Goal: Task Accomplishment & Management: Manage account settings

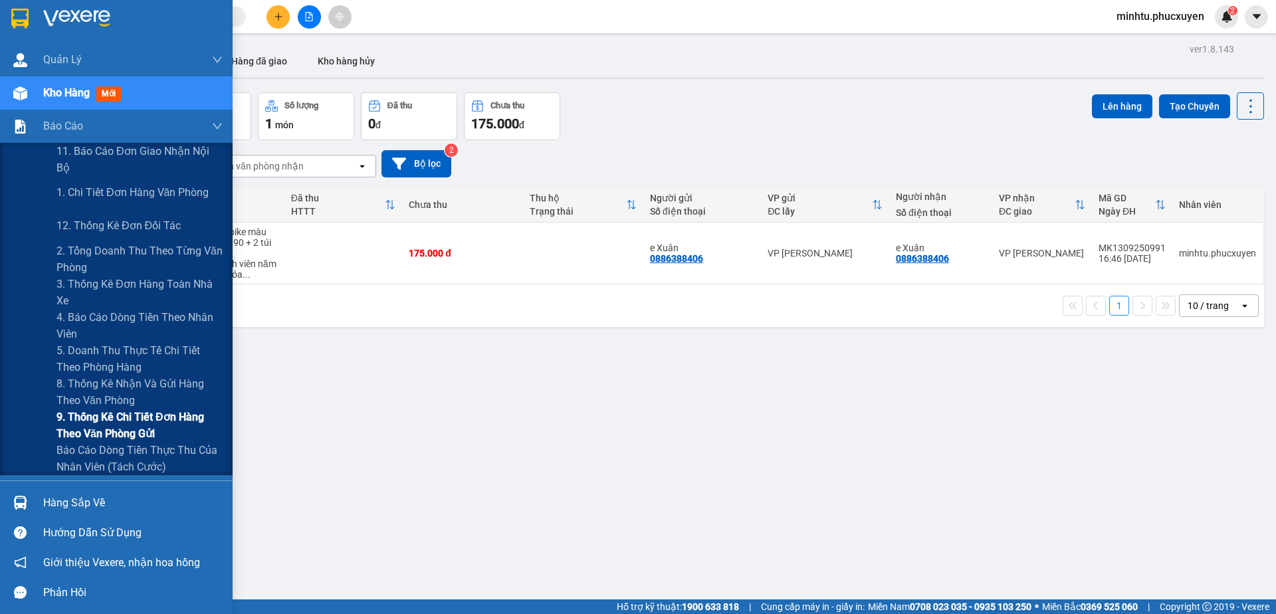
click at [103, 425] on span "9. Thống kê chi tiết đơn hàng theo văn phòng gửi" at bounding box center [139, 425] width 166 height 33
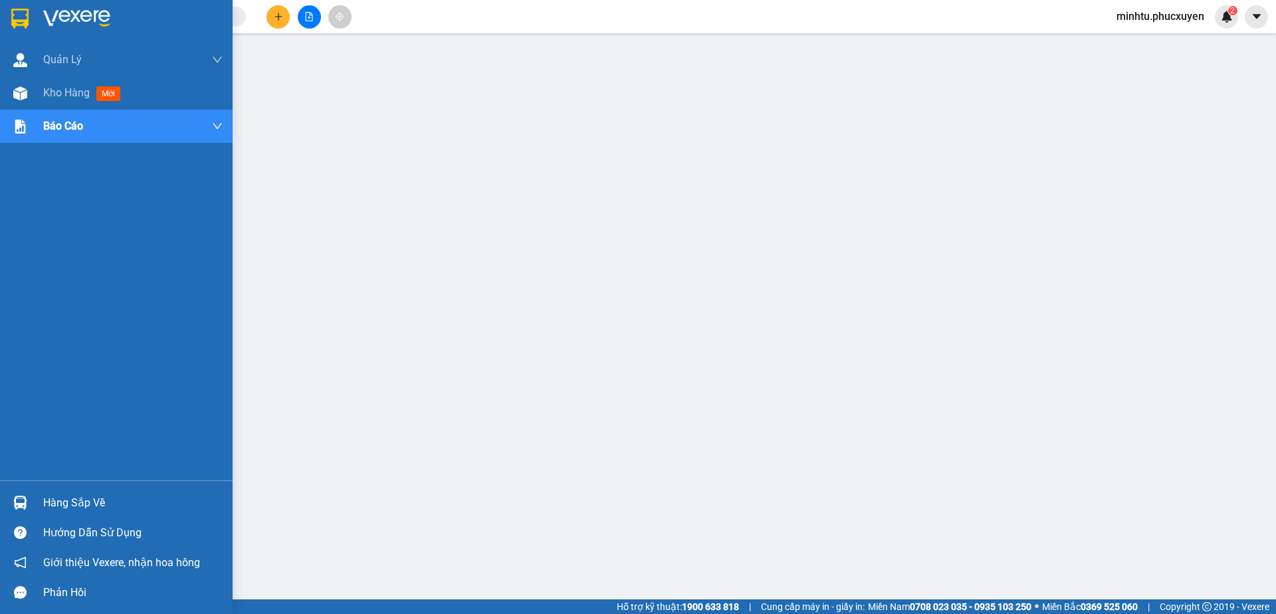
click at [31, 504] on div "Hàng sắp về" at bounding box center [116, 503] width 233 height 30
click at [25, 497] on img at bounding box center [20, 503] width 14 height 14
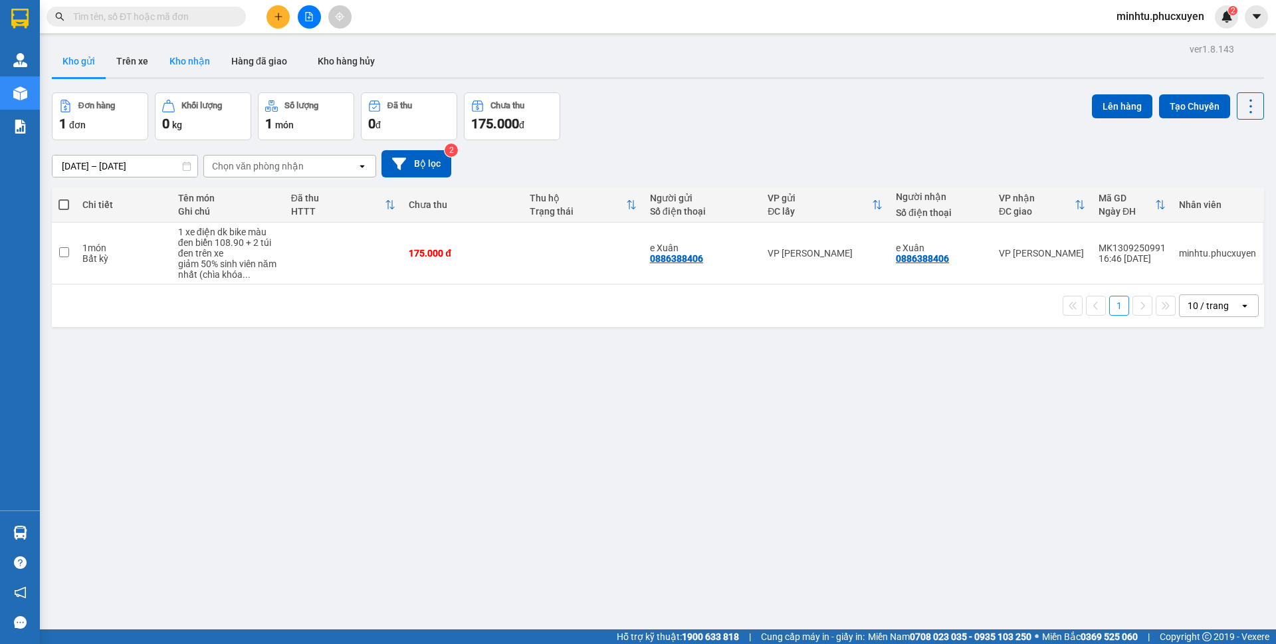
click at [174, 72] on button "Kho nhận" at bounding box center [190, 61] width 62 height 32
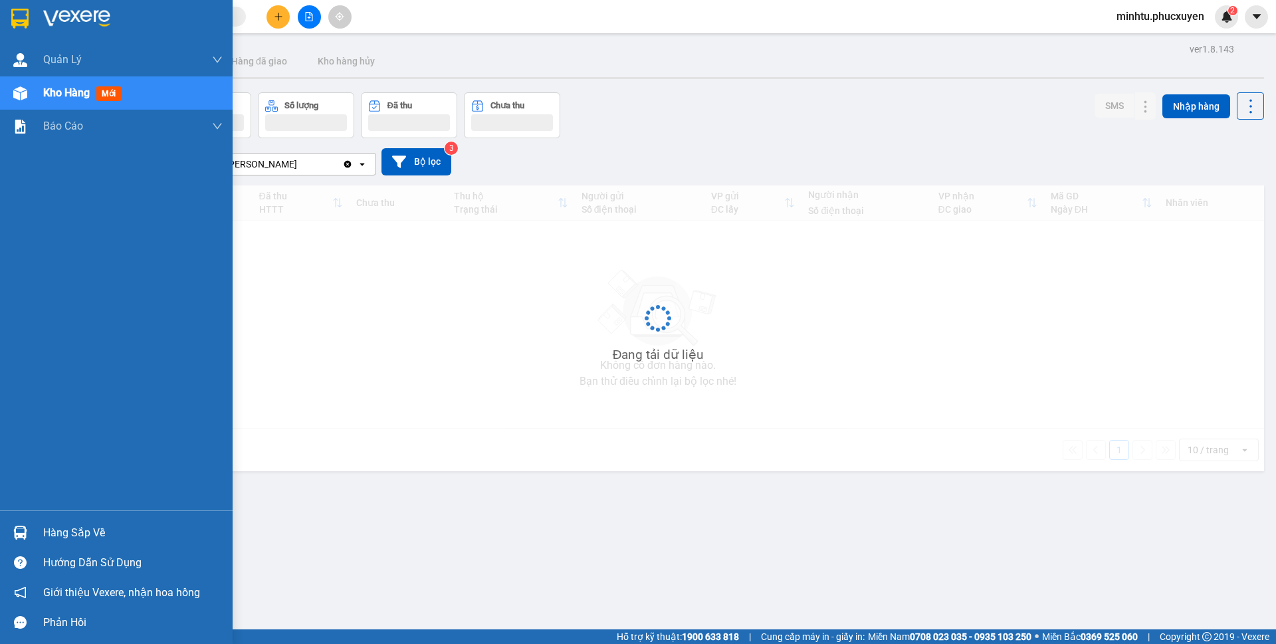
click at [16, 543] on div at bounding box center [20, 532] width 23 height 23
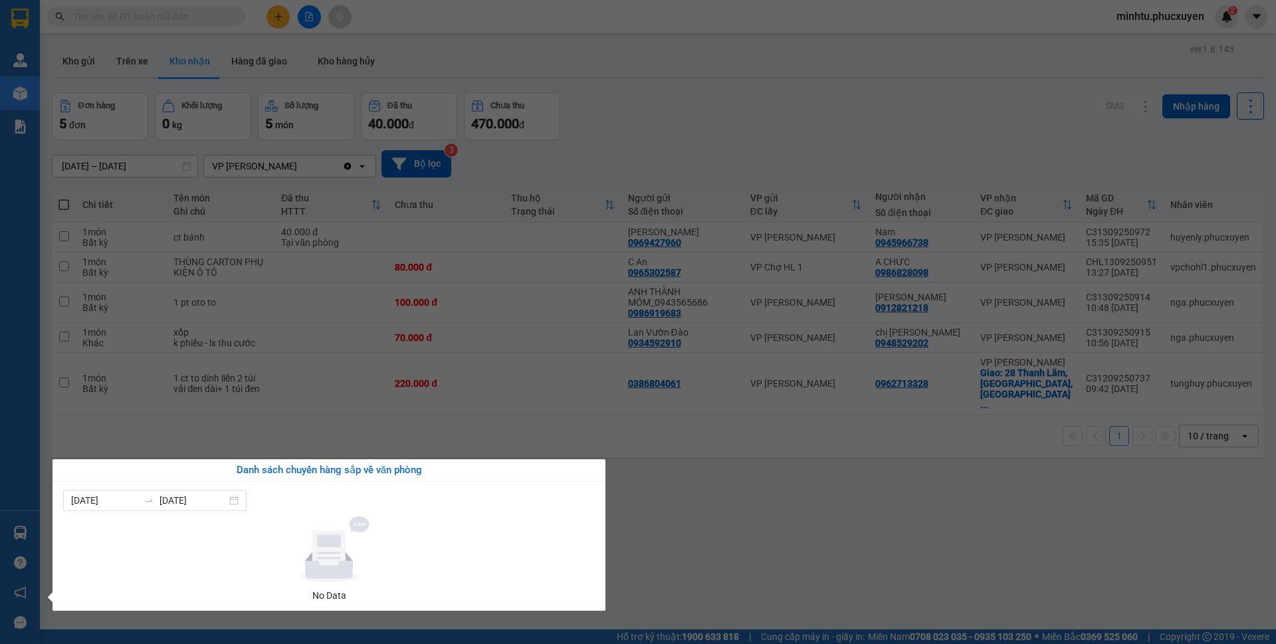
click at [27, 522] on div "Quản [PERSON_NAME] lý giao nhận mới Quản lý kiểm kho Kho hàng mới Báo cáo 11. B…" at bounding box center [20, 322] width 40 height 644
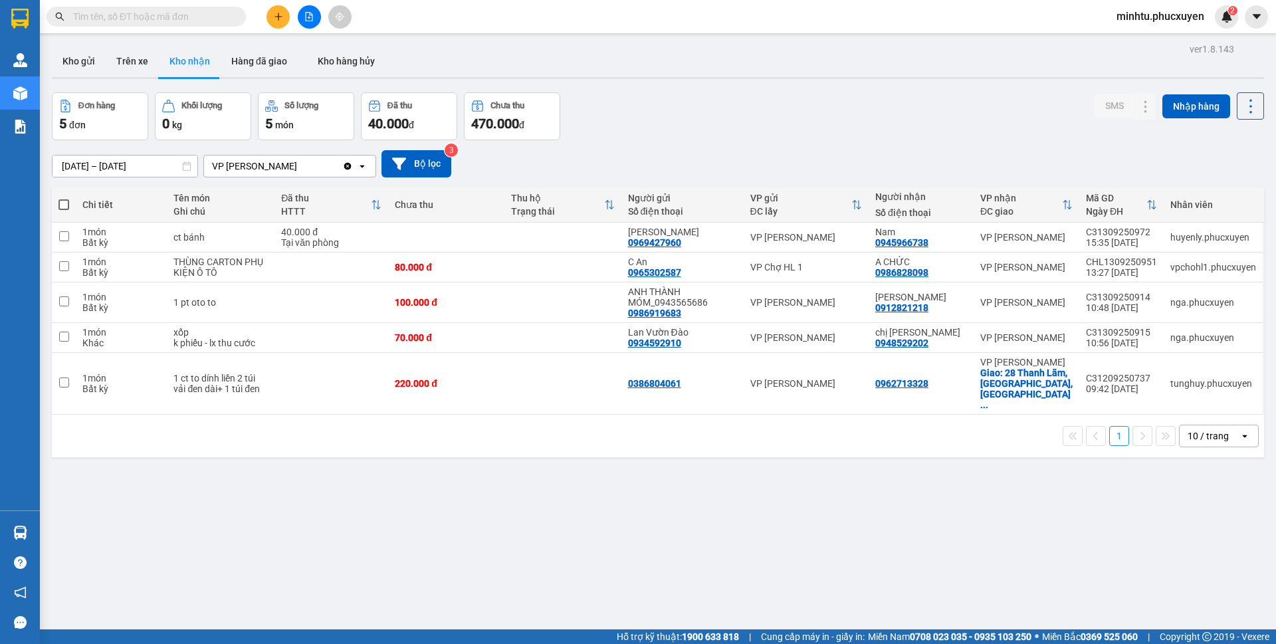
click at [608, 466] on div "ver 1.8.143 Kho gửi Trên xe Kho nhận Hàng đã giao Kho hàng hủy Đơn hàng 5 đơn K…" at bounding box center [658, 362] width 1222 height 644
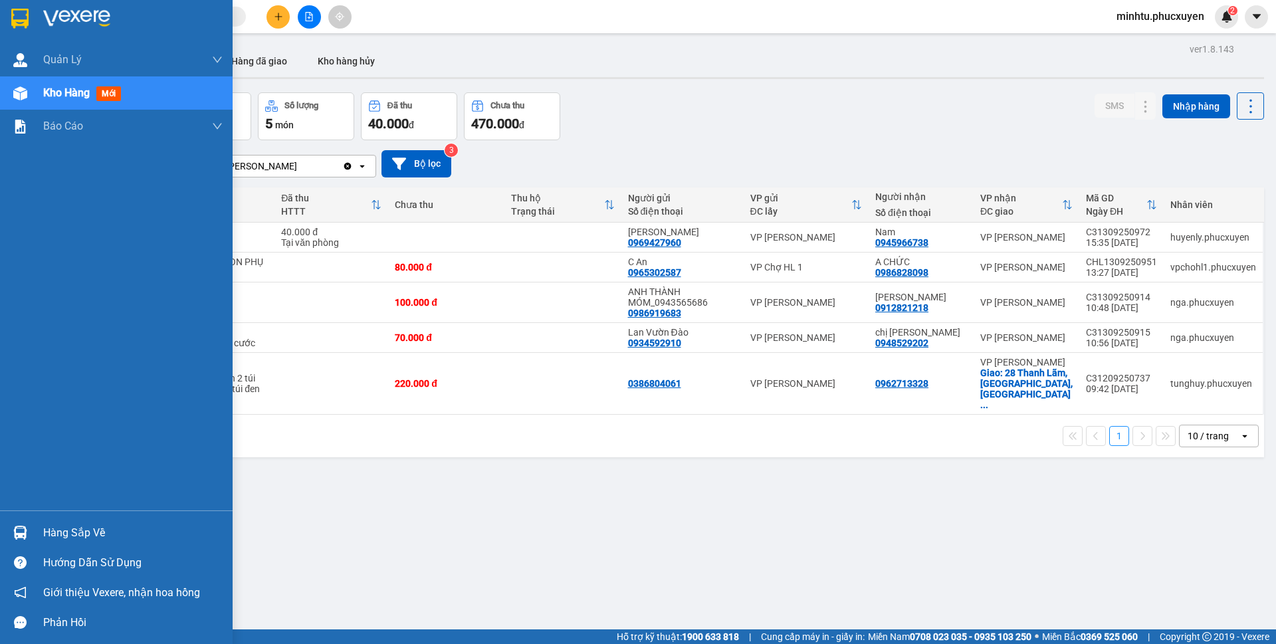
click at [29, 512] on div "Hàng sắp về Hướng dẫn sử dụng Giới thiệu Vexere, nhận hoa hồng Phản hồi" at bounding box center [116, 573] width 233 height 127
click at [30, 522] on div at bounding box center [20, 532] width 23 height 23
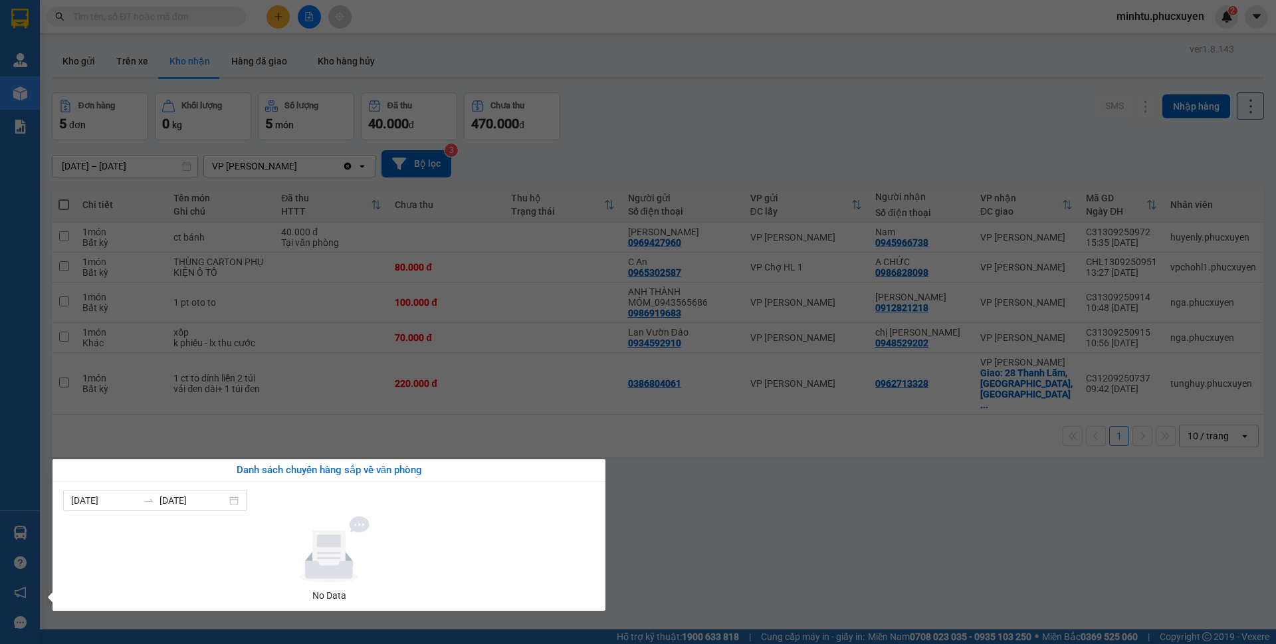
drag, startPoint x: 722, startPoint y: 498, endPoint x: 693, endPoint y: 504, distance: 29.2
click at [720, 499] on section "Kết quả tìm kiếm ( 0 ) Bộ lọc No Data minhtu.phucxuyen 2 [PERSON_NAME] lý giao …" at bounding box center [638, 322] width 1276 height 644
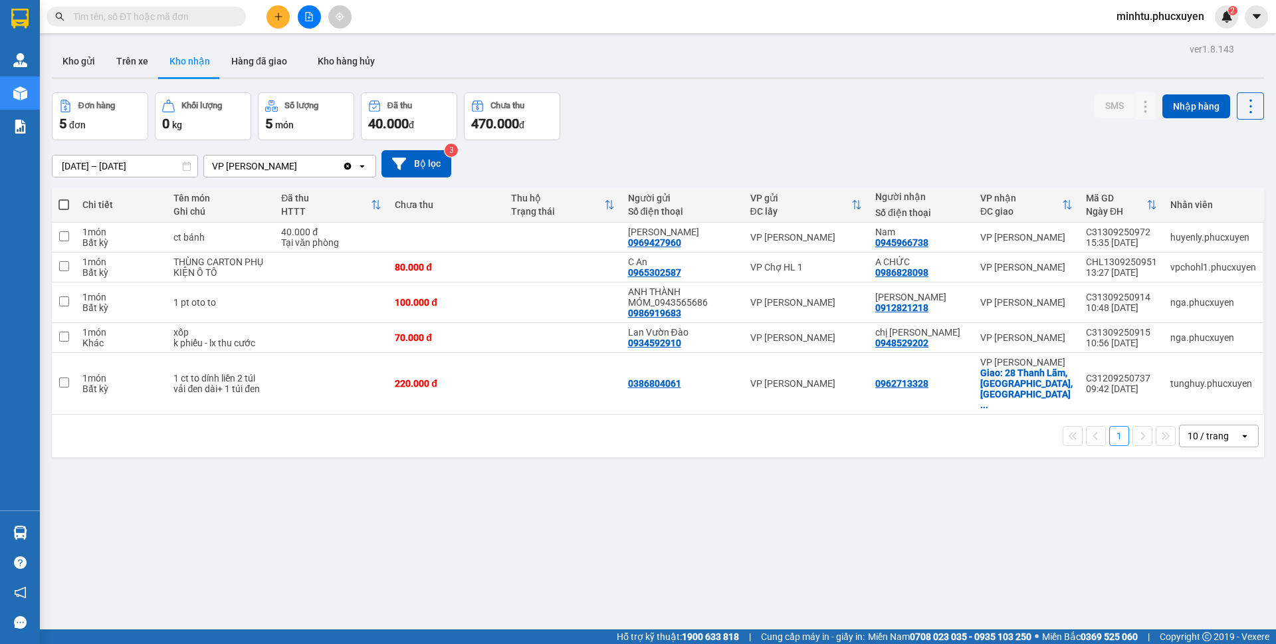
click at [284, 16] on button at bounding box center [277, 16] width 23 height 23
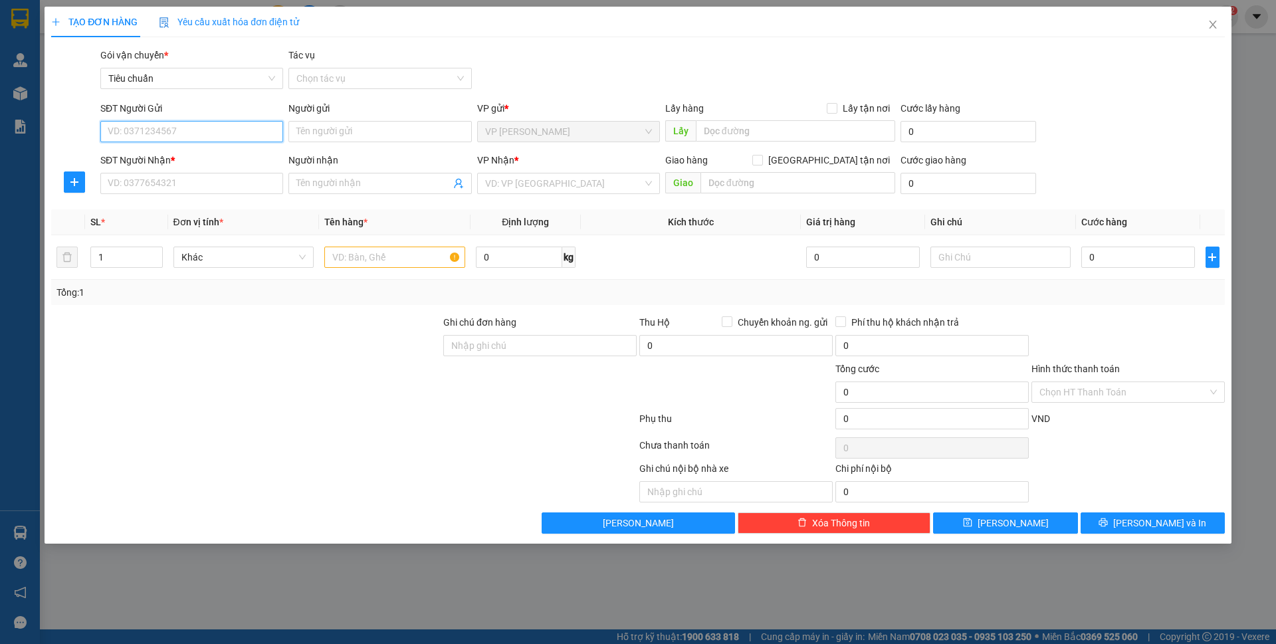
click at [161, 136] on input "SĐT Người Gửi" at bounding box center [191, 131] width 183 height 21
click at [183, 129] on input "0983918277" at bounding box center [191, 131] width 183 height 21
type input "0983918277"
click at [190, 179] on input "SĐT Người Nhận *" at bounding box center [191, 183] width 183 height 21
click at [188, 182] on input "0982334588" at bounding box center [191, 183] width 183 height 21
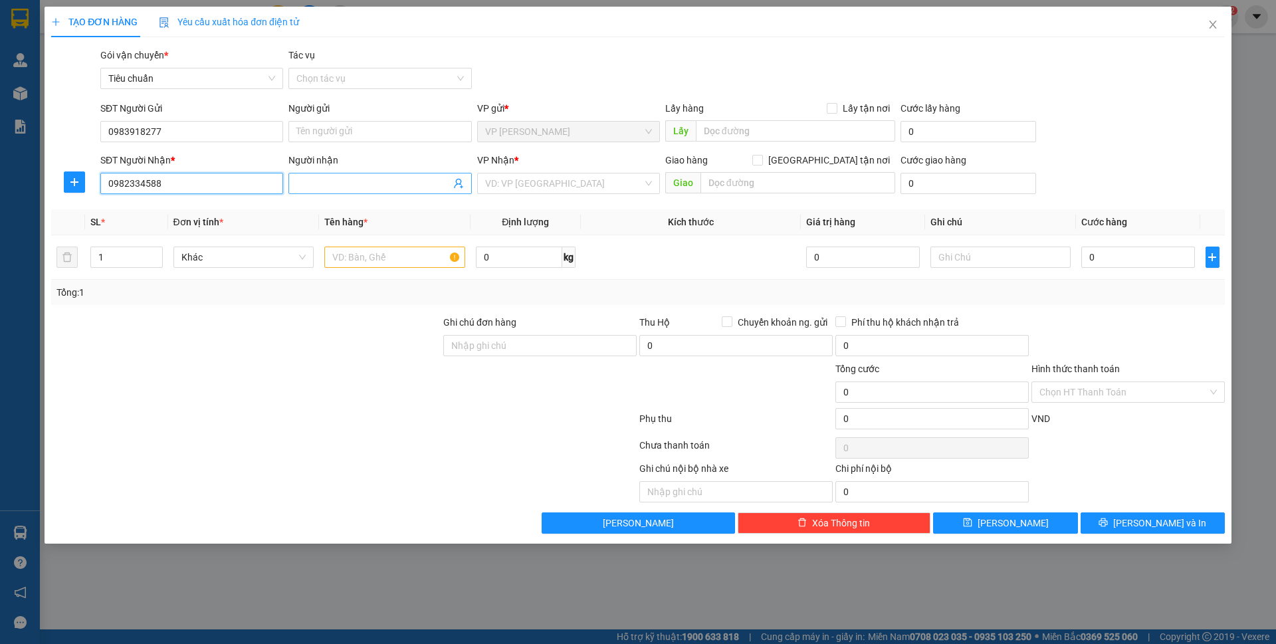
type input "0982334588"
click at [316, 181] on input "Người nhận" at bounding box center [372, 183] width 153 height 15
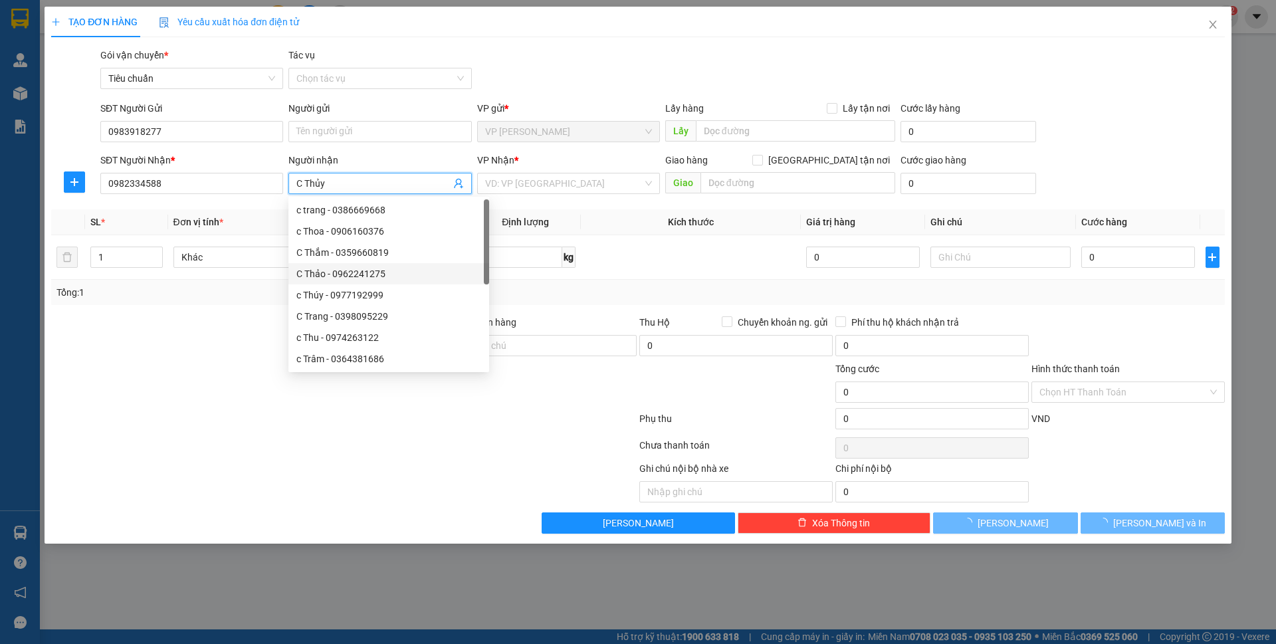
type input "C Thủy"
click at [553, 218] on th "Định lượng" at bounding box center [525, 222] width 110 height 26
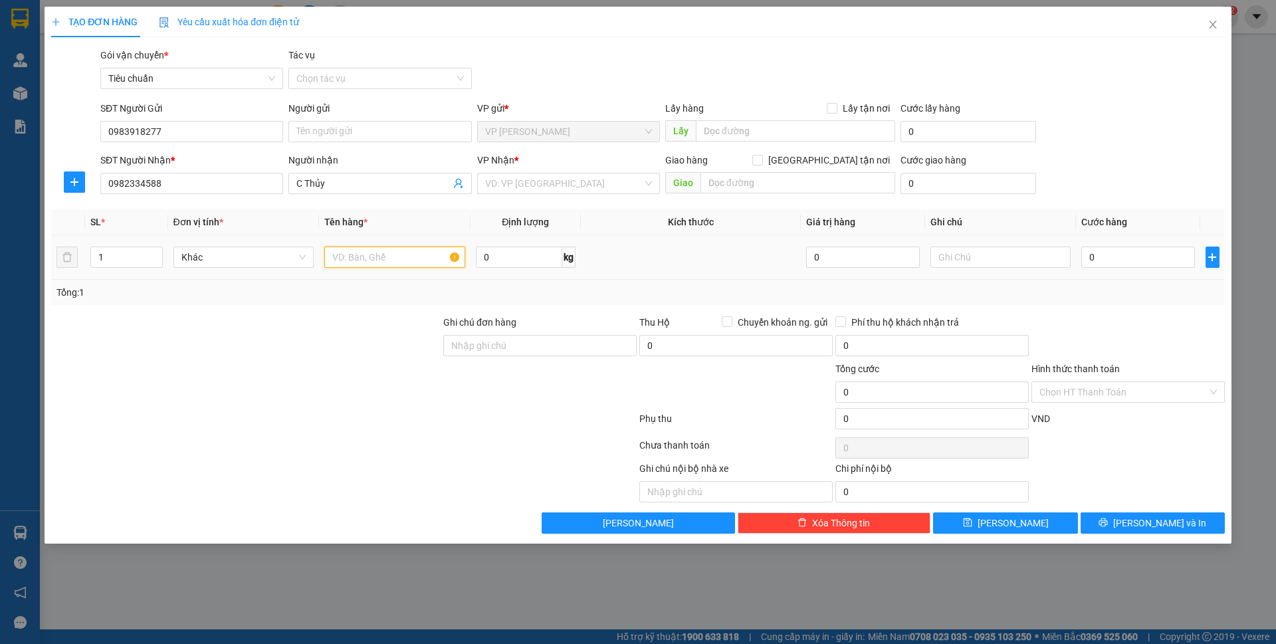
click at [391, 258] on input "text" at bounding box center [394, 256] width 141 height 21
type input "1 xốp"
click at [1160, 258] on input "0" at bounding box center [1137, 256] width 113 height 21
type input "6"
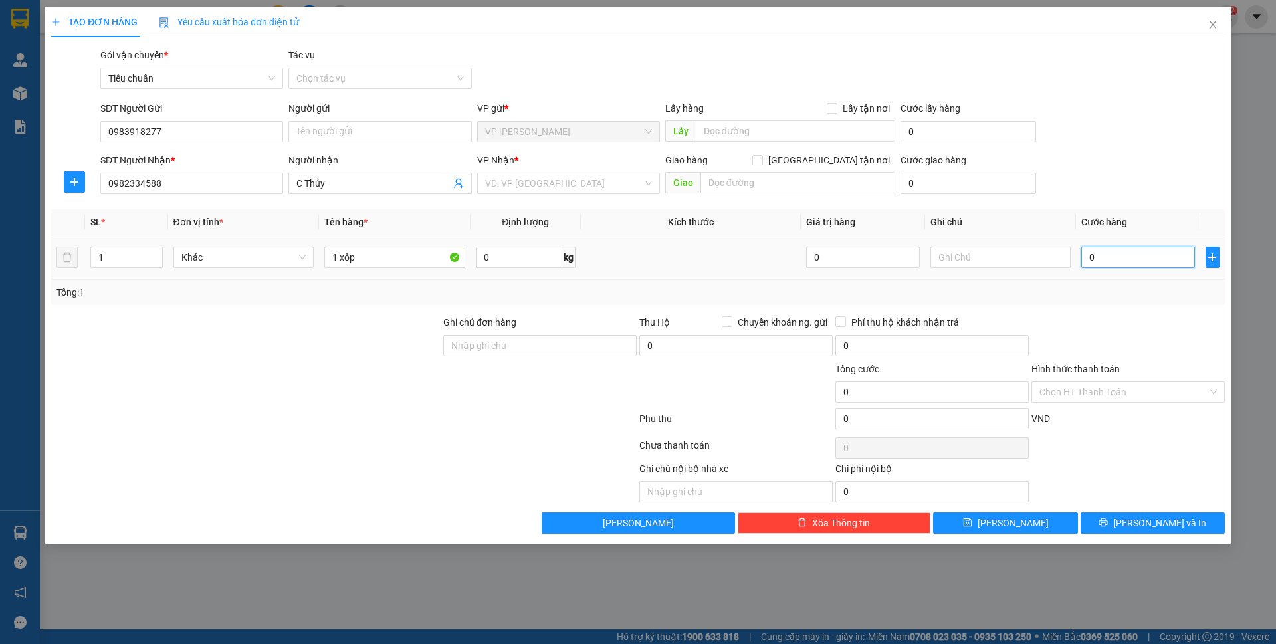
type input "6"
type input "60"
click at [1081, 173] on div "SĐT Người Nhận * 0982334588 Người nhận C Thủy VP Nhận * VD: VP Sài Gòn Giao hàn…" at bounding box center [662, 176] width 1129 height 47
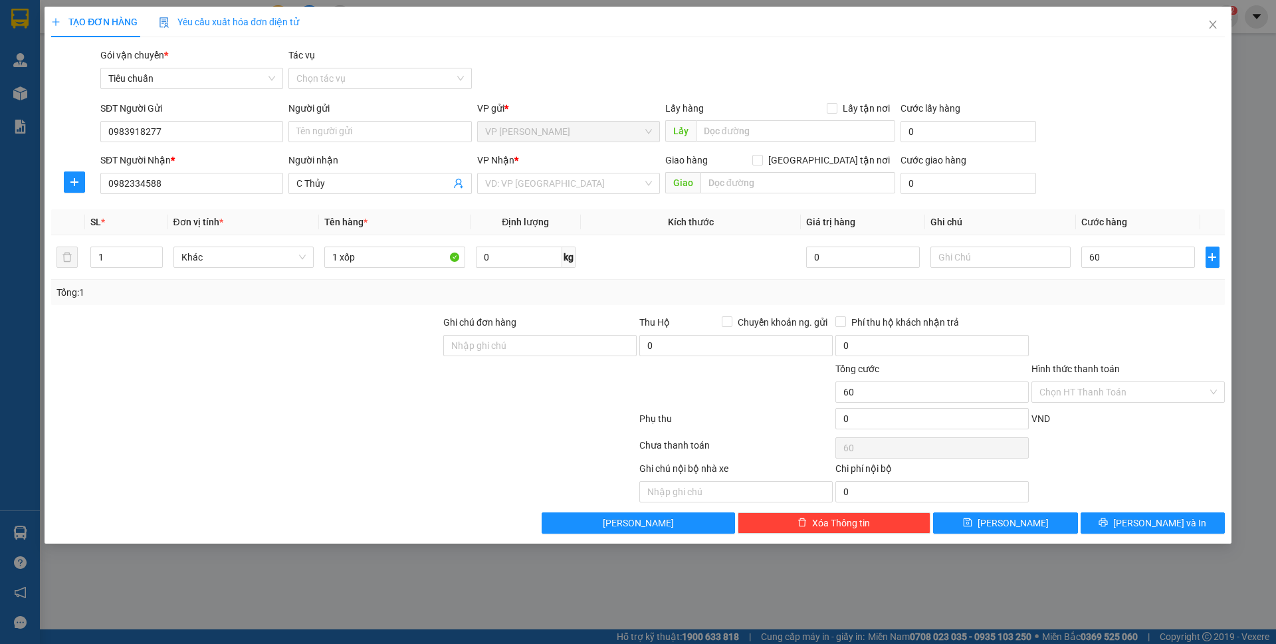
type input "60.000"
click at [921, 180] on input "0" at bounding box center [968, 183] width 136 height 21
type input "40"
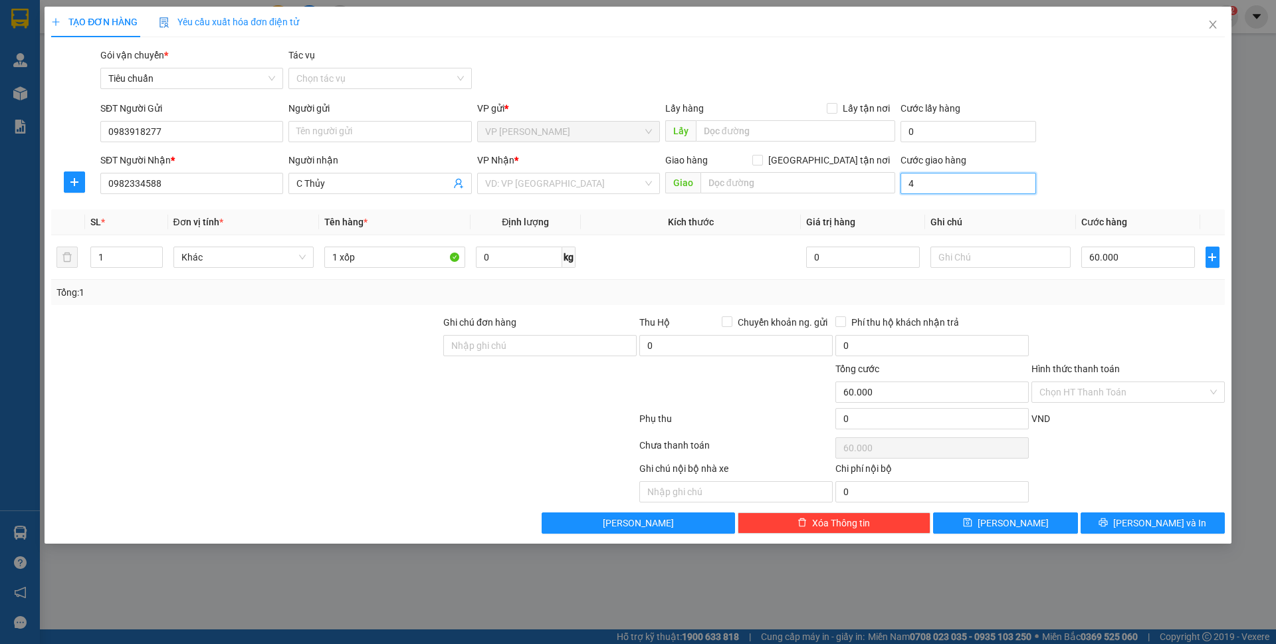
type input "60.040"
click at [1180, 113] on div "SĐT Người Gửi 0983918277 Người gửi Tên người gửi VP gửi * VP Minh Khai Lấy hàng…" at bounding box center [662, 124] width 1129 height 47
type input "40.000"
type input "100.000"
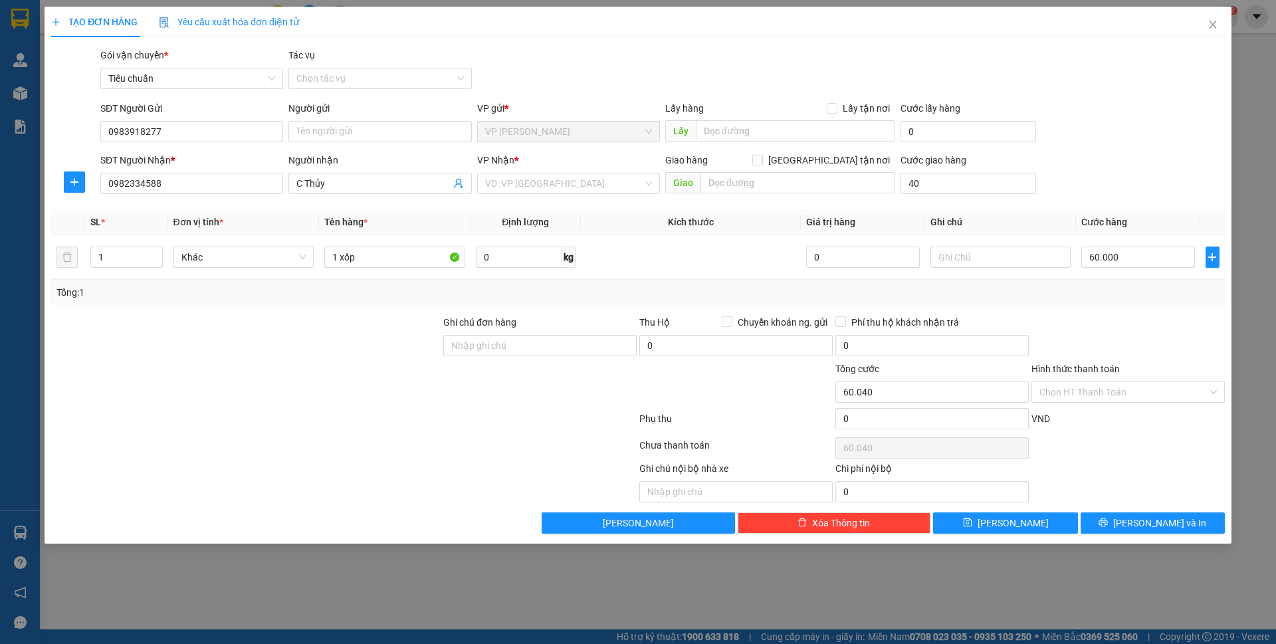
type input "100.000"
click at [1005, 187] on input "40.000" at bounding box center [968, 183] width 136 height 21
type input "0"
type input "60.000"
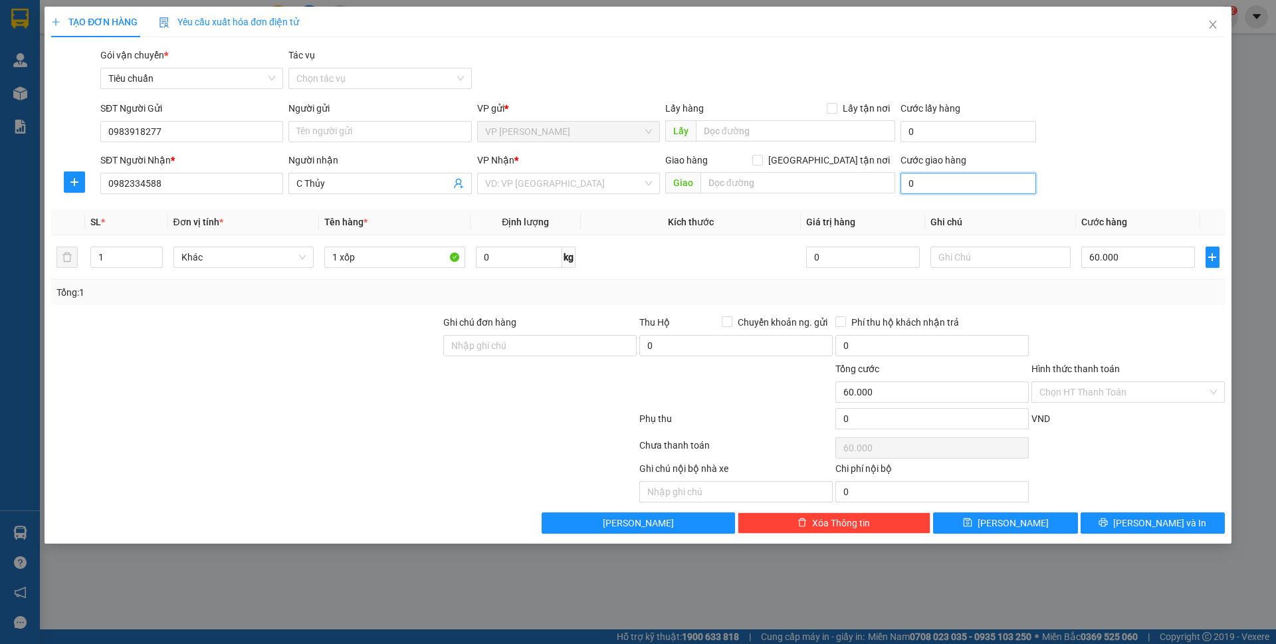
type input "0"
click at [1159, 113] on div "SĐT Người Gửi 0983918277 Người gửi Tên người gửi VP gửi * VP Minh Khai Lấy hàng…" at bounding box center [662, 124] width 1129 height 47
click at [525, 172] on div "VP Nhận * VD: VP Sài Gòn" at bounding box center [568, 176] width 183 height 47
click at [521, 180] on input "search" at bounding box center [563, 183] width 157 height 20
type input "cột"
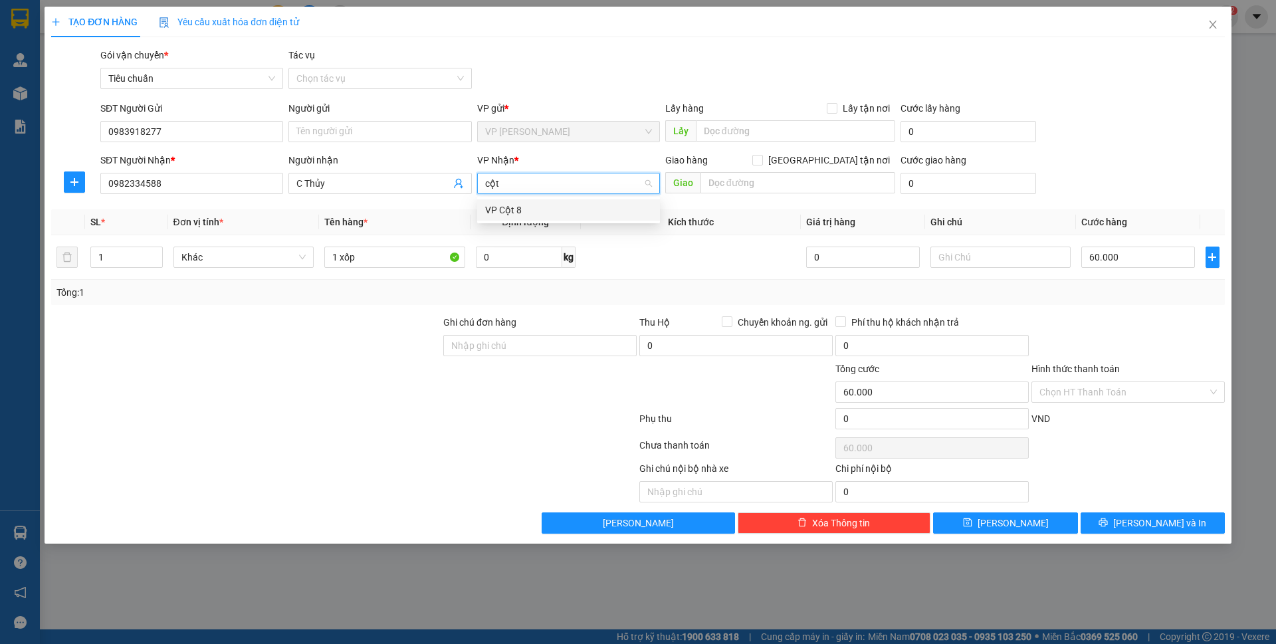
click at [514, 209] on div "VP Cột 8" at bounding box center [568, 210] width 167 height 15
click at [1062, 139] on div "SĐT Người Gửi 0983918277 Người gửi Tên người gửi VP gửi * VP Minh Khai Lấy hàng…" at bounding box center [662, 124] width 1129 height 47
click at [1185, 178] on div "SĐT Người Nhận * 0982334588 Người nhận C Thủy VP Nhận * VP Cột 8 Giao hàng Giao…" at bounding box center [662, 176] width 1129 height 47
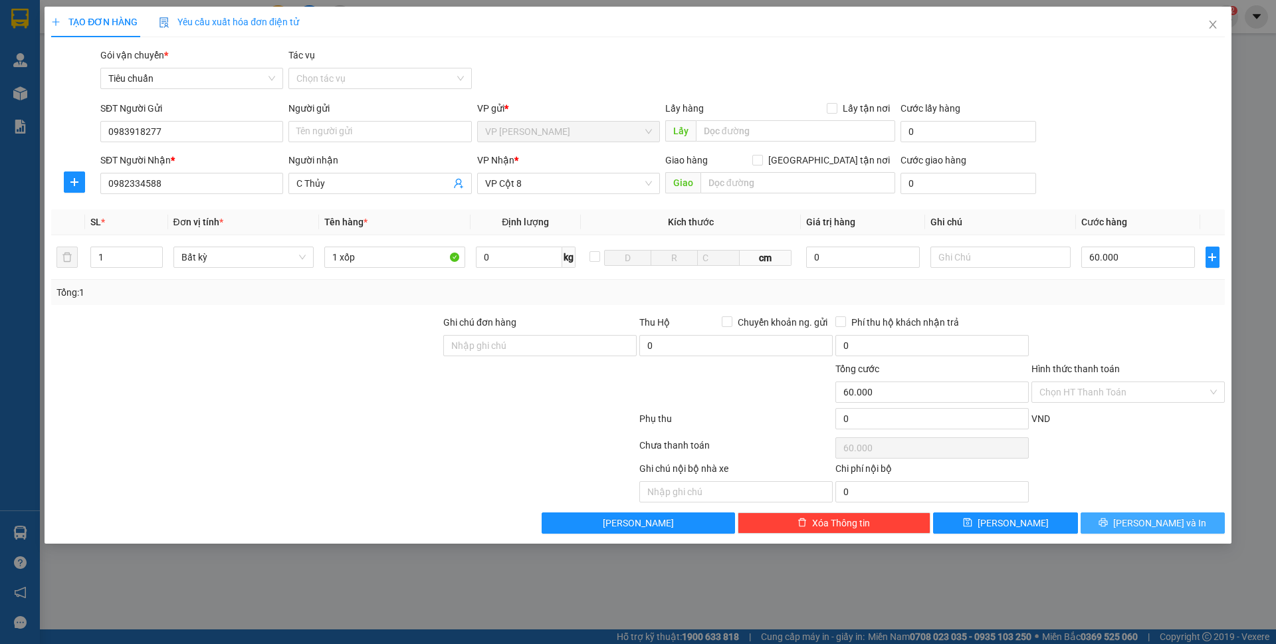
click at [1159, 522] on span "[PERSON_NAME] và In" at bounding box center [1159, 523] width 93 height 15
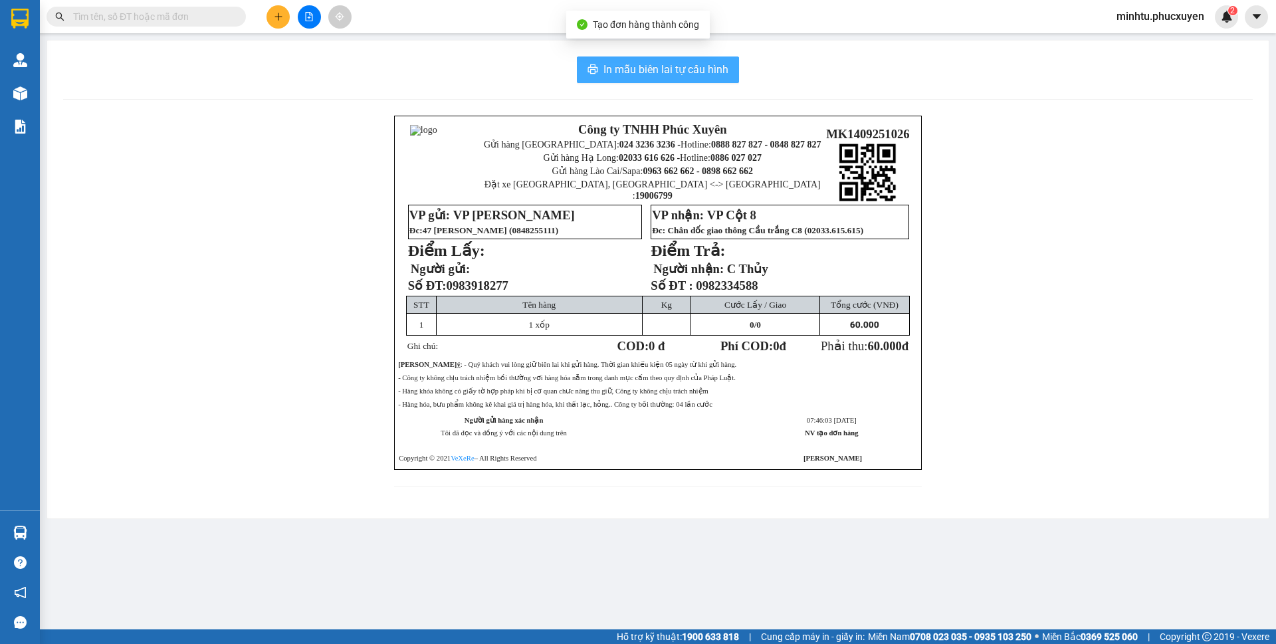
click at [700, 58] on button "In mẫu biên lai tự cấu hình" at bounding box center [658, 69] width 162 height 27
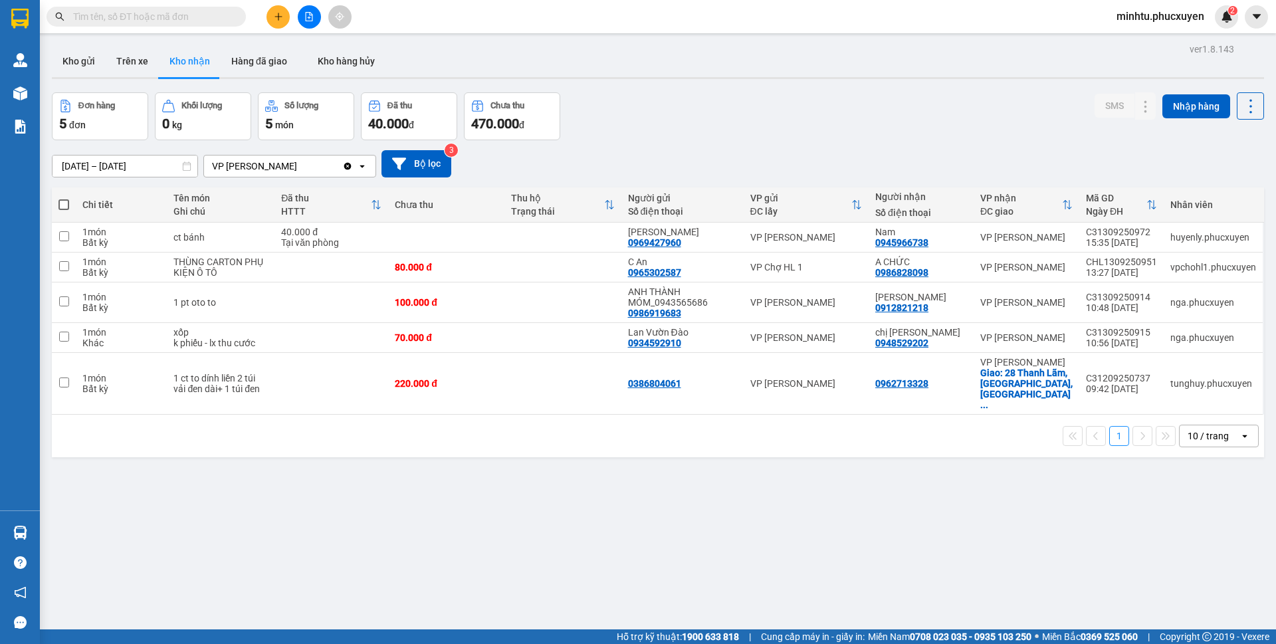
click at [699, 124] on div "Đơn hàng 5 đơn Khối lượng 0 kg Số lượng 5 món Đã thu 40.000 đ Chưa thu 470.000 …" at bounding box center [658, 116] width 1212 height 48
click at [281, 15] on icon "plus" at bounding box center [278, 16] width 9 height 9
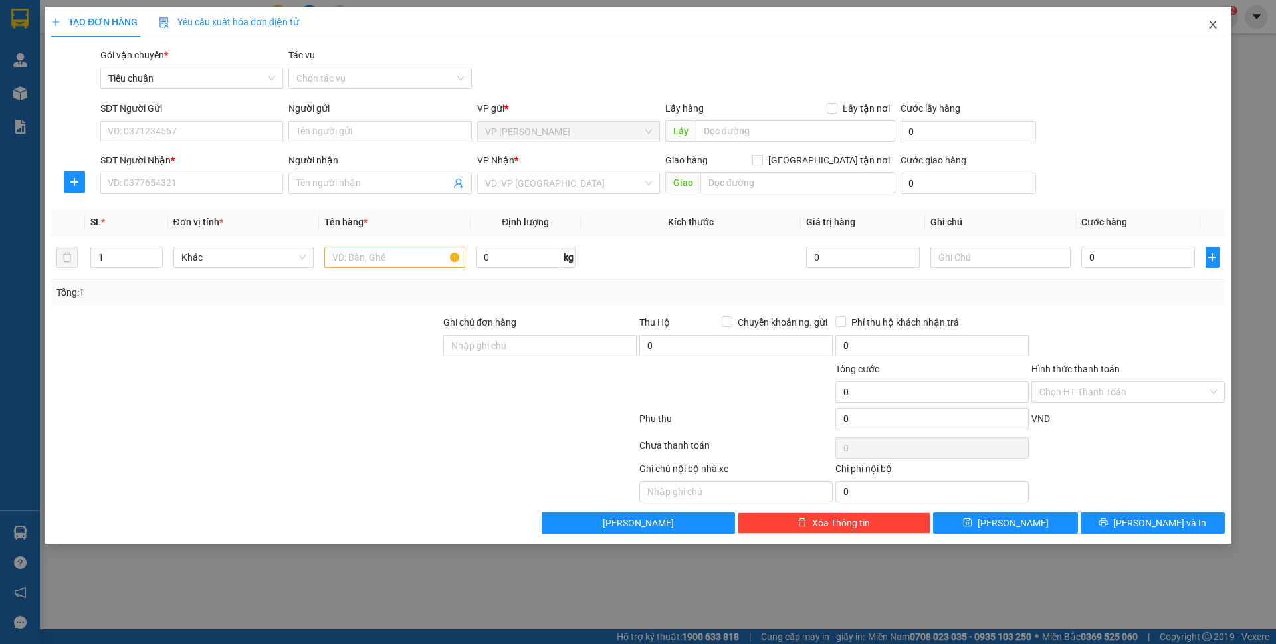
click at [1208, 29] on icon "close" at bounding box center [1212, 24] width 11 height 11
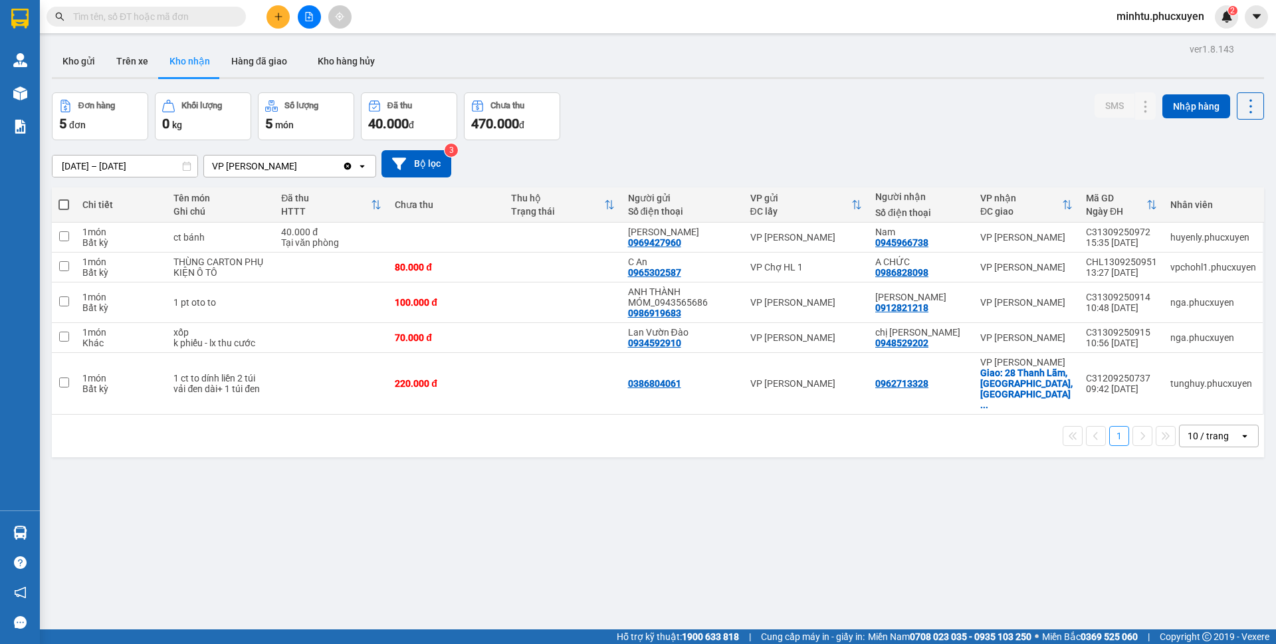
click at [278, 17] on icon "plus" at bounding box center [277, 16] width 7 height 1
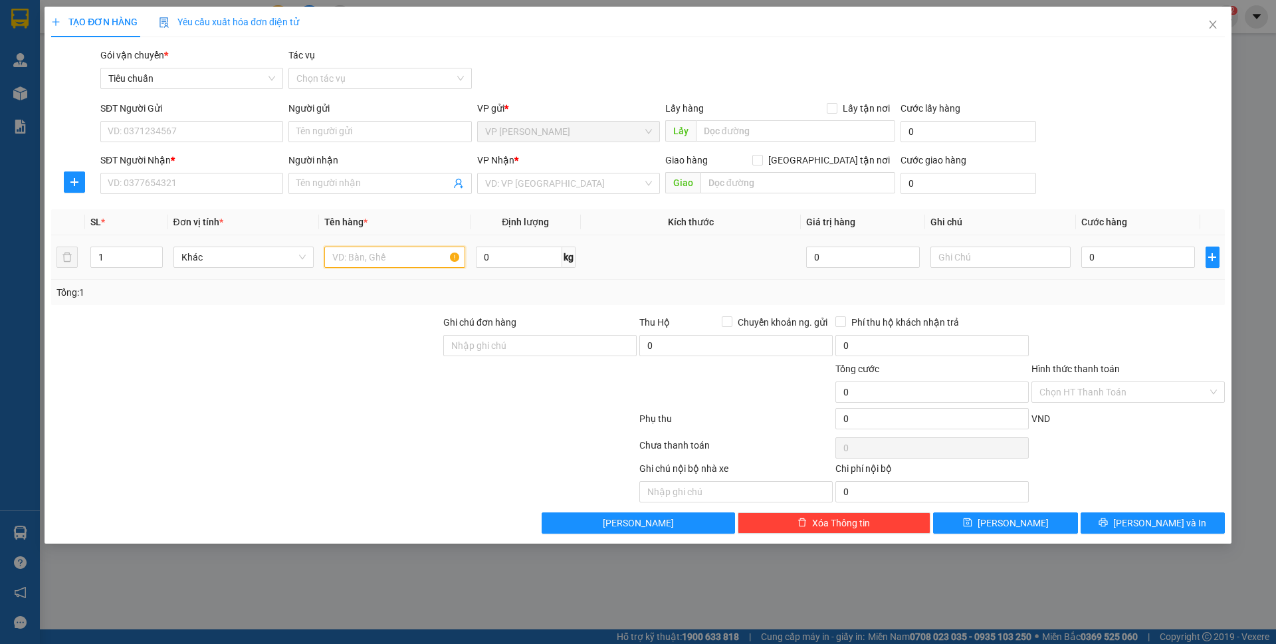
click at [355, 265] on input "text" at bounding box center [394, 256] width 141 height 21
type input "1 hso"
click at [250, 132] on input "SĐT Người Gửi" at bounding box center [191, 131] width 183 height 21
click at [258, 140] on input "0912226559" at bounding box center [191, 131] width 183 height 21
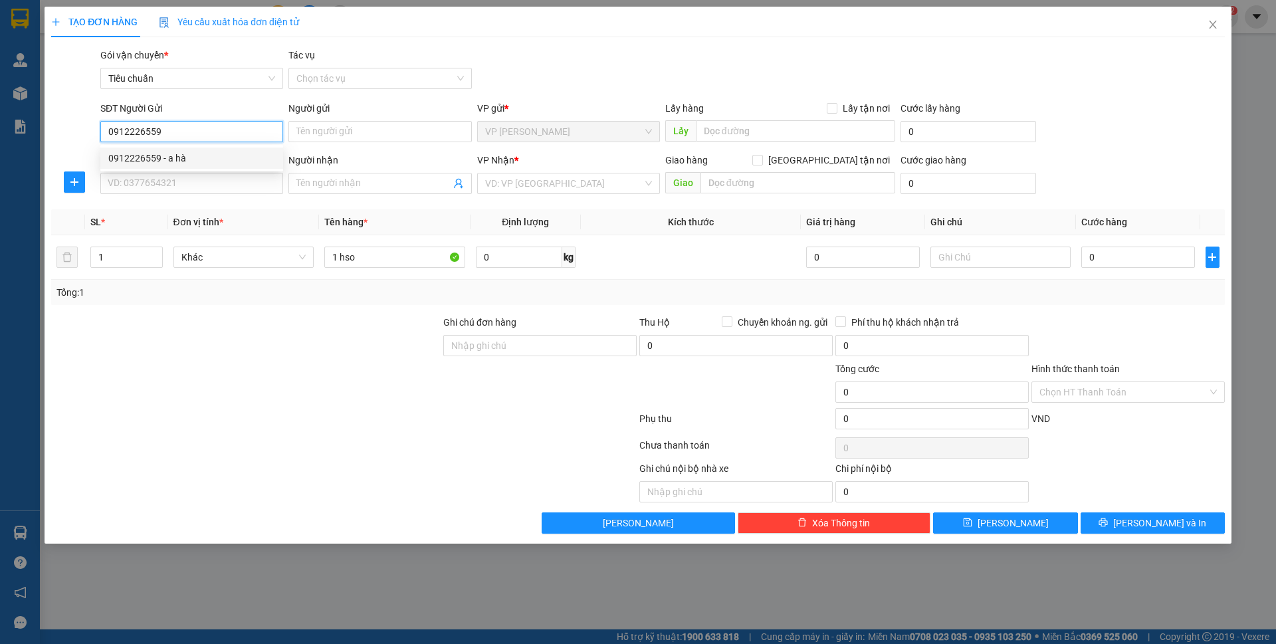
drag, startPoint x: 227, startPoint y: 155, endPoint x: 219, endPoint y: 158, distance: 8.6
click at [227, 155] on div "0912226559 - a hà" at bounding box center [191, 158] width 167 height 15
type input "0912226559"
type input "a hà"
type input "0912226559"
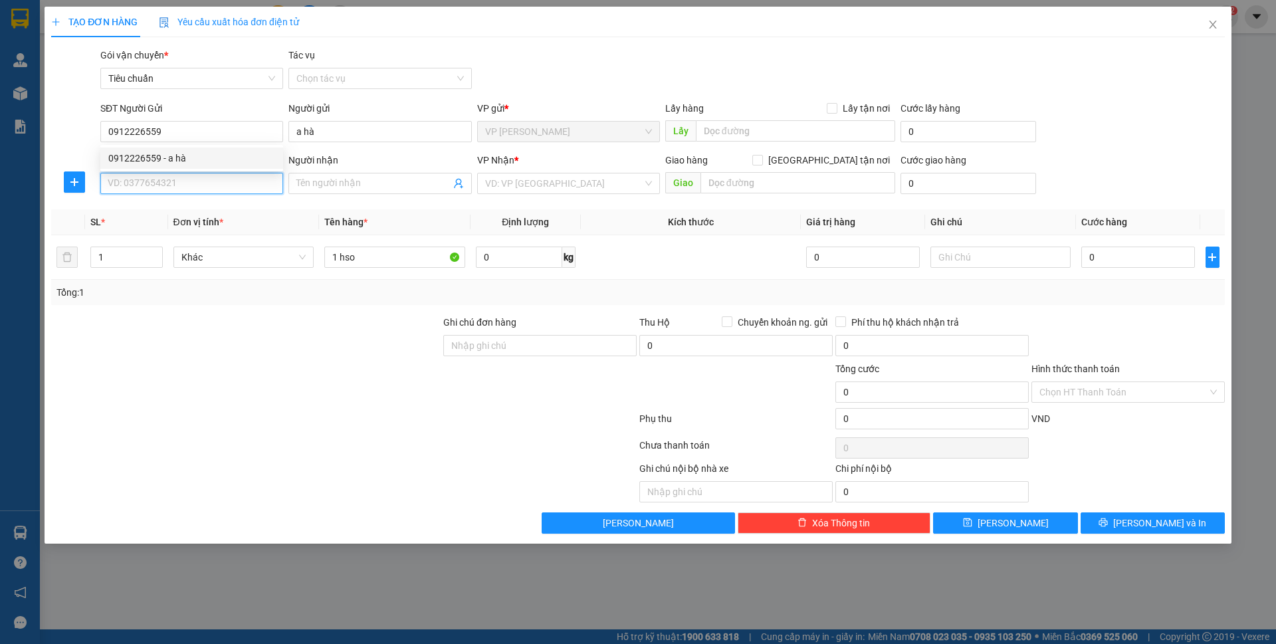
click at [202, 177] on input "SĐT Người Nhận *" at bounding box center [191, 183] width 183 height 21
click at [212, 187] on input "0868122567" at bounding box center [191, 183] width 183 height 21
type input "0868122567"
click at [320, 189] on input "Người nhận" at bounding box center [372, 183] width 153 height 15
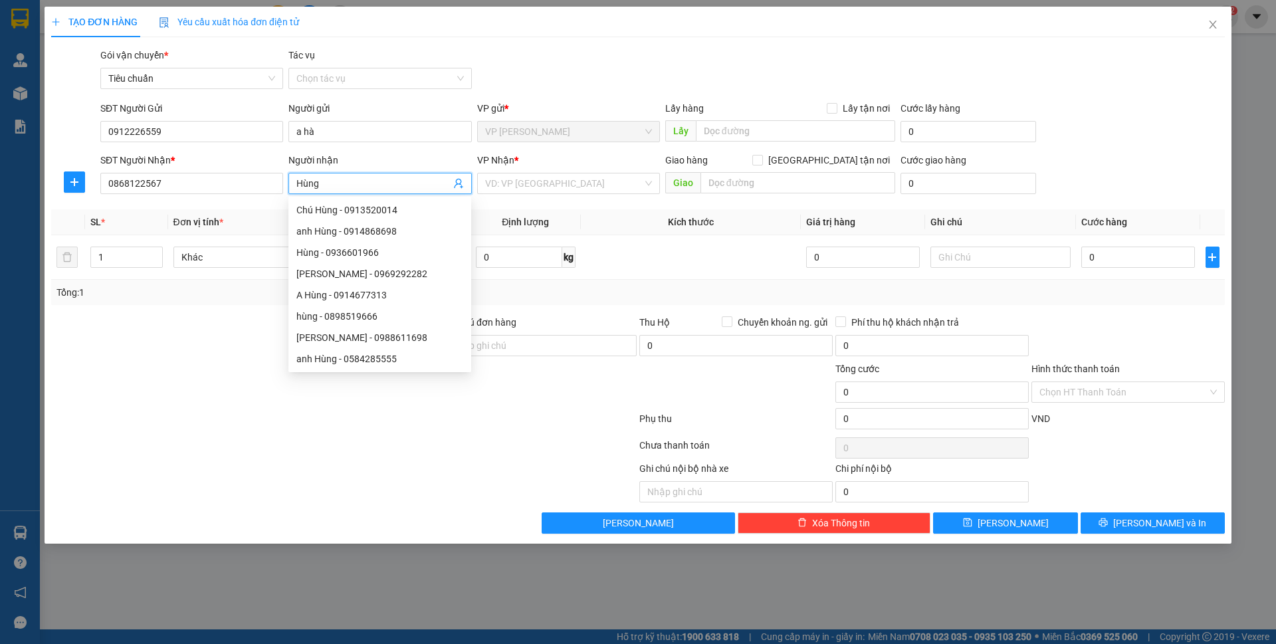
type input "Hùng"
click at [559, 164] on div "VP Nhận *" at bounding box center [568, 160] width 183 height 15
click at [553, 186] on input "search" at bounding box center [563, 183] width 157 height 20
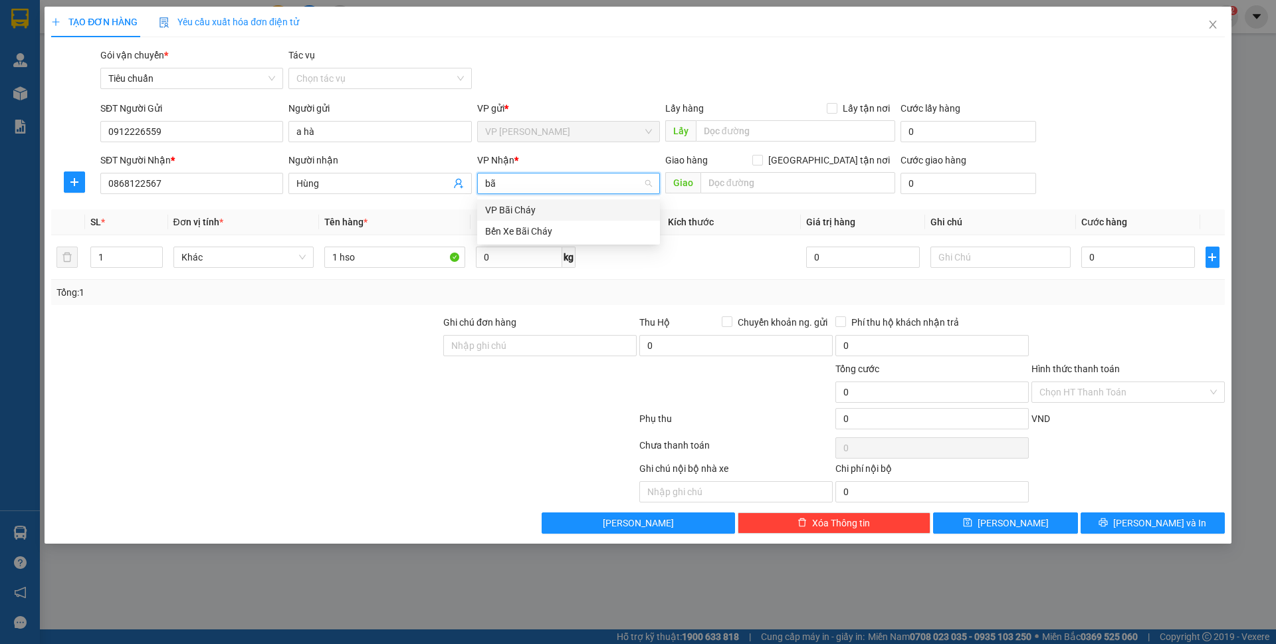
type input "bãi"
click at [540, 211] on div "VP Bãi Cháy" at bounding box center [568, 210] width 167 height 15
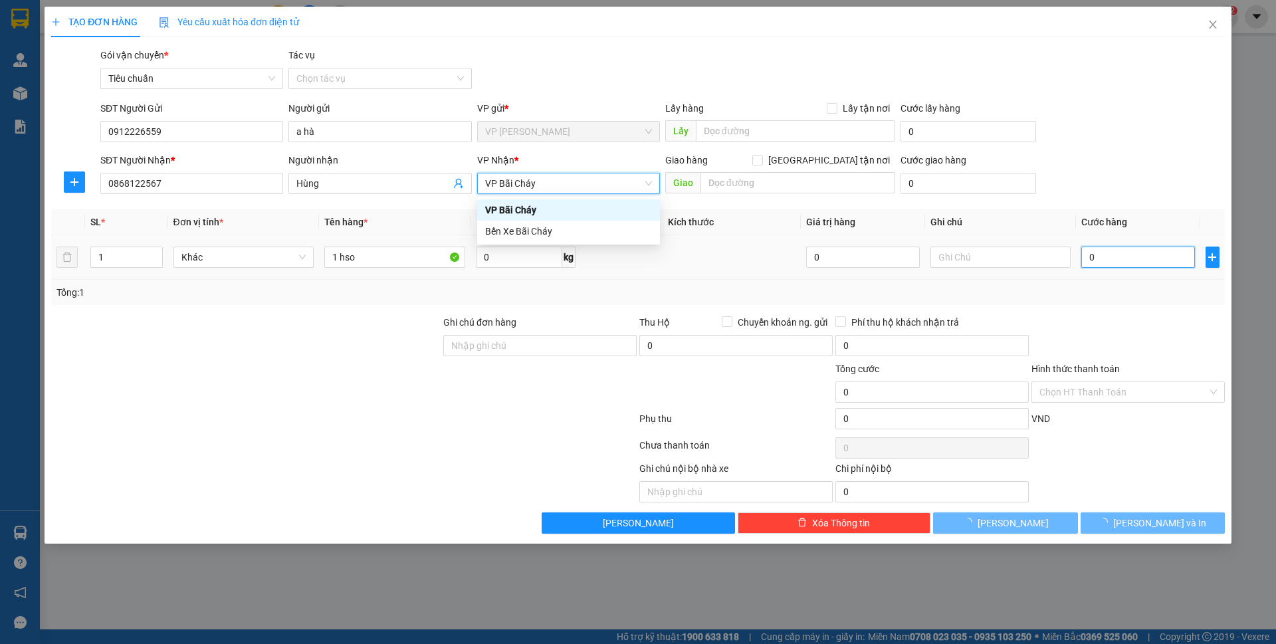
click at [1104, 258] on input "0" at bounding box center [1137, 256] width 113 height 21
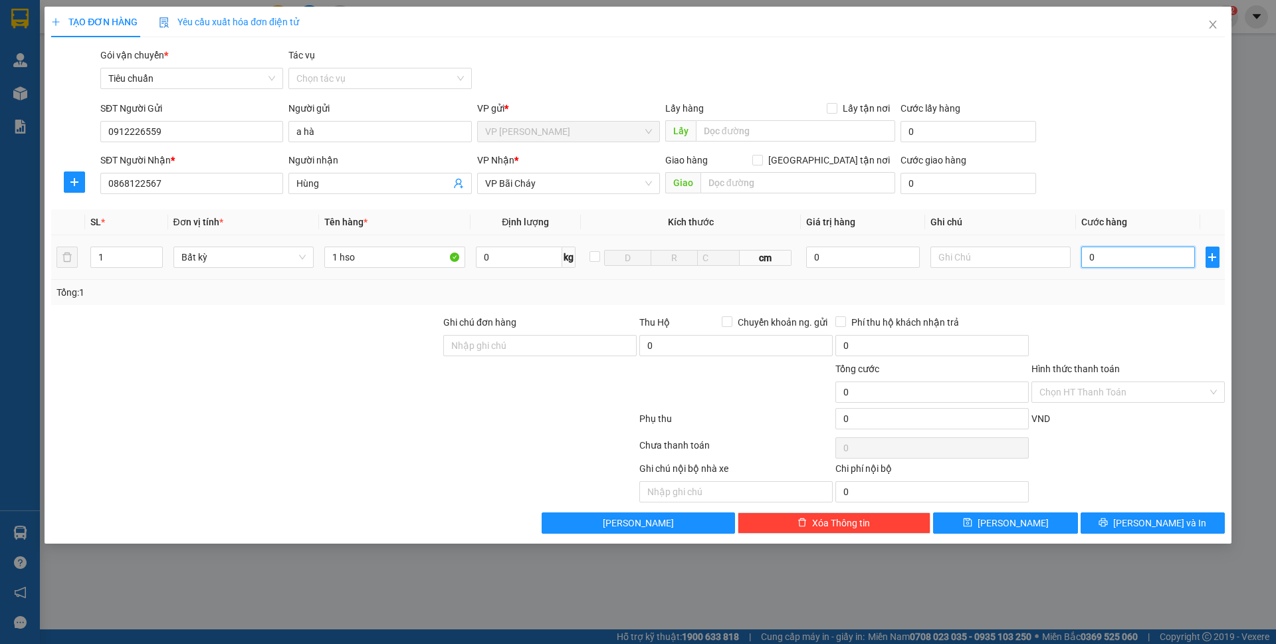
click at [1106, 258] on input "0" at bounding box center [1137, 256] width 113 height 21
type input "050"
type input "50"
click at [1106, 198] on div "SĐT Người Nhận * 0868122567 Người nhận Hùng VP Nhận * VP Bãi Cháy Giao hàng Gia…" at bounding box center [662, 176] width 1129 height 47
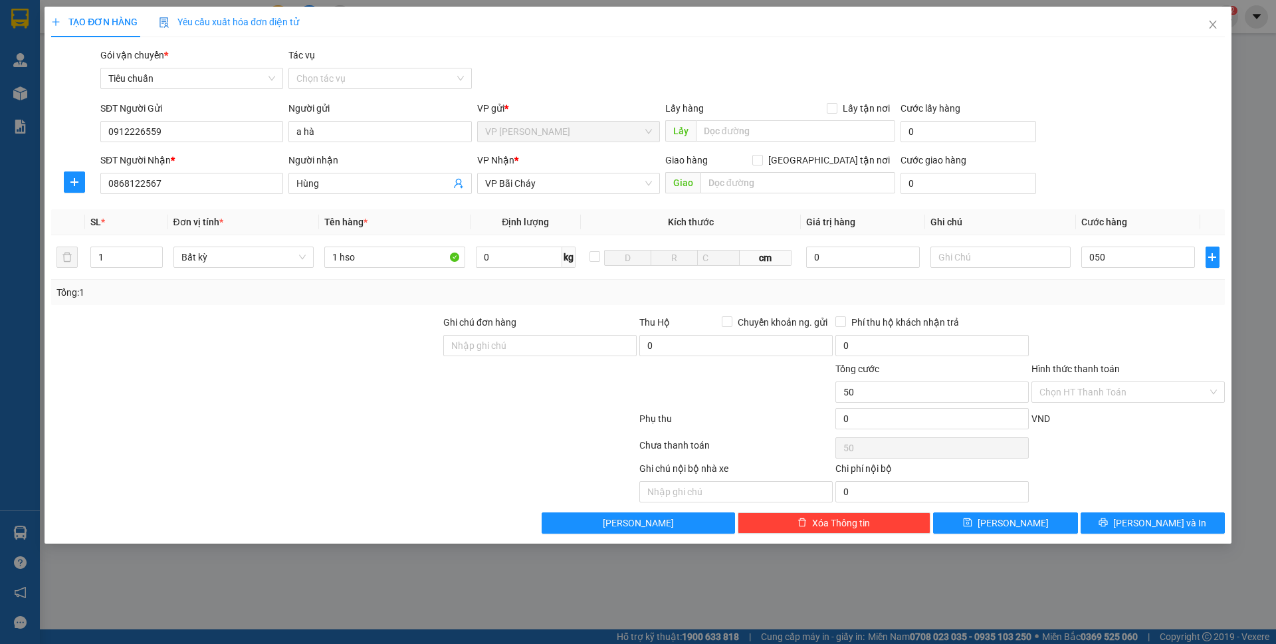
type input "50.000"
click at [1090, 387] on input "Hình thức thanh toán" at bounding box center [1123, 392] width 168 height 20
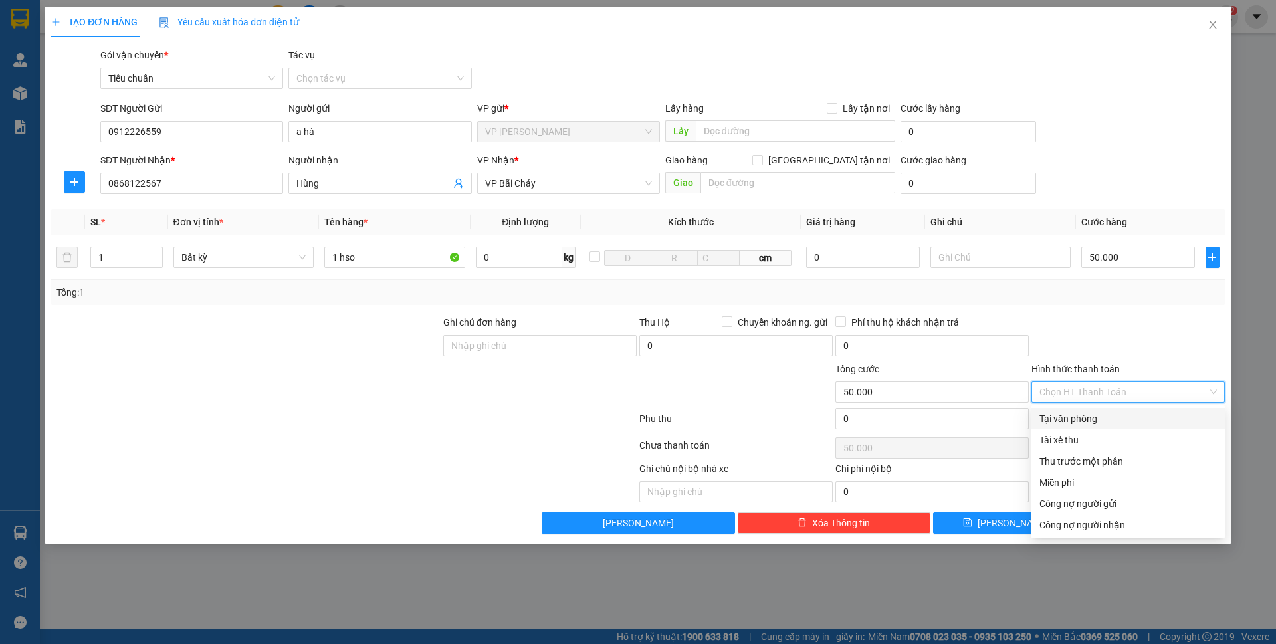
click at [1084, 417] on div "Tại văn phòng" at bounding box center [1127, 418] width 177 height 15
type input "0"
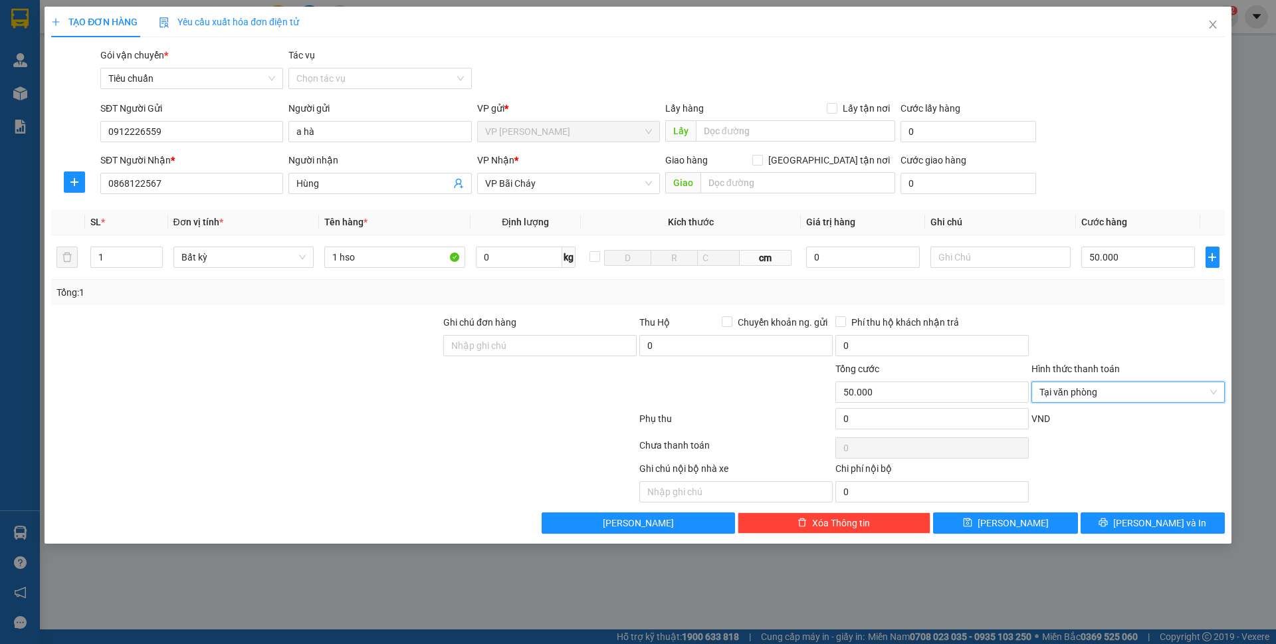
click at [1090, 338] on div at bounding box center [1128, 338] width 196 height 47
click at [1159, 516] on span "[PERSON_NAME] và In" at bounding box center [1159, 523] width 93 height 15
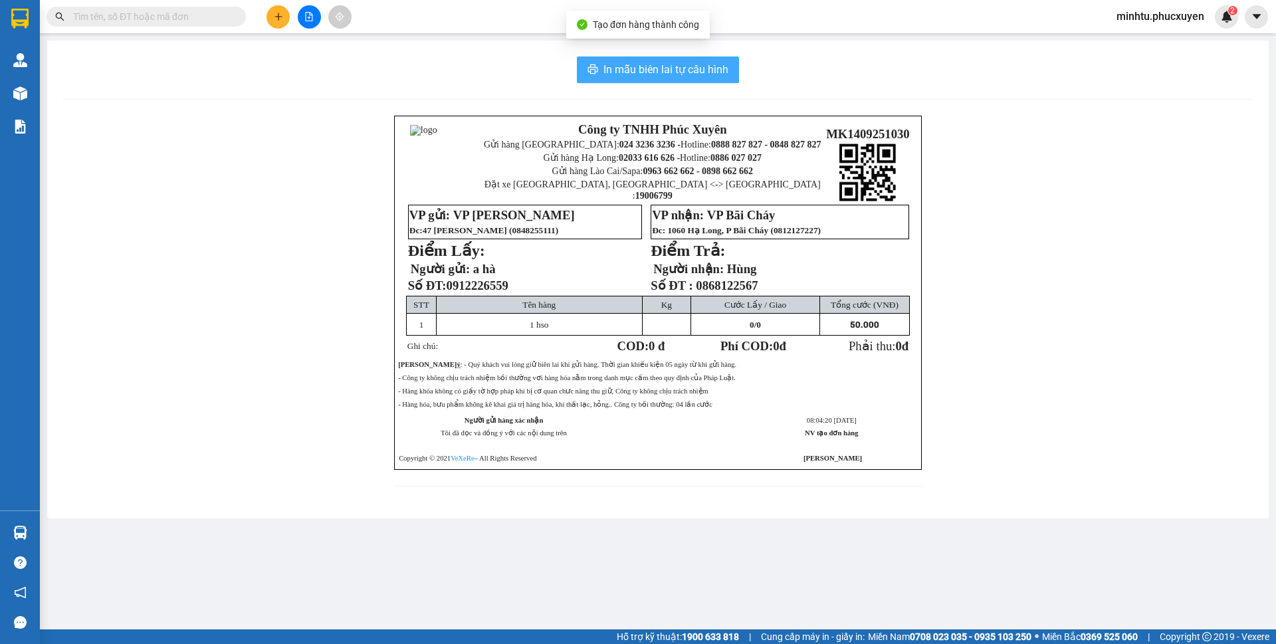
click at [646, 64] on span "In mẫu biên lai tự cấu hình" at bounding box center [665, 69] width 125 height 17
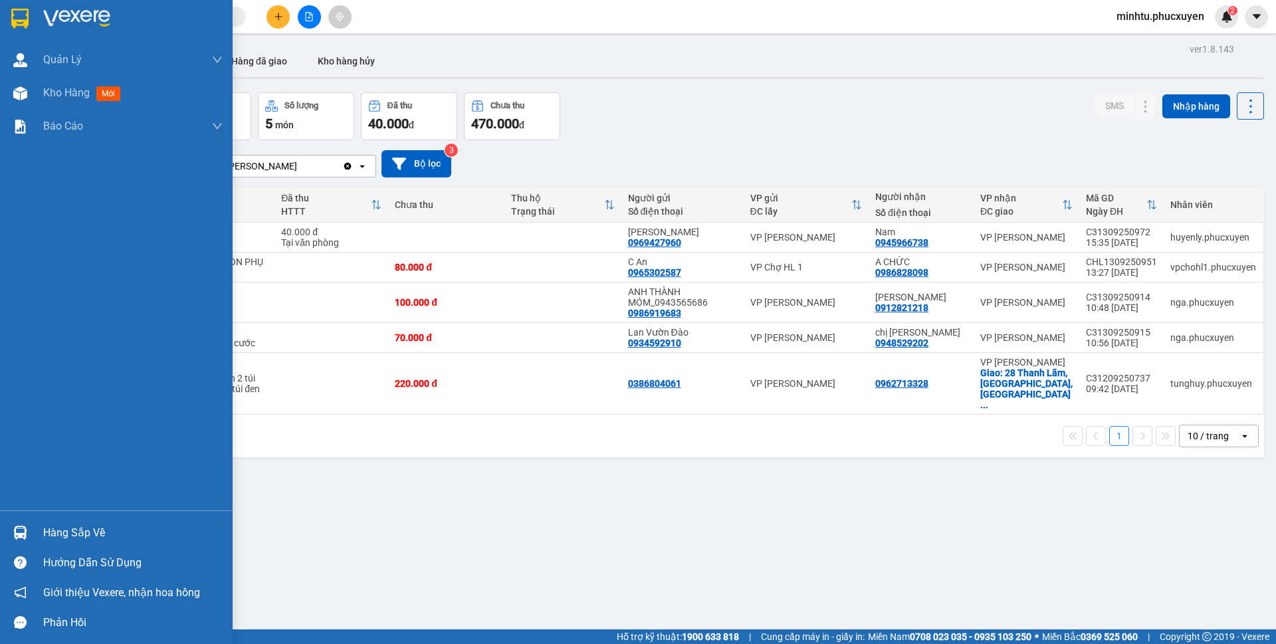
click at [24, 530] on img at bounding box center [20, 533] width 14 height 14
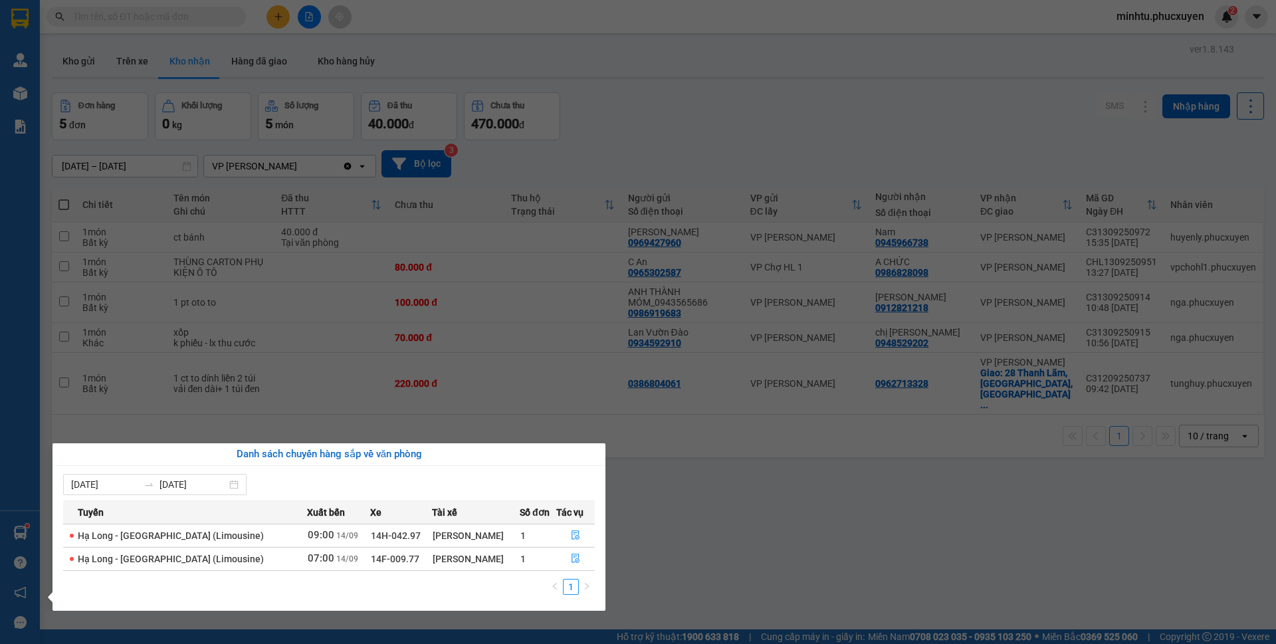
click at [680, 520] on section "Kết quả tìm kiếm ( 0 ) Bộ lọc No Data minhtu.phucxuyen 2 Quản Lý Quản lý giao n…" at bounding box center [638, 322] width 1276 height 644
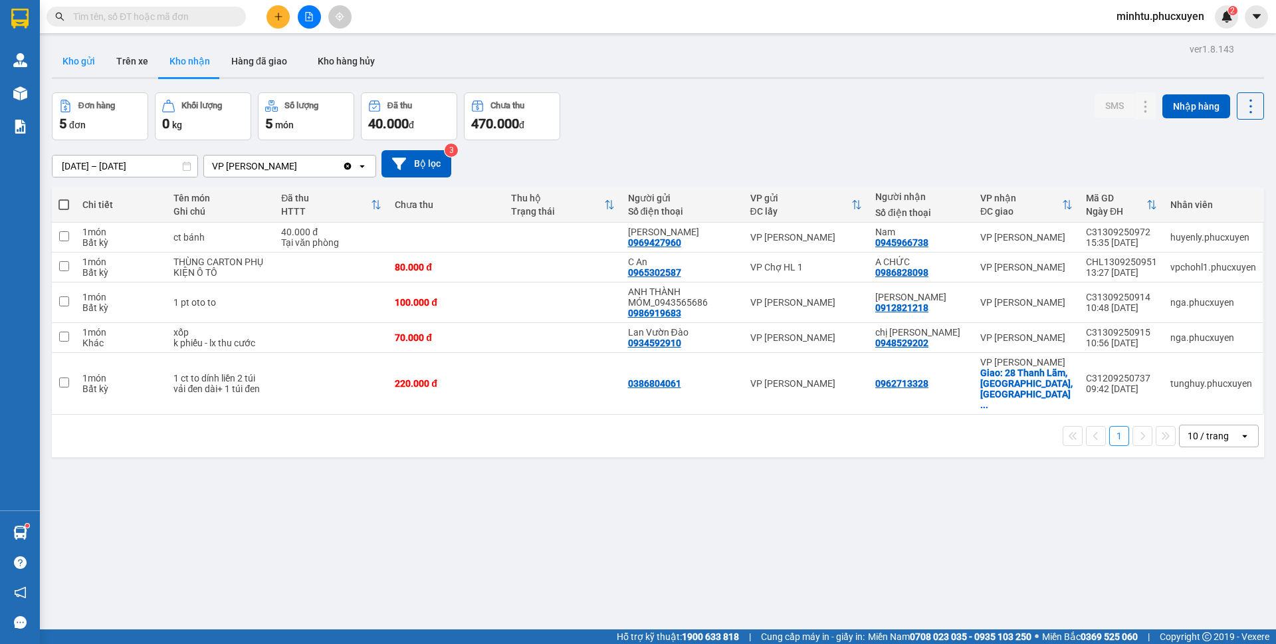
click at [82, 59] on button "Kho gửi" at bounding box center [79, 61] width 54 height 32
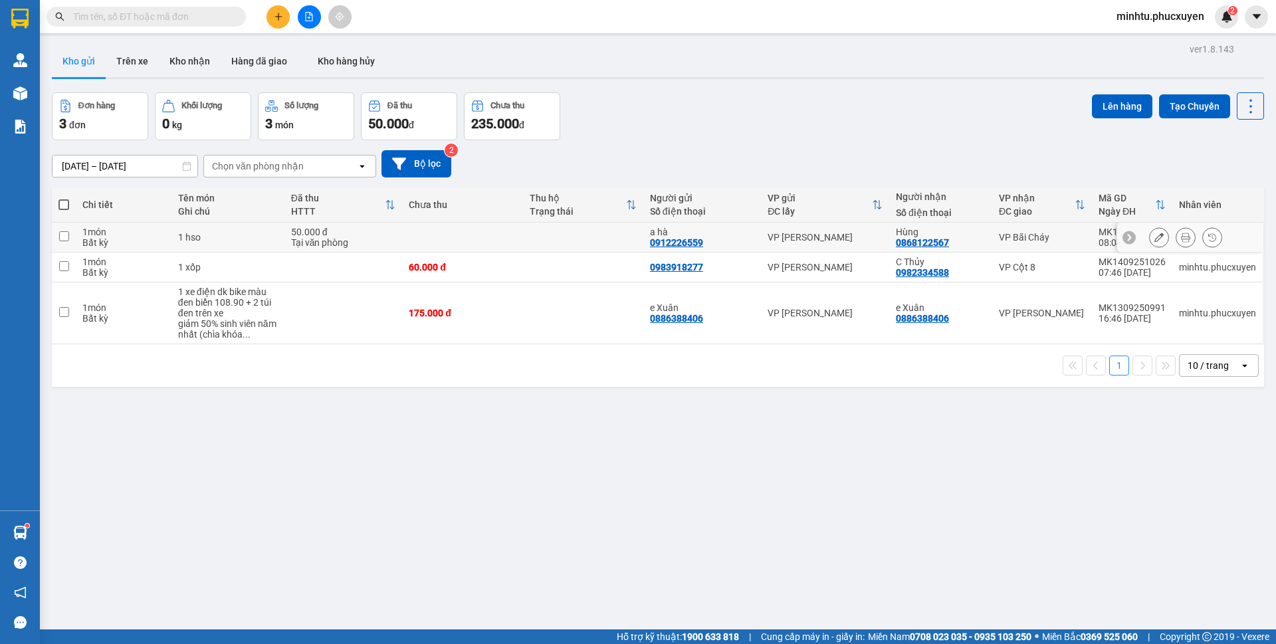
click at [168, 241] on td "1 món Bất kỳ" at bounding box center [123, 238] width 95 height 30
checkbox input "true"
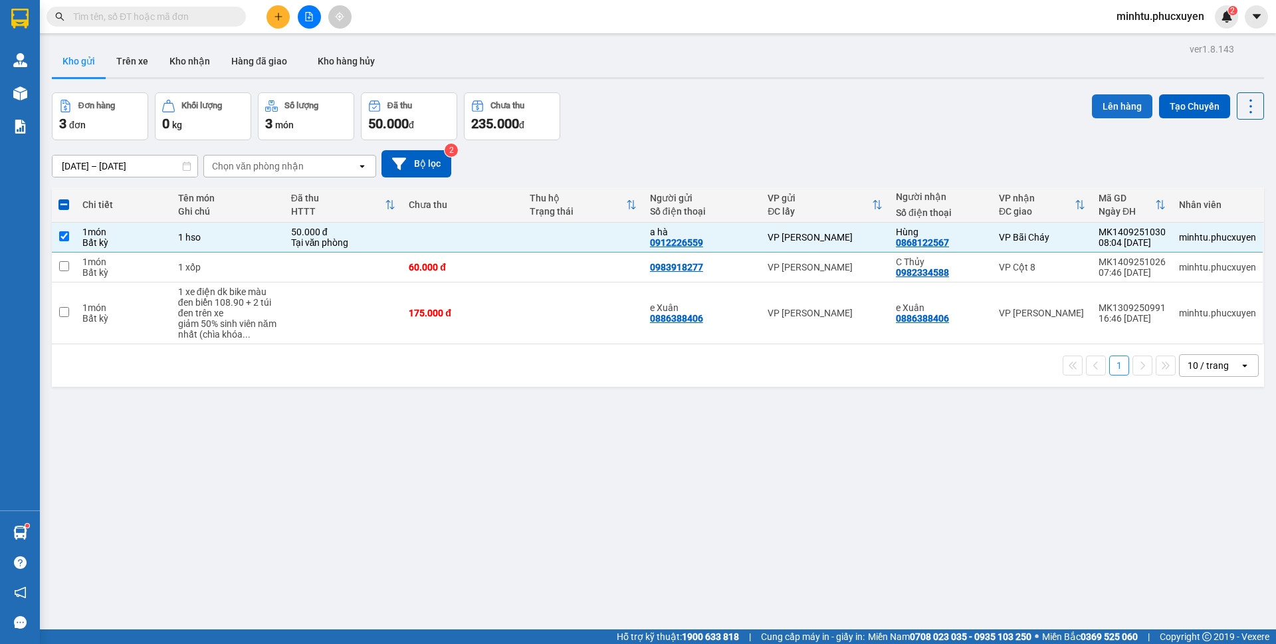
click at [1092, 111] on button "Lên hàng" at bounding box center [1122, 106] width 60 height 24
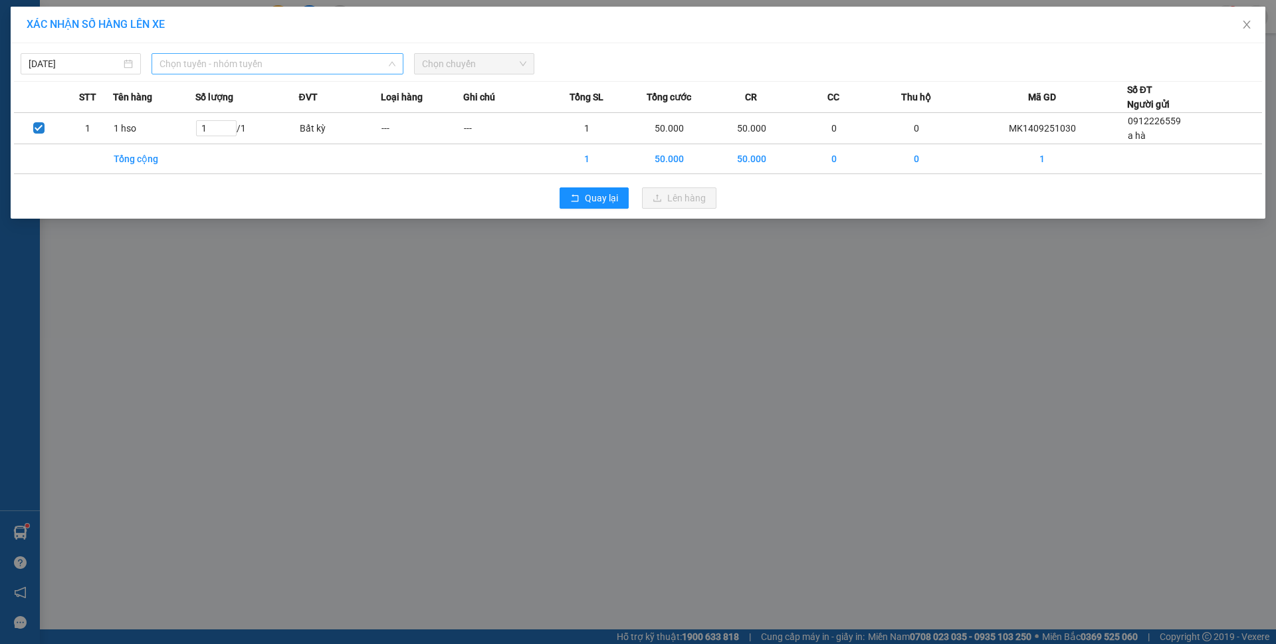
click at [209, 60] on span "Chọn tuyến - nhóm tuyến" at bounding box center [277, 64] width 236 height 20
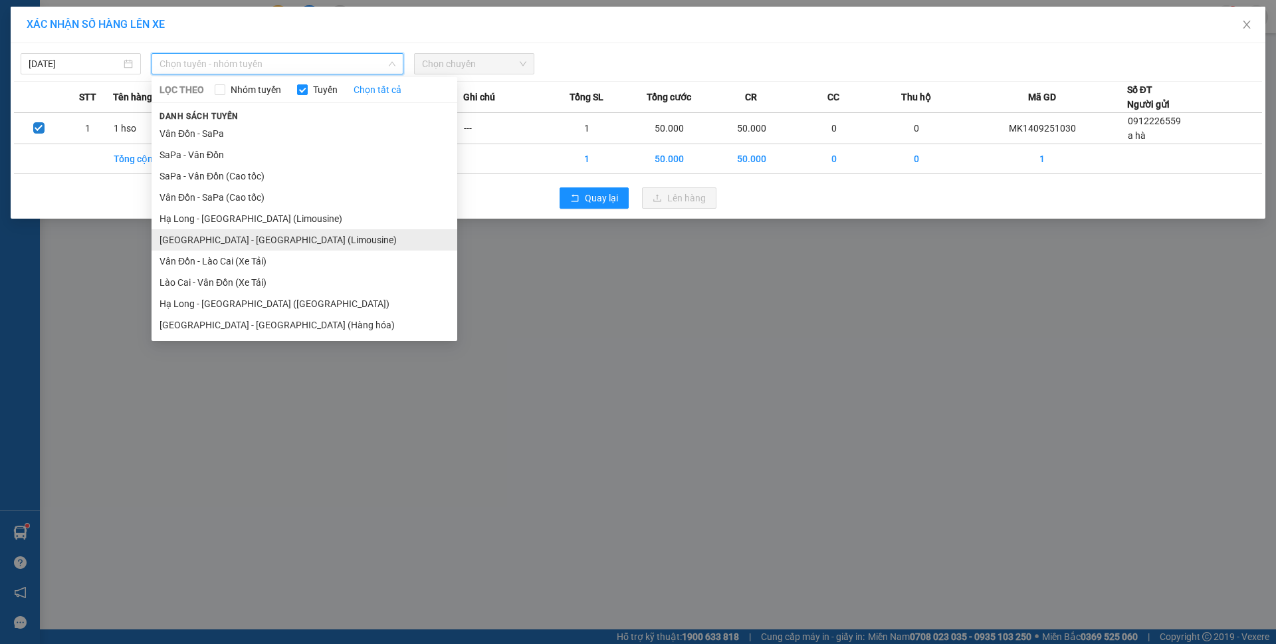
click at [265, 241] on li "[GEOGRAPHIC_DATA] - [GEOGRAPHIC_DATA] (Limousine)" at bounding box center [304, 239] width 306 height 21
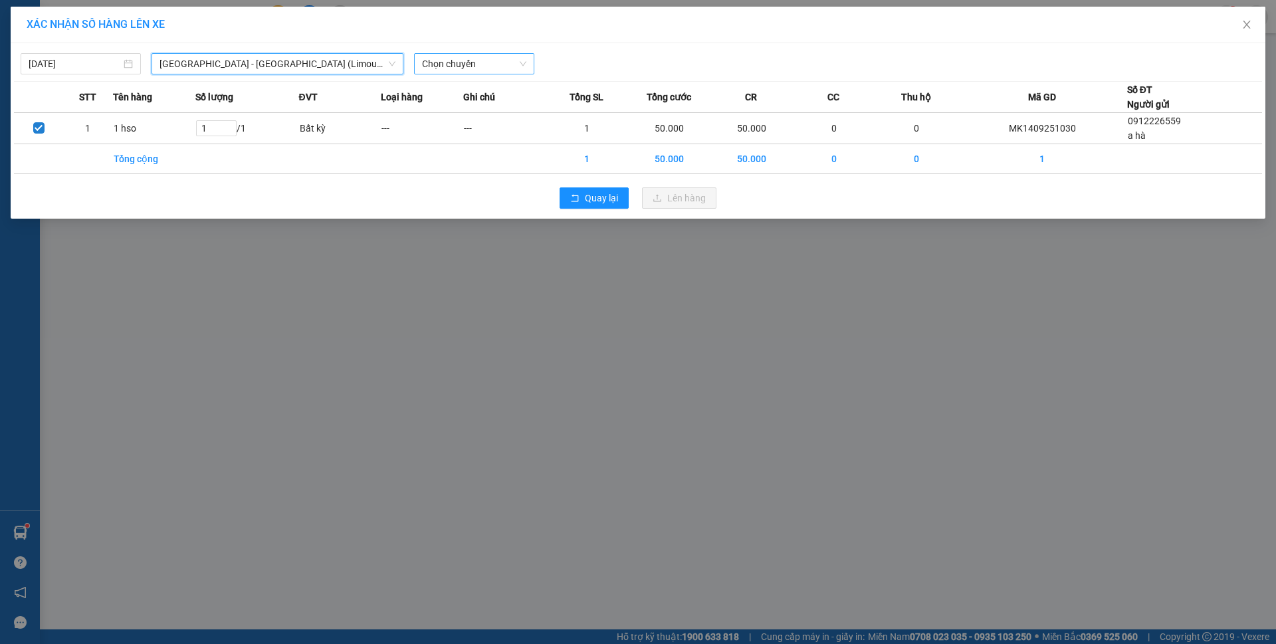
click at [452, 60] on span "Chọn chuyến" at bounding box center [474, 64] width 104 height 20
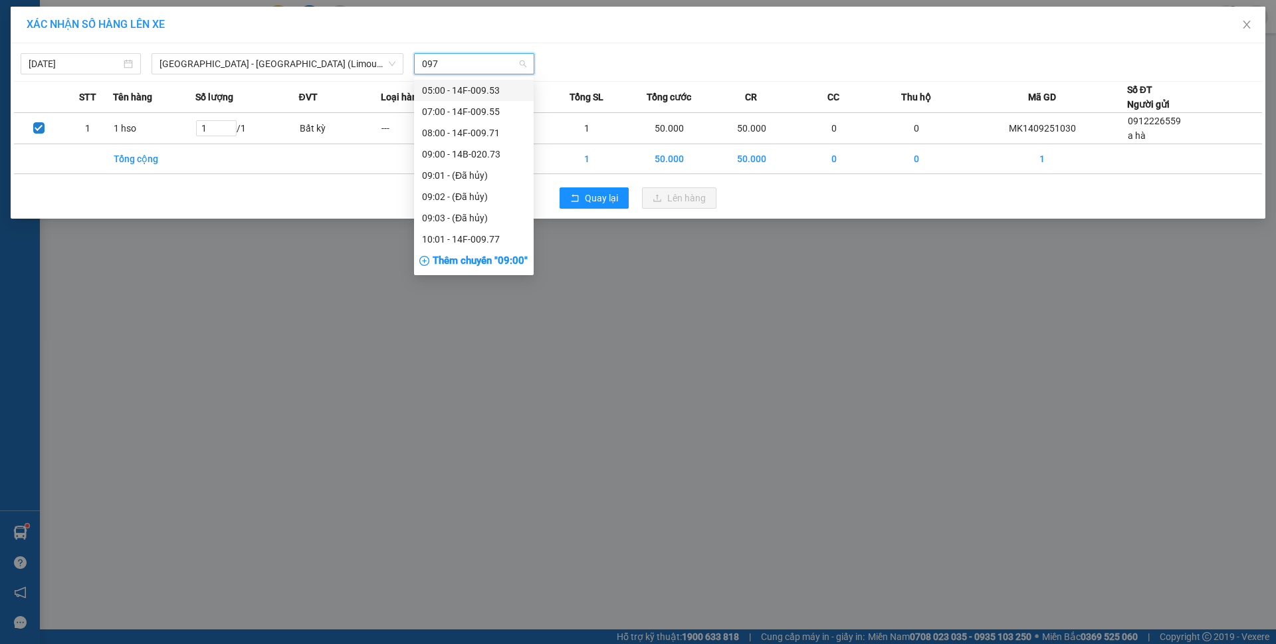
type input "0977"
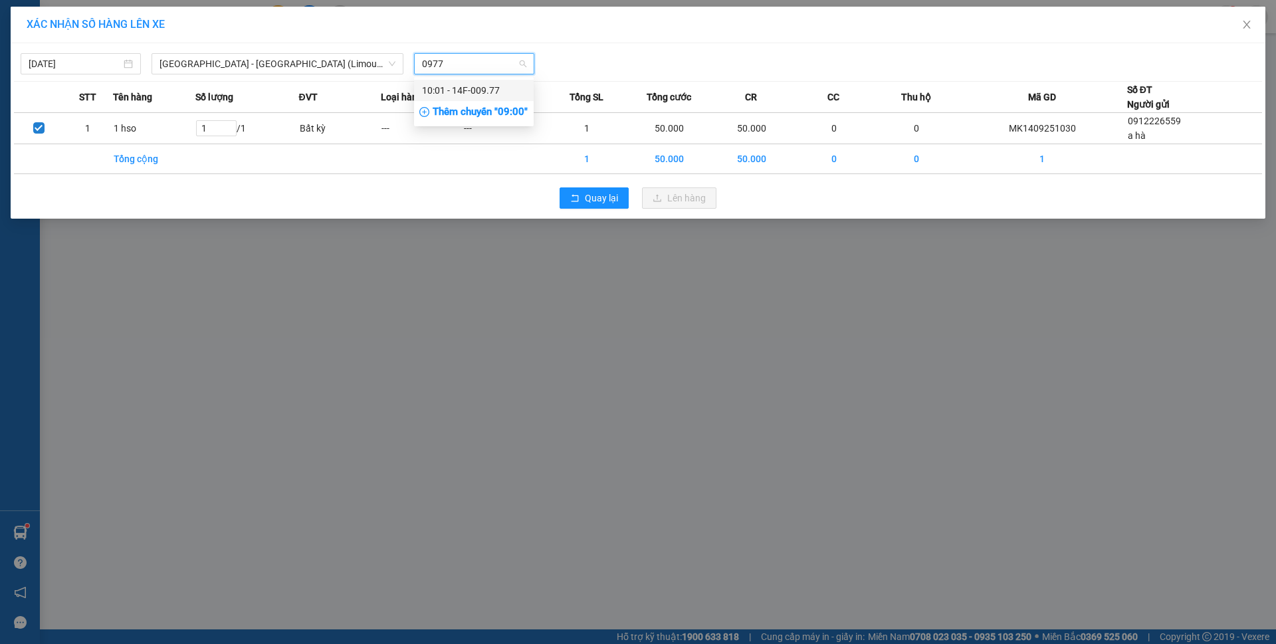
click at [498, 84] on div "10:01 - 14F-009.77" at bounding box center [474, 90] width 104 height 15
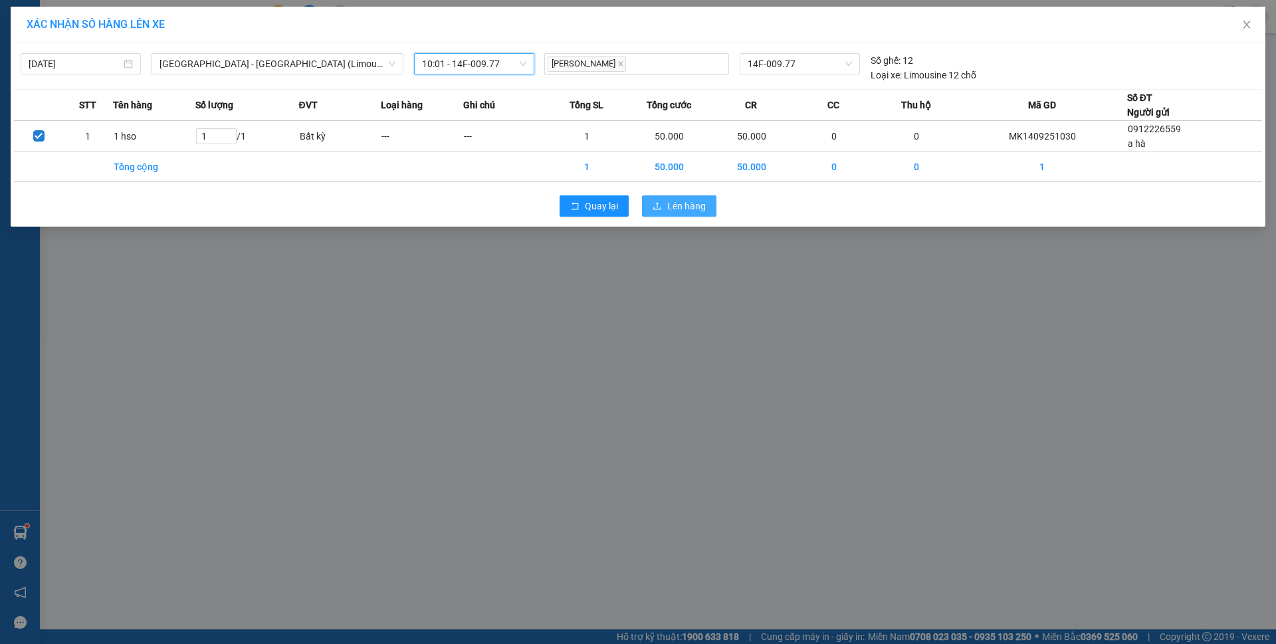
click at [700, 213] on button "Lên hàng" at bounding box center [679, 205] width 74 height 21
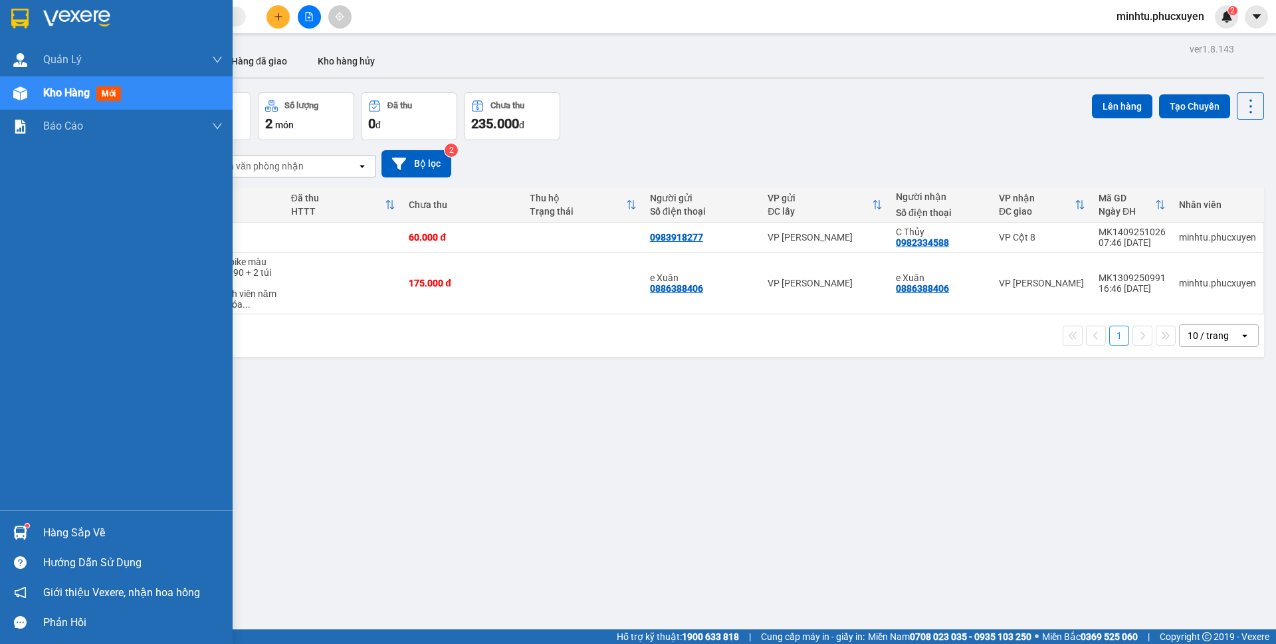
click at [34, 528] on div "Hàng sắp về" at bounding box center [116, 533] width 233 height 30
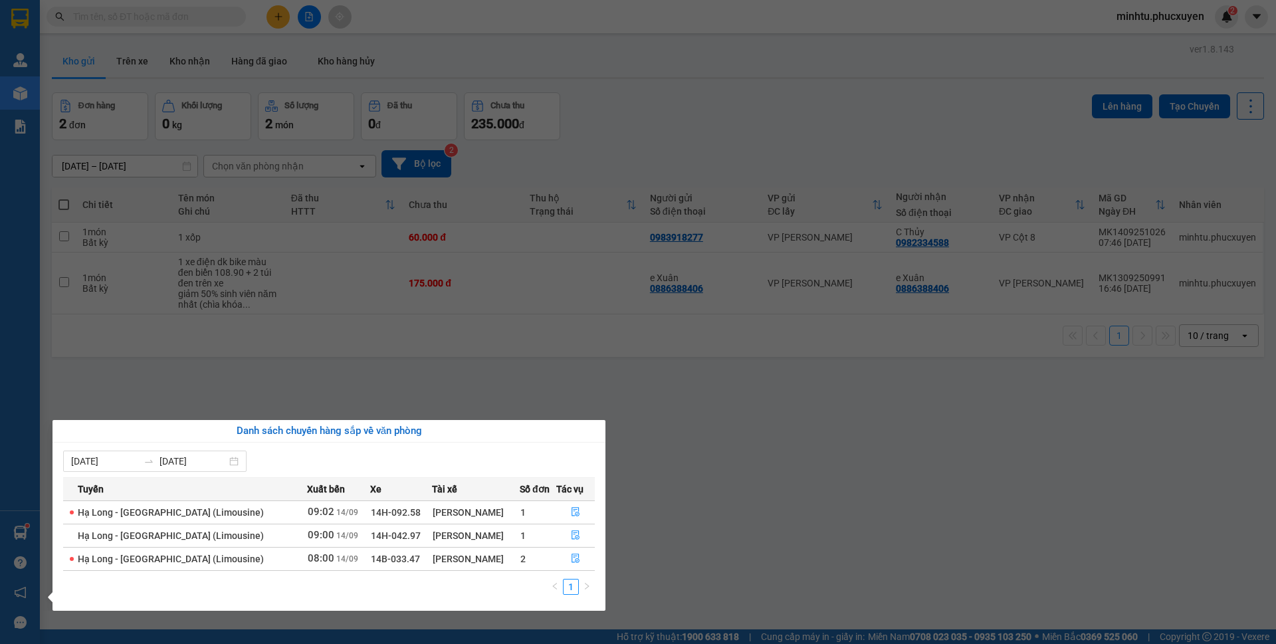
click at [240, 273] on section "Kết quả tìm kiếm ( 0 ) Bộ lọc No Data minhtu.phucxuyen 2 Quản Lý Quản lý giao n…" at bounding box center [638, 322] width 1276 height 644
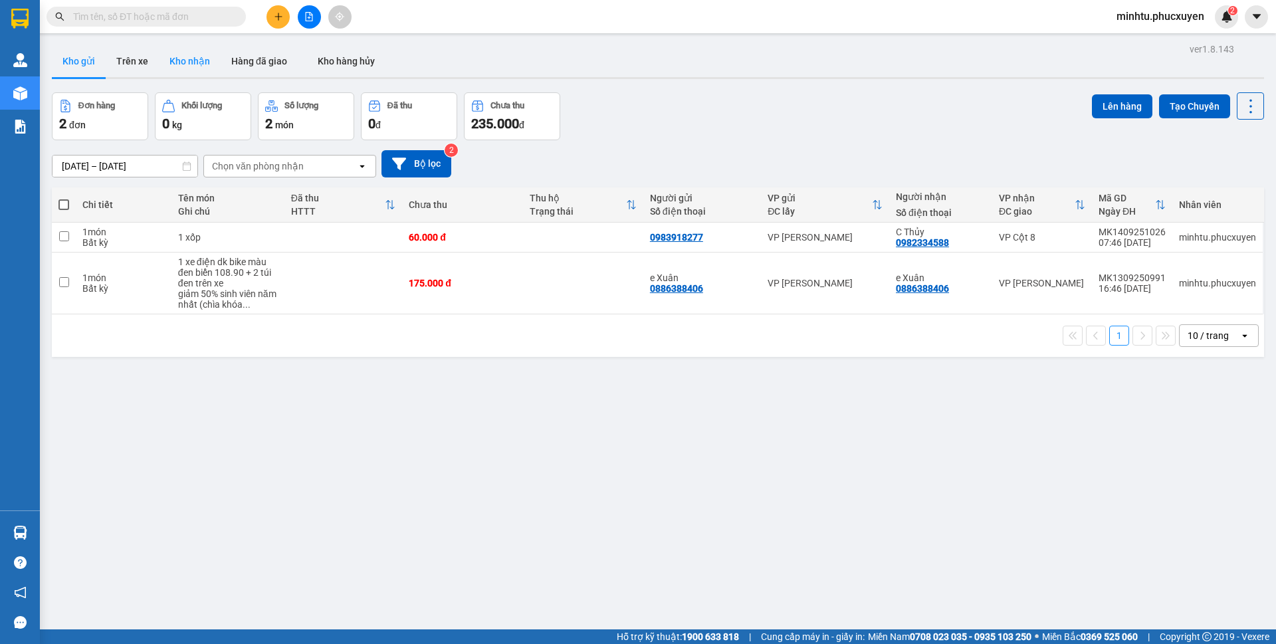
click at [194, 60] on button "Kho nhận" at bounding box center [190, 61] width 62 height 32
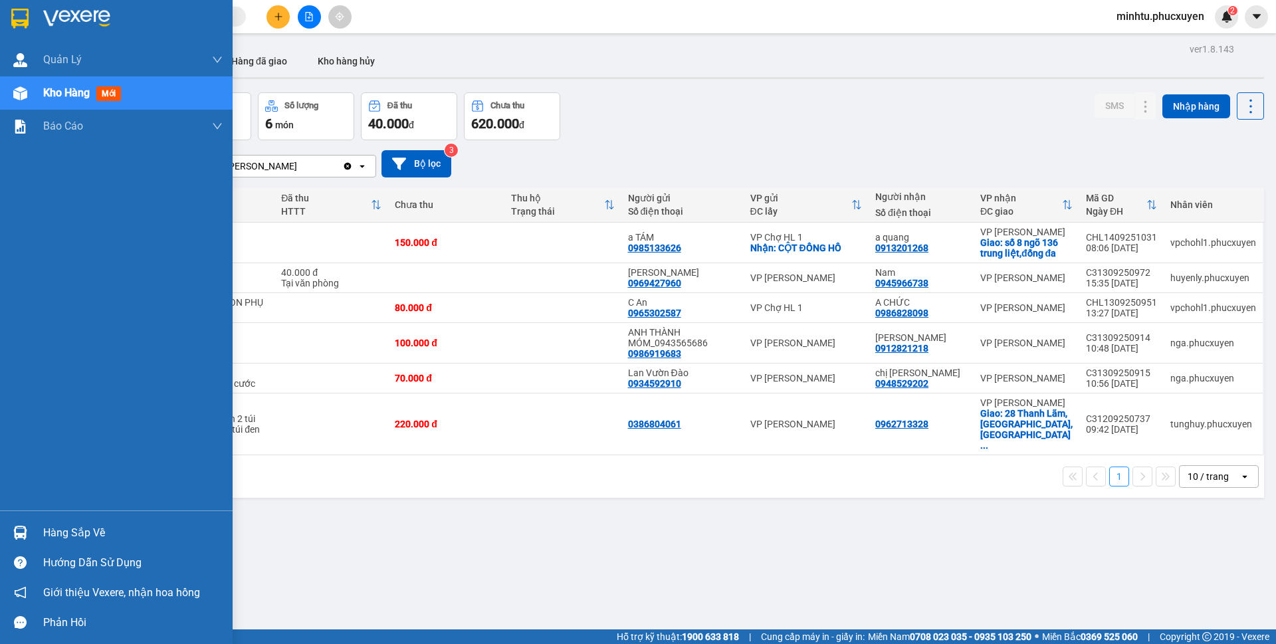
click at [18, 522] on div at bounding box center [20, 532] width 23 height 23
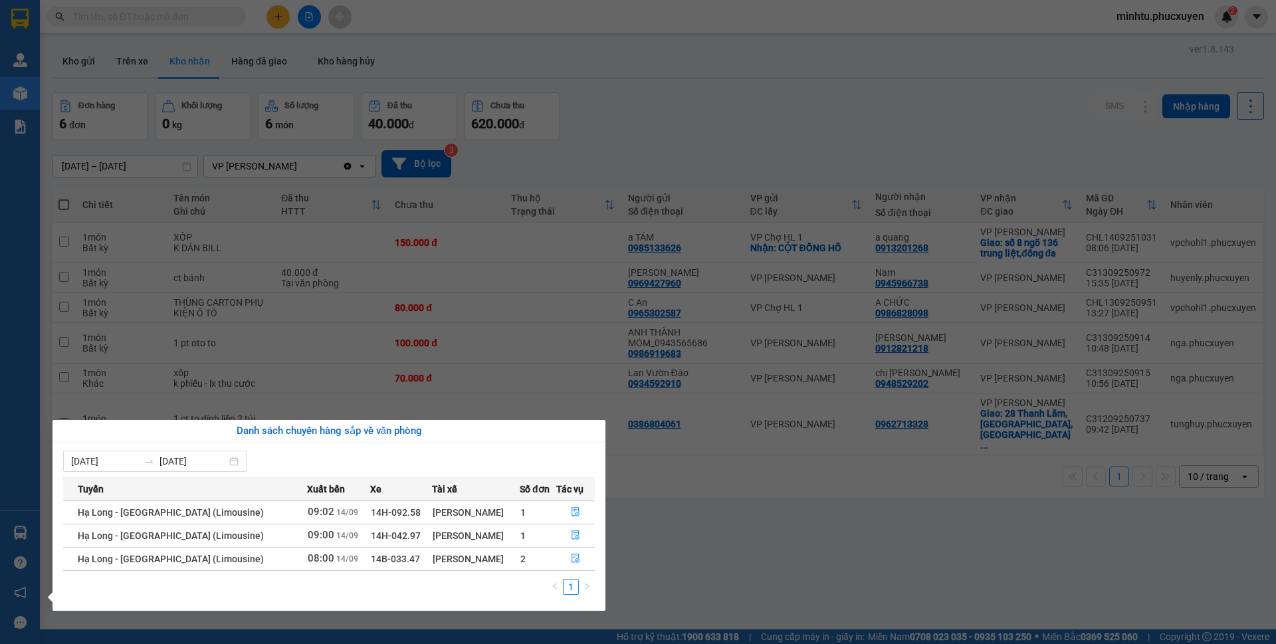
click at [737, 501] on section "Kết quả tìm kiếm ( 0 ) Bộ lọc No Data minhtu.phucxuyen 2 Quản Lý Quản lý giao n…" at bounding box center [638, 322] width 1276 height 644
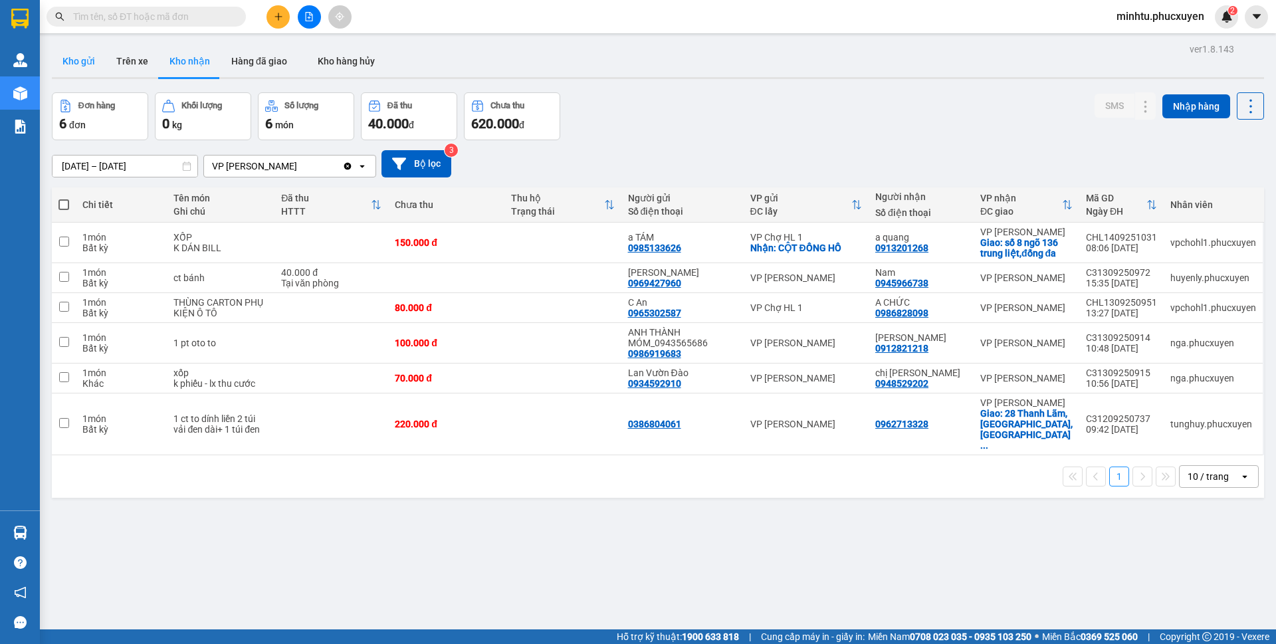
click at [72, 64] on button "Kho gửi" at bounding box center [79, 61] width 54 height 32
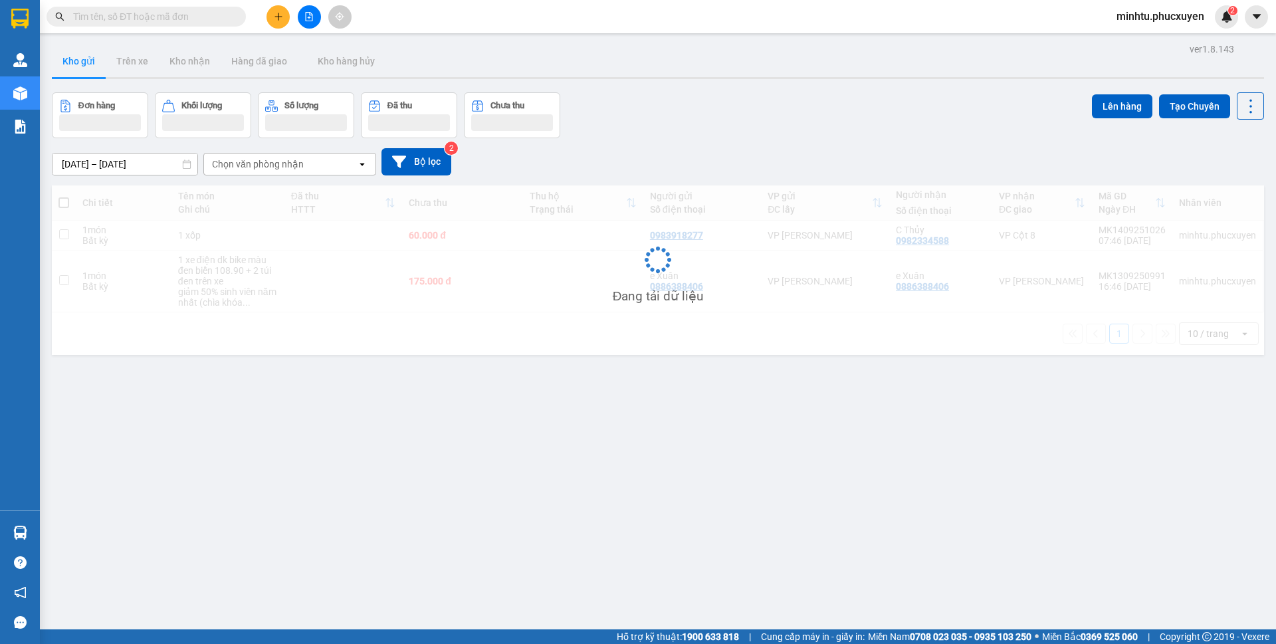
click at [193, 64] on button "Kho nhận" at bounding box center [190, 61] width 62 height 32
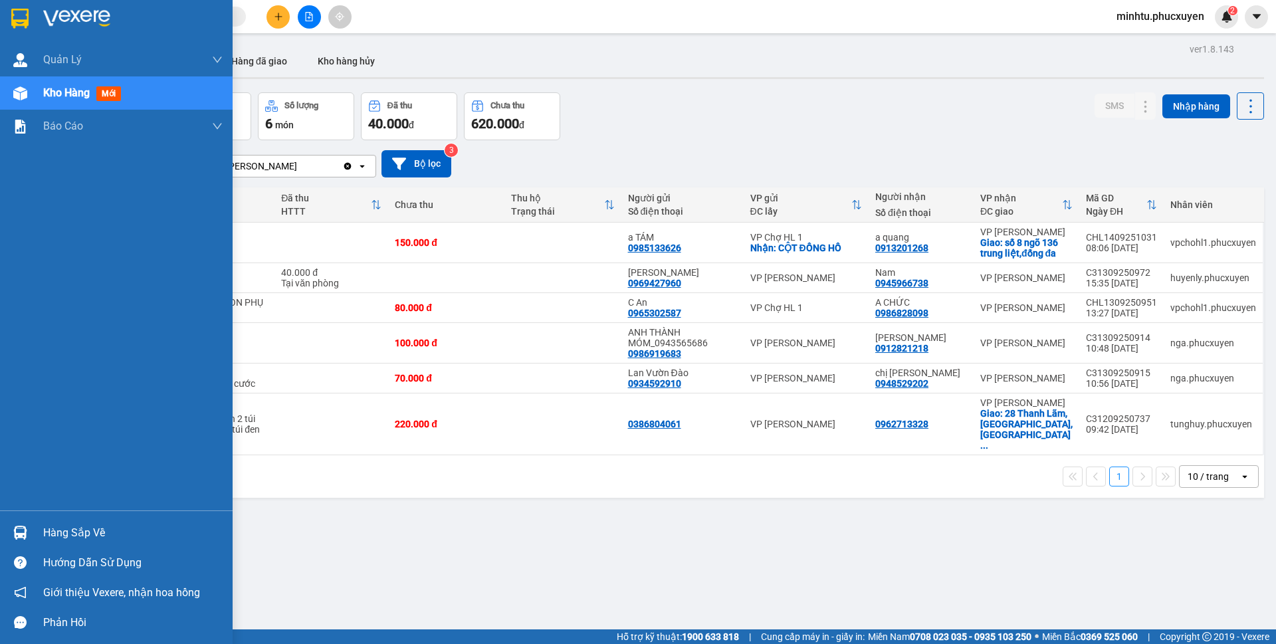
click at [21, 526] on img at bounding box center [20, 533] width 14 height 14
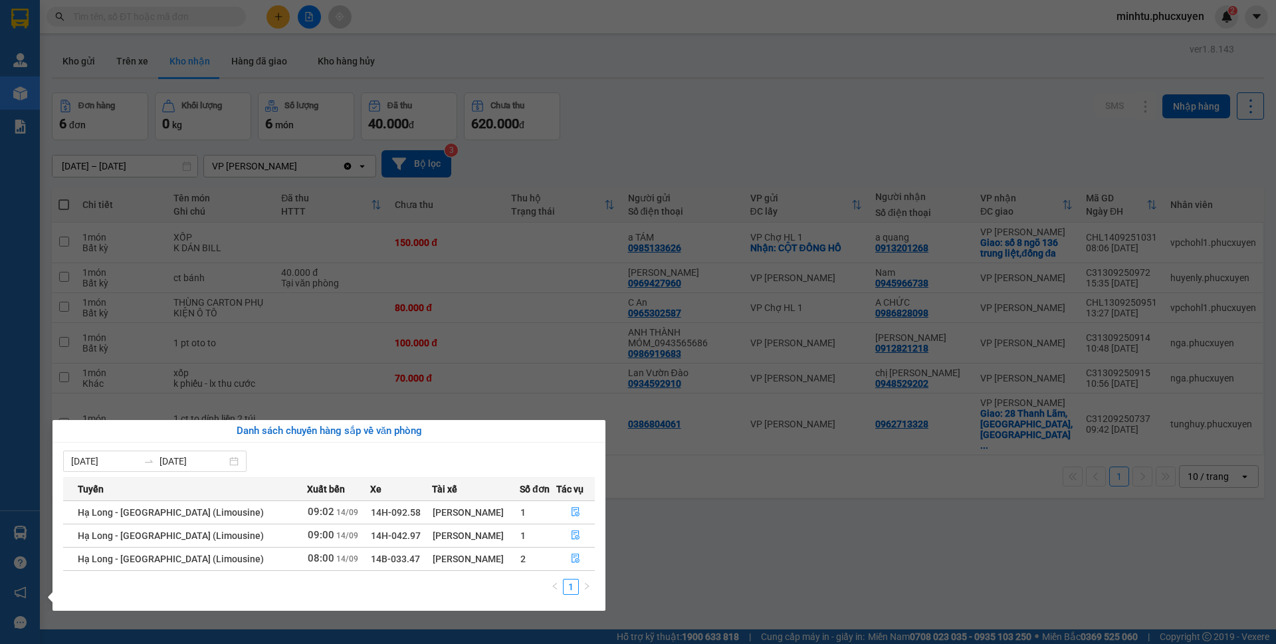
click at [706, 507] on section "Kết quả tìm kiếm ( 0 ) Bộ lọc No Data minhtu.phucxuyen 2 Quản Lý Quản lý giao n…" at bounding box center [638, 322] width 1276 height 644
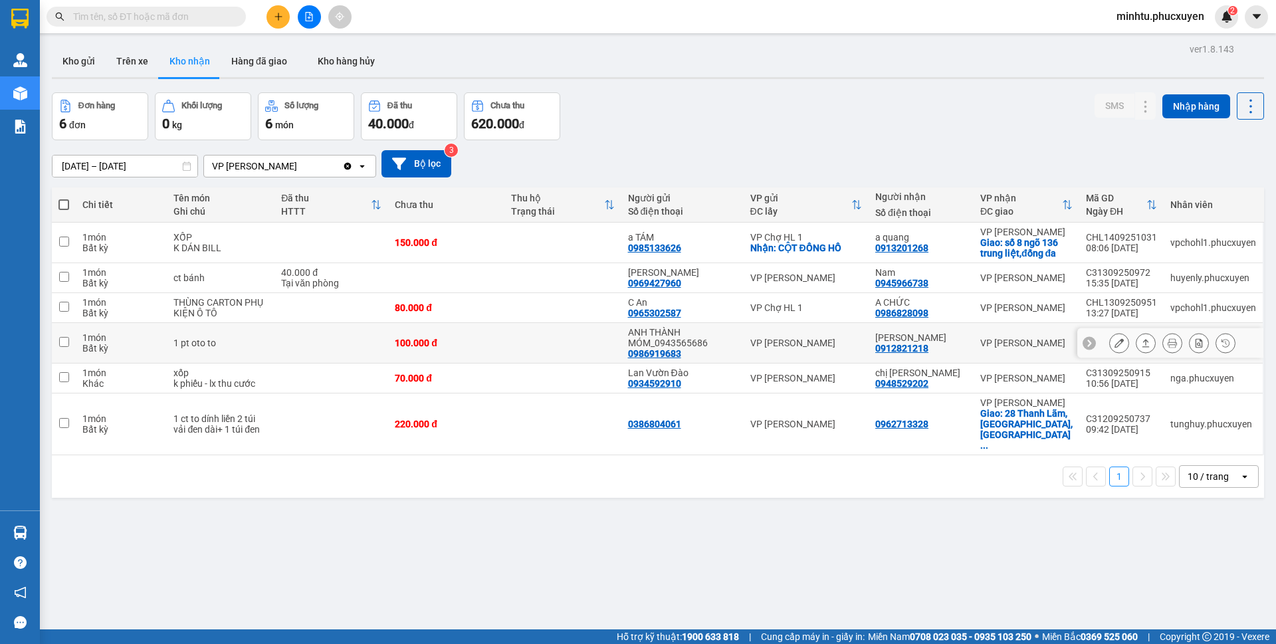
click at [1114, 343] on icon at bounding box center [1118, 342] width 9 height 9
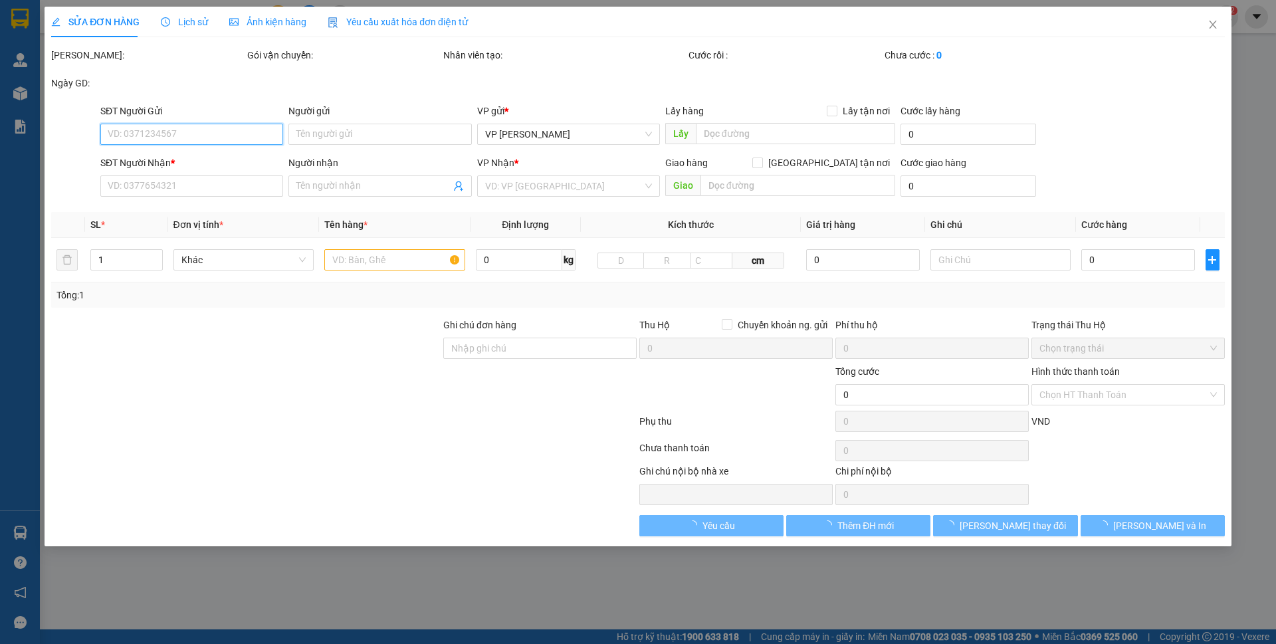
type input "0986919683"
type input "ANH THÀNH MÓM_0943565686"
type input "0912821218"
type input "[PERSON_NAME]"
type input "100.000"
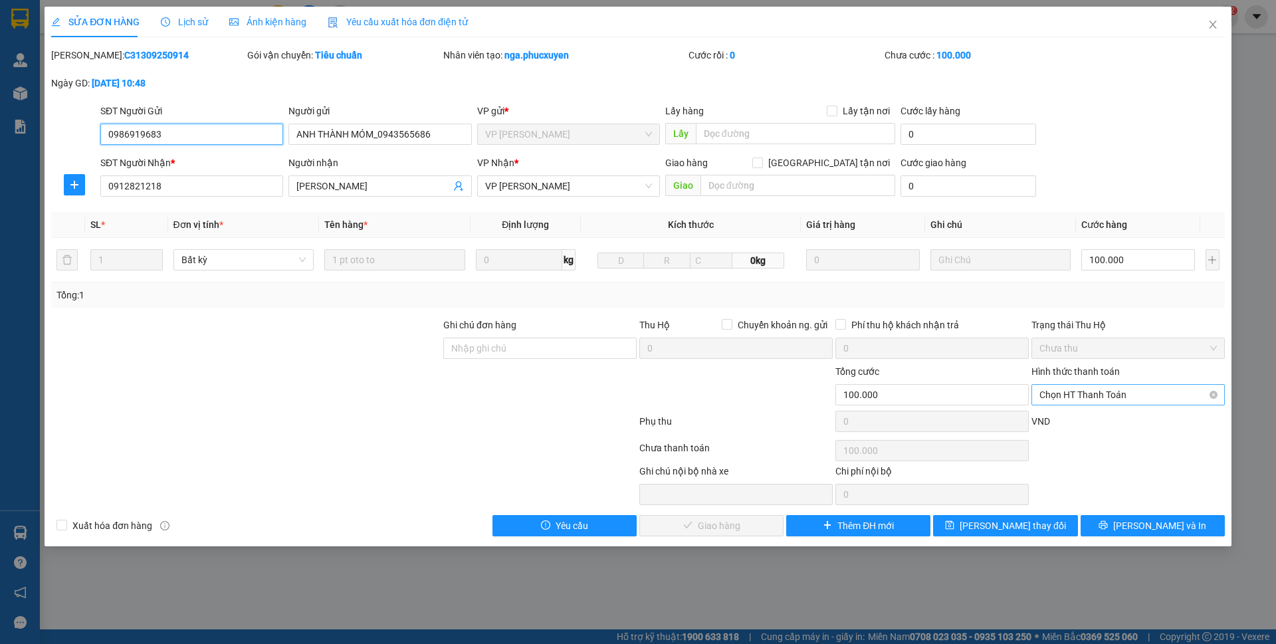
click at [1111, 402] on span "Chọn HT Thanh Toán" at bounding box center [1127, 395] width 177 height 20
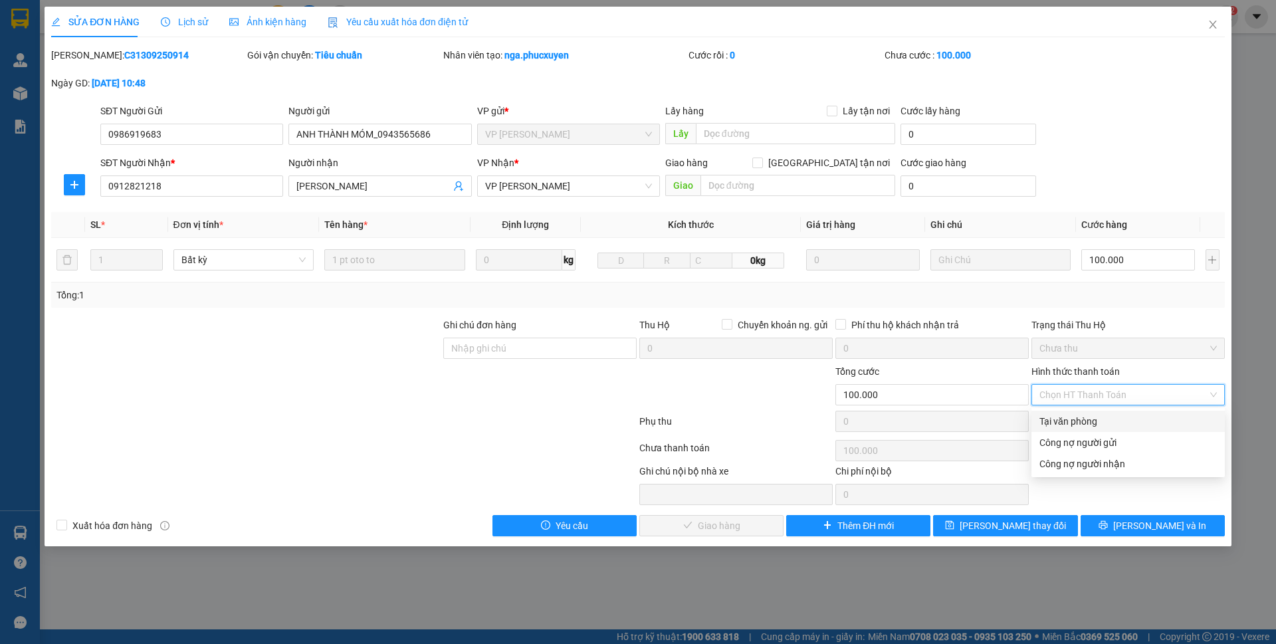
drag, startPoint x: 1091, startPoint y: 415, endPoint x: 958, endPoint y: 459, distance: 139.9
click at [1091, 416] on div "Tại văn phòng" at bounding box center [1127, 421] width 177 height 15
type input "0"
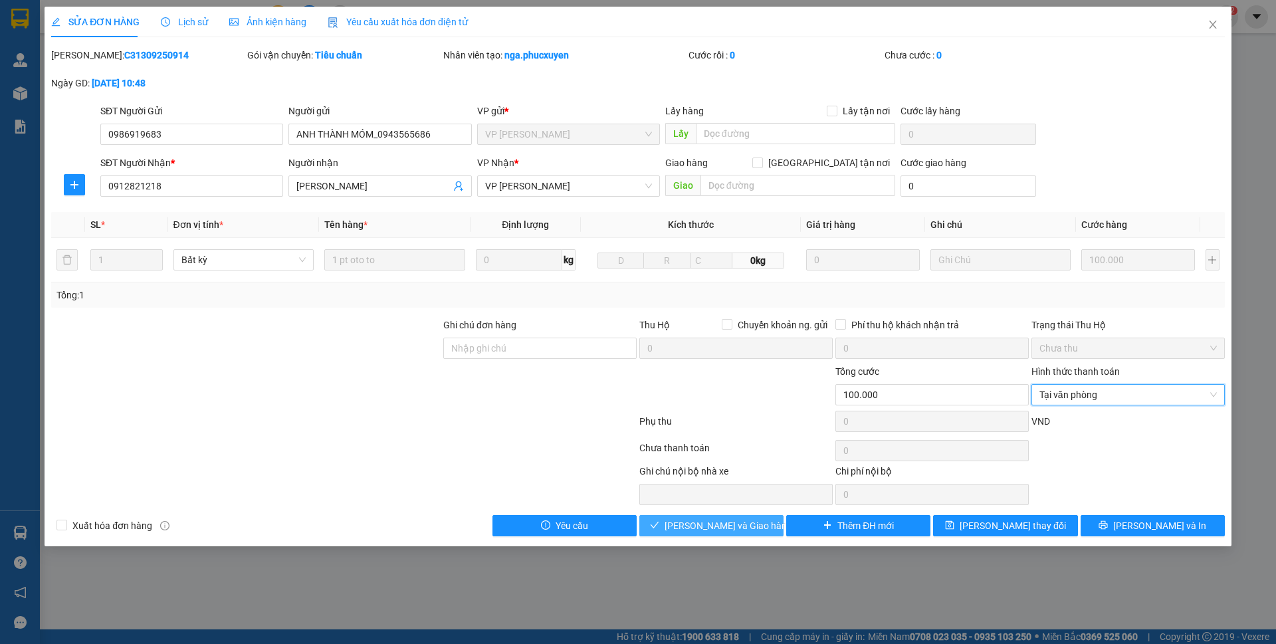
click at [731, 522] on span "[PERSON_NAME] và Giao hàng" at bounding box center [728, 525] width 128 height 15
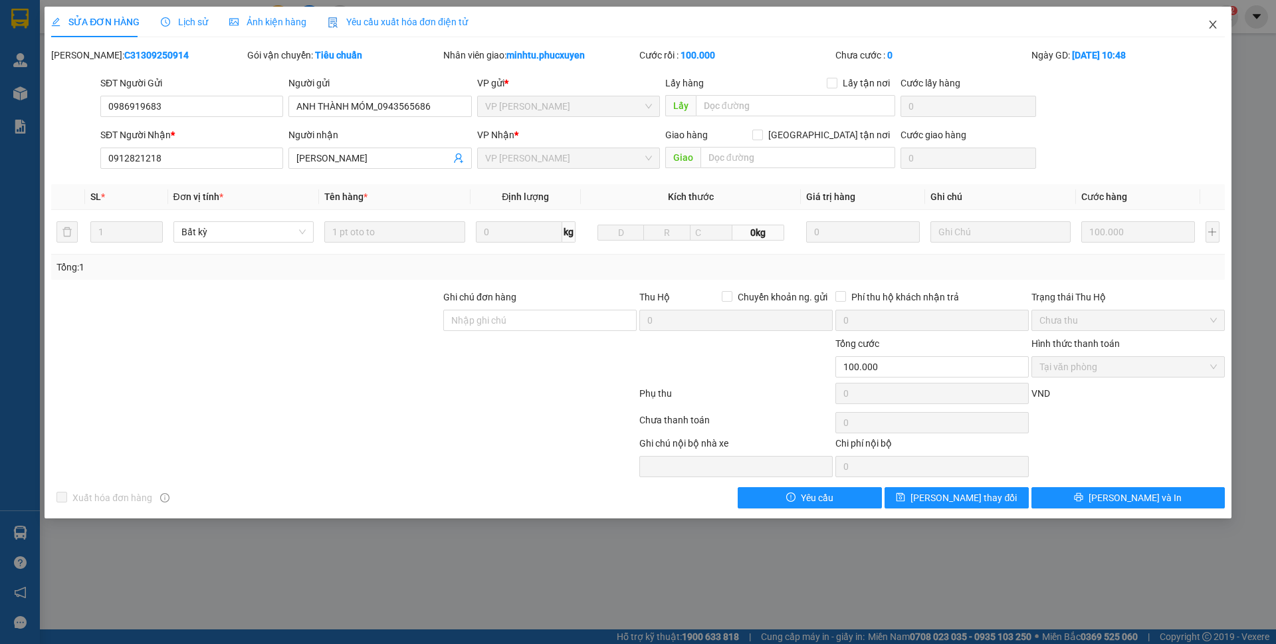
click at [1214, 35] on span "Close" at bounding box center [1212, 25] width 37 height 37
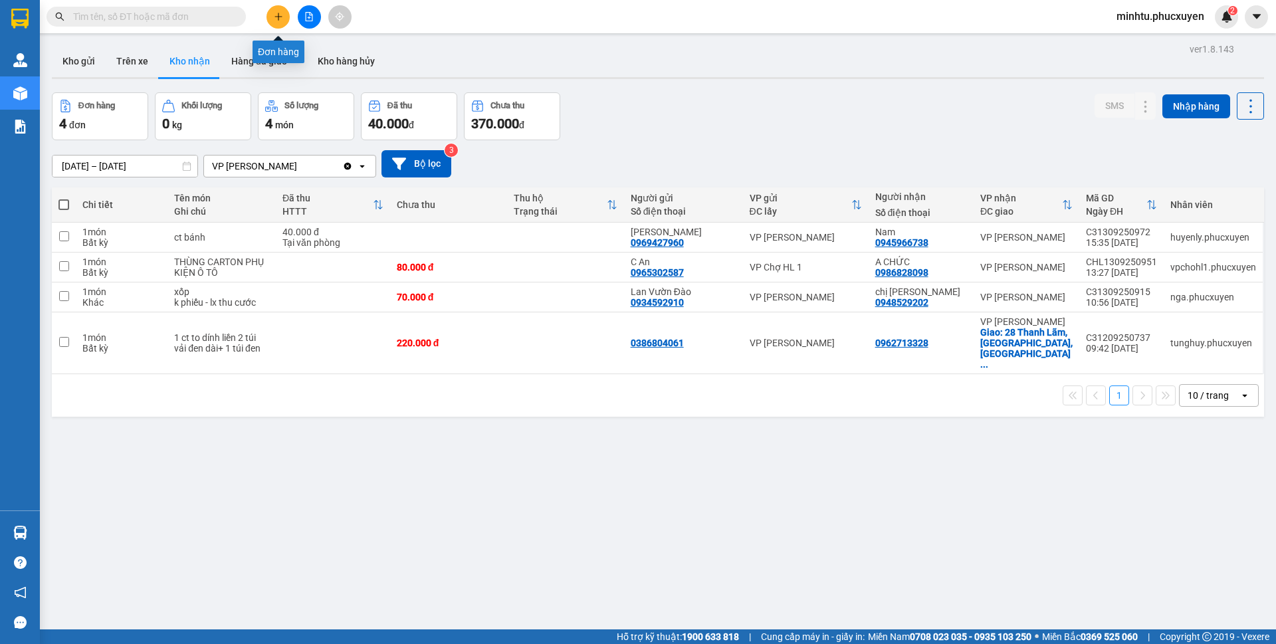
click at [282, 19] on icon "plus" at bounding box center [278, 16] width 9 height 9
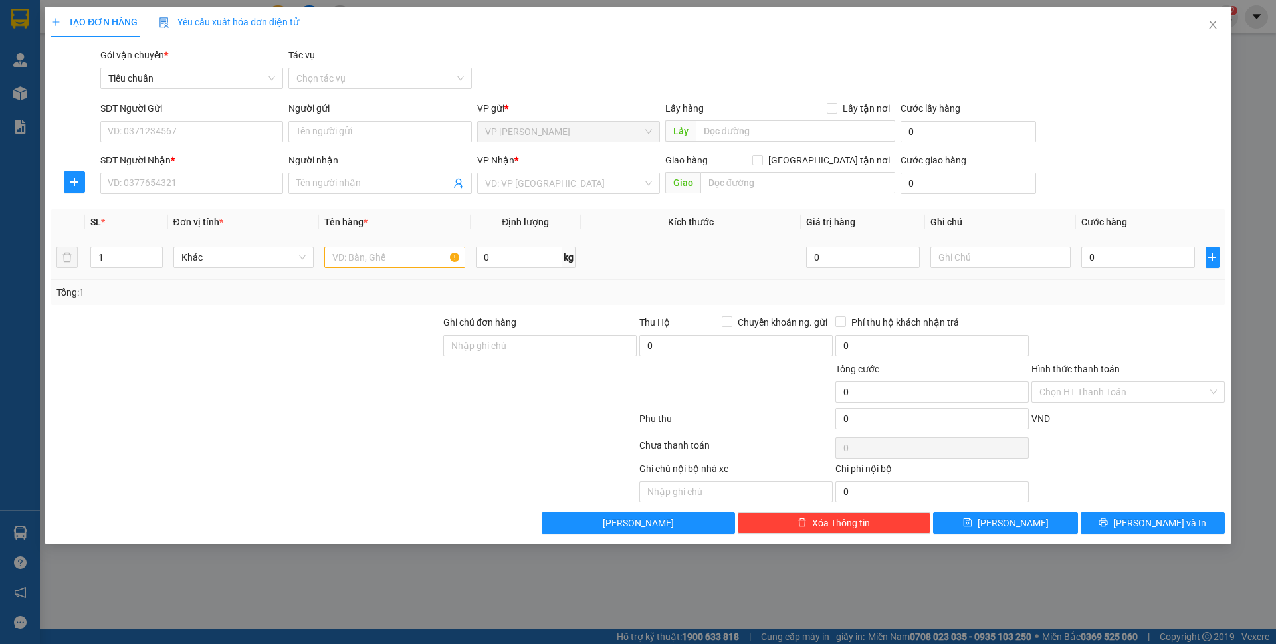
click at [373, 274] on td at bounding box center [394, 257] width 151 height 45
click at [375, 269] on div at bounding box center [394, 257] width 141 height 27
click at [376, 264] on input "text" at bounding box center [394, 256] width 141 height 21
type input "1 ct"
click at [1113, 257] on input "0" at bounding box center [1137, 256] width 113 height 21
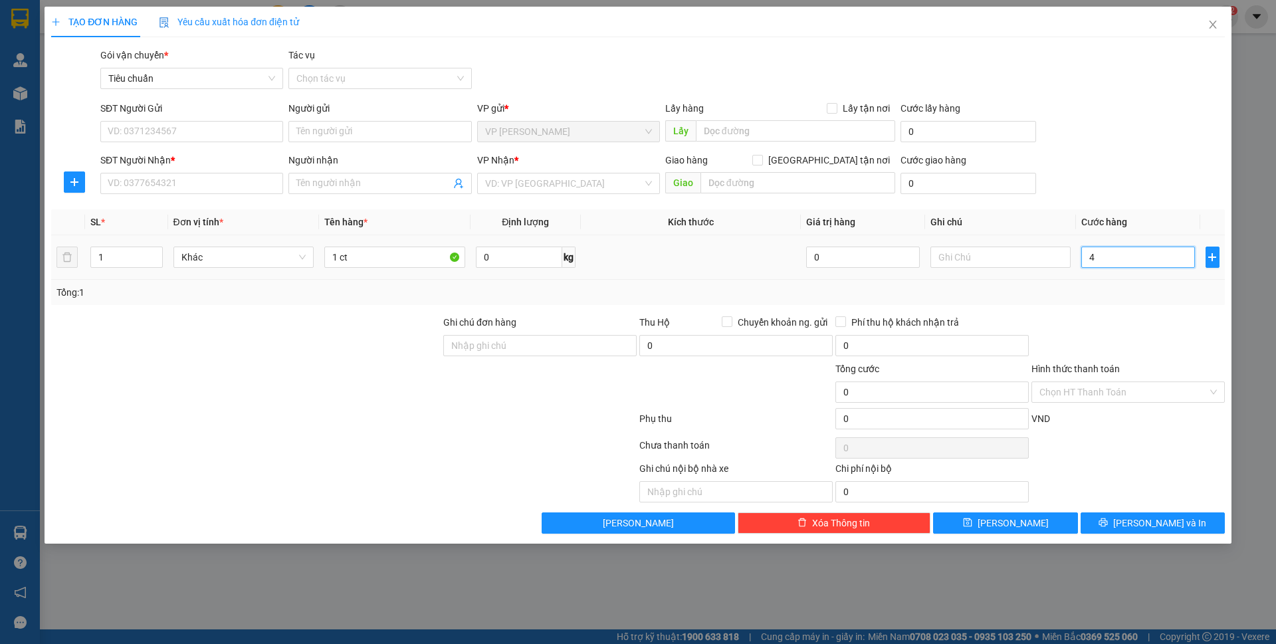
type input "40"
click at [1084, 172] on div "SĐT Người Nhận * VD: 0377654321 Người nhận Tên người nhận VP Nhận * VD: VP Sài …" at bounding box center [662, 176] width 1129 height 47
type input "40.000"
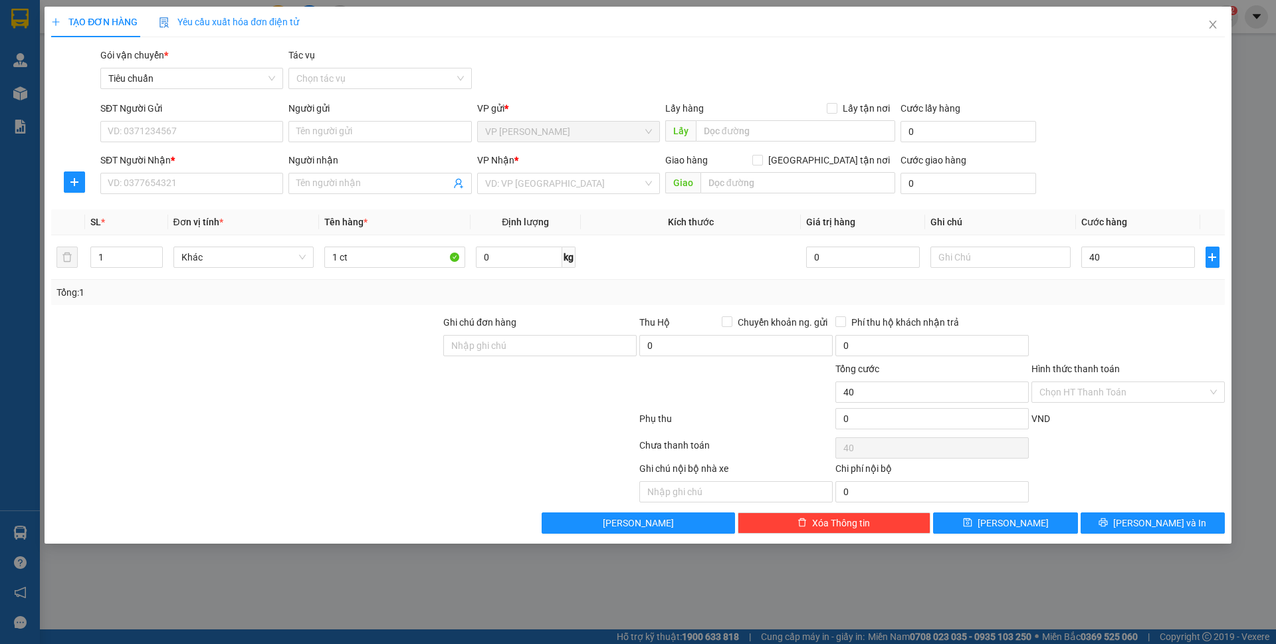
type input "40.000"
click at [394, 253] on input "1 ct" at bounding box center [394, 256] width 141 height 21
type input "1 ct bánh"
click at [231, 128] on input "SĐT Người Gửi" at bounding box center [191, 131] width 183 height 21
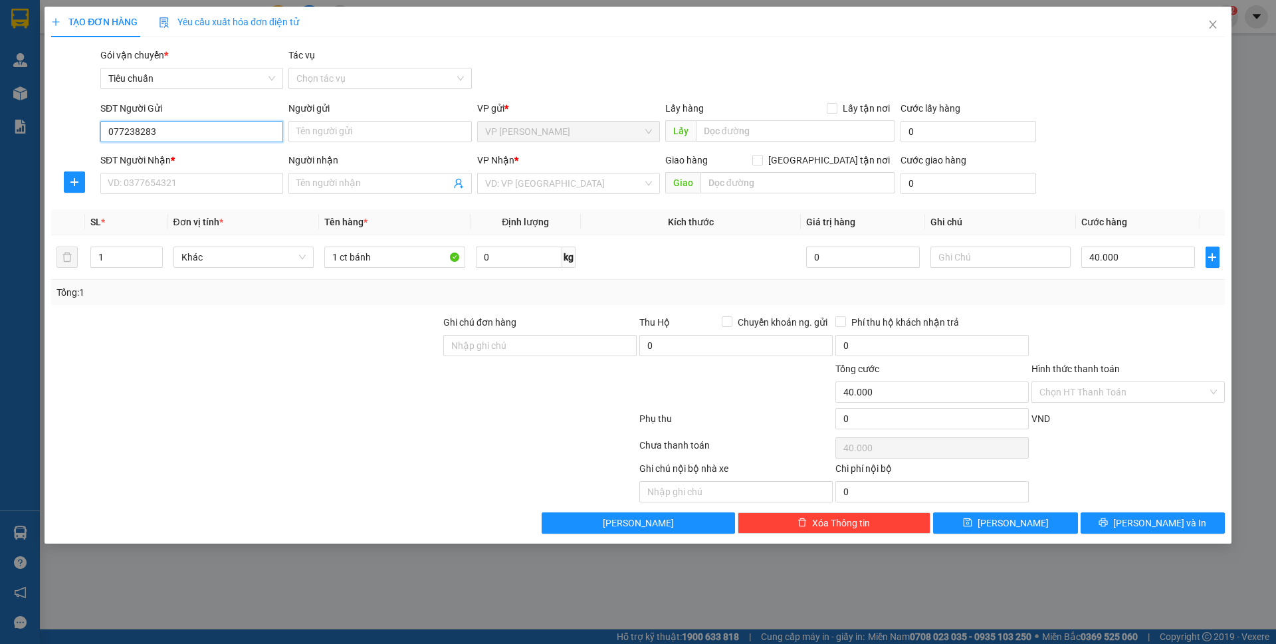
type input "0772382838"
click at [243, 137] on input "0772382838" at bounding box center [191, 131] width 183 height 21
click at [205, 165] on div "0772382838 - hiền" at bounding box center [191, 157] width 183 height 21
type input "hiền"
type input "0772382838"
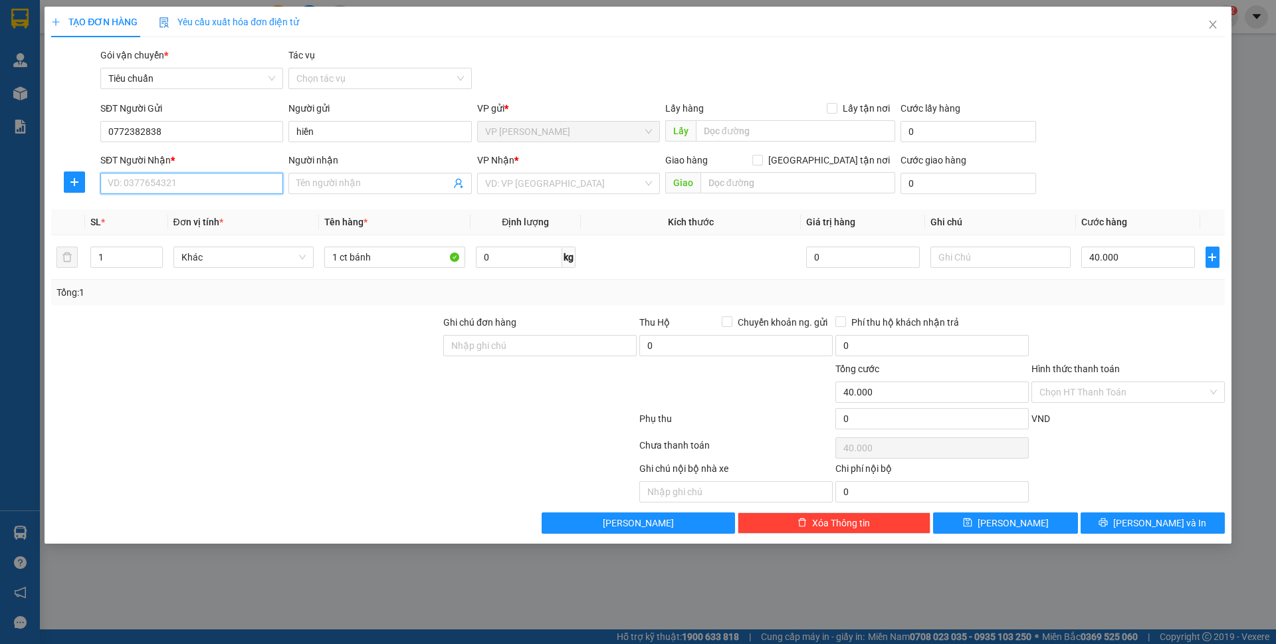
click at [205, 179] on input "SĐT Người Nhận *" at bounding box center [191, 183] width 183 height 21
type input "0348381151"
click at [198, 212] on div "0348381151" at bounding box center [191, 210] width 167 height 15
type input "CẨM PHẢ"
click at [522, 186] on span "VP Dọc đường" at bounding box center [568, 183] width 167 height 20
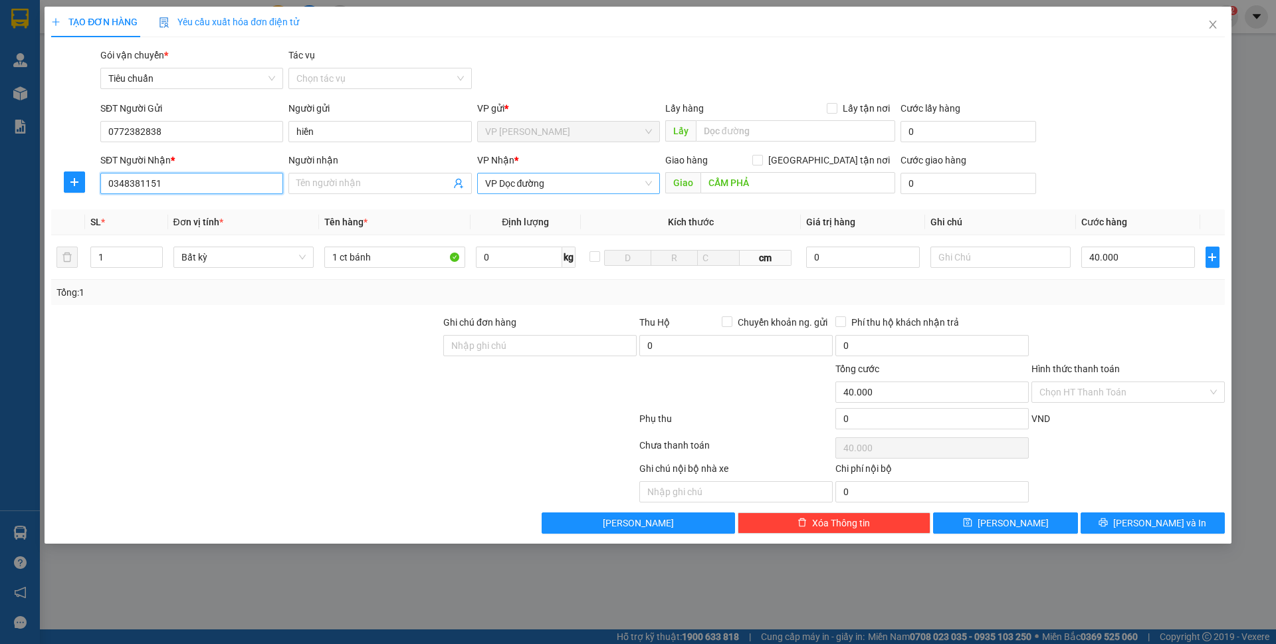
type input "0348381151"
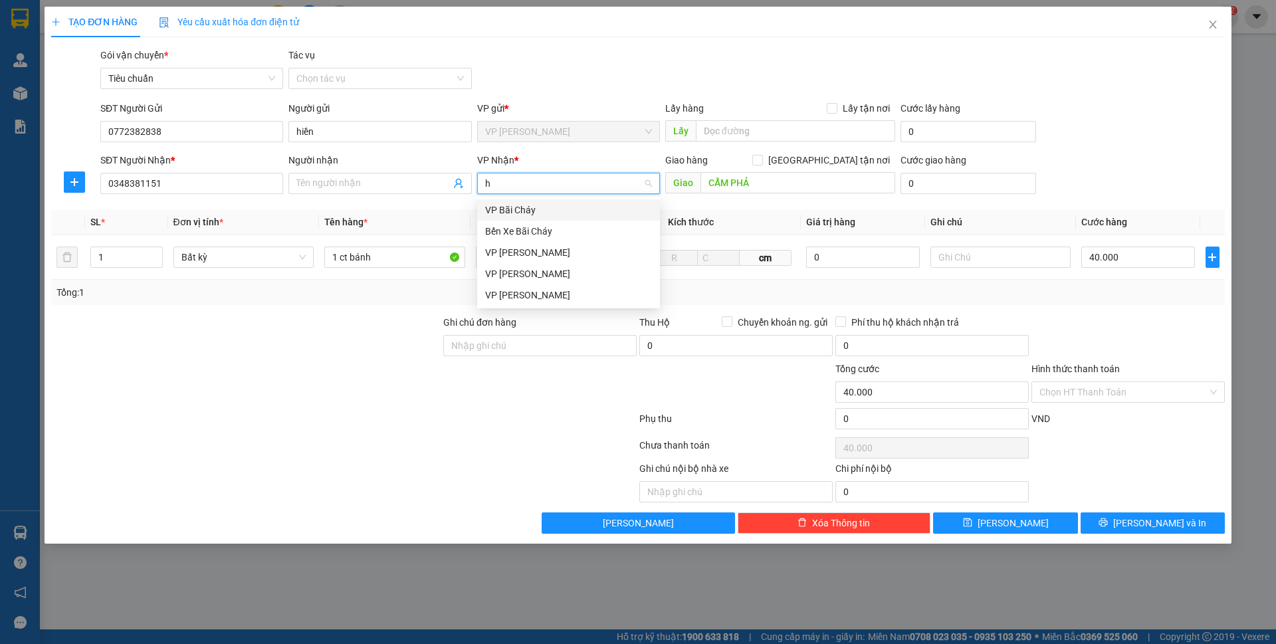
type input "hạ"
click at [547, 253] on div "VP [PERSON_NAME]" at bounding box center [568, 252] width 167 height 15
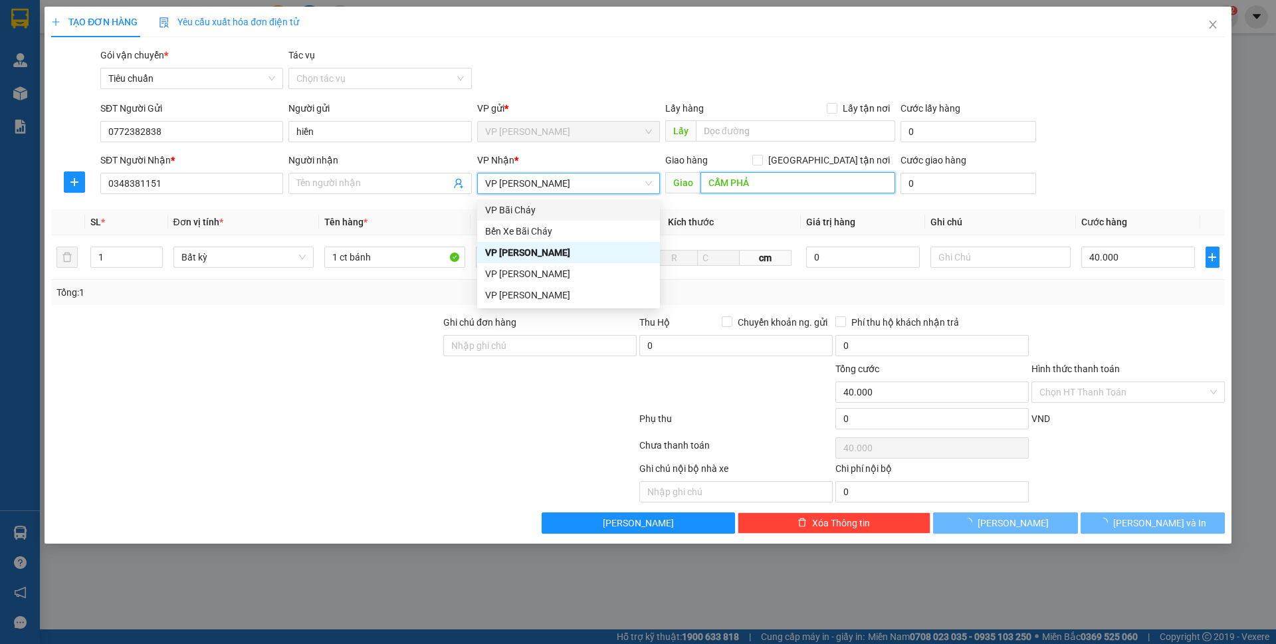
click at [763, 183] on input "CẨM PHẢ" at bounding box center [797, 182] width 195 height 21
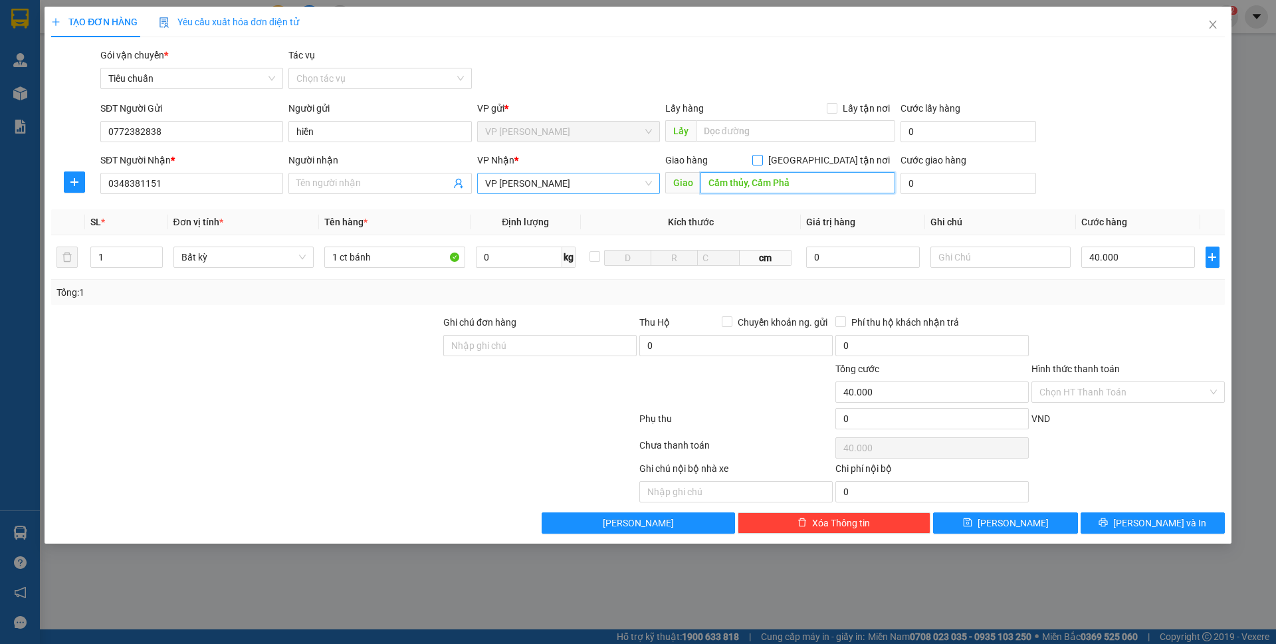
type input "Cẩm thủy, Cẩm Phả"
click at [866, 167] on span "Giao tận nơi" at bounding box center [829, 160] width 132 height 15
click at [761, 164] on input "Giao tận nơi" at bounding box center [756, 159] width 9 height 9
checkbox input "true"
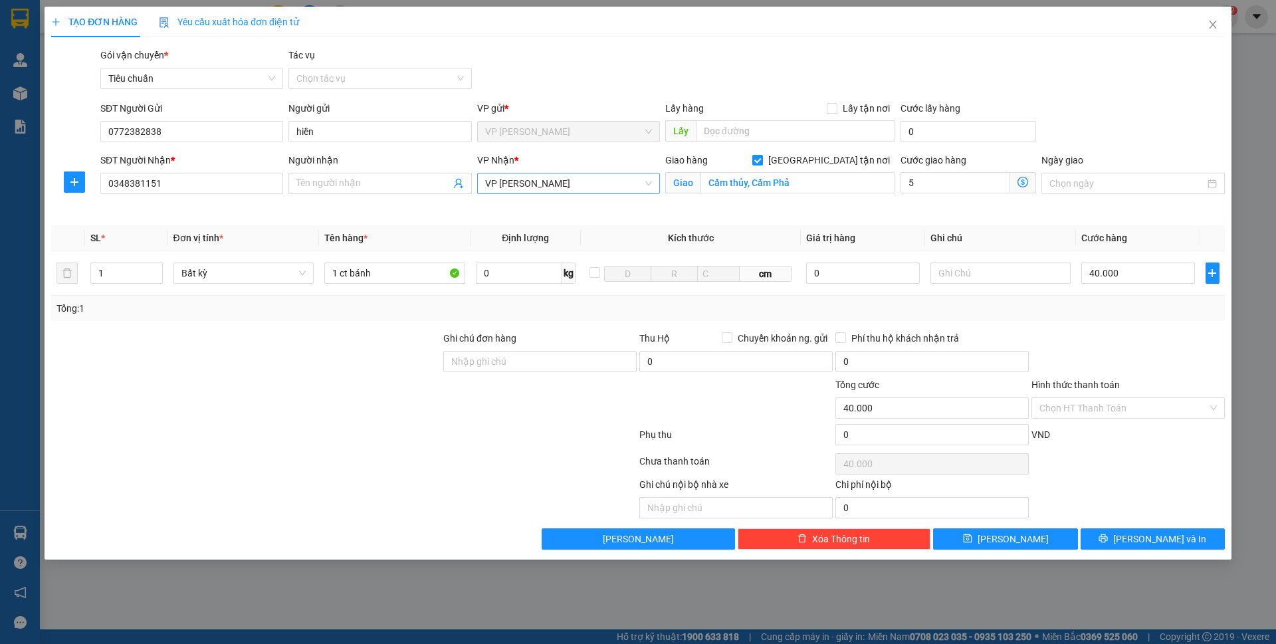
type input "50"
type input "40.050"
type input "50"
click at [1096, 126] on div "SĐT Người Gửi 0772382838 Người gửi hiền VP gửi * VP Minh Khai Lấy hàng Lấy tận …" at bounding box center [662, 124] width 1129 height 47
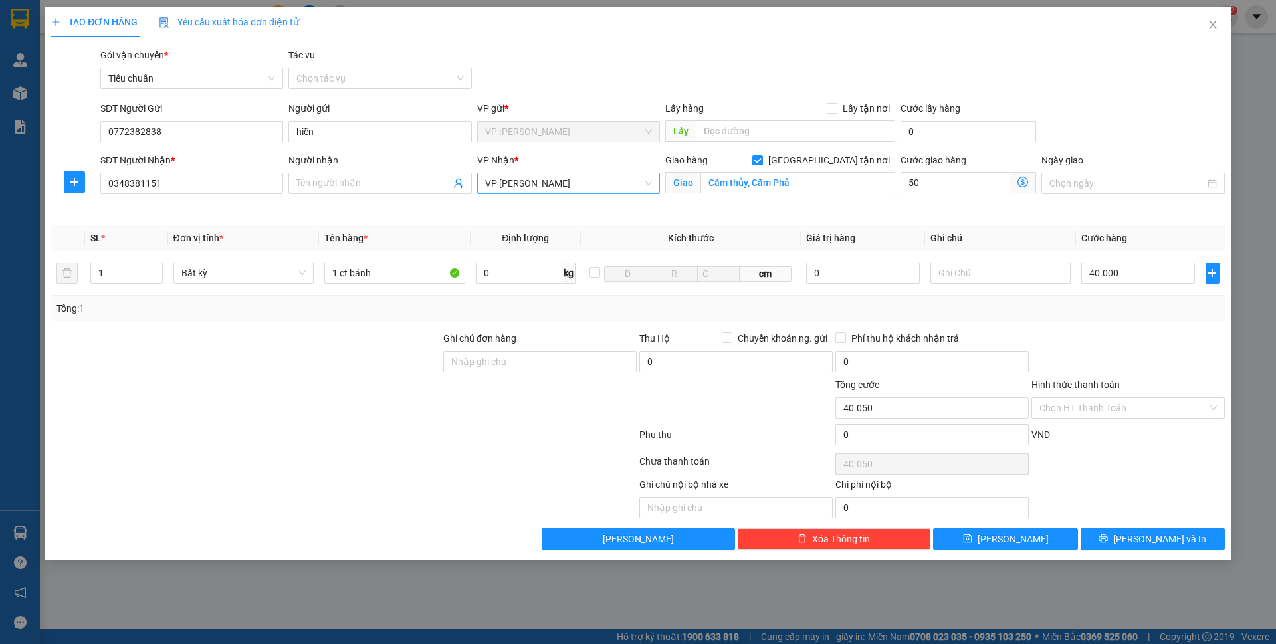
type input "90.000"
type input "50.000"
click at [1136, 541] on button "Lưu và In" at bounding box center [1152, 538] width 144 height 21
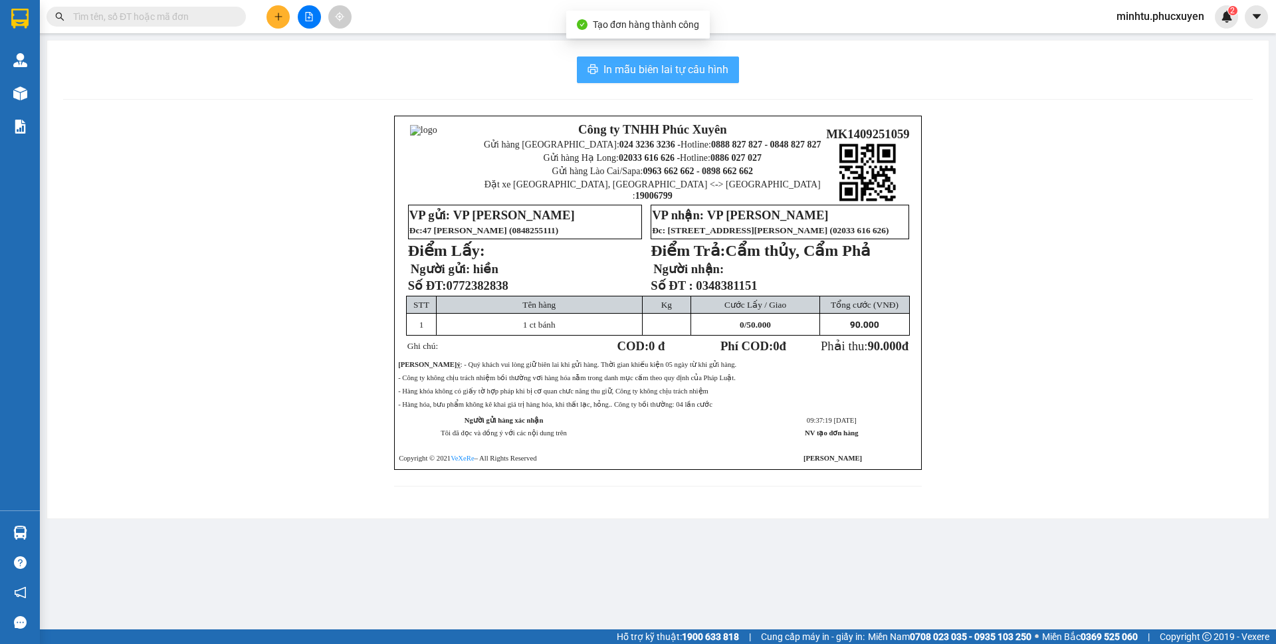
click at [711, 76] on span "In mẫu biên lai tự cấu hình" at bounding box center [665, 69] width 125 height 17
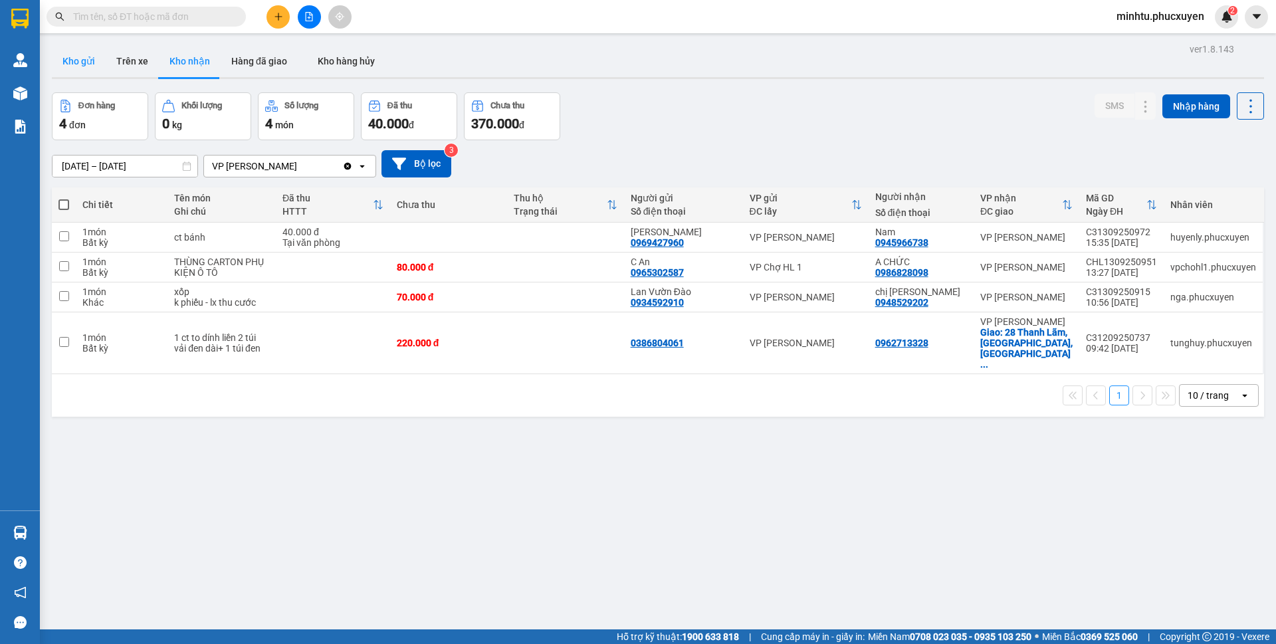
click at [87, 66] on button "Kho gửi" at bounding box center [79, 61] width 54 height 32
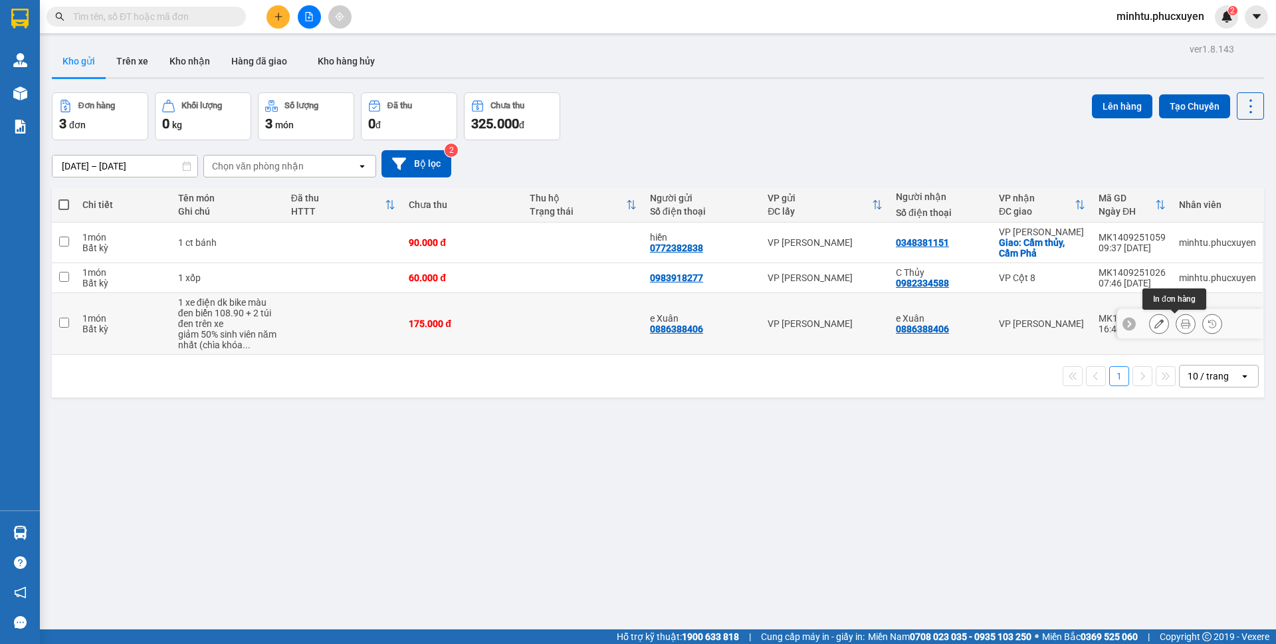
click at [1176, 329] on button at bounding box center [1185, 323] width 19 height 23
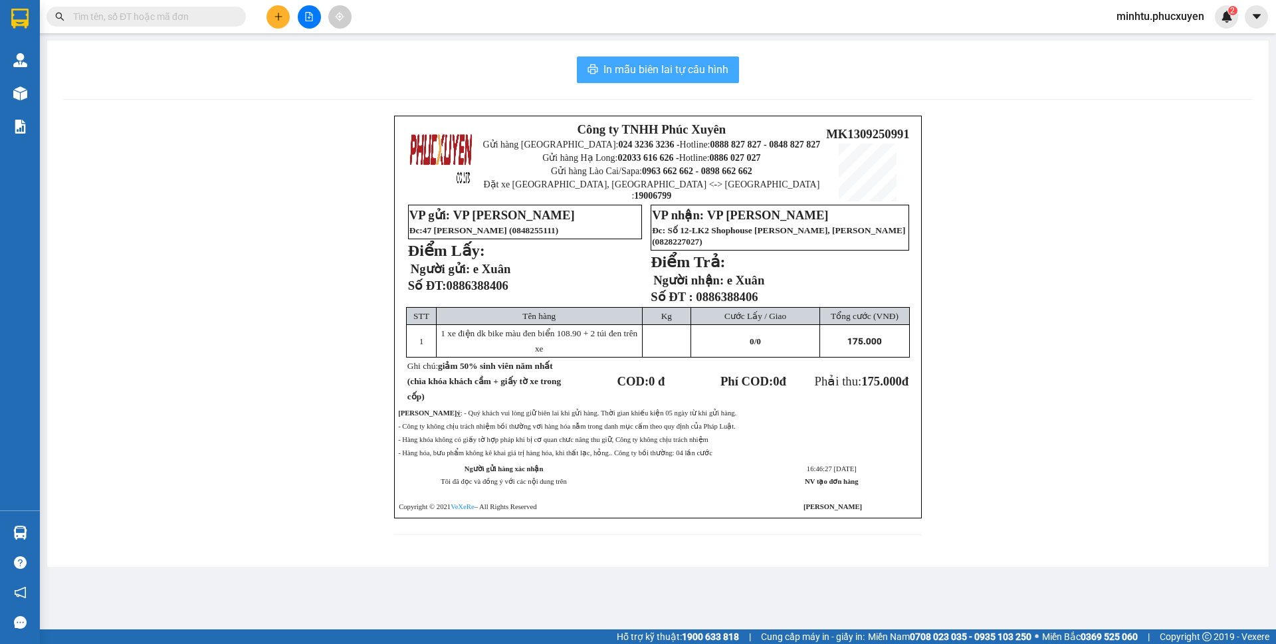
click at [656, 76] on span "In mẫu biên lai tự cấu hình" at bounding box center [665, 69] width 125 height 17
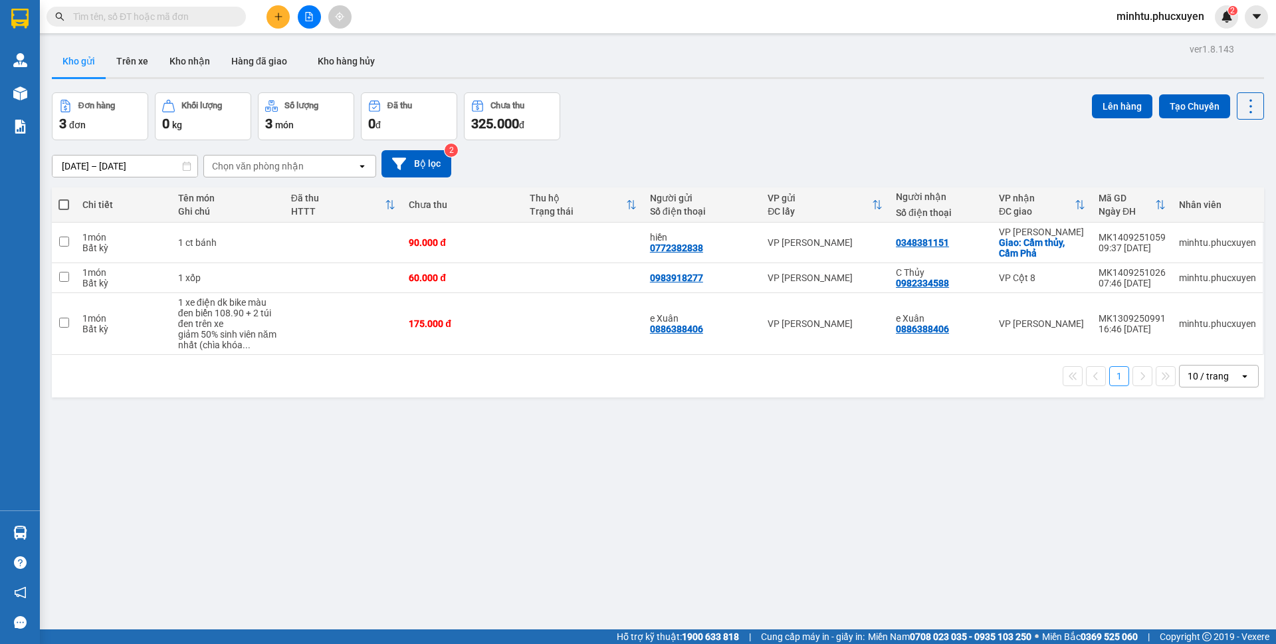
click at [197, 15] on input "text" at bounding box center [151, 16] width 157 height 15
paste input "C31409251023"
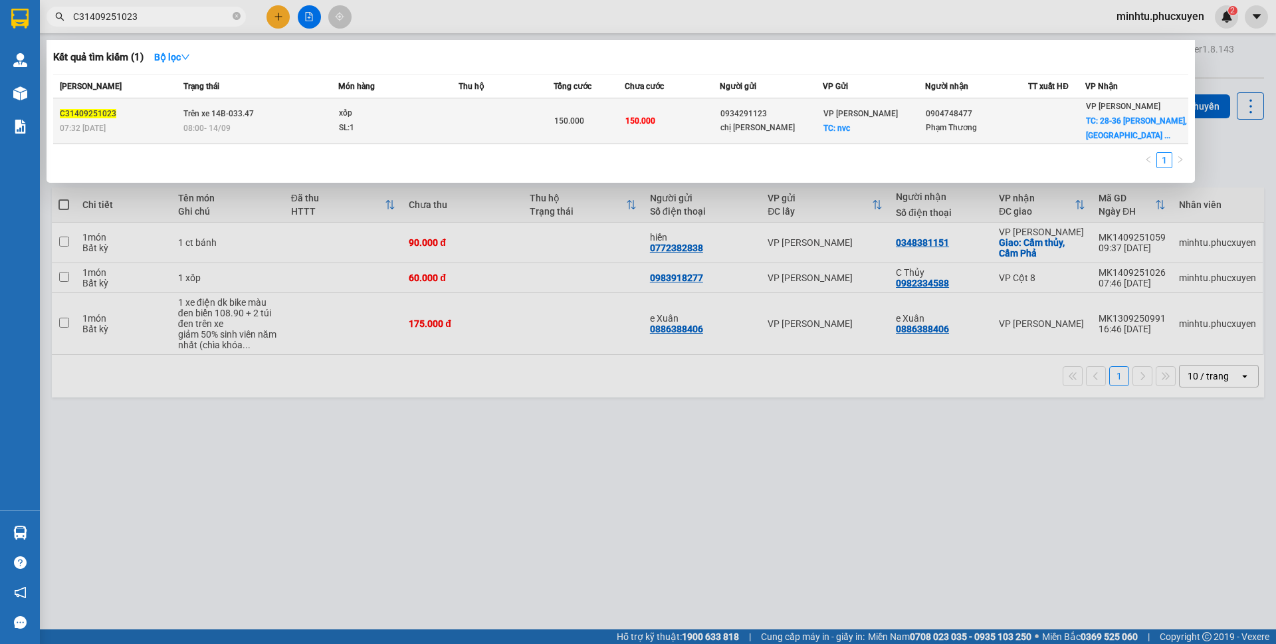
type input "C31409251023"
click at [459, 126] on td at bounding box center [505, 121] width 95 height 46
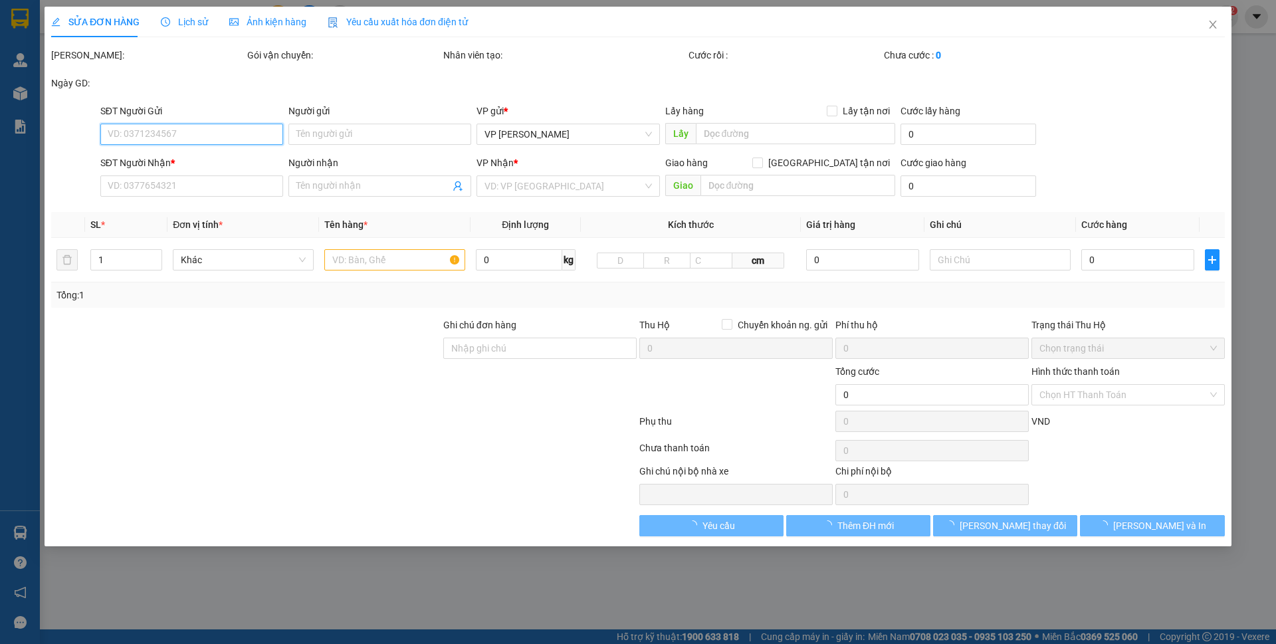
type input "0934291123"
type input "chị Nga"
checkbox input "true"
type input "nvc"
type input "0904748477"
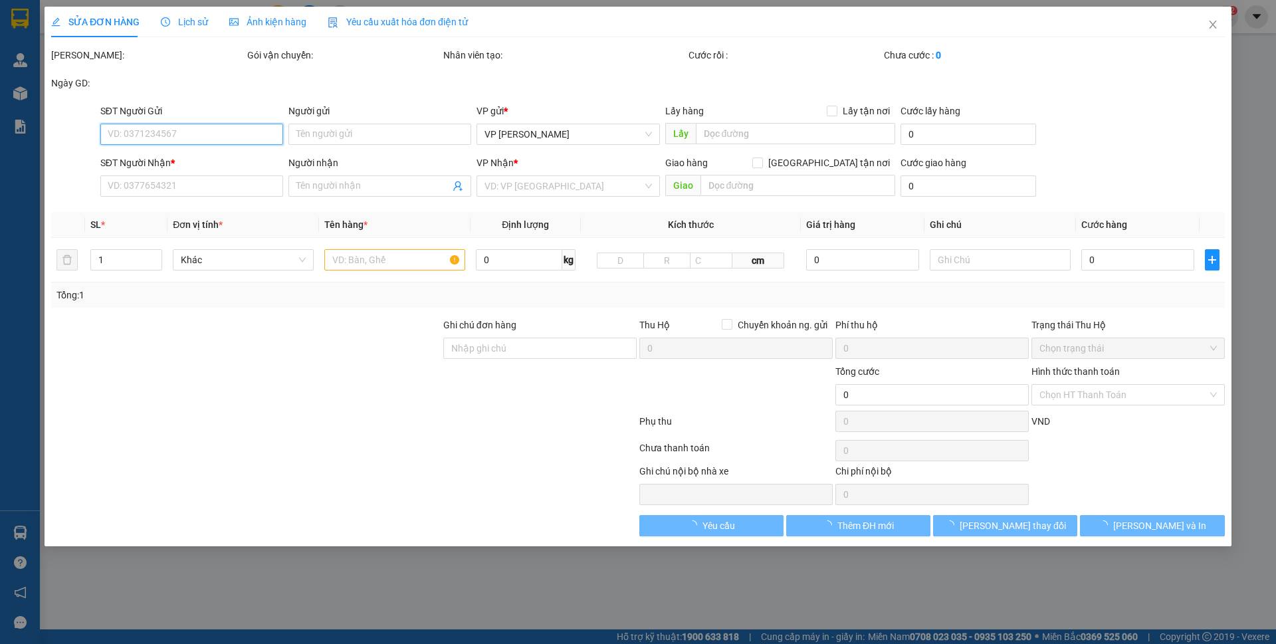
type input "Phạm Thương"
checkbox input "true"
type input "28-36 Hạ Đình, Thanh Xuân Trung, Thanh Xuân"
type input "150.000"
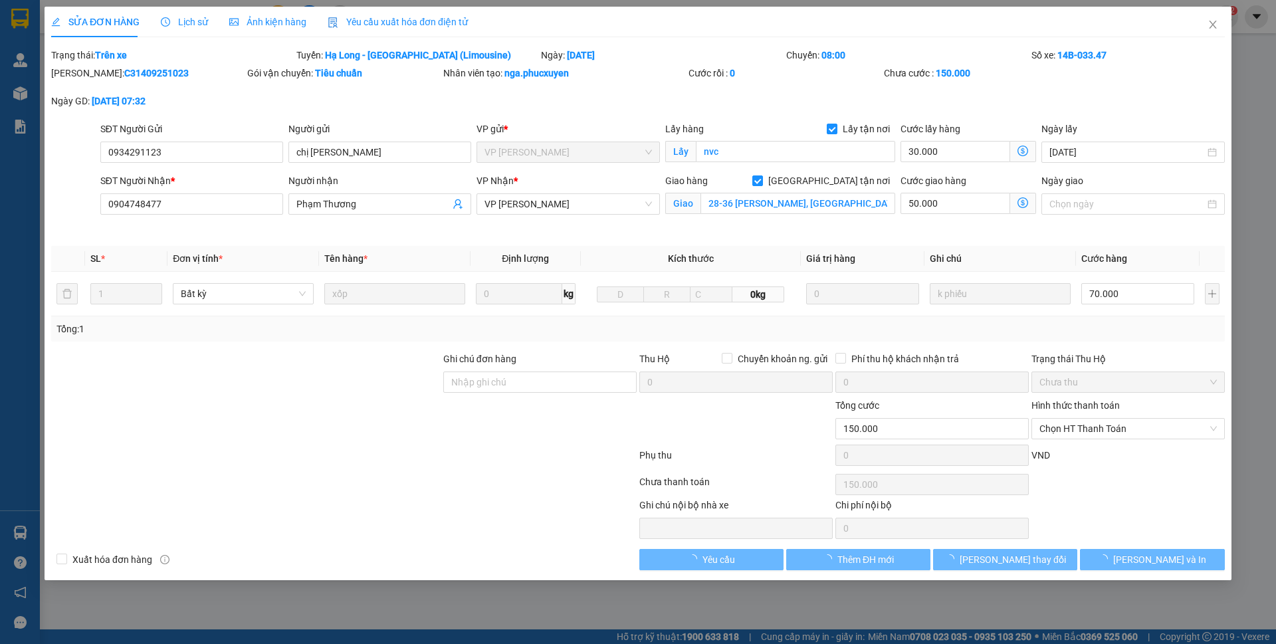
click at [731, 187] on div "Giao hàng Giao tận nơi" at bounding box center [780, 180] width 230 height 15
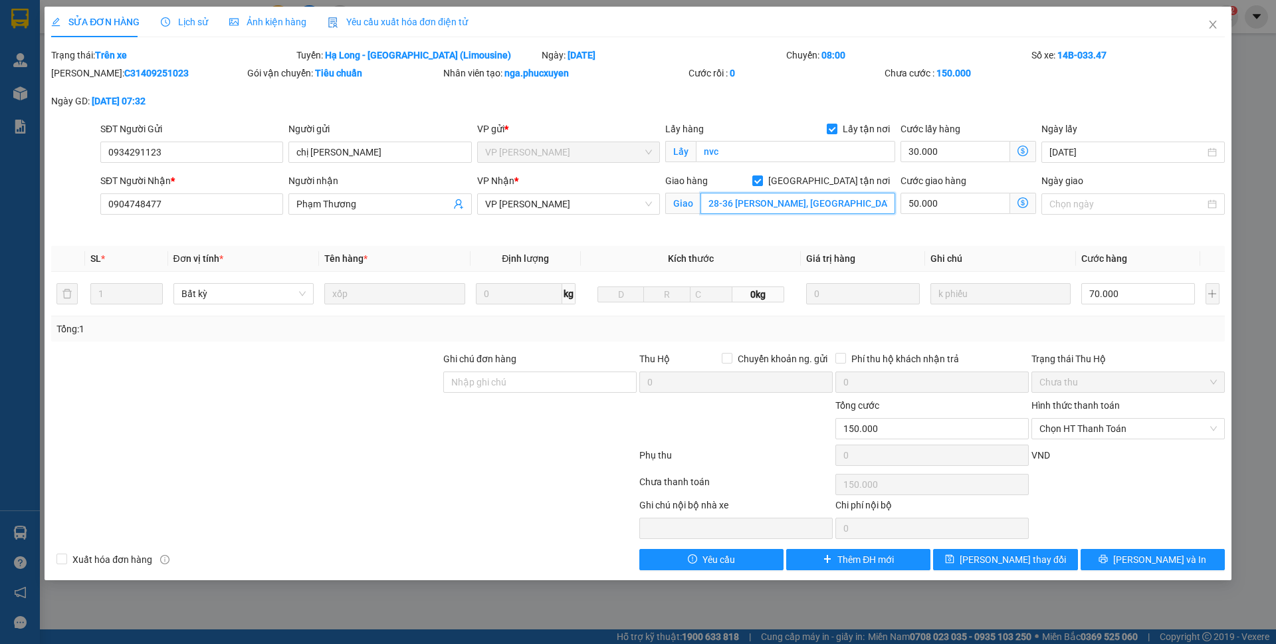
click at [719, 205] on input "28-36 Hạ Đình, Thanh Xuân Trung, Thanh Xuân" at bounding box center [797, 203] width 195 height 21
drag, startPoint x: 731, startPoint y: 205, endPoint x: 740, endPoint y: 199, distance: 10.5
click at [700, 204] on input "28-36 Hạ Đình, Thanh Xuân Trung, Thanh Xuân" at bounding box center [797, 203] width 195 height 21
click at [723, 199] on input "số 26 ng Hạ Đình, Thanh Xuân Trung, Thanh Xuân" at bounding box center [797, 203] width 195 height 21
click at [745, 203] on input "số 36 ng Hạ Đình, Thanh Xuân Trung, Thanh Xuân" at bounding box center [797, 203] width 195 height 21
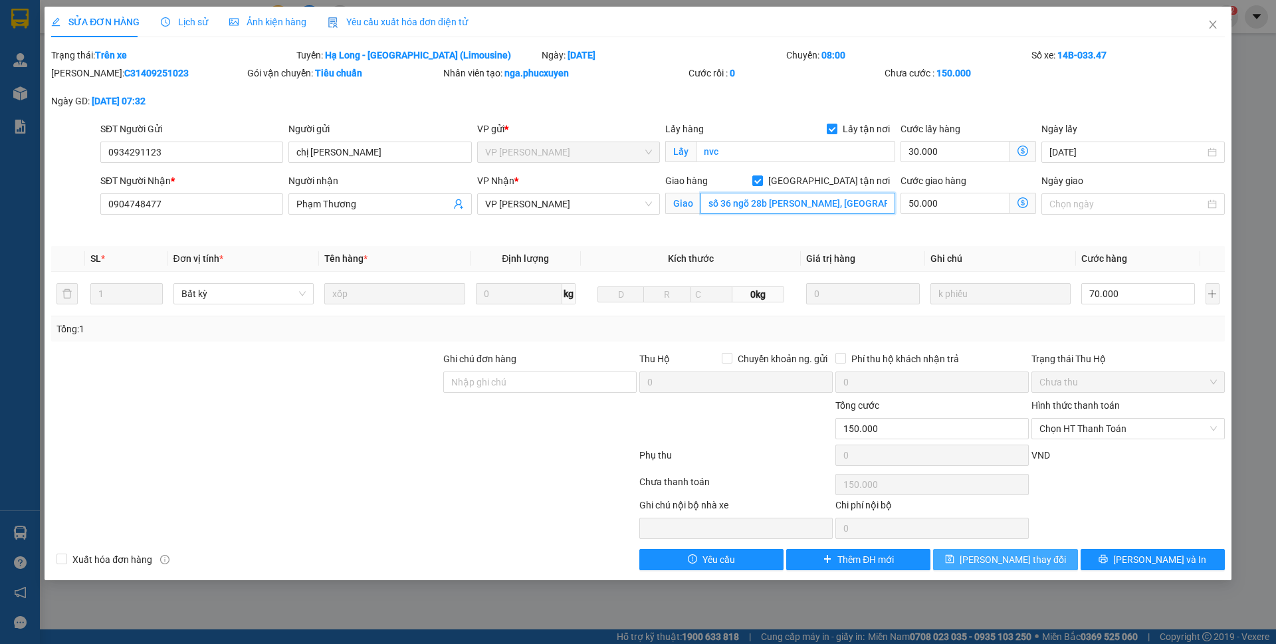
type input "số 36 ngõ 28b Hạ Đình, Thanh Xuân Trung, Thanh Xuân"
drag, startPoint x: 1040, startPoint y: 563, endPoint x: 994, endPoint y: 530, distance: 56.6
click at [1040, 563] on button "Lưu thay đổi" at bounding box center [1005, 559] width 144 height 21
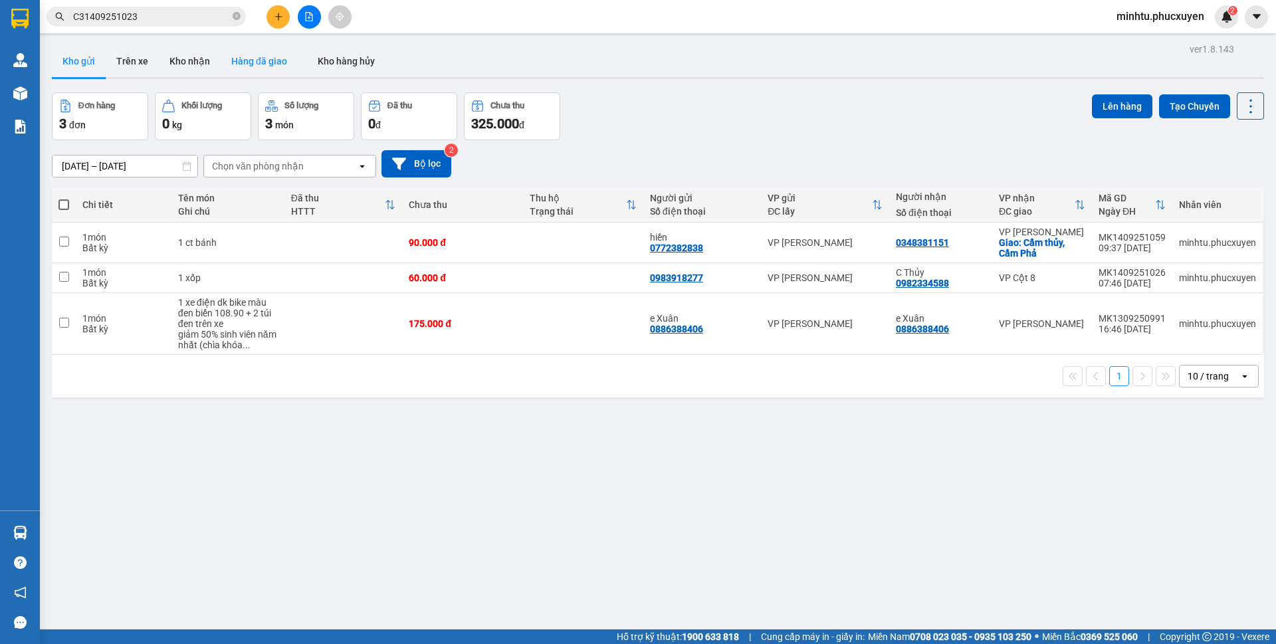
click at [287, 60] on button "Hàng đã giao" at bounding box center [259, 61] width 77 height 32
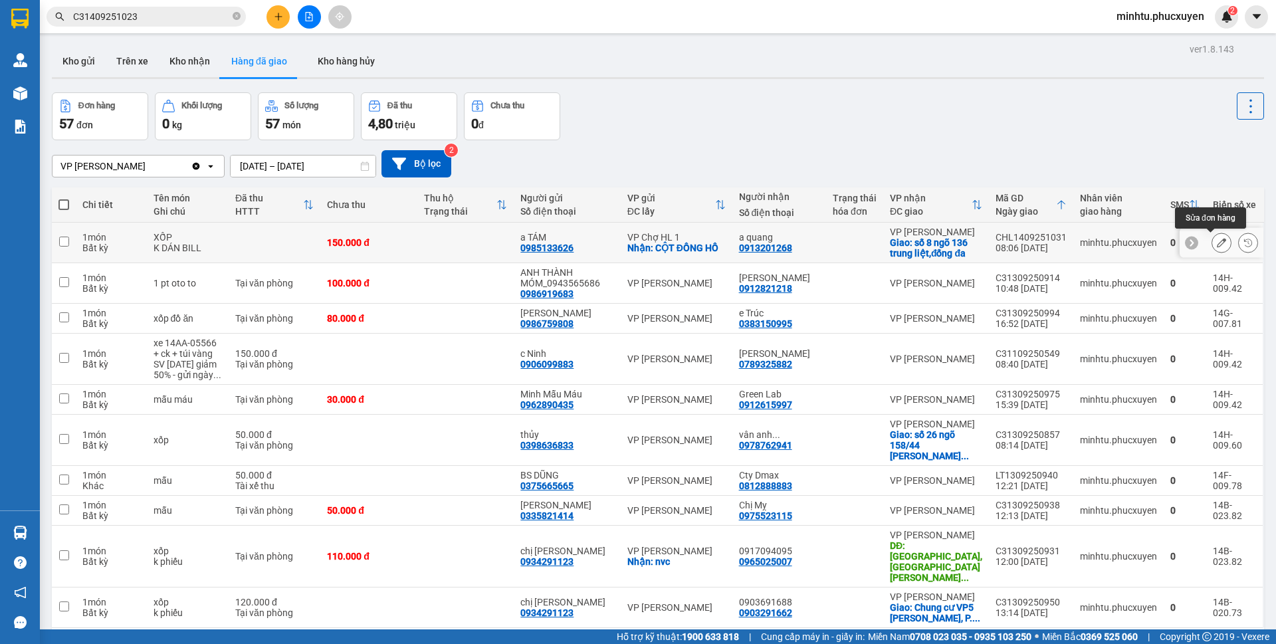
click at [1216, 241] on icon at bounding box center [1220, 242] width 9 height 9
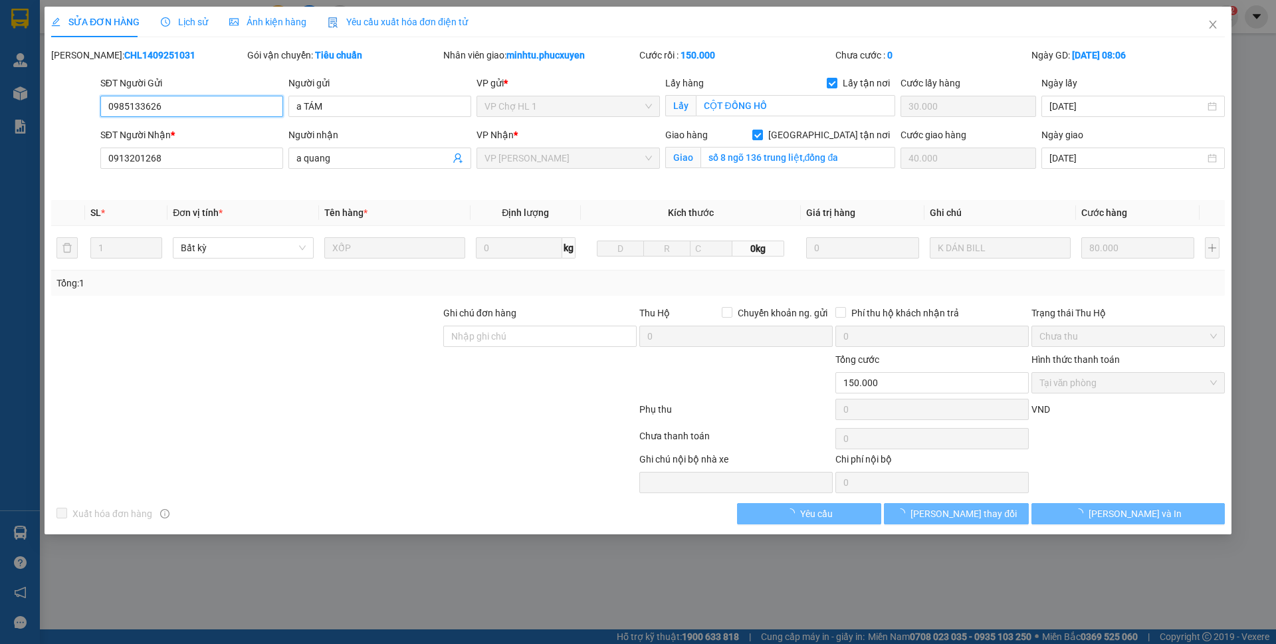
type input "0985133626"
type input "a TÁM"
checkbox input "true"
type input "CỘT ĐỒNG HỒ"
type input "30.000"
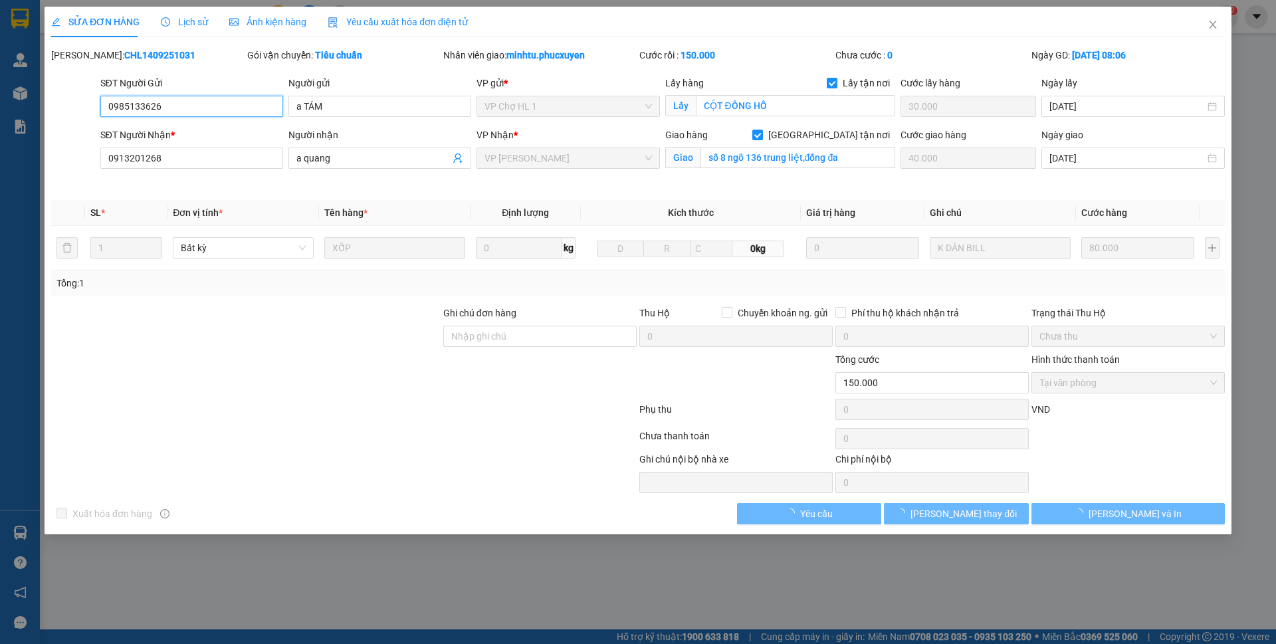
type input "0913201268"
type input "a quang"
checkbox input "true"
type input "số 8 ngõ 136 trung liệt,đống đa"
type input "40.000"
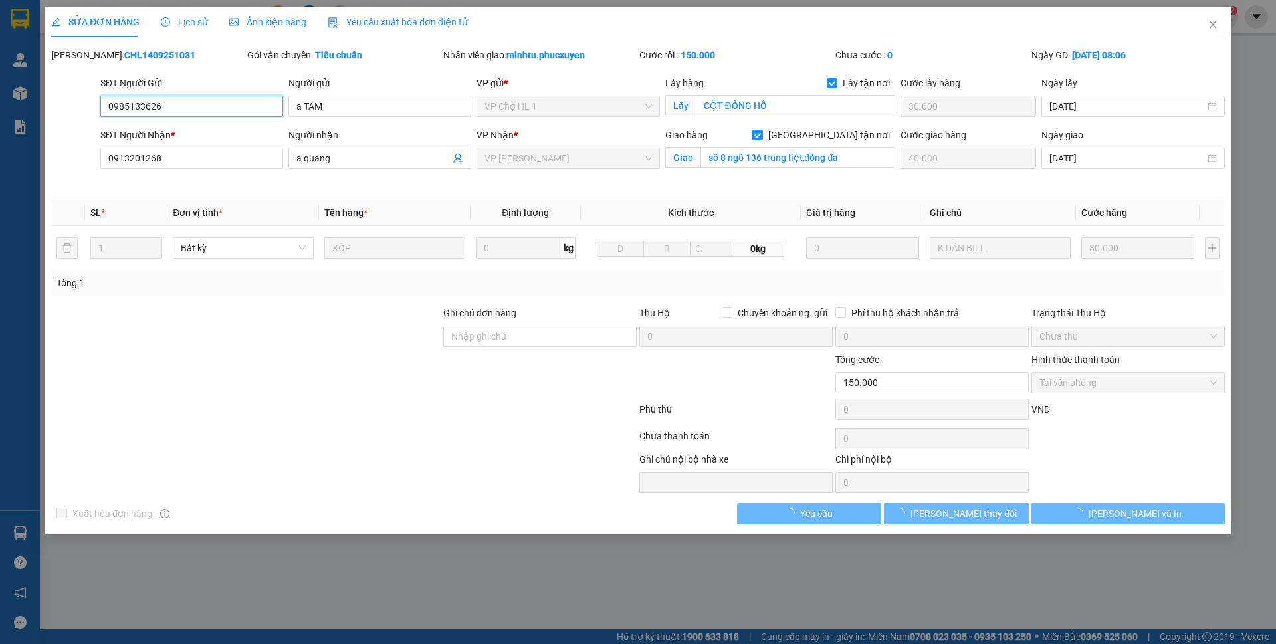
type input "150.000"
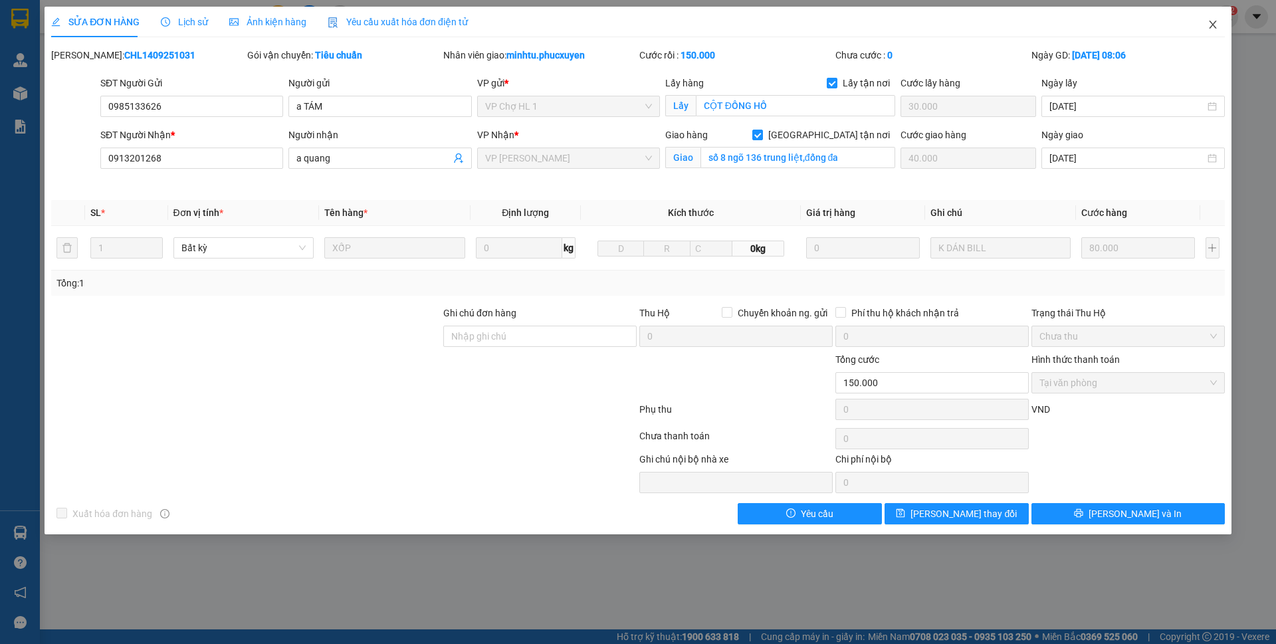
click at [1204, 29] on span "Close" at bounding box center [1212, 25] width 37 height 37
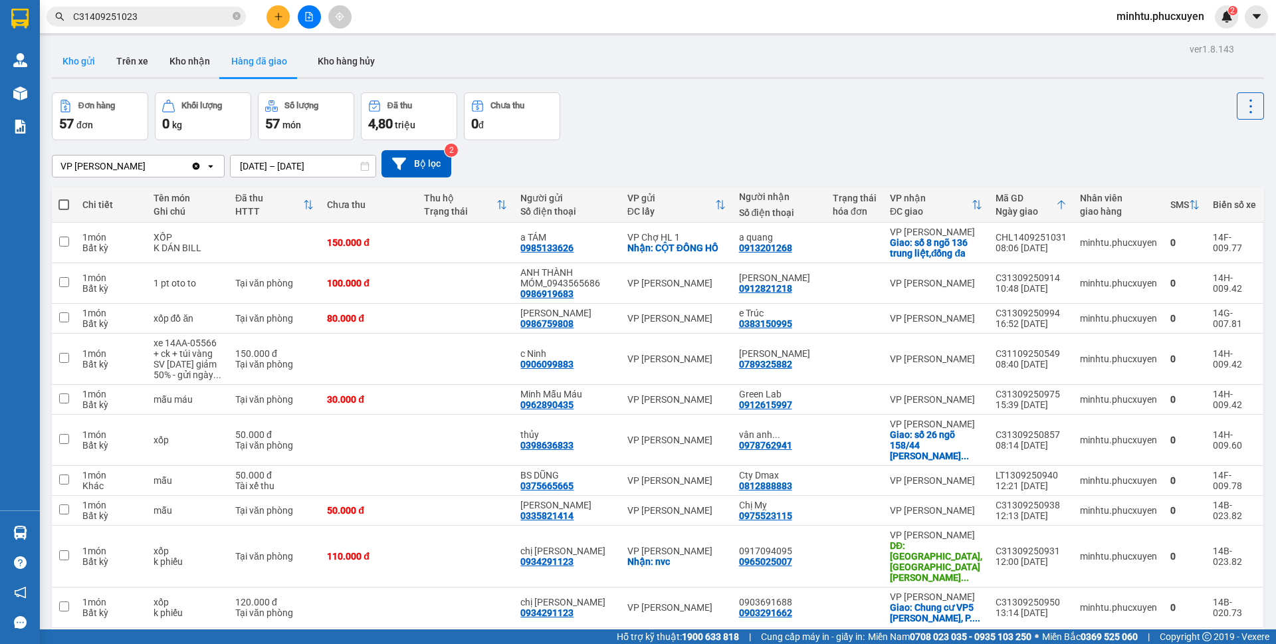
click at [96, 68] on button "Kho gửi" at bounding box center [79, 61] width 54 height 32
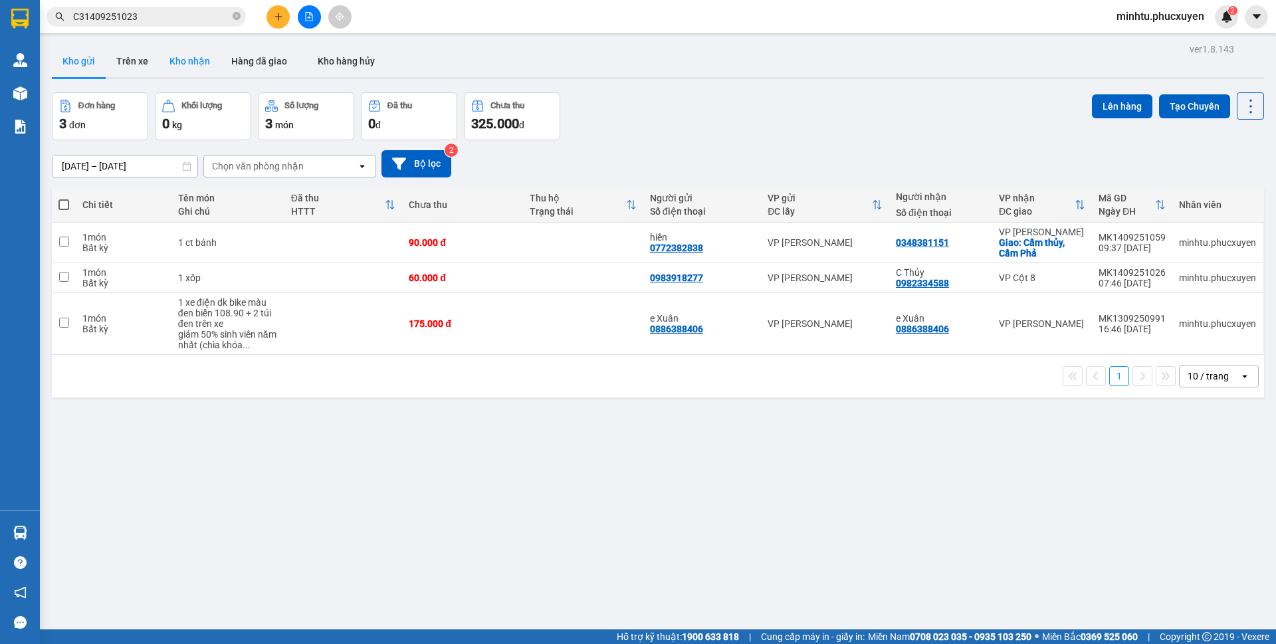
click at [198, 64] on button "Kho nhận" at bounding box center [190, 61] width 62 height 32
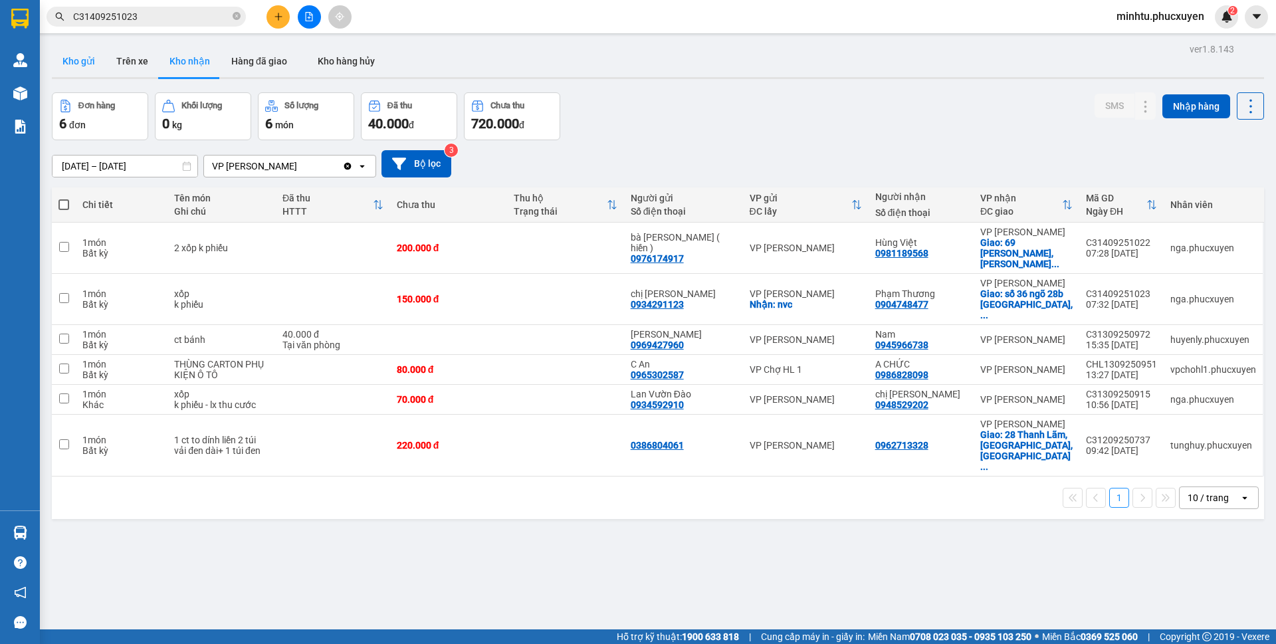
click at [82, 58] on button "Kho gửi" at bounding box center [79, 61] width 54 height 32
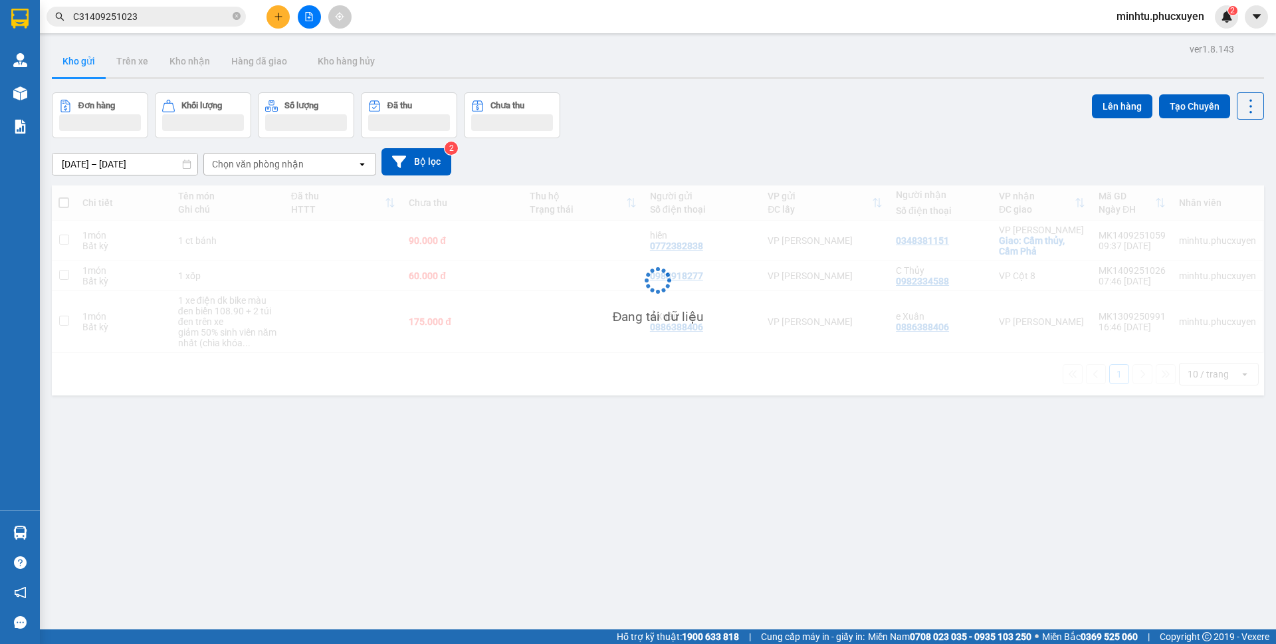
click at [196, 62] on button "Kho nhận" at bounding box center [190, 61] width 62 height 32
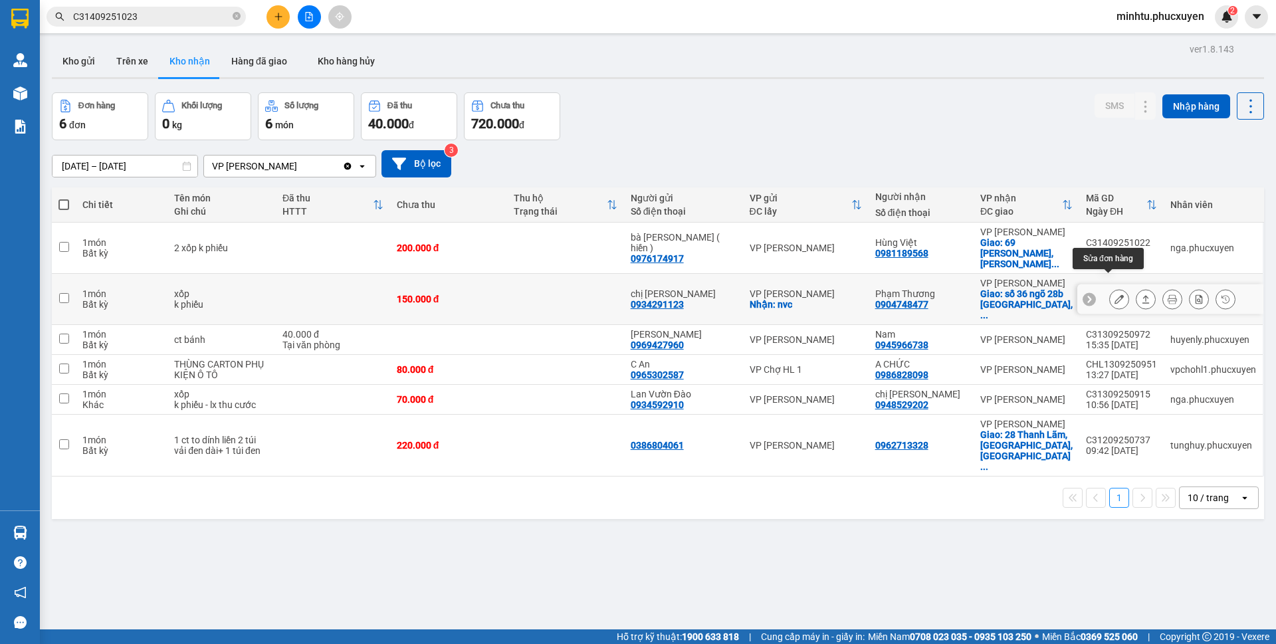
click at [1109, 289] on button at bounding box center [1118, 299] width 19 height 23
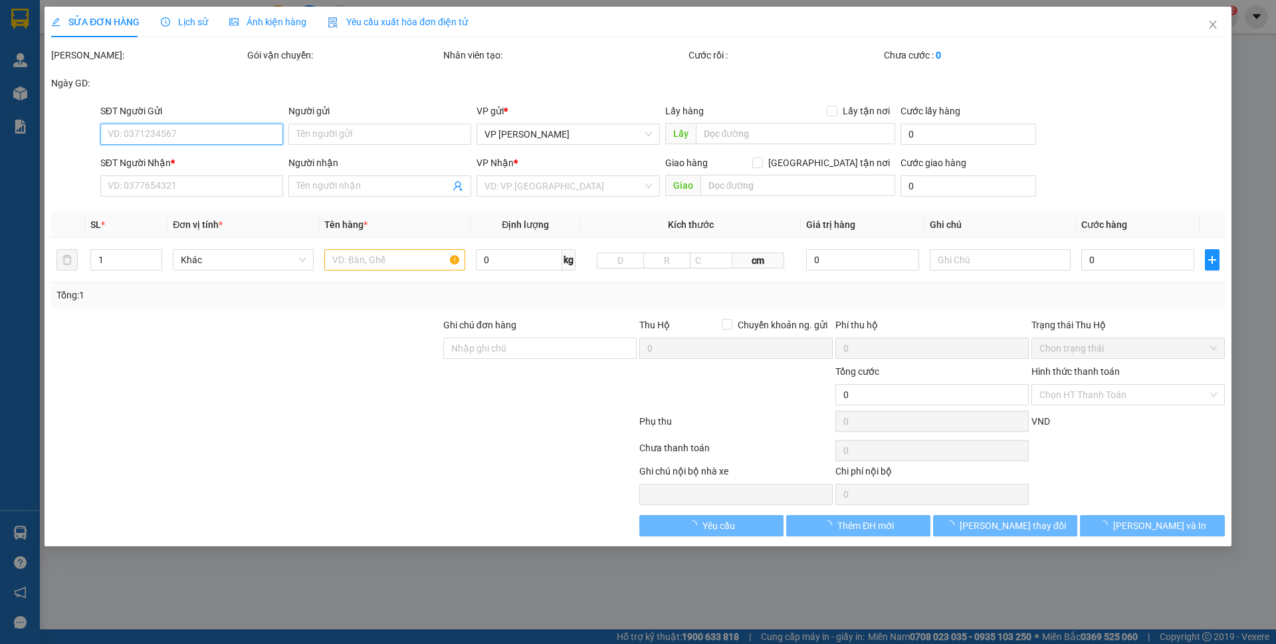
type input "0934291123"
type input "chị Nga"
checkbox input "true"
type input "nvc"
type input "0904748477"
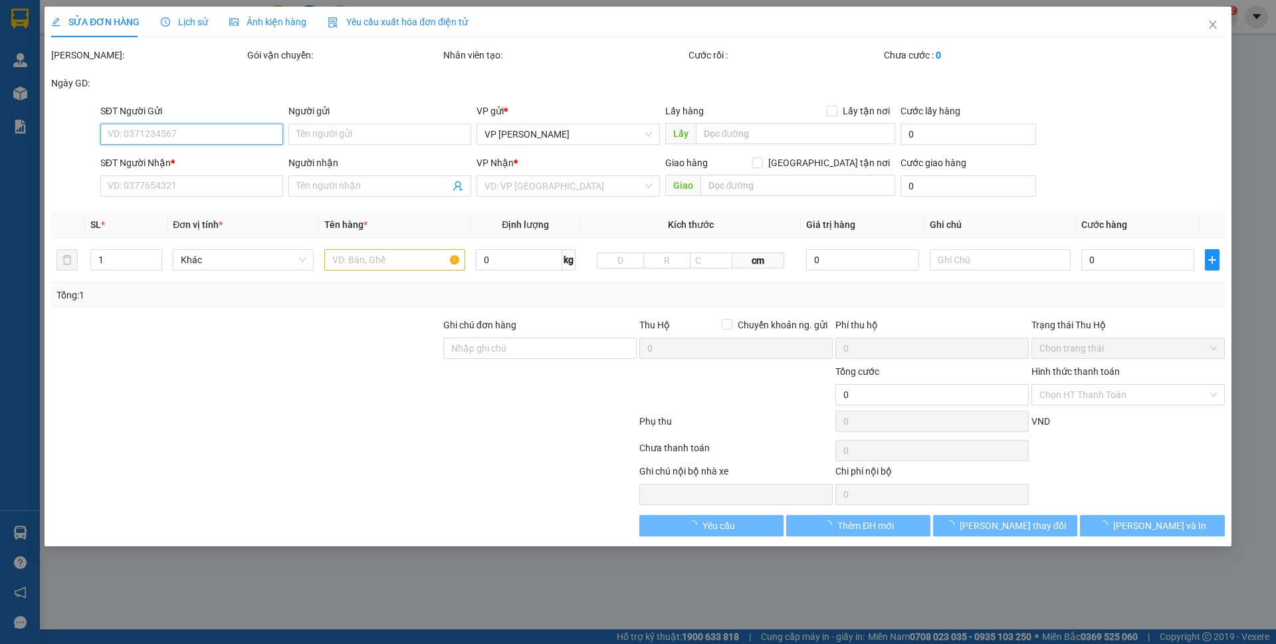
type input "Phạm Thương"
checkbox input "true"
type input "số 36 ngõ 28b Hạ Đình, Thanh Xuân Trung, Thanh Xuân"
type input "150.000"
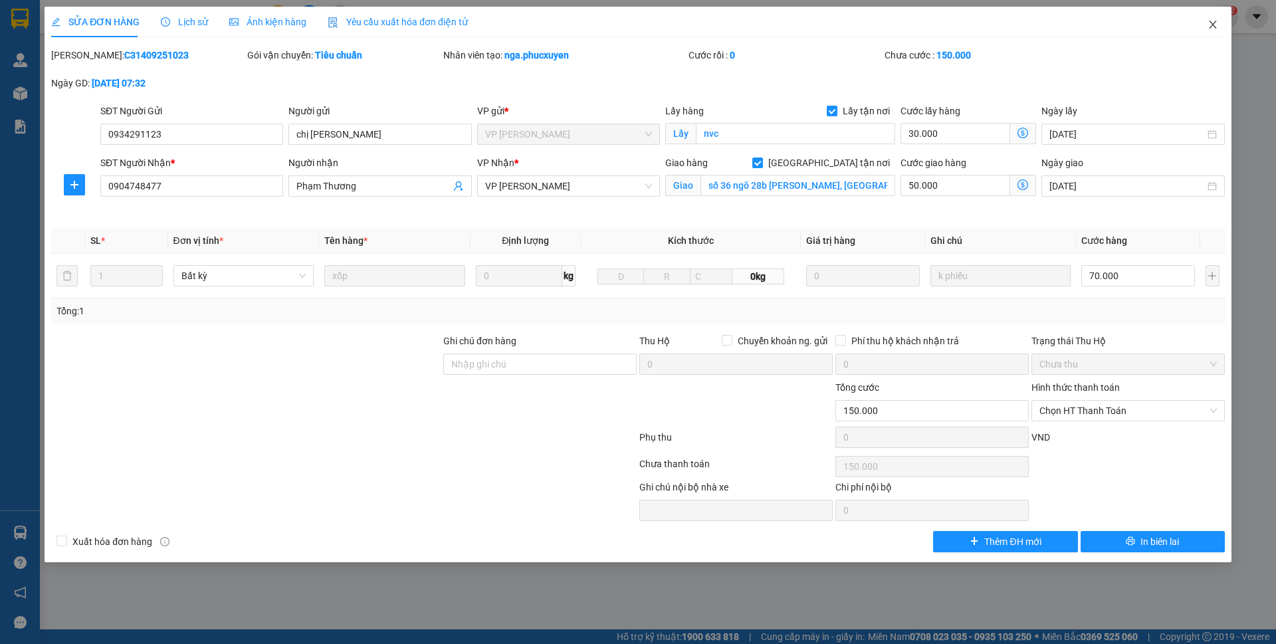
click at [1213, 25] on icon "close" at bounding box center [1211, 25] width 7 height 8
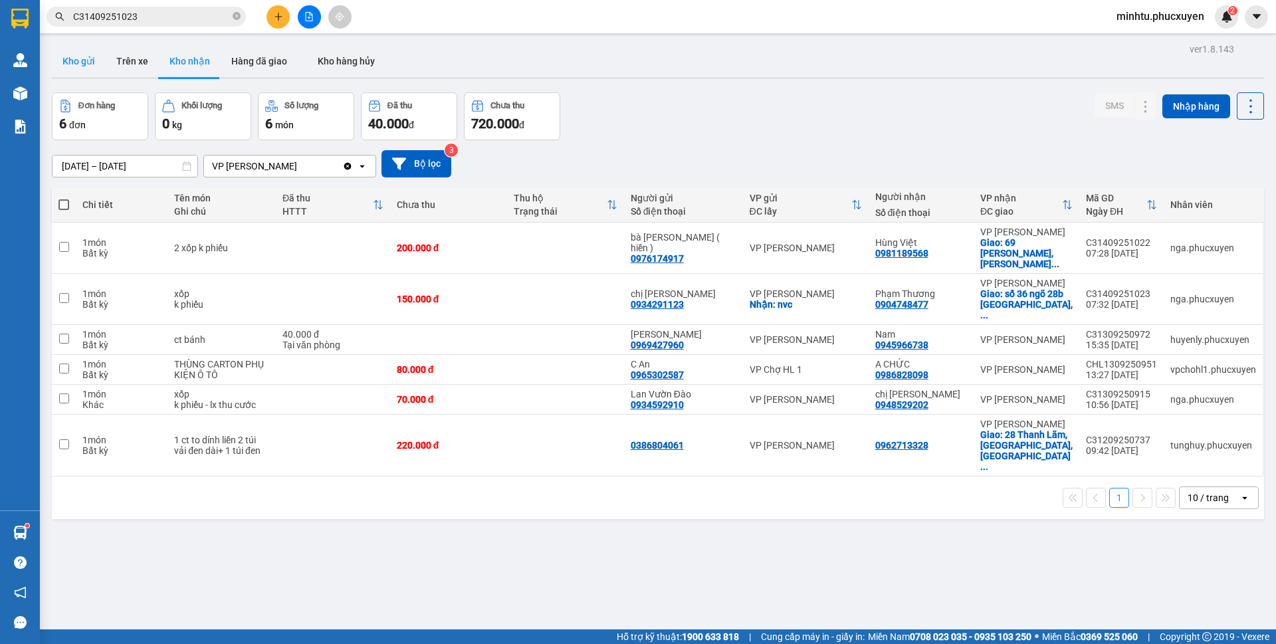
click at [88, 58] on button "Kho gửi" at bounding box center [79, 61] width 54 height 32
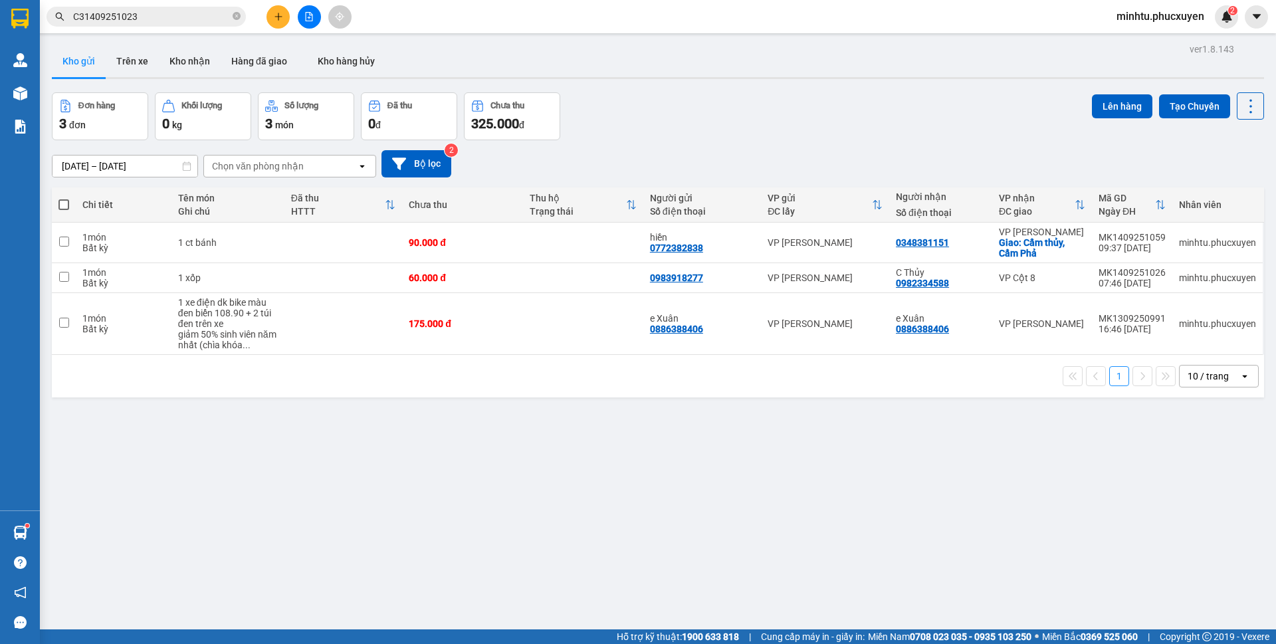
click at [72, 201] on th at bounding box center [64, 204] width 24 height 35
click at [67, 201] on span at bounding box center [63, 204] width 11 height 11
click at [64, 198] on input "checkbox" at bounding box center [64, 198] width 0 height 0
checkbox input "true"
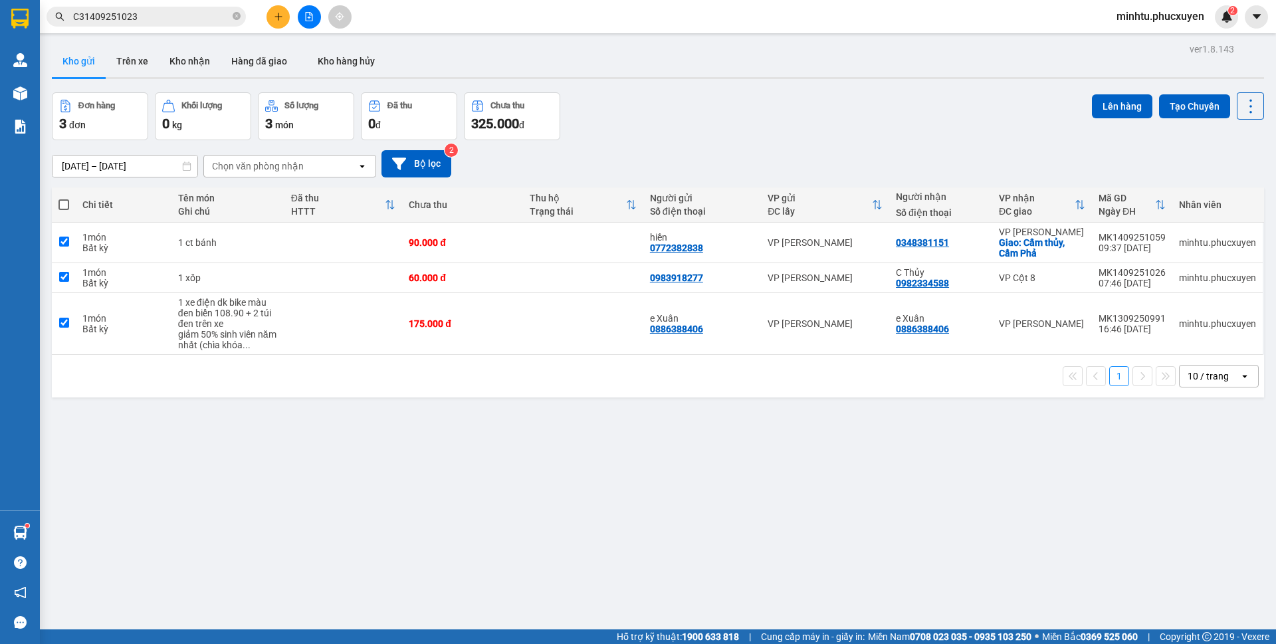
checkbox input "true"
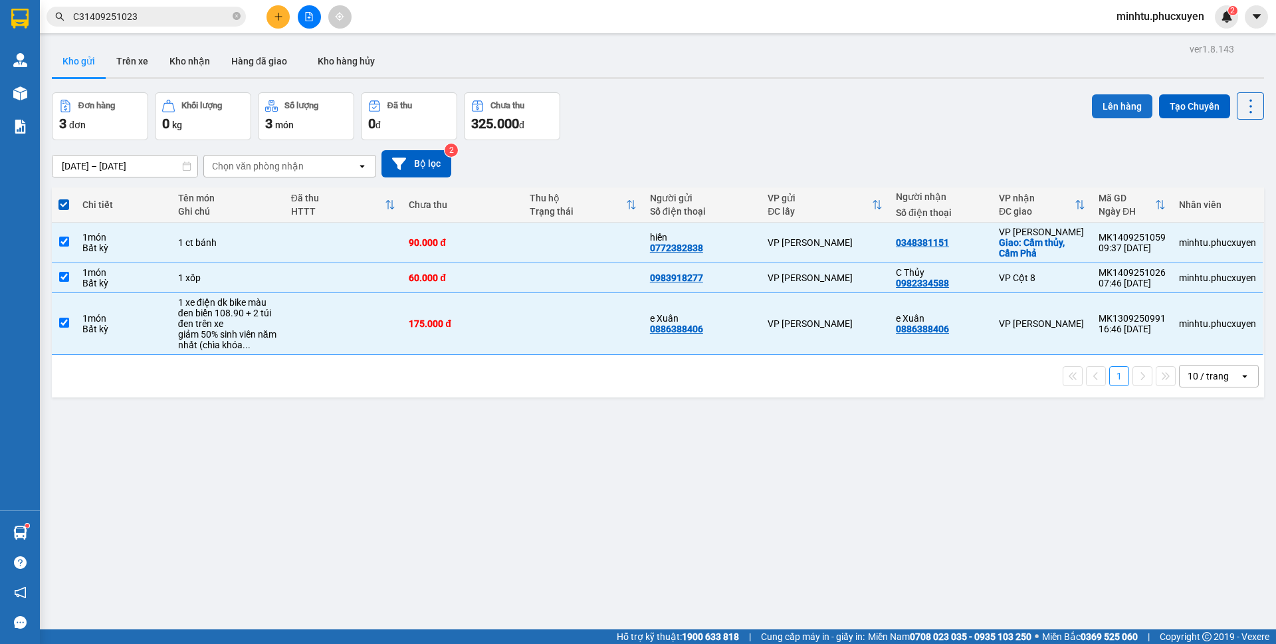
click at [1092, 106] on button "Lên hàng" at bounding box center [1122, 106] width 60 height 24
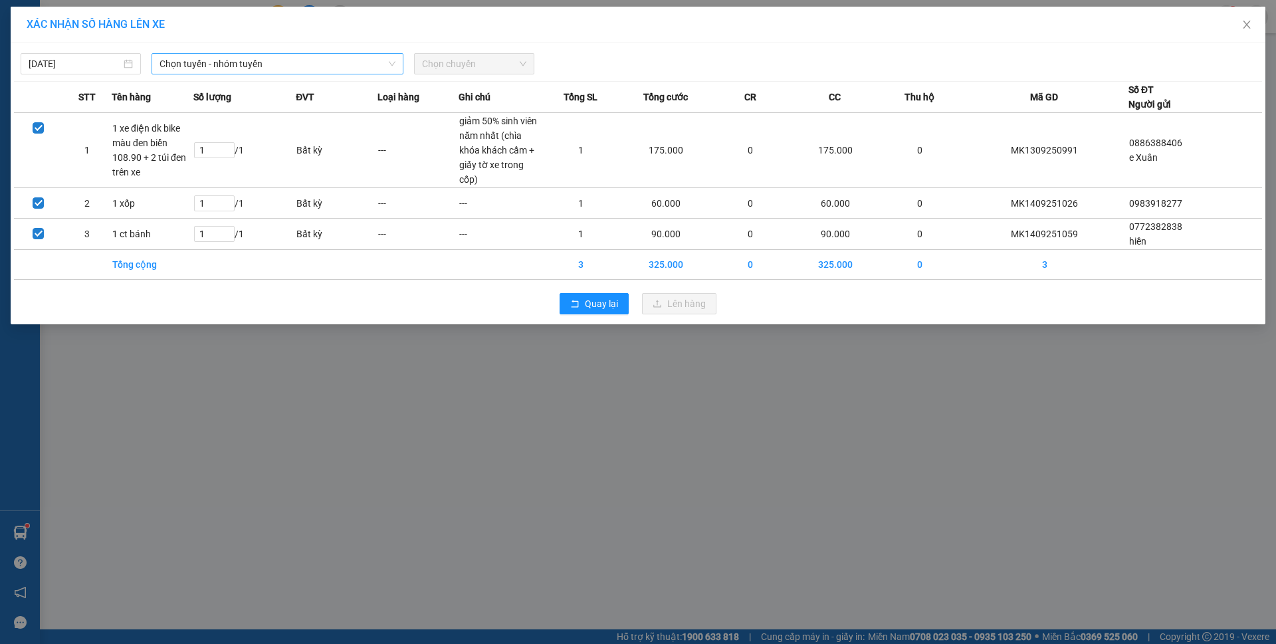
click at [210, 70] on span "Chọn tuyến - nhóm tuyến" at bounding box center [277, 64] width 236 height 20
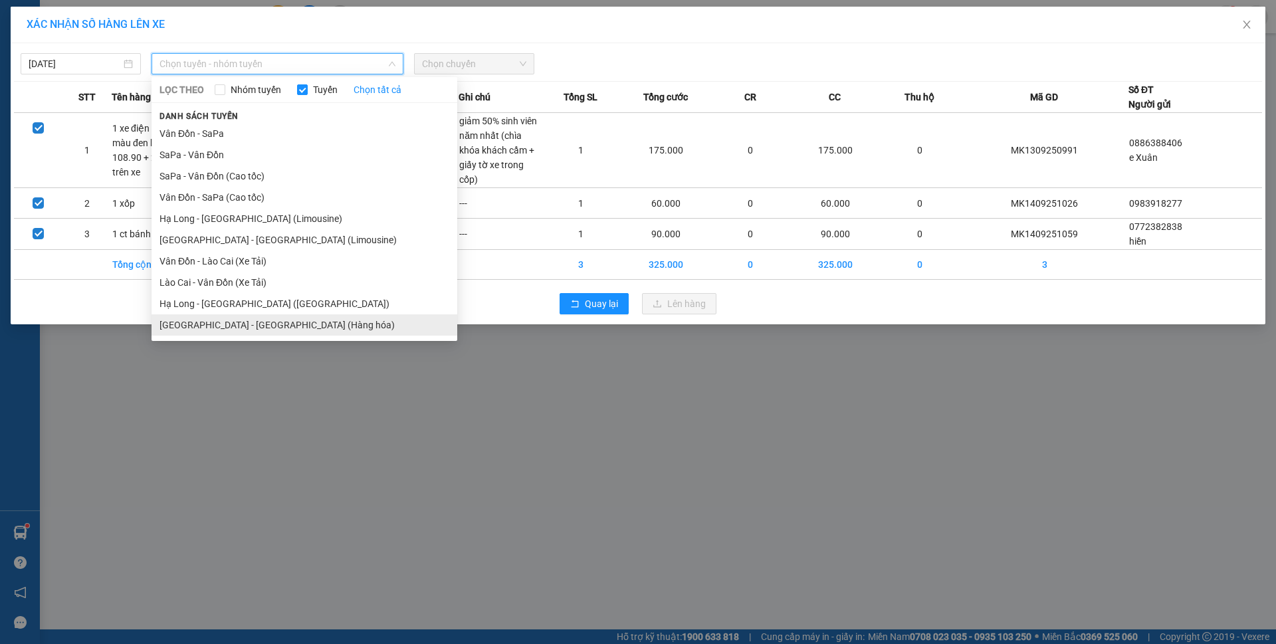
click at [236, 320] on li "Hà Nội - Hạ Long (Hàng hóa)" at bounding box center [304, 324] width 306 height 21
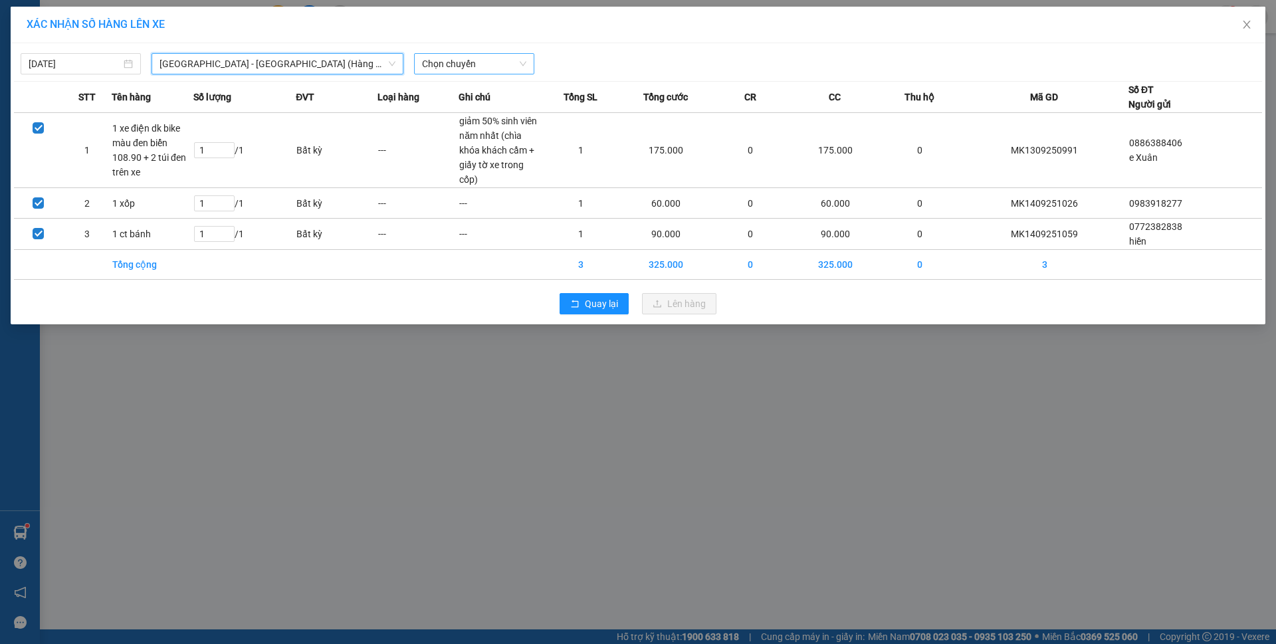
click at [515, 65] on span "Chọn chuyến" at bounding box center [474, 64] width 104 height 20
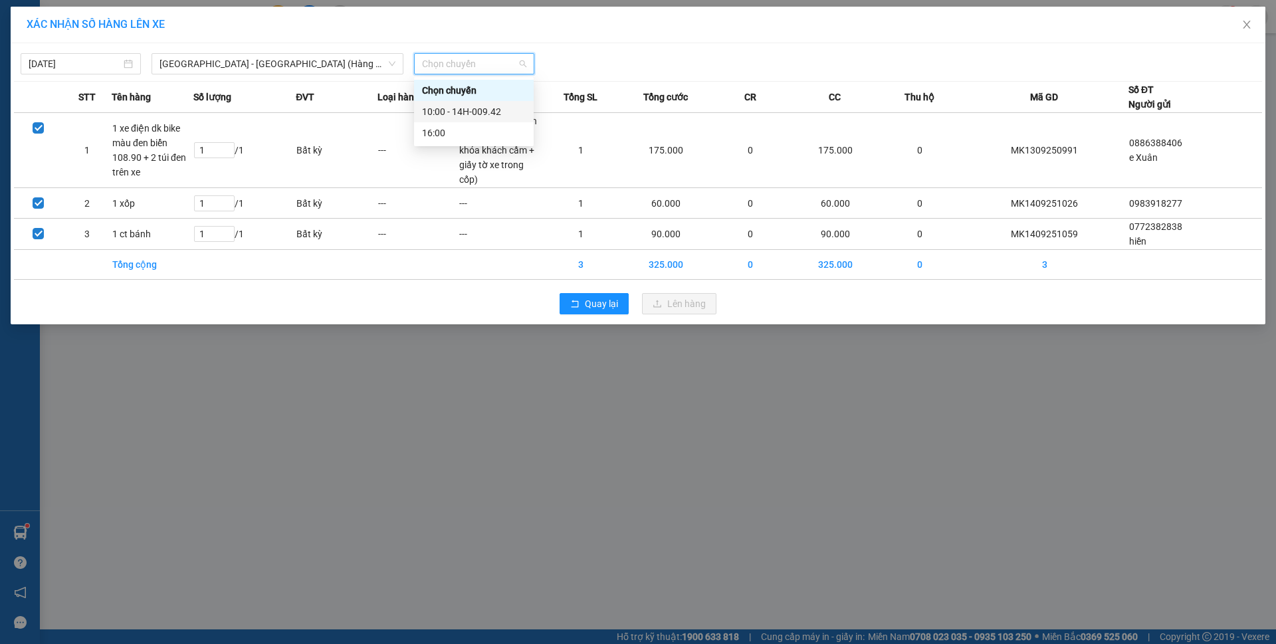
click at [504, 115] on div "10:00 - 14H-009.42" at bounding box center [474, 111] width 104 height 15
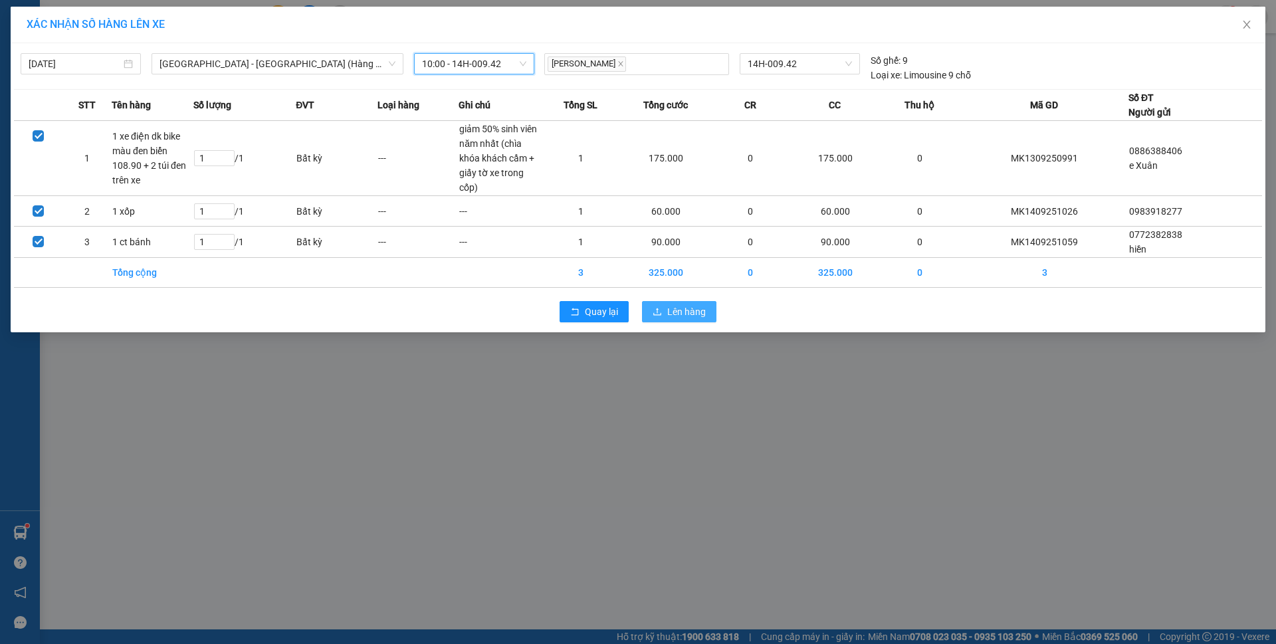
click at [704, 306] on span "Lên hàng" at bounding box center [686, 311] width 39 height 15
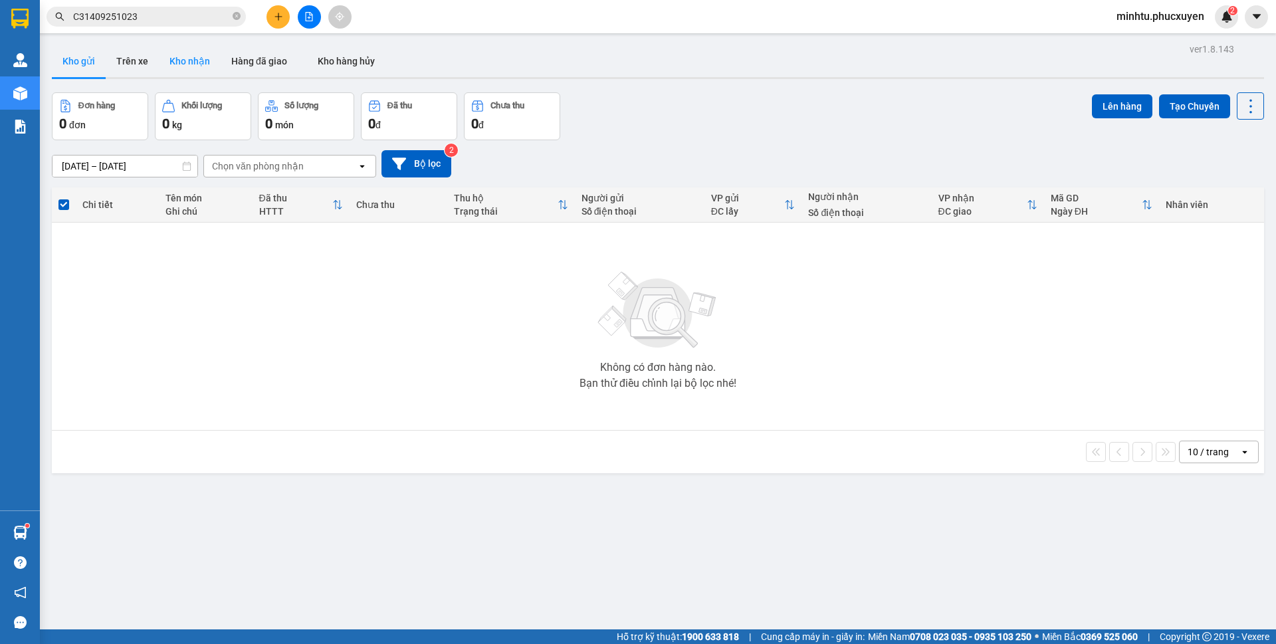
click at [178, 70] on button "Kho nhận" at bounding box center [190, 61] width 62 height 32
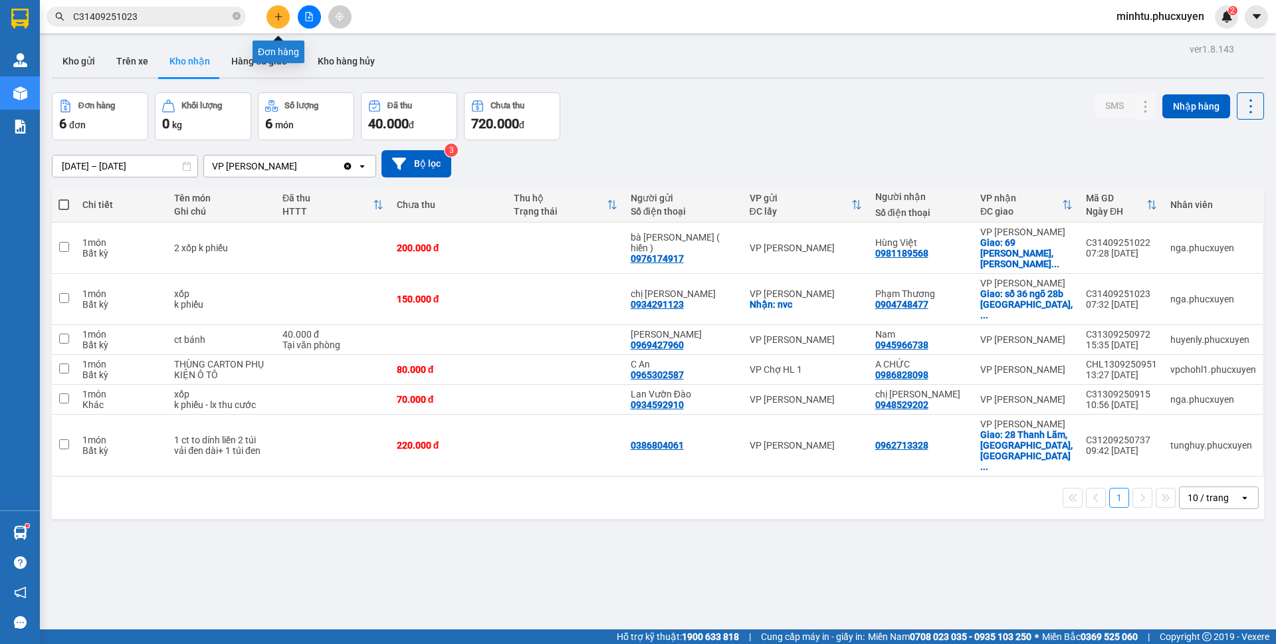
click at [286, 23] on button at bounding box center [277, 16] width 23 height 23
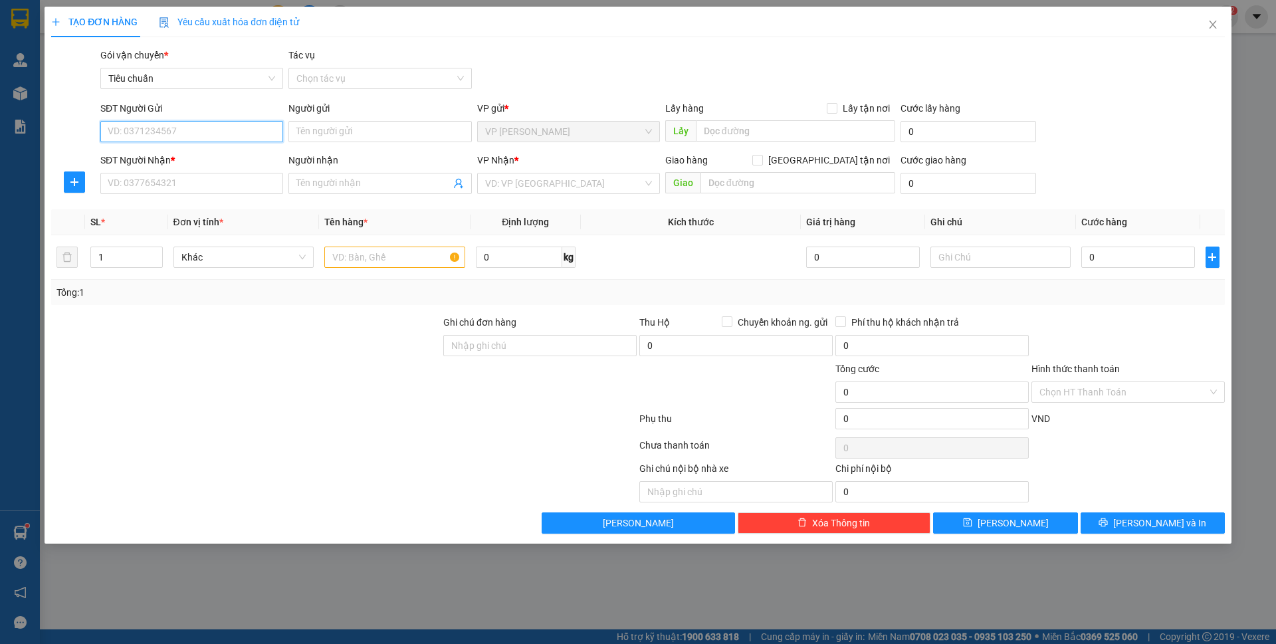
click at [213, 139] on input "SĐT Người Gửi" at bounding box center [191, 131] width 183 height 21
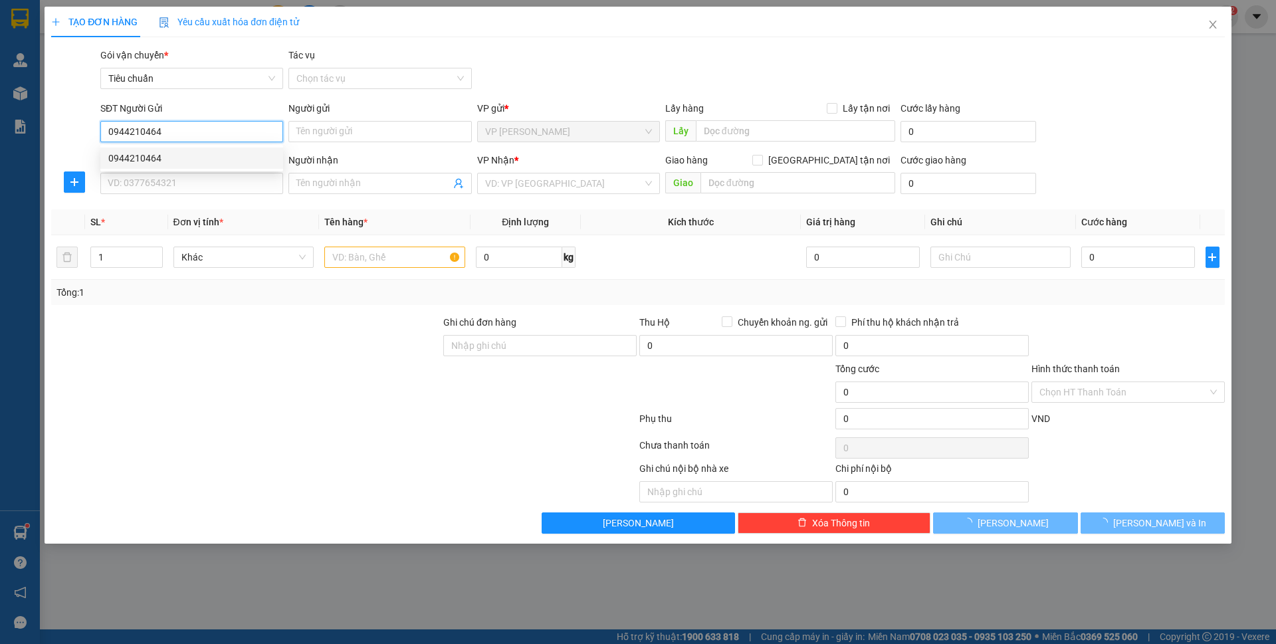
click at [183, 159] on div "0944210464" at bounding box center [191, 158] width 167 height 15
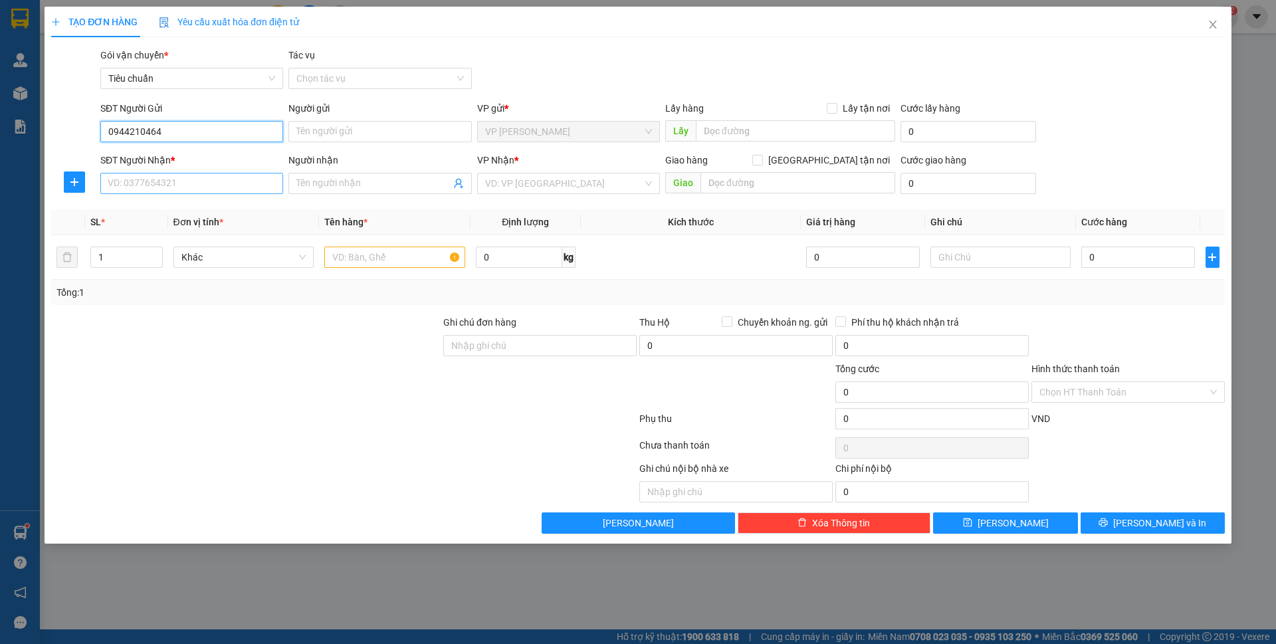
type input "0944210464"
click at [197, 179] on input "SĐT Người Nhận *" at bounding box center [191, 183] width 183 height 21
click at [208, 229] on div "0375665665 - BS DŨNG" at bounding box center [191, 231] width 167 height 15
type input "0375665665"
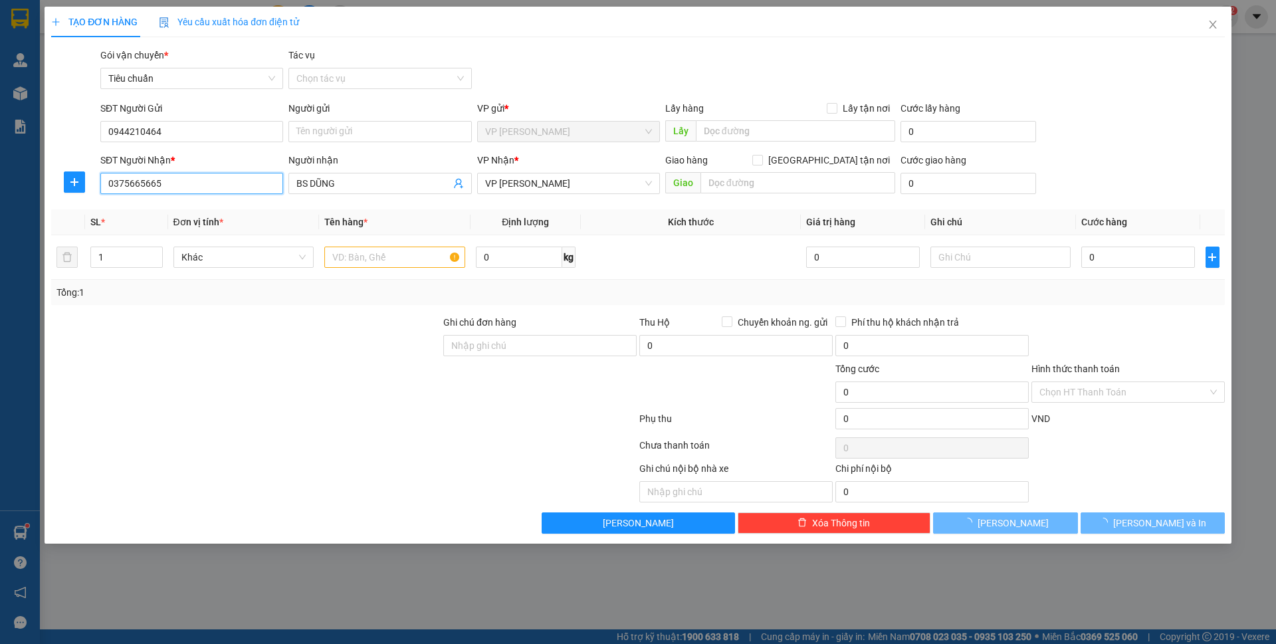
type input "BS DŨNG"
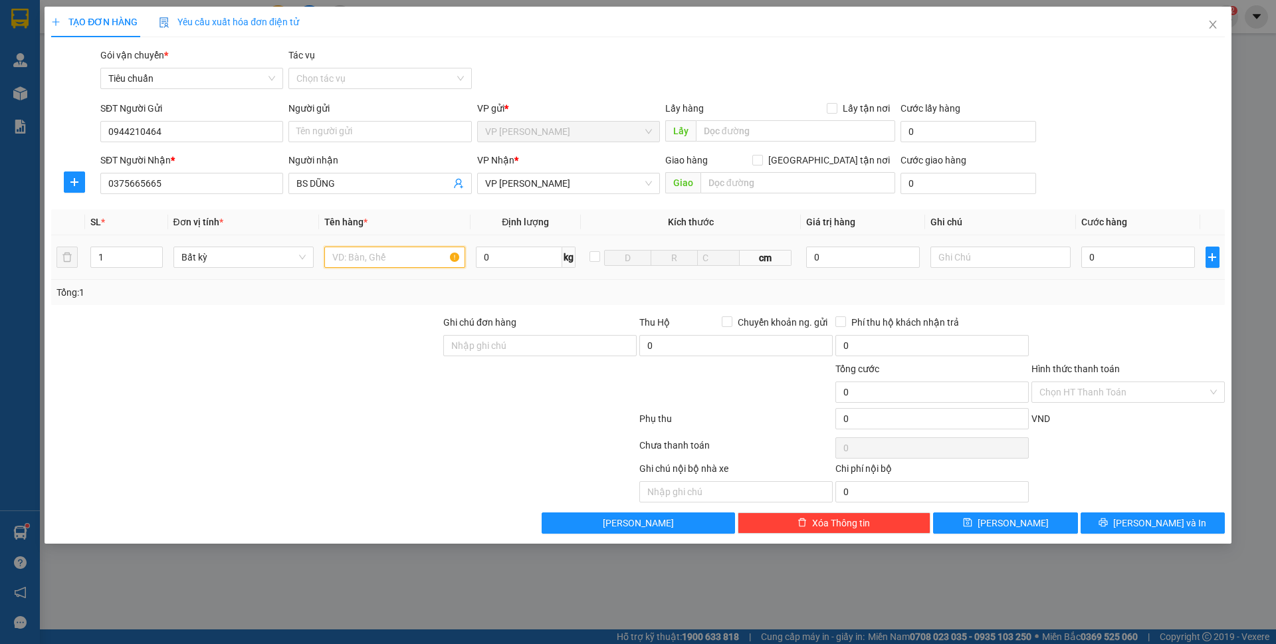
click at [385, 258] on input "text" at bounding box center [394, 256] width 141 height 21
type input "1 mẫu"
drag, startPoint x: 1084, startPoint y: 169, endPoint x: 1116, endPoint y: 242, distance: 79.1
click at [1084, 172] on div "SĐT Người Nhận * 0375665665 Người nhận BS DŨNG VP Nhận * VP Loong Toòng Giao hà…" at bounding box center [662, 176] width 1129 height 47
click at [1118, 249] on input "0" at bounding box center [1137, 256] width 113 height 21
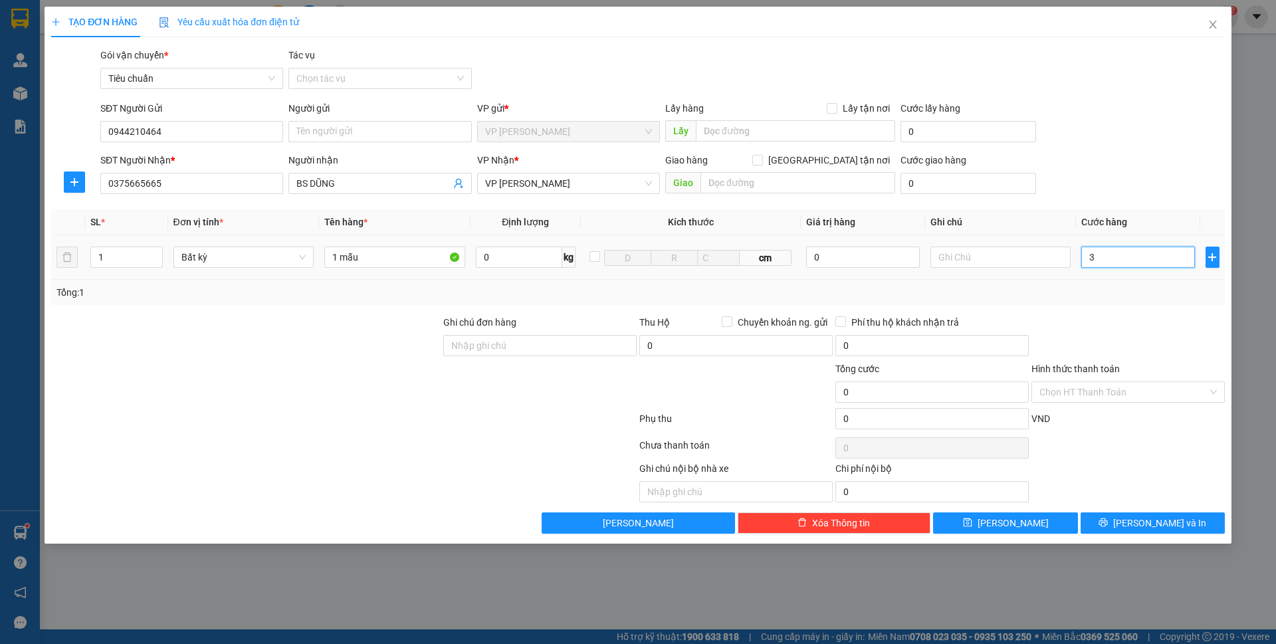
type input "30"
click at [1125, 190] on div "SĐT Người Nhận * 0375665665 Người nhận BS DŨNG VP Nhận * VP Loong Toòng Giao hà…" at bounding box center [662, 176] width 1129 height 47
type input "30.000"
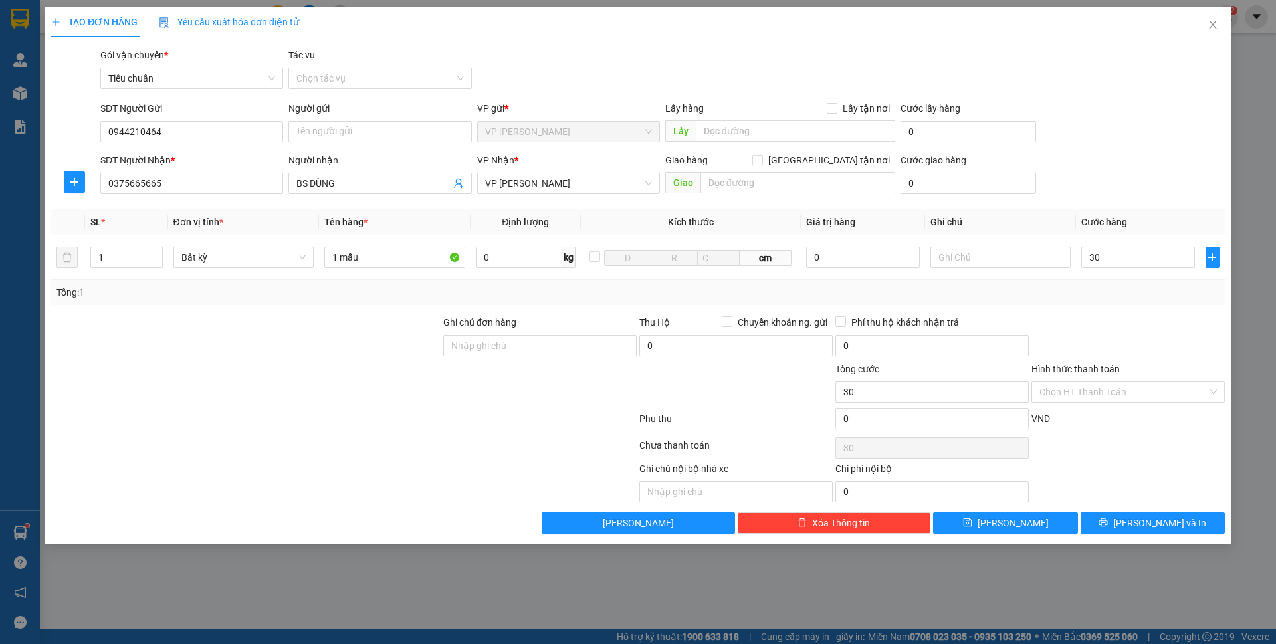
type input "30.000"
click at [1146, 392] on input "Hình thức thanh toán" at bounding box center [1123, 392] width 168 height 20
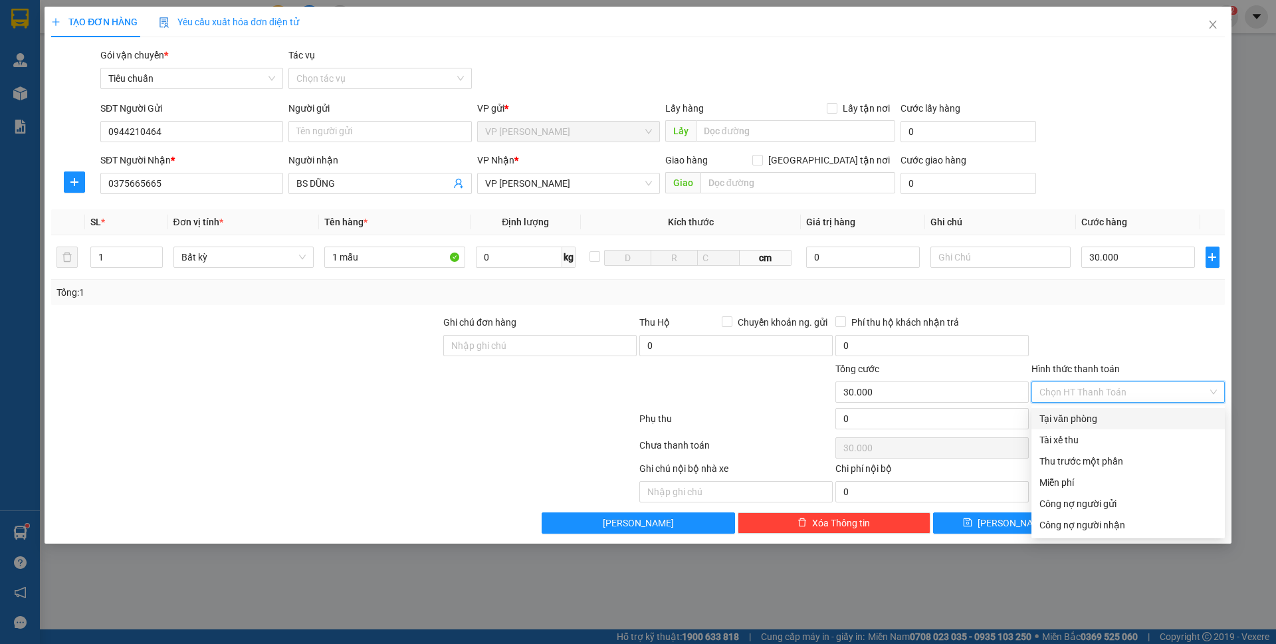
drag, startPoint x: 1107, startPoint y: 408, endPoint x: 1109, endPoint y: 416, distance: 8.2
click at [1107, 409] on div "Tại văn phòng" at bounding box center [1127, 418] width 193 height 21
type input "0"
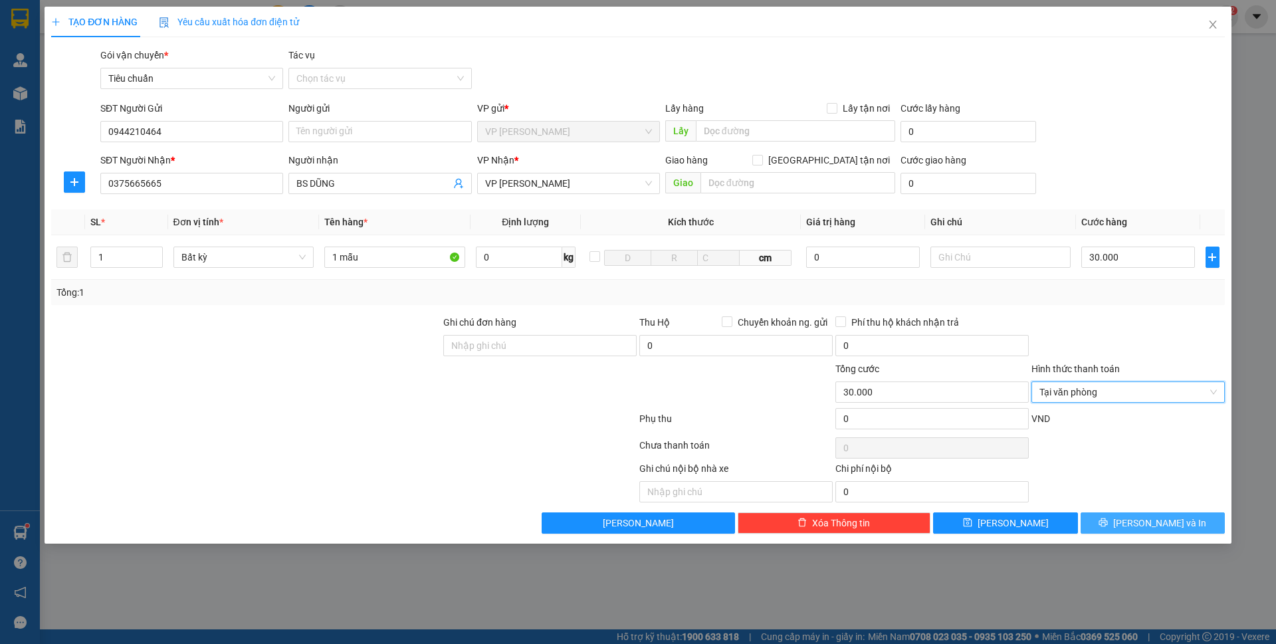
click at [1175, 522] on span "[PERSON_NAME] và In" at bounding box center [1159, 523] width 93 height 15
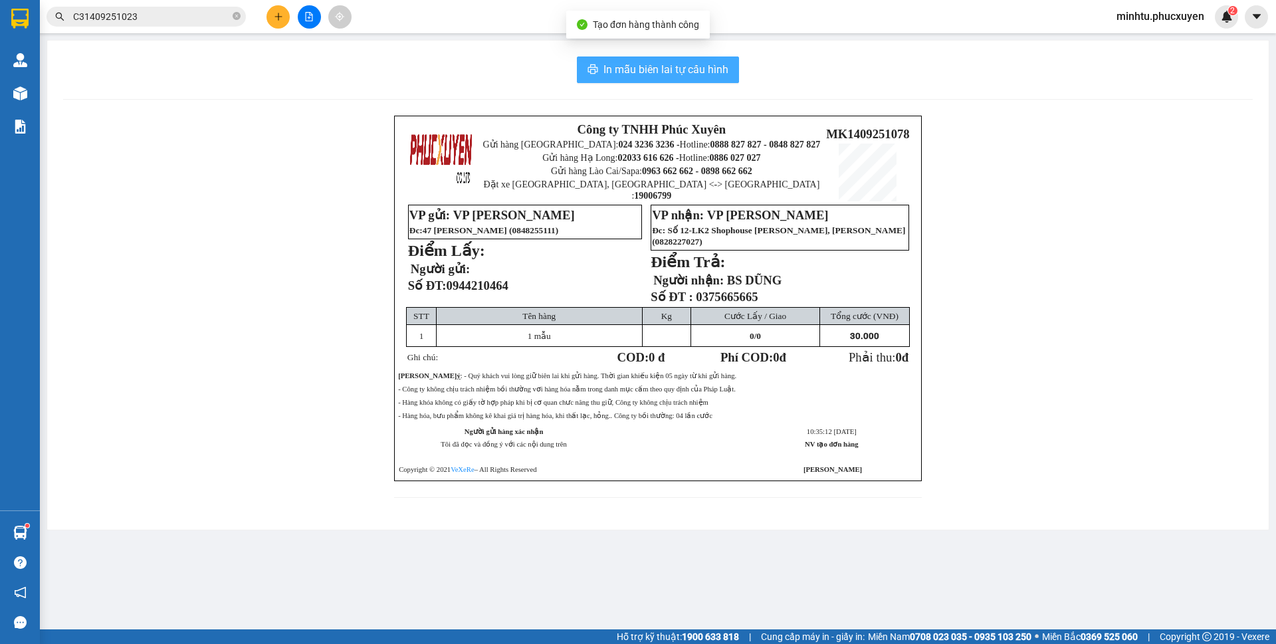
click at [718, 62] on span "In mẫu biên lai tự cấu hình" at bounding box center [665, 69] width 125 height 17
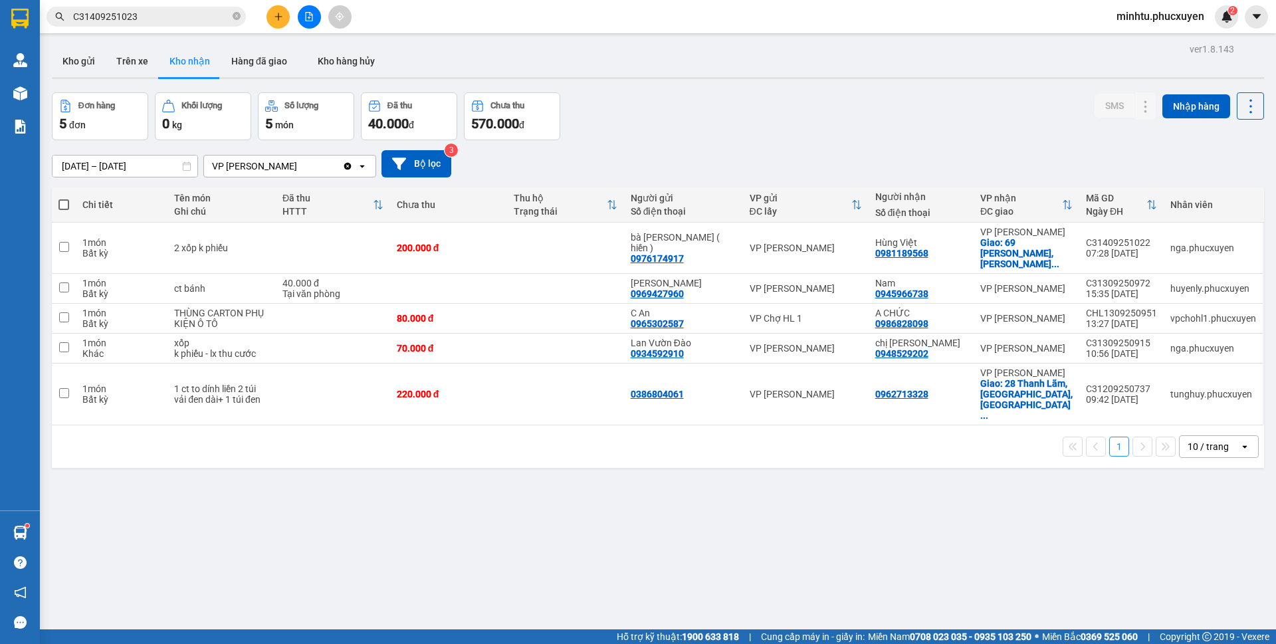
click at [646, 47] on div "Kho gửi Trên xe Kho nhận Hàng đã giao Kho hàng hủy" at bounding box center [658, 62] width 1212 height 35
click at [83, 58] on button "Kho gửi" at bounding box center [79, 61] width 54 height 32
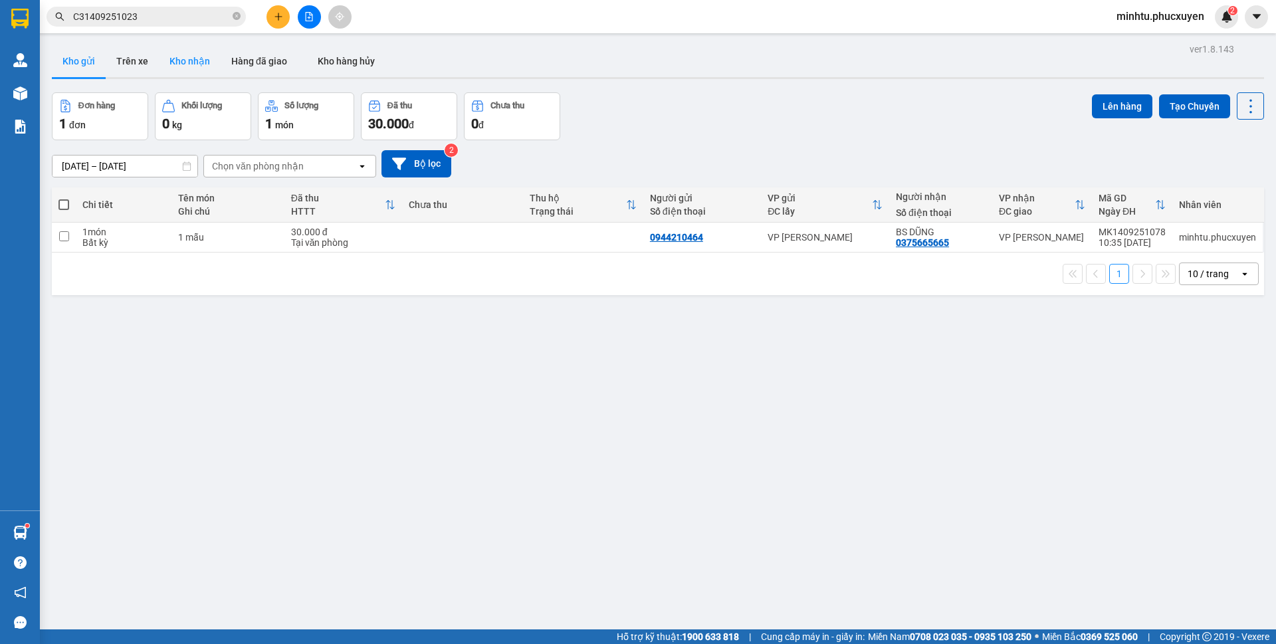
drag, startPoint x: 83, startPoint y: 58, endPoint x: 205, endPoint y: 65, distance: 121.8
click at [205, 65] on button "Kho nhận" at bounding box center [190, 61] width 62 height 32
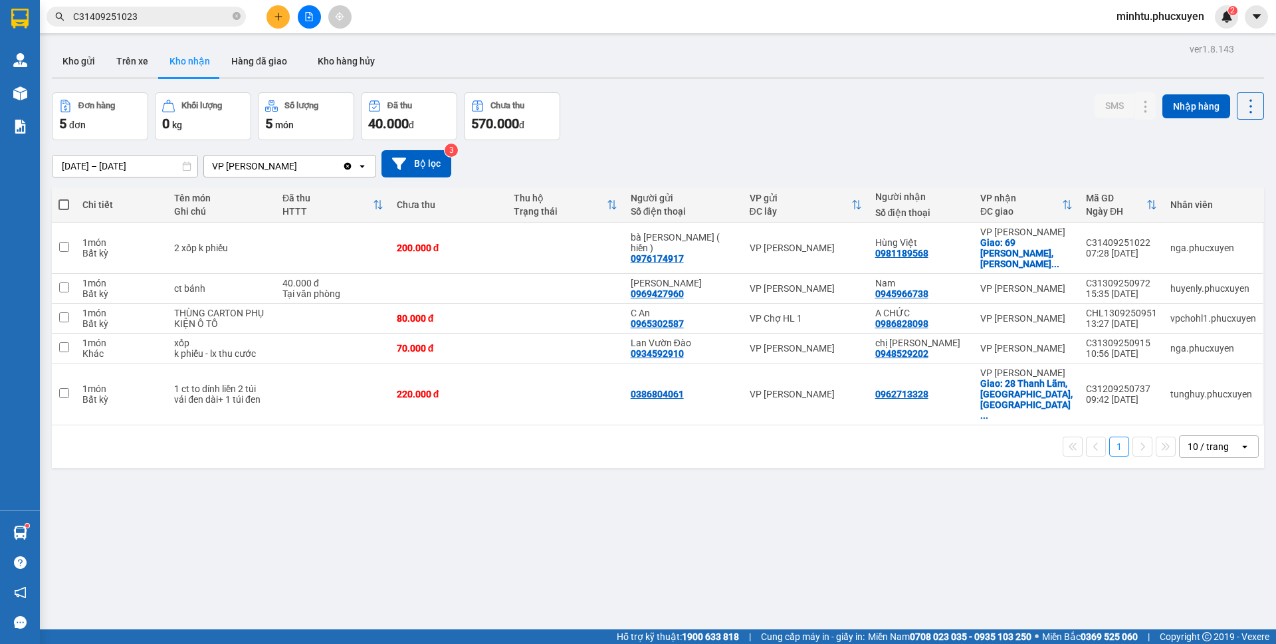
click at [151, 21] on input "C31409251023" at bounding box center [151, 16] width 157 height 15
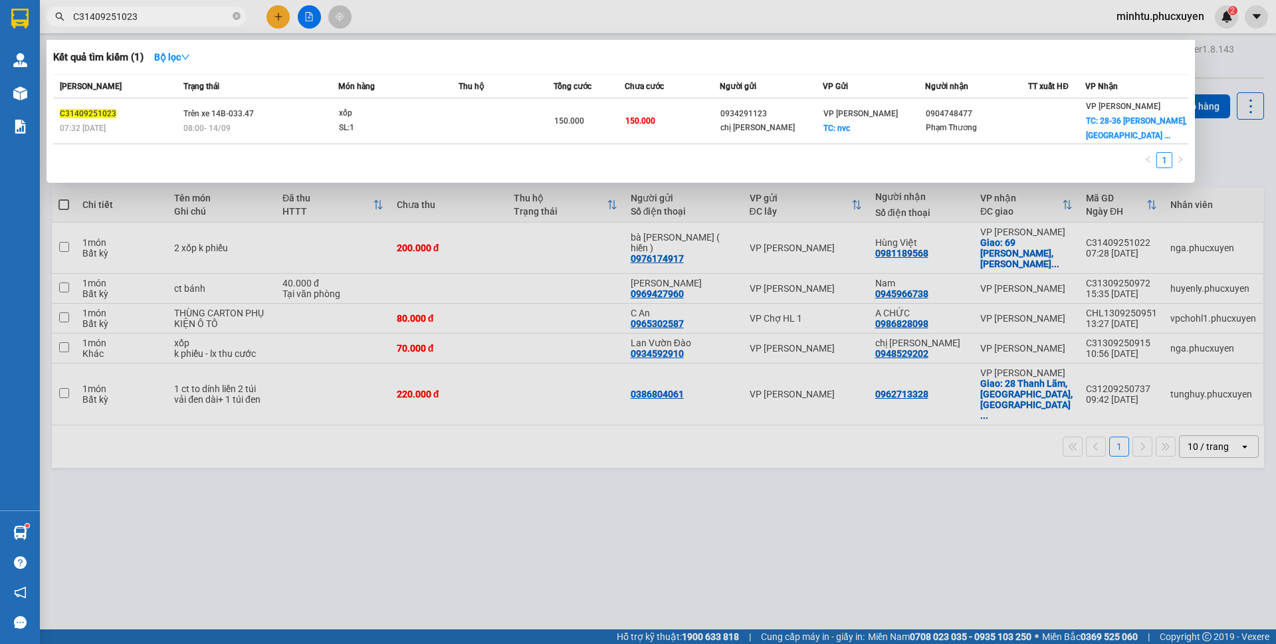
drag, startPoint x: 234, startPoint y: 19, endPoint x: 233, endPoint y: 30, distance: 10.7
click at [234, 19] on icon "close-circle" at bounding box center [237, 16] width 8 height 8
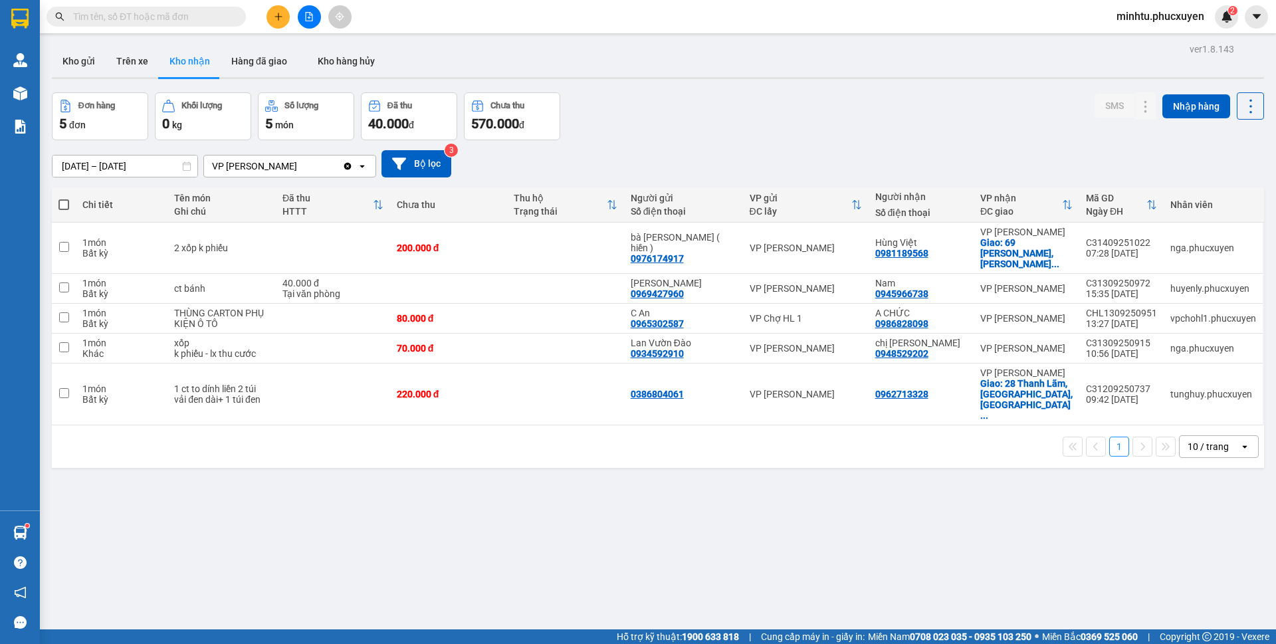
click at [502, 478] on div "ver 1.8.143 Kho gửi Trên xe Kho nhận Hàng đã giao Kho hàng hủy Đơn hàng 5 đơn K…" at bounding box center [658, 362] width 1222 height 644
click at [180, 15] on input "text" at bounding box center [151, 16] width 157 height 15
paste input "0886388406"
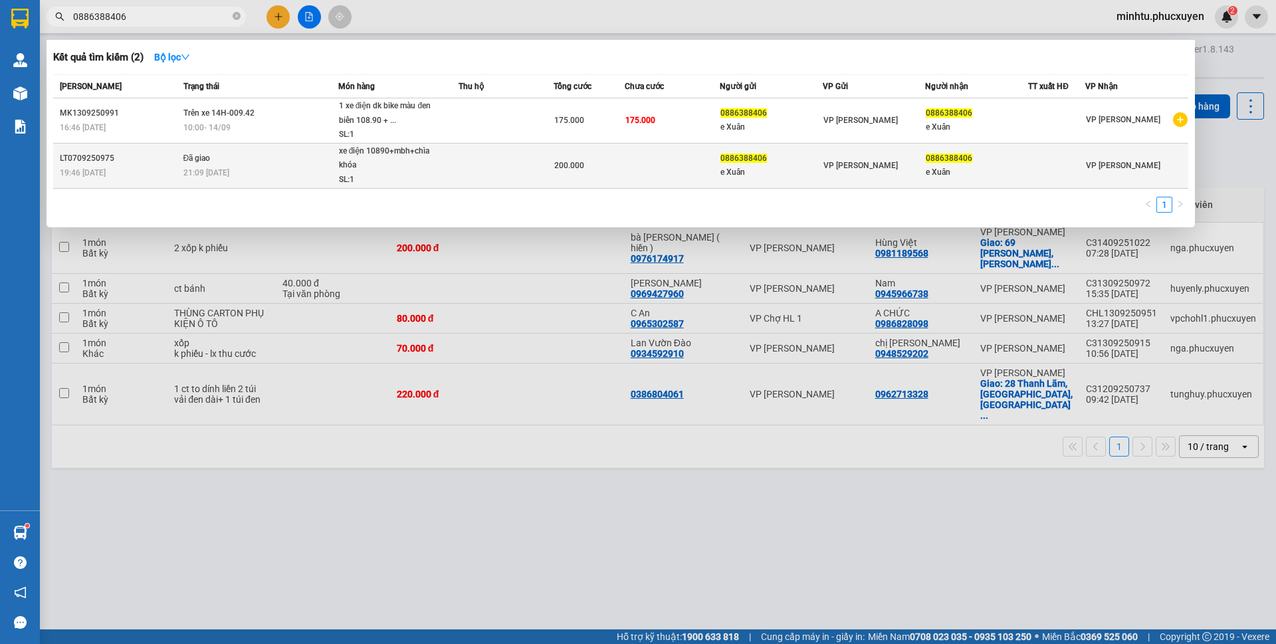
type input "0886388406"
click at [449, 179] on span "xe điện 10890+mbh+chìa khóa SL: 1" at bounding box center [398, 165] width 119 height 43
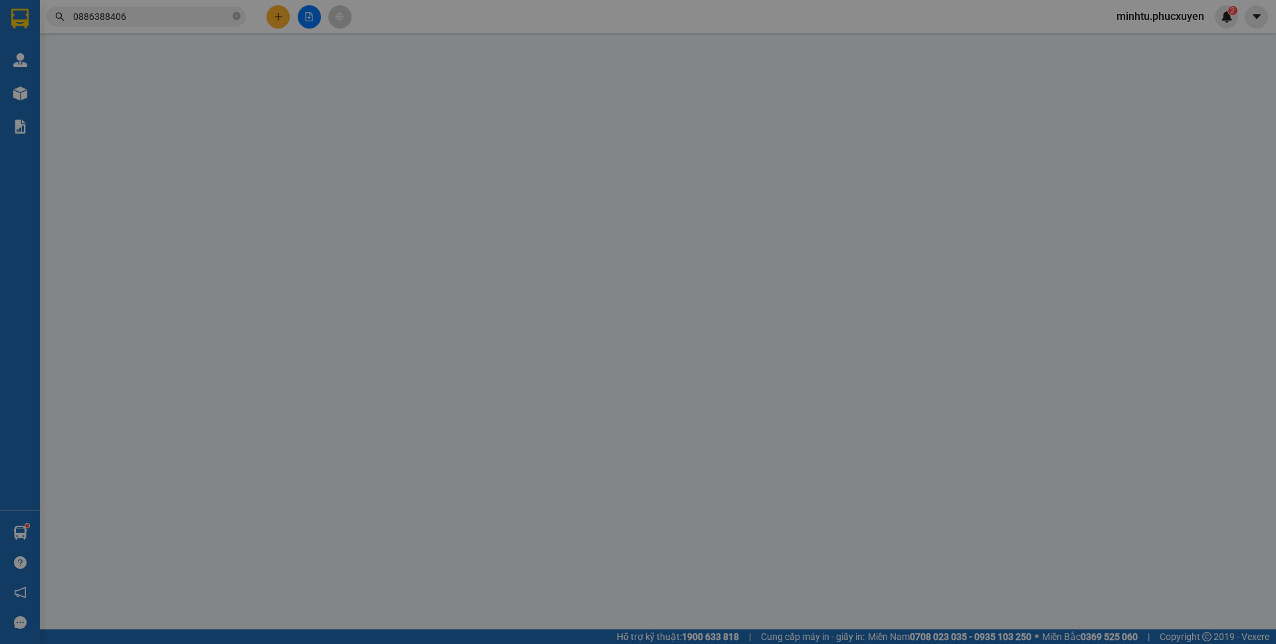
type input "0886388406"
type input "e Xuân"
type input "0886388406"
type input "e Xuân"
type input "200.000"
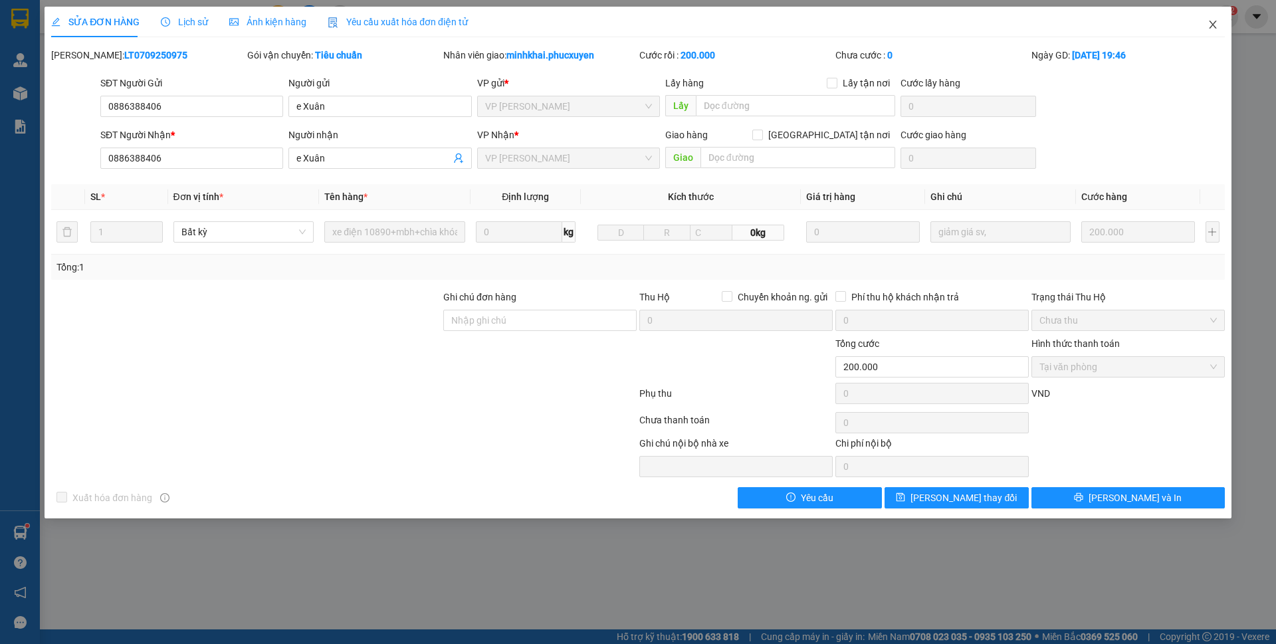
click at [1207, 28] on icon "close" at bounding box center [1212, 24] width 11 height 11
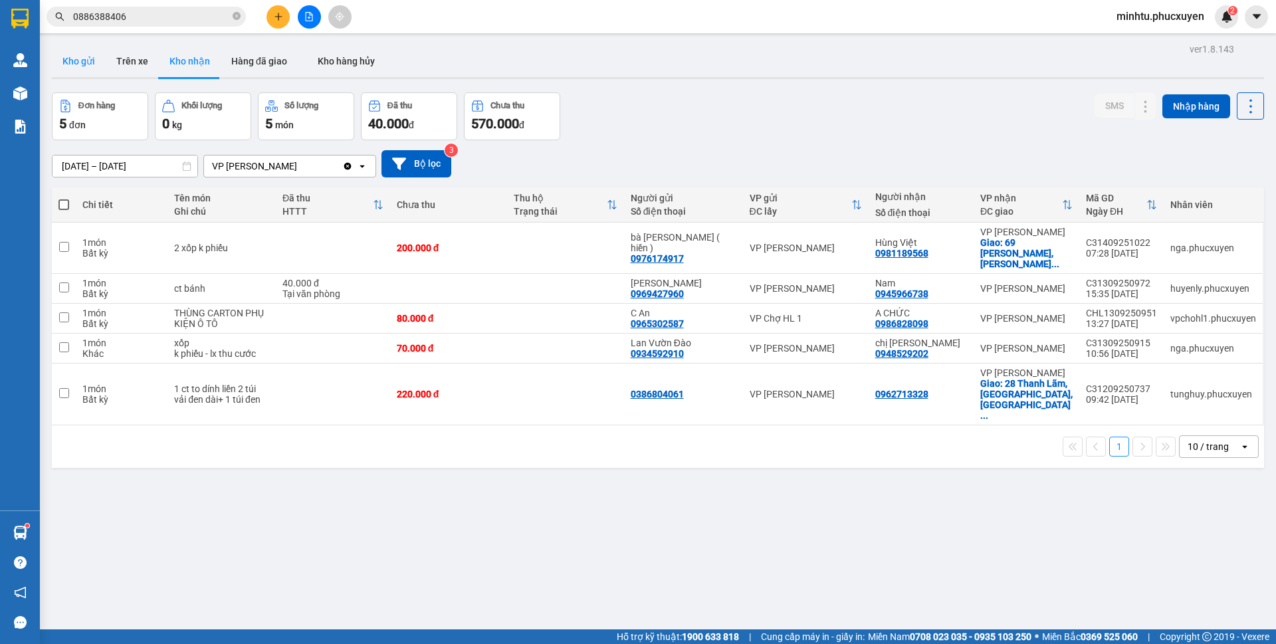
click at [63, 62] on button "Kho gửi" at bounding box center [79, 61] width 54 height 32
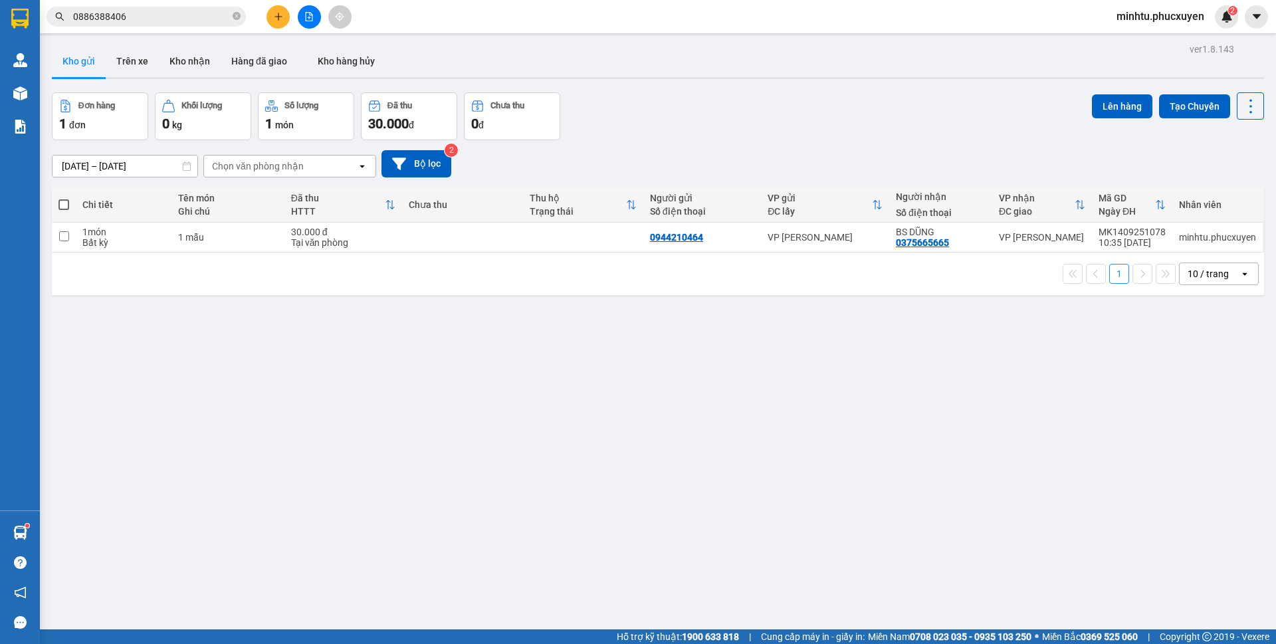
click at [280, 19] on icon "plus" at bounding box center [278, 16] width 9 height 9
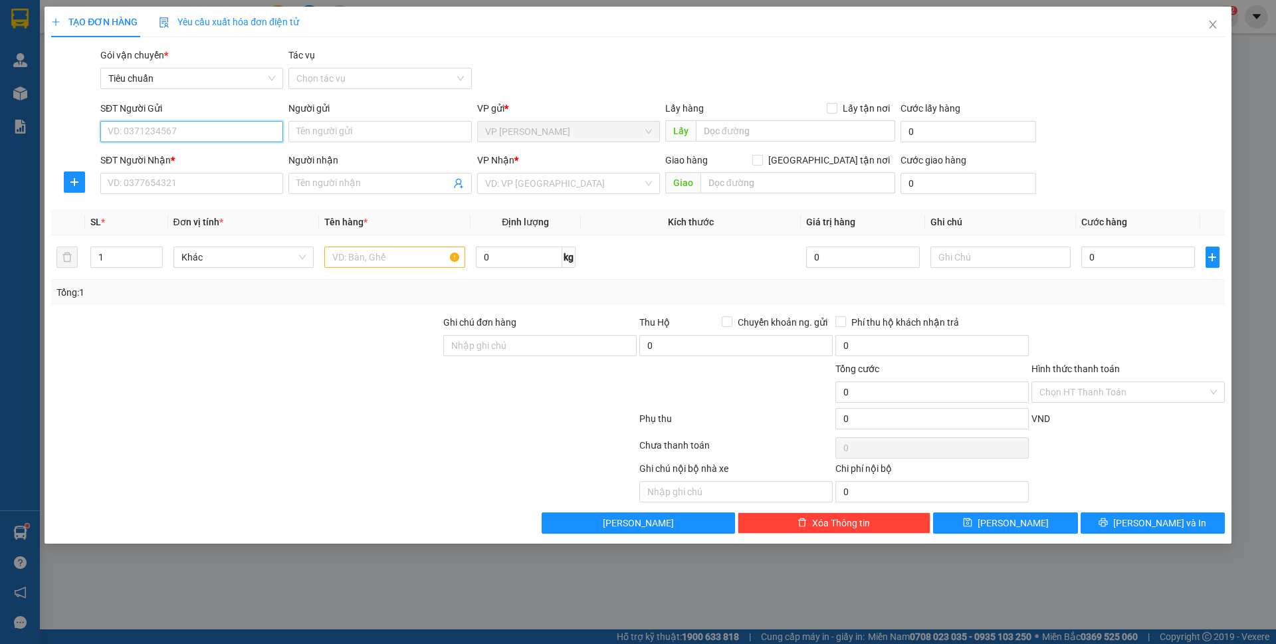
click at [247, 134] on input "SĐT Người Gửi" at bounding box center [191, 131] width 183 height 21
type input "0912061775"
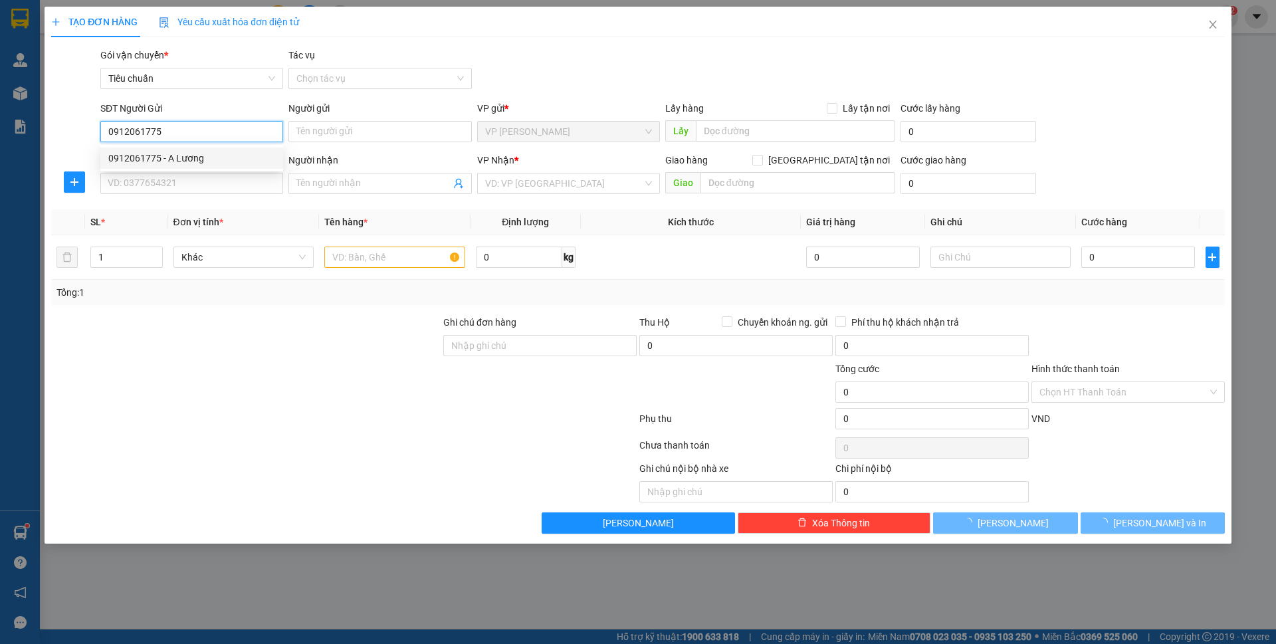
click at [218, 155] on div "0912061775 - A Lương" at bounding box center [191, 158] width 167 height 15
type input "A Lương"
type input "0912061775"
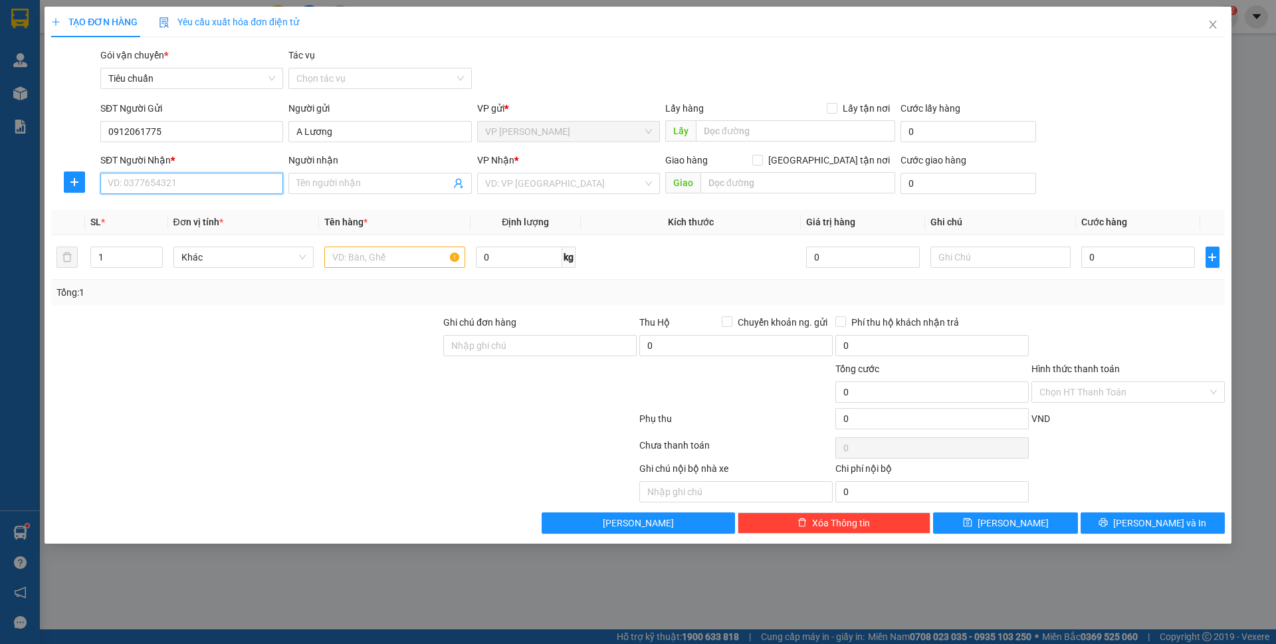
click at [201, 187] on input "SĐT Người Nhận *" at bounding box center [191, 183] width 183 height 21
click at [210, 229] on div "0912224928 - Bsi Tân" at bounding box center [191, 231] width 167 height 15
type input "0912224928"
type input "[PERSON_NAME]"
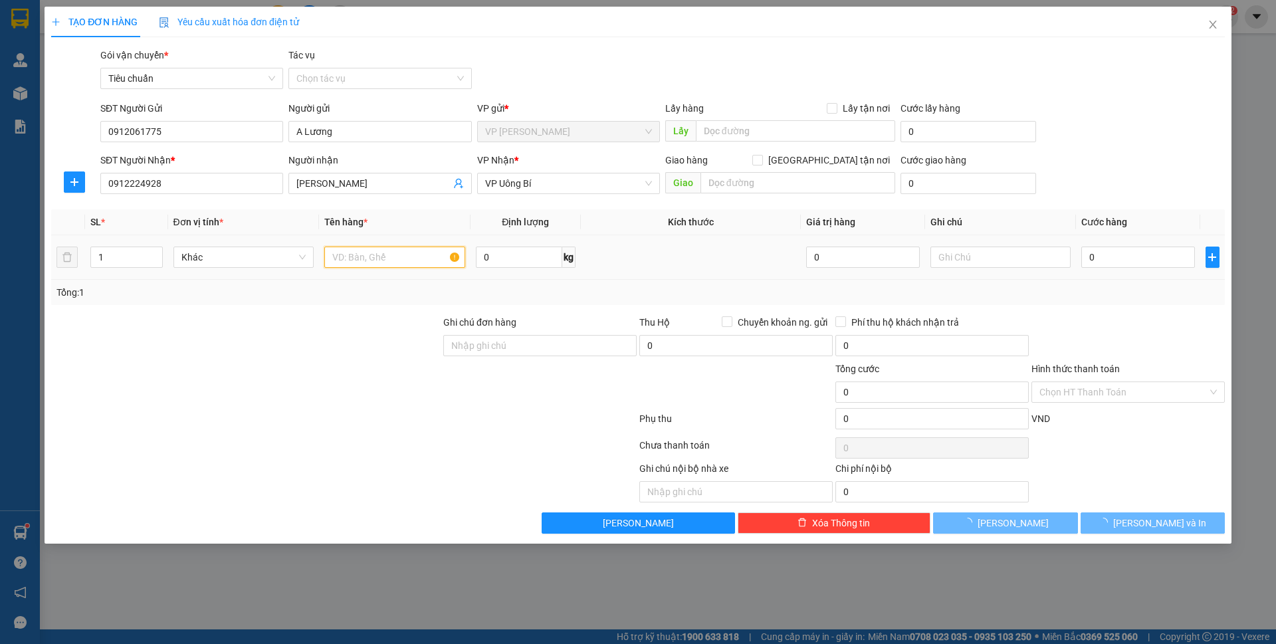
click at [385, 251] on input "text" at bounding box center [394, 256] width 141 height 21
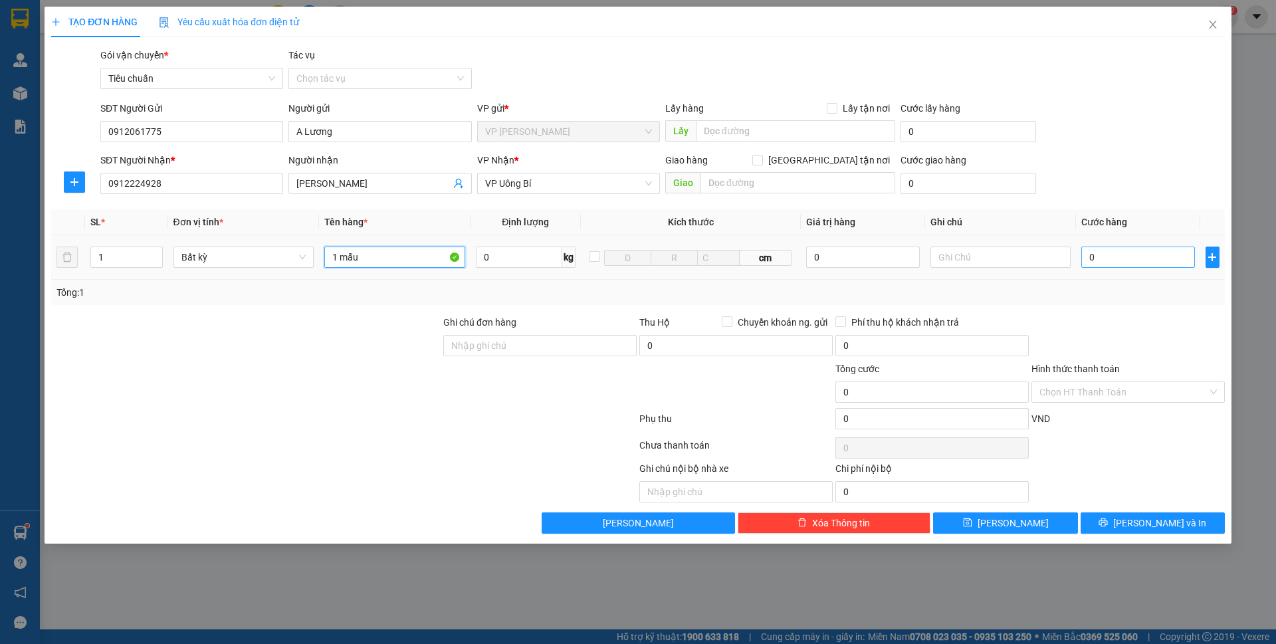
type input "1 mẫu"
click at [1129, 265] on input "0" at bounding box center [1137, 256] width 113 height 21
type input "30"
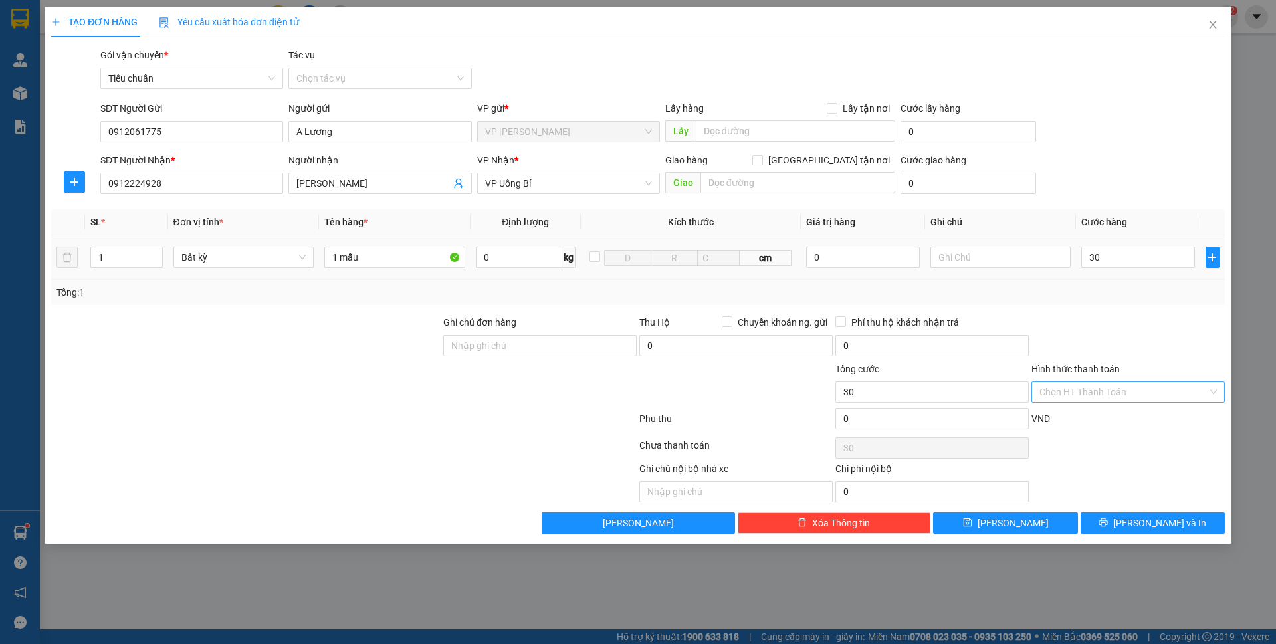
click at [1129, 220] on th "Cước hàng" at bounding box center [1138, 222] width 124 height 26
type input "30.000"
click at [1113, 398] on input "Hình thức thanh toán" at bounding box center [1123, 392] width 168 height 20
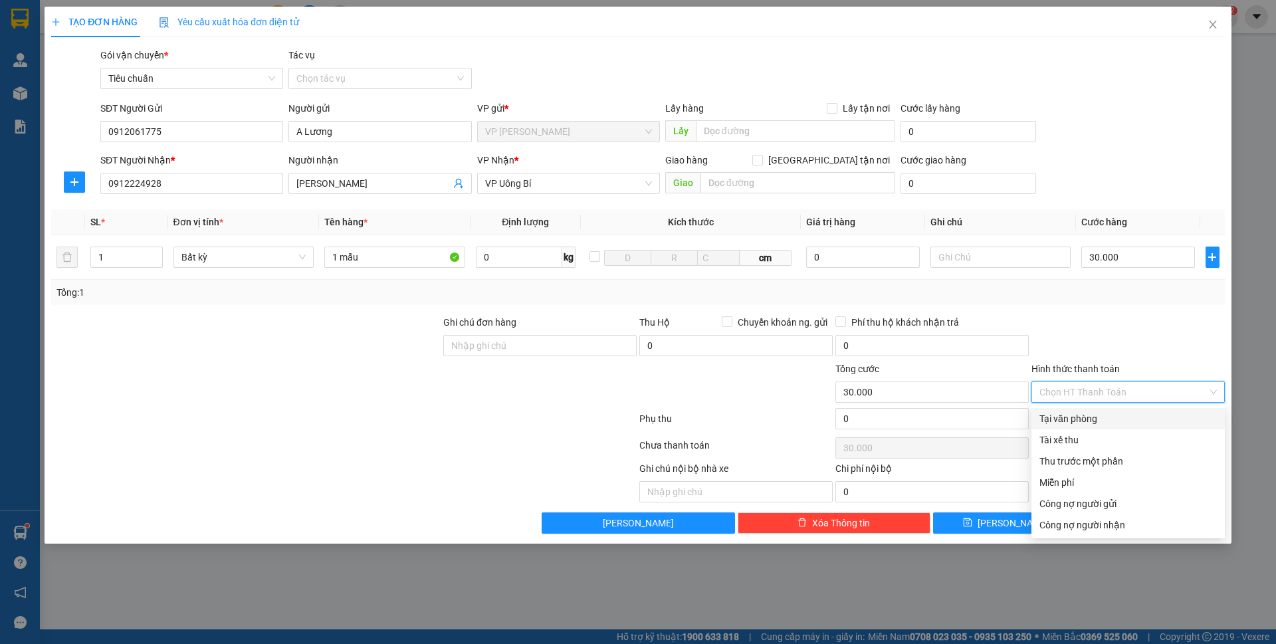
click at [1088, 418] on div "Tại văn phòng" at bounding box center [1127, 418] width 177 height 15
type input "0"
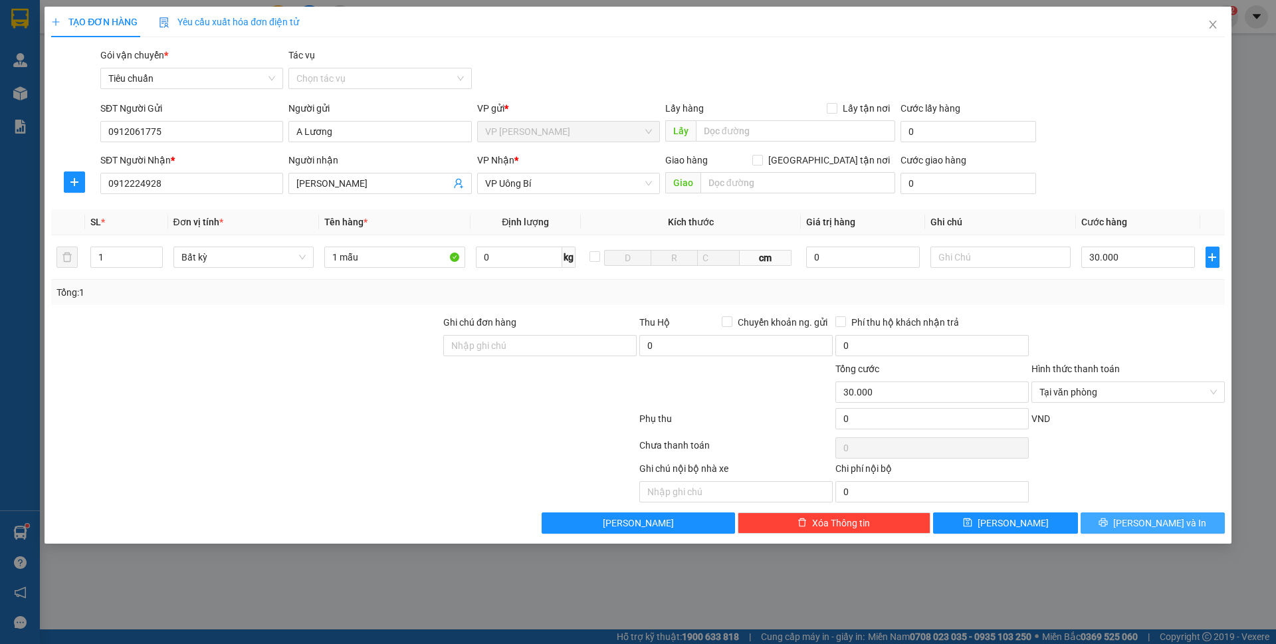
click at [1163, 531] on button "[PERSON_NAME] và In" at bounding box center [1152, 522] width 144 height 21
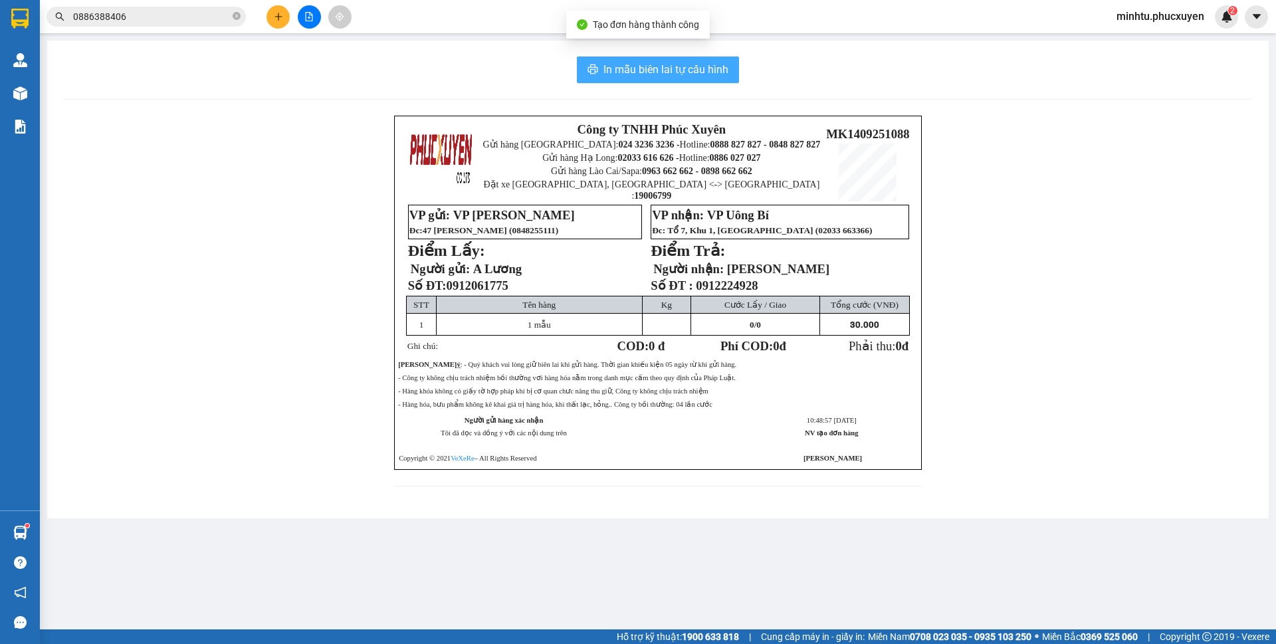
click at [719, 80] on button "In mẫu biên lai tự cấu hình" at bounding box center [658, 69] width 162 height 27
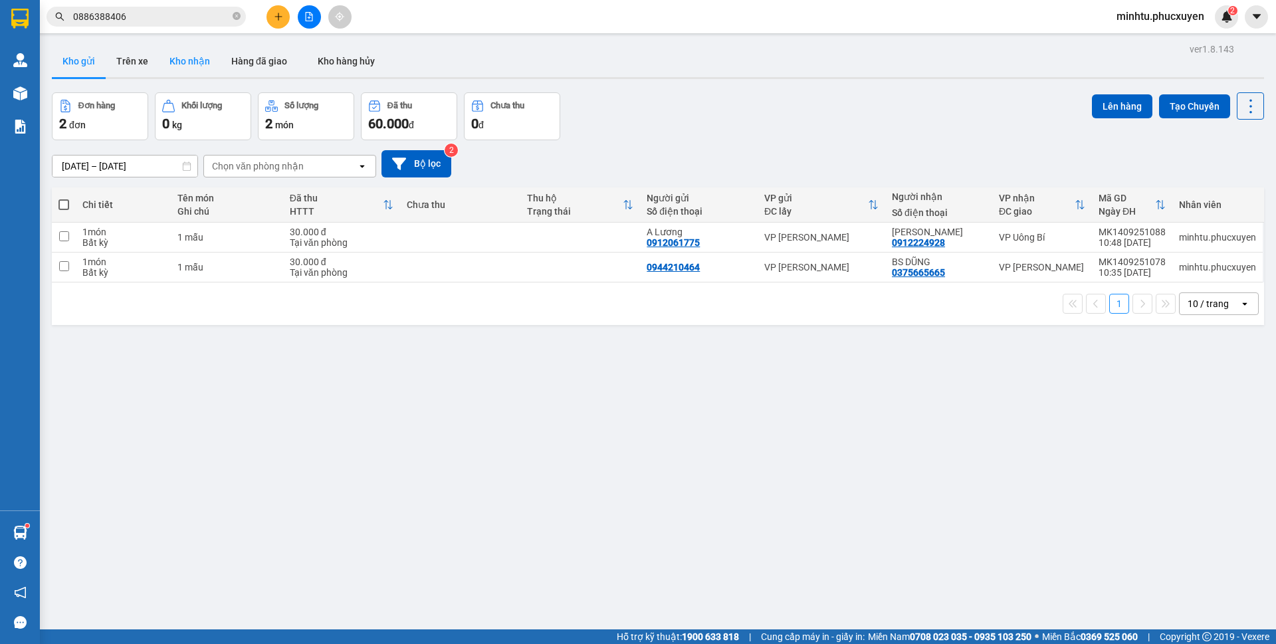
click at [175, 68] on button "Kho nhận" at bounding box center [190, 61] width 62 height 32
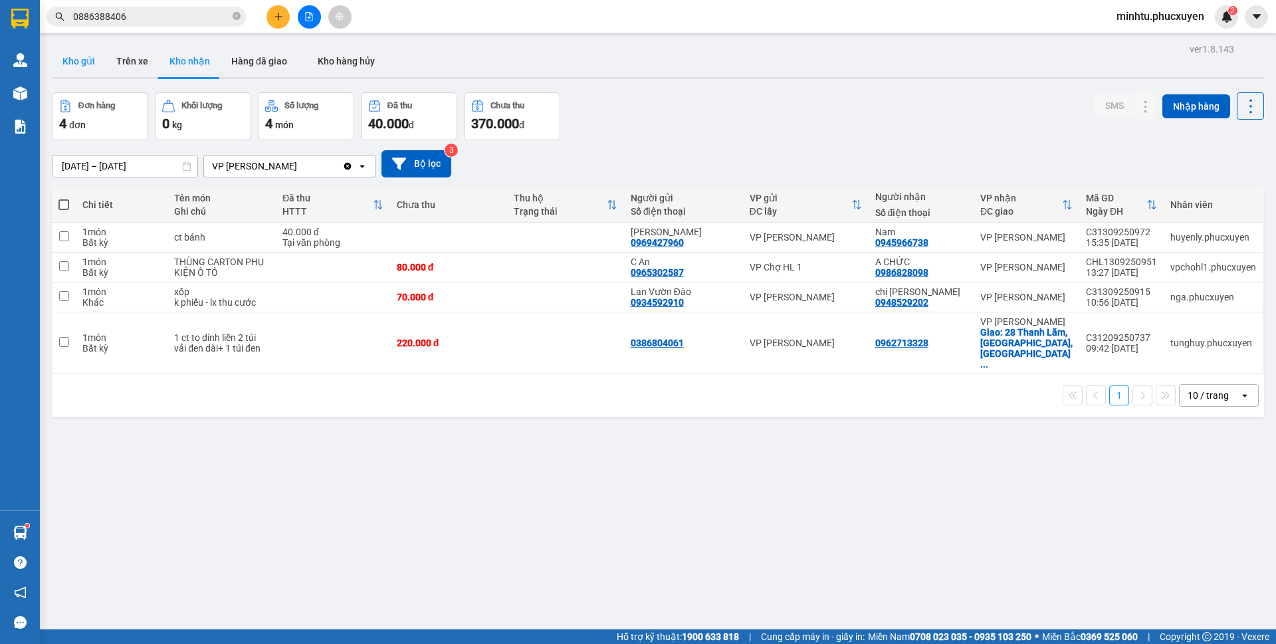
click at [88, 66] on button "Kho gửi" at bounding box center [79, 61] width 54 height 32
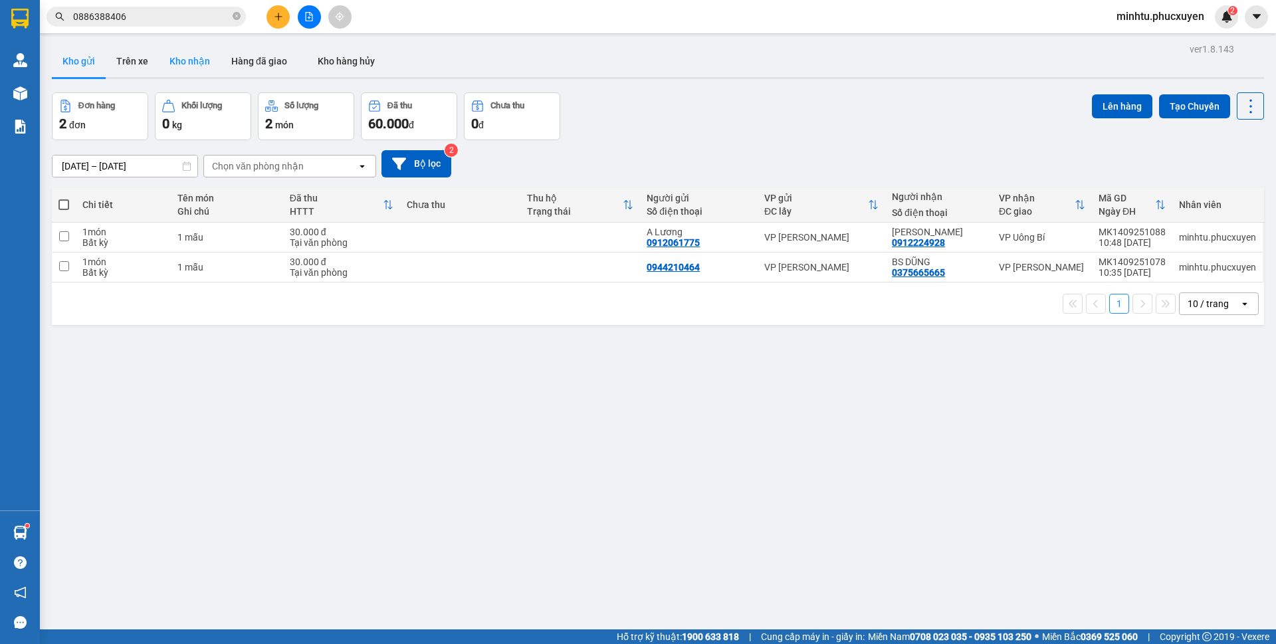
click at [183, 66] on button "Kho nhận" at bounding box center [190, 61] width 62 height 32
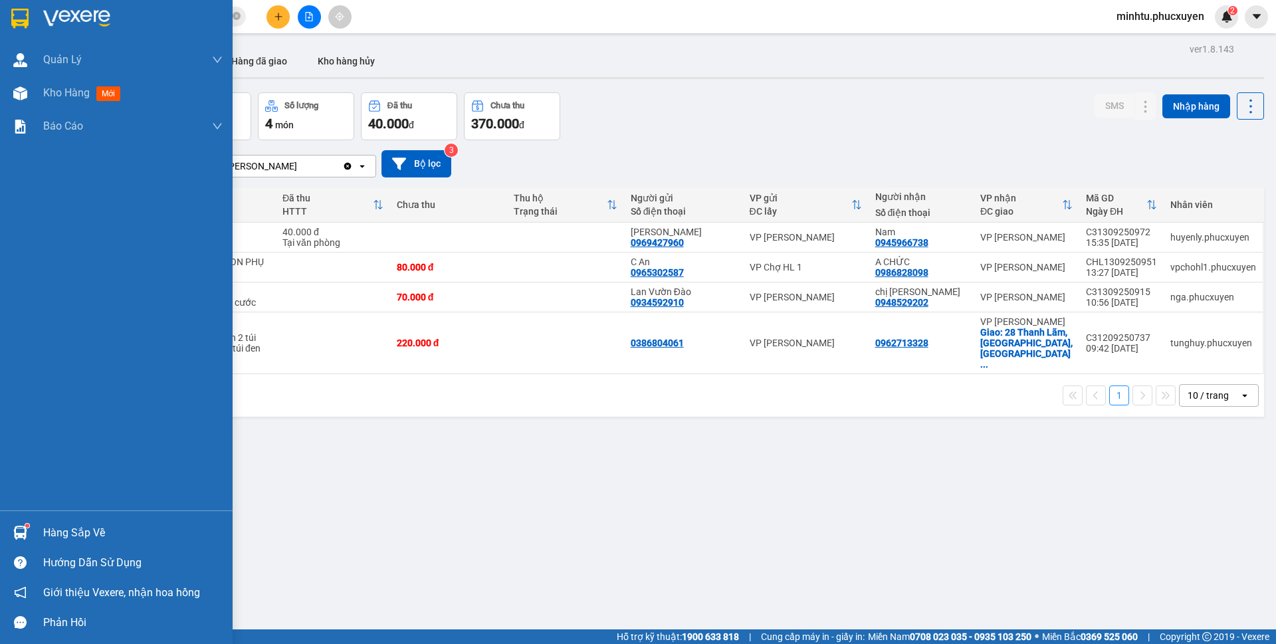
click at [3, 530] on div "Hàng sắp về" at bounding box center [116, 533] width 233 height 30
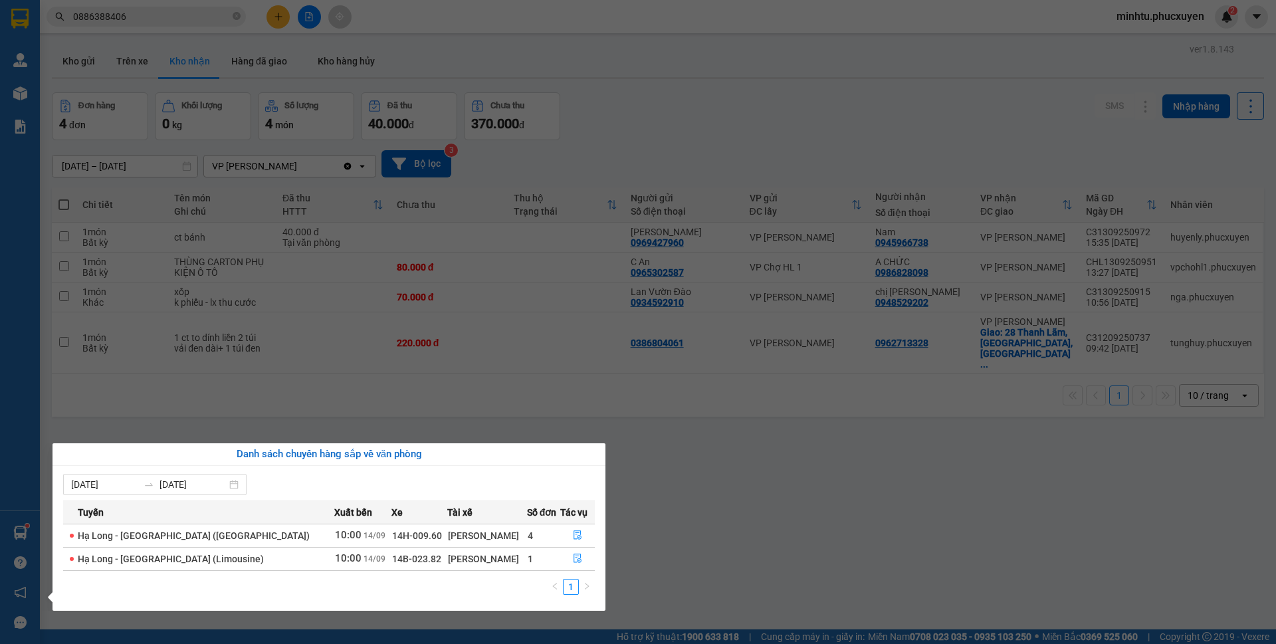
click at [278, 102] on section "Kết quả tìm kiếm ( 2 ) Bộ lọc Mã ĐH Trạng thái Món hàng Thu hộ Tổng cước Chưa c…" at bounding box center [638, 322] width 1276 height 644
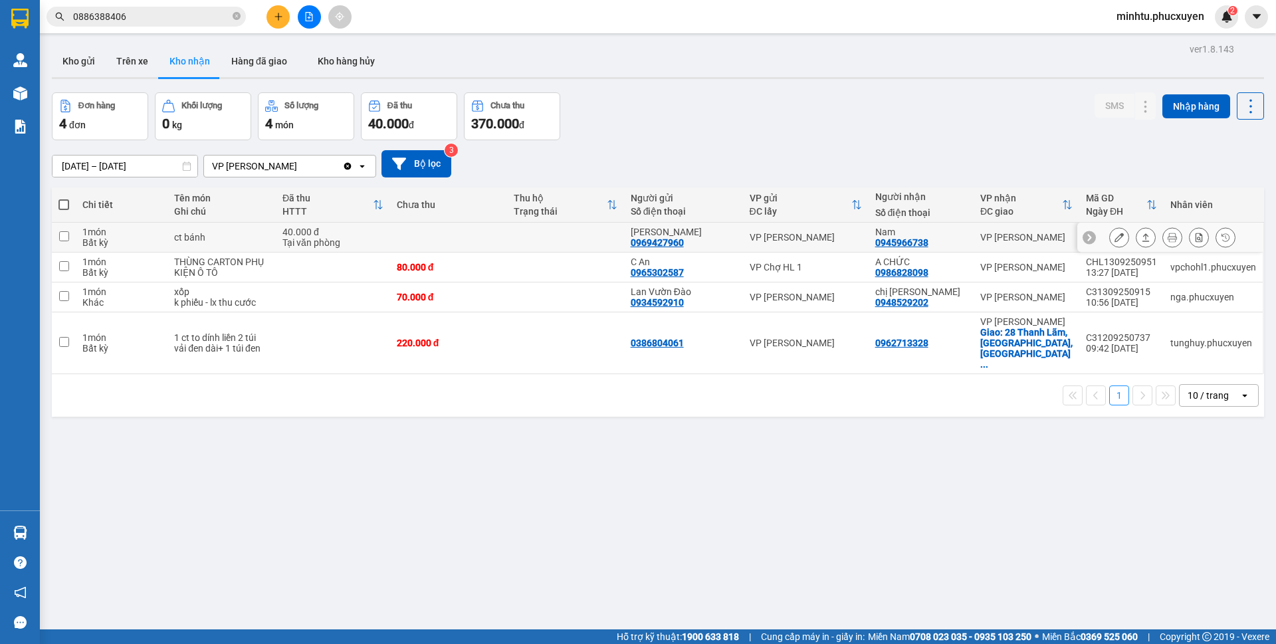
click at [1114, 239] on icon at bounding box center [1118, 237] width 9 height 9
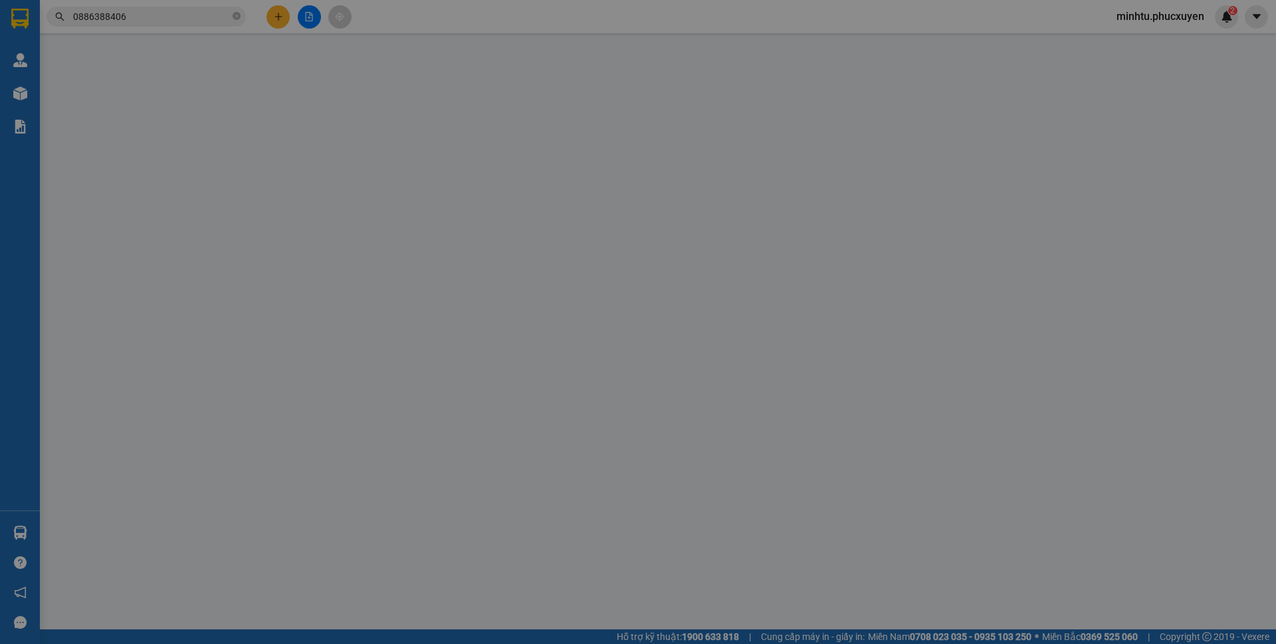
type input "0969427960"
type input "Nguyễn Huyền"
type input "0945966738"
type input "Nam"
type input "40.000"
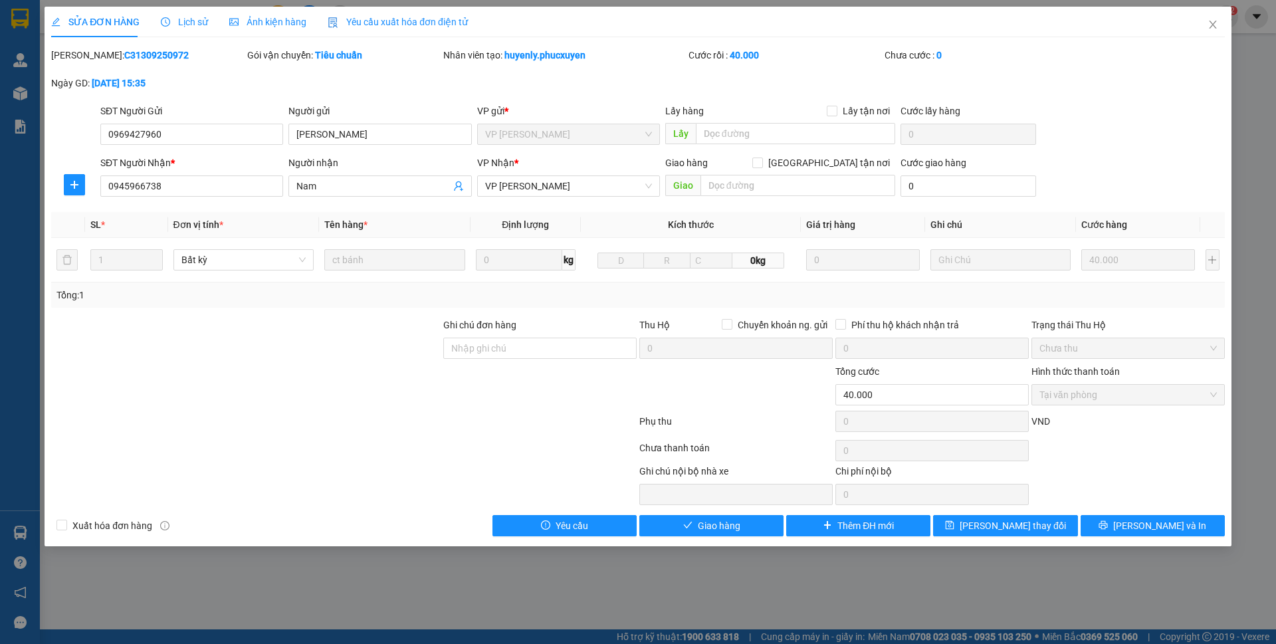
click at [1181, 134] on div "SĐT Người Gửi 0969427960 0969427960 Người gửi Nguyễn Huyền VP gửi * VP Hạ Long …" at bounding box center [662, 127] width 1129 height 47
click at [737, 524] on span "Giao hàng" at bounding box center [719, 525] width 43 height 15
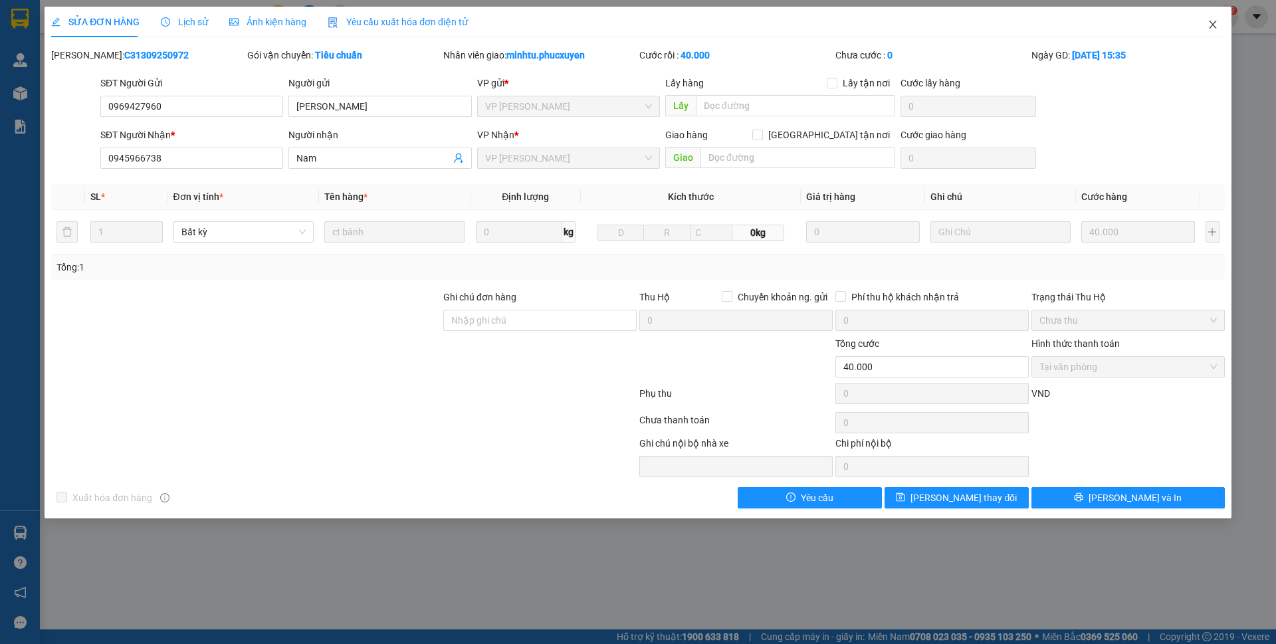
click at [1213, 28] on icon "close" at bounding box center [1212, 24] width 11 height 11
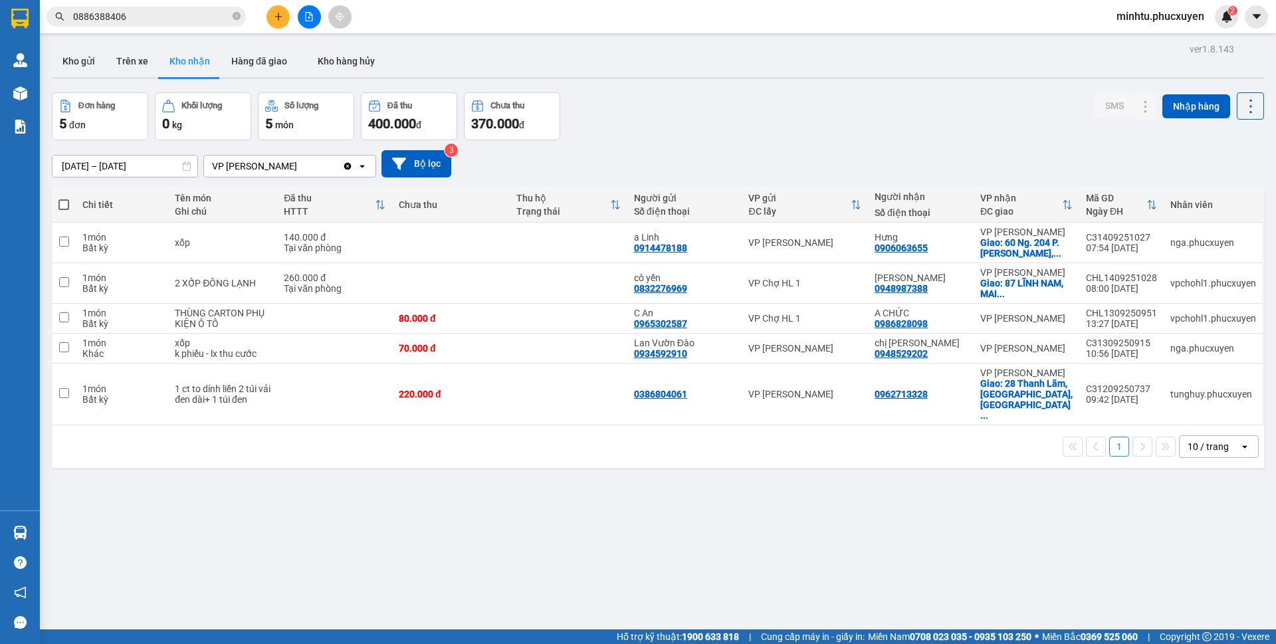
click at [185, 19] on input "0886388406" at bounding box center [151, 16] width 157 height 15
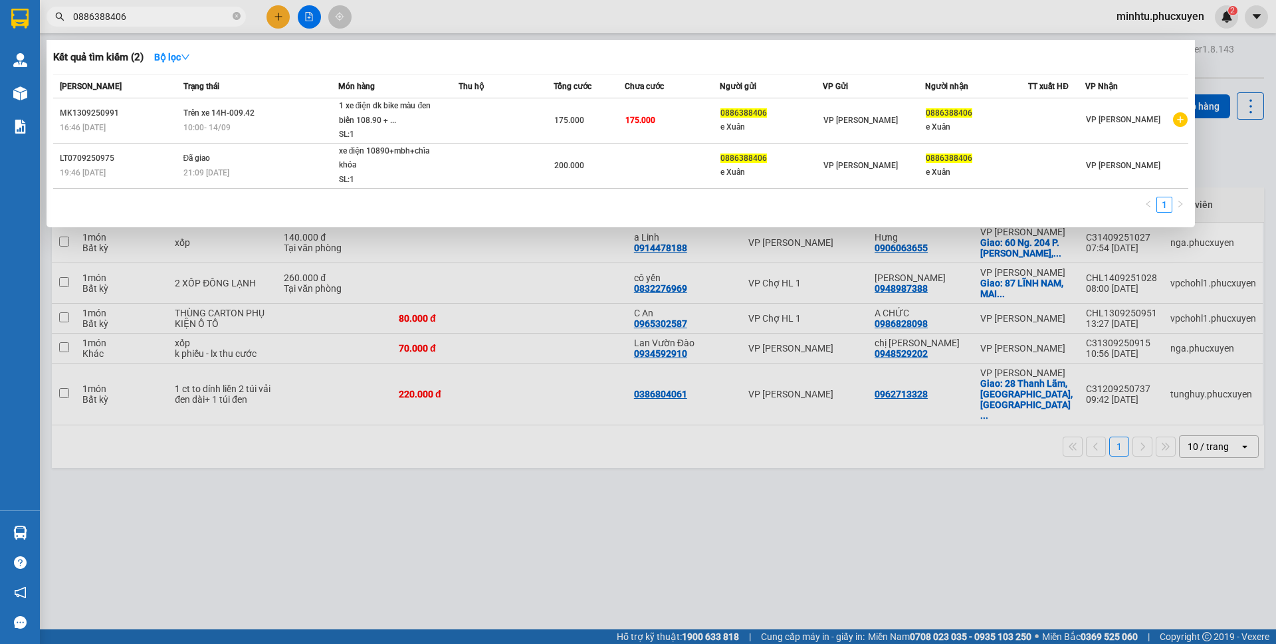
click at [185, 19] on input "0886388406" at bounding box center [151, 16] width 157 height 15
paste input "MK1009250470"
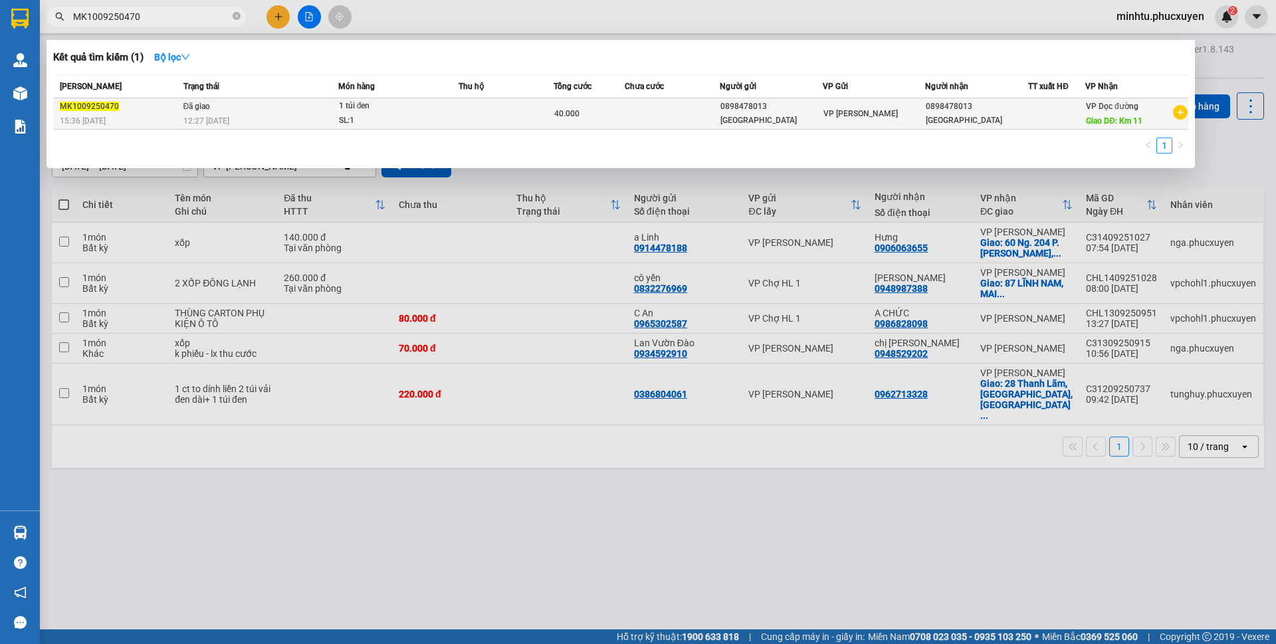
type input "MK1009250470"
click at [396, 111] on div "1 túi đen" at bounding box center [389, 106] width 100 height 15
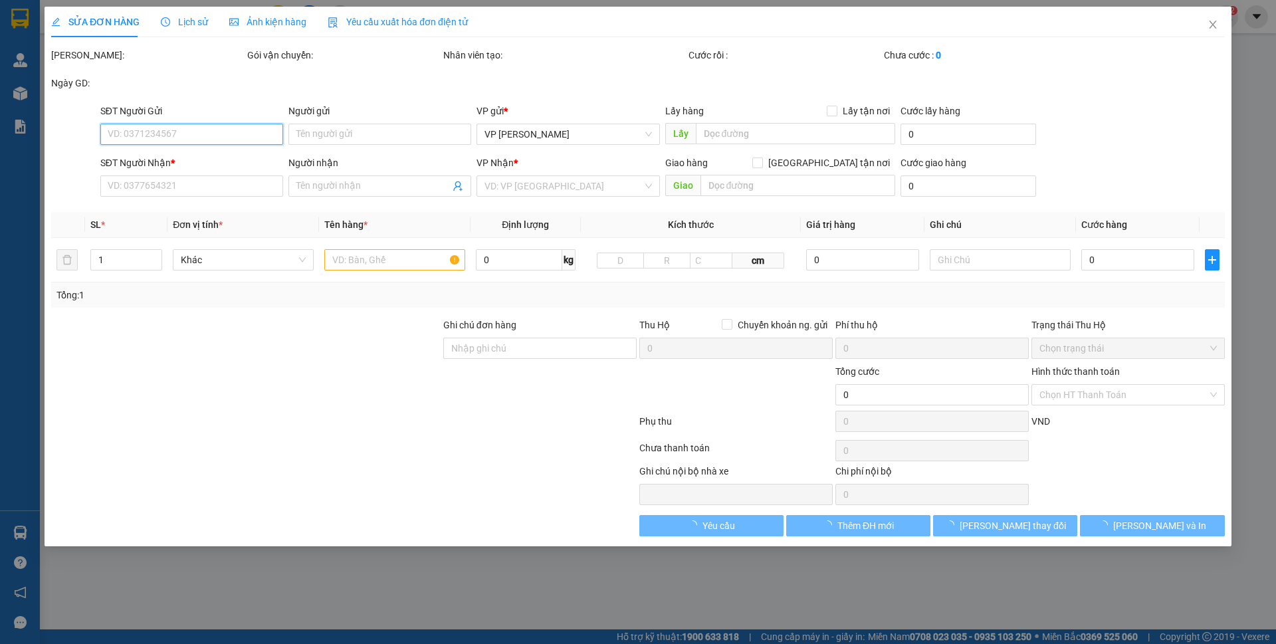
type input "0898478013"
type input "Anh Đông"
type input "0898478013"
type input "Anh Đông"
type input "Km 11"
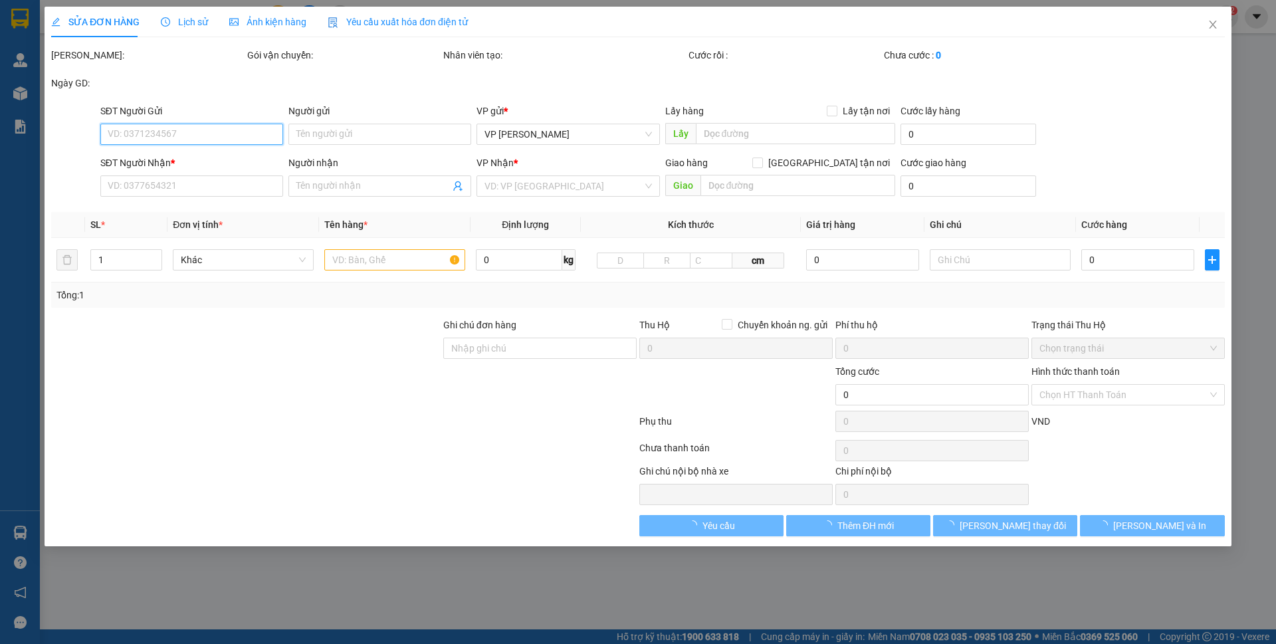
type input "40.000"
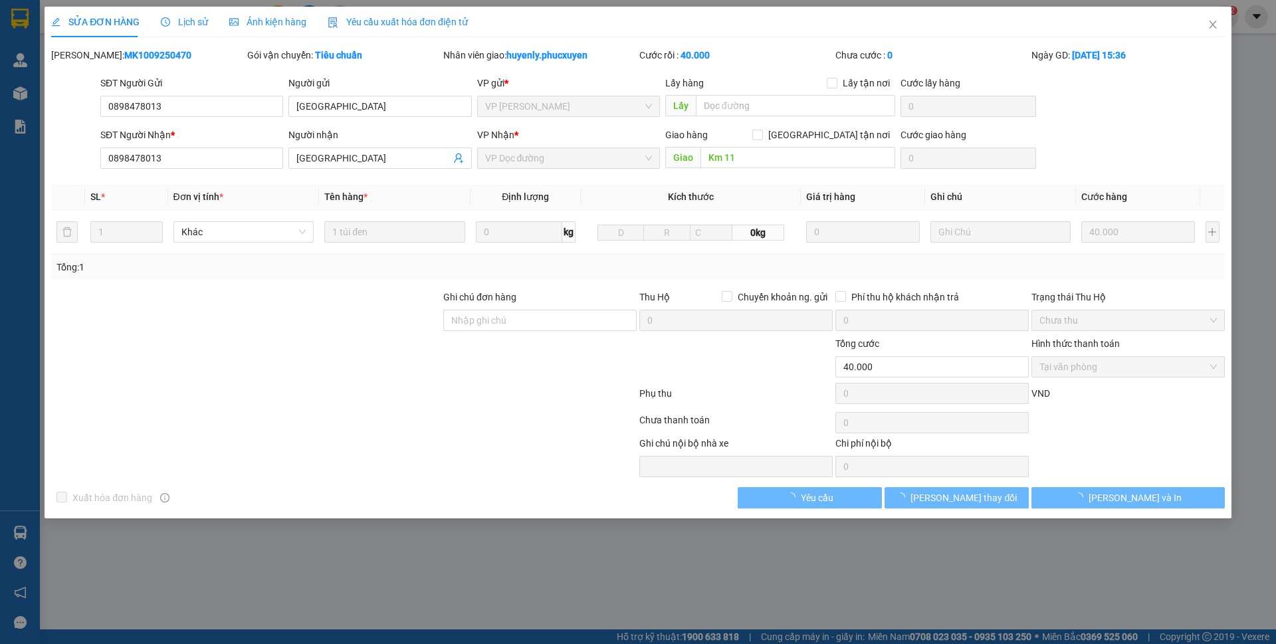
click at [196, 47] on div "SỬA ĐƠN HÀNG Lịch sử Ảnh kiện hàng Yêu cầu xuất hóa đơn điện tử Total Paid Fee …" at bounding box center [637, 258] width 1173 height 502
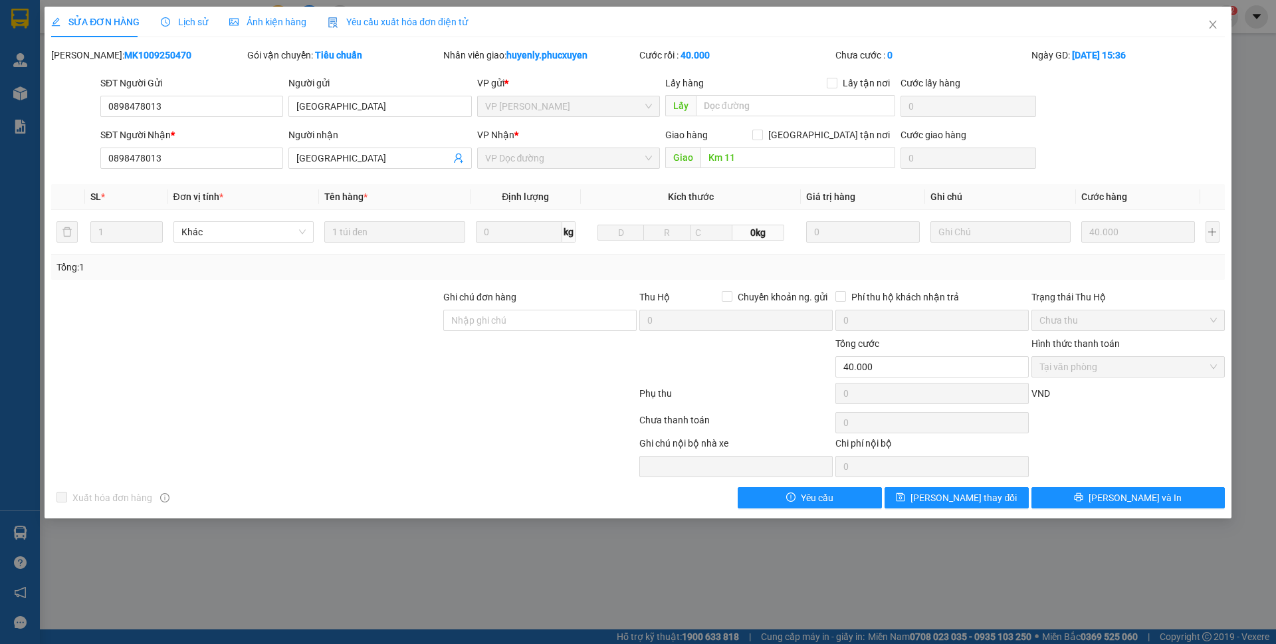
click at [191, 31] on div "Lịch sử" at bounding box center [184, 22] width 47 height 31
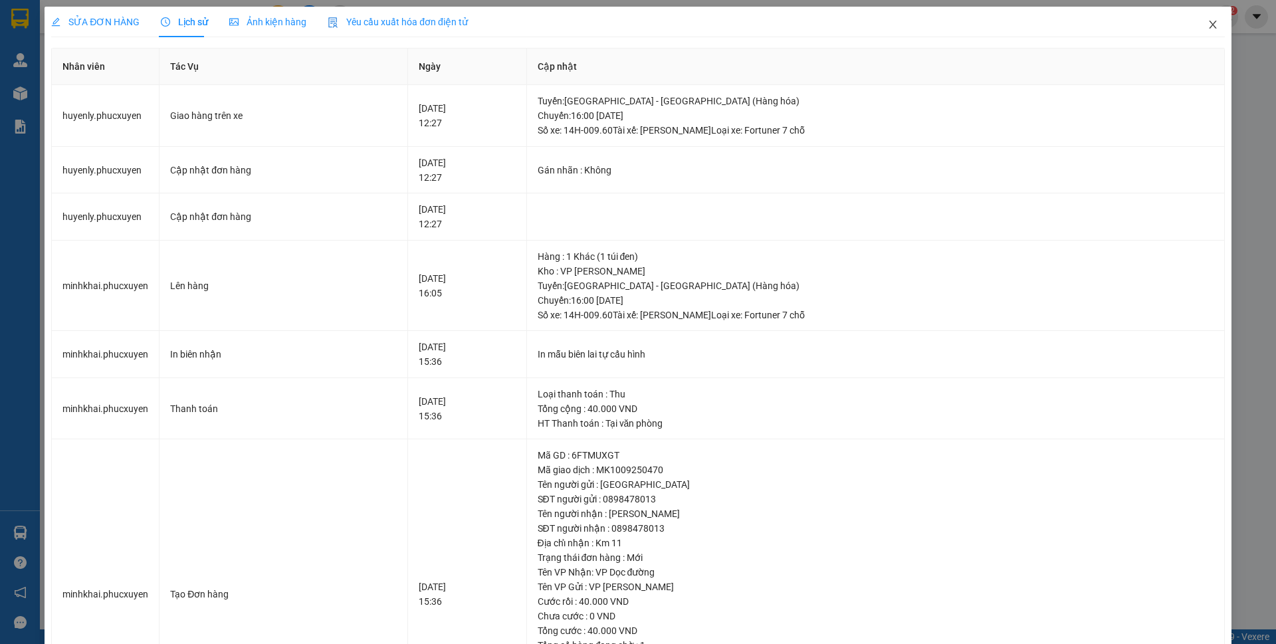
click at [1207, 23] on icon "close" at bounding box center [1212, 24] width 11 height 11
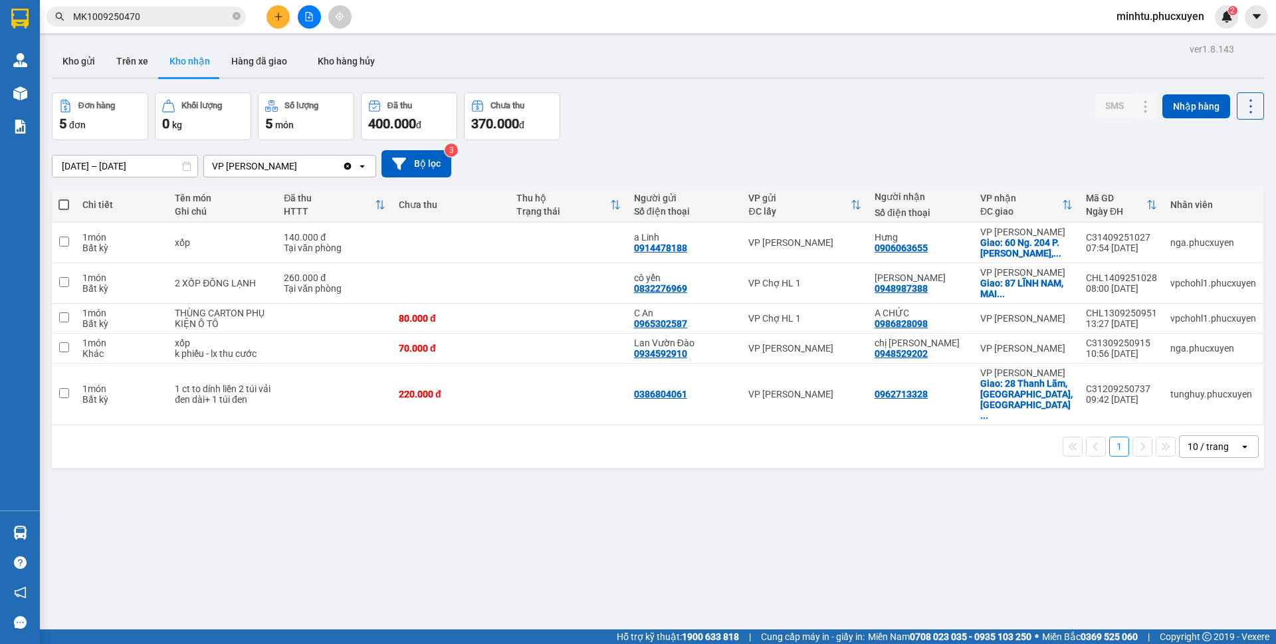
click at [170, 15] on input "MK1009250470" at bounding box center [151, 16] width 157 height 15
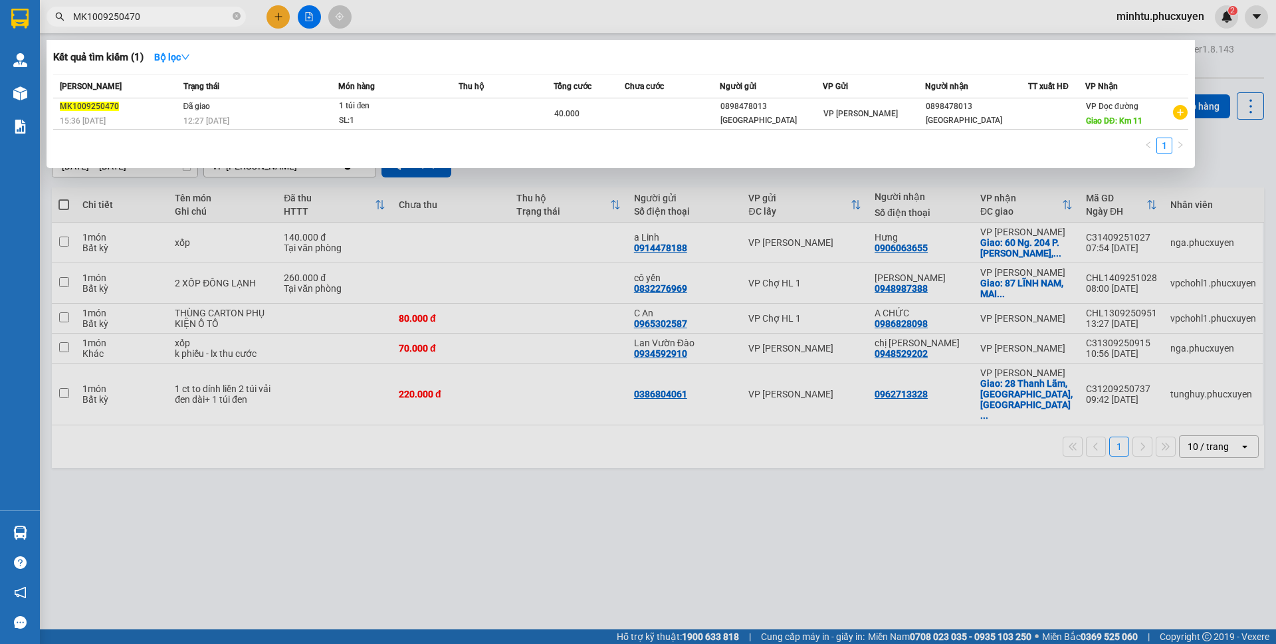
click at [170, 15] on input "MK1009250470" at bounding box center [151, 16] width 157 height 15
paste input "369"
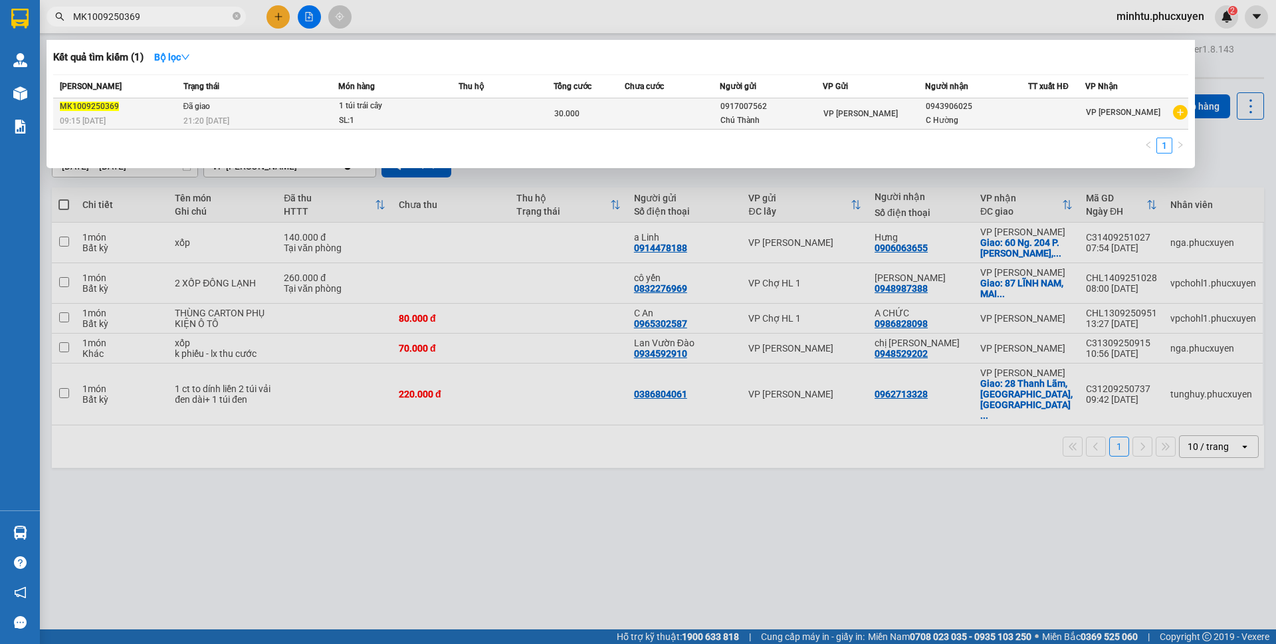
type input "MK1009250369"
click at [434, 123] on div "SL: 1" at bounding box center [389, 121] width 100 height 15
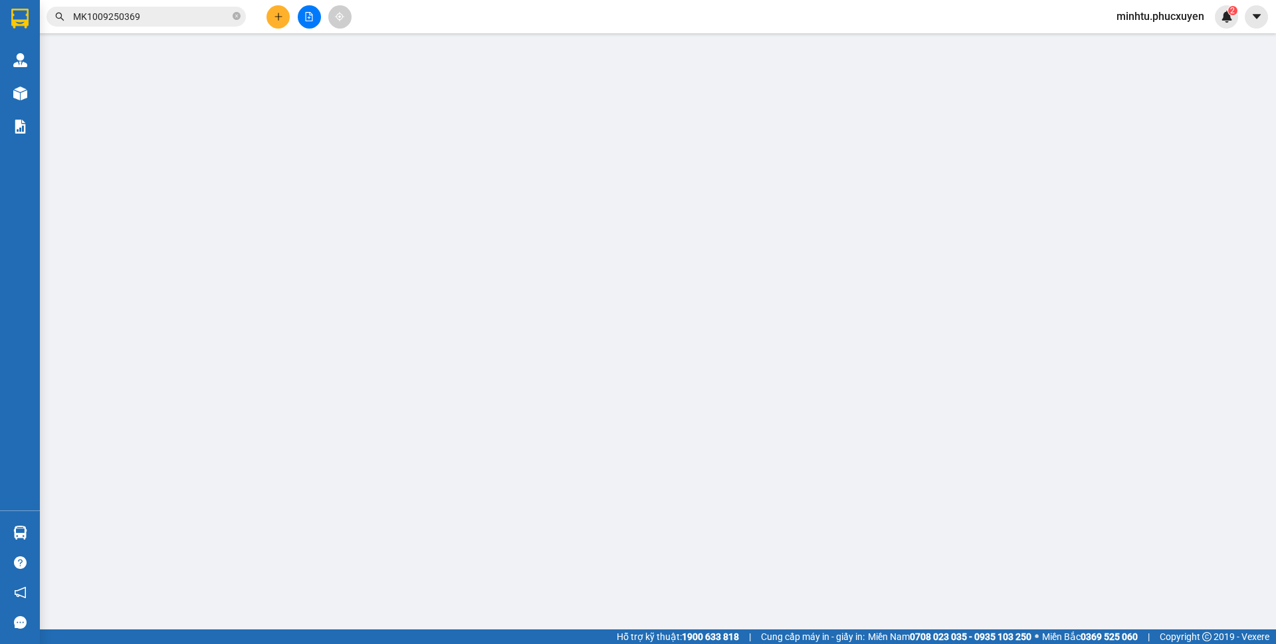
type input "0917007562"
type input "Chú Thành"
type input "0943906025"
type input "C Hường"
type input "30.000"
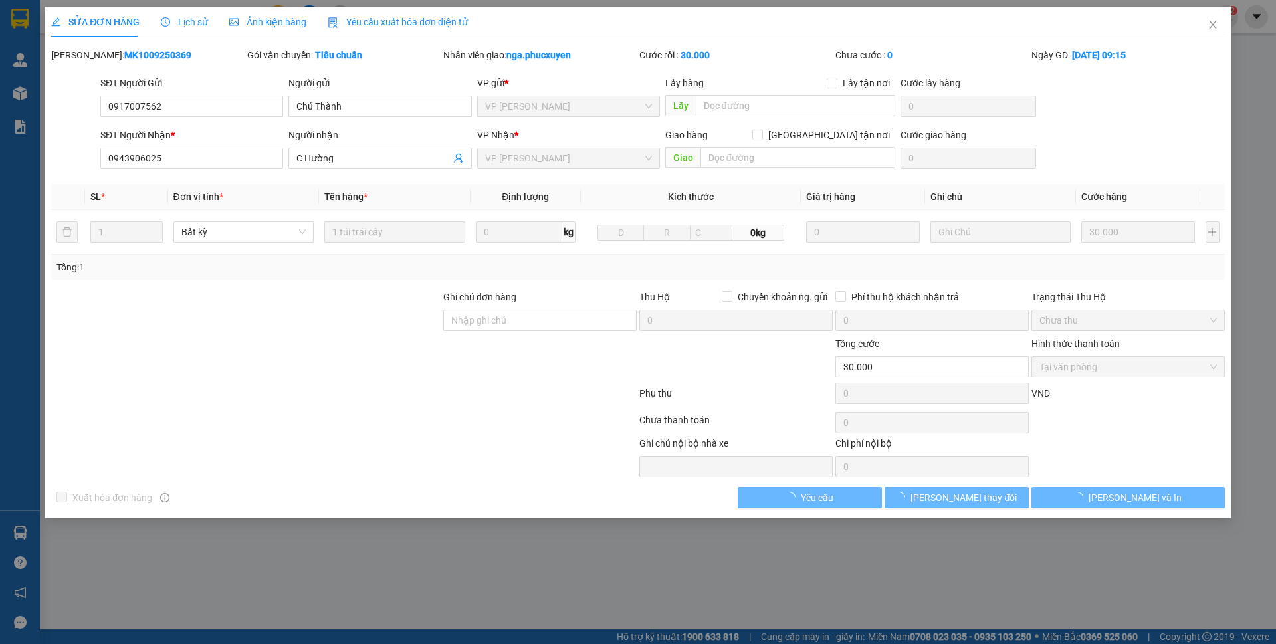
click at [212, 52] on div "Mã ĐH: MK1009250369" at bounding box center [147, 55] width 193 height 15
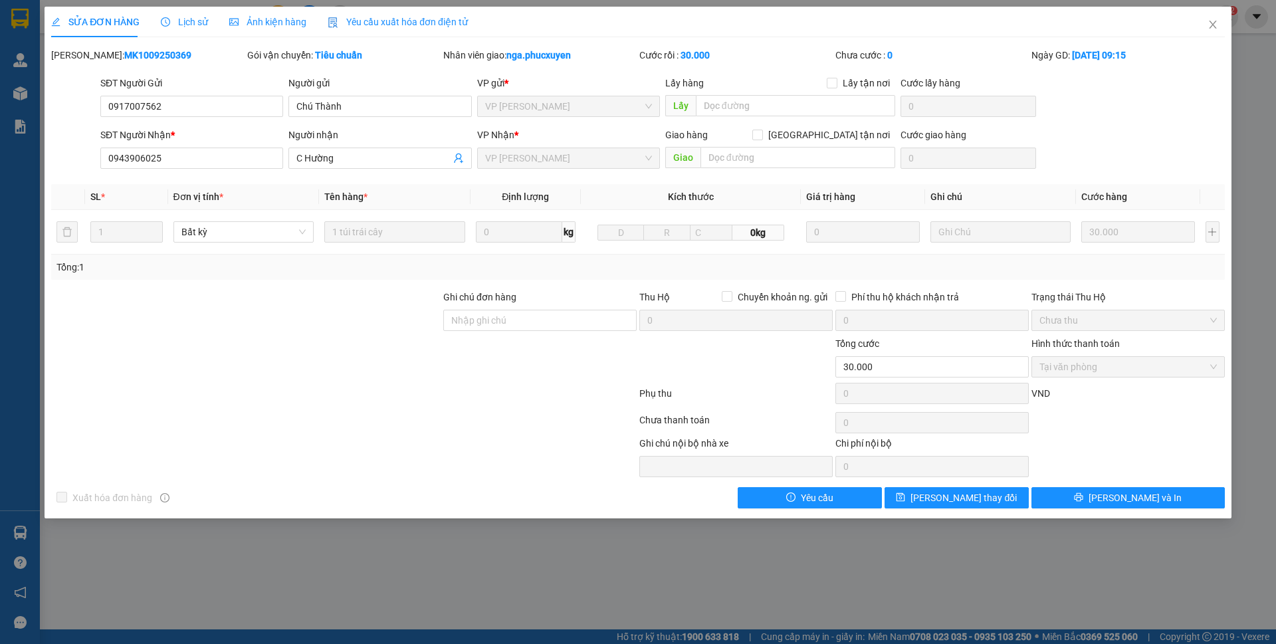
click at [189, 28] on div "Lịch sử" at bounding box center [184, 22] width 47 height 15
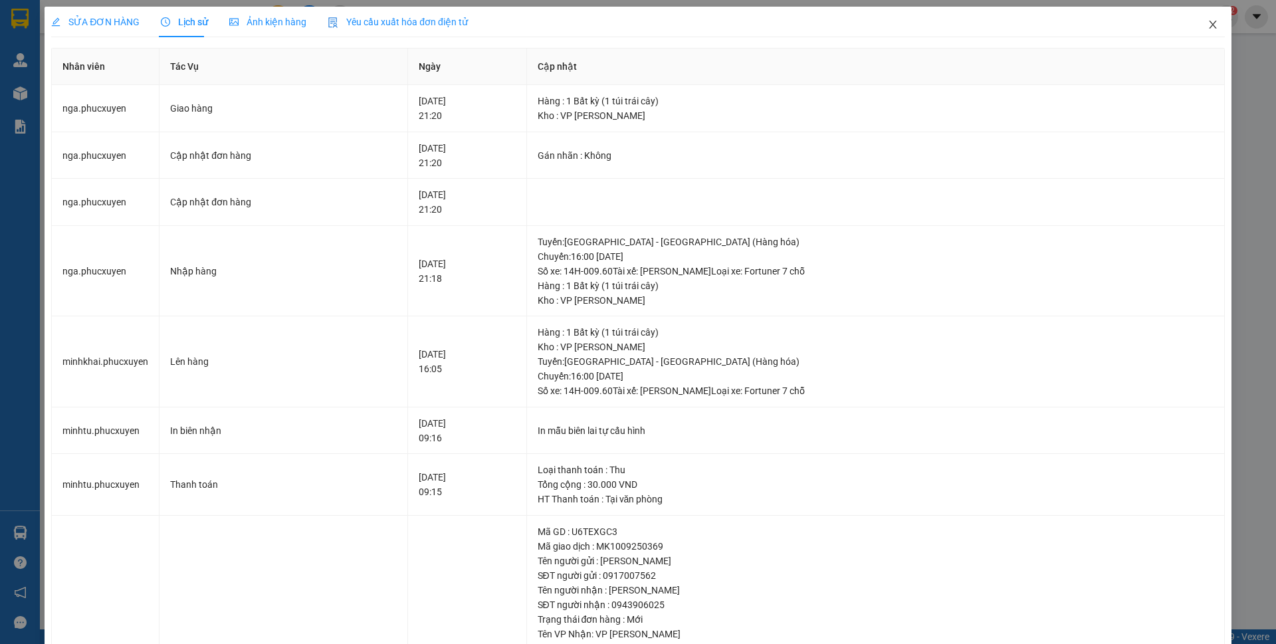
click at [1195, 26] on span "Close" at bounding box center [1212, 25] width 37 height 37
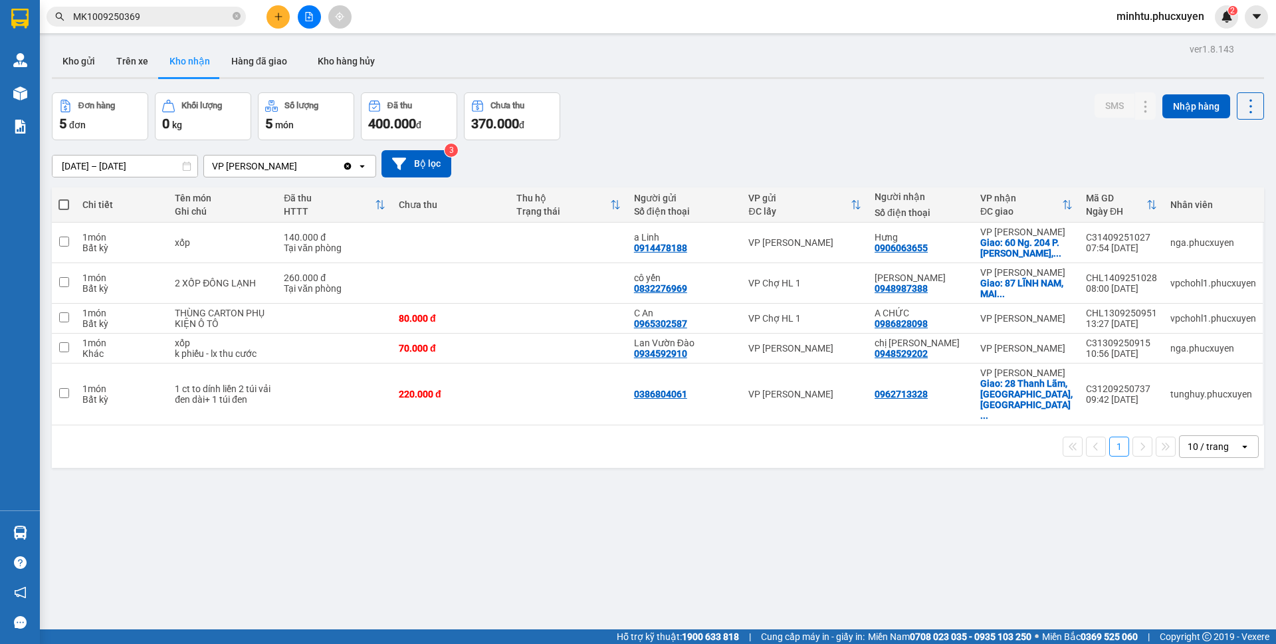
click at [139, 21] on input "MK1009250369" at bounding box center [151, 16] width 157 height 15
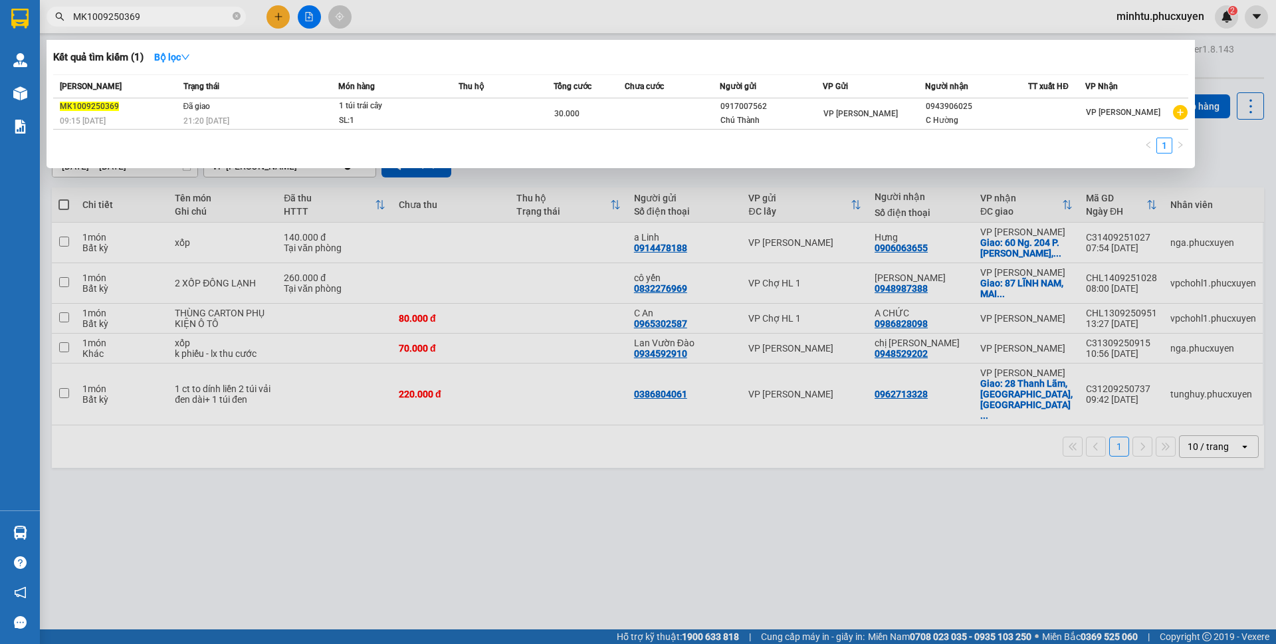
click at [139, 21] on input "MK1009250369" at bounding box center [151, 16] width 157 height 15
paste input "3"
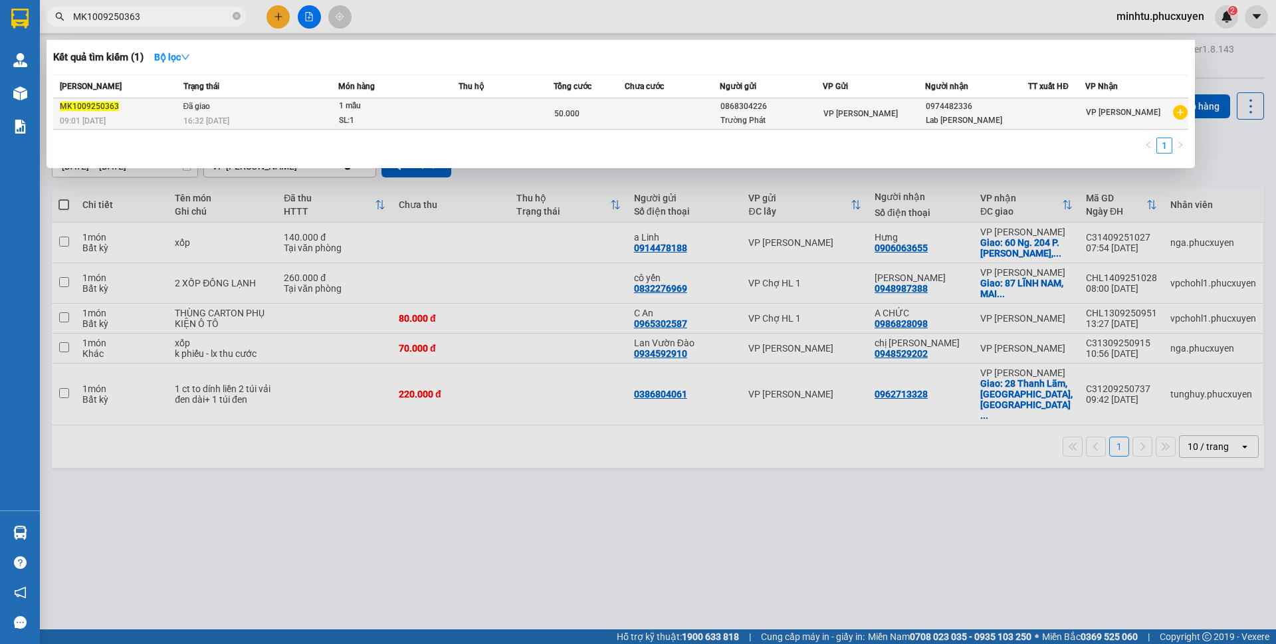
type input "MK1009250363"
click at [415, 113] on div "1 mẫu" at bounding box center [389, 106] width 100 height 15
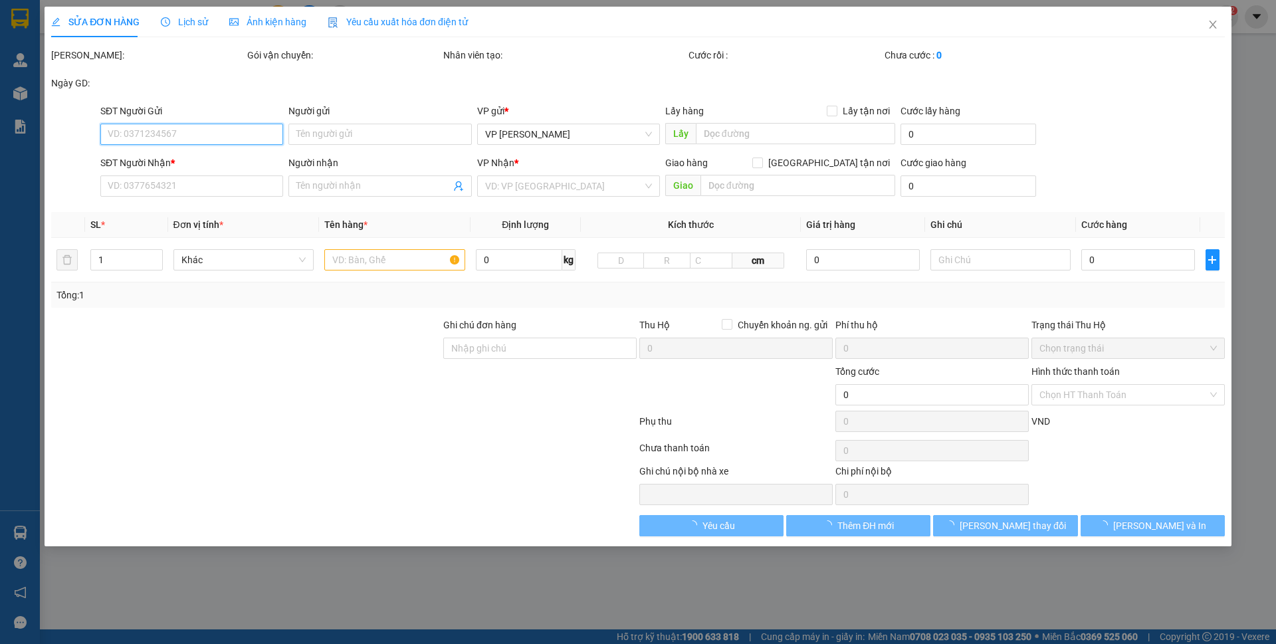
type input "0868304226"
type input "Trường Phát"
type input "0974482336"
type input "Lab Đỗ Gia"
type input "50.000"
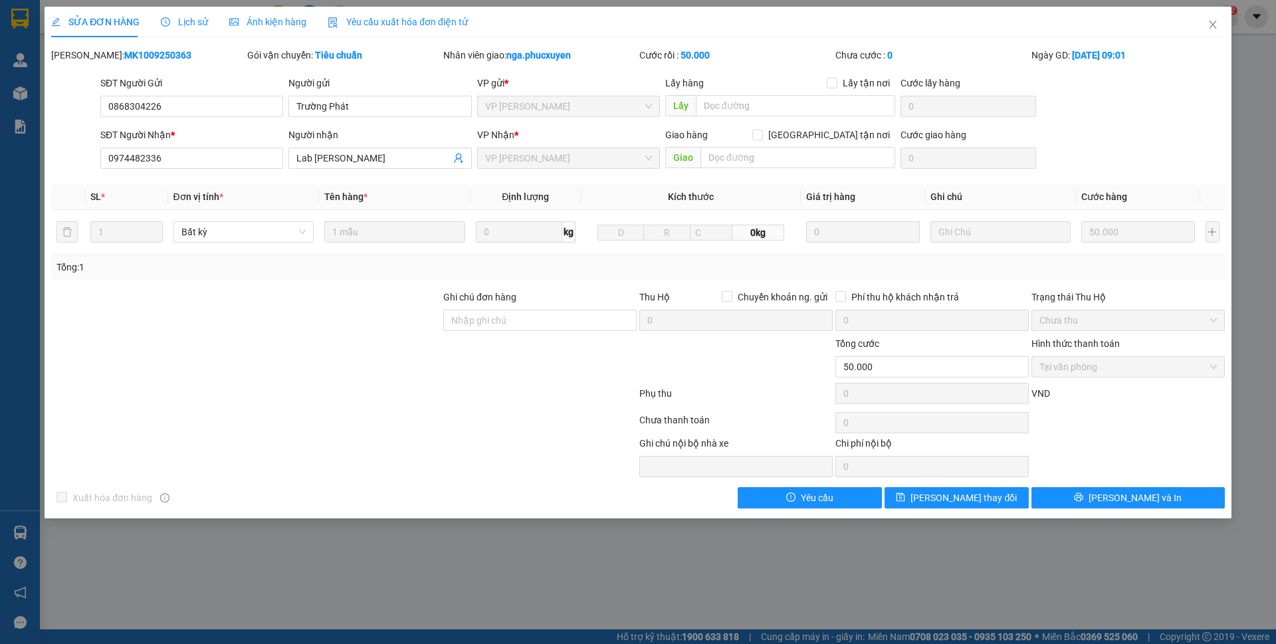
click at [176, 28] on div "Lịch sử" at bounding box center [184, 22] width 47 height 15
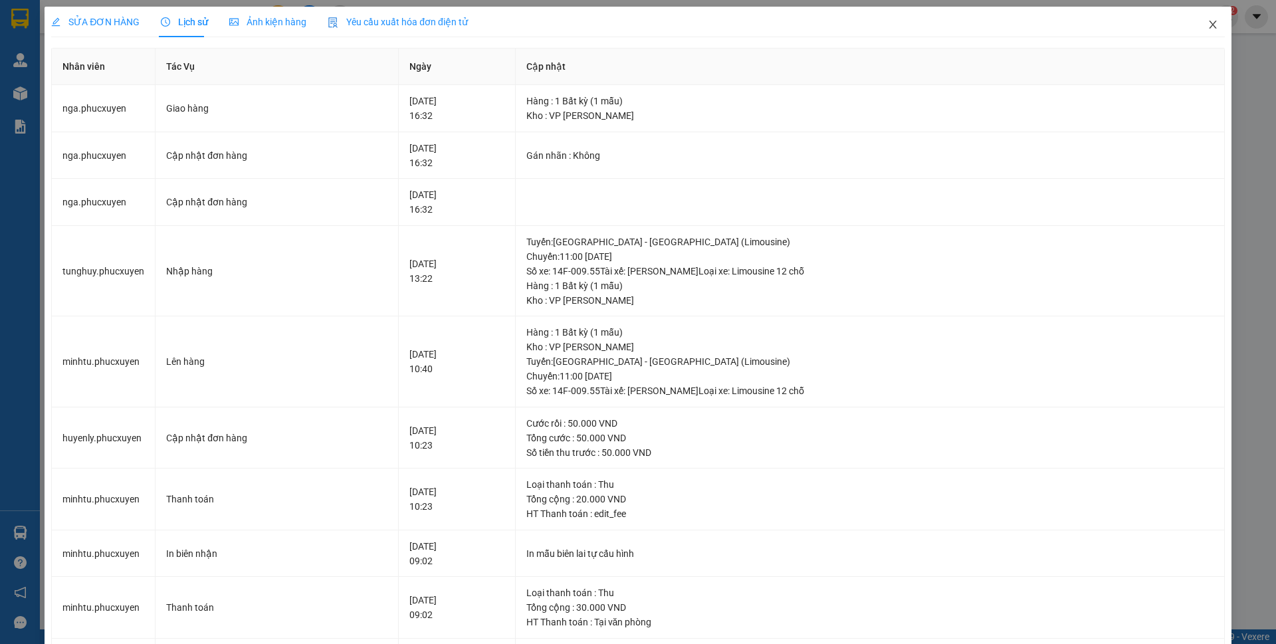
click at [1207, 29] on icon "close" at bounding box center [1212, 24] width 11 height 11
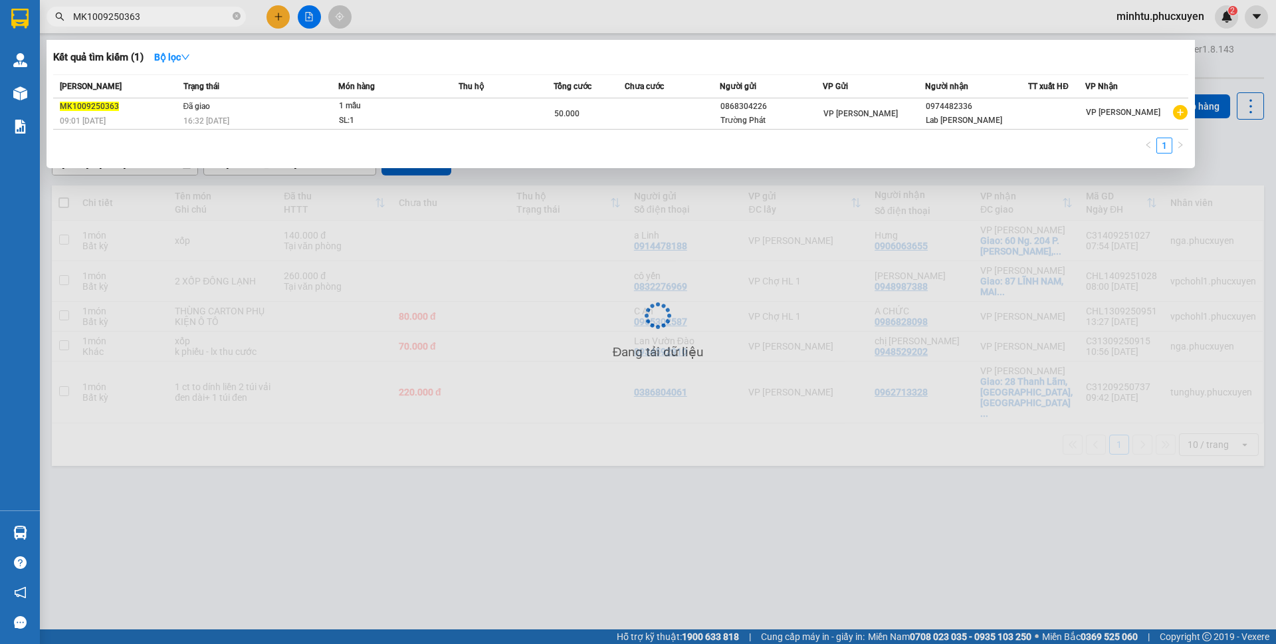
click at [162, 22] on input "MK1009250363" at bounding box center [151, 16] width 157 height 15
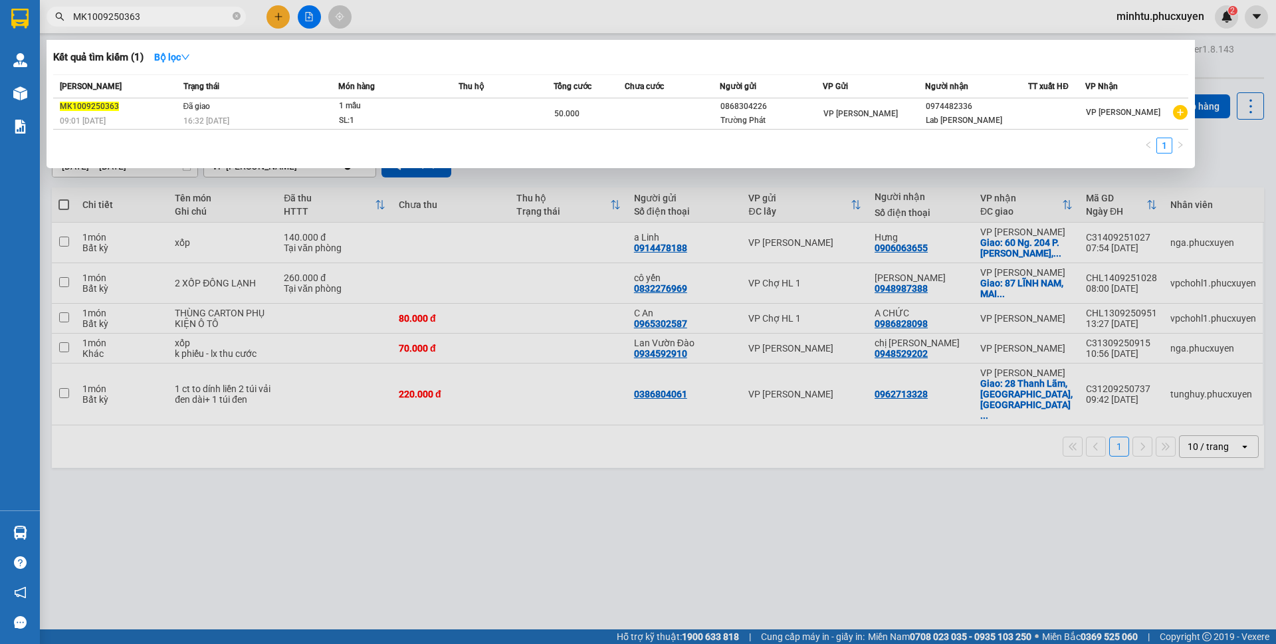
paste input "96"
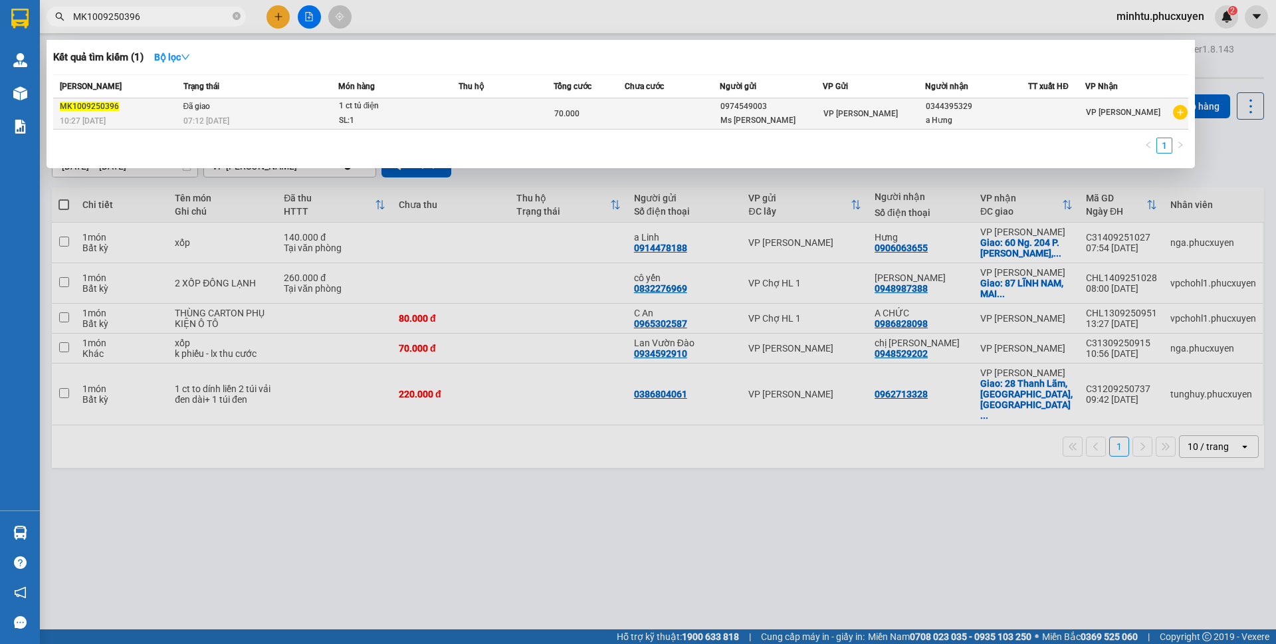
type input "MK1009250396"
click at [450, 121] on span "1 ct tủ điện SL: 1" at bounding box center [398, 113] width 119 height 29
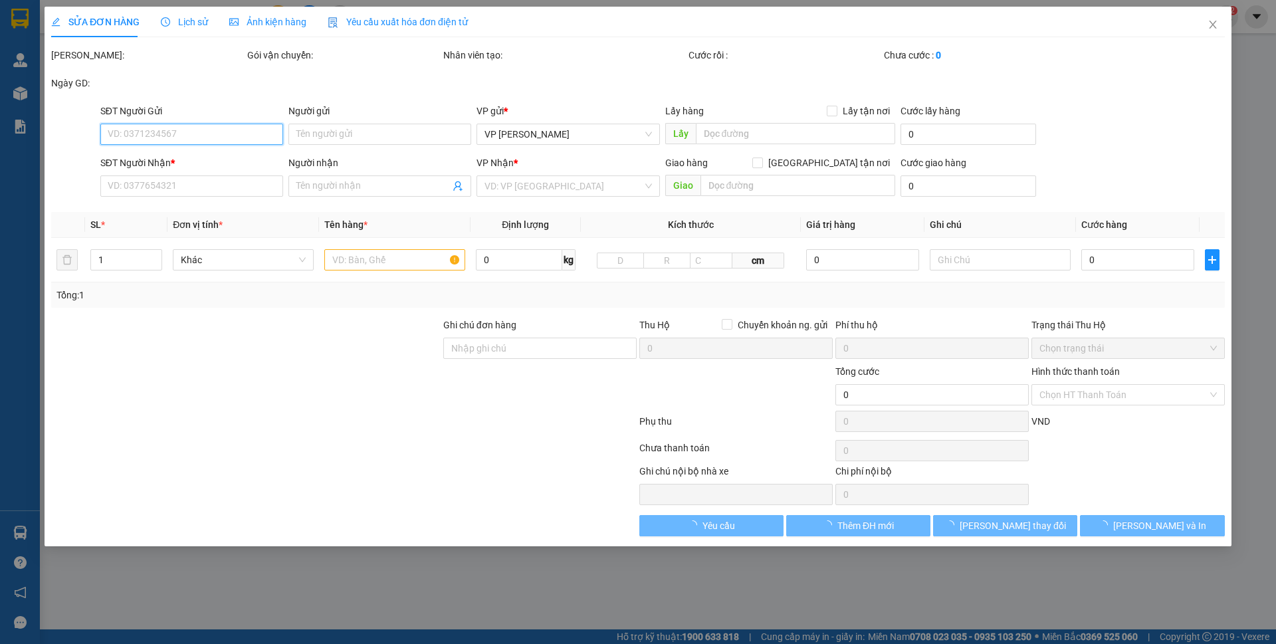
type input "0974549003"
type input "Ms Loan"
type input "0344395329"
type input "a Hưng"
type input "70.000"
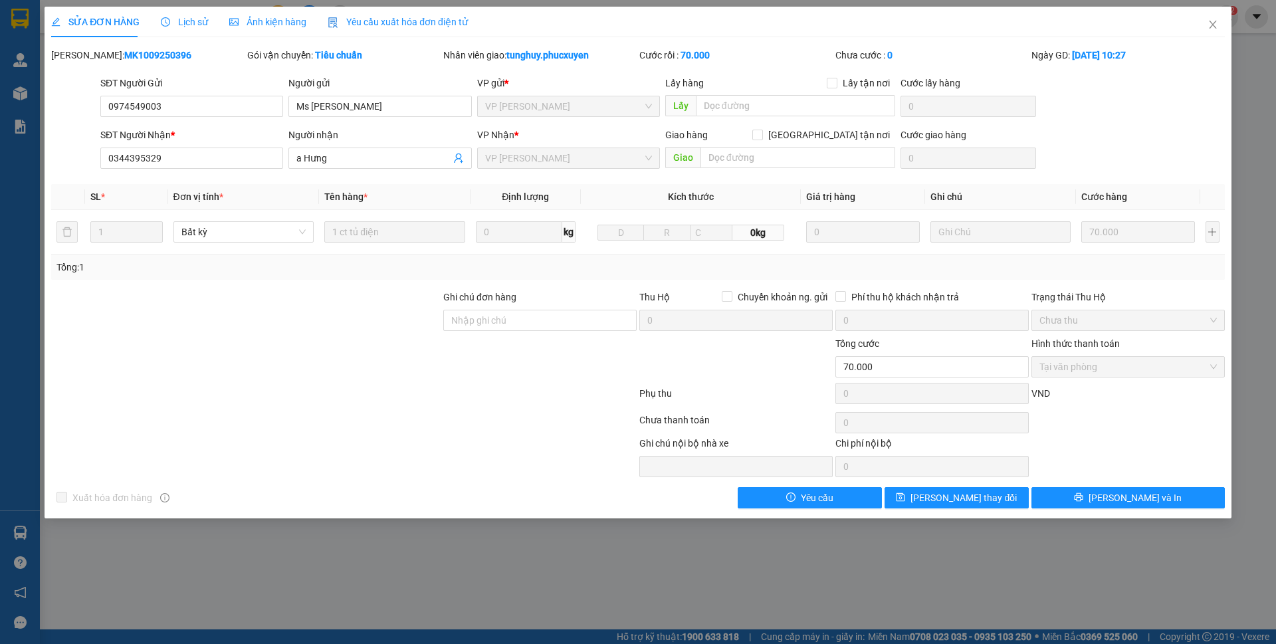
click at [195, 25] on span "Lịch sử" at bounding box center [184, 22] width 47 height 11
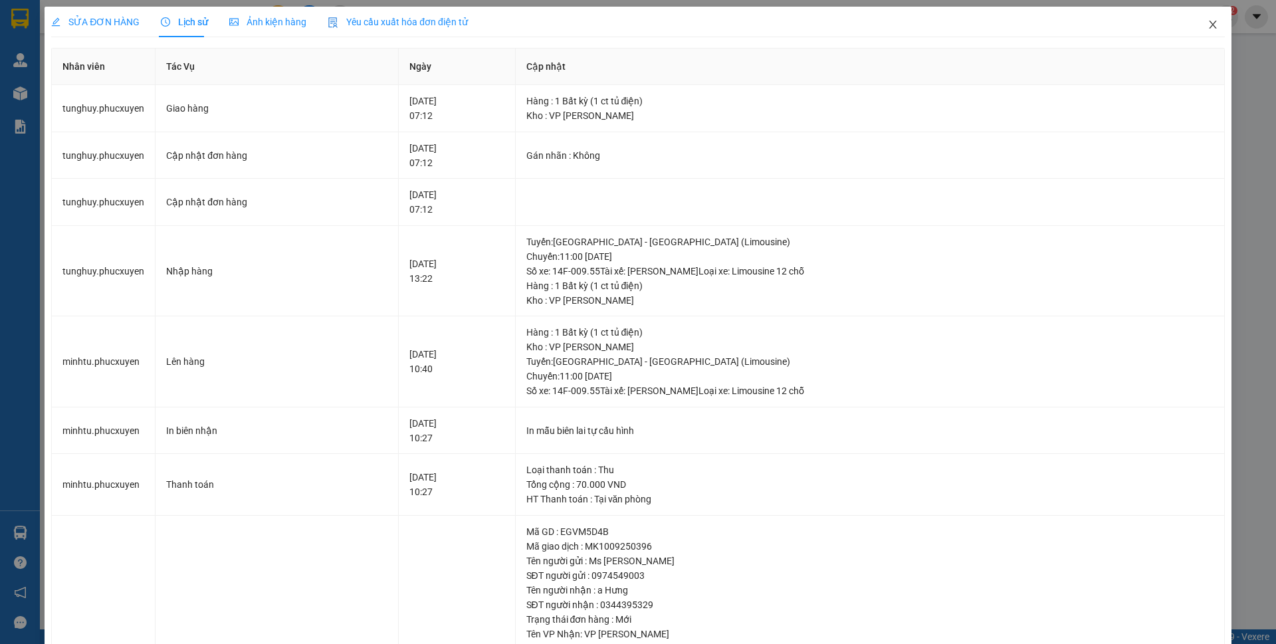
click at [1207, 29] on span "Close" at bounding box center [1212, 25] width 37 height 37
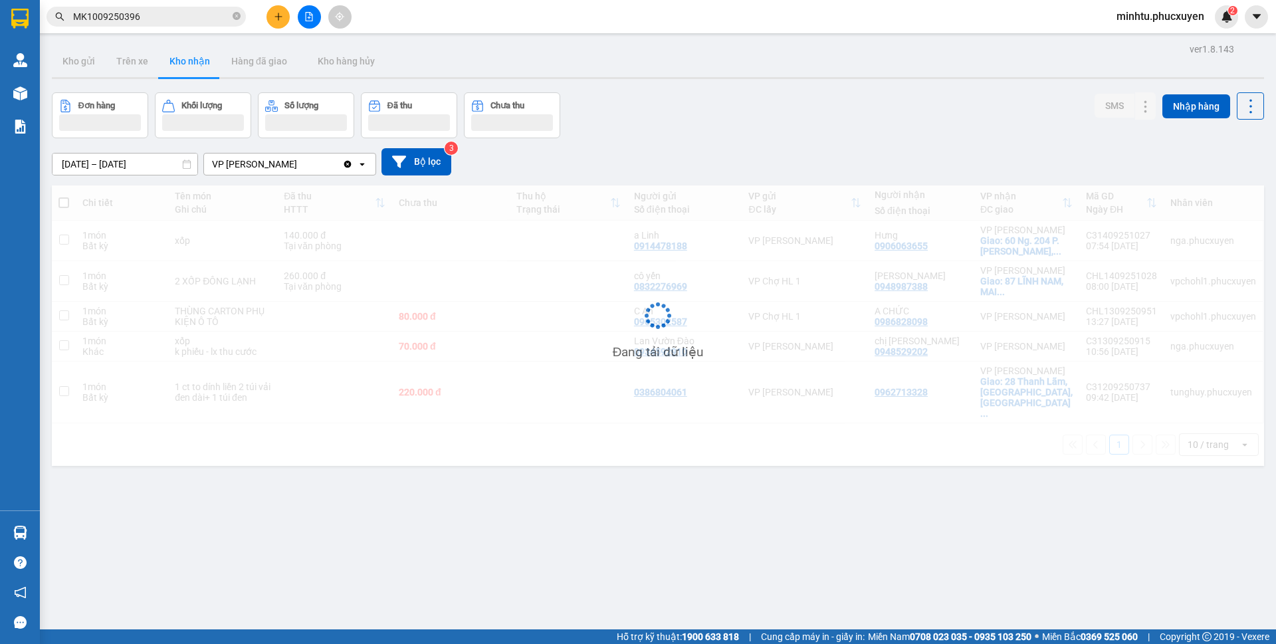
click at [195, 19] on input "MK1009250396" at bounding box center [151, 16] width 157 height 15
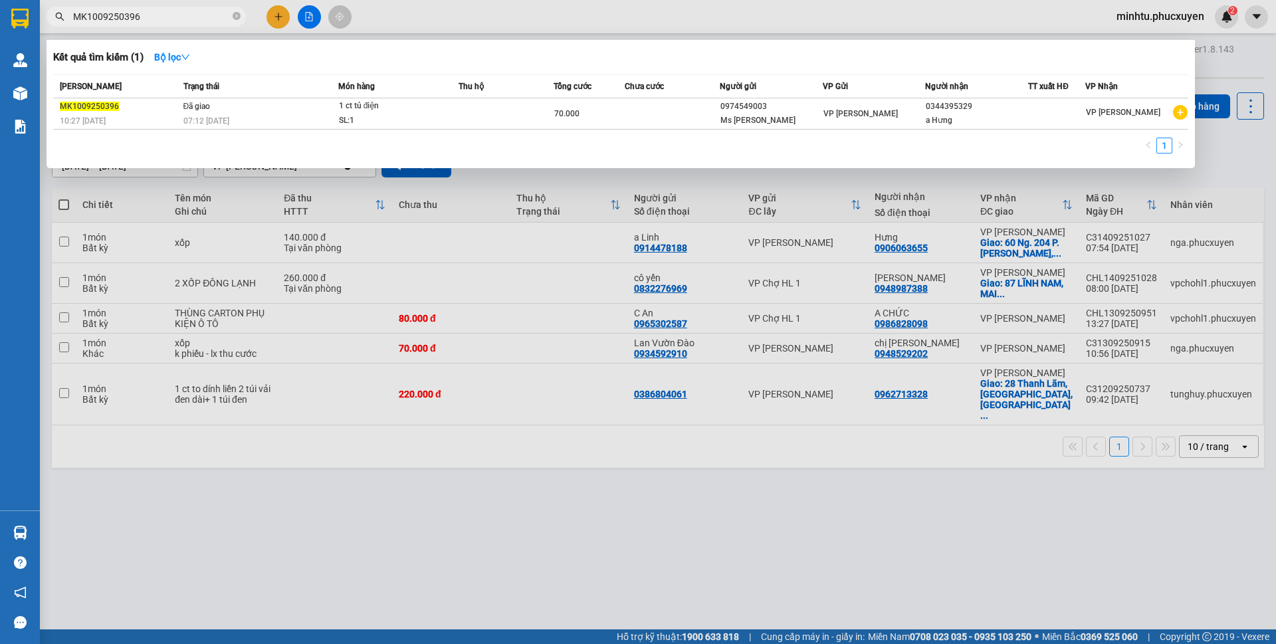
click at [195, 19] on input "MK1009250396" at bounding box center [151, 16] width 157 height 15
paste input "44"
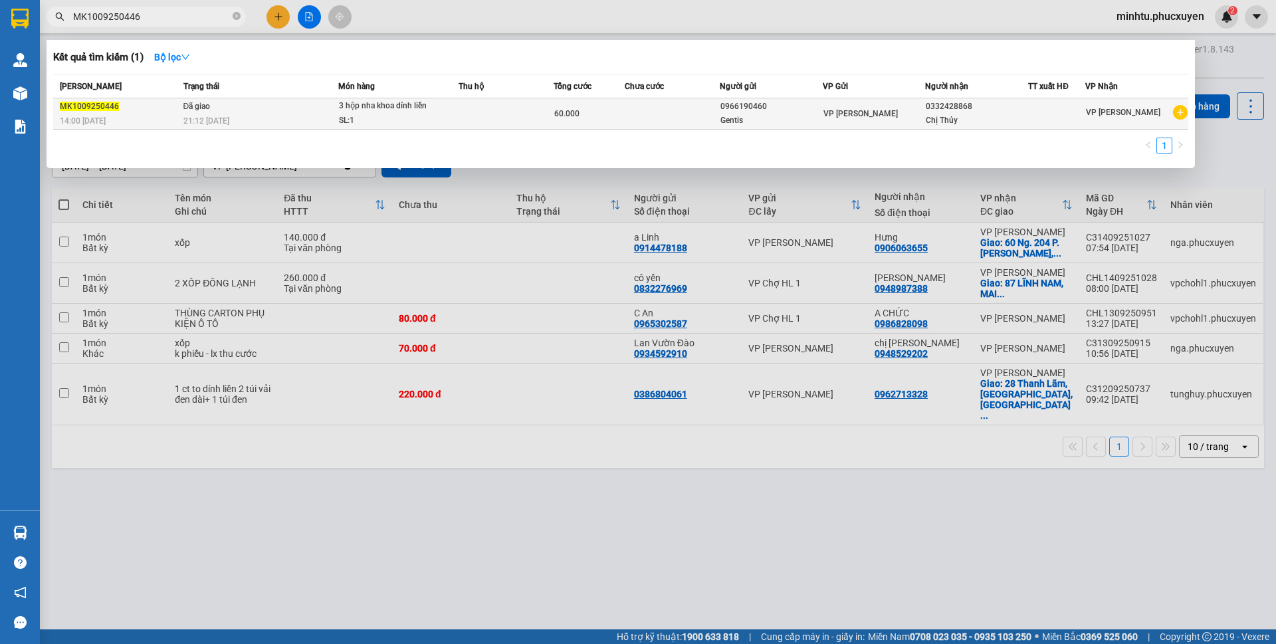
type input "MK1009250446"
click at [299, 122] on div "21:12 - 10/09" at bounding box center [260, 121] width 154 height 15
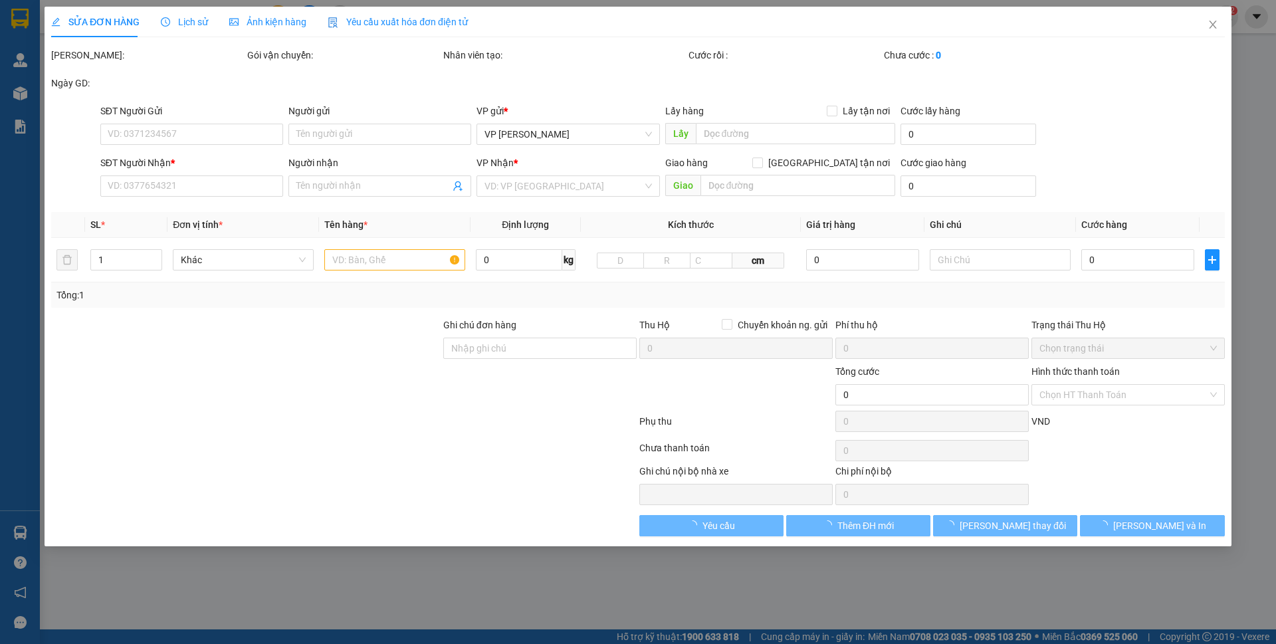
click at [195, 62] on div "SỬA ĐƠN HÀNG Lịch sử Ảnh kiện hàng Yêu cầu xuất hóa đơn điện tử Total Paid Fee …" at bounding box center [638, 322] width 1276 height 644
type input "0966190460"
type input "Gentis"
type input "0332428868"
type input "Chị Thủy"
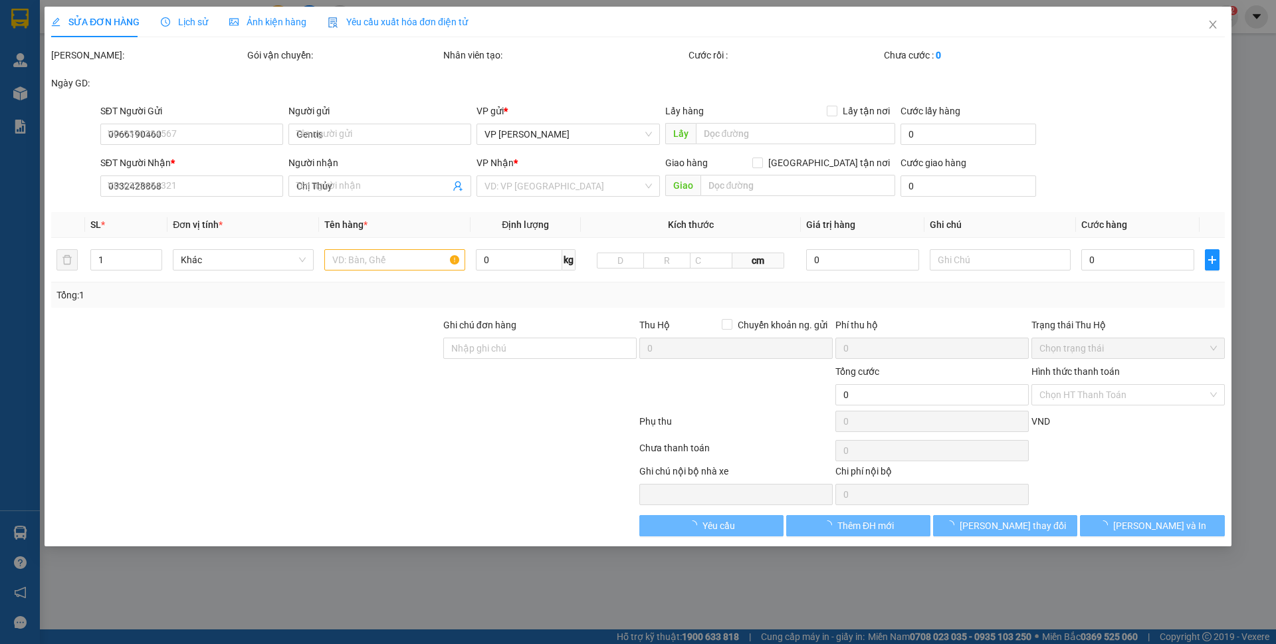
type input "60.000"
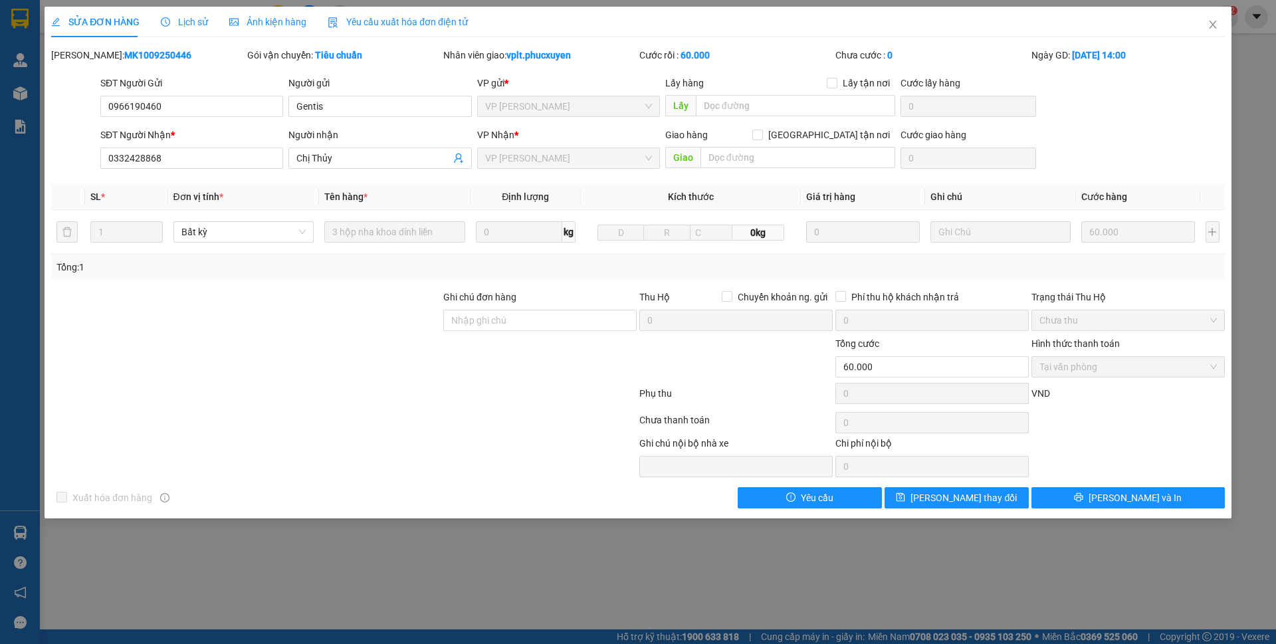
click at [183, 31] on div "Lịch sử" at bounding box center [184, 22] width 47 height 31
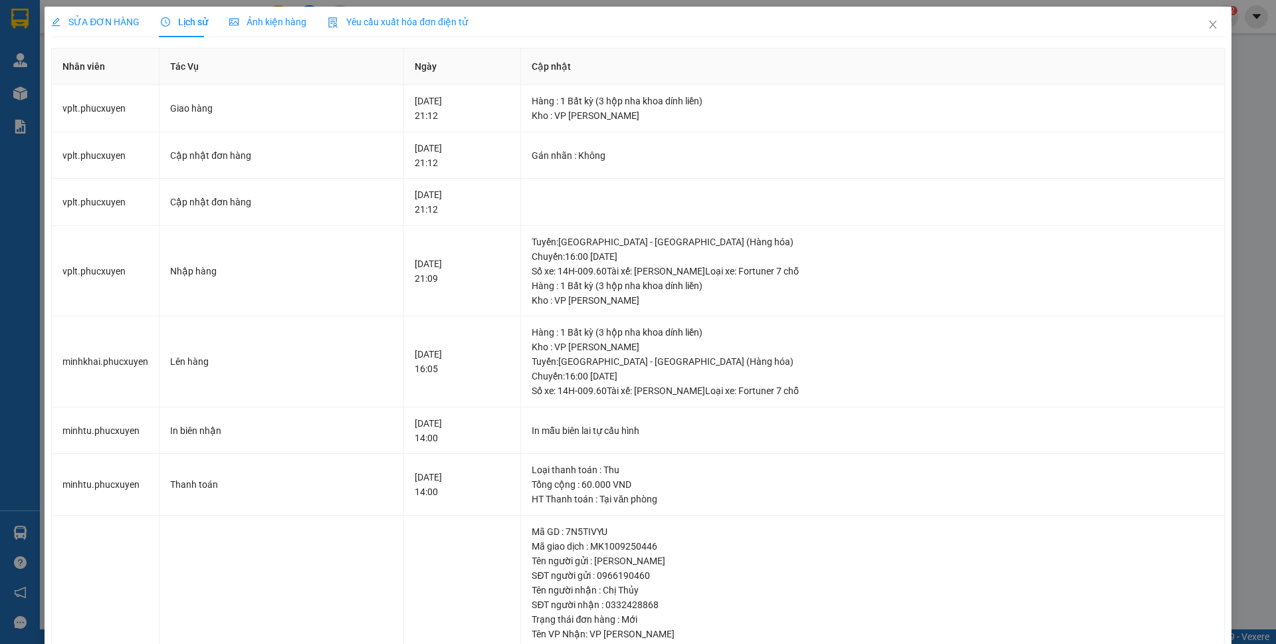
click at [126, 28] on div "SỬA ĐƠN HÀNG" at bounding box center [95, 22] width 88 height 15
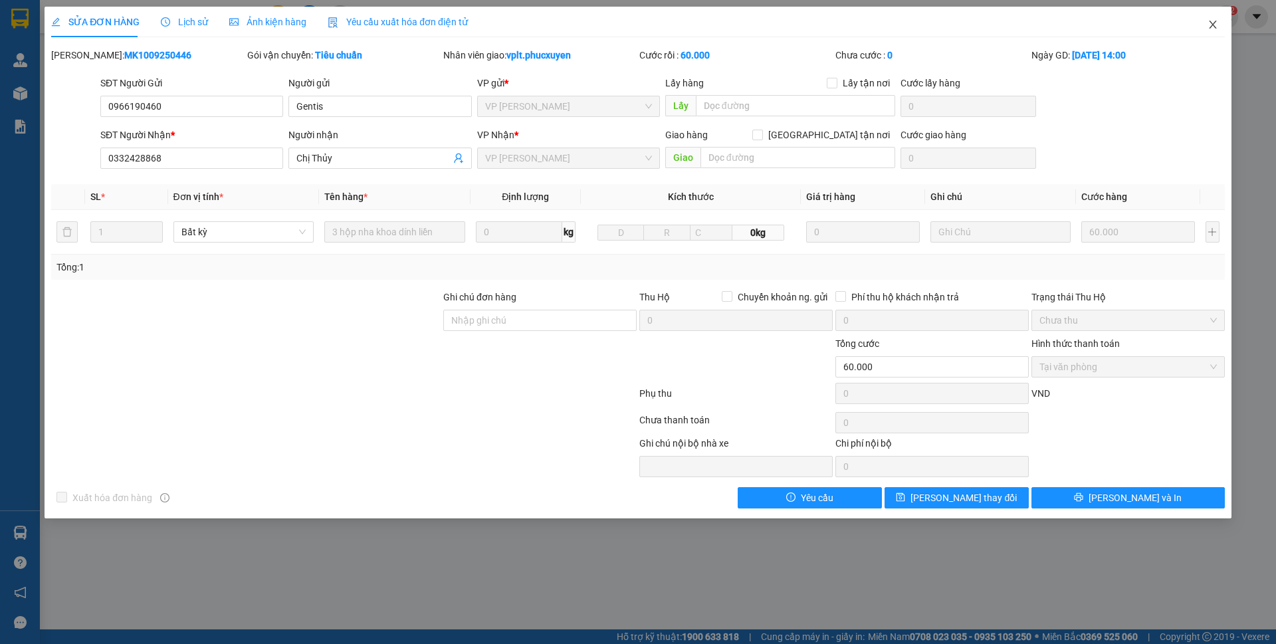
click at [1209, 33] on span "Close" at bounding box center [1212, 25] width 37 height 37
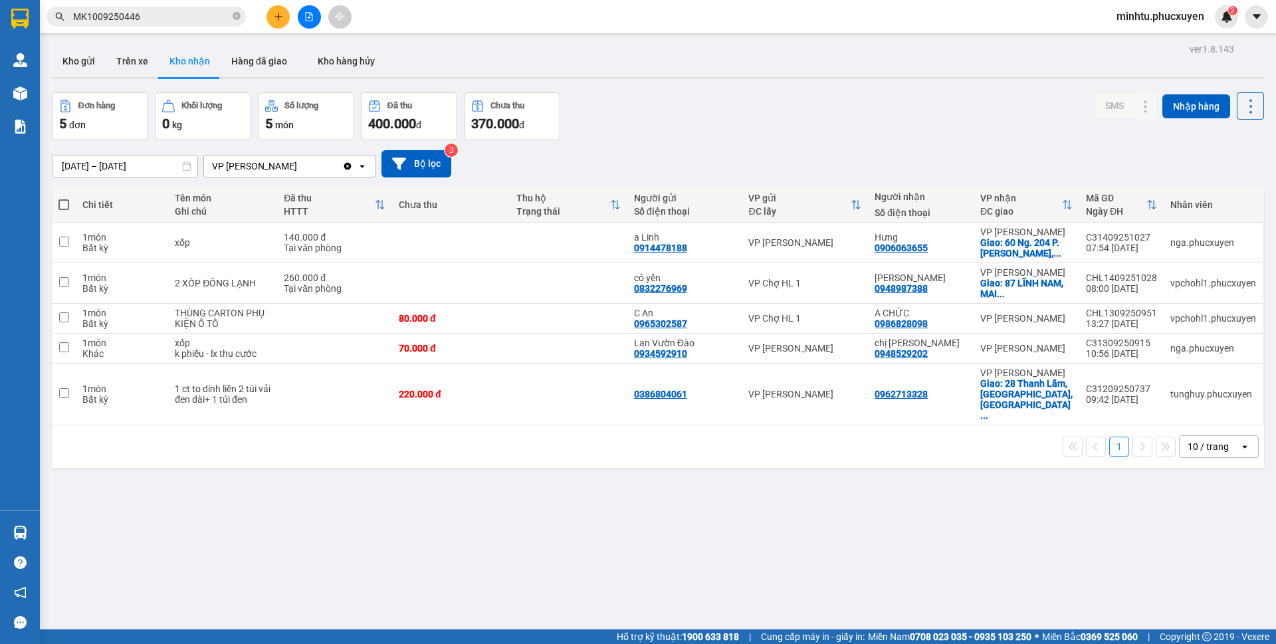
click at [175, 13] on input "MK1009250446" at bounding box center [151, 16] width 157 height 15
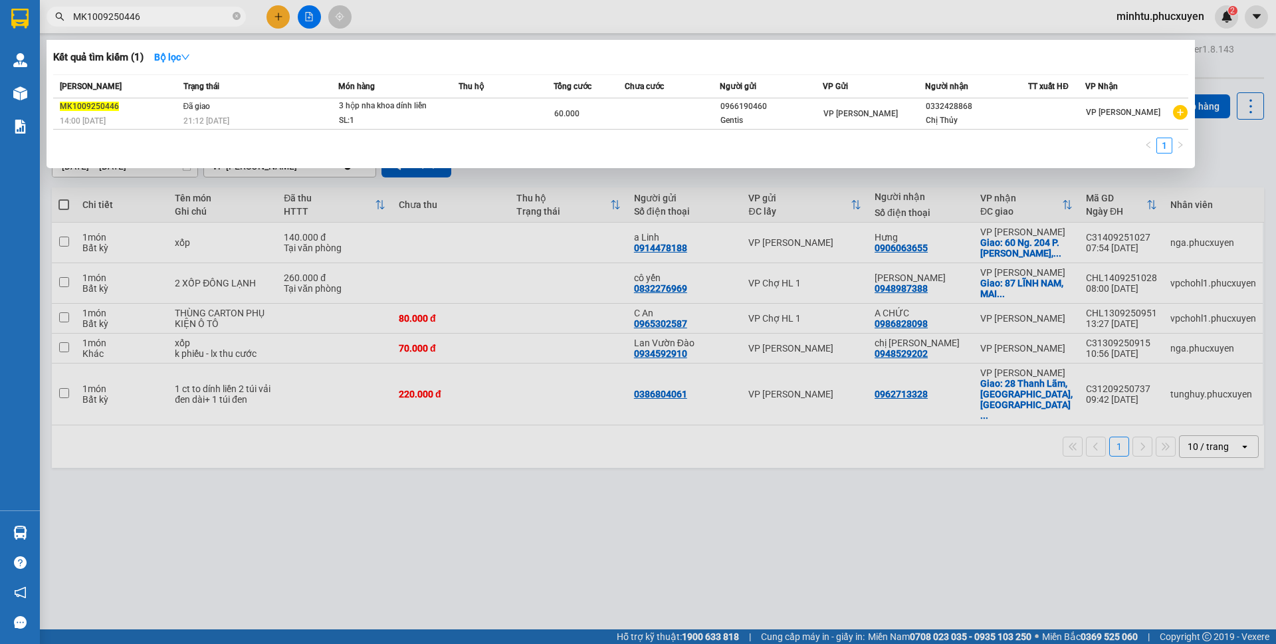
click at [175, 13] on input "MK1009250446" at bounding box center [151, 16] width 157 height 15
paste input "85"
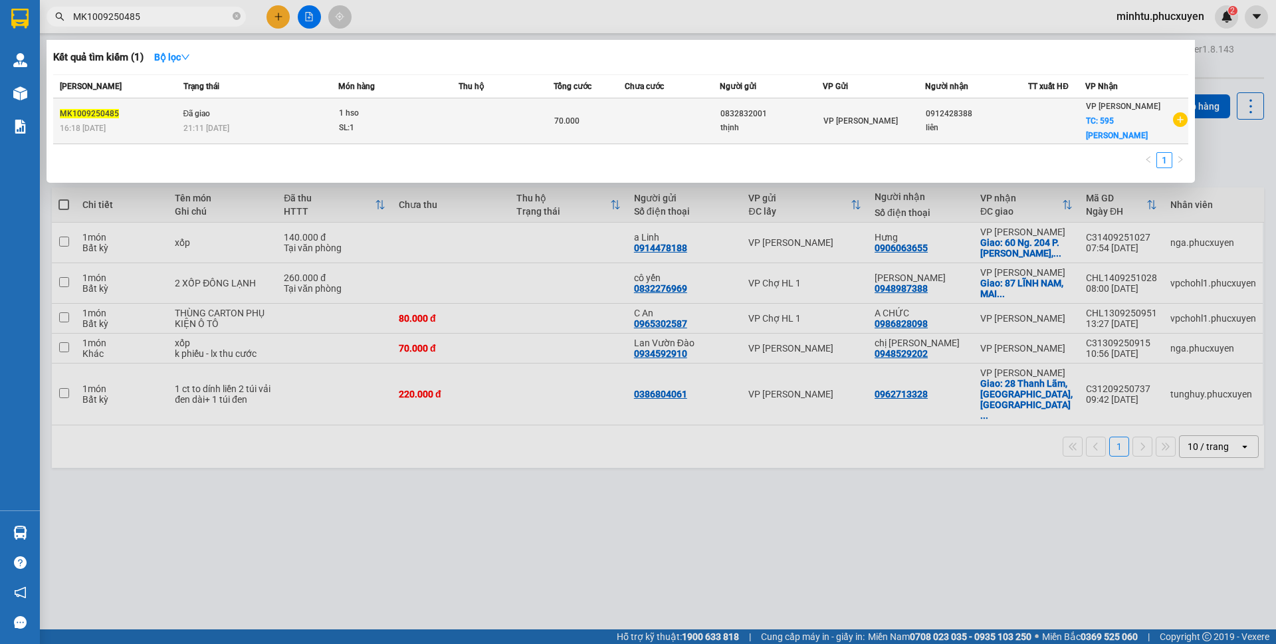
type input "MK1009250485"
click at [453, 120] on span "1 hso SL: 1" at bounding box center [398, 120] width 119 height 29
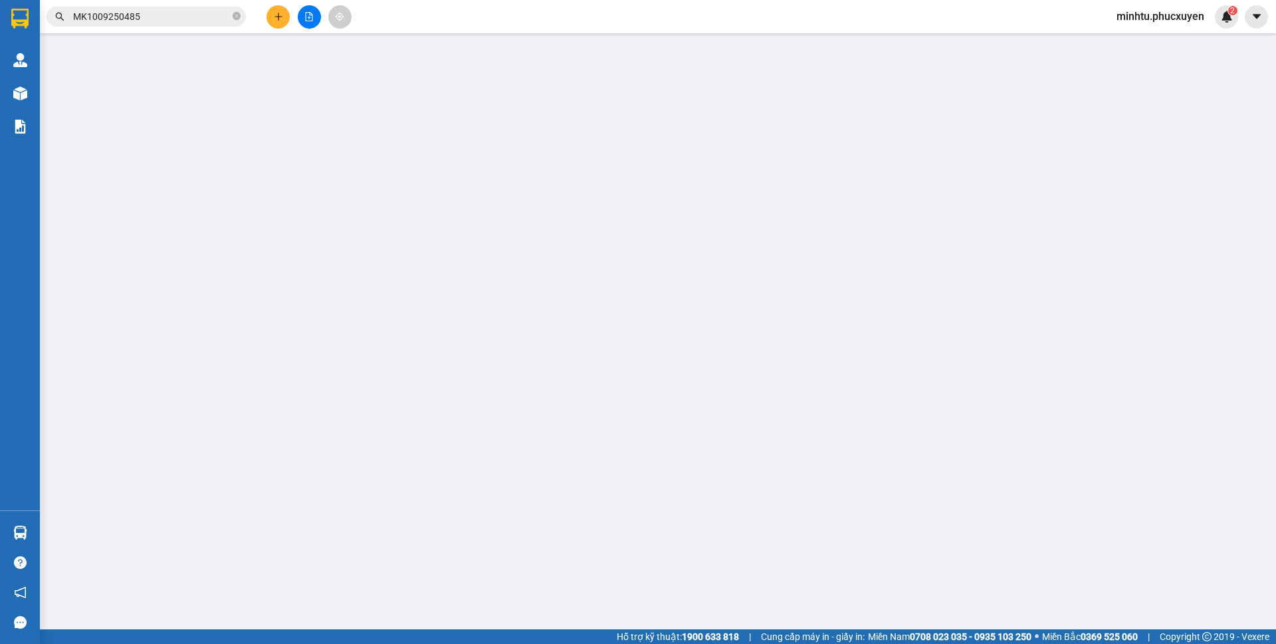
type input "0832832001"
type input "thịnh"
type input "0912428388"
type input "liên"
checkbox input "true"
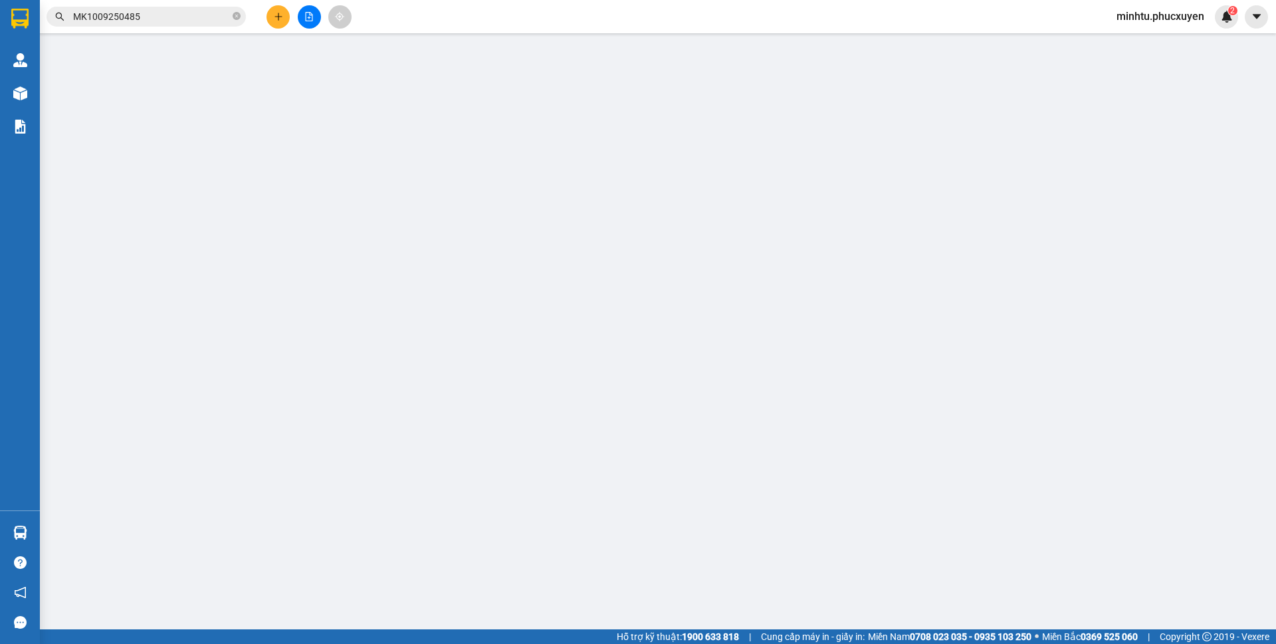
type input "595 lê thánh tông"
type input "40.000"
type input "70.000"
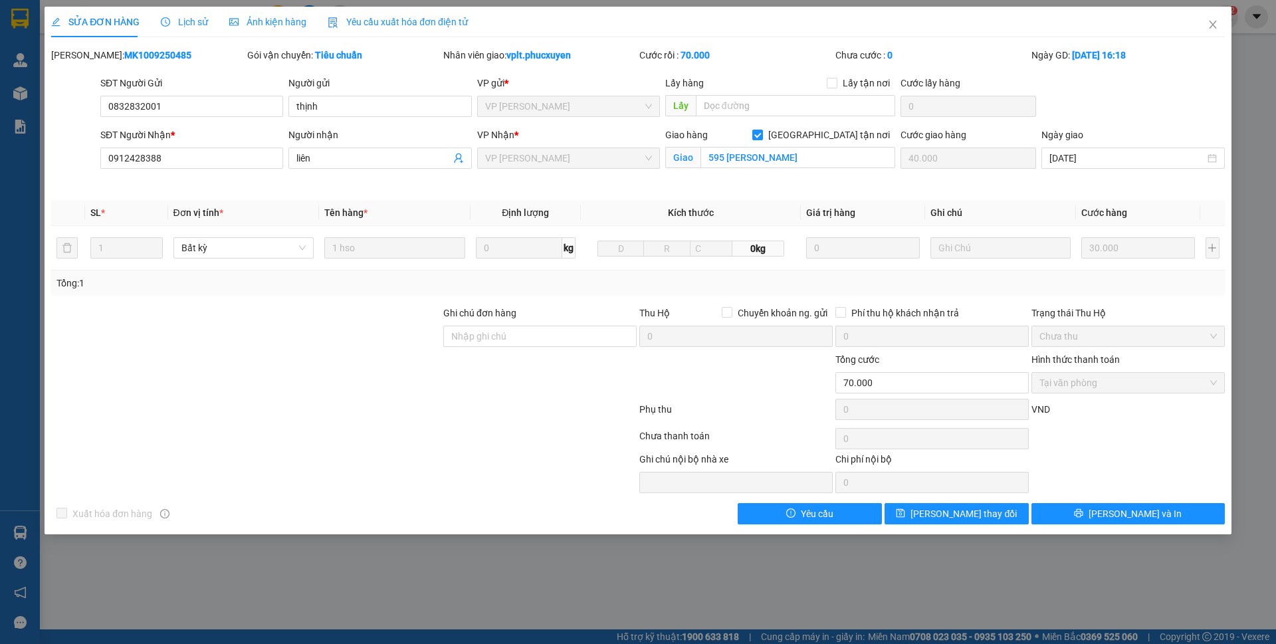
click at [220, 54] on div "Mã ĐH: MK1009250485" at bounding box center [147, 55] width 193 height 15
click at [173, 23] on span "Lịch sử" at bounding box center [184, 22] width 47 height 11
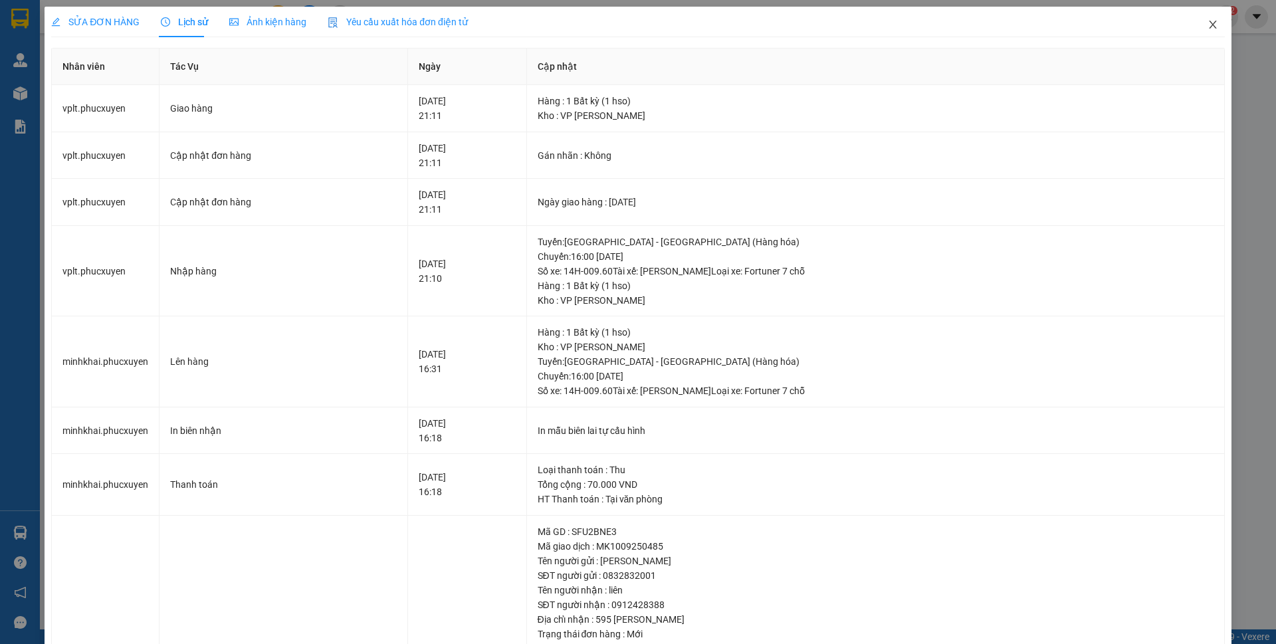
click at [1207, 25] on icon "close" at bounding box center [1212, 24] width 11 height 11
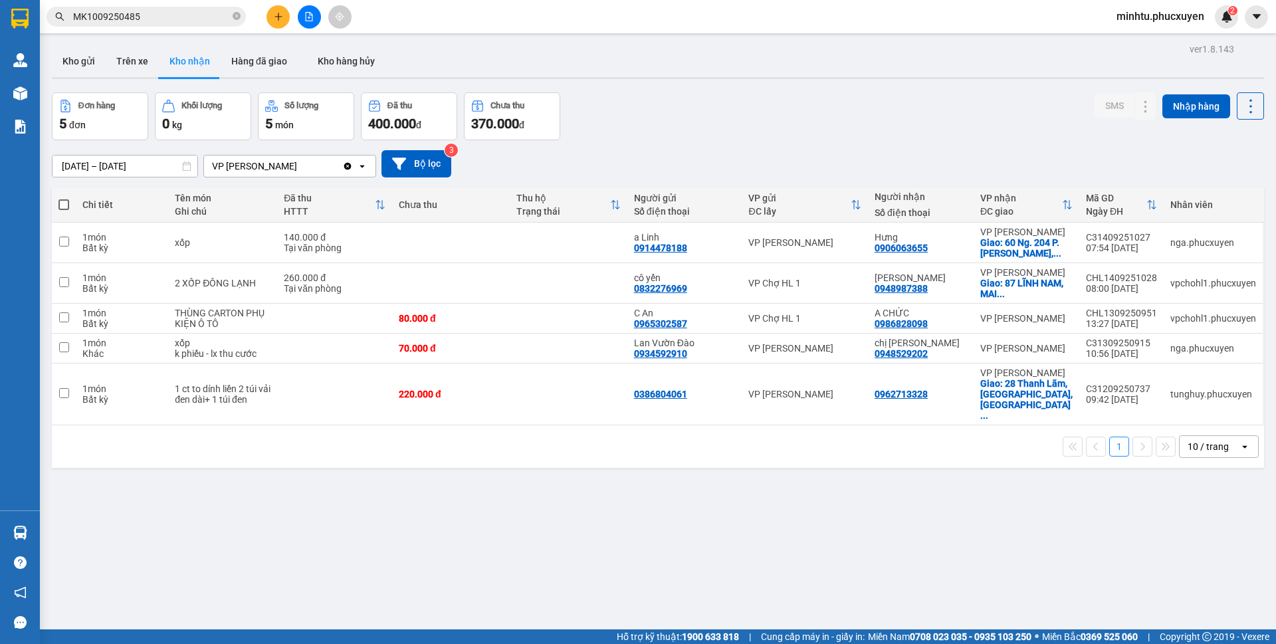
click at [171, 23] on input "MK1009250485" at bounding box center [151, 16] width 157 height 15
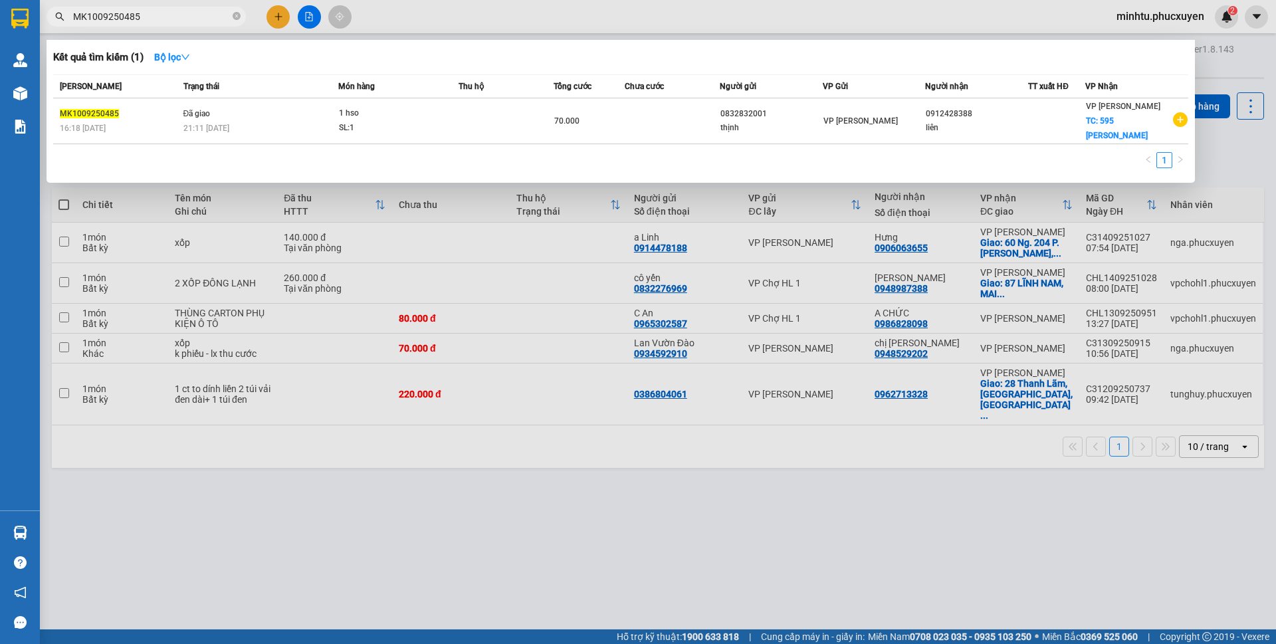
click at [171, 23] on input "MK1009250485" at bounding box center [151, 16] width 157 height 15
paste input "74"
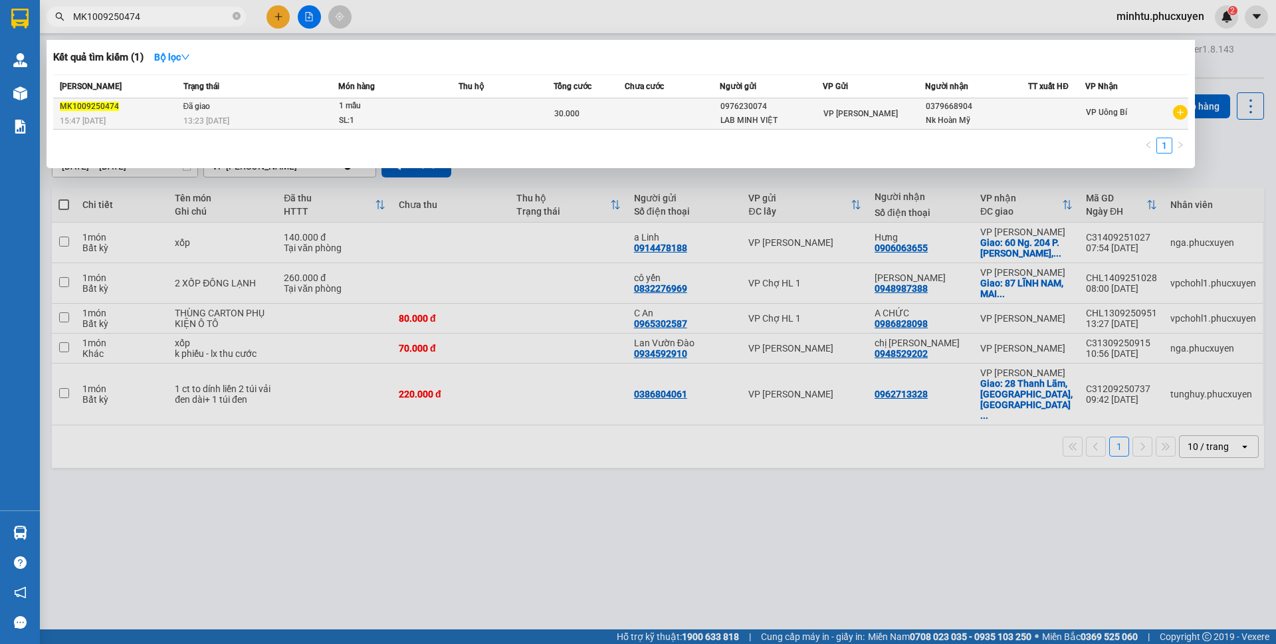
type input "MK1009250474"
click at [446, 121] on span "1 mẫu SL: 1" at bounding box center [398, 113] width 119 height 29
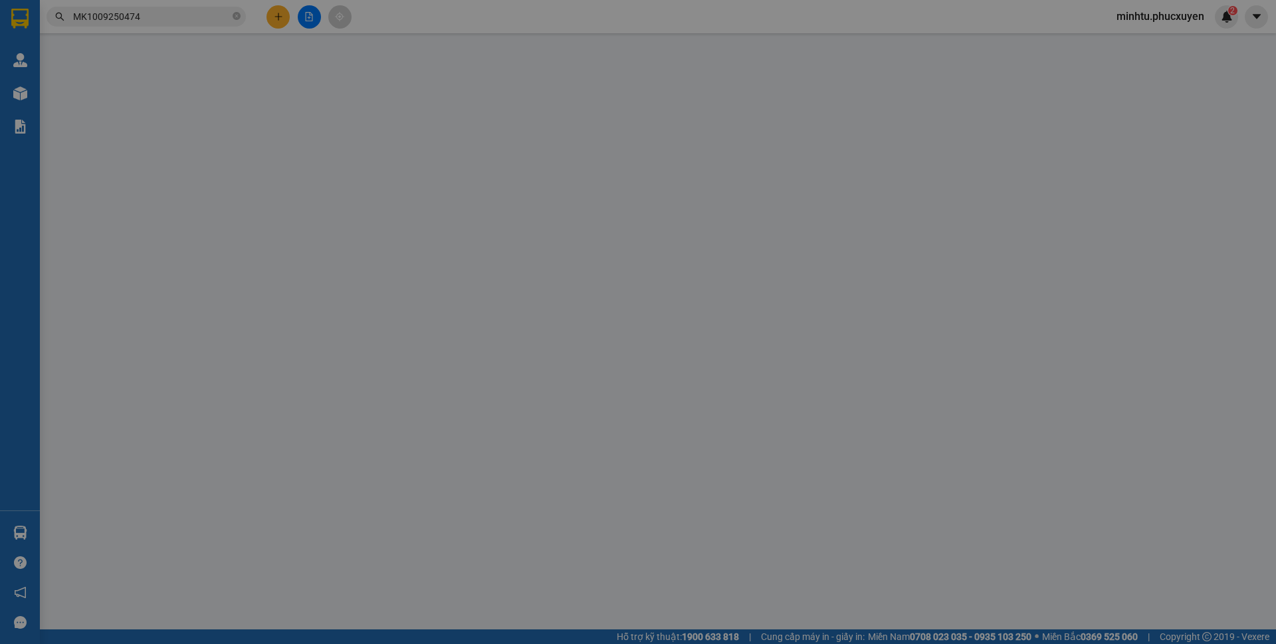
type input "0976230074"
type input "LAB MINH VIỆT"
type input "0379668904"
type input "Nk Hoàn Mỹ"
type input "30.000"
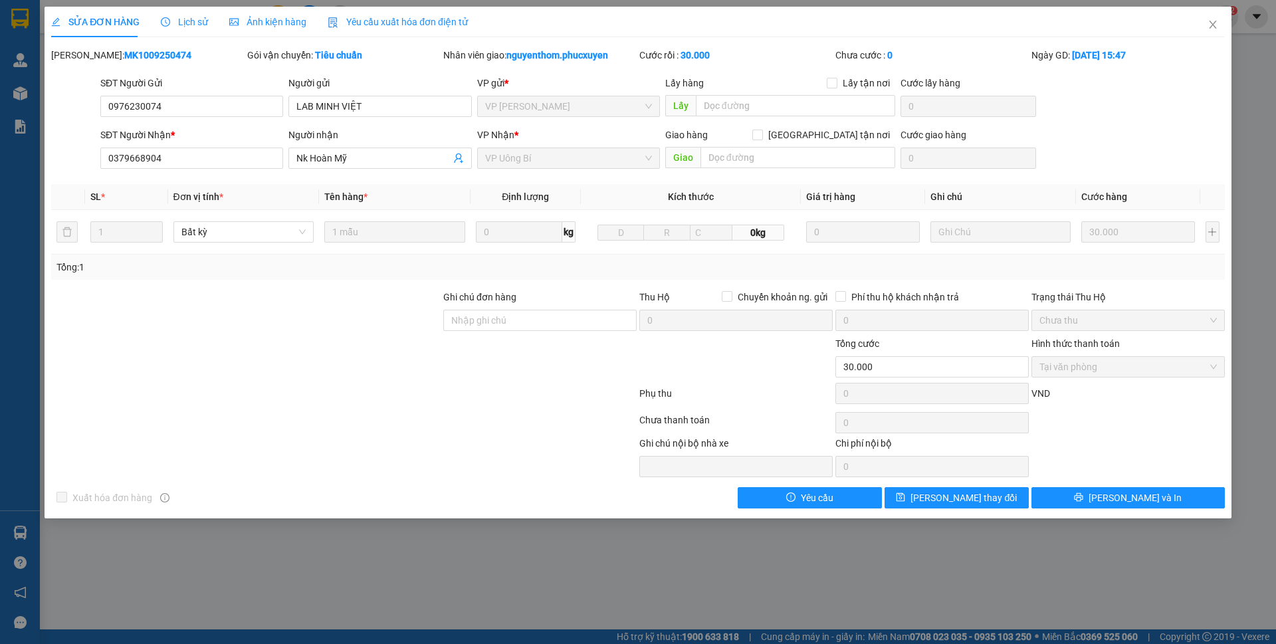
click at [166, 23] on icon "clock-circle" at bounding box center [165, 21] width 9 height 9
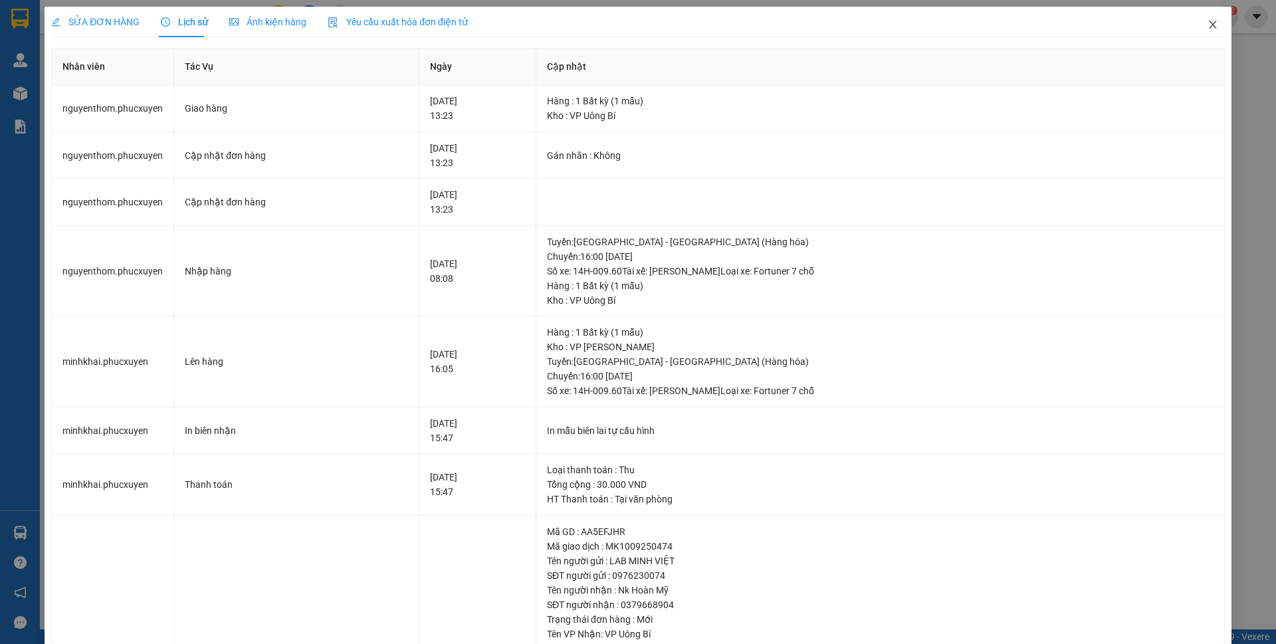
click at [1207, 28] on icon "close" at bounding box center [1212, 24] width 11 height 11
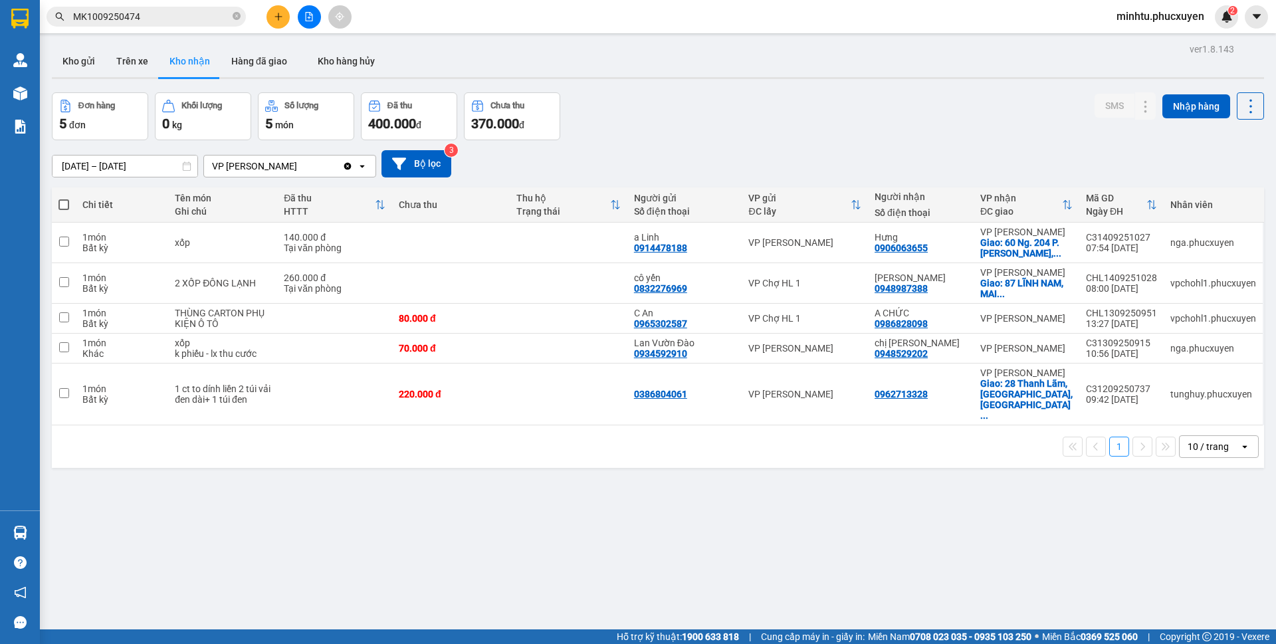
click at [185, 24] on span "MK1009250474" at bounding box center [146, 17] width 199 height 20
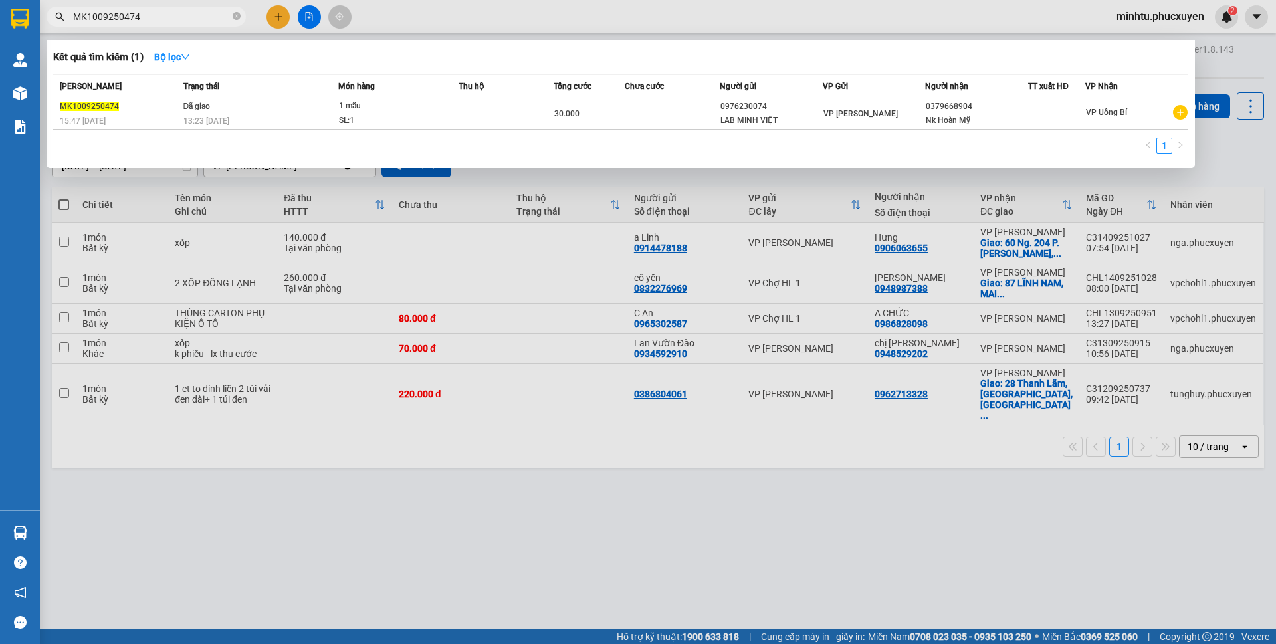
click at [185, 17] on input "MK1009250474" at bounding box center [151, 16] width 157 height 15
paste input "81"
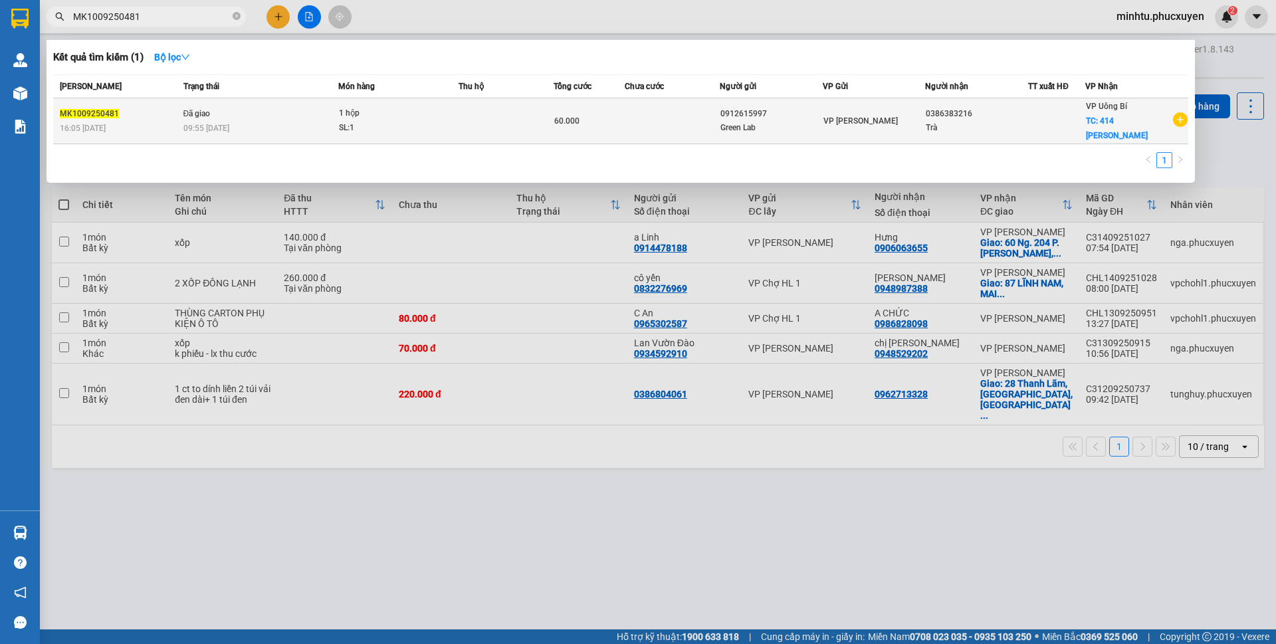
type input "MK1009250481"
click at [469, 116] on td at bounding box center [505, 121] width 95 height 46
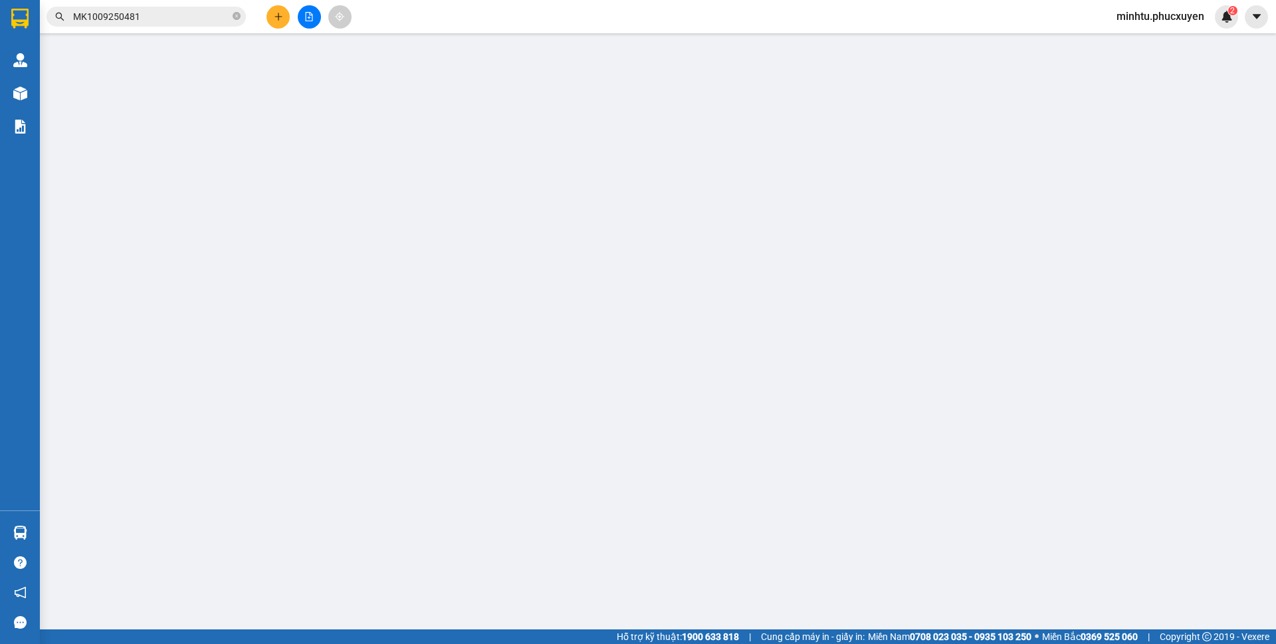
click at [356, 56] on div "SỬA ĐƠN HÀNG Lịch sử Ảnh kiện hàng Yêu cầu xuất hóa đơn điện tử Total Paid Fee …" at bounding box center [638, 322] width 1276 height 644
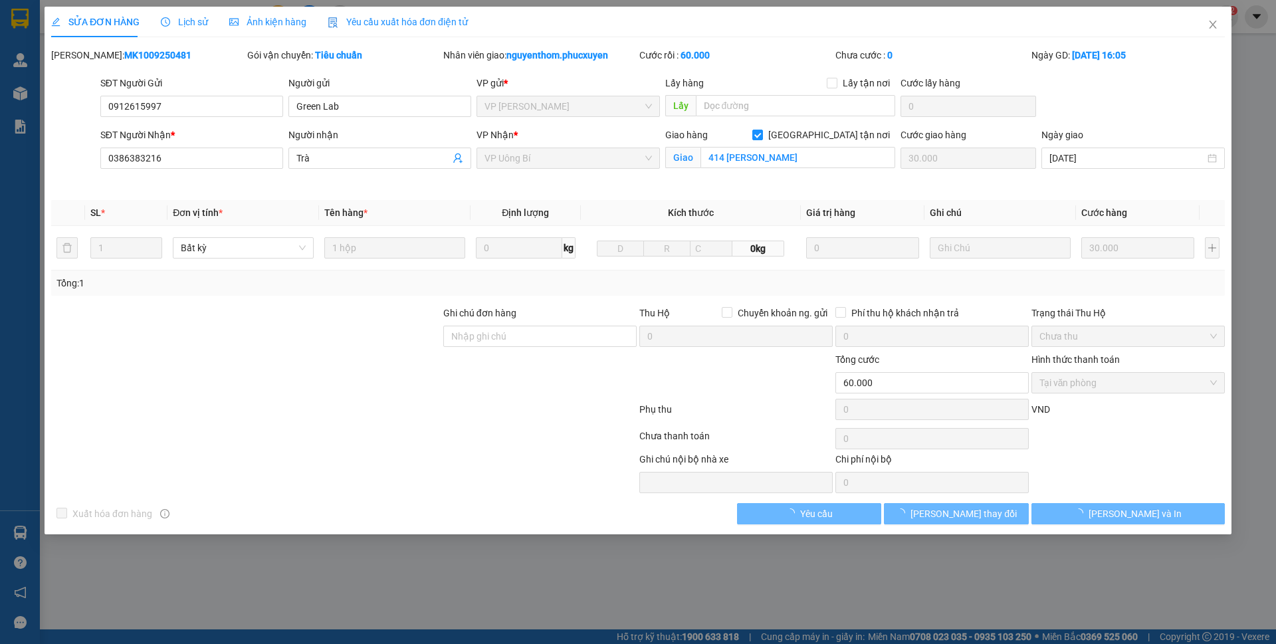
type input "0912615997"
type input "Green Lab"
type input "0386383216"
type input "Trà"
checkbox input "true"
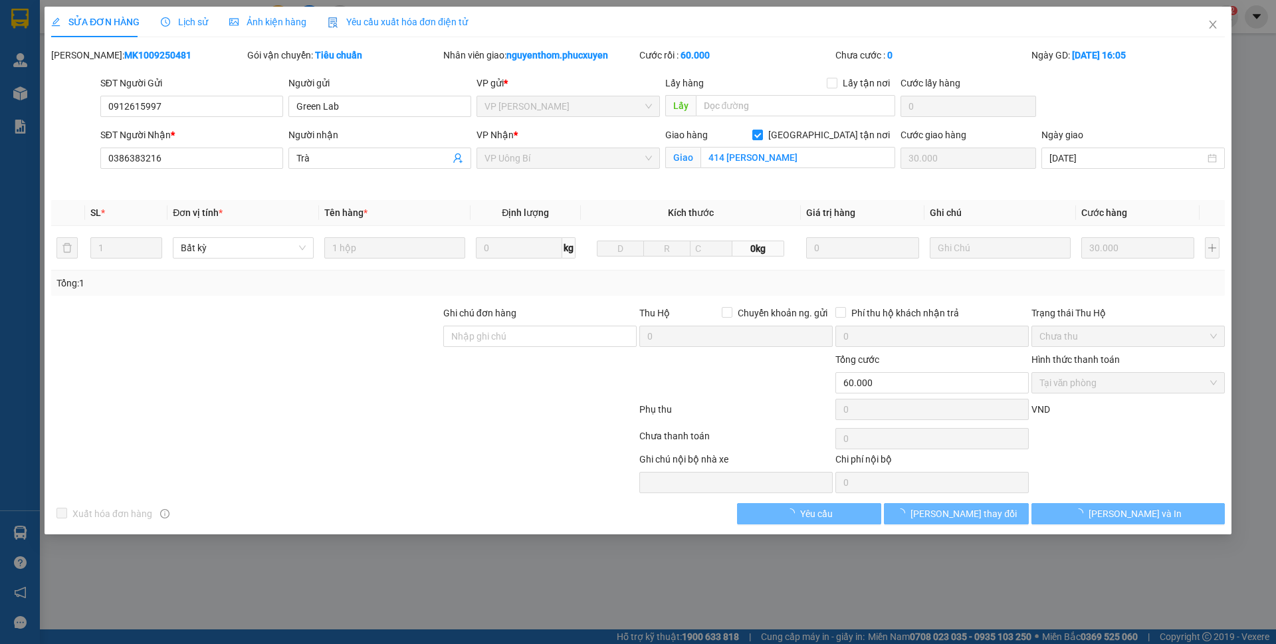
type input "414 quang trung"
type input "30.000"
type input "60.000"
click at [181, 25] on span "Lịch sử" at bounding box center [184, 22] width 47 height 11
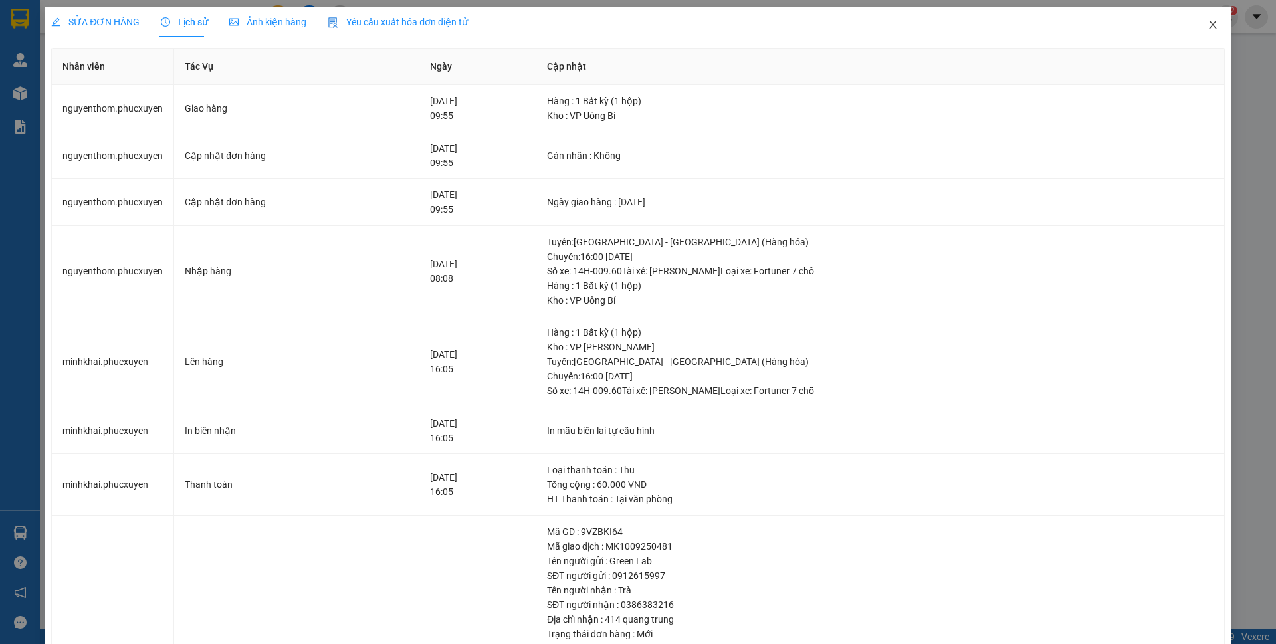
click at [1208, 27] on icon "close" at bounding box center [1211, 25] width 7 height 8
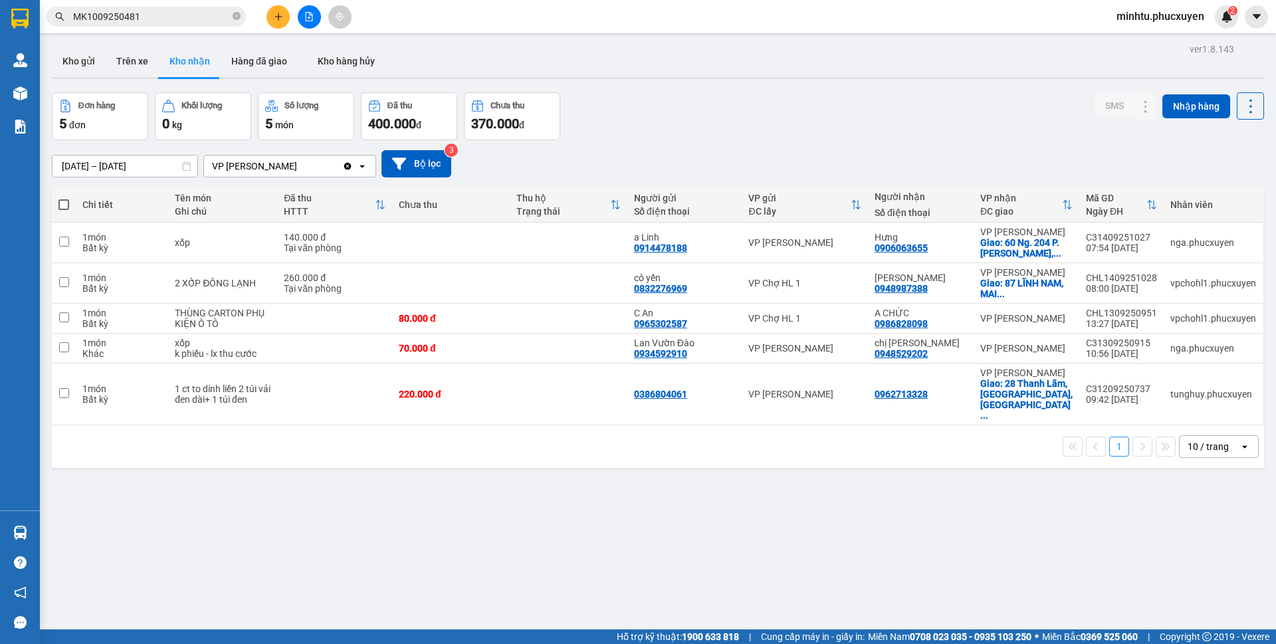
click at [177, 18] on input "MK1009250481" at bounding box center [151, 16] width 157 height 15
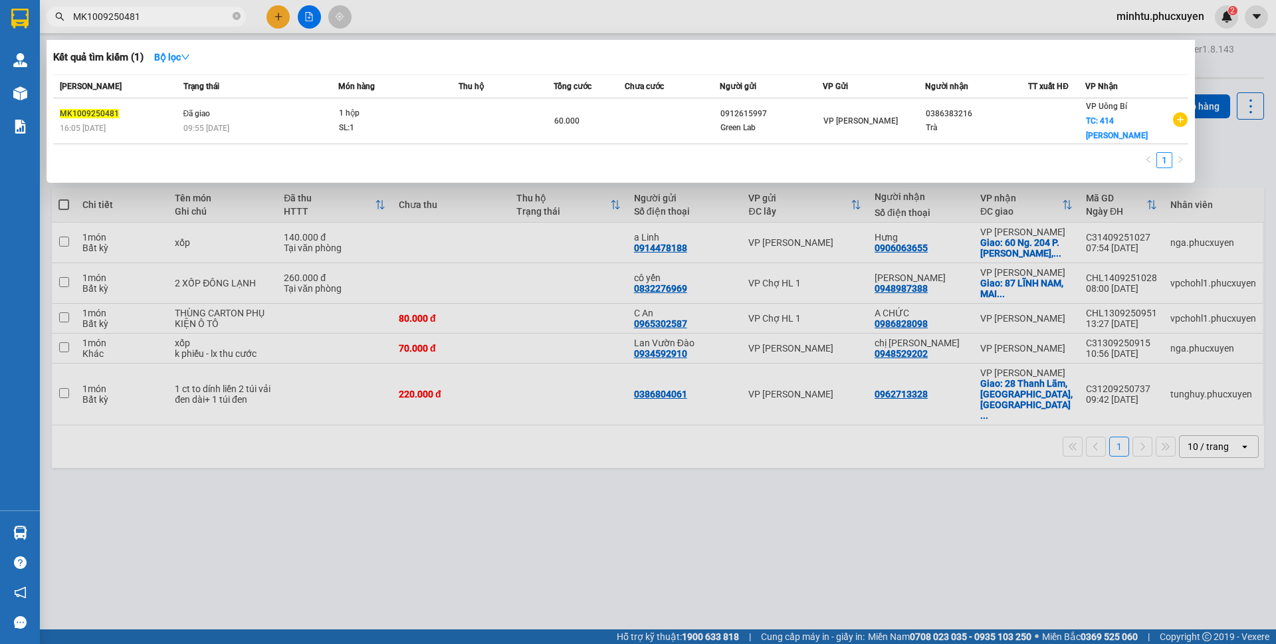
click at [177, 18] on input "MK1009250481" at bounding box center [151, 16] width 157 height 15
paste input "64"
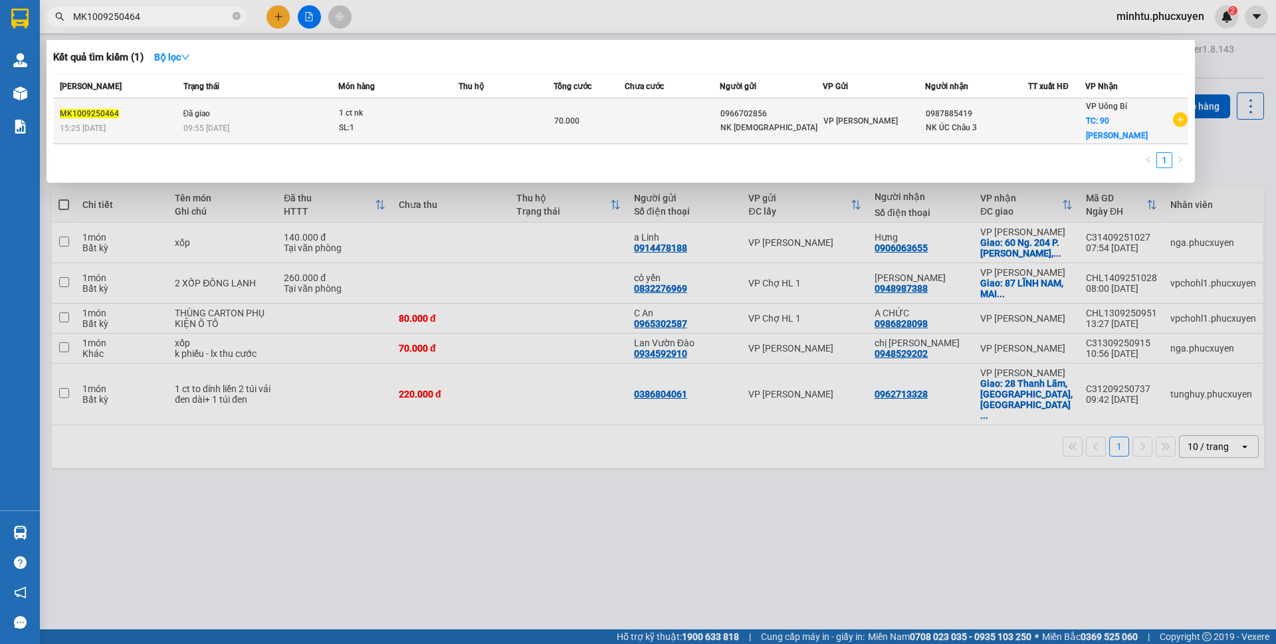
type input "MK1009250464"
click at [407, 112] on div "1 ct nk" at bounding box center [389, 113] width 100 height 15
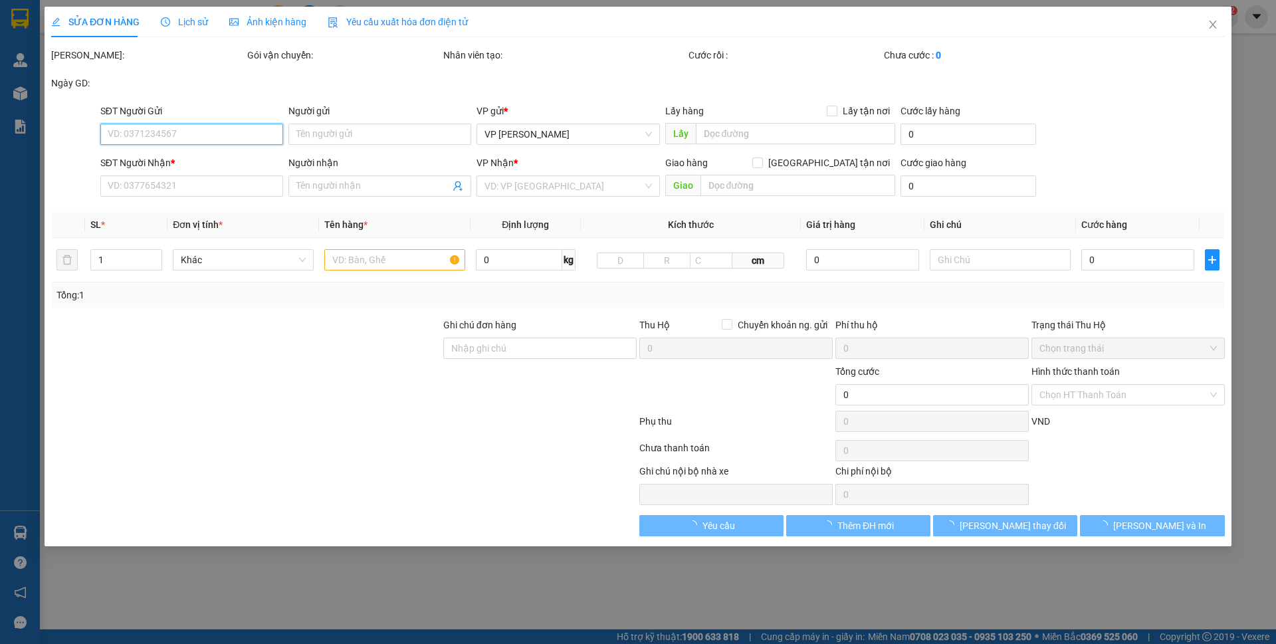
type input "0966702856"
type input "NK Thiên Minh"
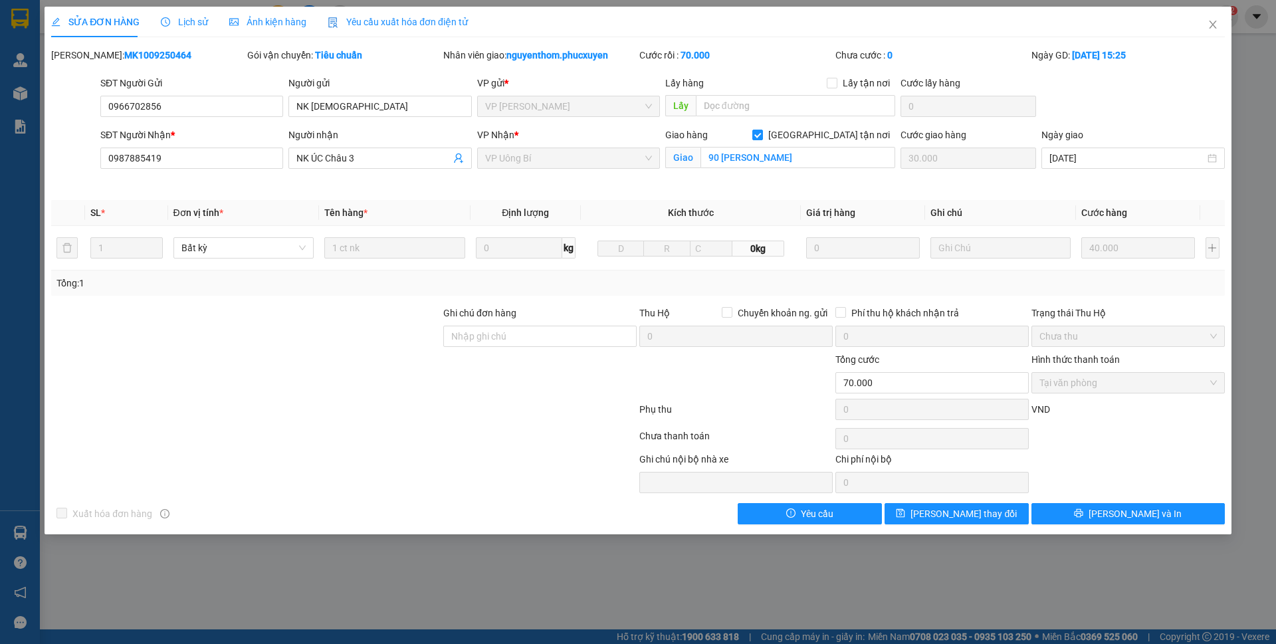
click at [187, 29] on div "Lịch sử" at bounding box center [184, 22] width 47 height 15
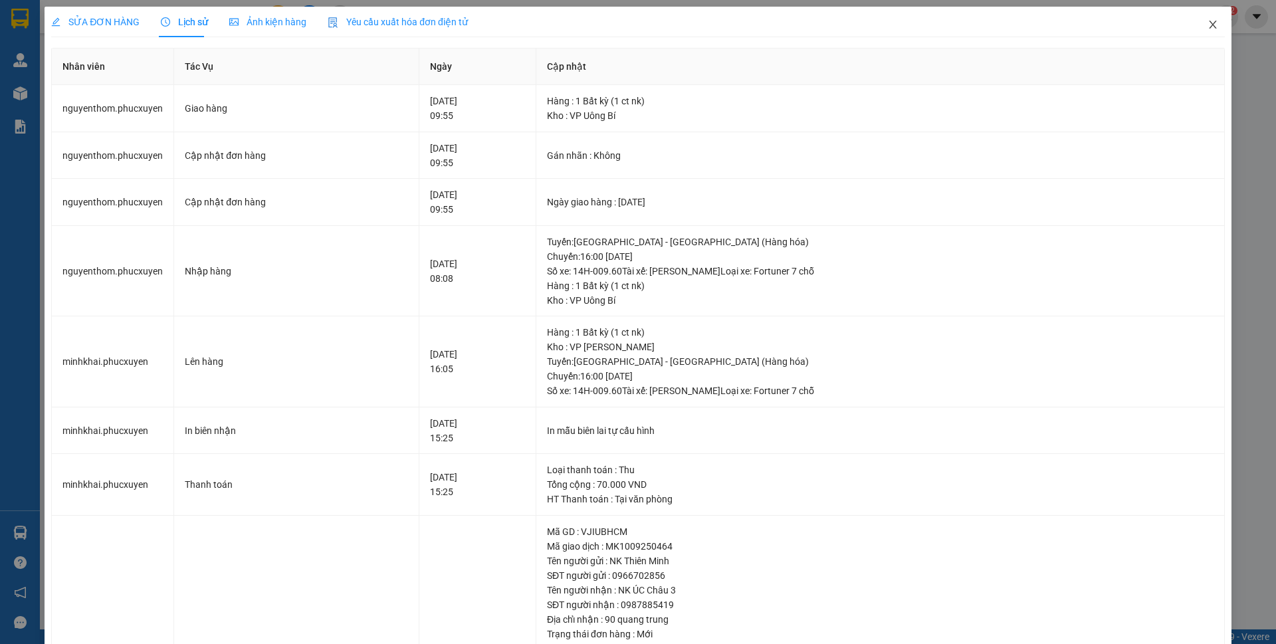
click at [1207, 24] on icon "close" at bounding box center [1212, 24] width 11 height 11
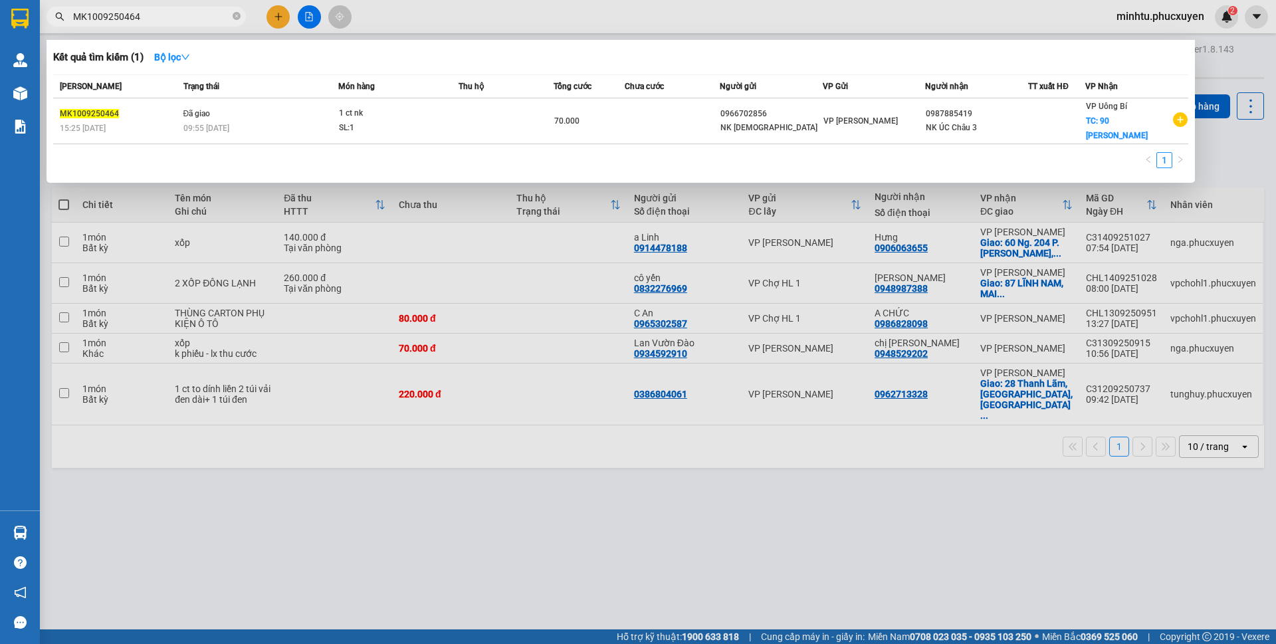
click at [140, 23] on input "MK1009250464" at bounding box center [151, 16] width 157 height 15
paste input "81"
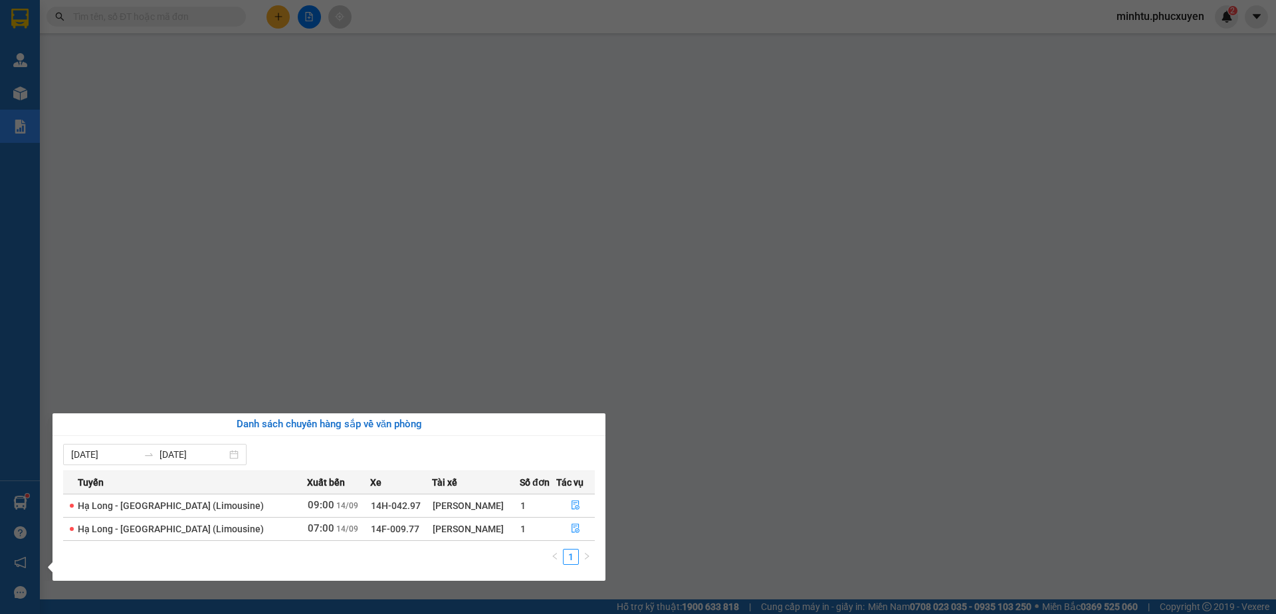
click at [567, 540] on td at bounding box center [575, 528] width 39 height 23
click at [573, 531] on icon "file-done" at bounding box center [575, 528] width 8 height 9
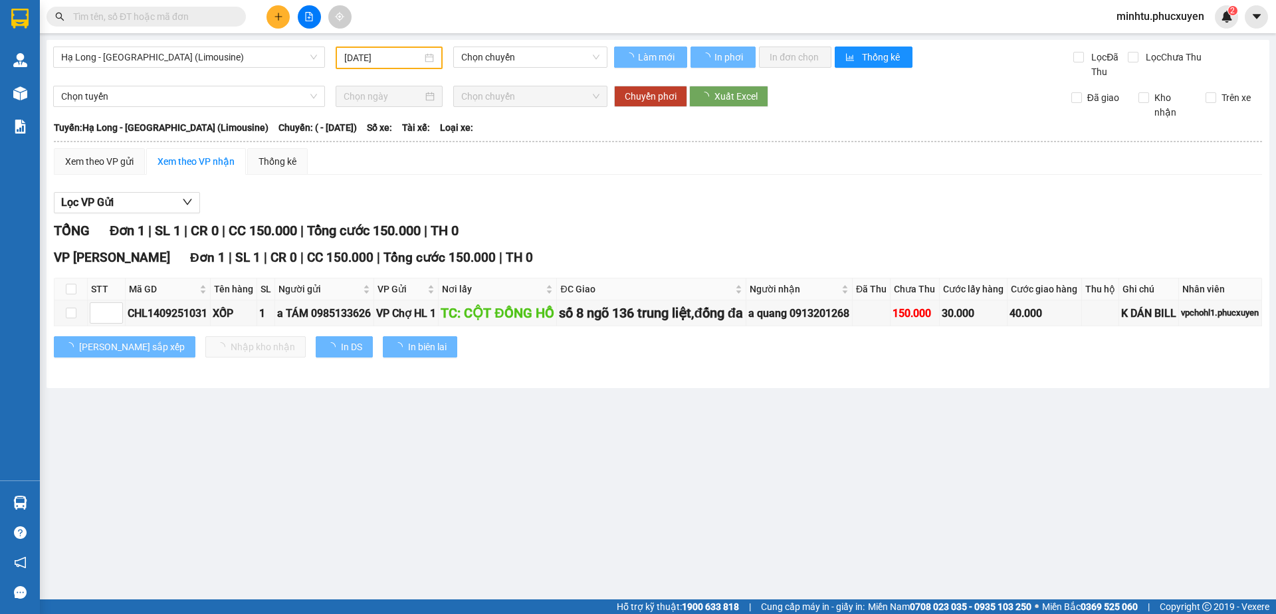
type input "[DATE]"
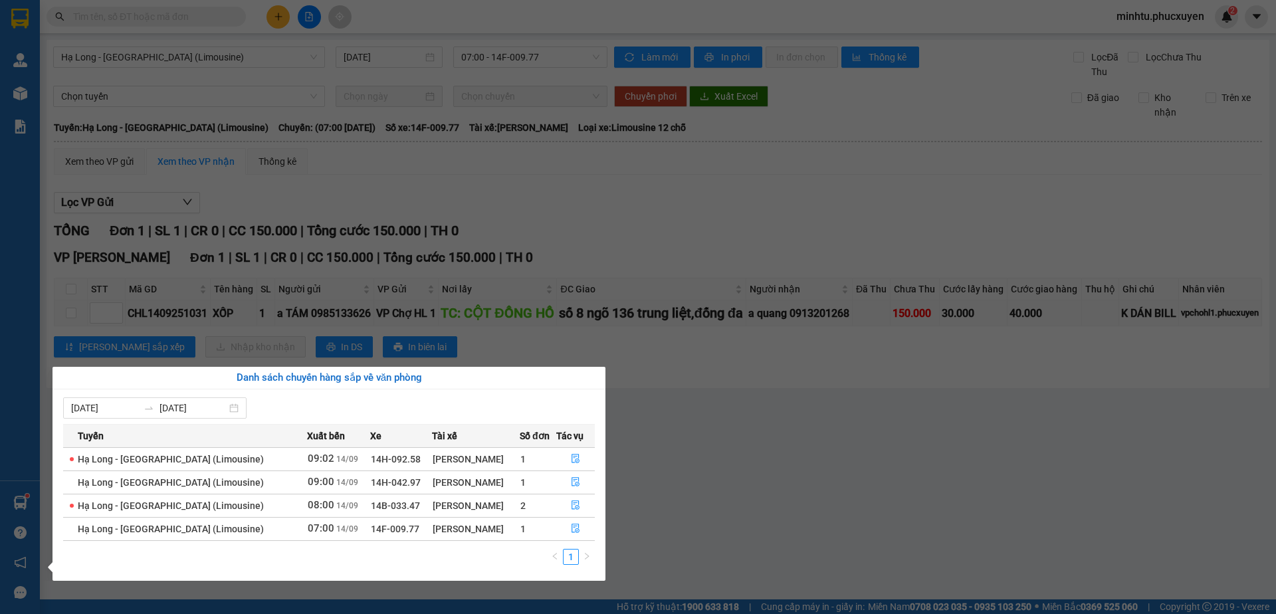
click at [746, 494] on section "Kết quả tìm kiếm ( 0 ) Bộ lọc No Data minhtu.phucxuyen 2 Quản Lý Quản lý giao n…" at bounding box center [638, 307] width 1276 height 614
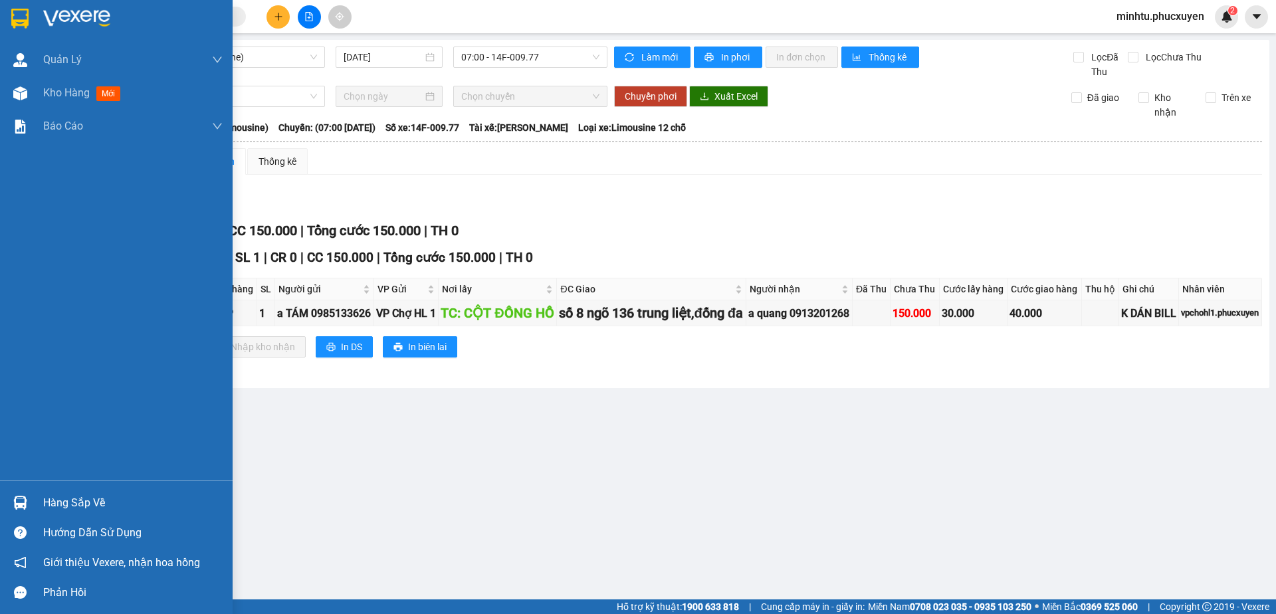
click at [30, 502] on div at bounding box center [20, 502] width 23 height 23
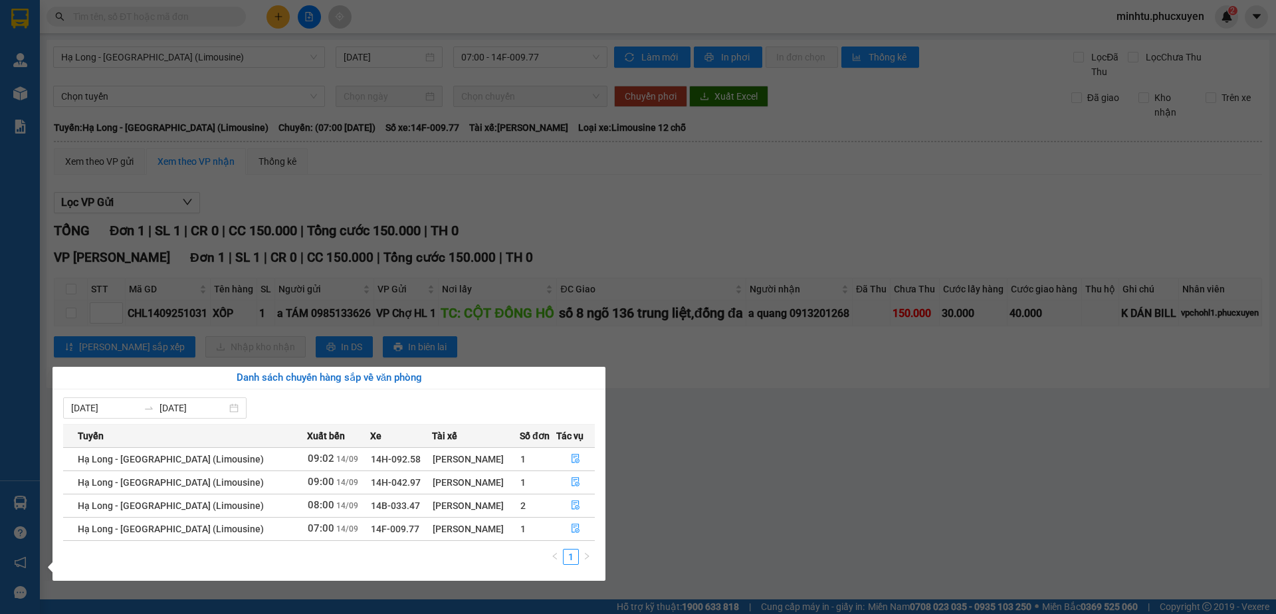
click at [1050, 288] on section "Kết quả tìm kiếm ( 0 ) Bộ lọc No Data minhtu.phucxuyen 2 Quản Lý Quản lý giao n…" at bounding box center [638, 307] width 1276 height 614
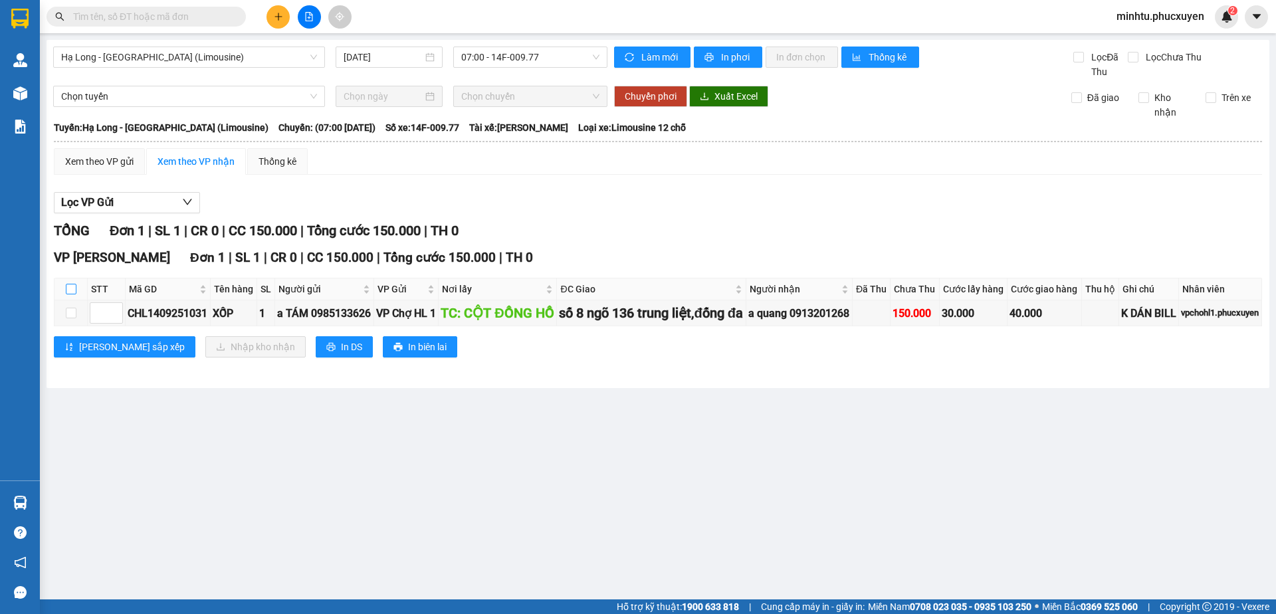
click at [70, 294] on input "checkbox" at bounding box center [71, 289] width 11 height 11
checkbox input "true"
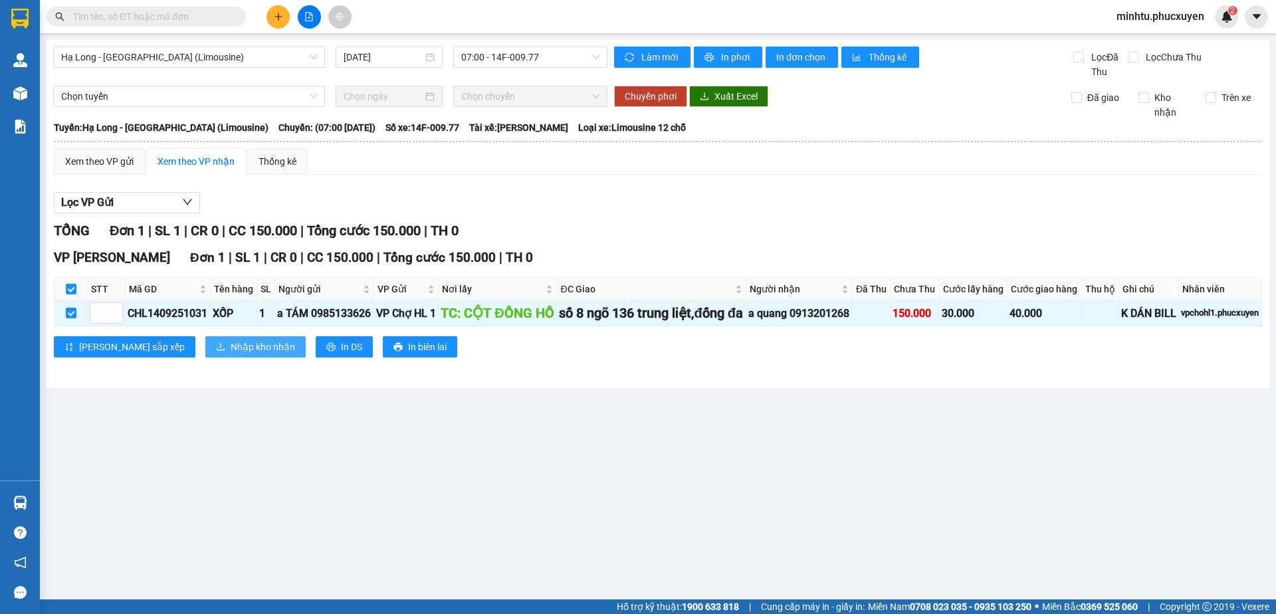
click at [231, 354] on span "Nhập kho nhận" at bounding box center [263, 346] width 64 height 15
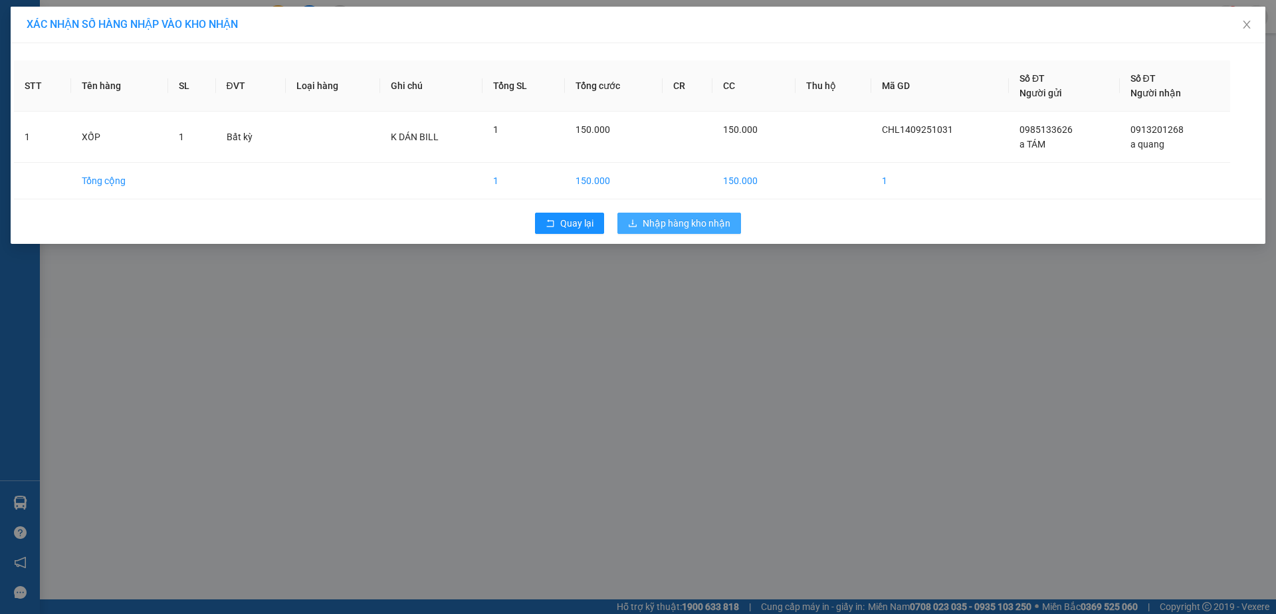
click at [722, 224] on span "Nhập hàng kho nhận" at bounding box center [686, 223] width 88 height 15
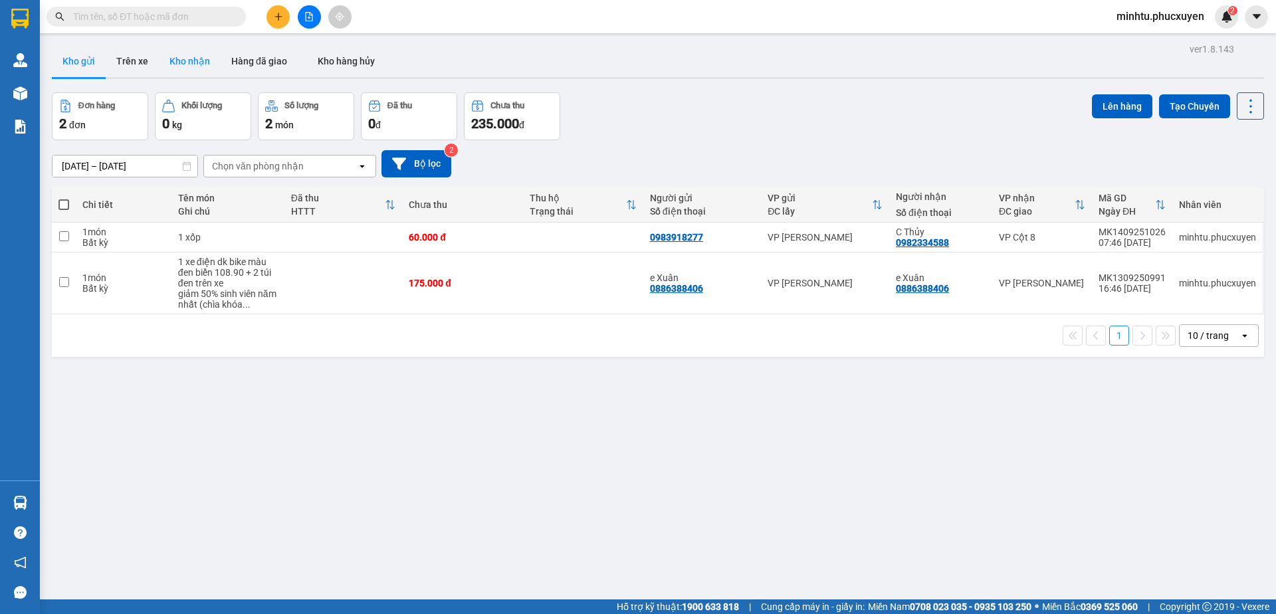
click at [177, 63] on button "Kho nhận" at bounding box center [190, 61] width 62 height 32
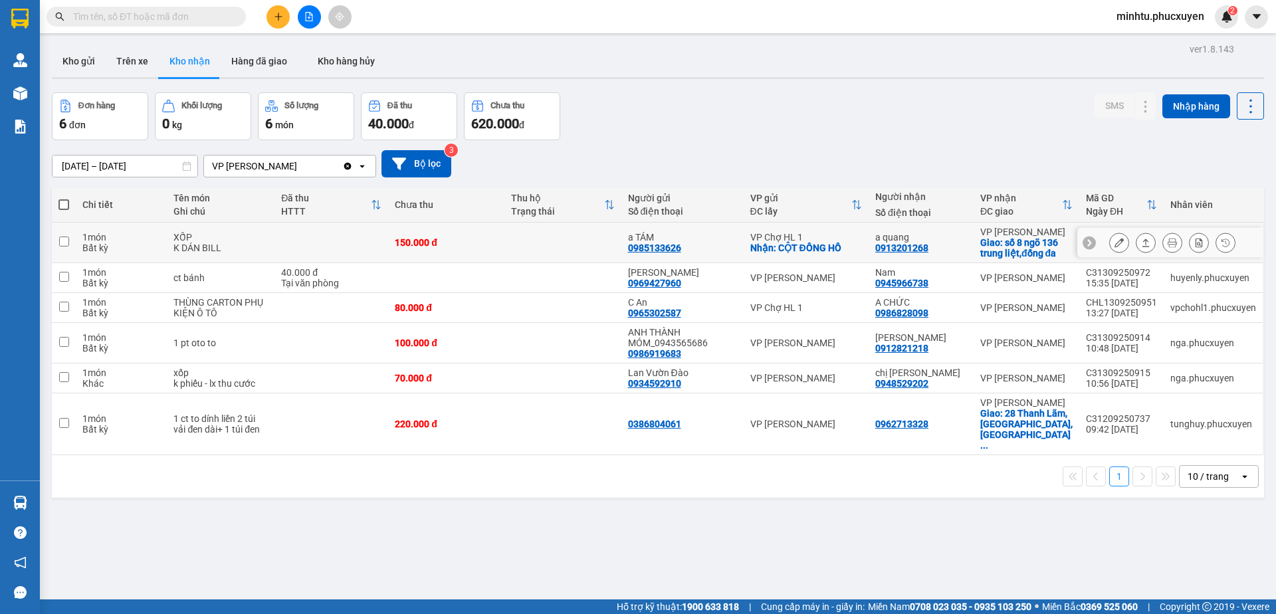
click at [1114, 243] on icon at bounding box center [1118, 242] width 9 height 9
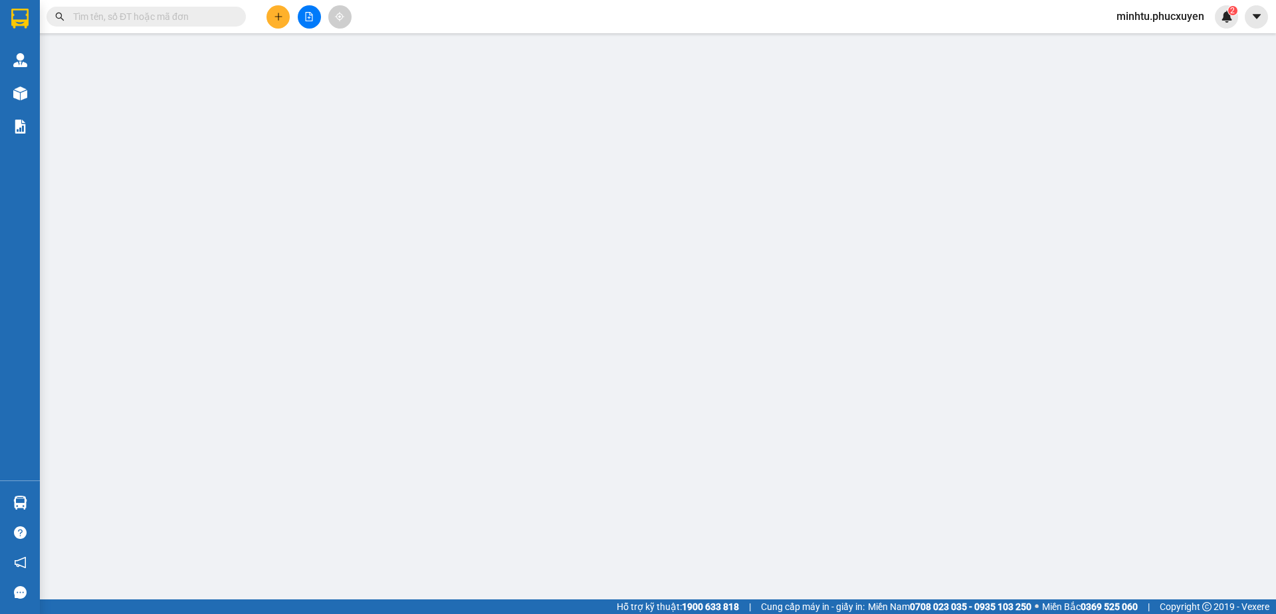
type input "0985133626"
type input "a TÁM"
checkbox input "true"
type input "CỘT ĐỒNG HỒ"
type input "0913201268"
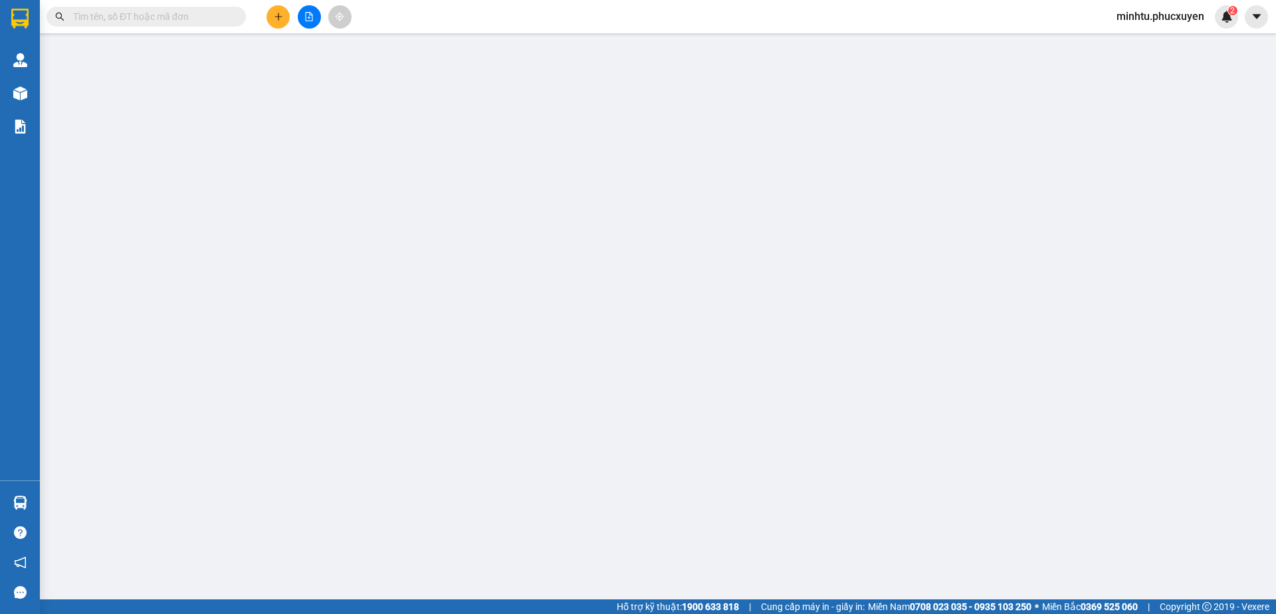
type input "a quang"
checkbox input "true"
type input "số 8 ngõ 136 trung liệt,đống đa"
type input "150.000"
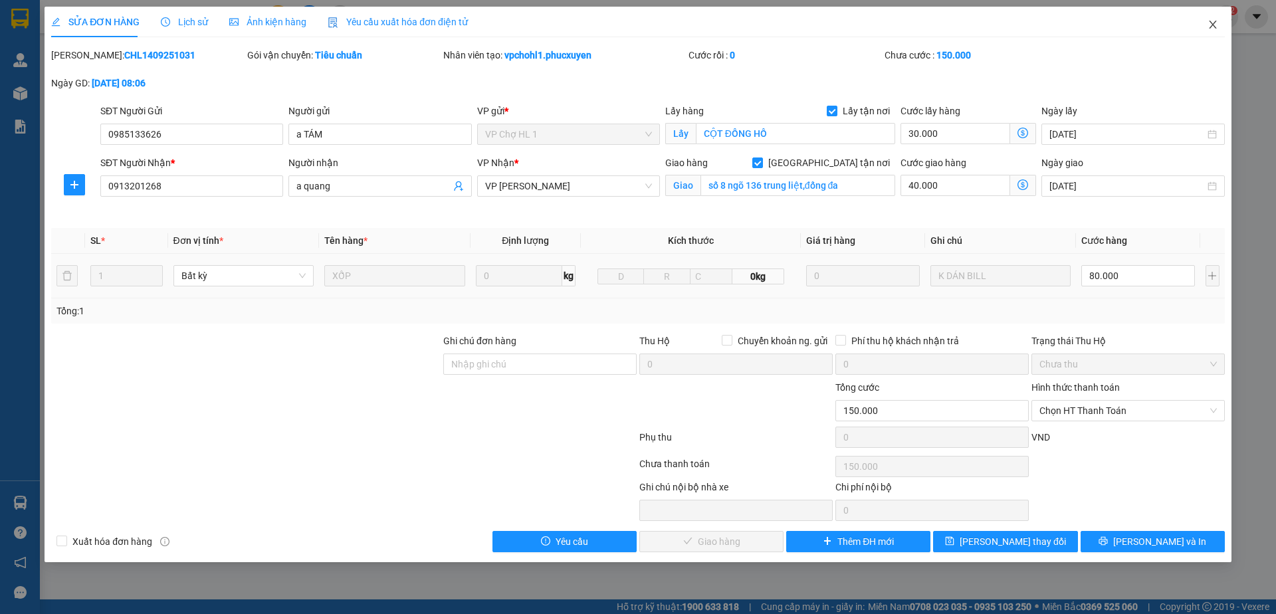
click at [1210, 27] on icon "close" at bounding box center [1212, 24] width 11 height 11
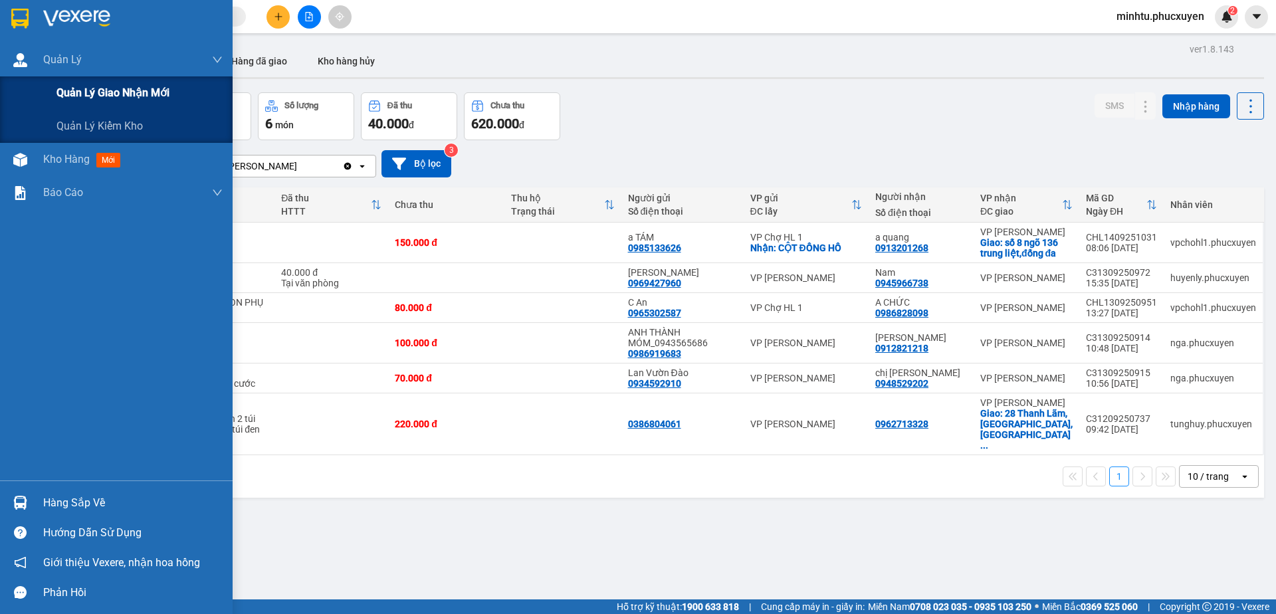
click at [69, 89] on span "Quản lý giao nhận mới" at bounding box center [112, 92] width 113 height 17
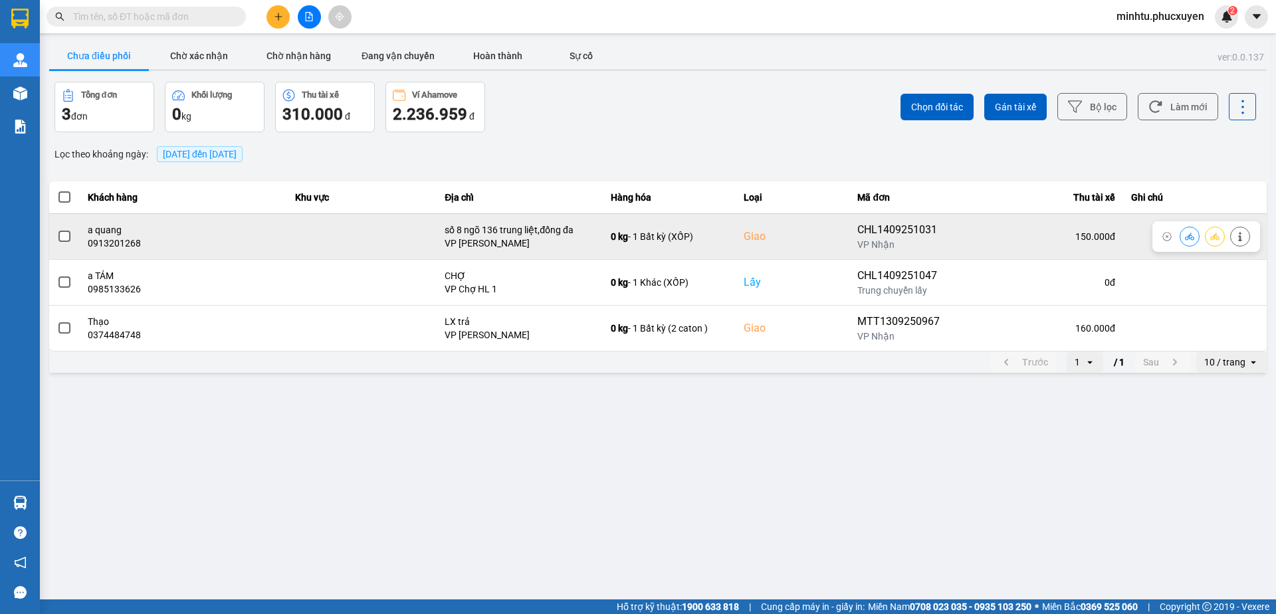
click at [1194, 238] on button at bounding box center [1189, 236] width 19 height 23
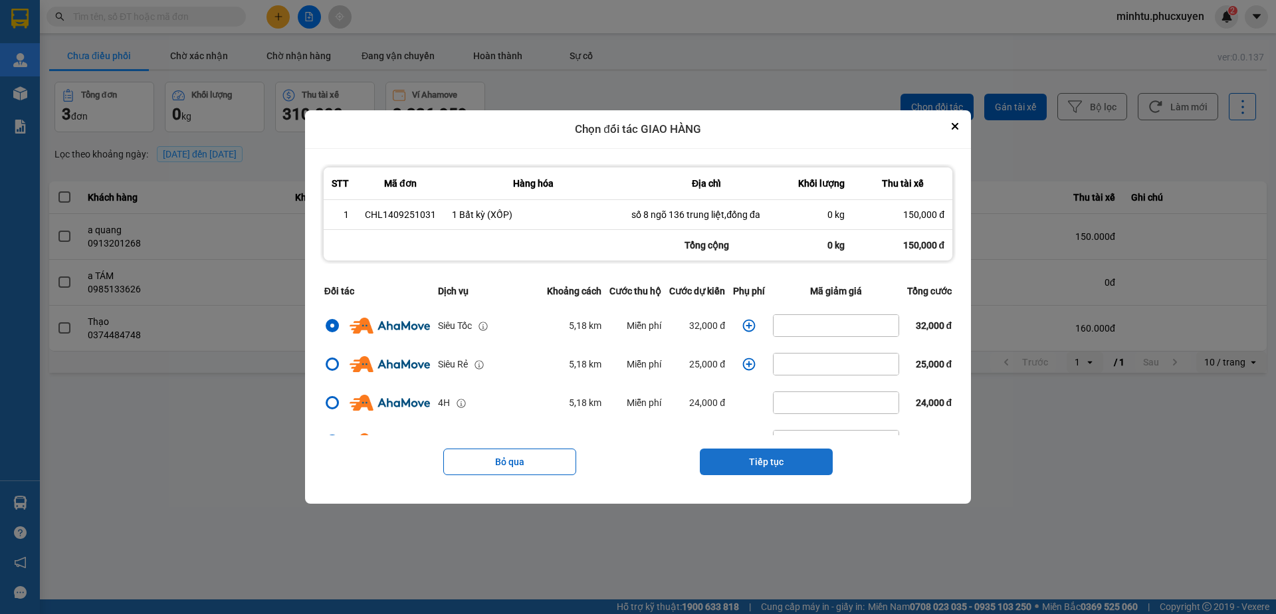
click at [798, 454] on button "Tiếp tục" at bounding box center [766, 461] width 133 height 27
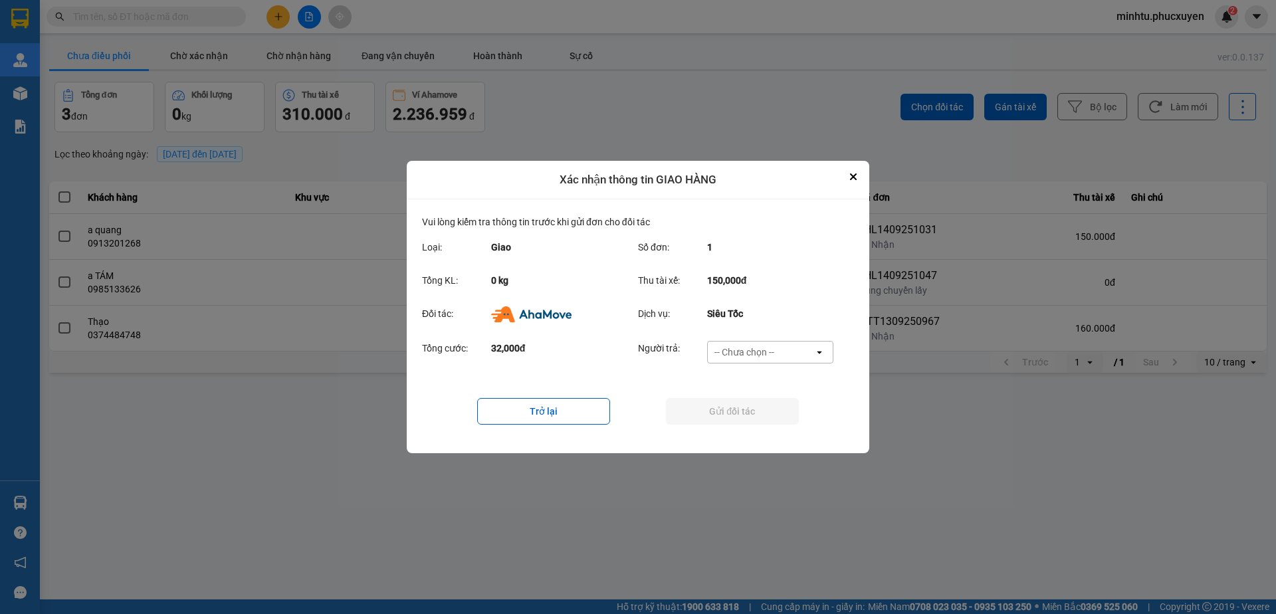
click at [781, 347] on div "-- Chưa chọn --" at bounding box center [761, 351] width 106 height 21
click at [768, 431] on span "Ví Ahamove" at bounding box center [744, 428] width 54 height 13
click at [763, 416] on button "Gửi đối tác" at bounding box center [732, 411] width 133 height 27
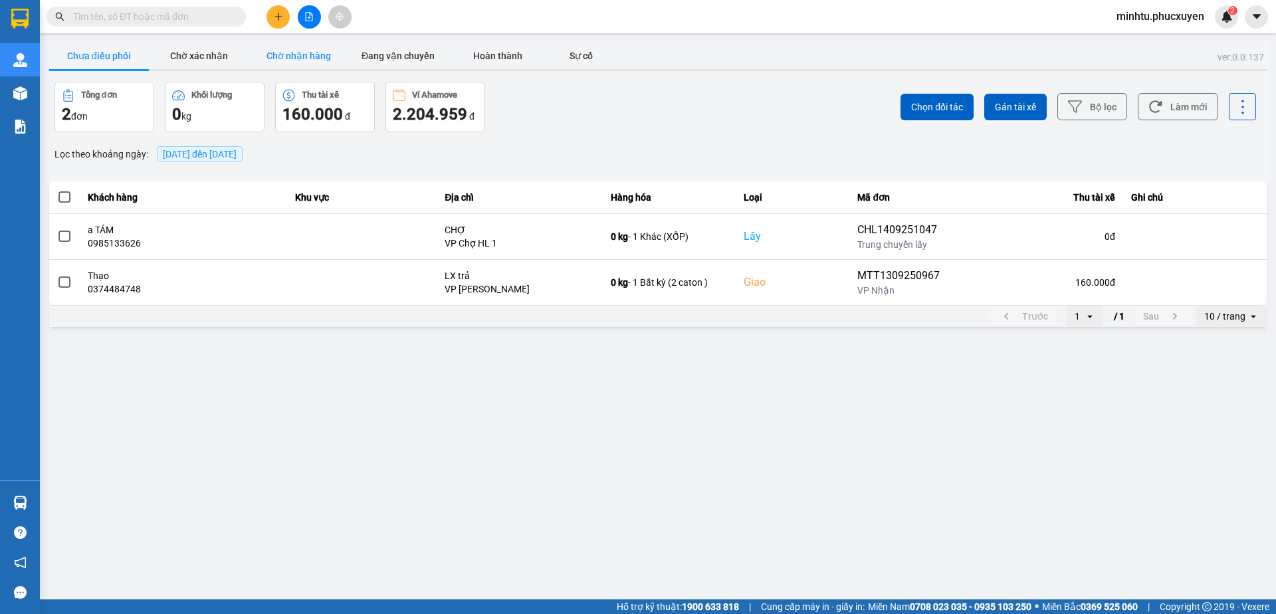
click at [282, 56] on button "Chờ nhận hàng" at bounding box center [298, 56] width 100 height 27
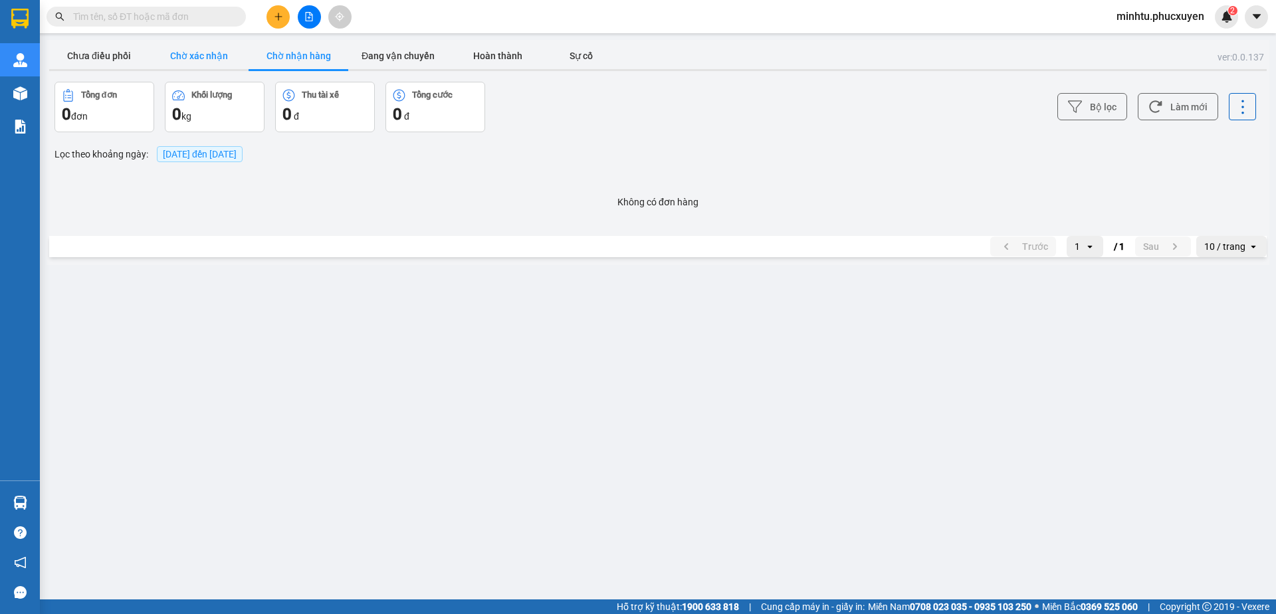
click at [219, 58] on button "Chờ xác nhận" at bounding box center [199, 56] width 100 height 27
click at [280, 55] on button "Chờ nhận hàng" at bounding box center [298, 56] width 100 height 27
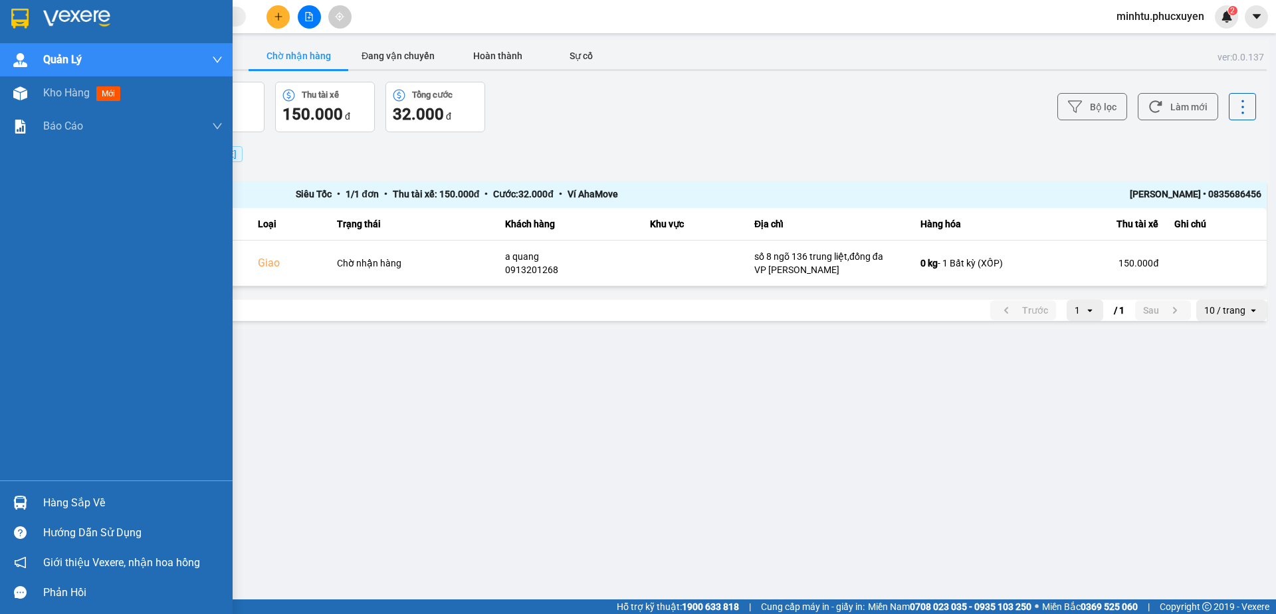
click at [31, 501] on div at bounding box center [20, 502] width 23 height 23
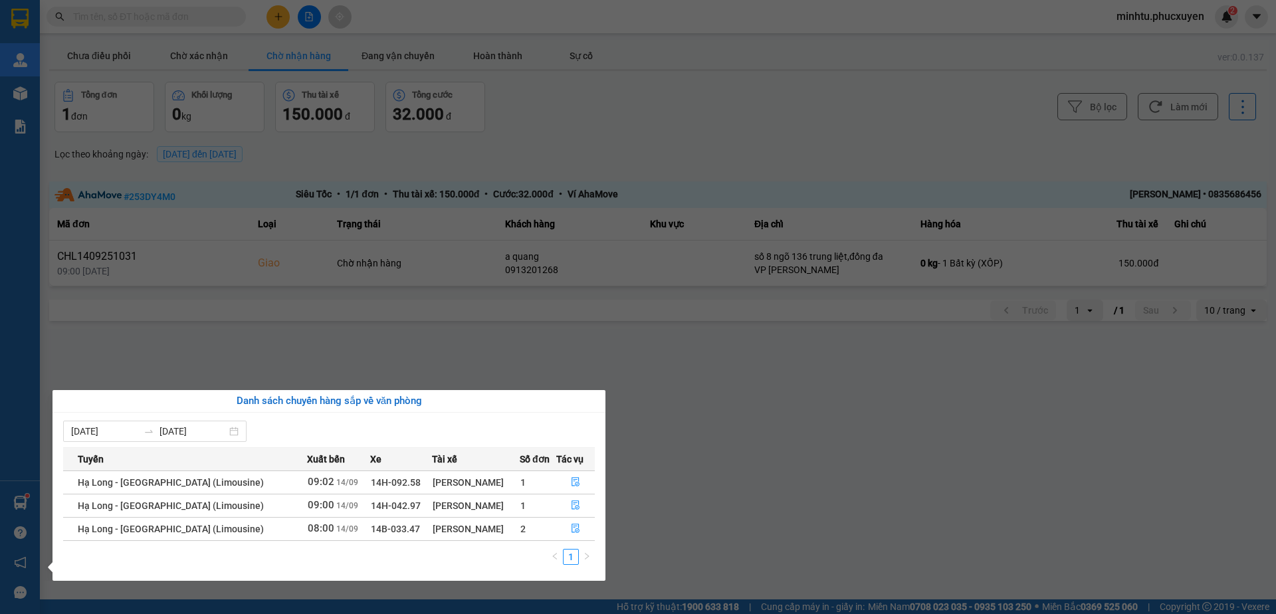
click at [145, 278] on section "Kết quả tìm kiếm ( 0 ) Bộ lọc No Data minhtu.phucxuyen 2 Quản Lý Quản lý giao n…" at bounding box center [638, 307] width 1276 height 614
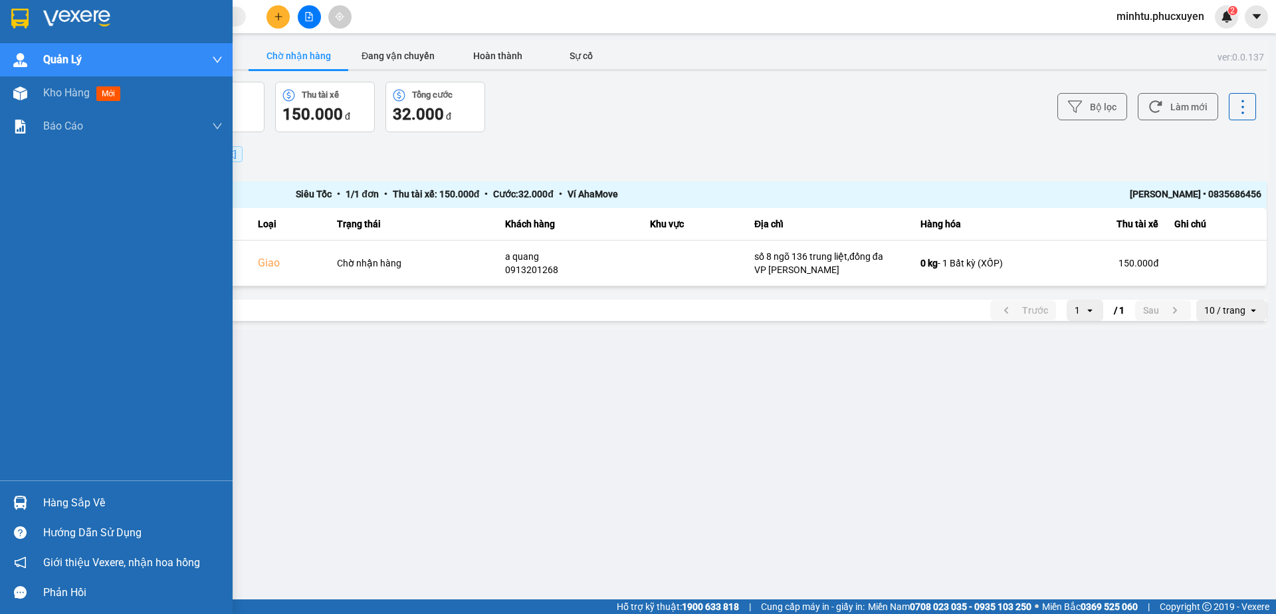
click at [37, 496] on div "Hàng sắp về" at bounding box center [116, 503] width 233 height 30
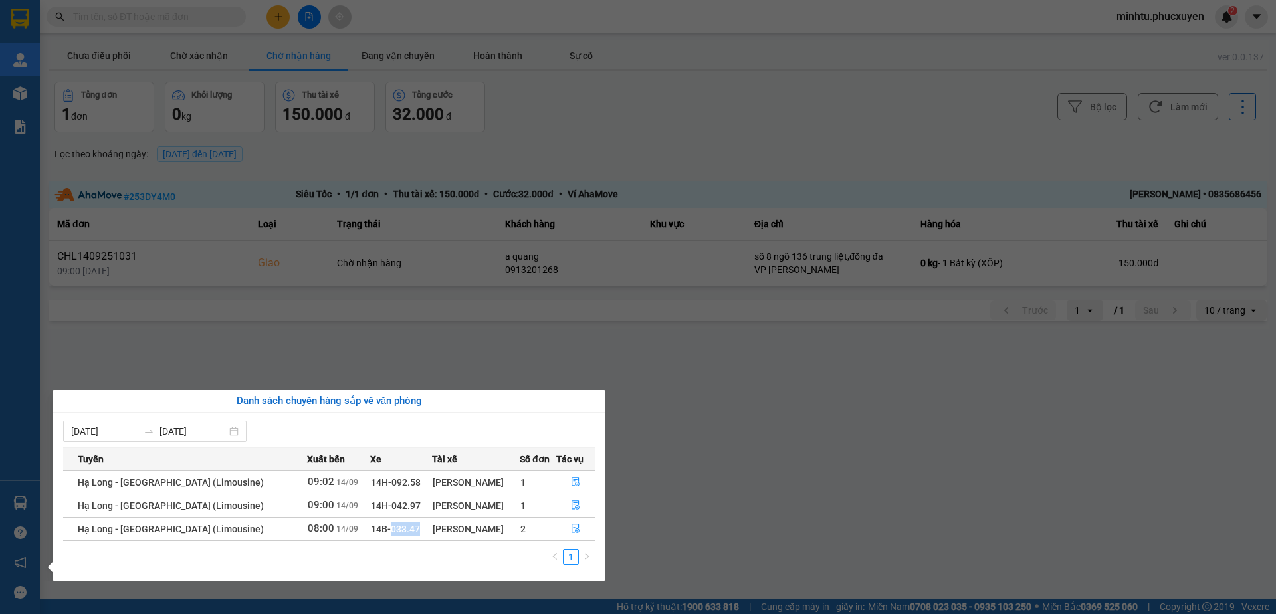
drag, startPoint x: 341, startPoint y: 532, endPoint x: 384, endPoint y: 532, distance: 43.2
click at [384, 532] on td "14B-033.47" at bounding box center [401, 528] width 62 height 23
copy span "033.47"
drag, startPoint x: 577, startPoint y: 524, endPoint x: 227, endPoint y: 613, distance: 361.3
click at [577, 525] on icon "file-done" at bounding box center [575, 528] width 9 height 9
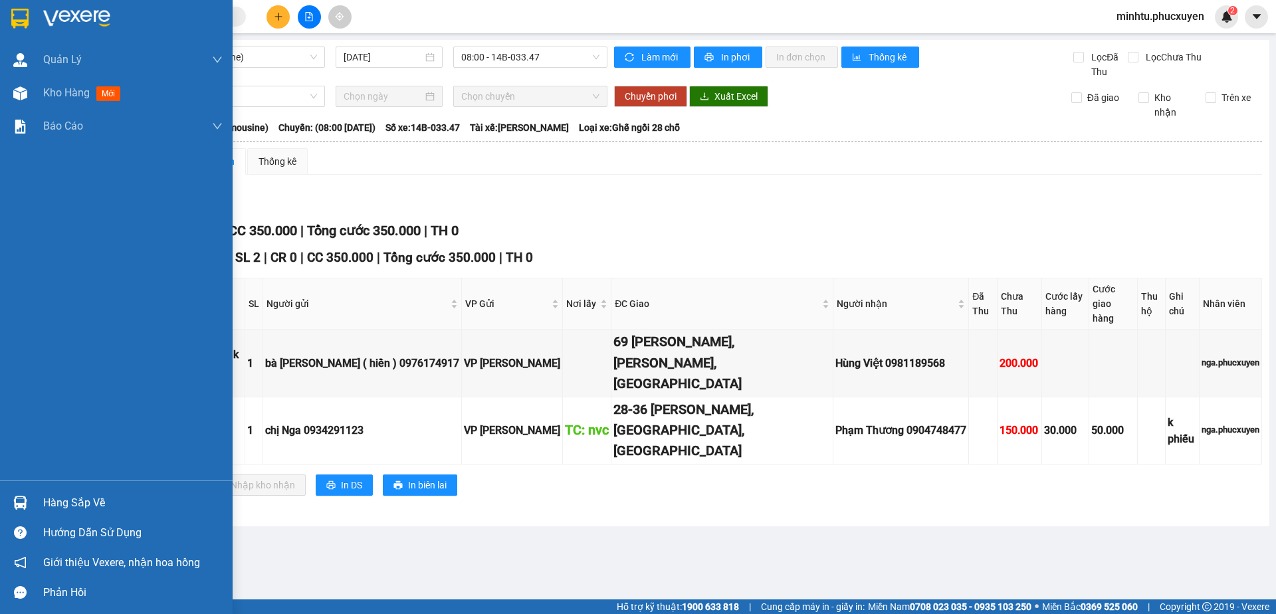
click at [20, 504] on img at bounding box center [20, 503] width 14 height 14
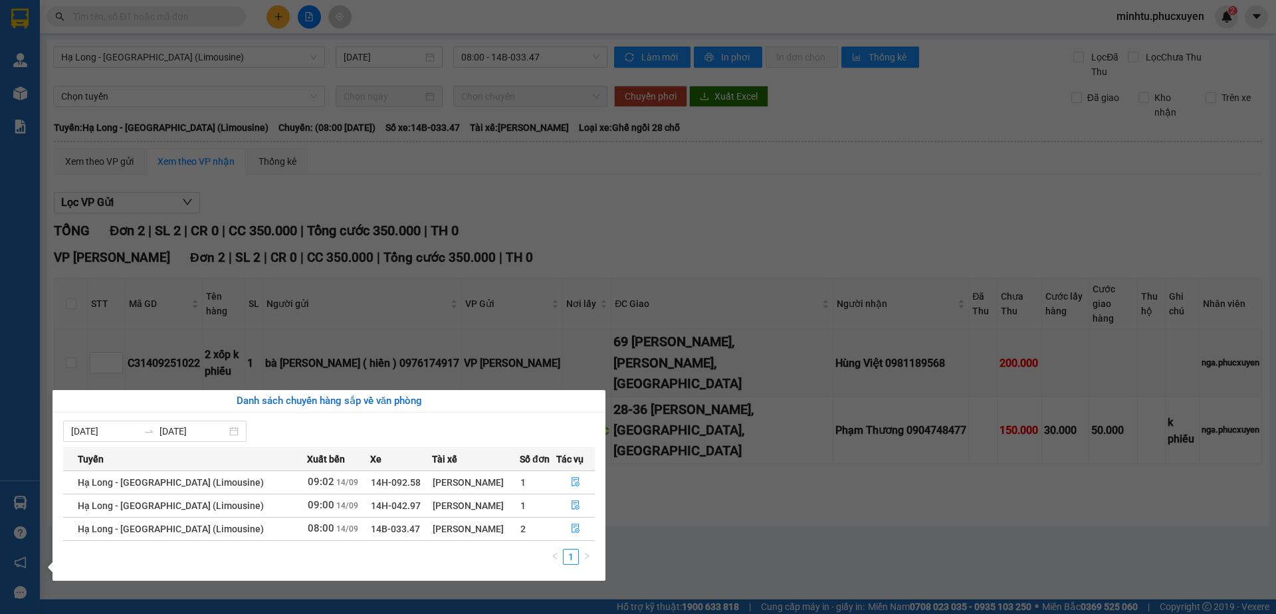
click at [415, 289] on section "Kết quả tìm kiếm ( 0 ) Bộ lọc No Data minhtu.phucxuyen 2 Quản Lý Quản lý giao n…" at bounding box center [638, 307] width 1276 height 614
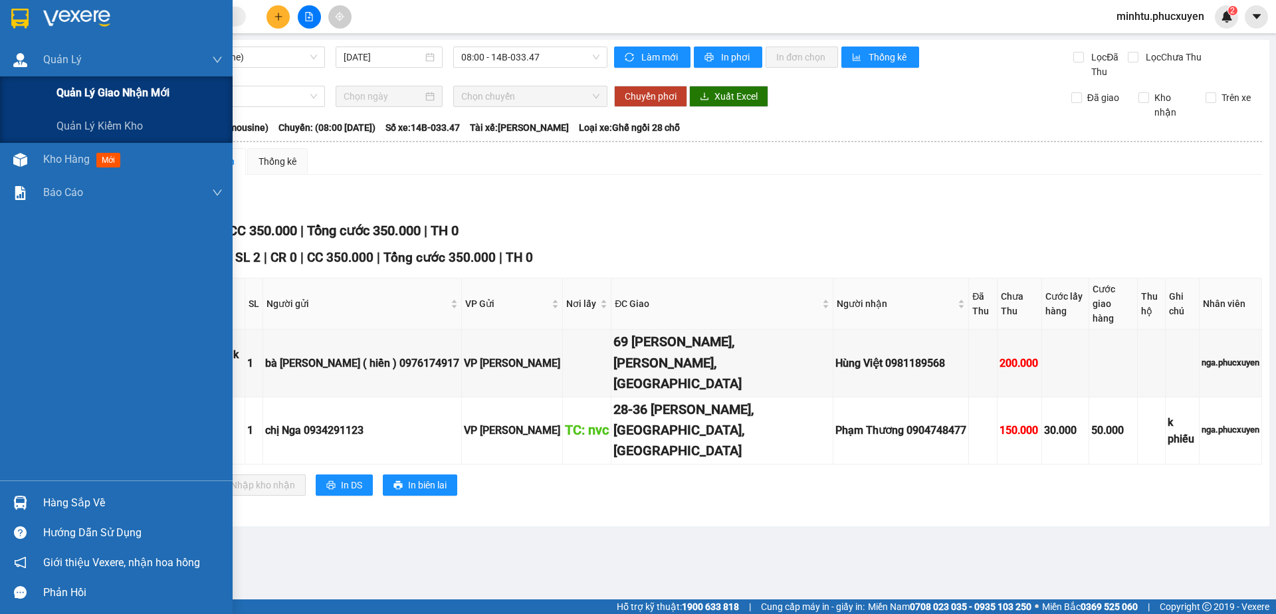
click at [88, 92] on span "Quản lý giao nhận mới" at bounding box center [112, 92] width 113 height 17
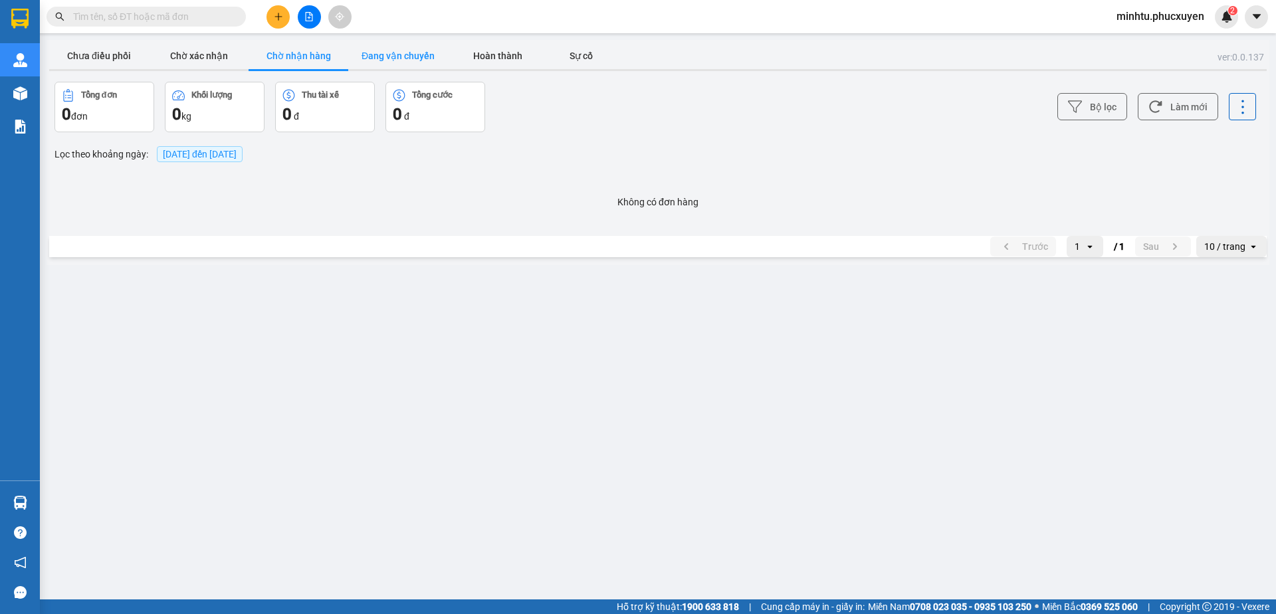
click at [382, 59] on button "Đang vận chuyển" at bounding box center [398, 56] width 100 height 27
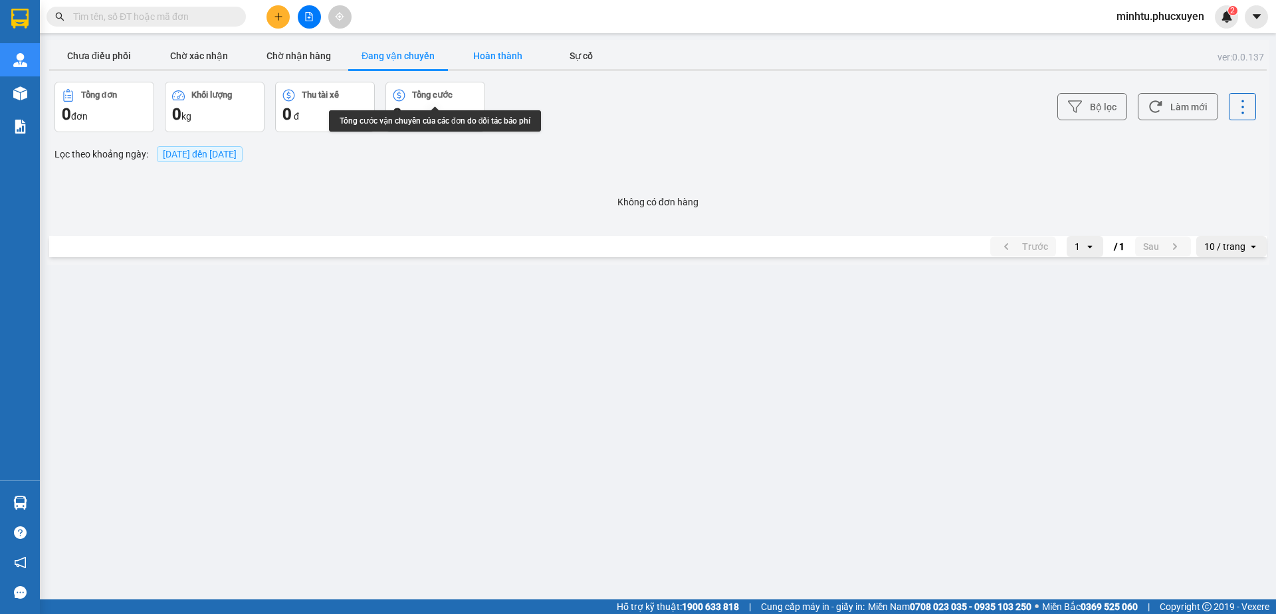
click at [481, 57] on button "Hoàn thành" at bounding box center [498, 56] width 100 height 27
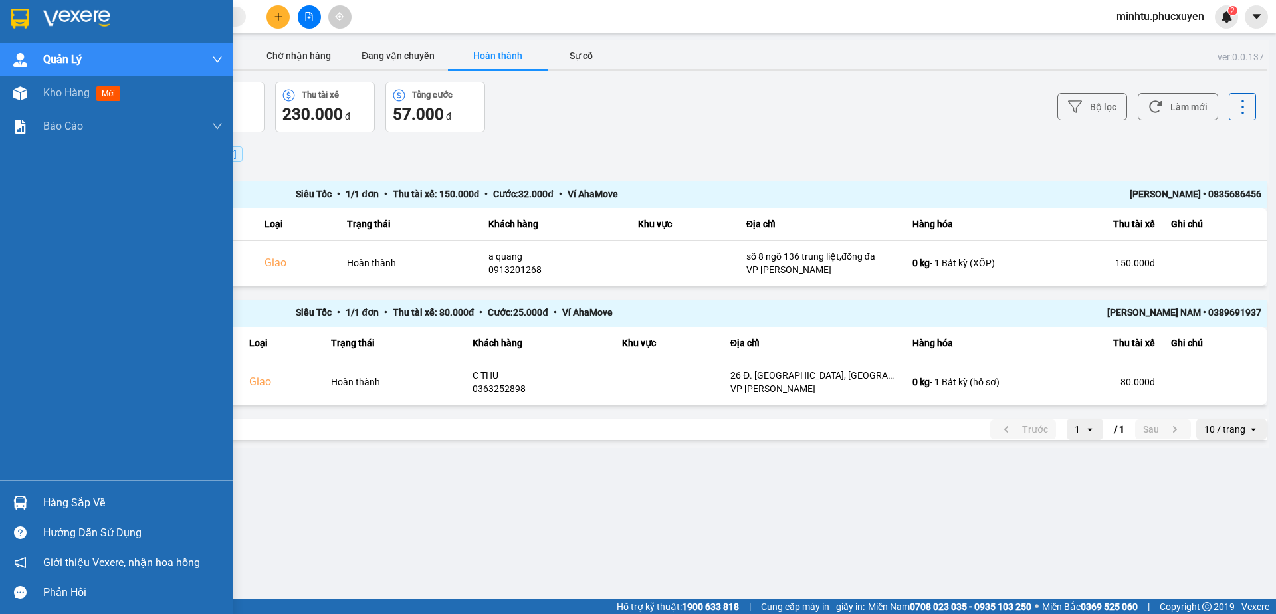
click at [31, 497] on div at bounding box center [20, 502] width 23 height 23
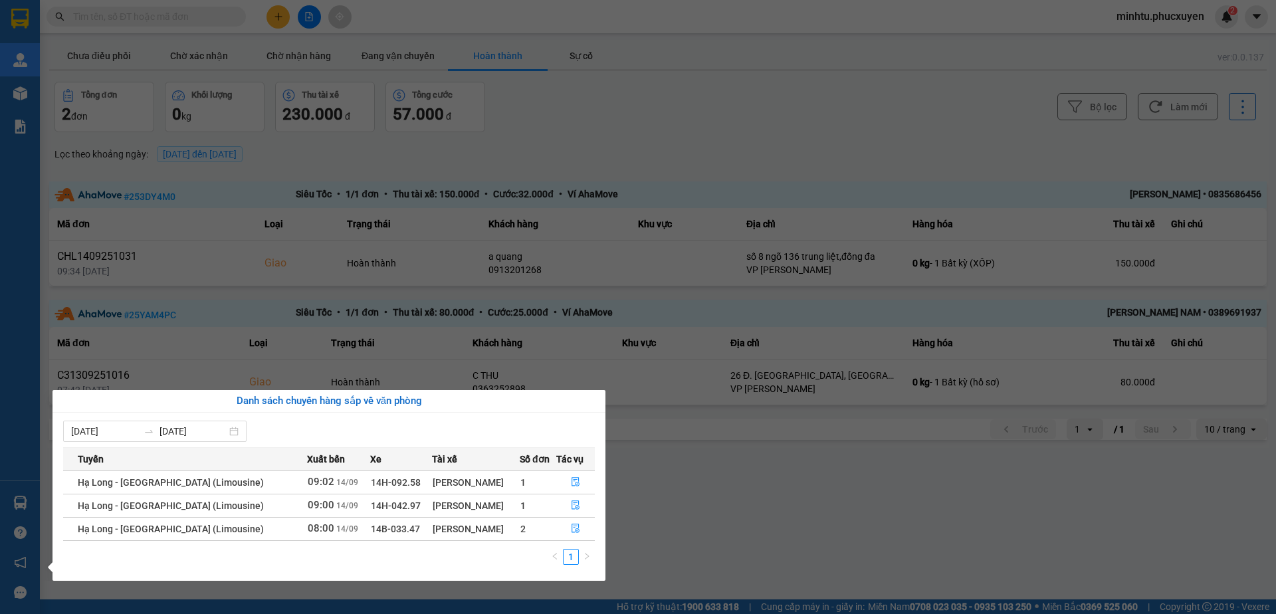
click at [664, 70] on section "Kết quả tìm kiếm ( 0 ) Bộ lọc No Data minhtu.phucxuyen 2 Quản Lý Quản lý giao n…" at bounding box center [638, 307] width 1276 height 614
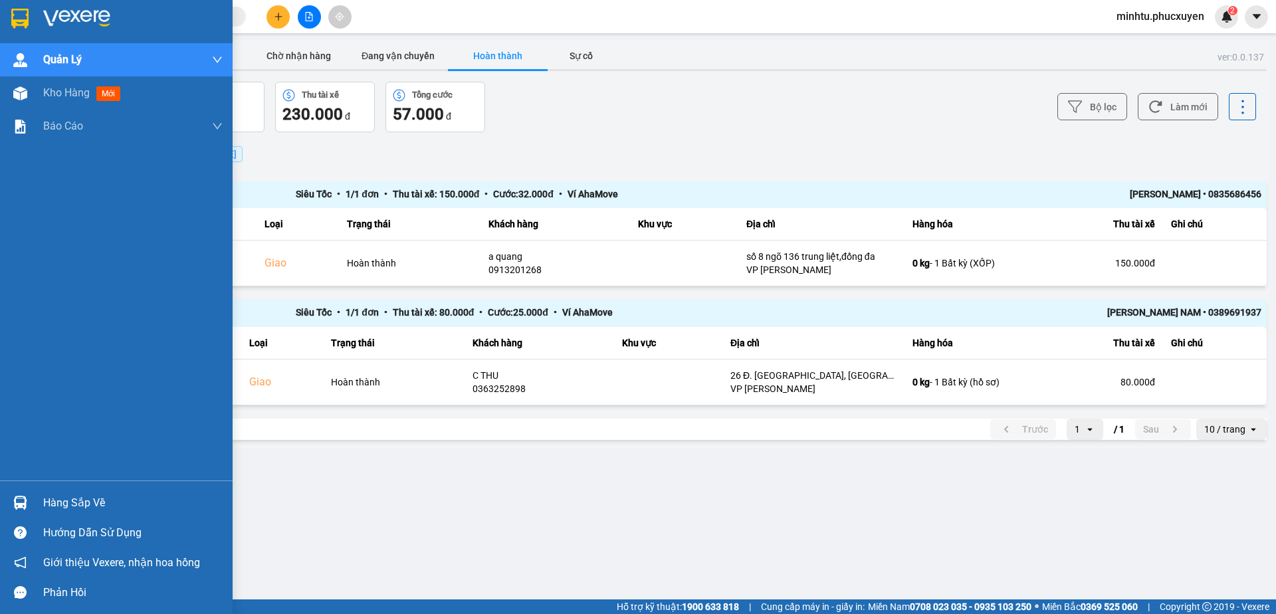
click at [33, 497] on div "Hàng sắp về" at bounding box center [116, 503] width 233 height 30
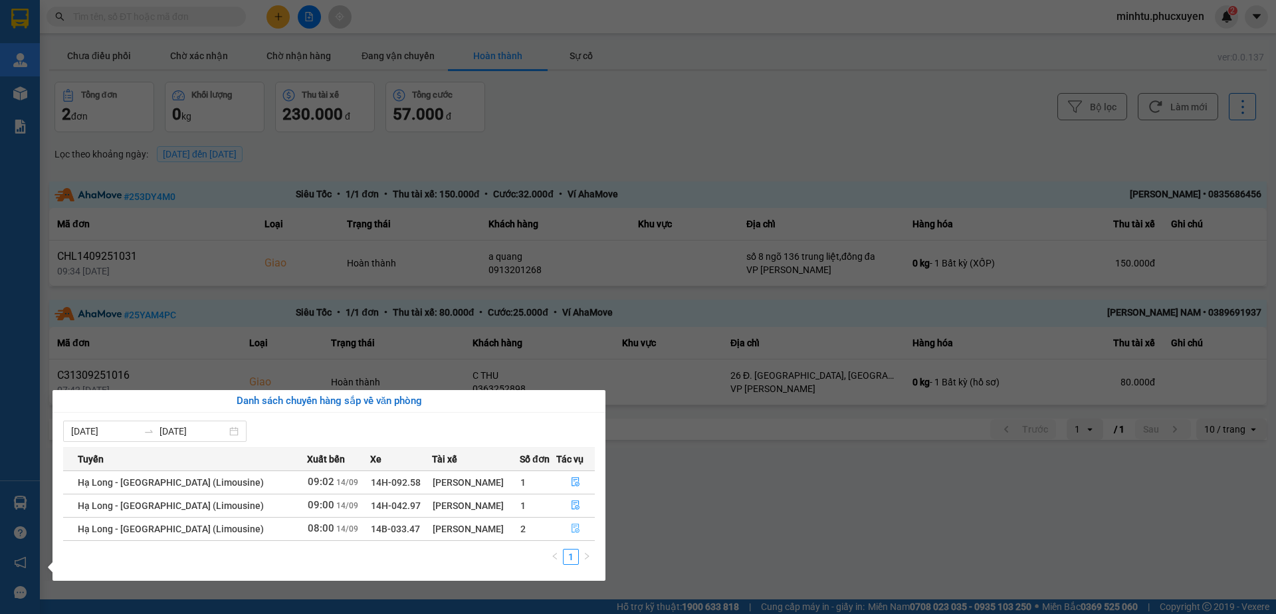
click at [575, 527] on icon "file-done" at bounding box center [575, 528] width 9 height 9
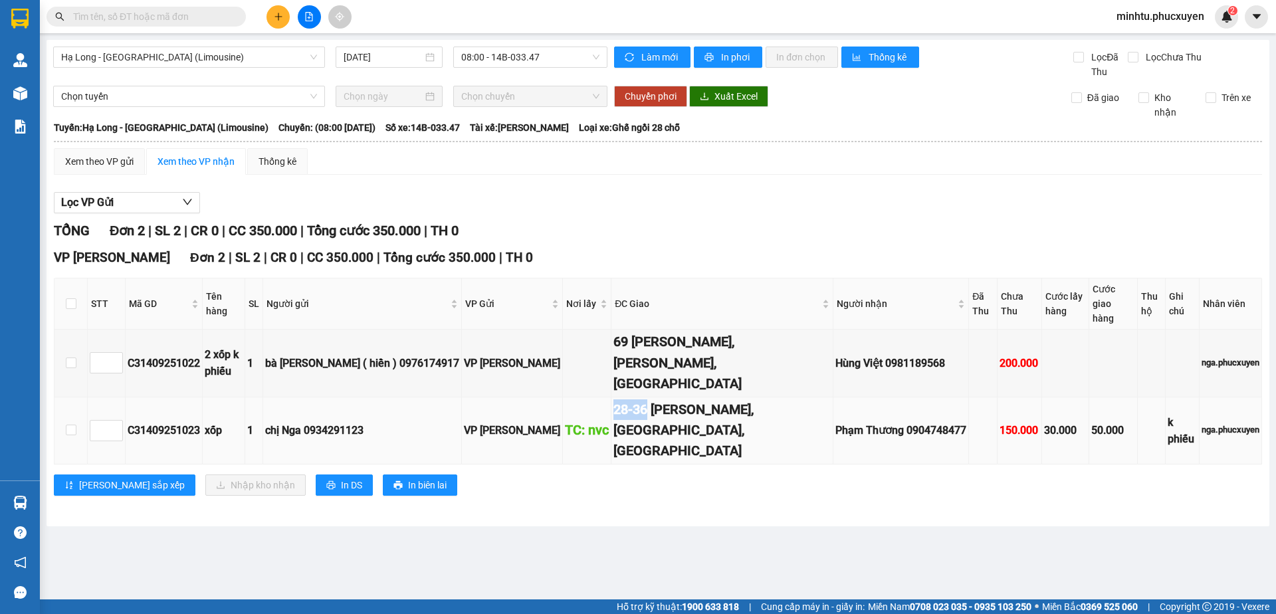
drag, startPoint x: 543, startPoint y: 375, endPoint x: 573, endPoint y: 376, distance: 30.6
click at [613, 399] on div "28-36 Hạ Đình, Thanh Xuân Trung, Thanh Xuân" at bounding box center [721, 430] width 217 height 62
click at [165, 422] on div "C31409251023" at bounding box center [164, 430] width 72 height 17
copy div "C31409251023"
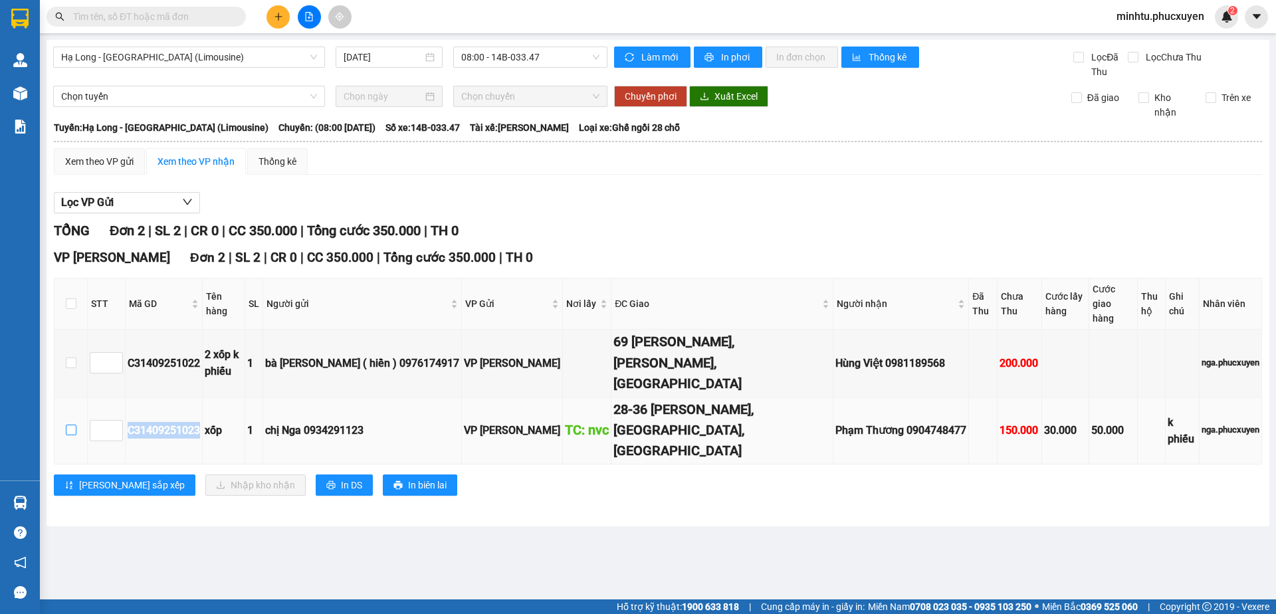
click at [71, 425] on input "checkbox" at bounding box center [71, 430] width 11 height 11
checkbox input "true"
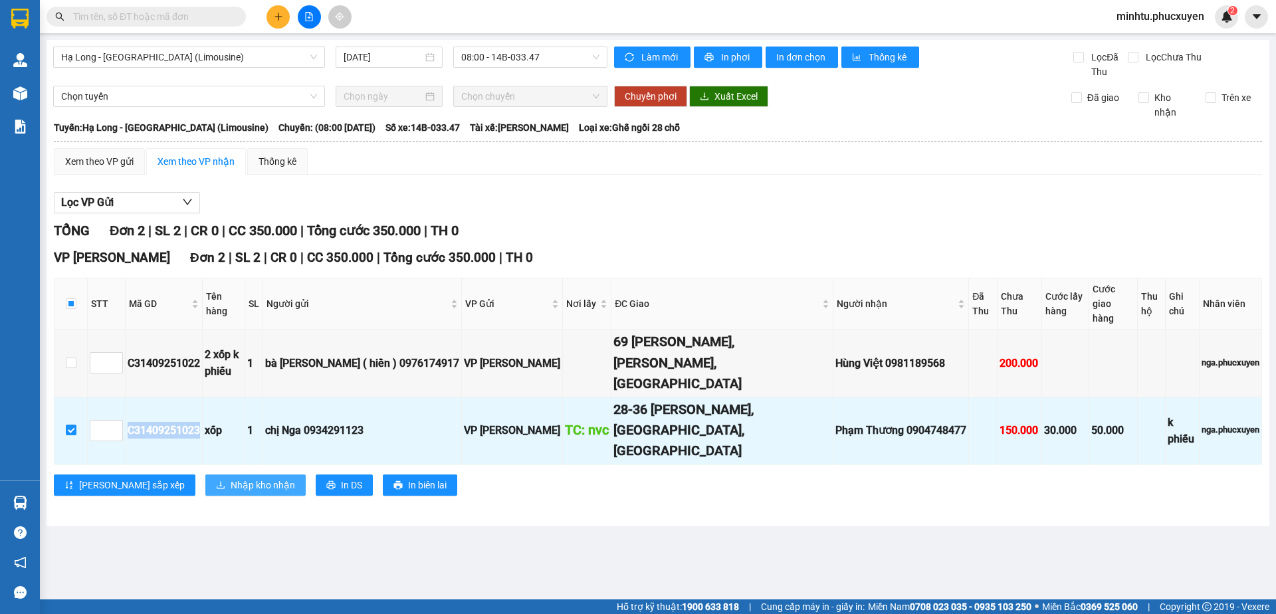
click at [231, 478] on span "Nhập kho nhận" at bounding box center [263, 485] width 64 height 15
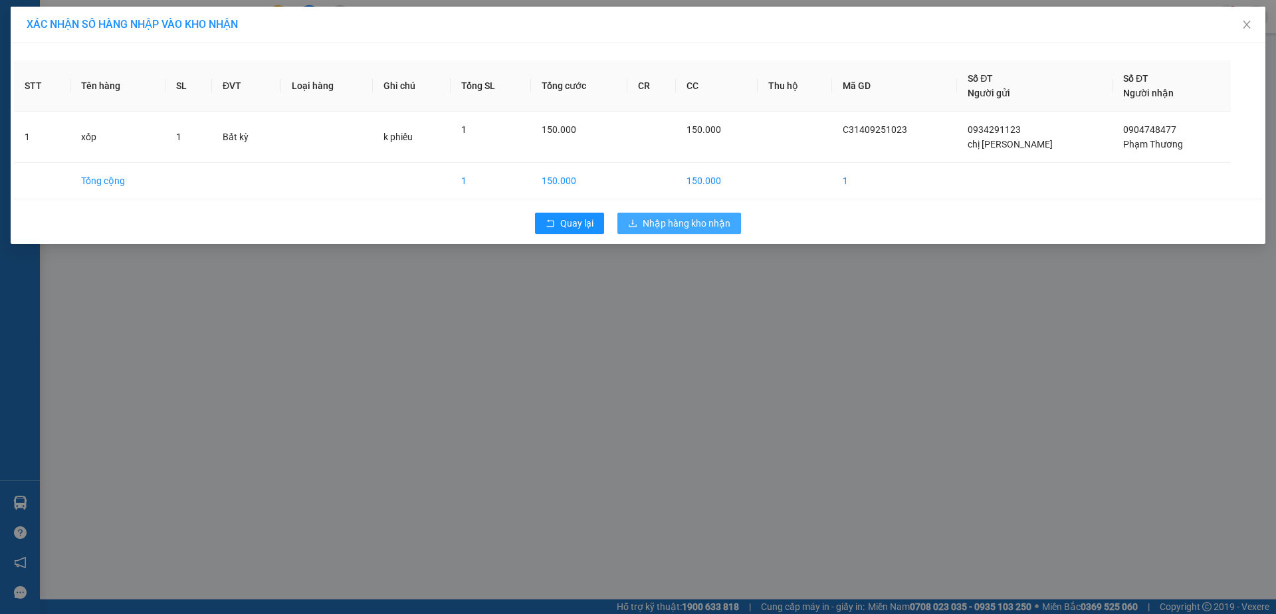
click at [712, 229] on span "Nhập hàng kho nhận" at bounding box center [686, 223] width 88 height 15
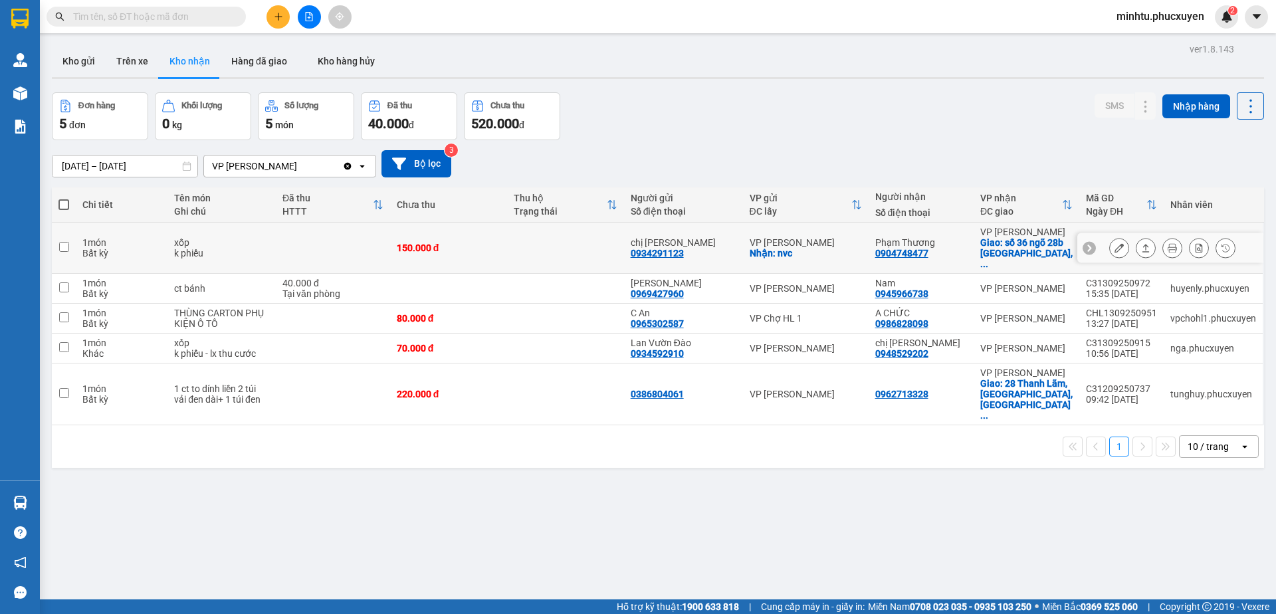
click at [1114, 247] on icon at bounding box center [1118, 247] width 9 height 9
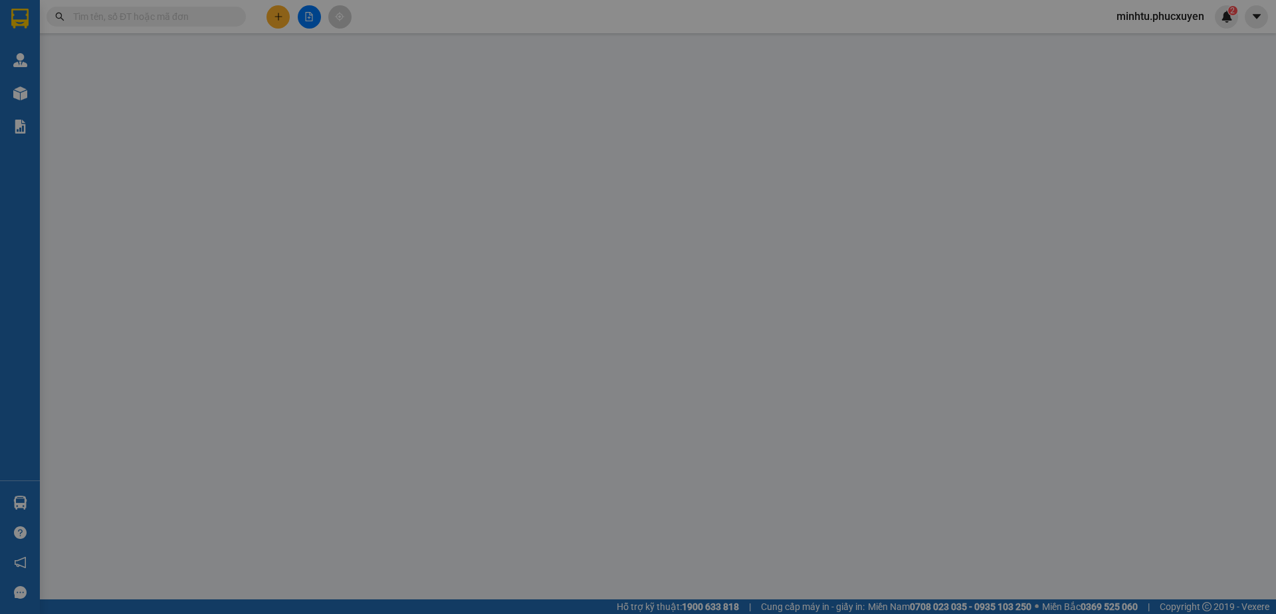
type input "0934291123"
type input "chị Nga"
checkbox input "true"
type input "nvc"
type input "0904748477"
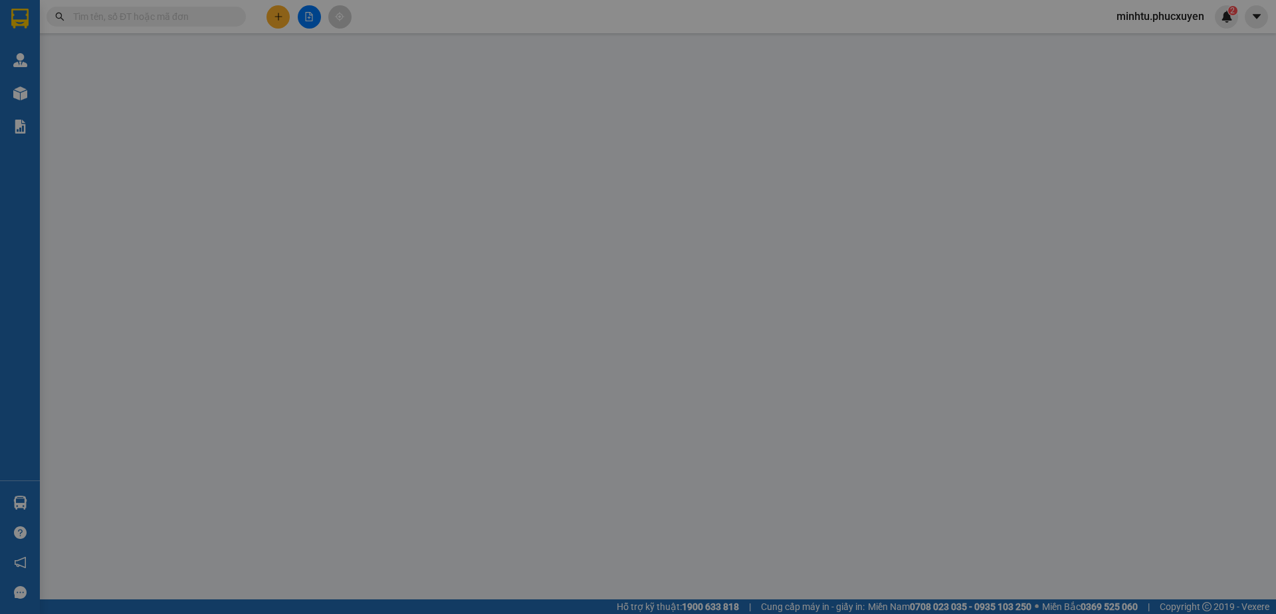
type input "Phạm Thương"
checkbox input "true"
type input "số 36 ngõ 28b Hạ Đình, Thanh Xuân Trung, Thanh Xuân"
type input "150.000"
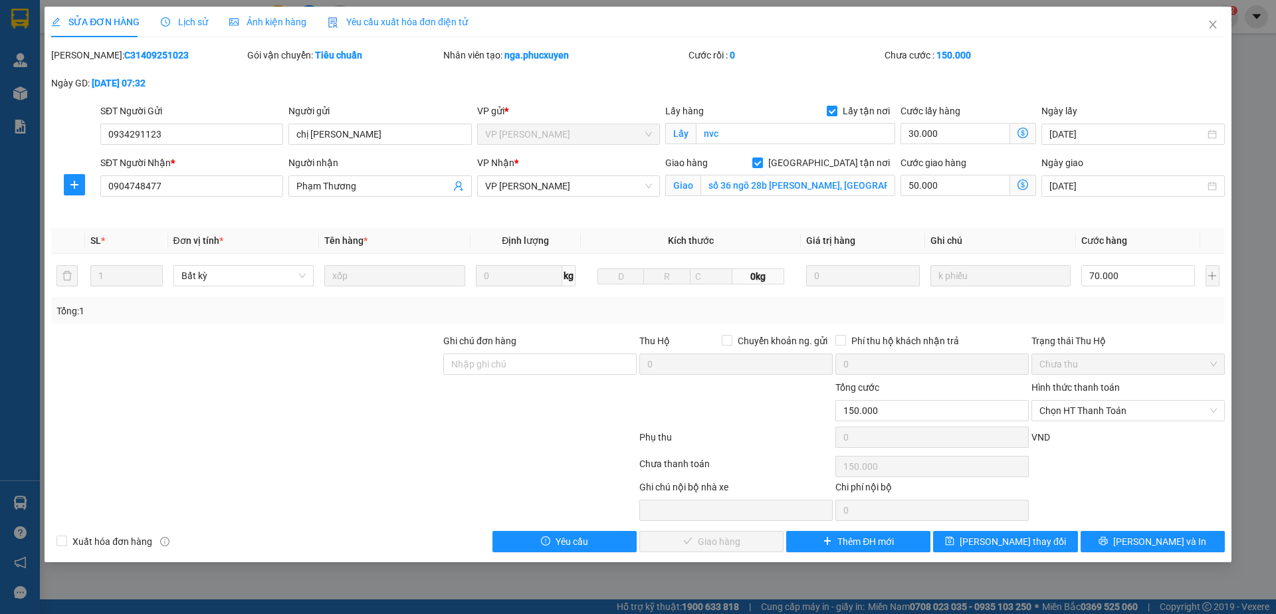
click at [176, 21] on span "Lịch sử" at bounding box center [184, 22] width 47 height 11
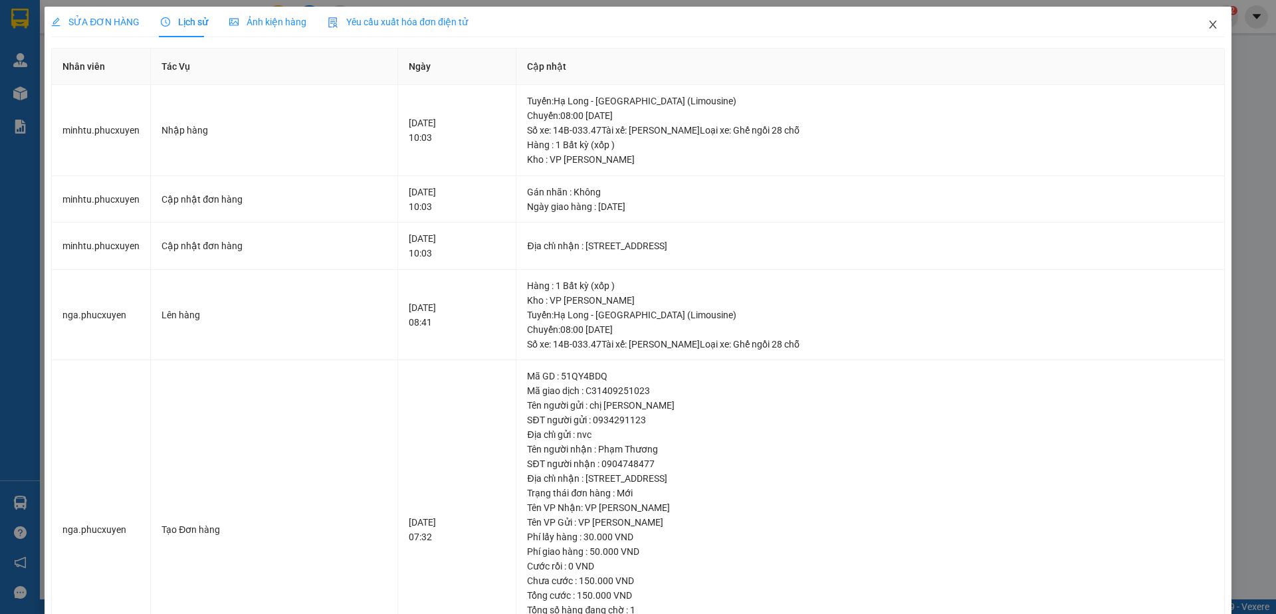
click at [1207, 28] on icon "close" at bounding box center [1212, 24] width 11 height 11
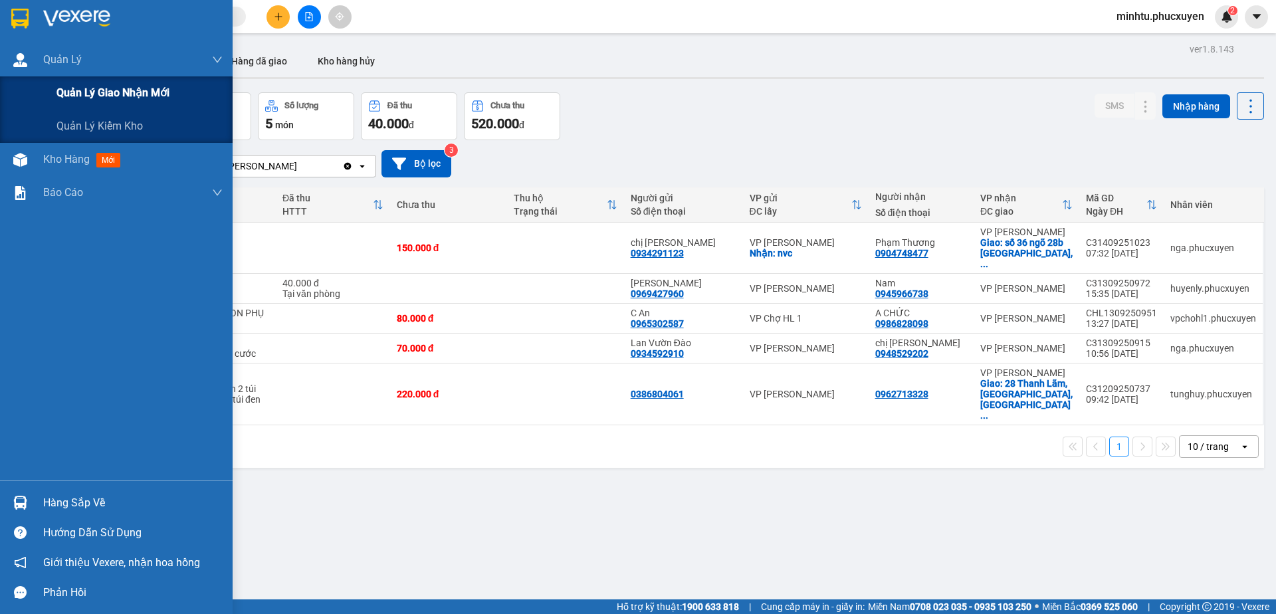
click at [82, 94] on span "Quản lý giao nhận mới" at bounding box center [112, 92] width 113 height 17
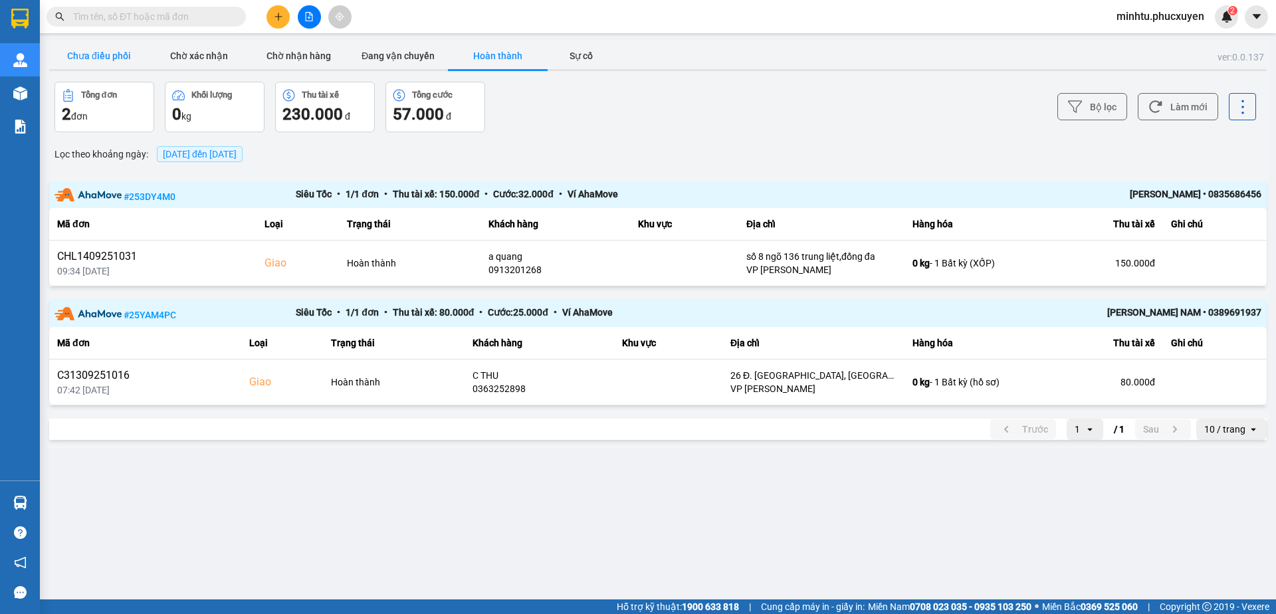
click at [136, 67] on button "Chưa điều phối" at bounding box center [99, 56] width 100 height 27
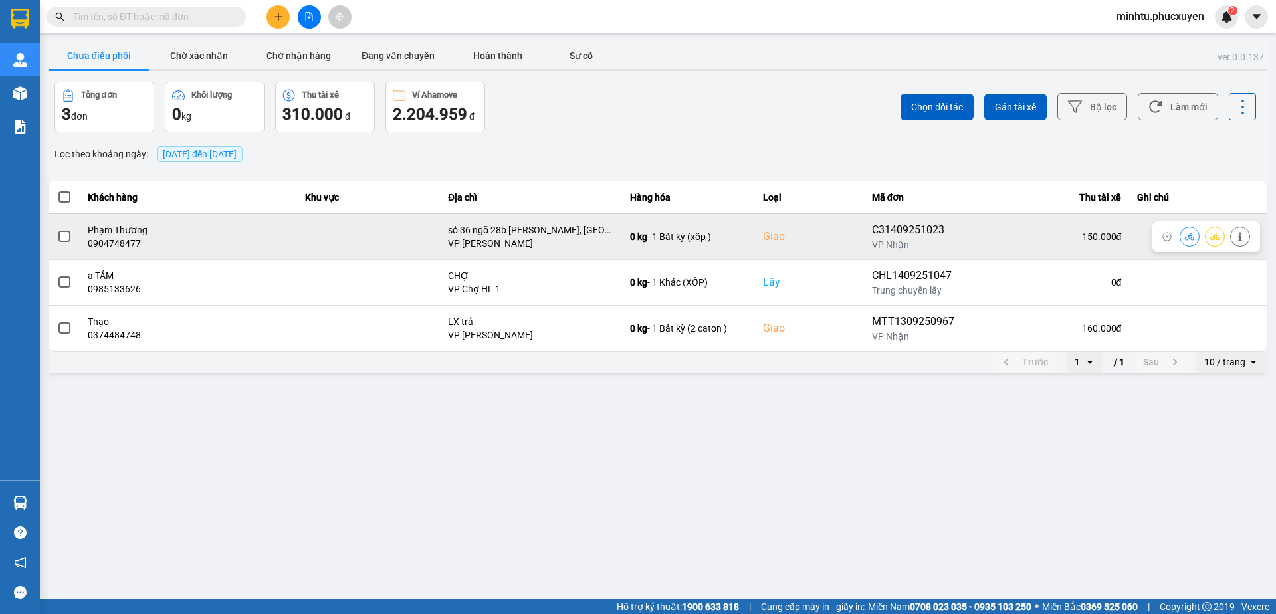
click at [1189, 242] on button at bounding box center [1189, 236] width 19 height 23
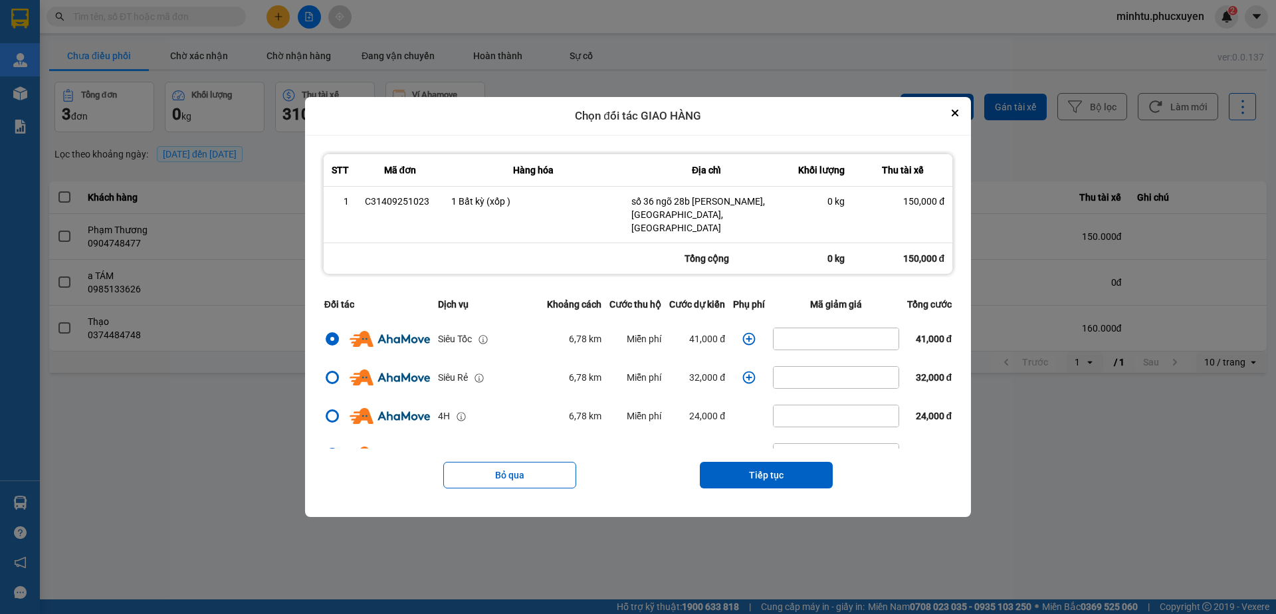
click at [742, 335] on icon "dialog" at bounding box center [748, 338] width 13 height 13
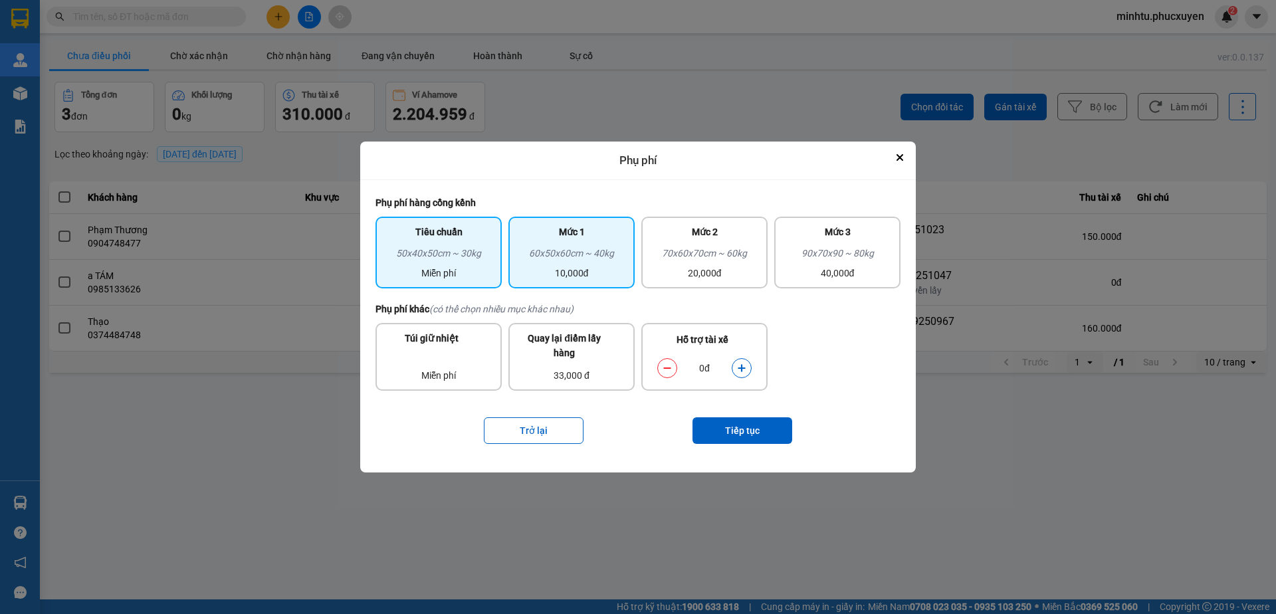
click at [622, 284] on div "Mức 1 60x50x60cm ~ 40kg 10,000đ" at bounding box center [571, 253] width 126 height 72
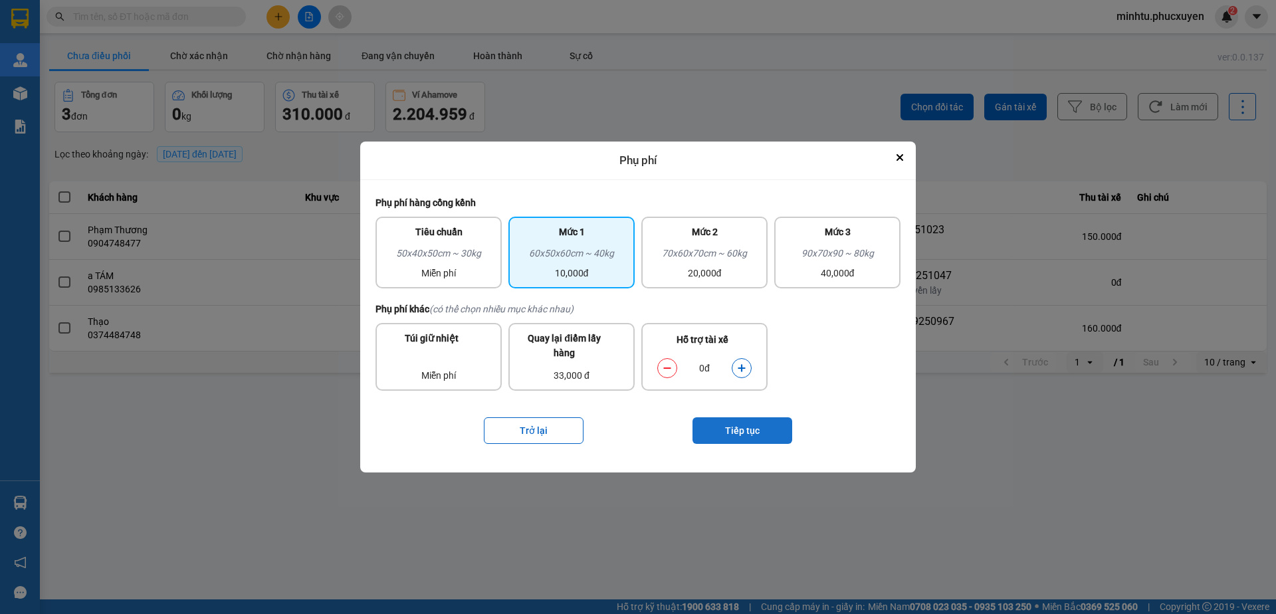
click at [718, 422] on button "Tiếp tục" at bounding box center [742, 430] width 100 height 27
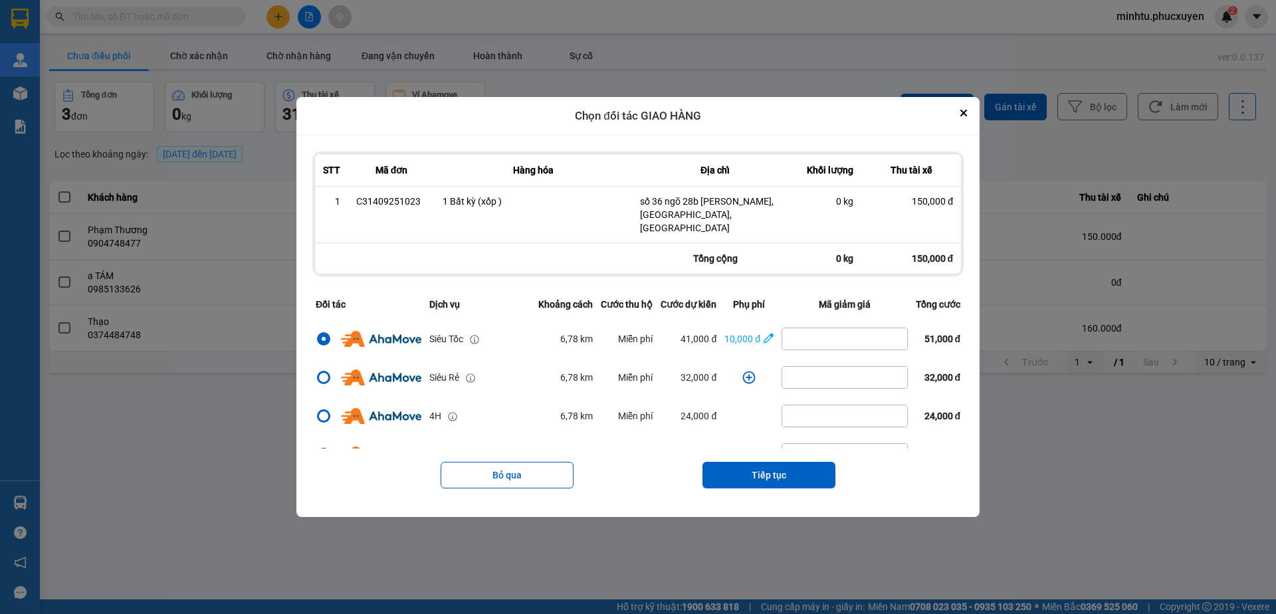
click at [770, 482] on div "Bỏ qua Tiếp tục" at bounding box center [638, 474] width 652 height 53
click at [772, 476] on button "Tiếp tục" at bounding box center [768, 475] width 133 height 27
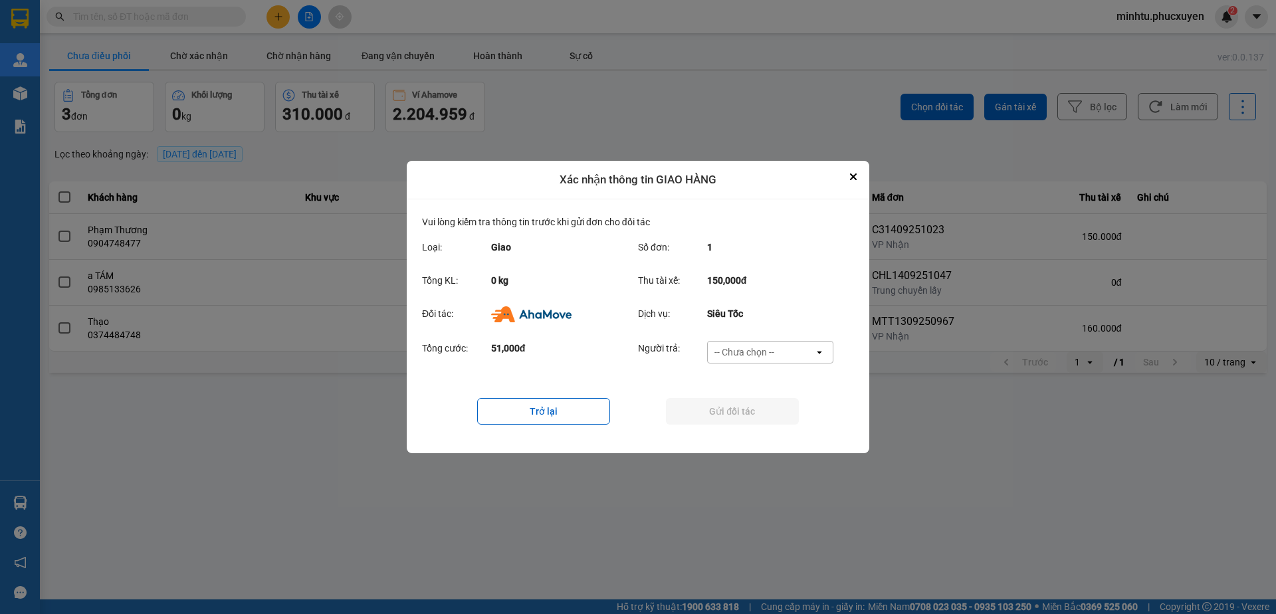
click at [779, 367] on div "Người trả: -- Chưa chọn -- open" at bounding box center [739, 356] width 203 height 31
click at [779, 353] on div "-- Chưa chọn --" at bounding box center [761, 351] width 106 height 21
click at [760, 430] on span "Ví Ahamove" at bounding box center [744, 428] width 54 height 13
click at [756, 417] on button "Gửi đối tác" at bounding box center [732, 411] width 133 height 27
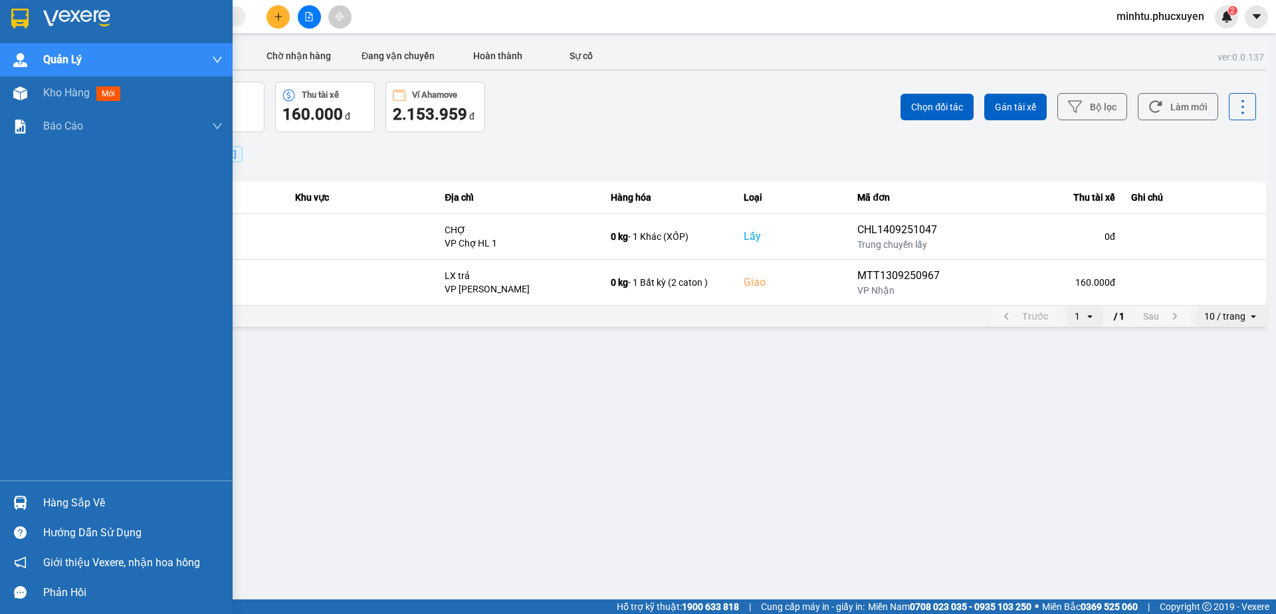
click at [31, 490] on div "Hàng sắp về" at bounding box center [116, 503] width 233 height 30
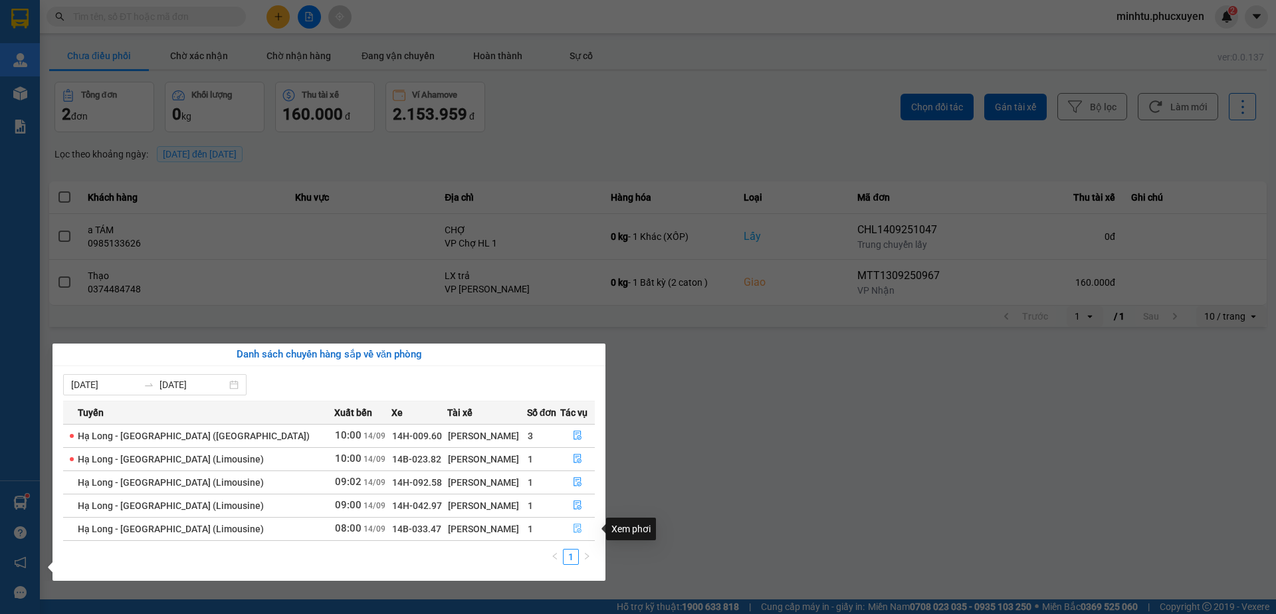
click at [577, 530] on icon "file-done" at bounding box center [577, 528] width 9 height 9
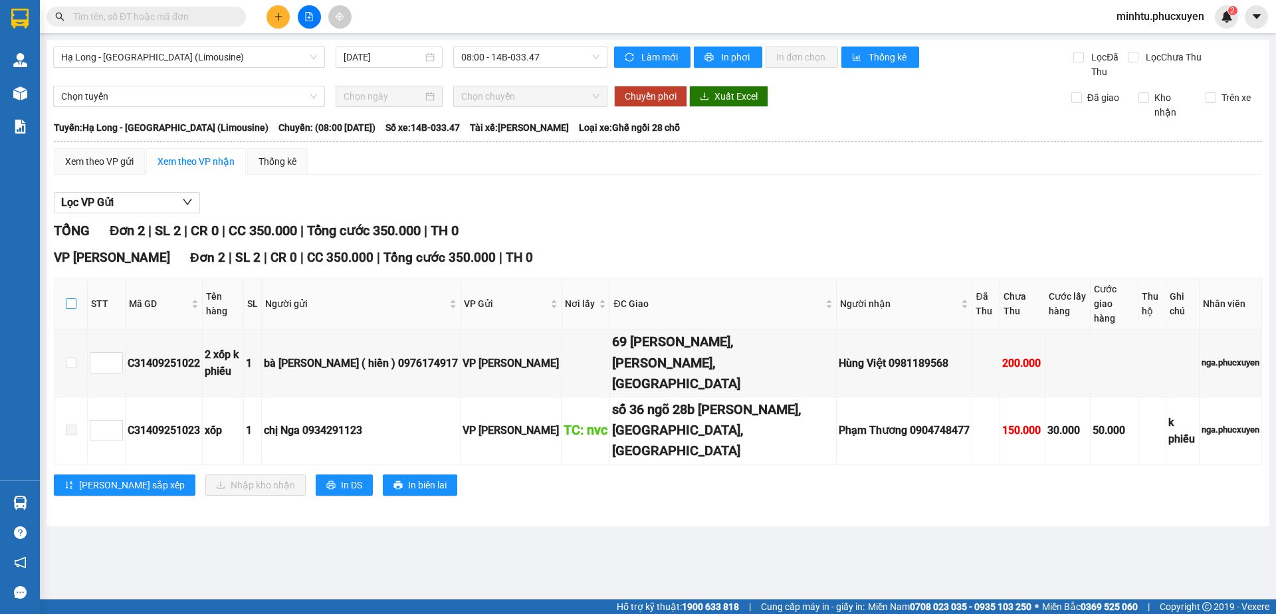
click at [72, 298] on input "checkbox" at bounding box center [71, 303] width 11 height 11
checkbox input "true"
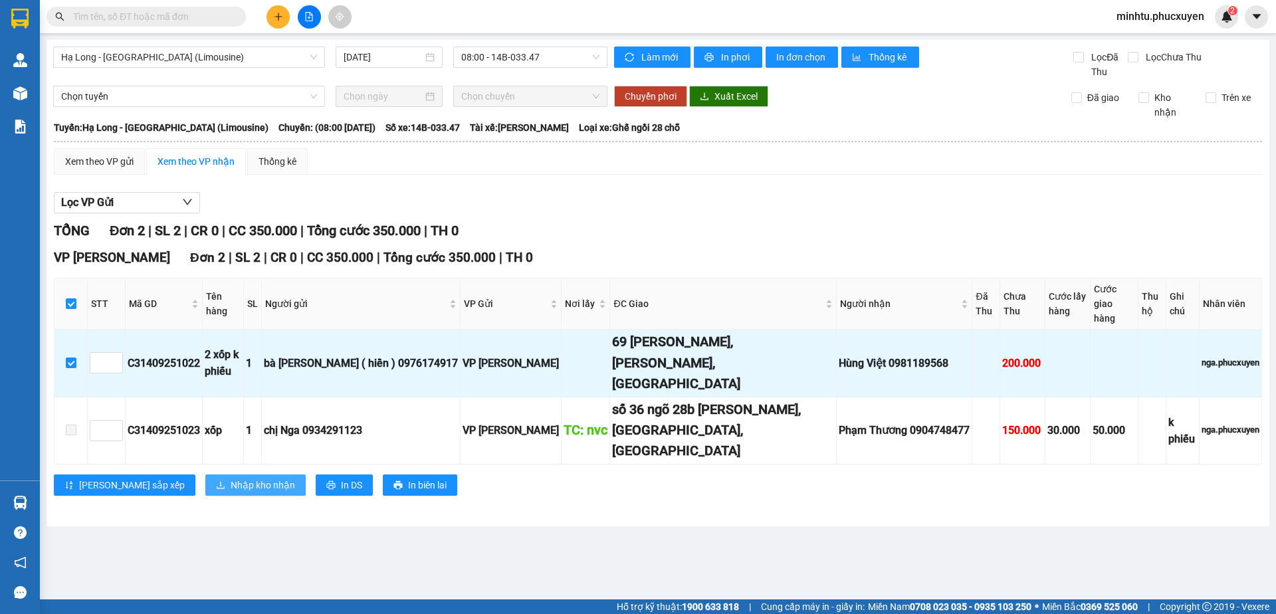
click at [231, 478] on span "Nhập kho nhận" at bounding box center [263, 485] width 64 height 15
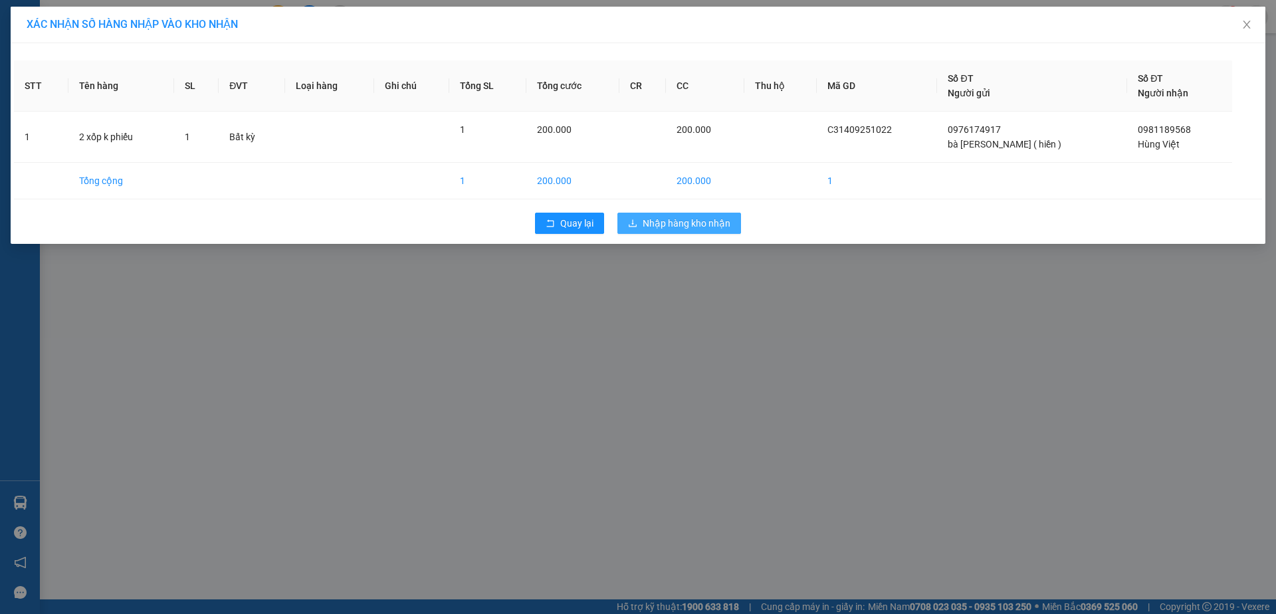
click at [700, 221] on span "Nhập hàng kho nhận" at bounding box center [686, 223] width 88 height 15
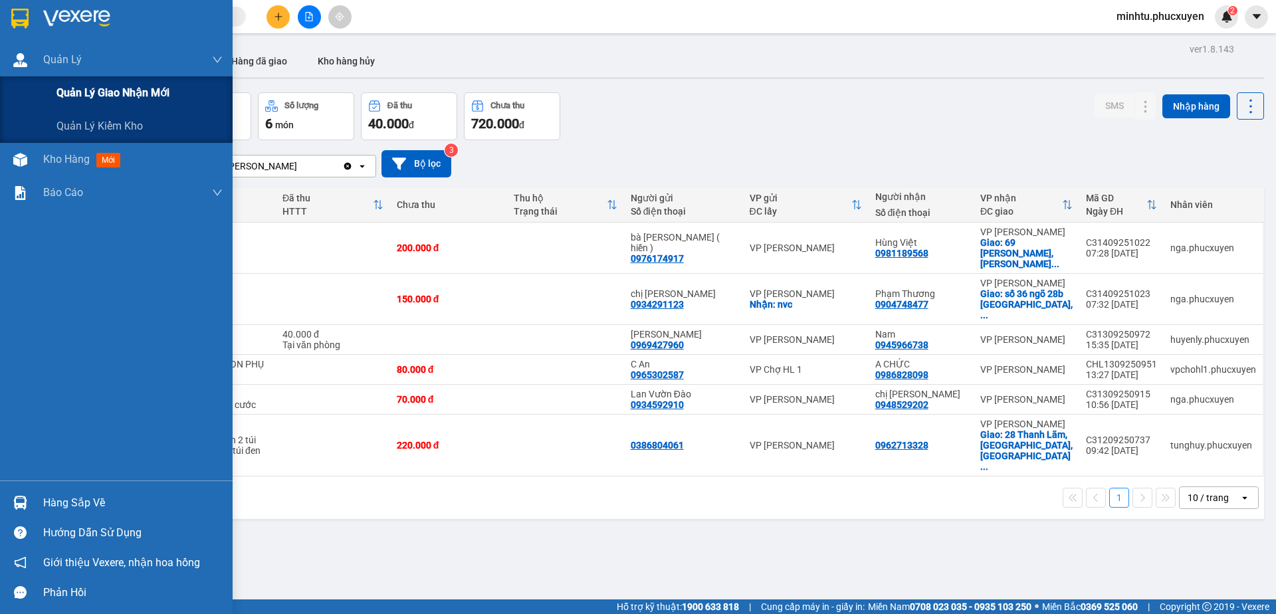
click at [57, 88] on span "Quản lý giao nhận mới" at bounding box center [112, 92] width 113 height 17
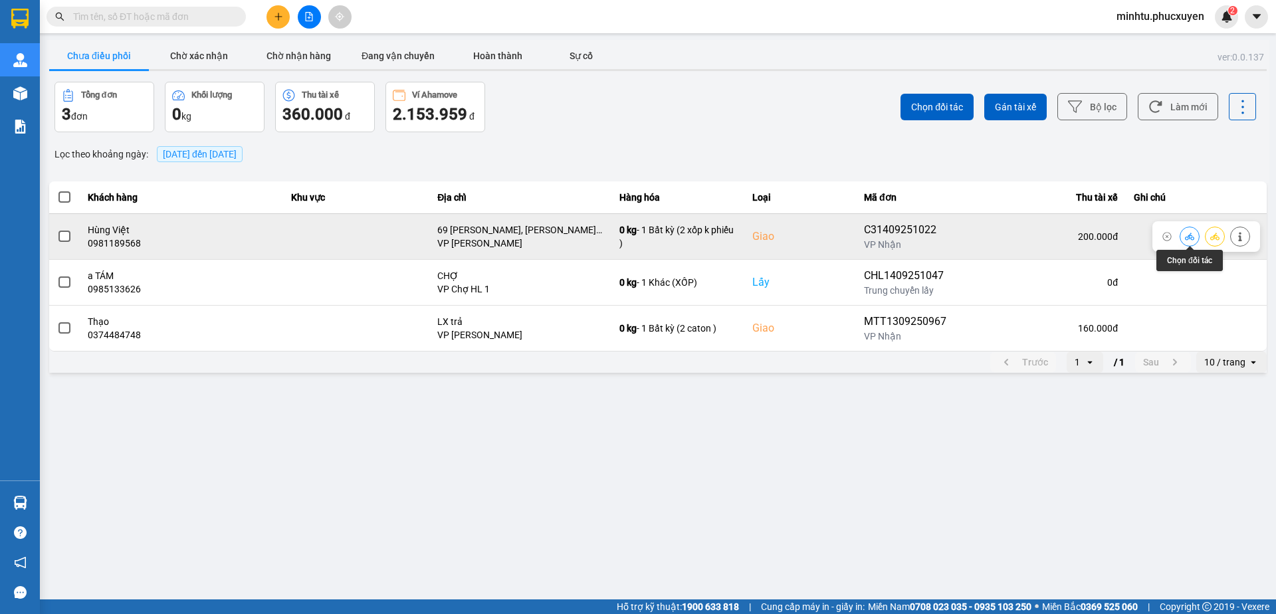
click at [1189, 240] on icon at bounding box center [1189, 236] width 9 height 9
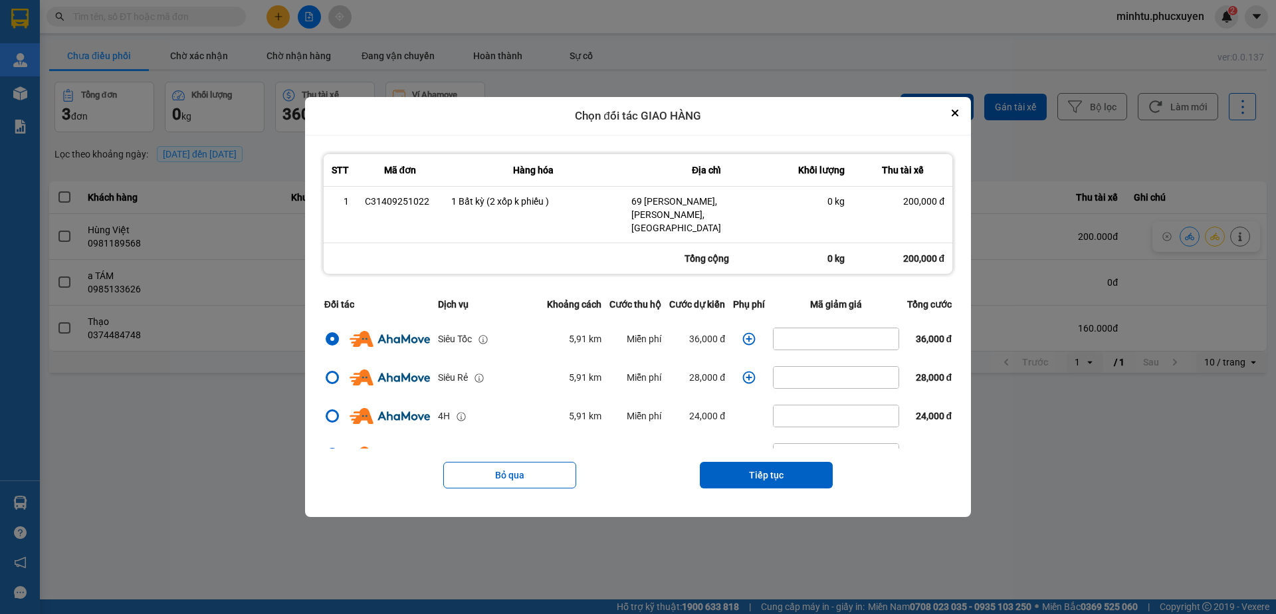
click at [742, 334] on icon "dialog" at bounding box center [748, 338] width 13 height 13
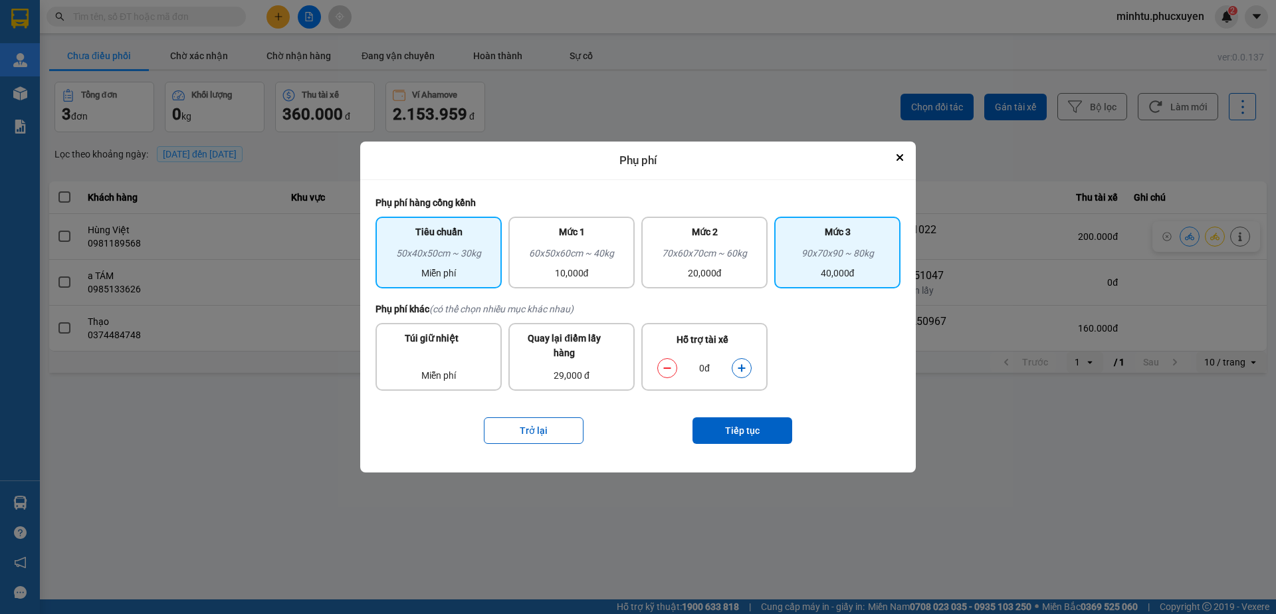
click at [820, 278] on div "40,000đ" at bounding box center [837, 273] width 110 height 15
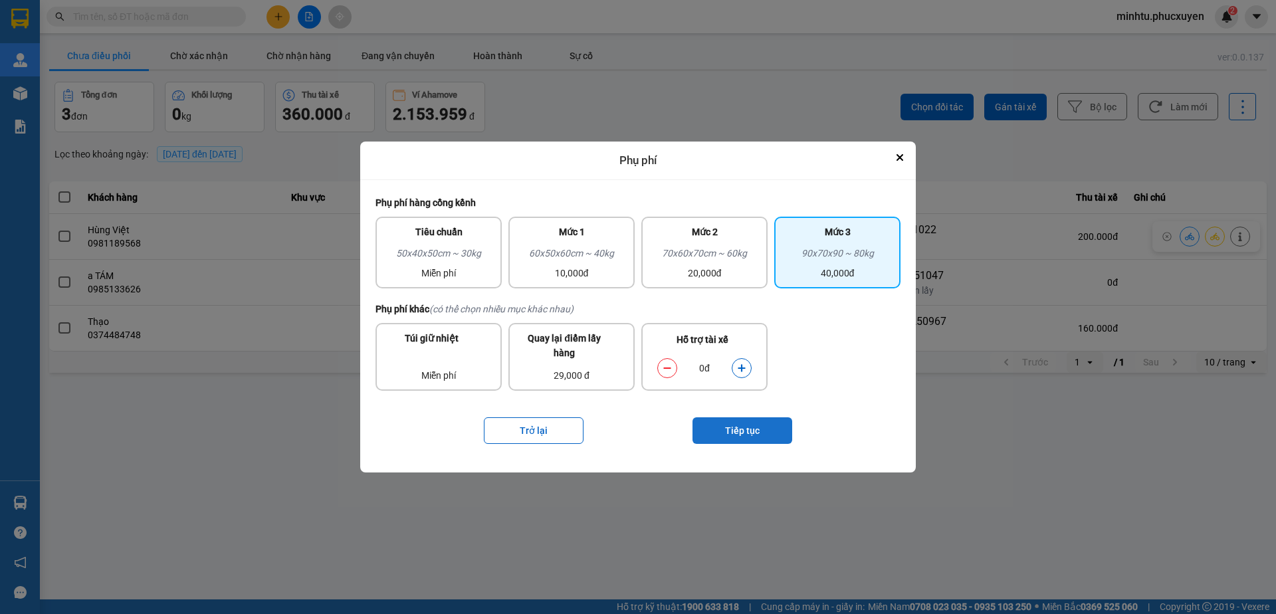
click at [787, 427] on button "Tiếp tục" at bounding box center [742, 430] width 100 height 27
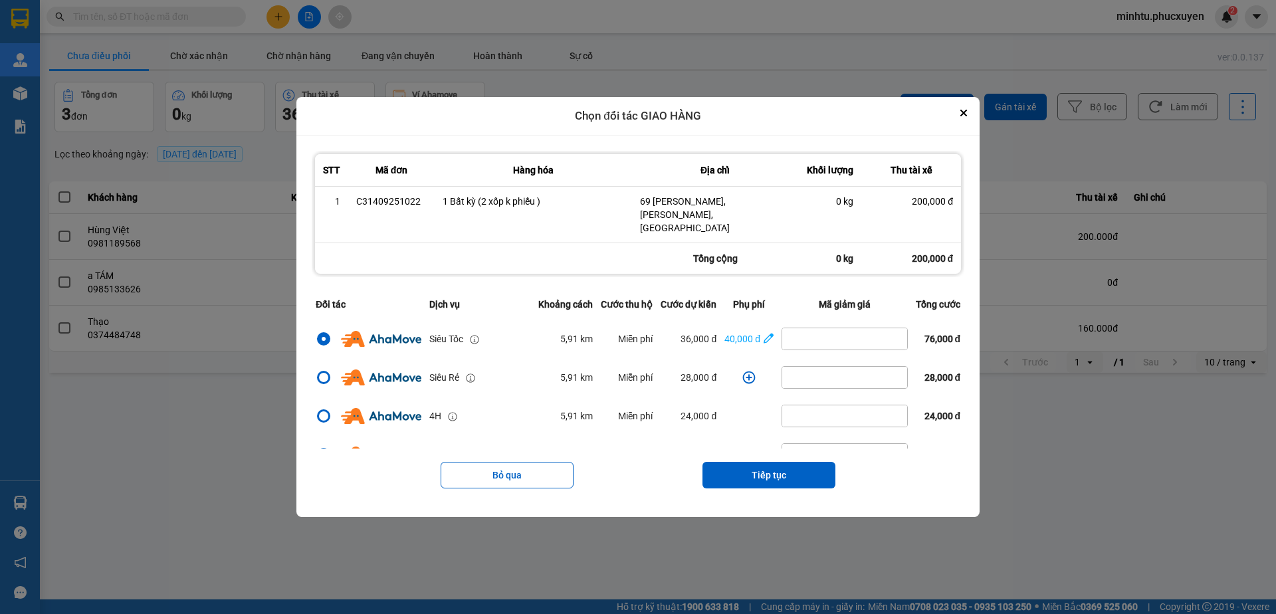
drag, startPoint x: 770, startPoint y: 463, endPoint x: 760, endPoint y: 439, distance: 25.9
click at [770, 463] on button "Tiếp tục" at bounding box center [768, 475] width 133 height 27
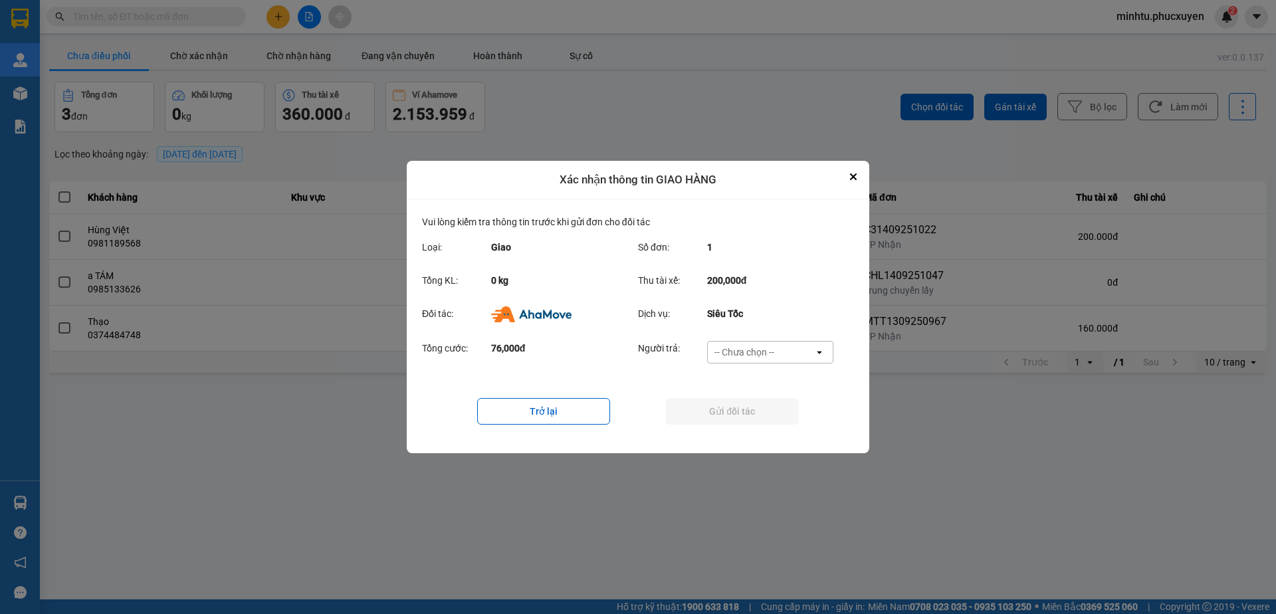
click at [739, 359] on div "-- Chưa chọn --" at bounding box center [761, 351] width 106 height 21
click at [761, 387] on div "Khách hàng" at bounding box center [769, 381] width 126 height 24
click at [762, 412] on button "Gửi đối tác" at bounding box center [732, 411] width 133 height 27
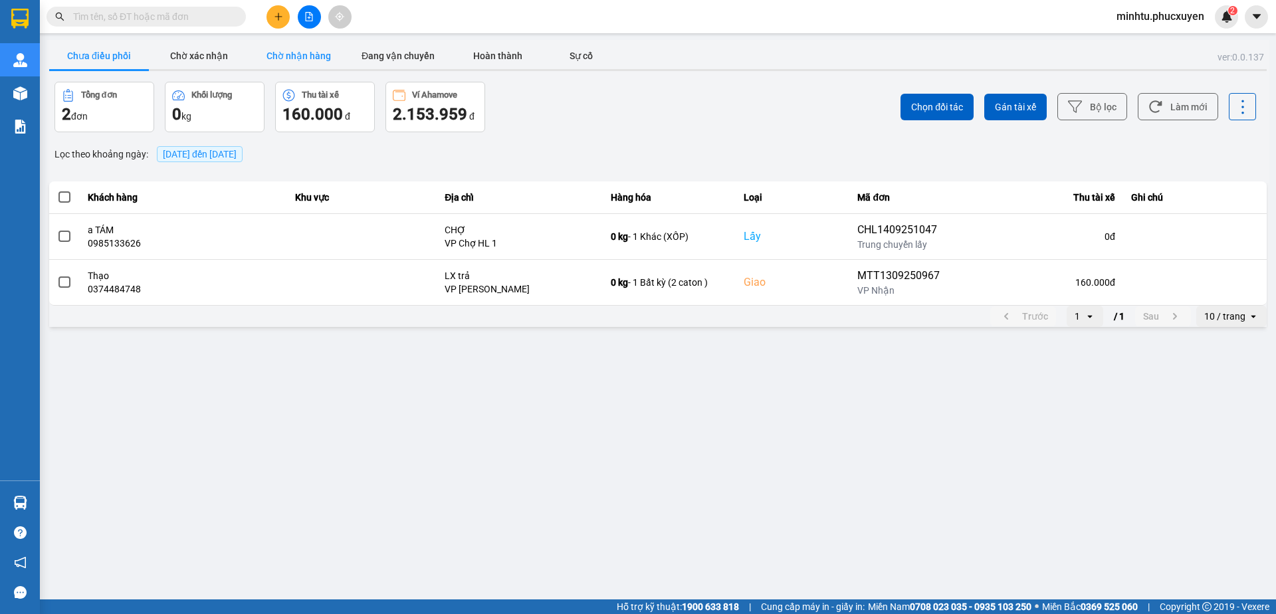
click at [281, 66] on button "Chờ nhận hàng" at bounding box center [298, 56] width 100 height 27
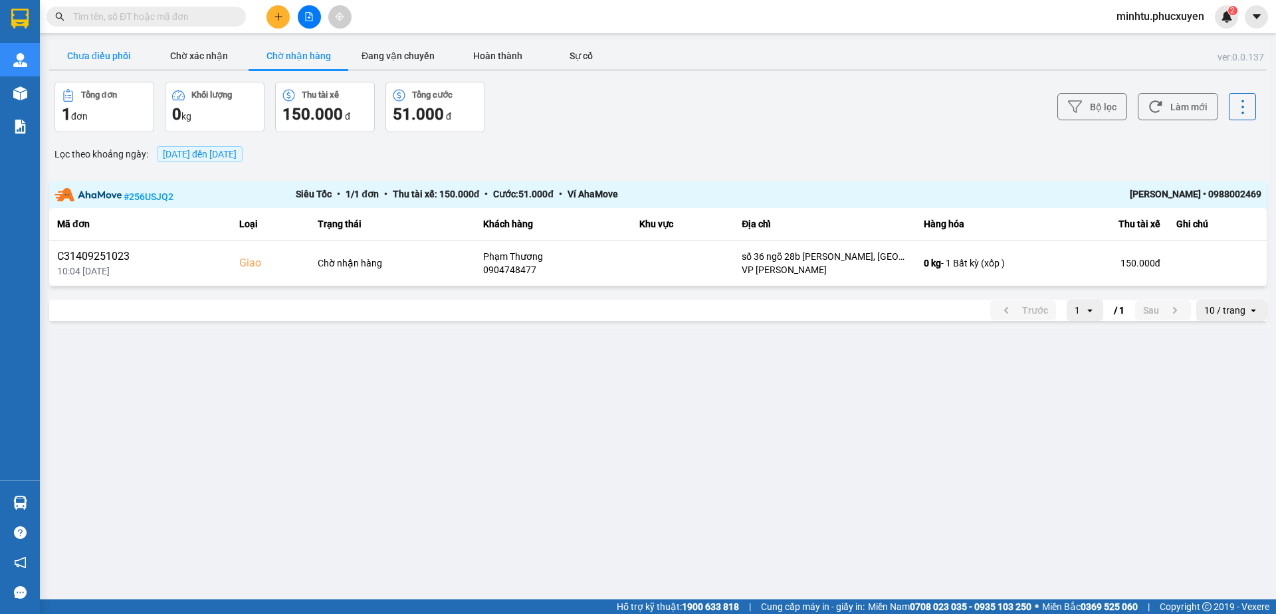
click at [111, 60] on button "Chưa điều phối" at bounding box center [99, 56] width 100 height 27
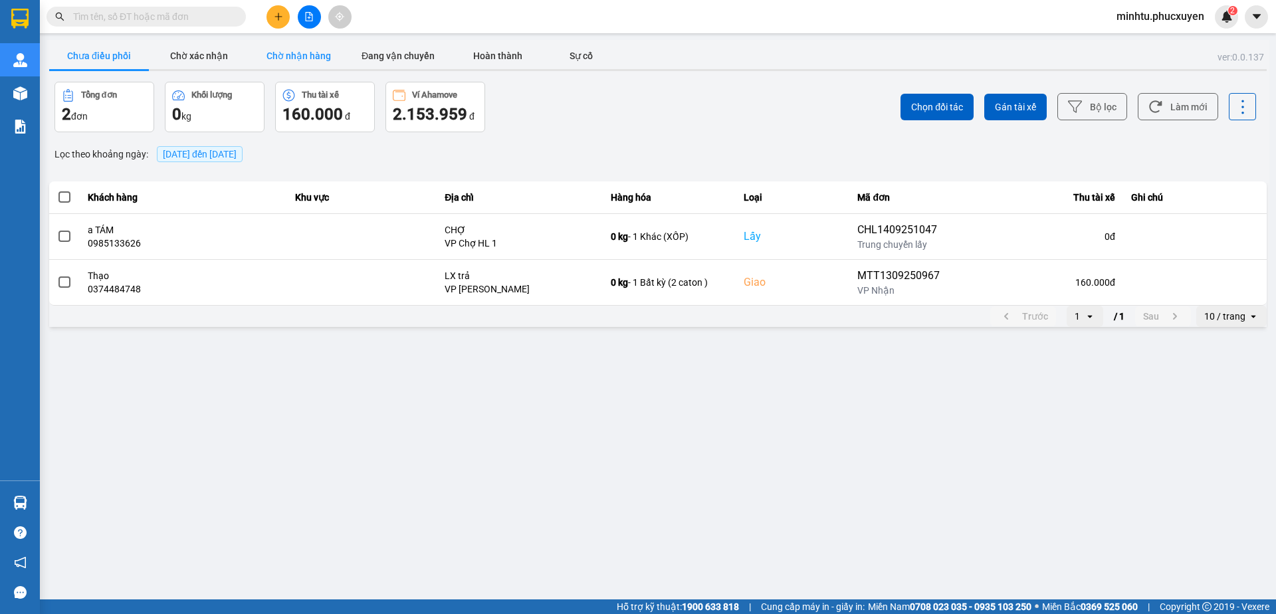
click at [274, 56] on button "Chờ nhận hàng" at bounding box center [298, 56] width 100 height 27
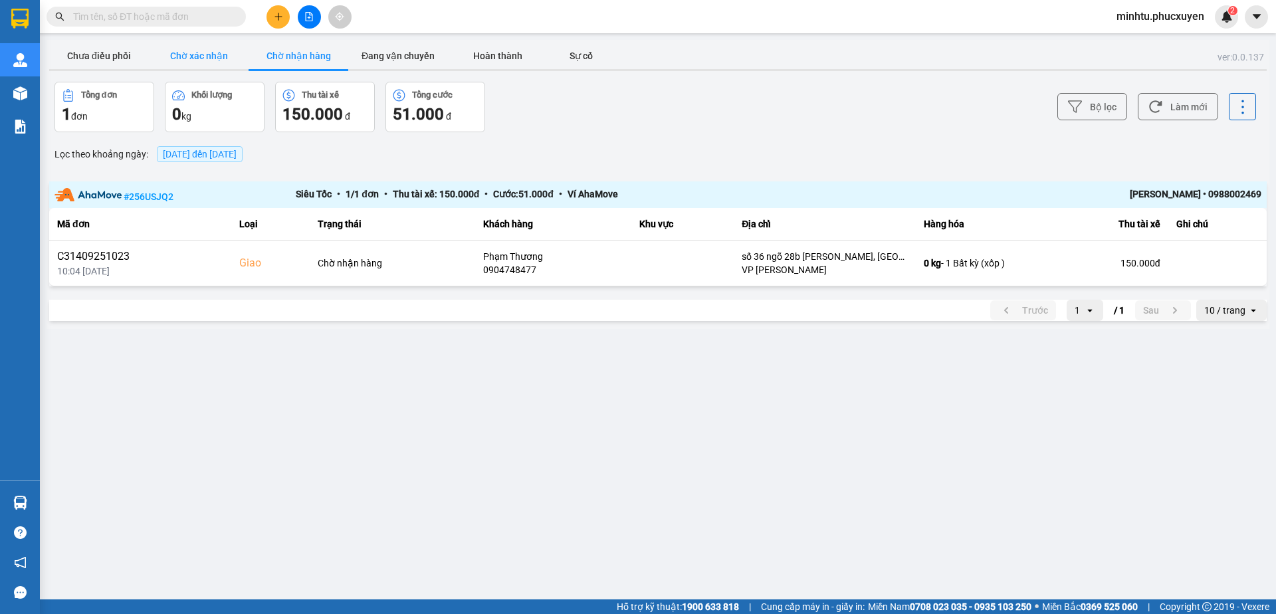
click at [215, 56] on button "Chờ xác nhận" at bounding box center [199, 56] width 100 height 27
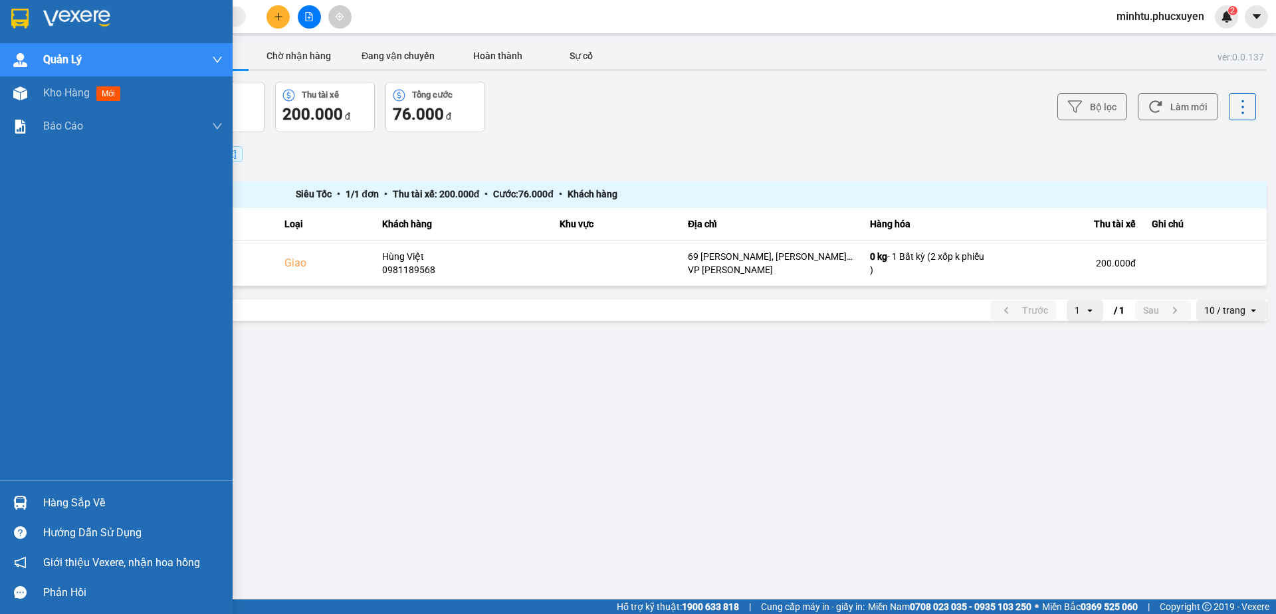
click at [25, 502] on img at bounding box center [20, 503] width 14 height 14
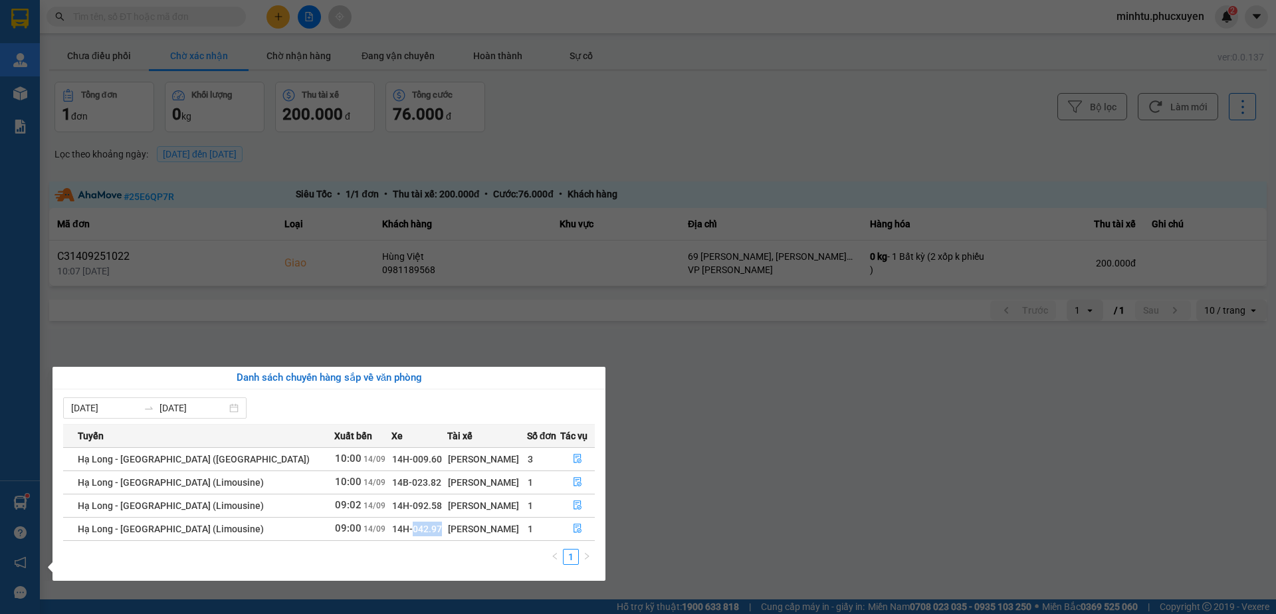
drag, startPoint x: 342, startPoint y: 530, endPoint x: 369, endPoint y: 528, distance: 27.4
click at [392, 528] on span "14H-042.97" at bounding box center [417, 529] width 50 height 11
copy span "042.97"
drag, startPoint x: 341, startPoint y: 506, endPoint x: 379, endPoint y: 504, distance: 37.9
click at [391, 504] on td "14H-092.58" at bounding box center [419, 505] width 56 height 23
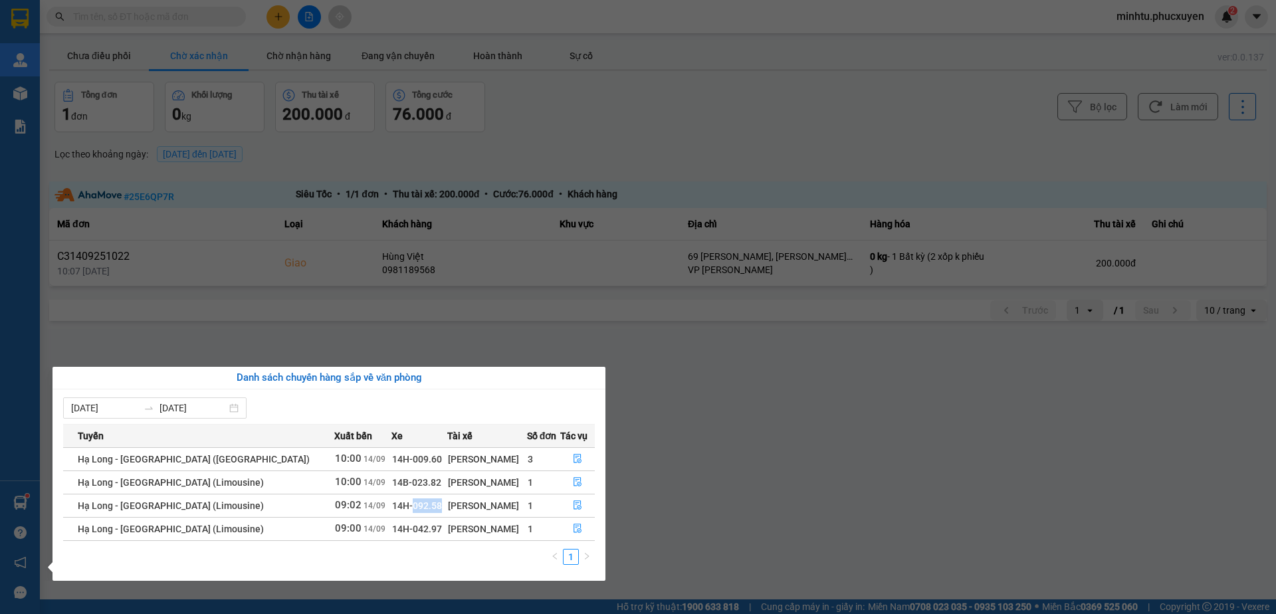
copy span "092.58"
click at [16, 78] on div "Quản Lý Quản lý giao nhận mới Quản lý kiểm kho Kho hàng mới Báo cáo 11. Báo cáo…" at bounding box center [20, 307] width 40 height 614
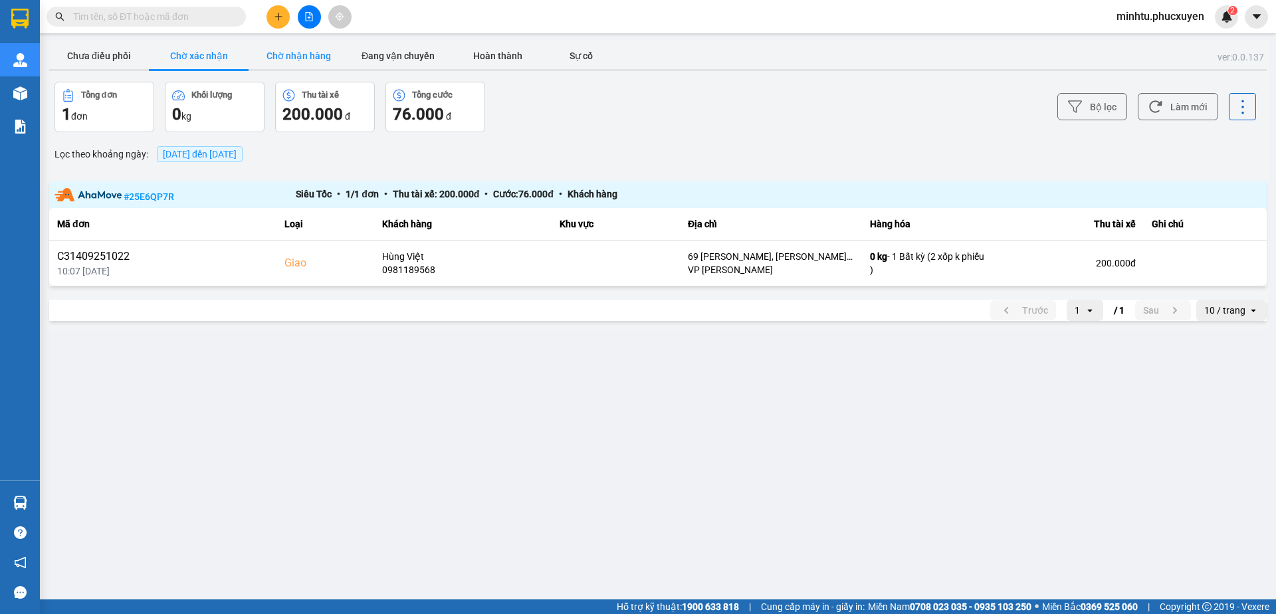
click at [299, 60] on button "Chờ nhận hàng" at bounding box center [298, 56] width 100 height 27
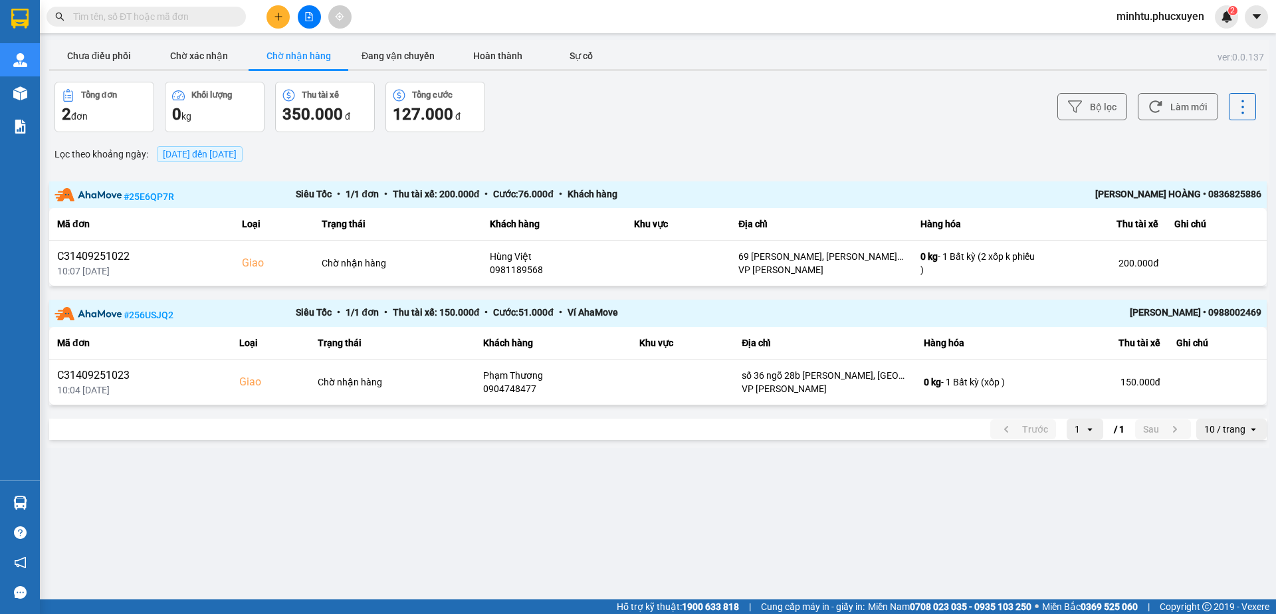
click at [824, 474] on main "ver: 0.0.137 Chưa điều phối Chờ xác nhận Chờ nhận hàng Đang vận chuyển Hoàn thà…" at bounding box center [638, 299] width 1276 height 599
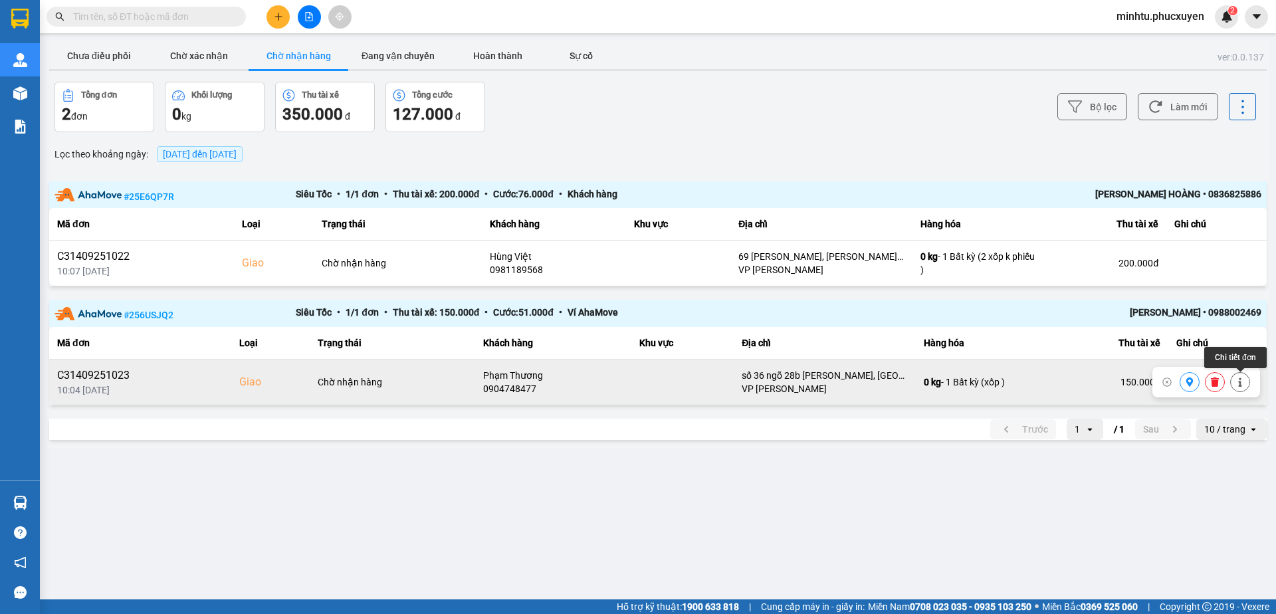
click at [1242, 387] on icon at bounding box center [1239, 381] width 9 height 9
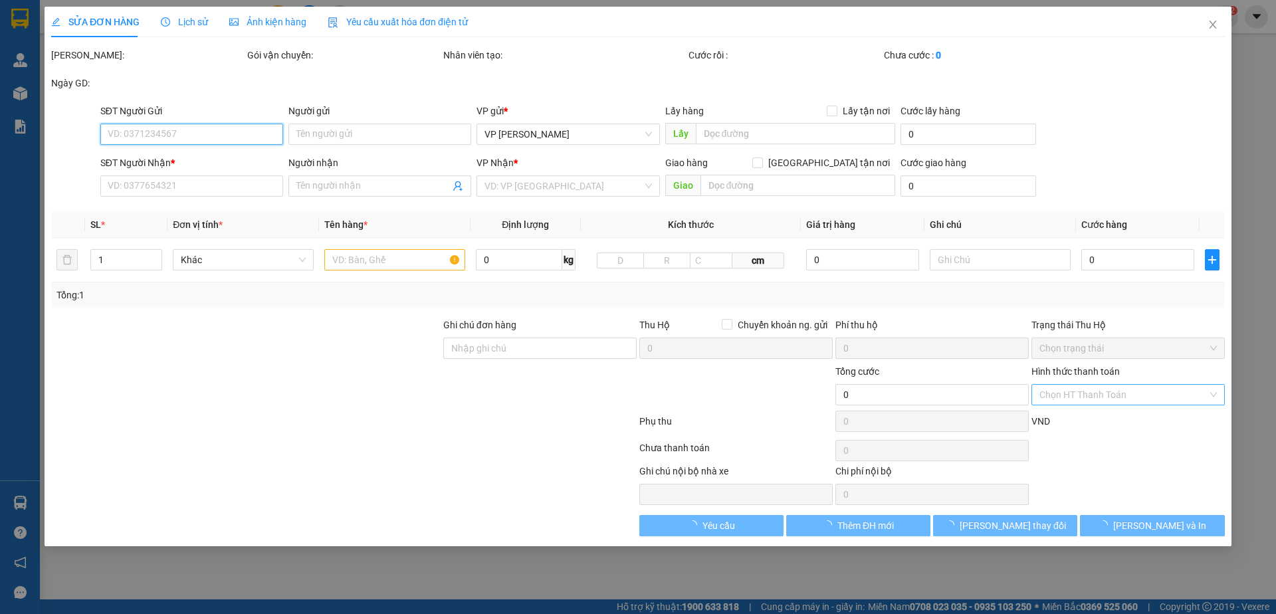
type input "0934291123"
type input "chị Nga"
checkbox input "true"
type input "nvc"
type input "0904748477"
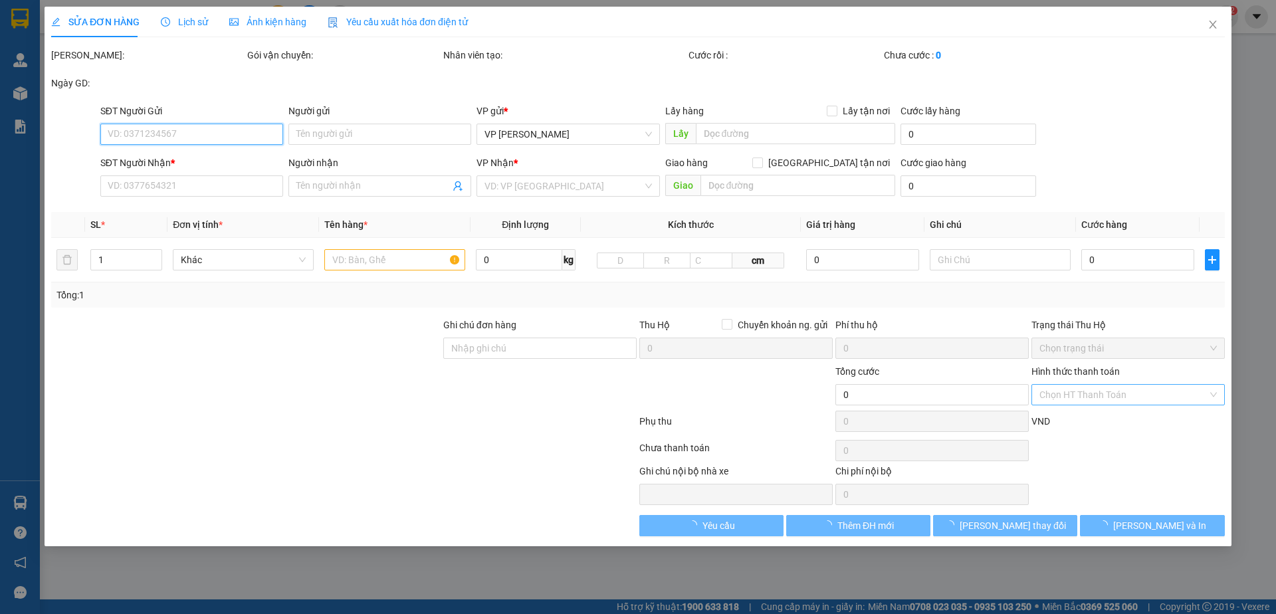
type input "Phạm Thương"
checkbox input "true"
type input "số 36 ngõ 28b Hạ Đình, Thanh Xuân Trung, Thanh Xuân"
type input "150.000"
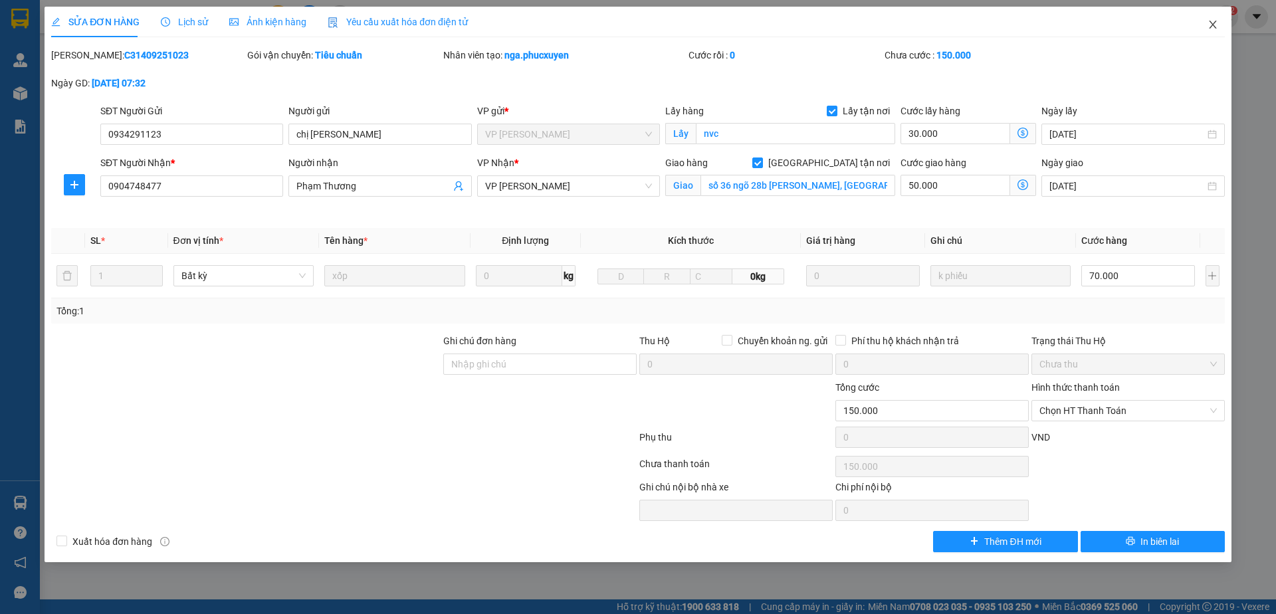
click at [1207, 29] on icon "close" at bounding box center [1212, 24] width 11 height 11
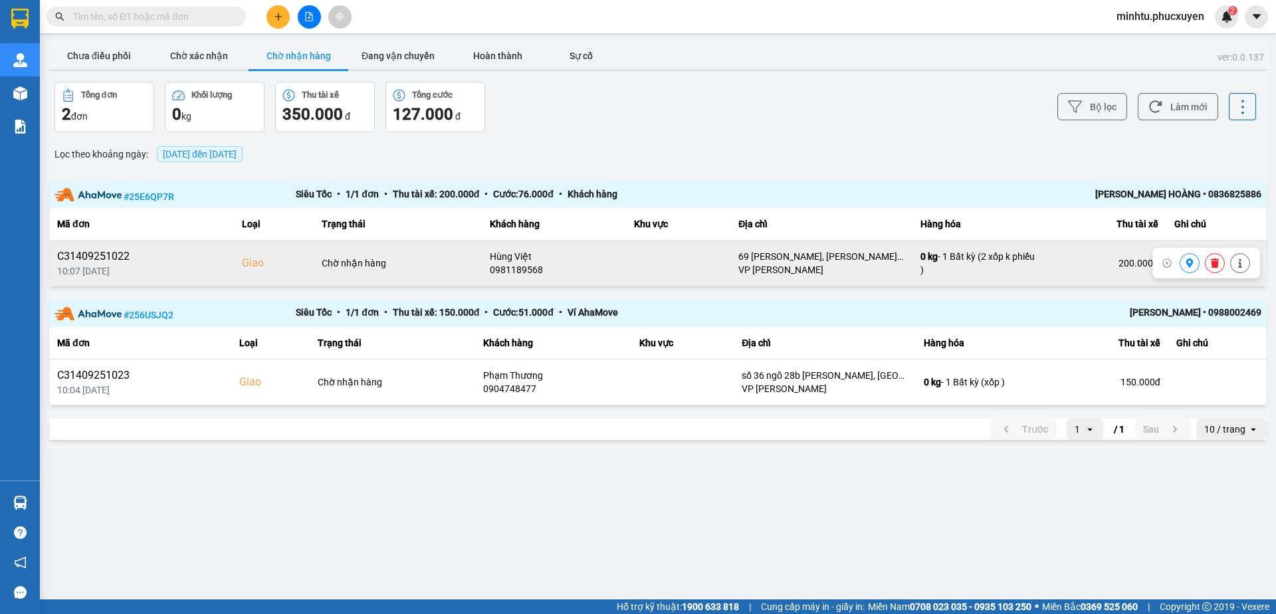
click at [1236, 267] on icon at bounding box center [1239, 262] width 9 height 9
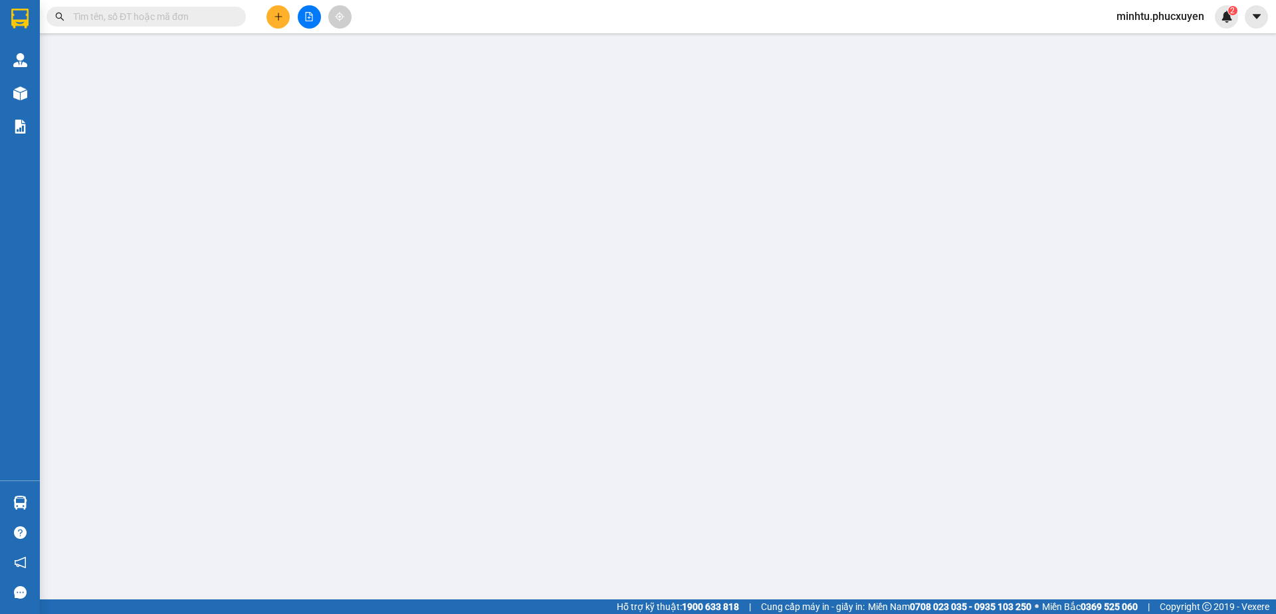
type input "0976174917"
type input "bà thúy ( hiền )"
type input "0981189568"
type input "Hùng Việt"
checkbox input "true"
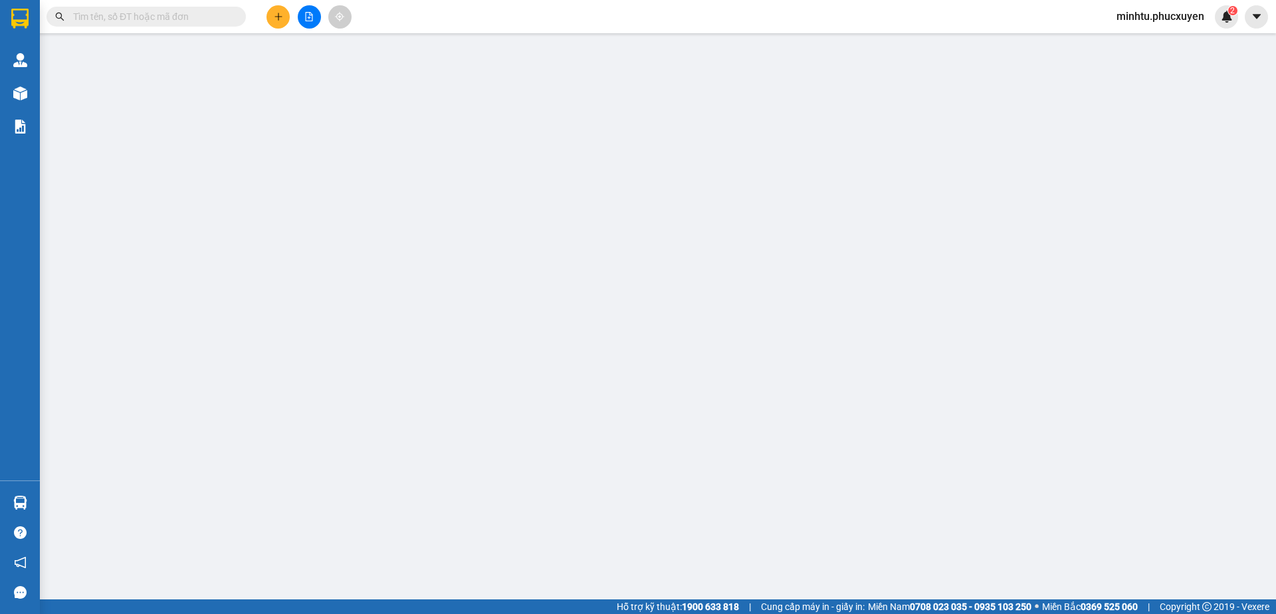
type input "69 Vũ Trọng Phụng, Thanh Xuân Trung, Thanh Xuân"
type input "200.000"
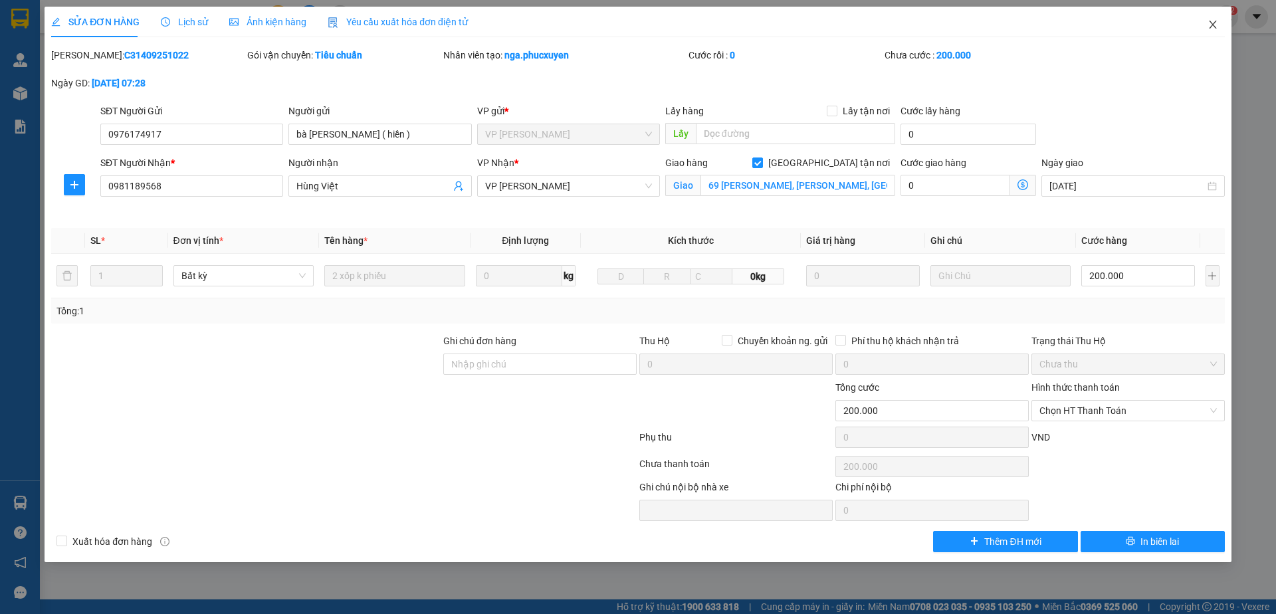
click at [1212, 27] on icon "close" at bounding box center [1212, 24] width 11 height 11
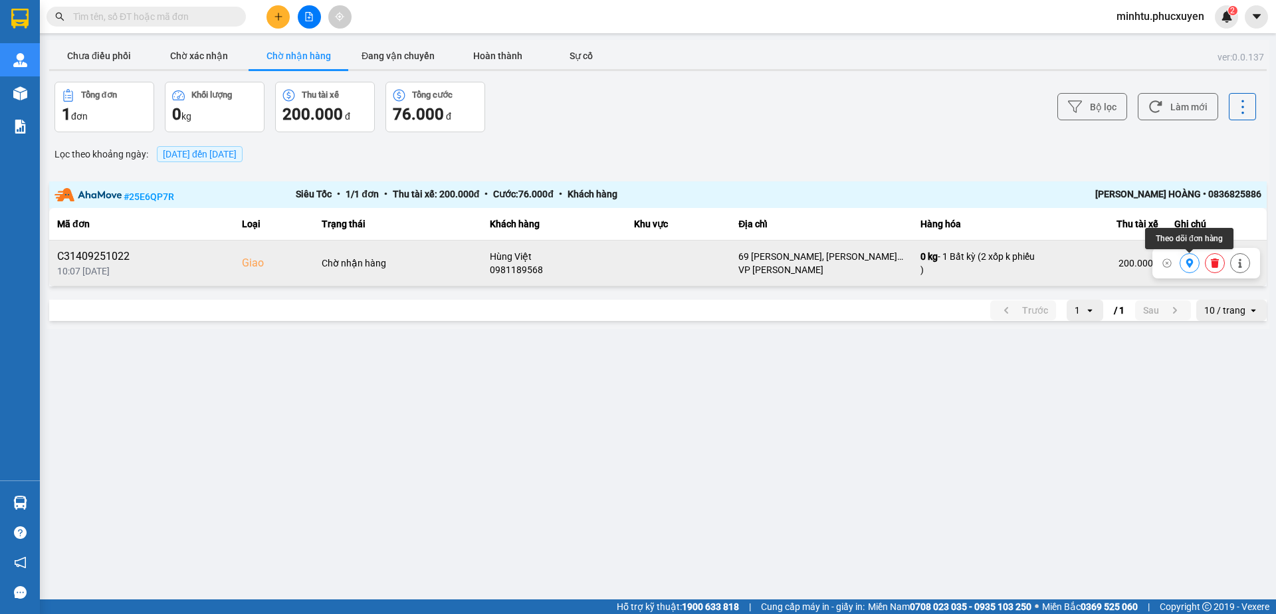
click at [1191, 263] on icon at bounding box center [1189, 262] width 7 height 9
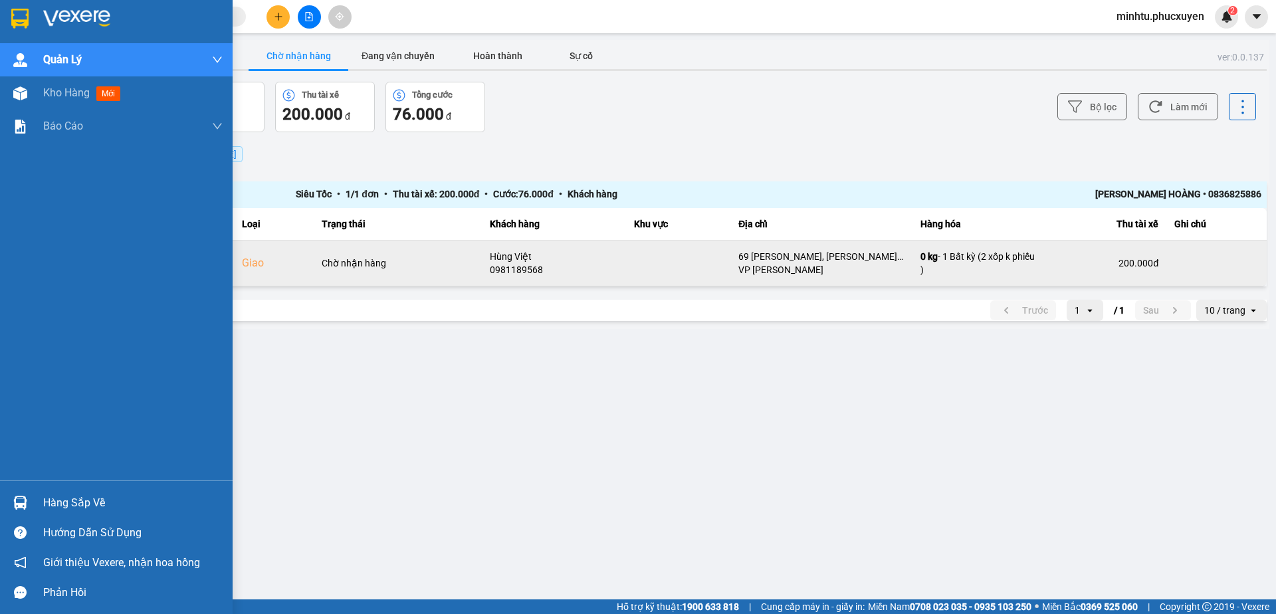
click at [27, 500] on img at bounding box center [20, 503] width 14 height 14
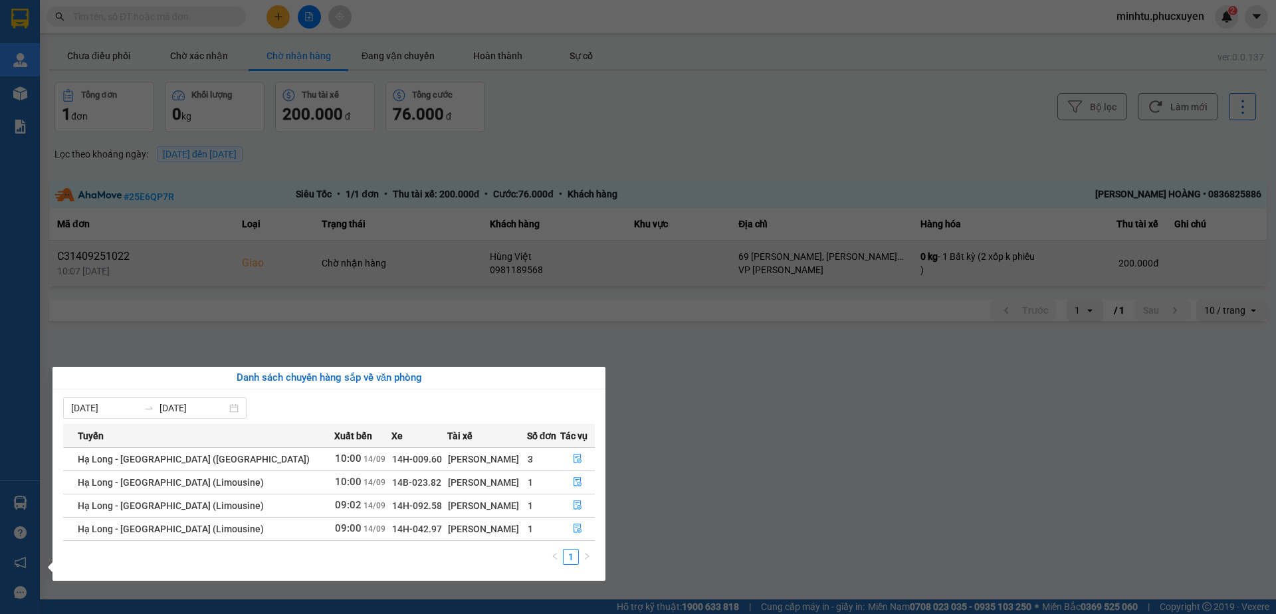
click at [333, 179] on section "Kết quả tìm kiếm ( 0 ) Bộ lọc No Data minhtu.phucxuyen 2 Quản Lý Quản lý giao n…" at bounding box center [638, 307] width 1276 height 614
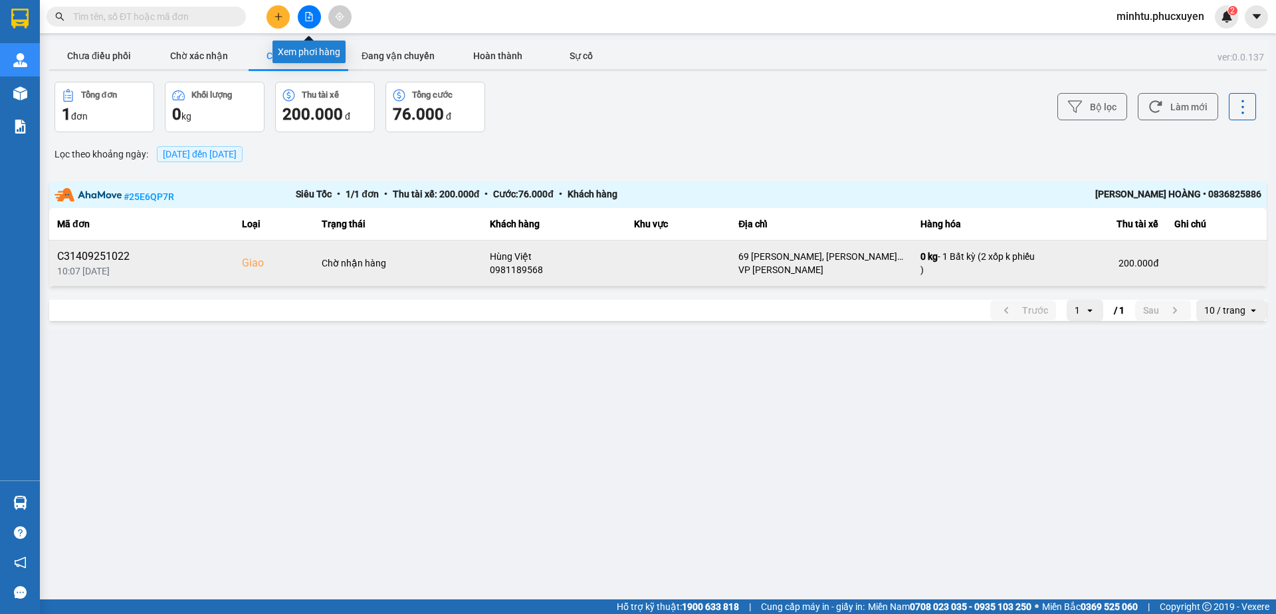
click at [313, 18] on icon "file-add" at bounding box center [308, 16] width 9 height 9
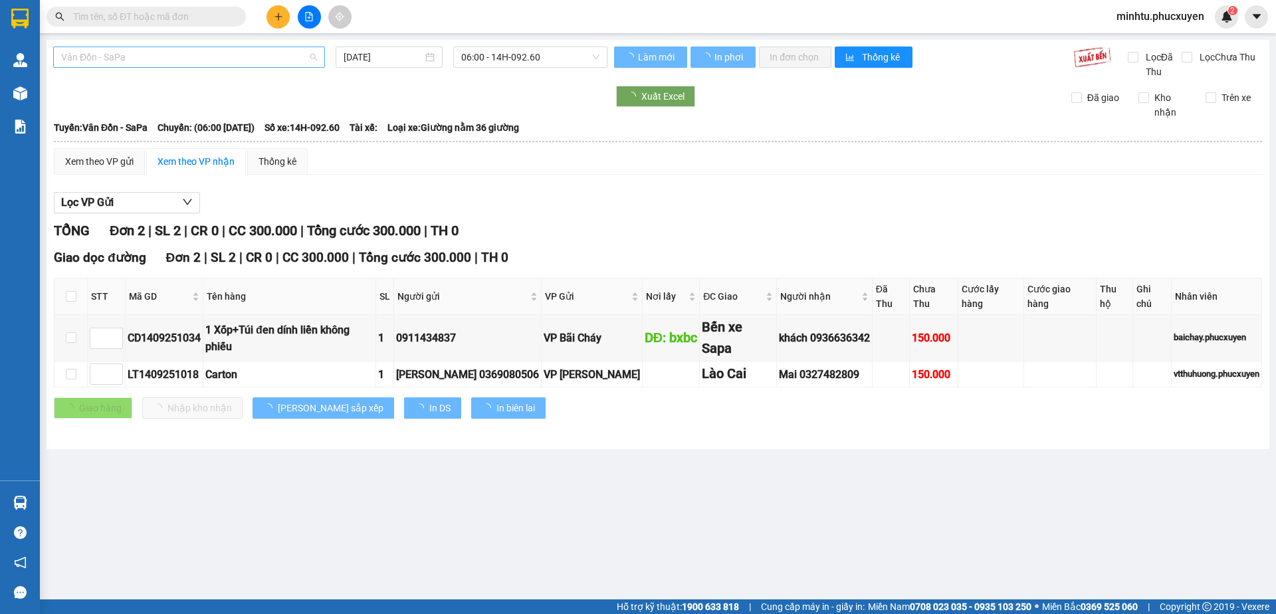
click at [197, 62] on span "Vân Đồn - SaPa" at bounding box center [189, 57] width 256 height 20
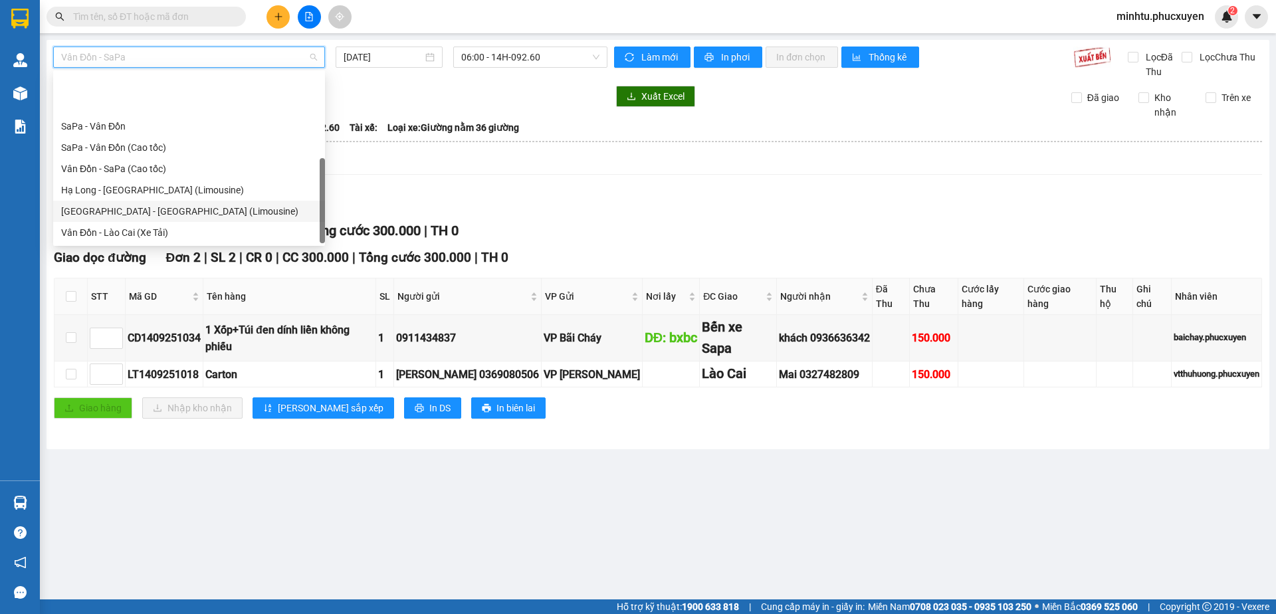
scroll to position [64, 0]
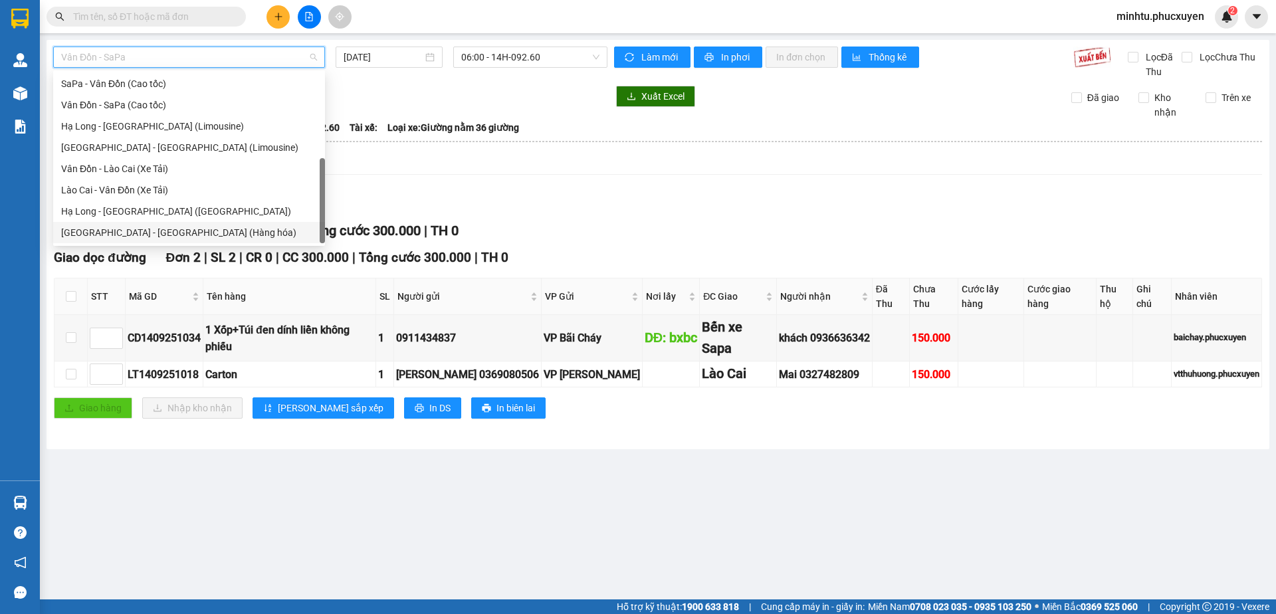
click at [215, 230] on div "Hà Nội - Hạ Long (Hàng hóa)" at bounding box center [189, 232] width 256 height 15
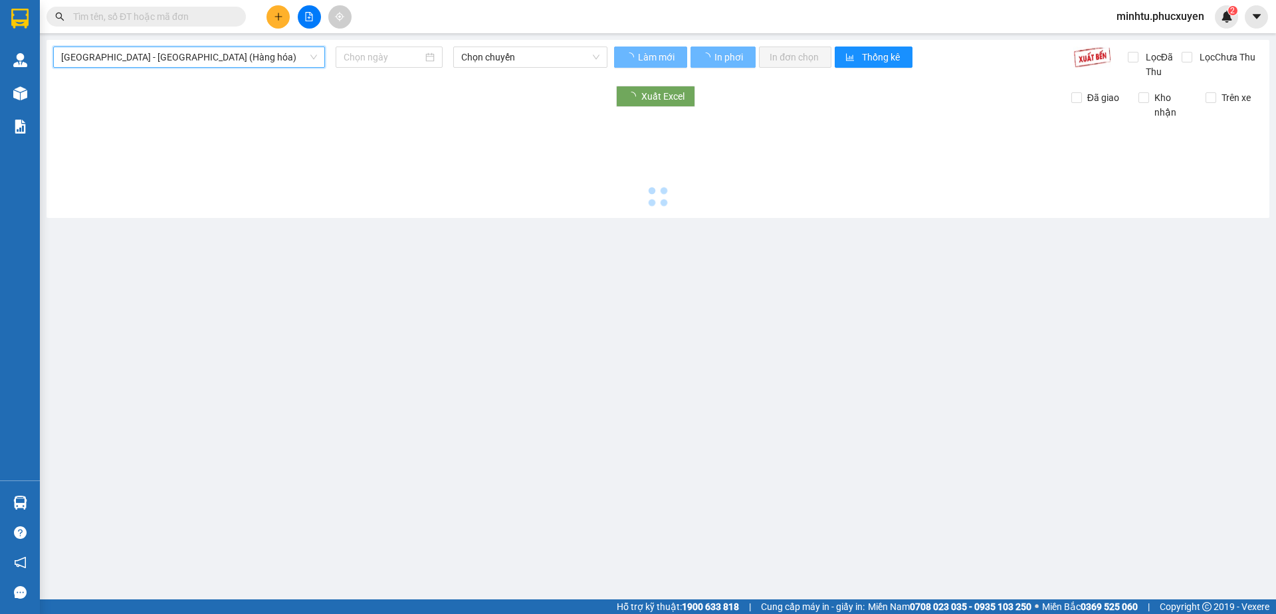
type input "[DATE]"
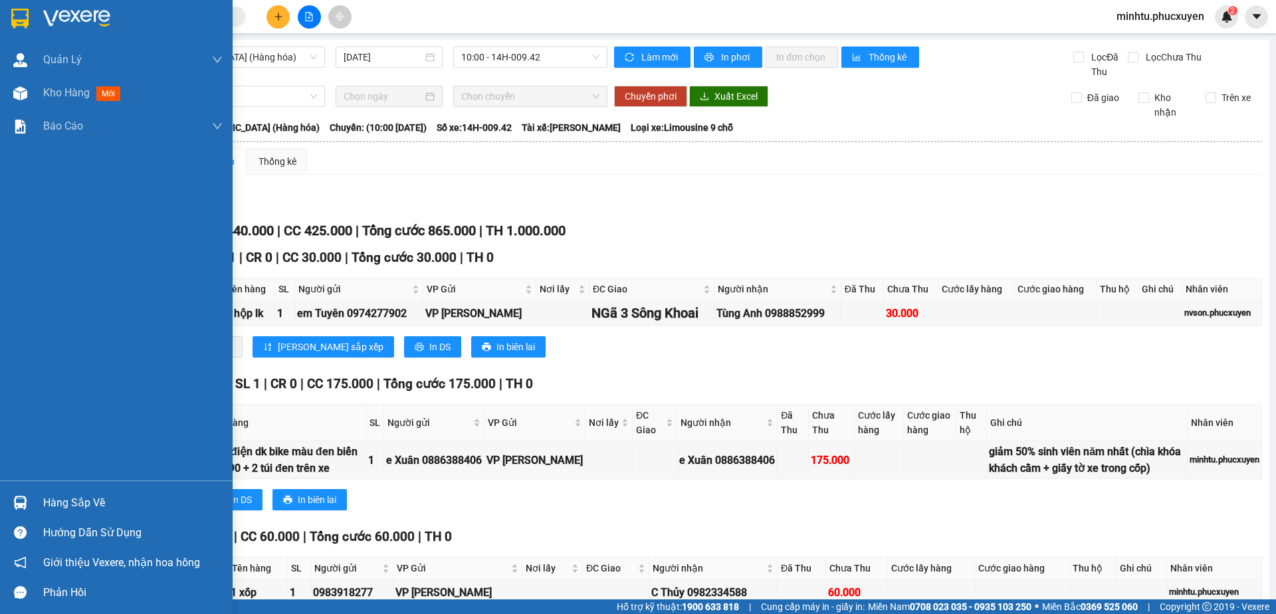
click at [73, 506] on div "Hàng sắp về" at bounding box center [132, 503] width 179 height 20
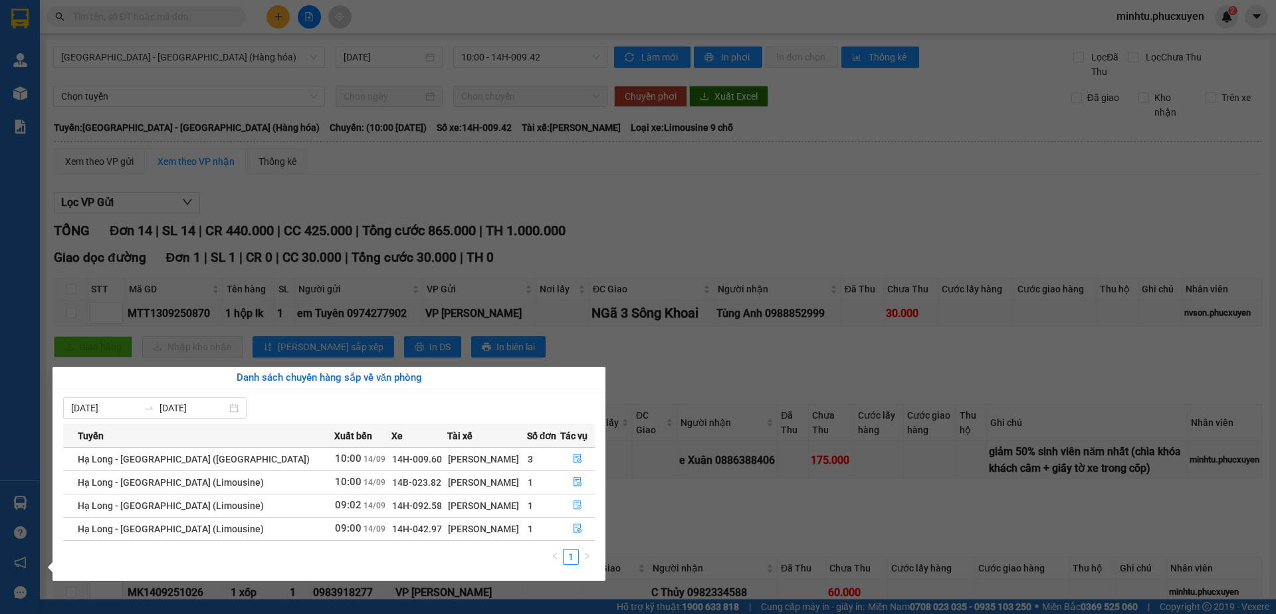
click at [573, 506] on icon "file-done" at bounding box center [577, 504] width 9 height 9
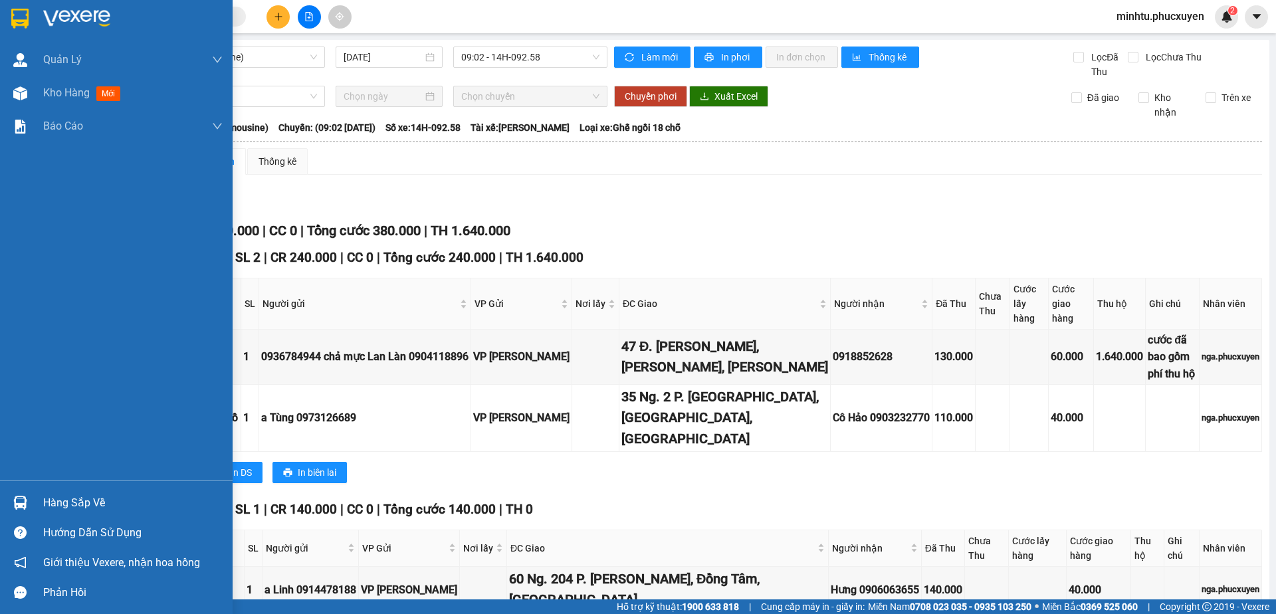
drag, startPoint x: 20, startPoint y: 502, endPoint x: 124, endPoint y: 478, distance: 106.4
click at [20, 502] on img at bounding box center [20, 503] width 14 height 14
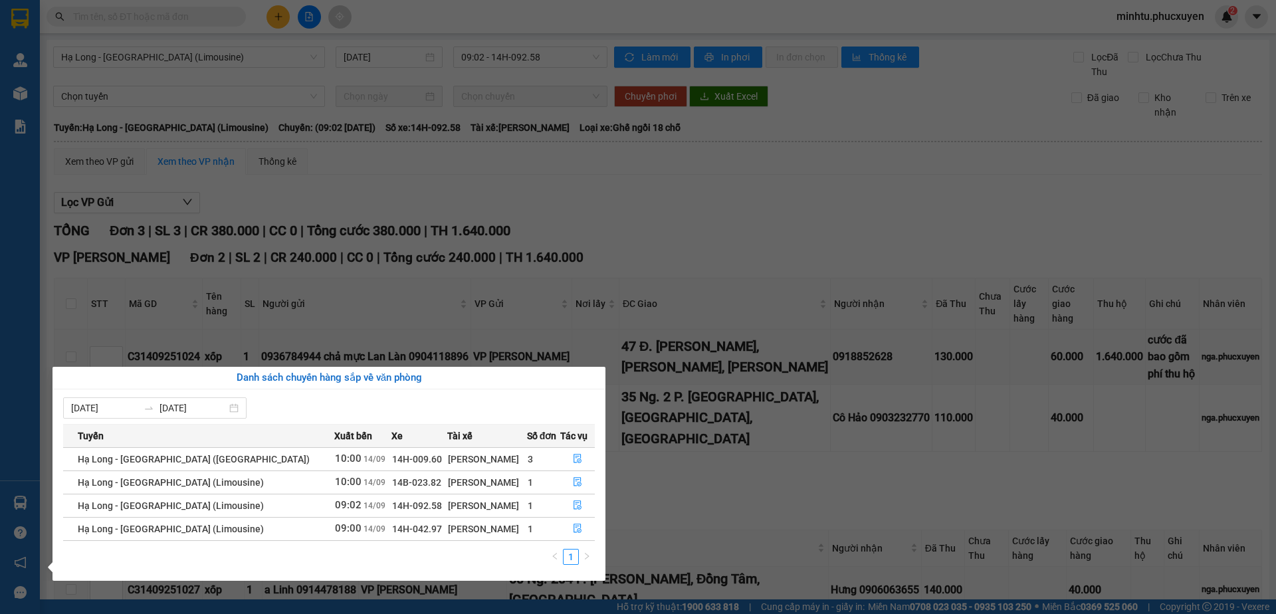
click at [361, 228] on section "Kết quả tìm kiếm ( 0 ) Bộ lọc No Data minhtu.phucxuyen 2 Quản Lý Quản lý giao n…" at bounding box center [638, 307] width 1276 height 614
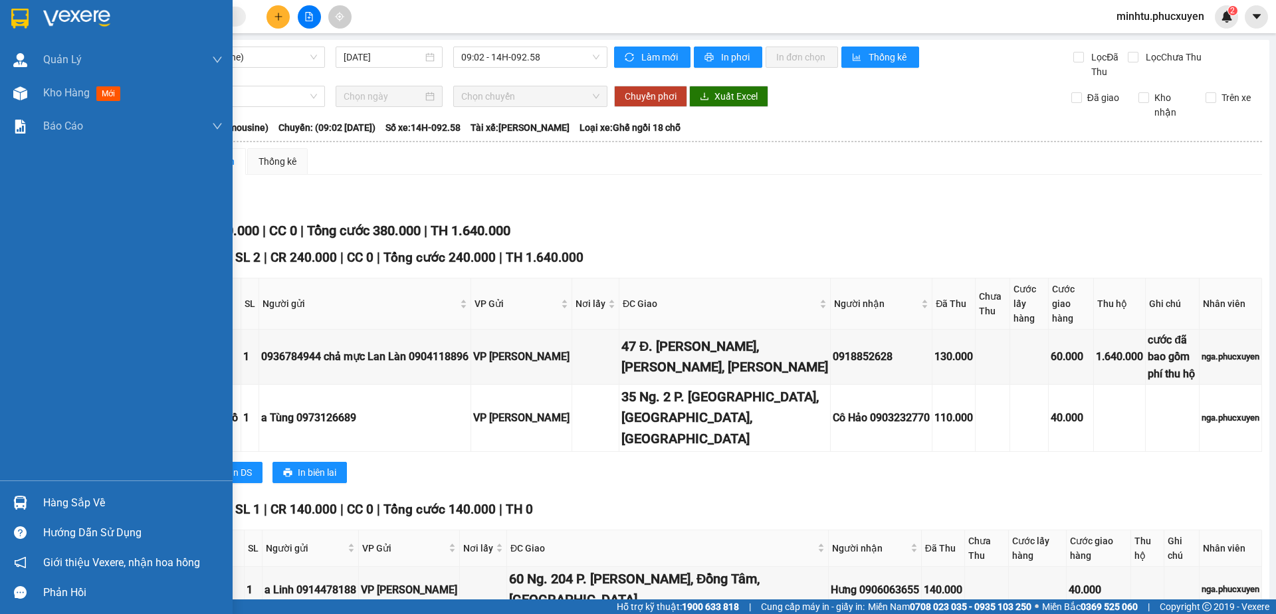
click at [20, 484] on div "Hàng sắp về Hướng dẫn sử dụng Giới thiệu Vexere, nhận hoa hồng Phản hồi" at bounding box center [116, 543] width 233 height 127
click at [33, 496] on div "Hàng sắp về" at bounding box center [116, 503] width 233 height 30
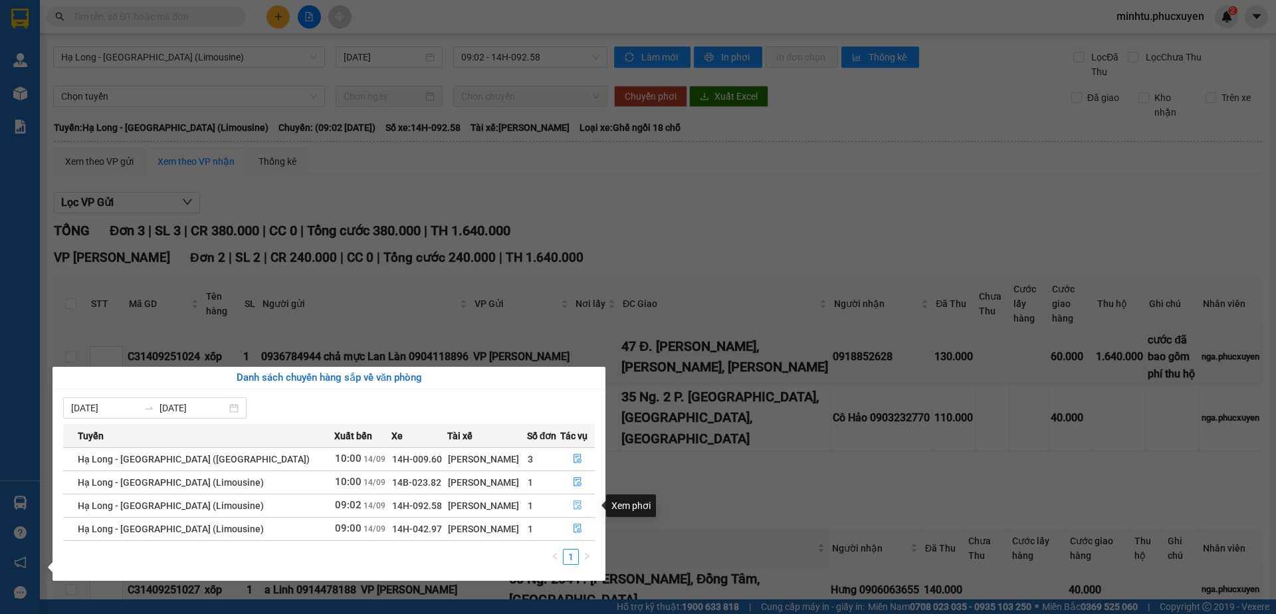
click at [573, 504] on icon "file-done" at bounding box center [577, 504] width 9 height 9
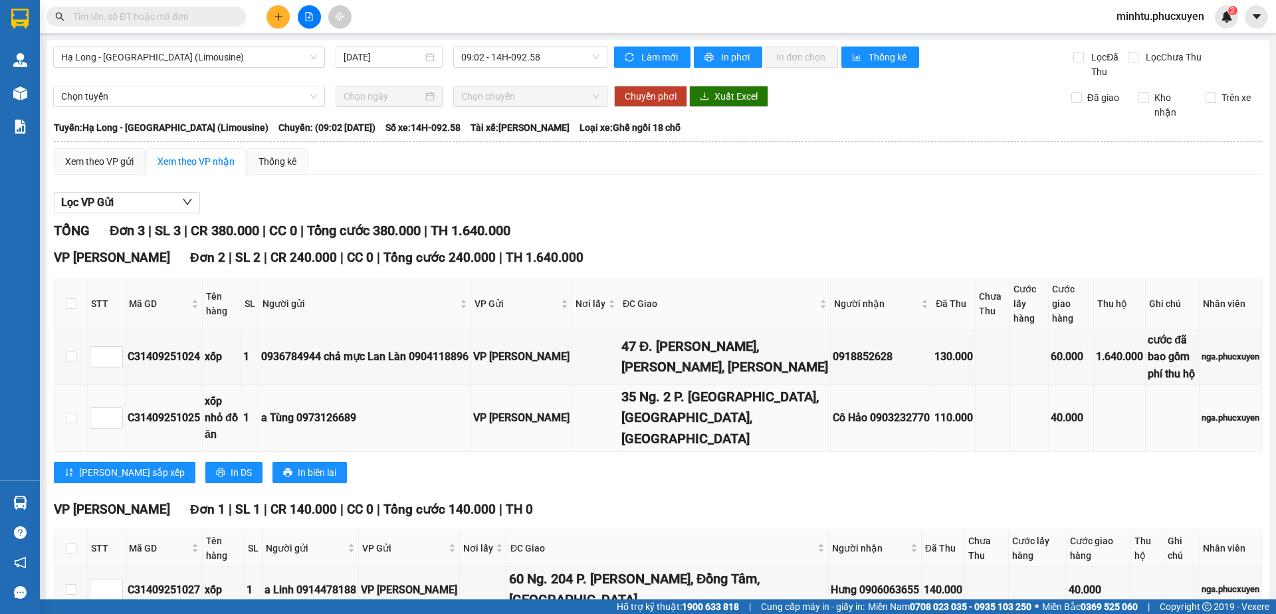
scroll to position [39, 0]
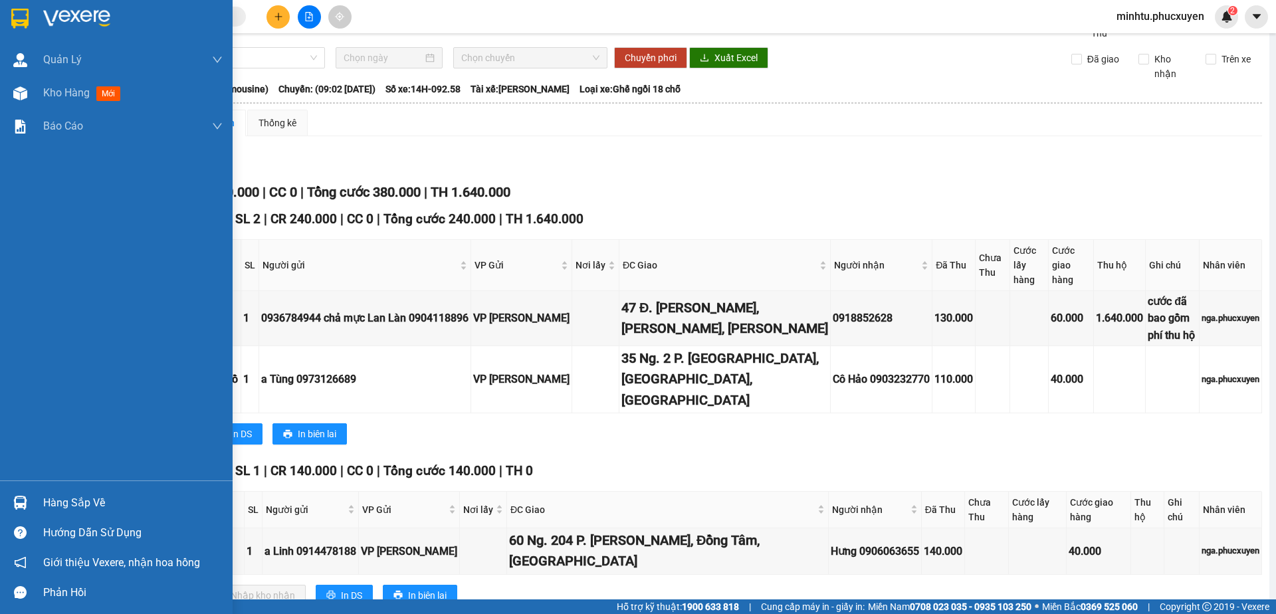
drag, startPoint x: 20, startPoint y: 498, endPoint x: 64, endPoint y: 490, distance: 44.6
click at [22, 497] on img at bounding box center [20, 503] width 14 height 14
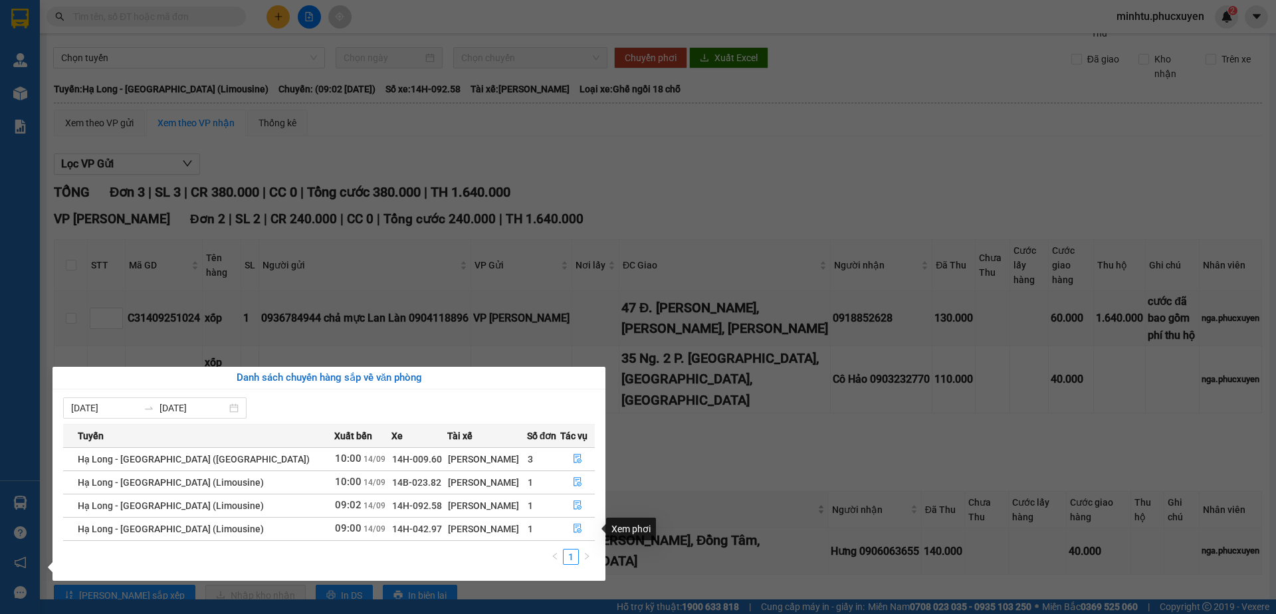
click at [660, 464] on section "Kết quả tìm kiếm ( 0 ) Bộ lọc No Data minhtu.phucxuyen 2 Quản Lý Quản lý giao n…" at bounding box center [638, 307] width 1276 height 614
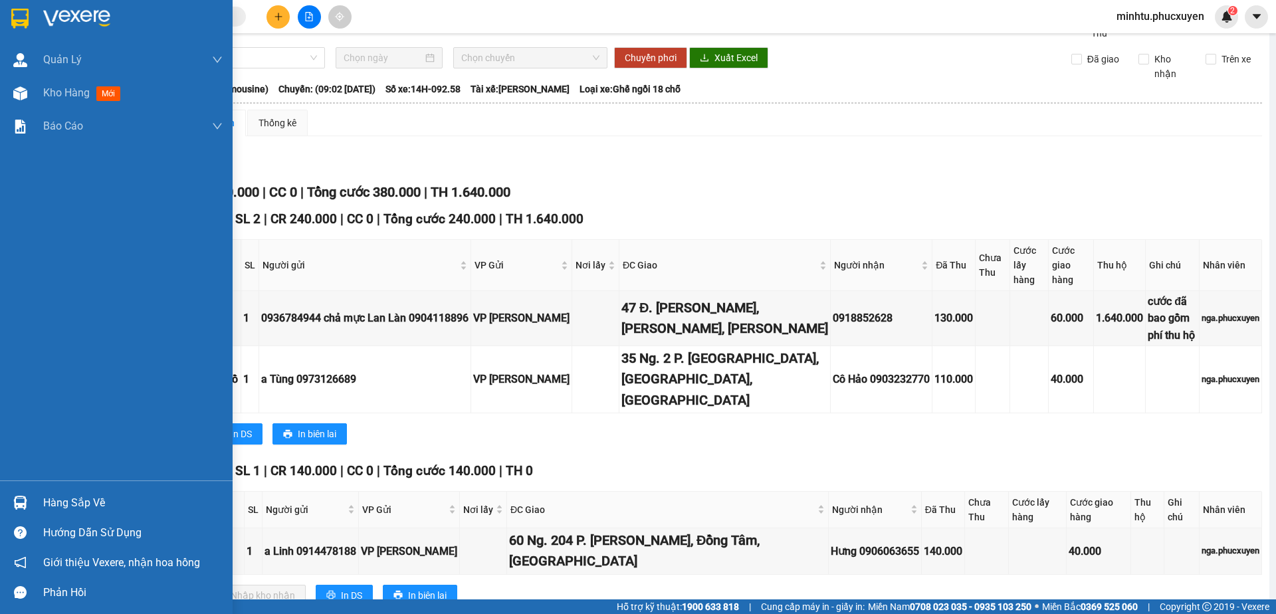
click at [31, 494] on div at bounding box center [20, 502] width 23 height 23
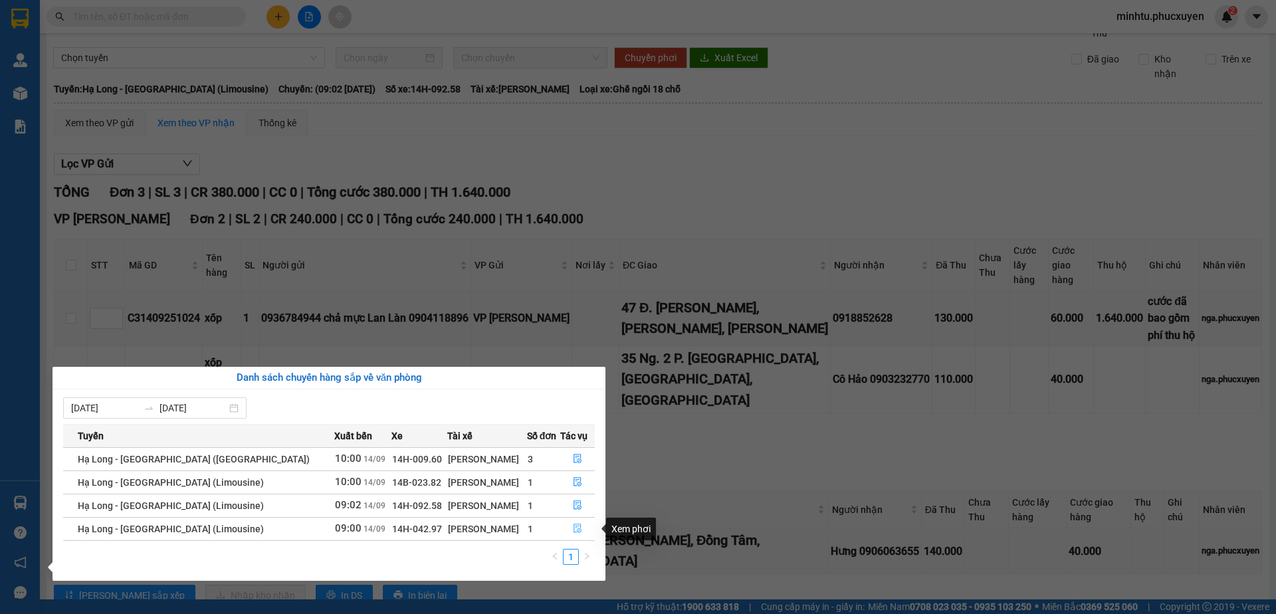
click at [577, 529] on icon "file-done" at bounding box center [577, 528] width 9 height 9
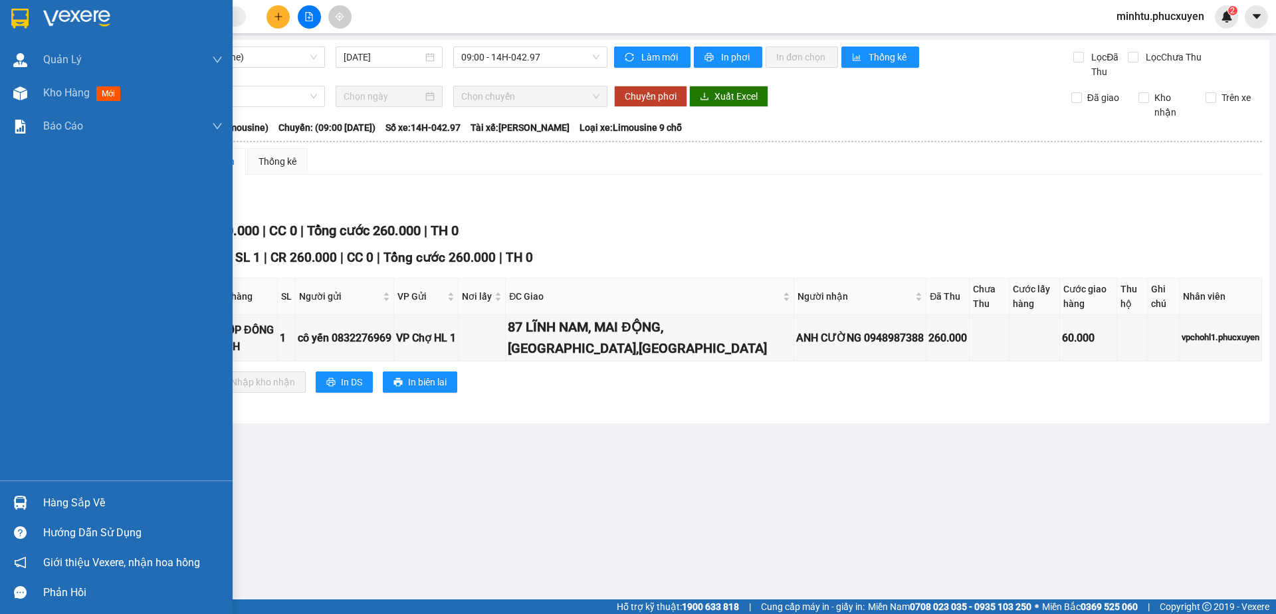
click at [27, 504] on div at bounding box center [20, 502] width 23 height 23
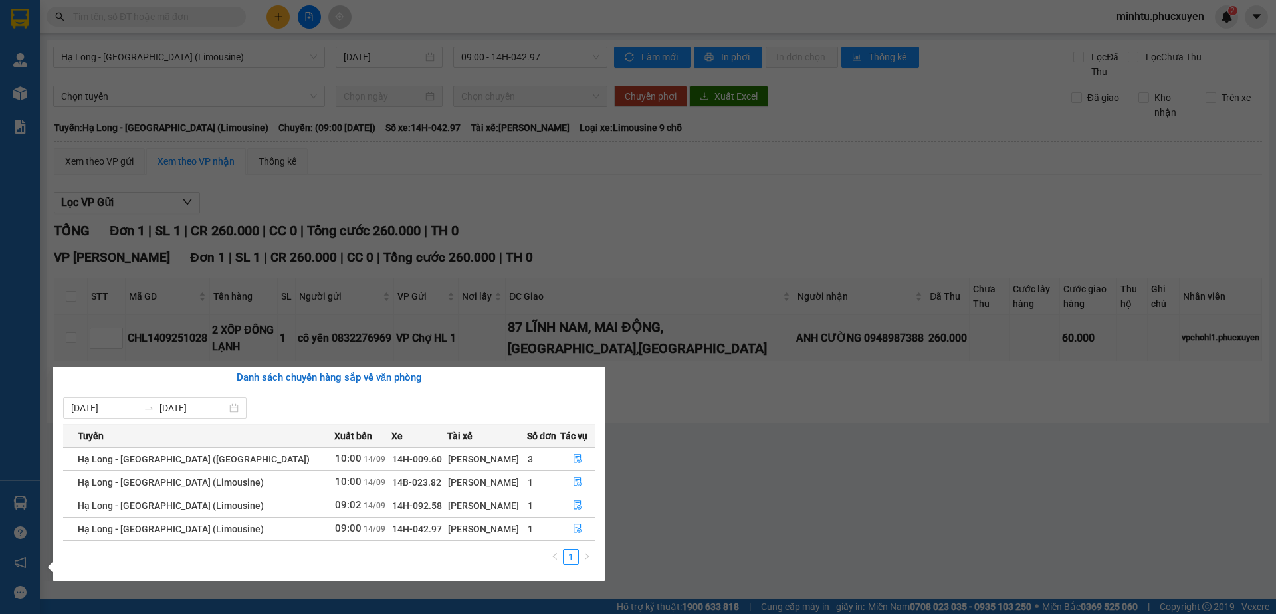
click at [494, 227] on section "Kết quả tìm kiếm ( 0 ) Bộ lọc No Data minhtu.phucxuyen 2 Quản Lý Quản lý giao n…" at bounding box center [638, 307] width 1276 height 614
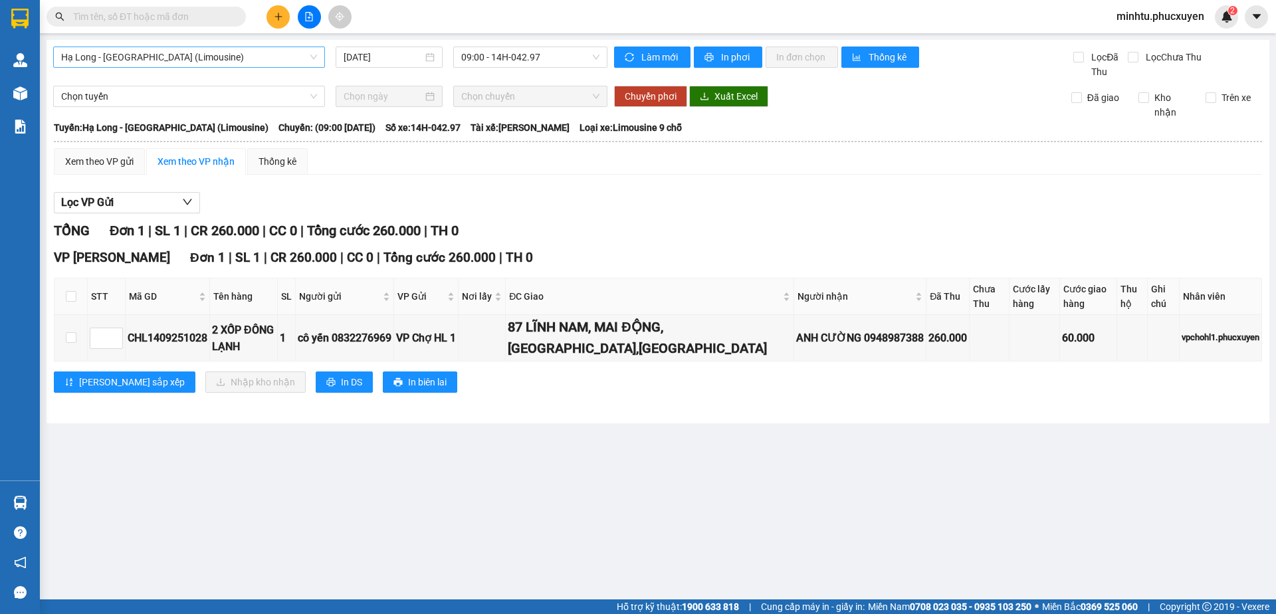
click at [177, 58] on span "Hạ Long - [GEOGRAPHIC_DATA] (Limousine)" at bounding box center [189, 57] width 256 height 20
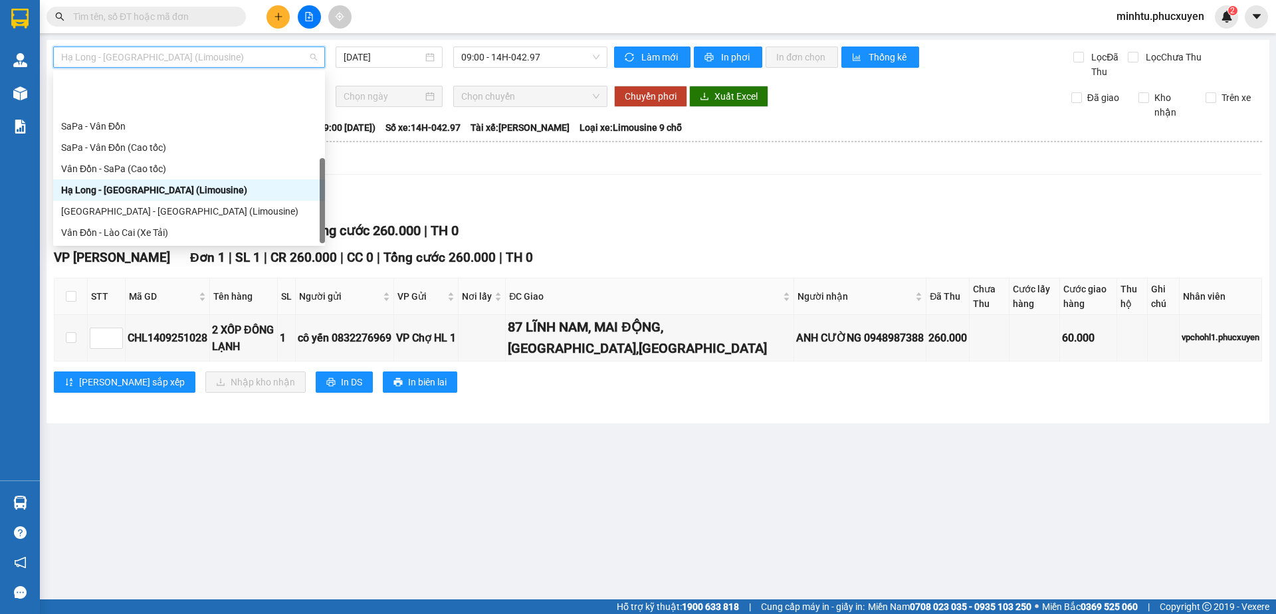
scroll to position [64, 0]
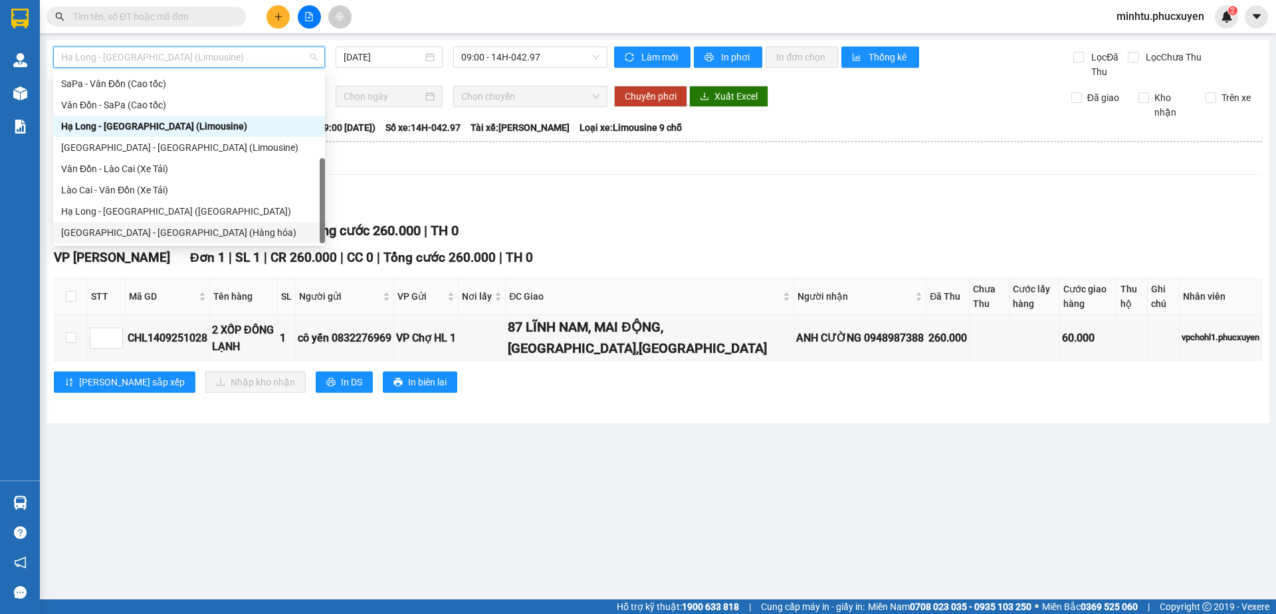
drag, startPoint x: 163, startPoint y: 231, endPoint x: 190, endPoint y: 213, distance: 32.4
click at [163, 231] on div "[GEOGRAPHIC_DATA] - [GEOGRAPHIC_DATA] (Hàng hóa)" at bounding box center [189, 232] width 256 height 15
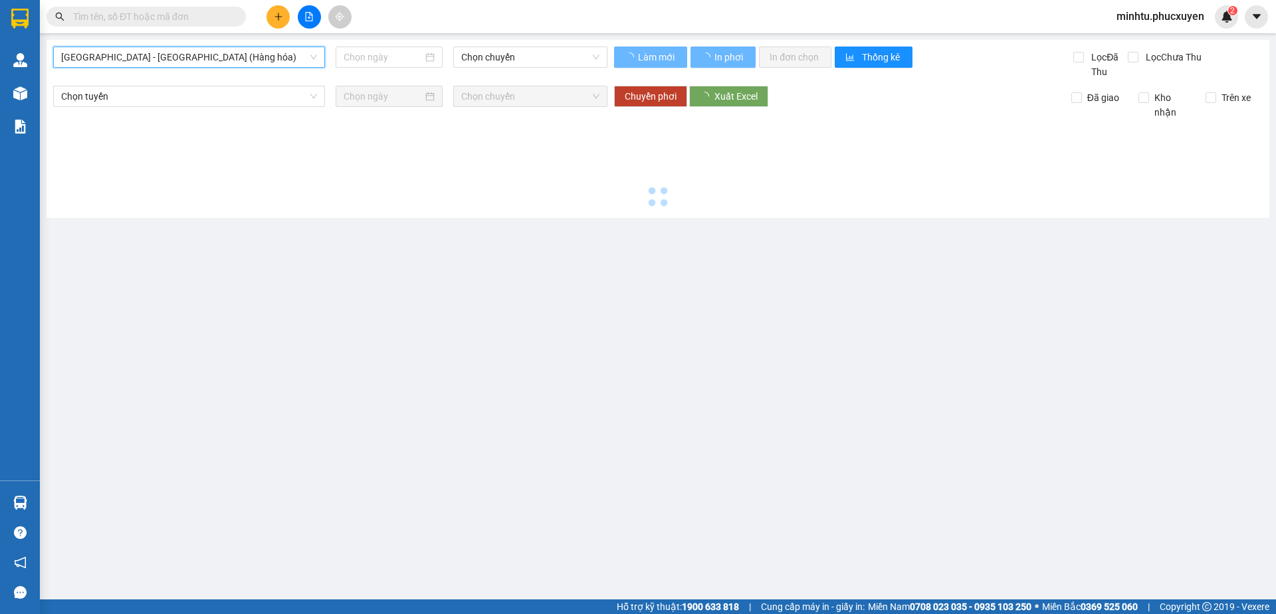
type input "[DATE]"
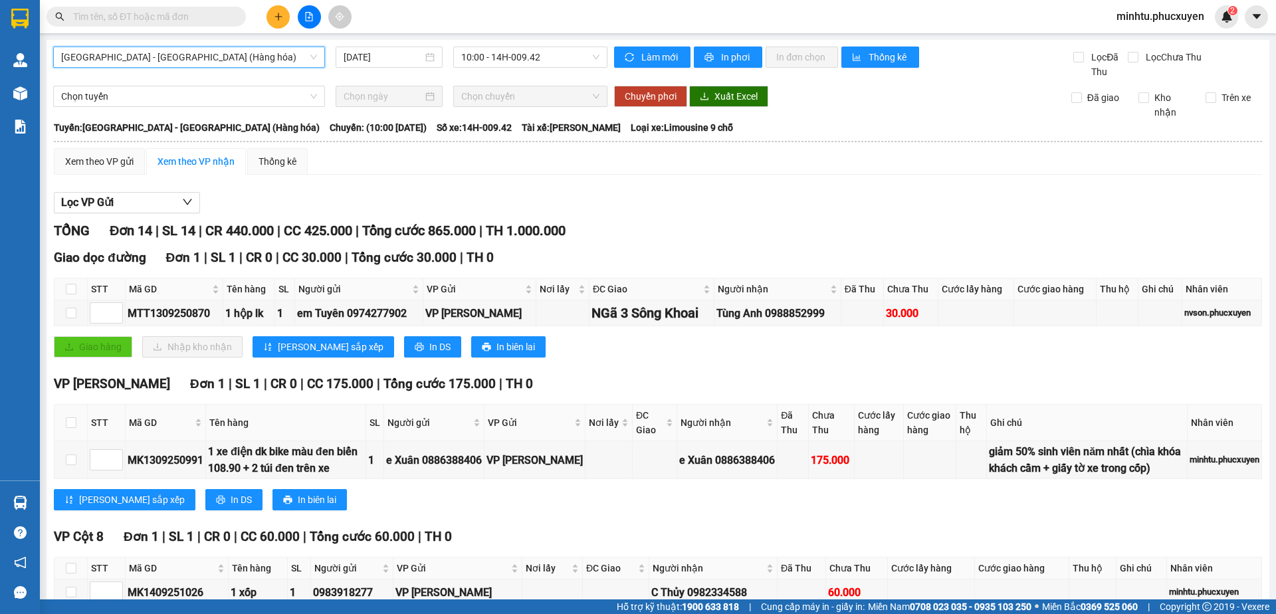
scroll to position [399, 0]
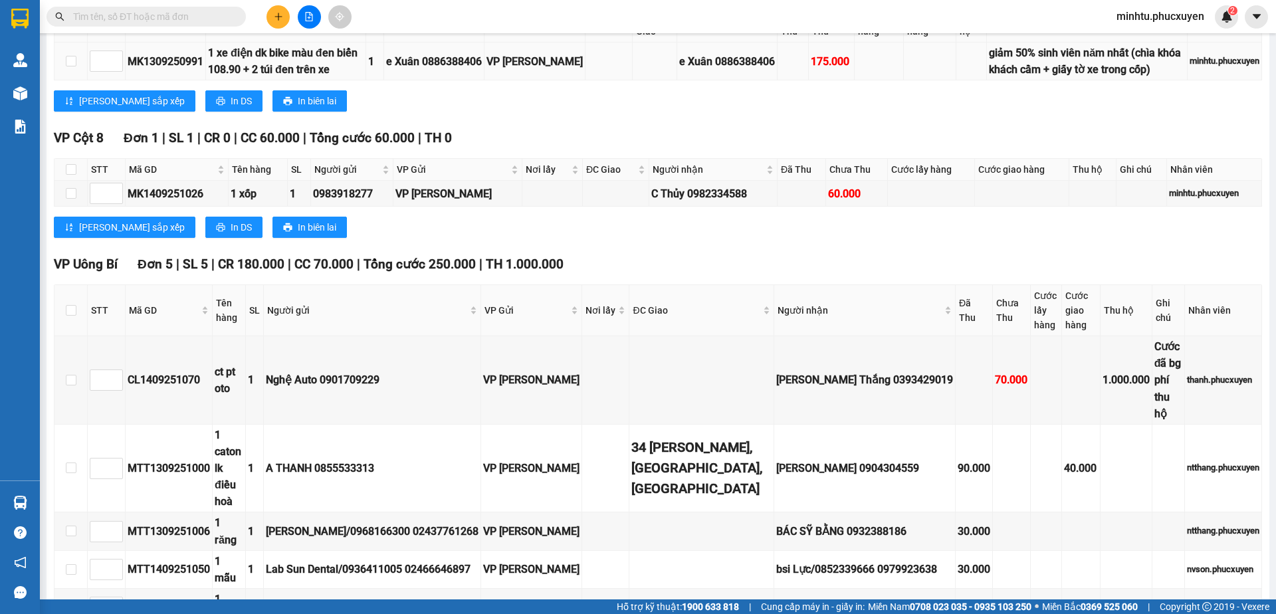
click at [707, 63] on div "e Xuân 0886388406" at bounding box center [727, 61] width 96 height 17
copy div "0886388406"
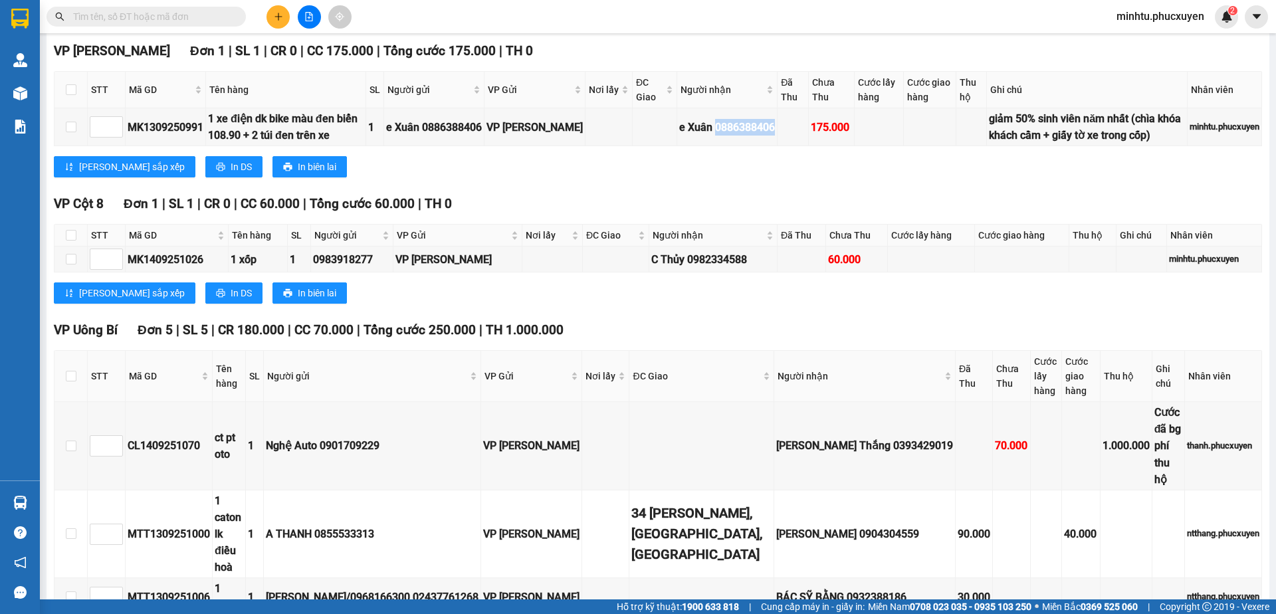
scroll to position [332, 0]
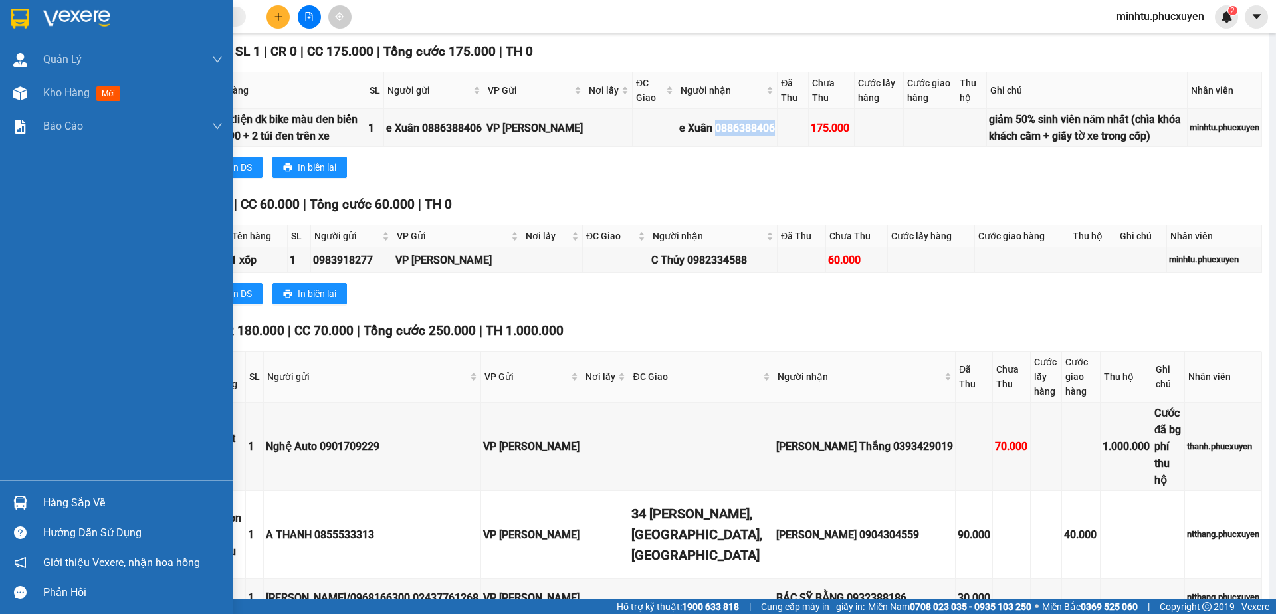
click at [18, 506] on img at bounding box center [20, 503] width 14 height 14
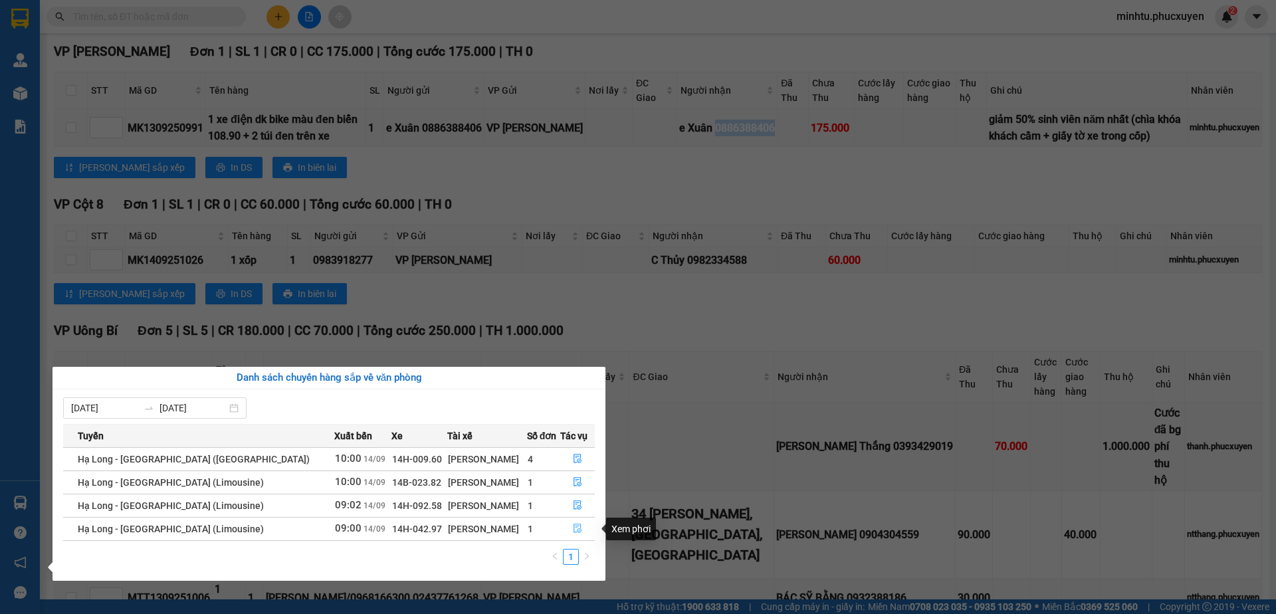
click at [579, 527] on button "button" at bounding box center [578, 528] width 34 height 21
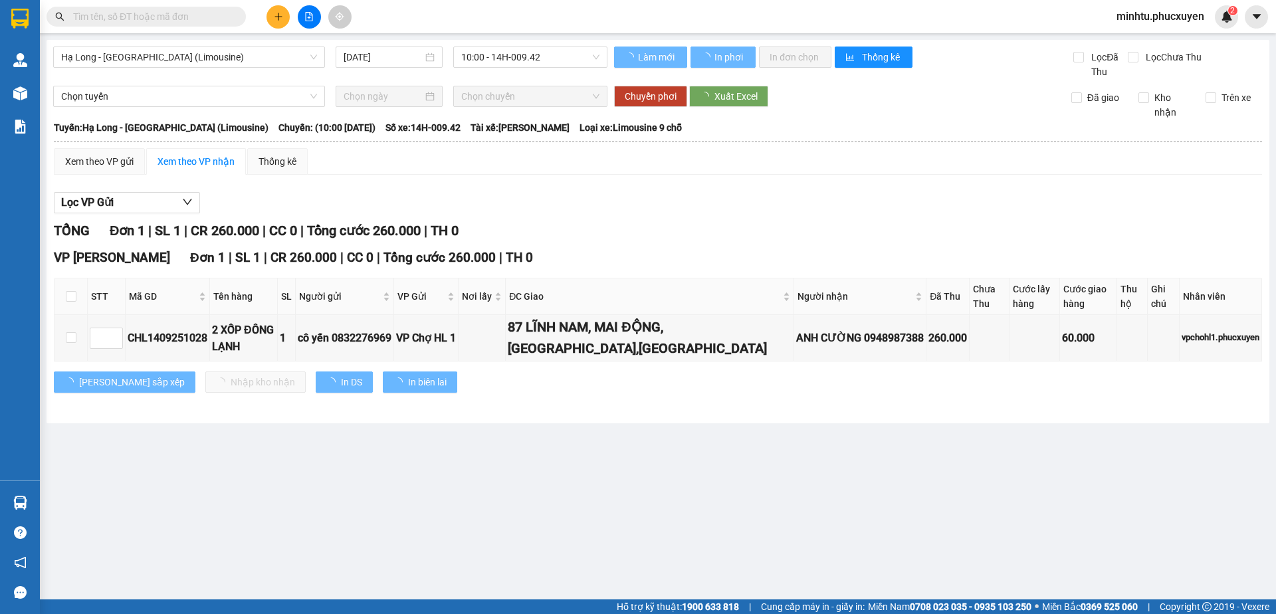
click at [561, 202] on div "Lọc VP Gửi" at bounding box center [658, 203] width 1208 height 22
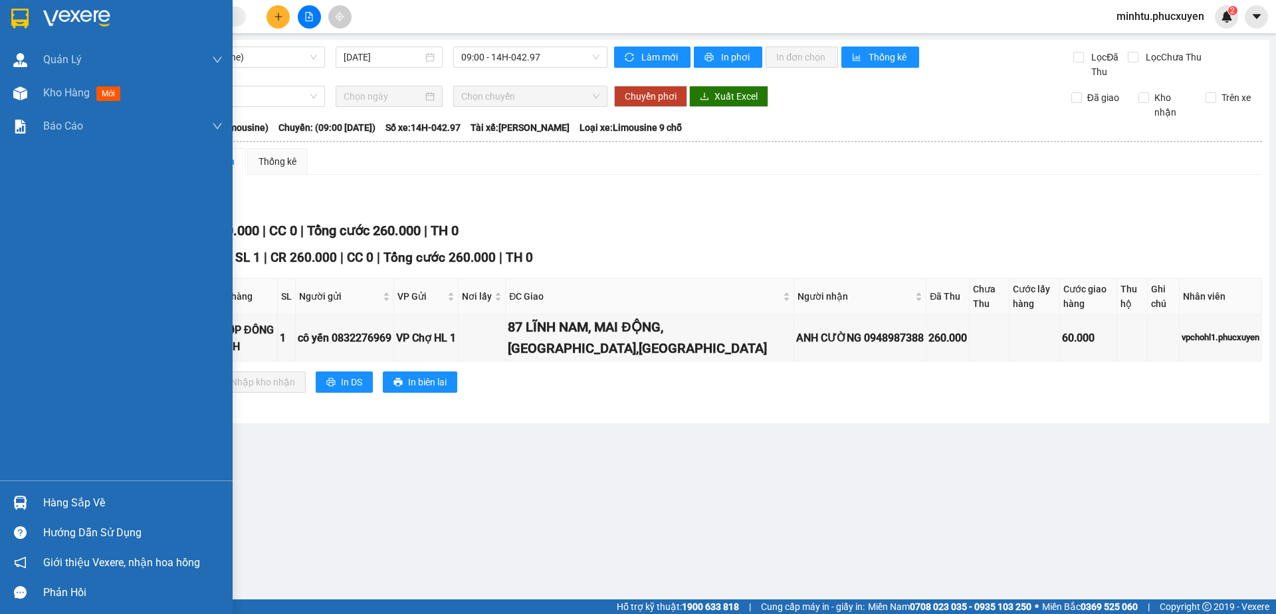
click at [16, 497] on img at bounding box center [20, 503] width 14 height 14
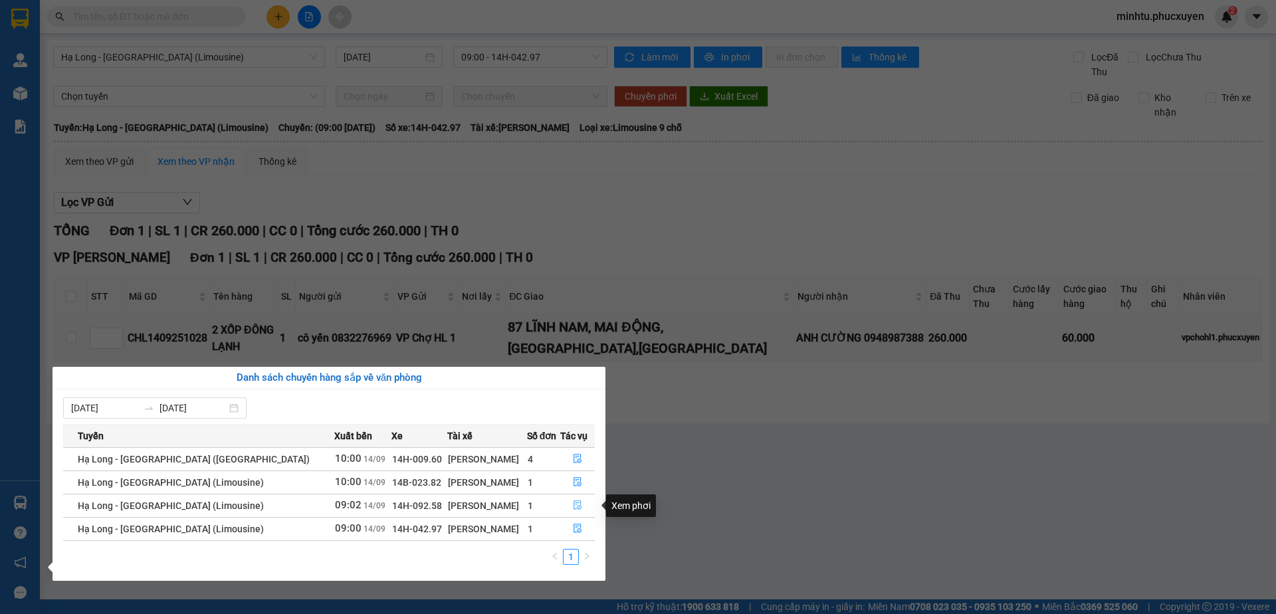
click at [579, 504] on button "button" at bounding box center [578, 505] width 34 height 21
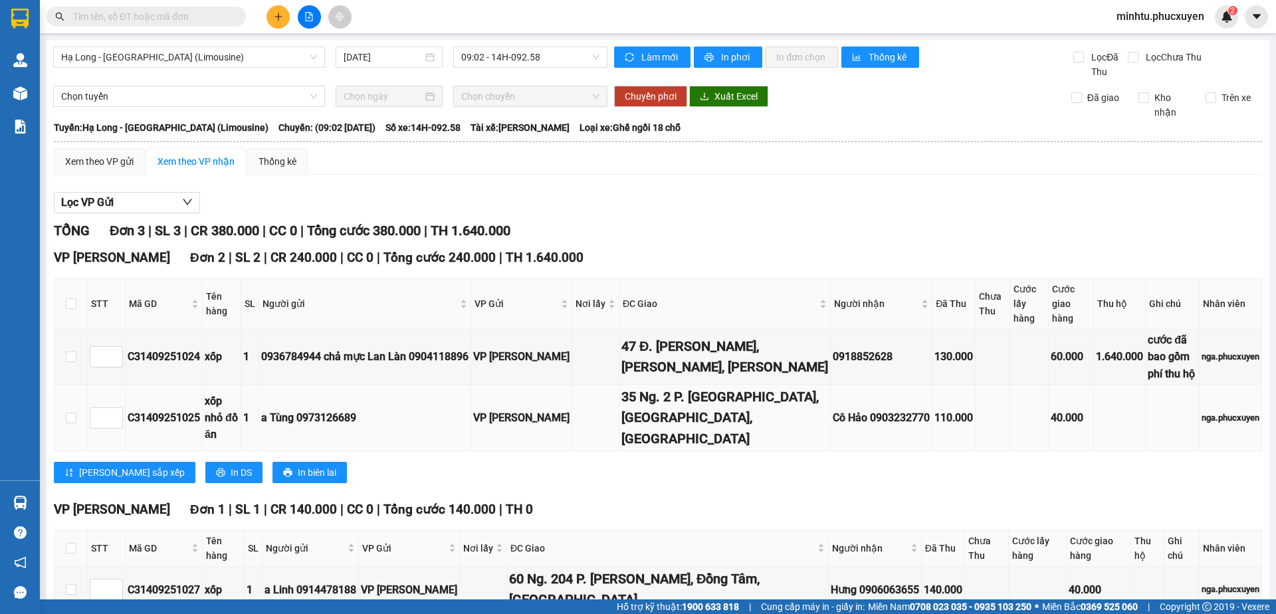
scroll to position [39, 0]
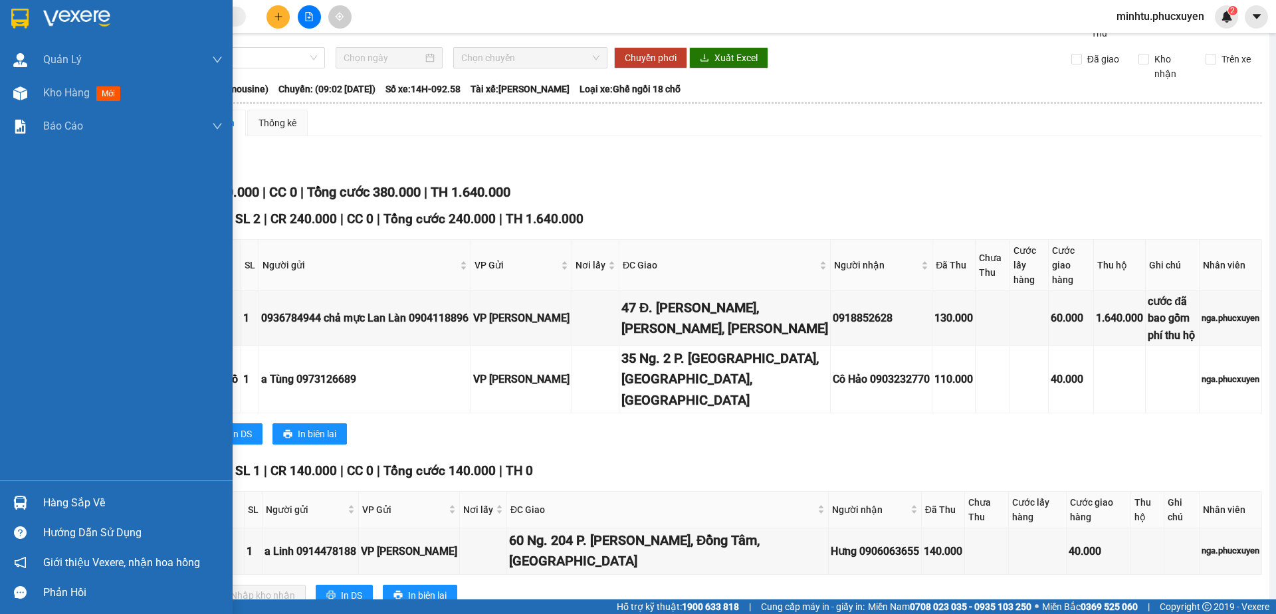
drag, startPoint x: 17, startPoint y: 500, endPoint x: 40, endPoint y: 504, distance: 22.9
click at [18, 500] on img at bounding box center [20, 503] width 14 height 14
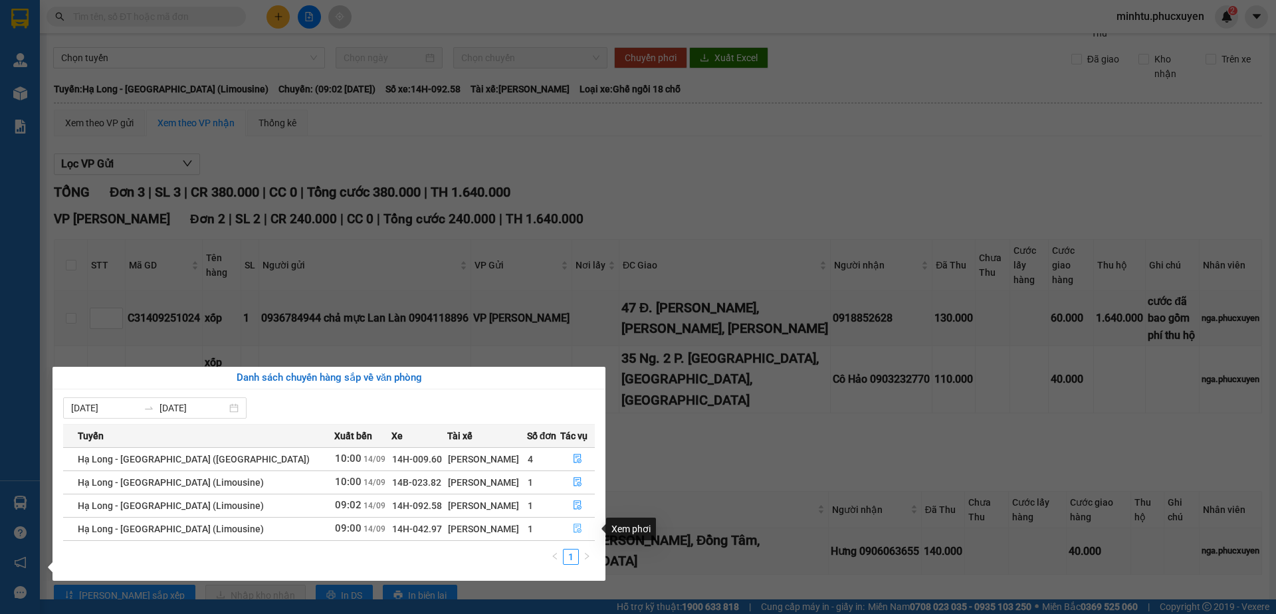
click at [575, 528] on icon "file-done" at bounding box center [577, 528] width 9 height 9
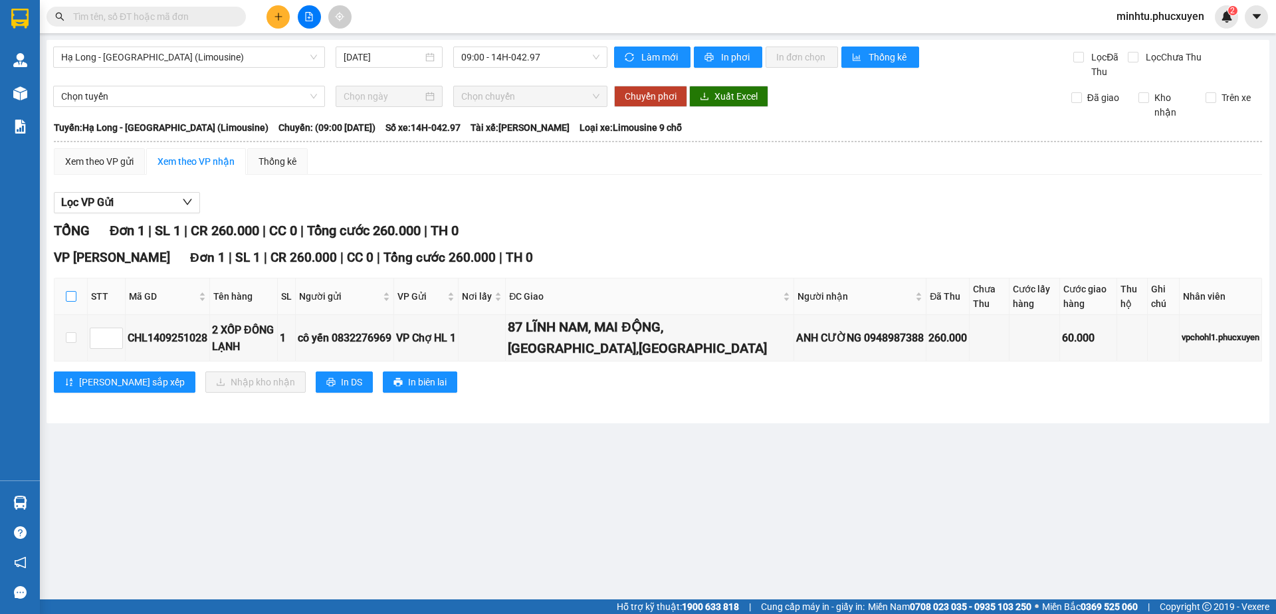
click at [74, 295] on input "checkbox" at bounding box center [71, 296] width 11 height 11
checkbox input "true"
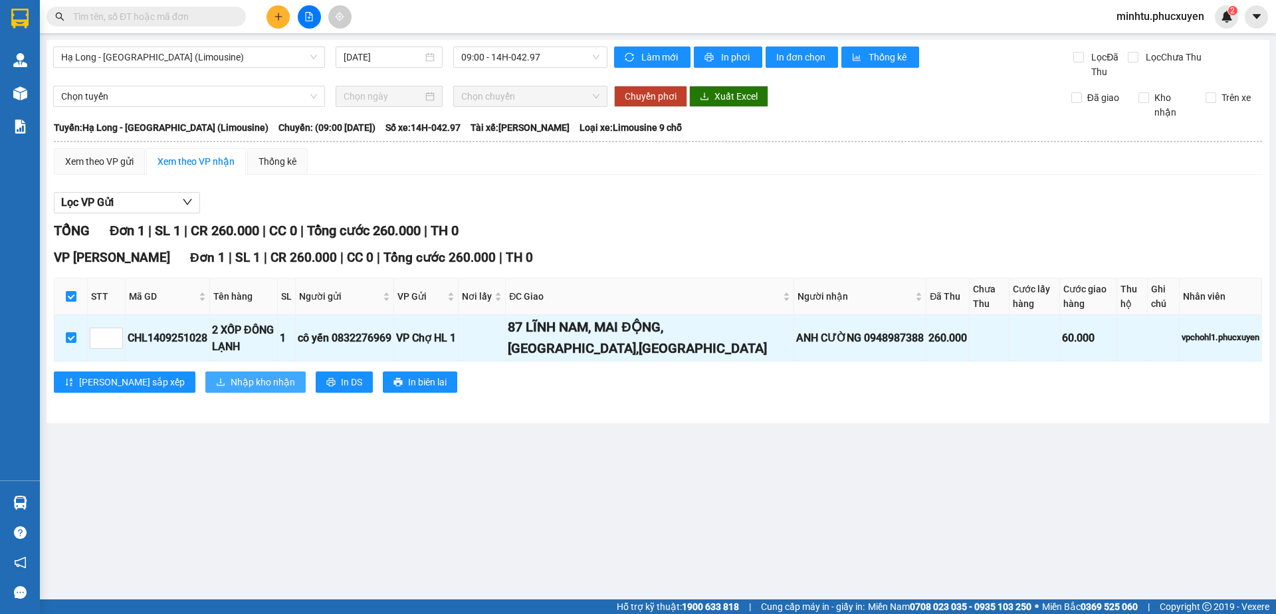
click at [231, 383] on span "Nhập kho nhận" at bounding box center [263, 382] width 64 height 15
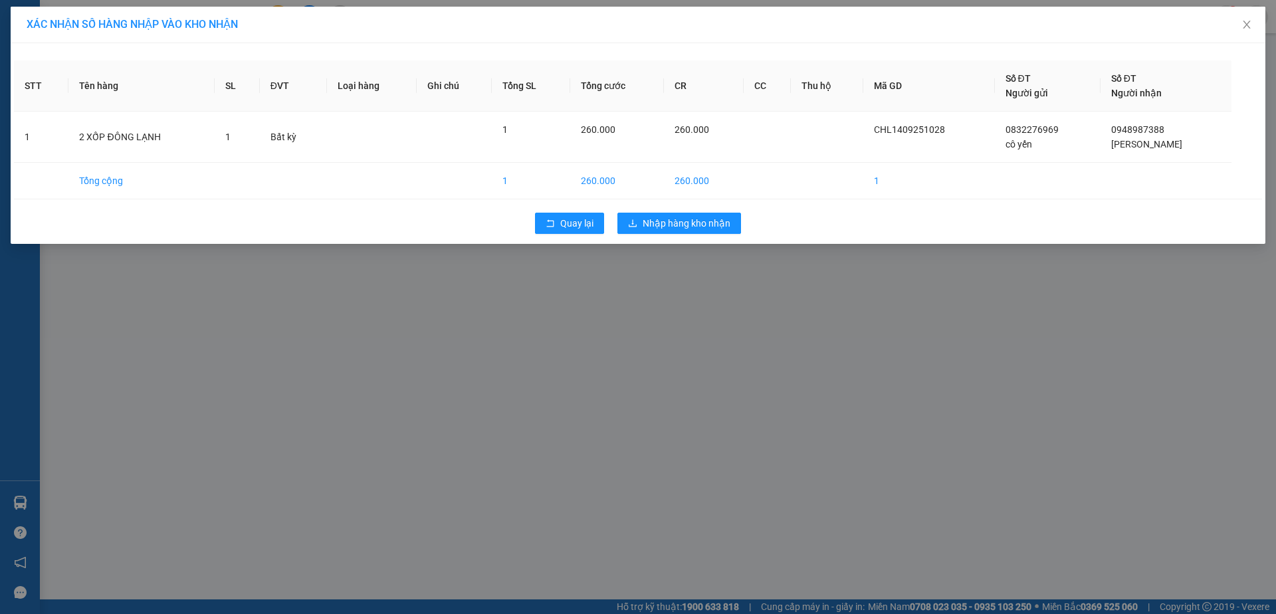
click at [662, 241] on div "STT Tên hàng SL ĐVT Loại hàng Ghi chú Tổng SL Tổng cước CR CC Thu hộ Mã GD Số Đ…" at bounding box center [638, 143] width 1254 height 201
click at [664, 233] on button "Nhập hàng kho nhận" at bounding box center [679, 223] width 124 height 21
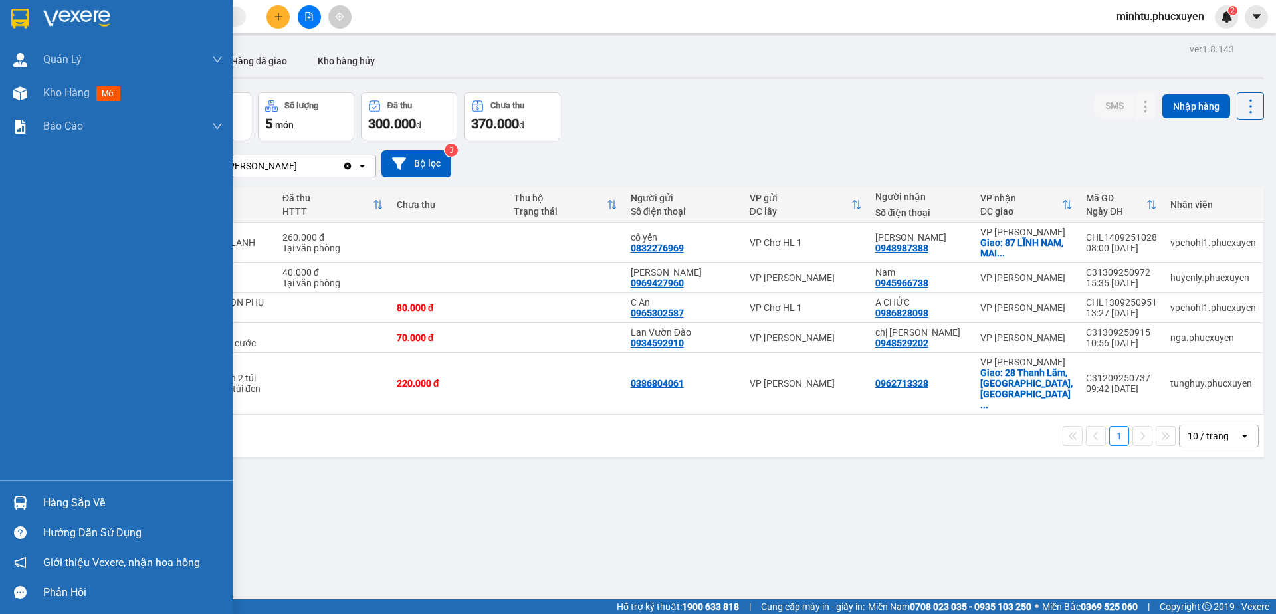
click at [21, 506] on img at bounding box center [20, 503] width 14 height 14
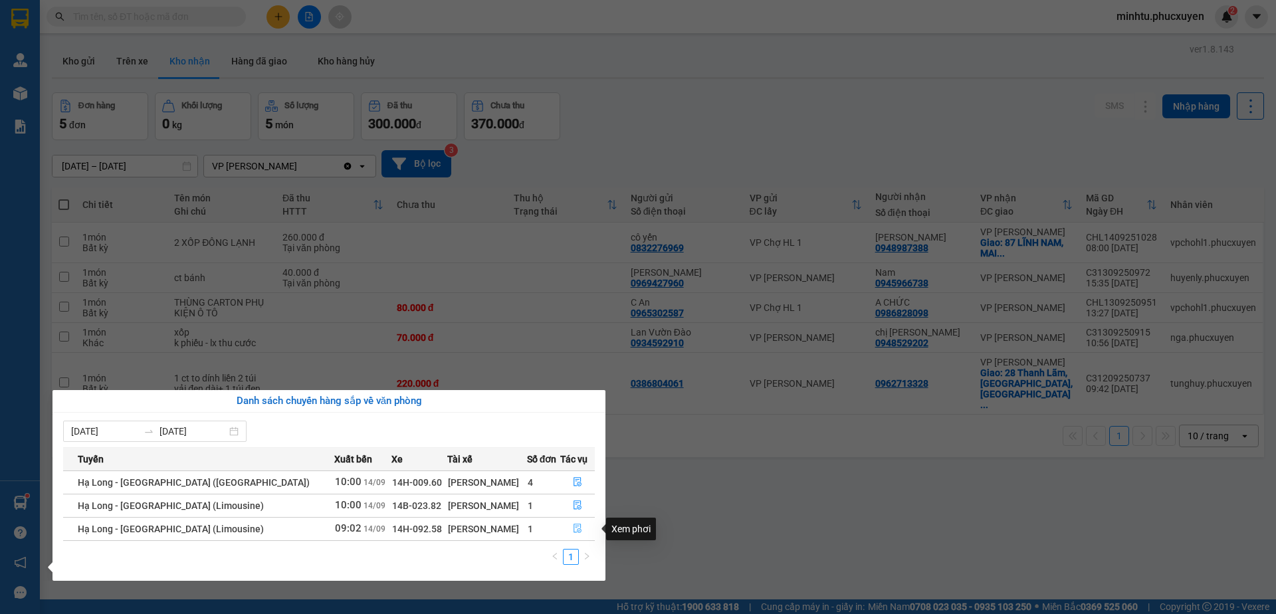
click at [573, 526] on icon "file-done" at bounding box center [577, 528] width 9 height 9
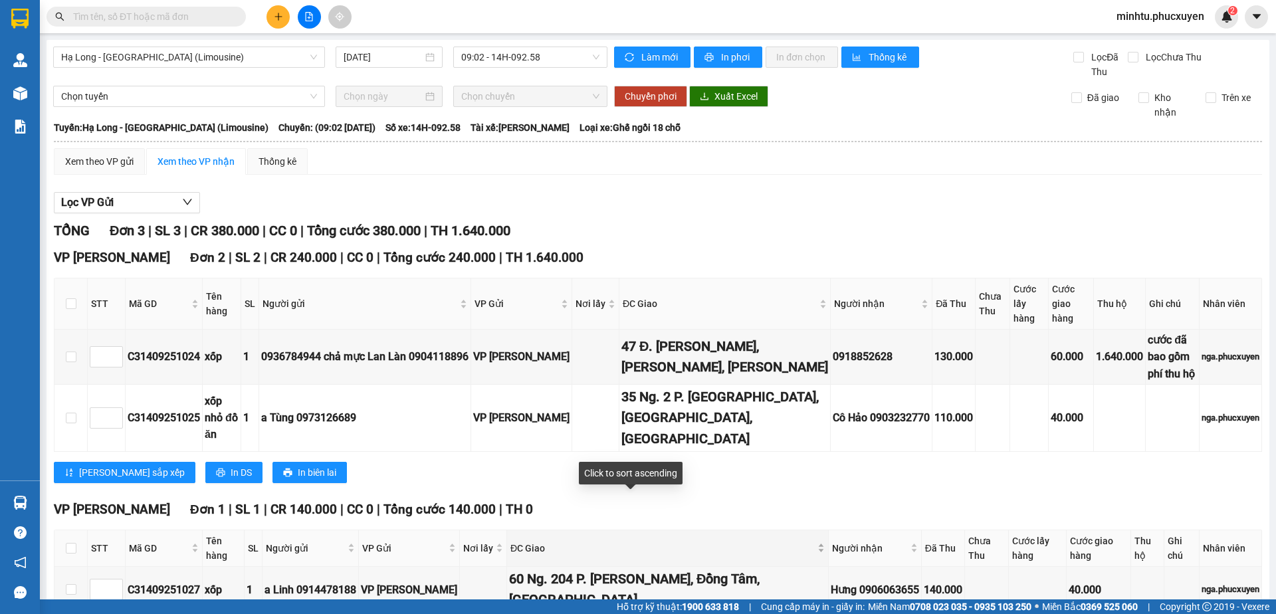
scroll to position [39, 0]
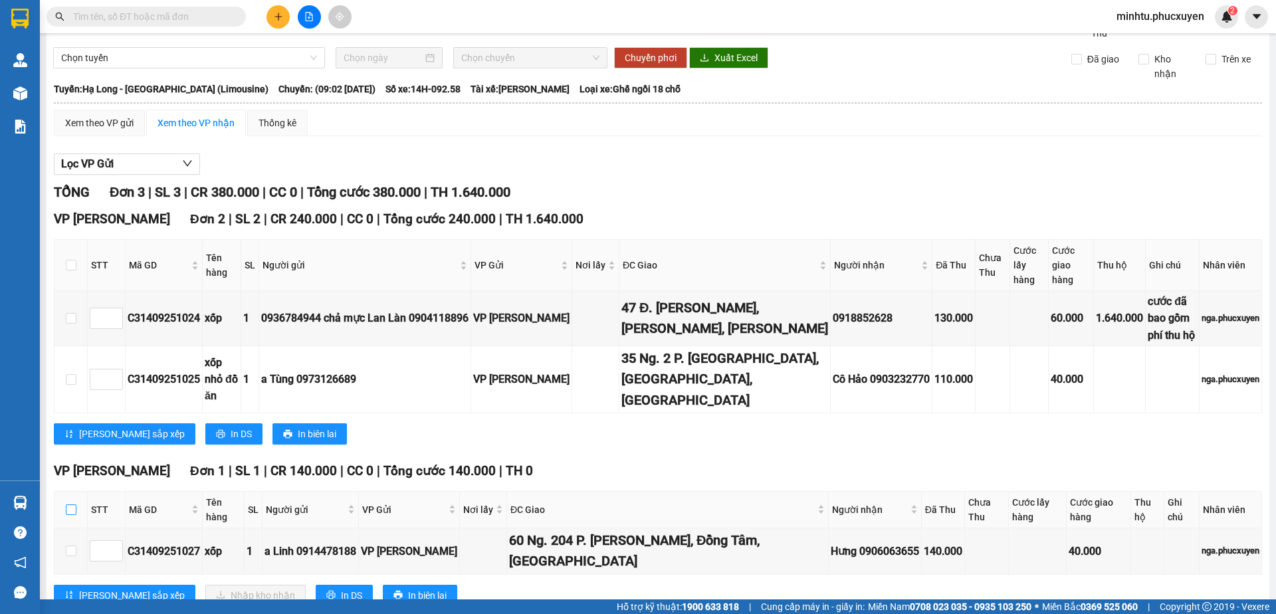
click at [74, 504] on input "checkbox" at bounding box center [71, 509] width 11 height 11
checkbox input "true"
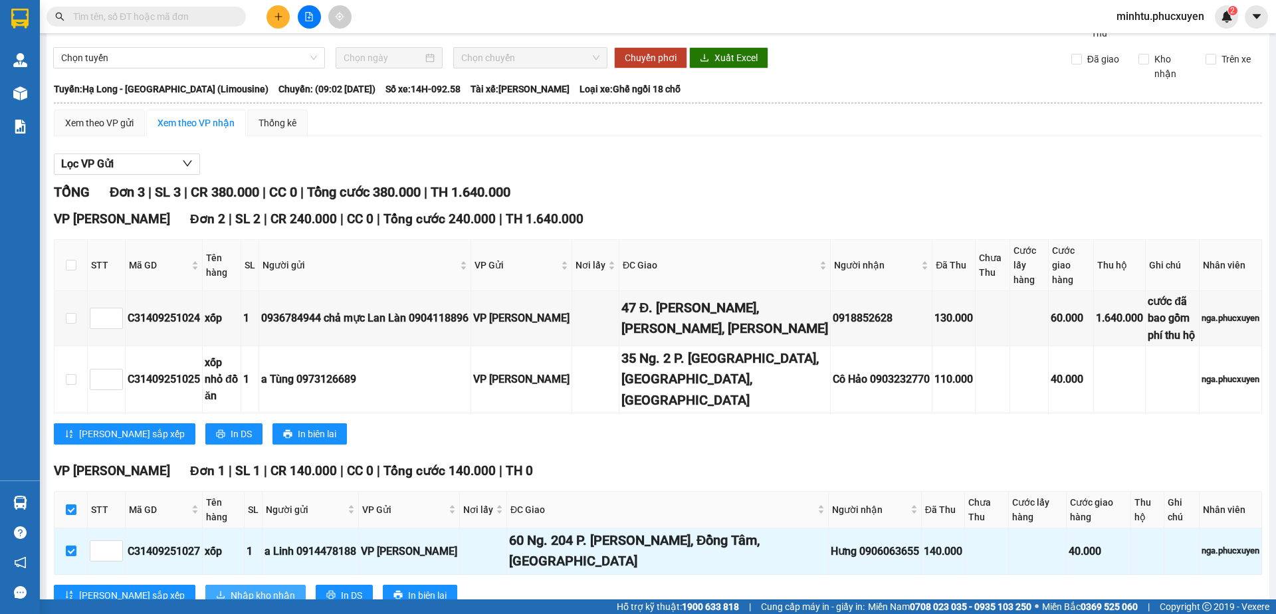
click at [231, 588] on span "Nhập kho nhận" at bounding box center [263, 595] width 64 height 15
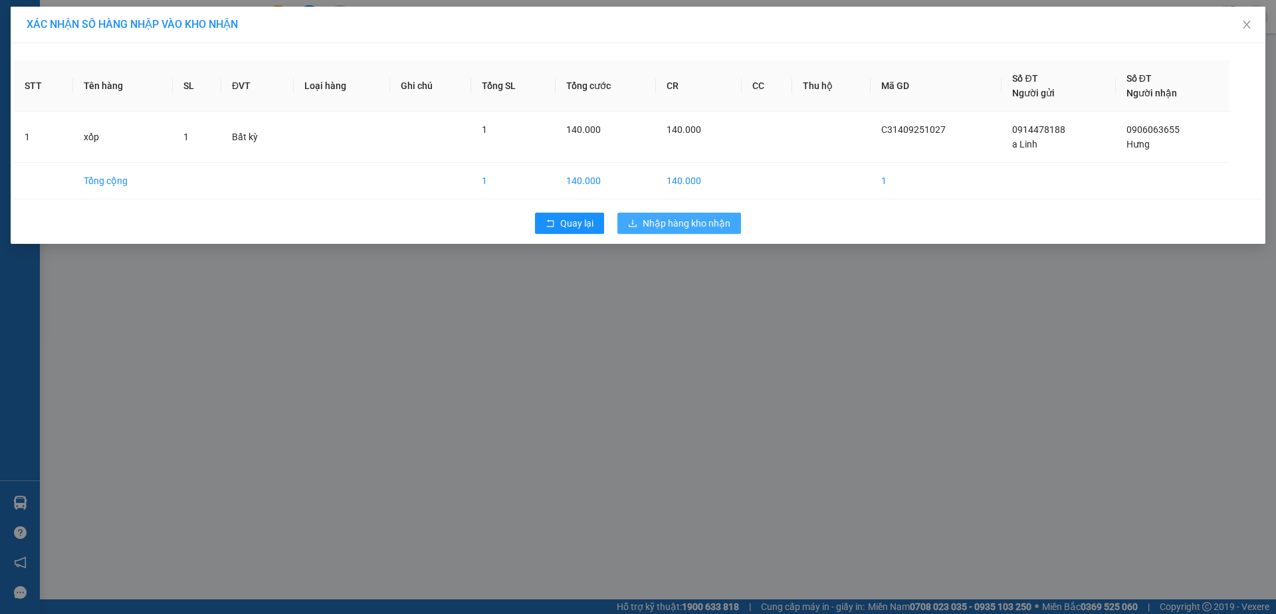
click at [693, 226] on span "Nhập hàng kho nhận" at bounding box center [686, 223] width 88 height 15
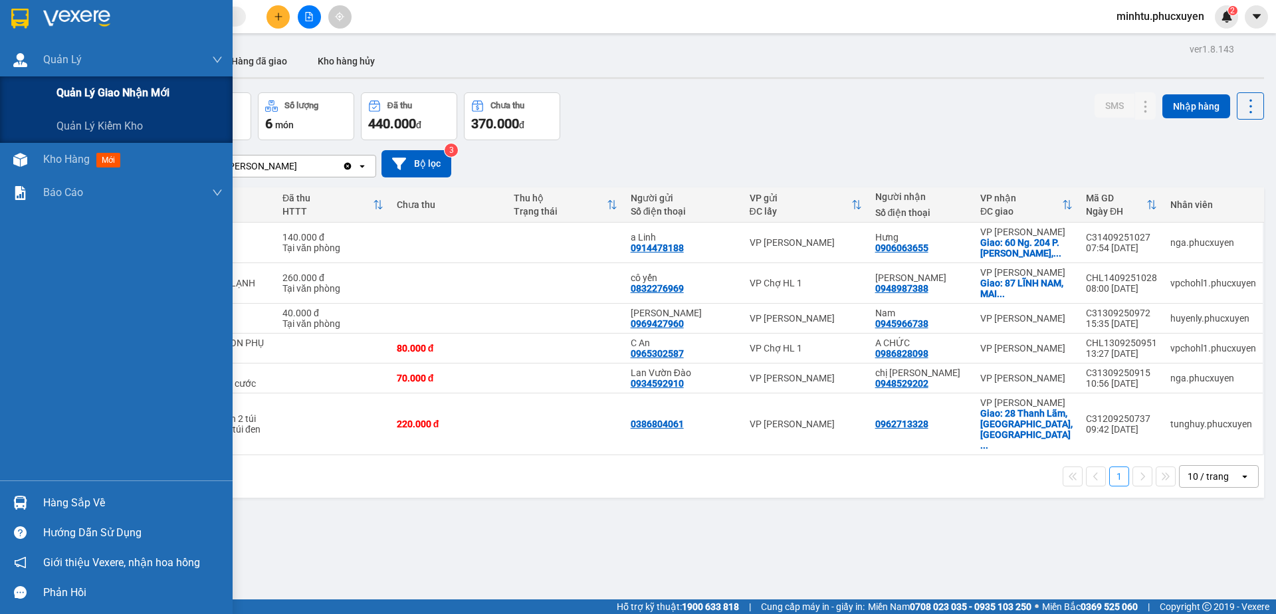
click at [55, 94] on div "Quản lý giao nhận mới" at bounding box center [116, 92] width 233 height 33
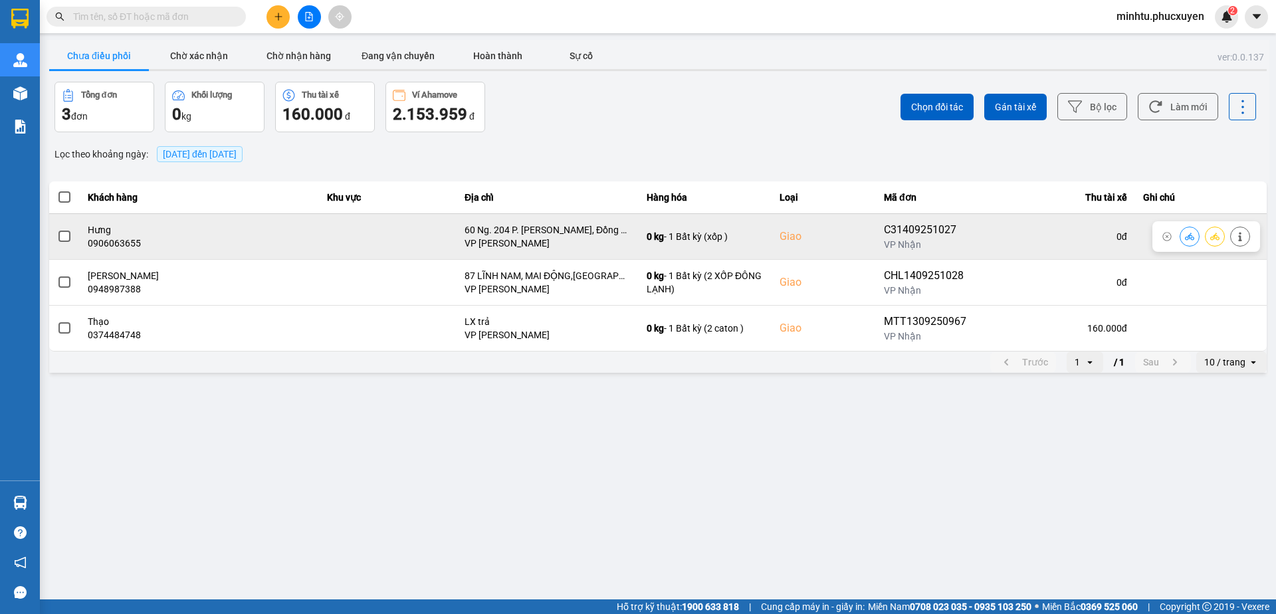
click at [1185, 233] on icon at bounding box center [1189, 236] width 9 height 9
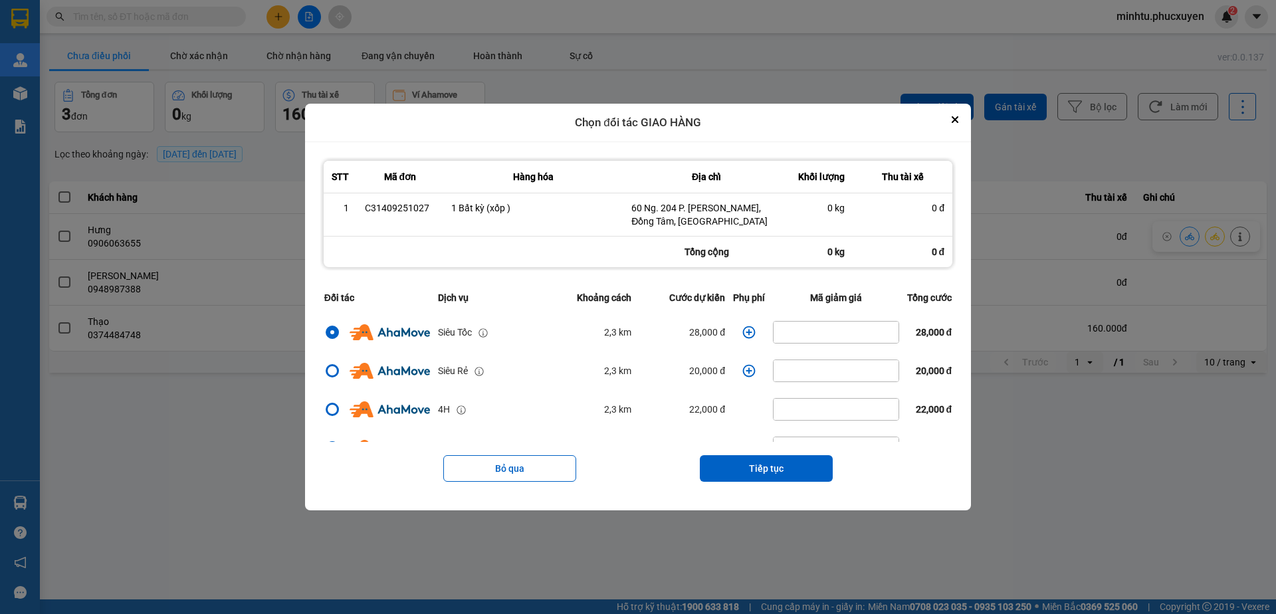
click at [742, 328] on icon "dialog" at bounding box center [748, 332] width 13 height 13
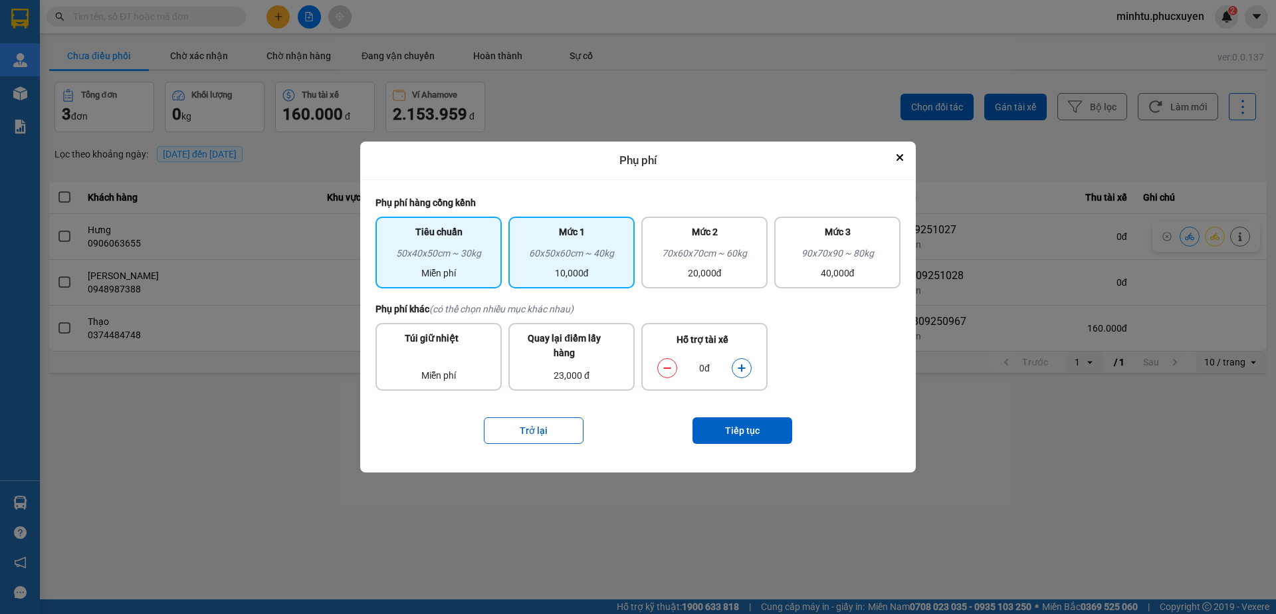
click at [579, 276] on div "10,000đ" at bounding box center [571, 273] width 110 height 15
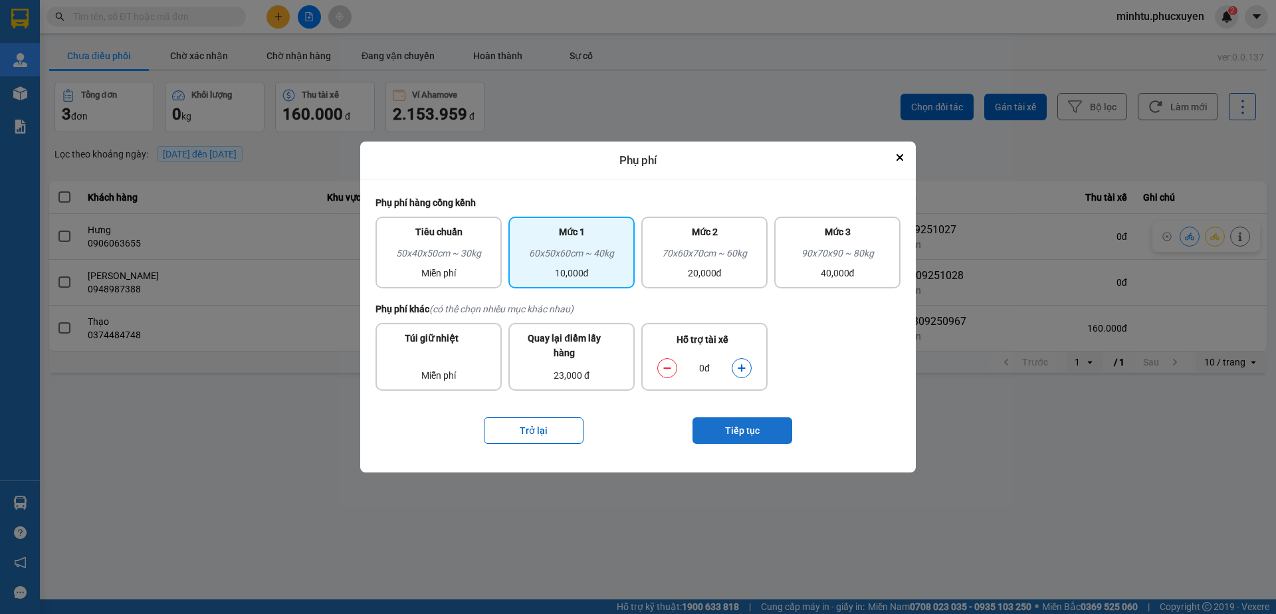
click at [700, 433] on button "Tiếp tục" at bounding box center [742, 430] width 100 height 27
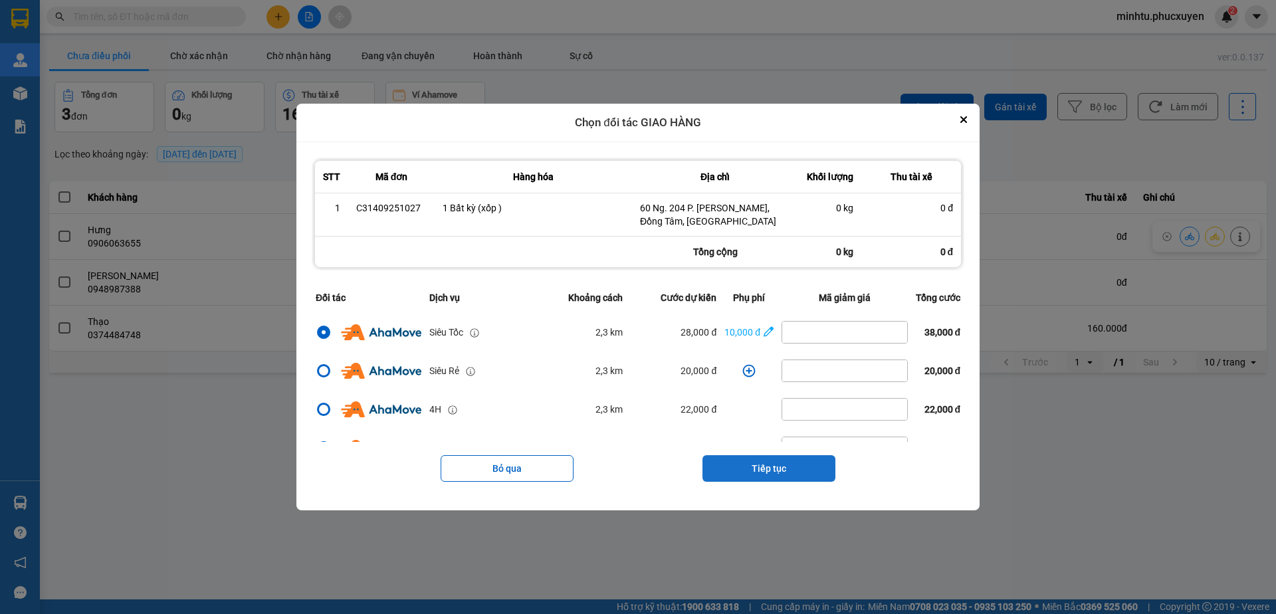
click at [740, 461] on button "Tiếp tục" at bounding box center [768, 468] width 133 height 27
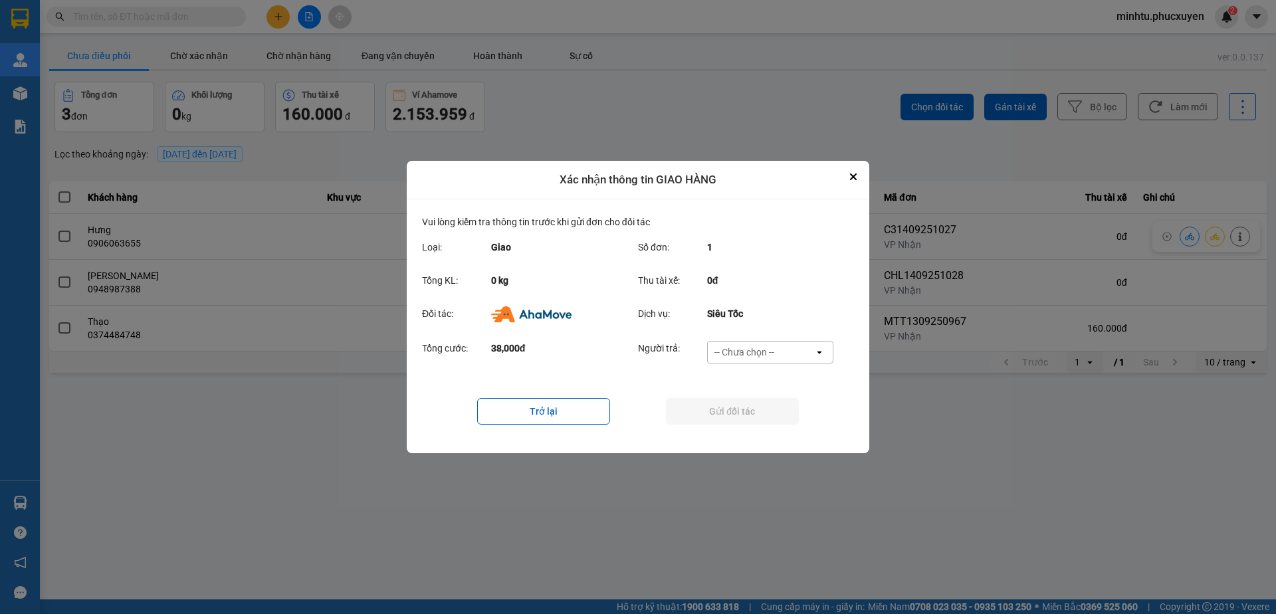
click at [763, 347] on div "-- Chưa chọn --" at bounding box center [744, 351] width 60 height 13
click at [745, 429] on span "Ví Ahamove" at bounding box center [744, 428] width 54 height 13
click at [749, 415] on button "Gửi đối tác" at bounding box center [732, 411] width 133 height 27
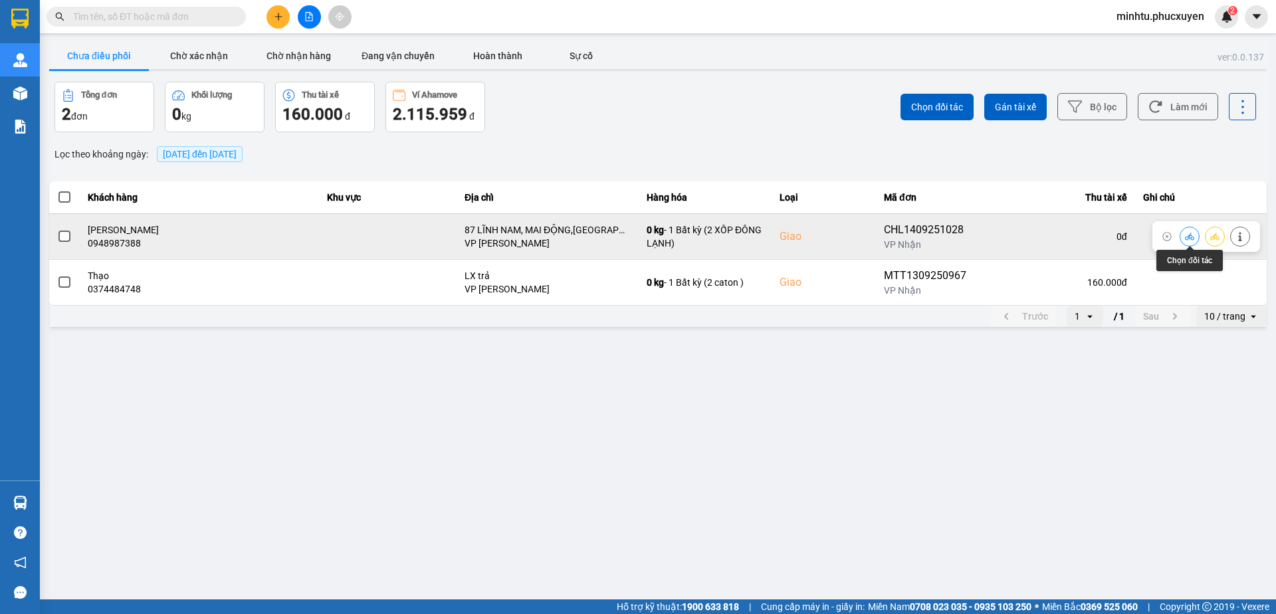
click at [1184, 239] on button at bounding box center [1189, 236] width 19 height 23
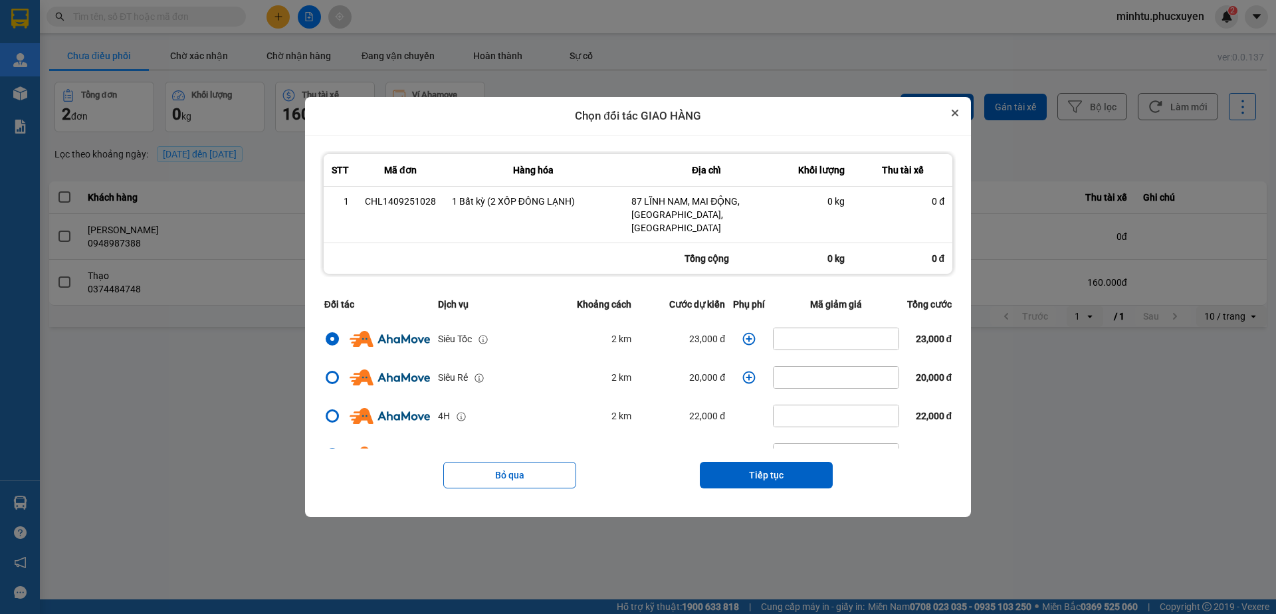
click at [957, 116] on icon "Close" at bounding box center [954, 112] width 5 height 5
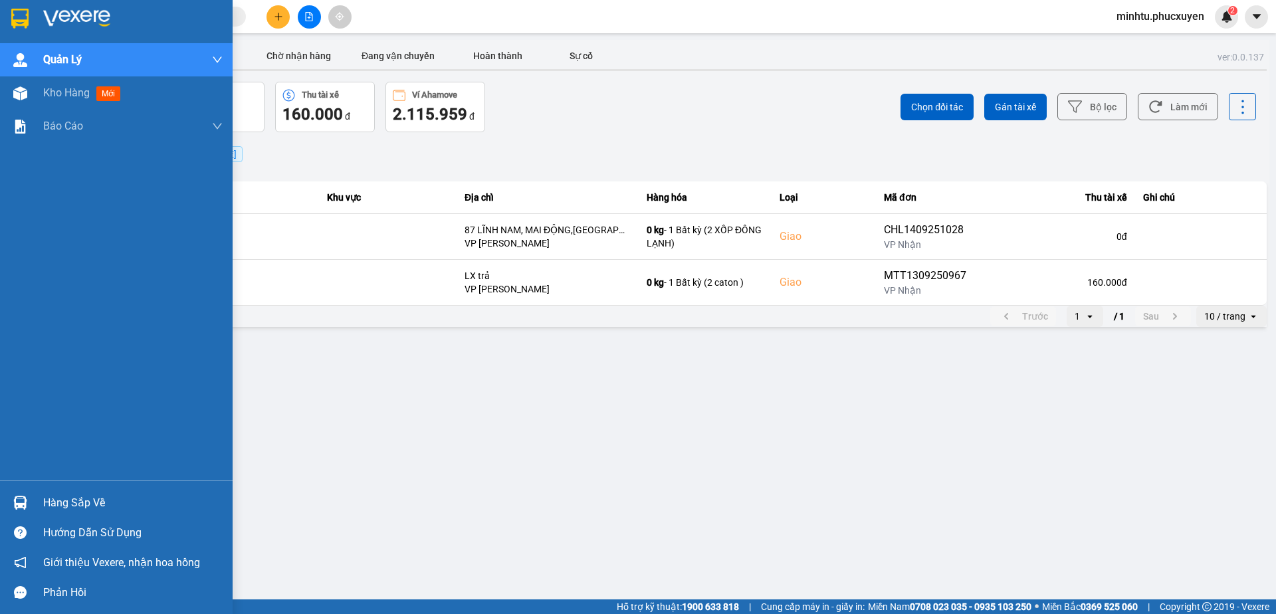
click at [43, 496] on div "Hàng sắp về" at bounding box center [132, 503] width 179 height 20
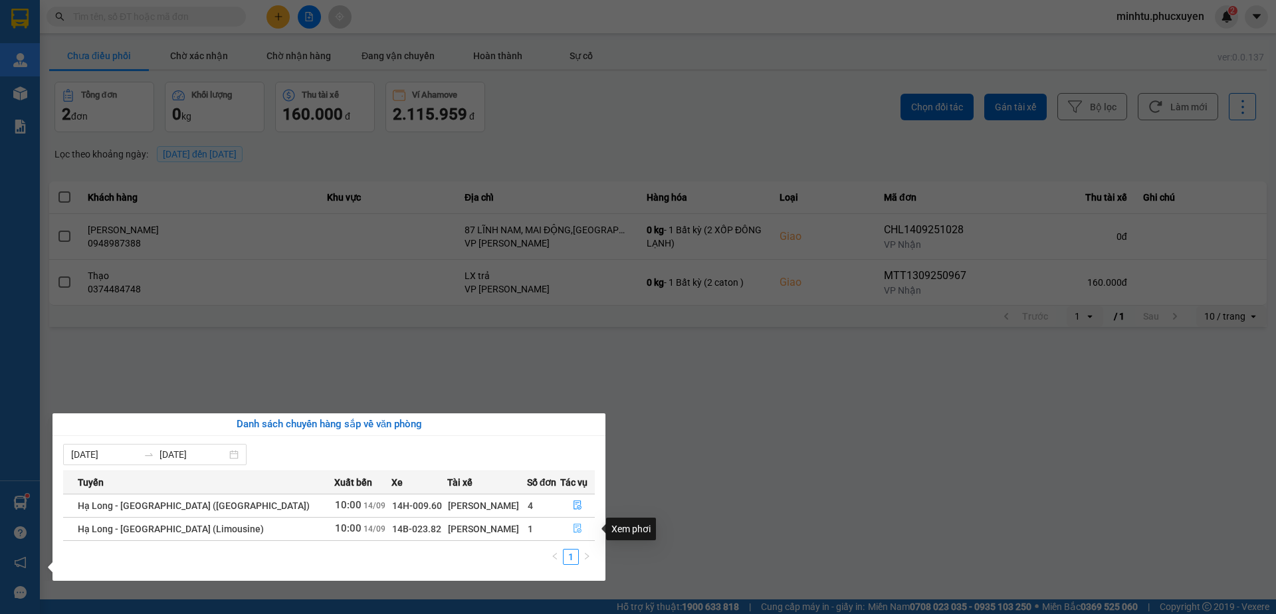
click at [576, 523] on button "button" at bounding box center [578, 528] width 34 height 21
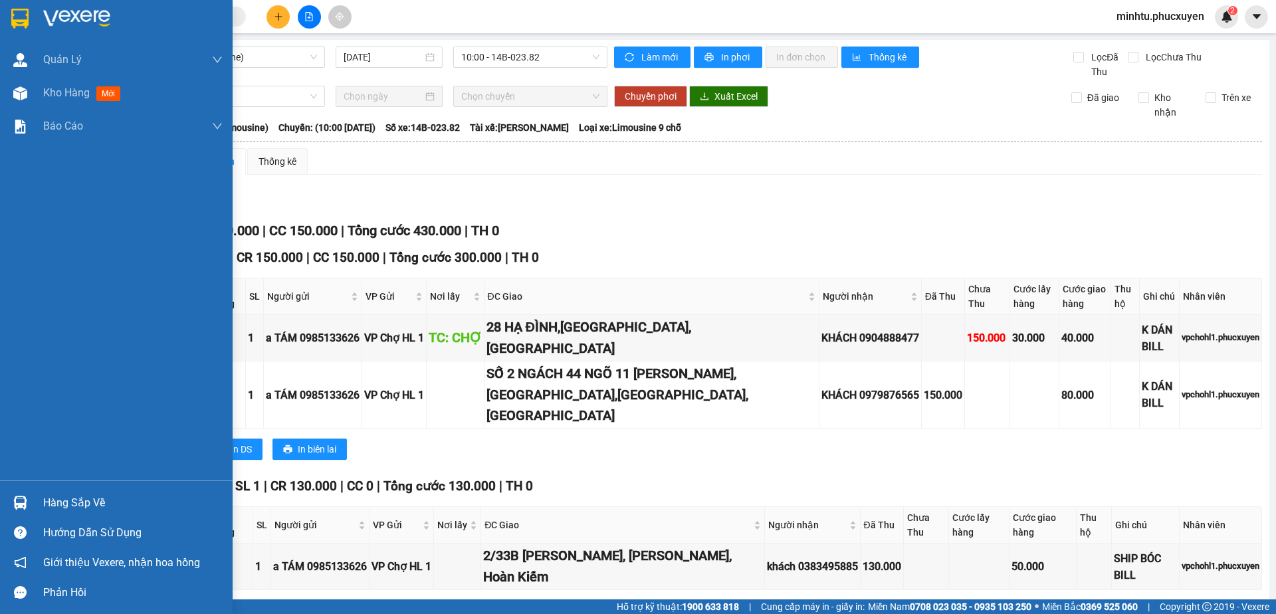
click at [25, 502] on img at bounding box center [20, 503] width 14 height 14
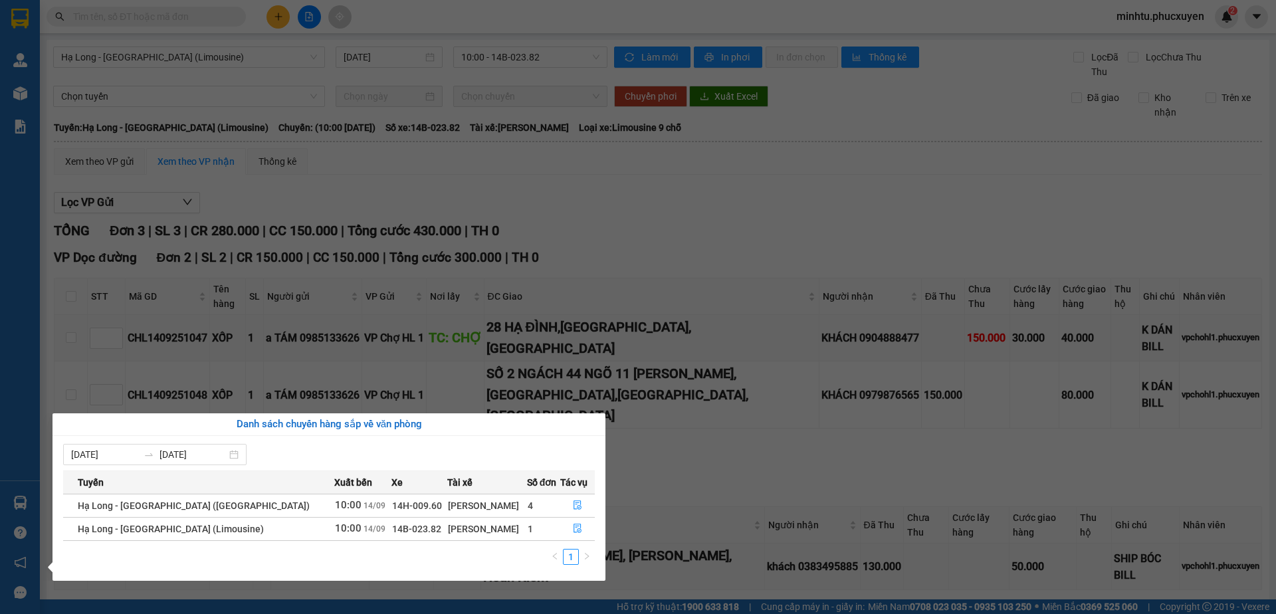
drag, startPoint x: 556, startPoint y: 64, endPoint x: 417, endPoint y: 1, distance: 152.5
click at [556, 65] on section "Kết quả tìm kiếm ( 0 ) Bộ lọc No Data minhtu.phucxuyen 2 Quản Lý Quản lý giao n…" at bounding box center [638, 307] width 1276 height 614
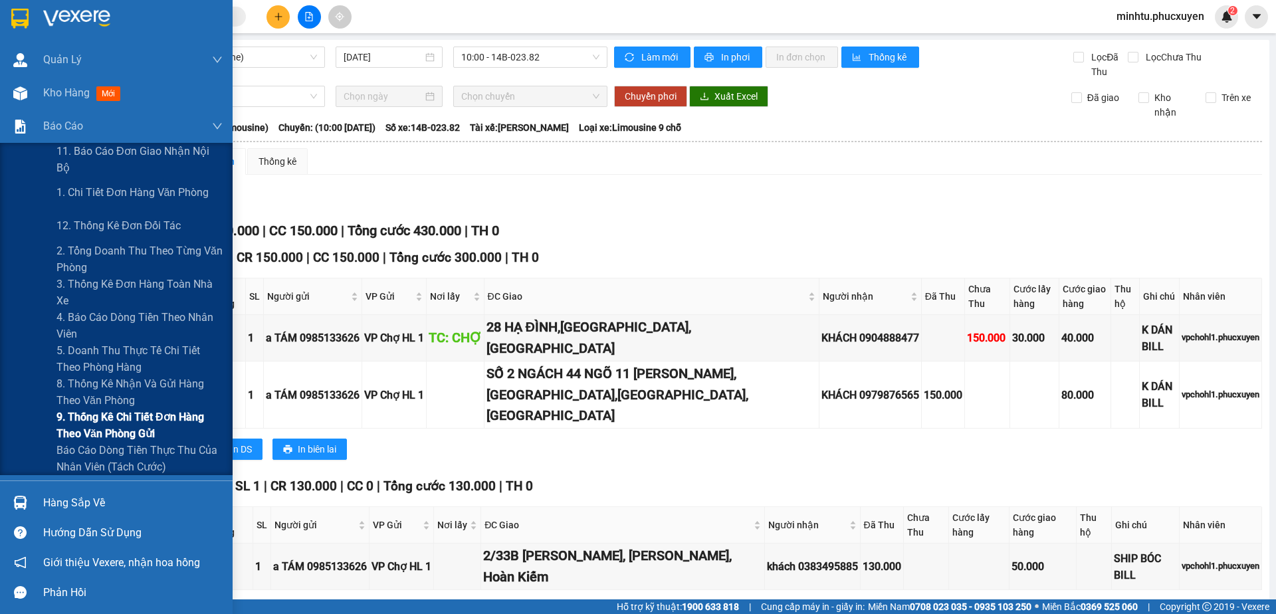
click at [155, 425] on span "9. Thống kê chi tiết đơn hàng theo văn phòng gửi" at bounding box center [139, 425] width 166 height 33
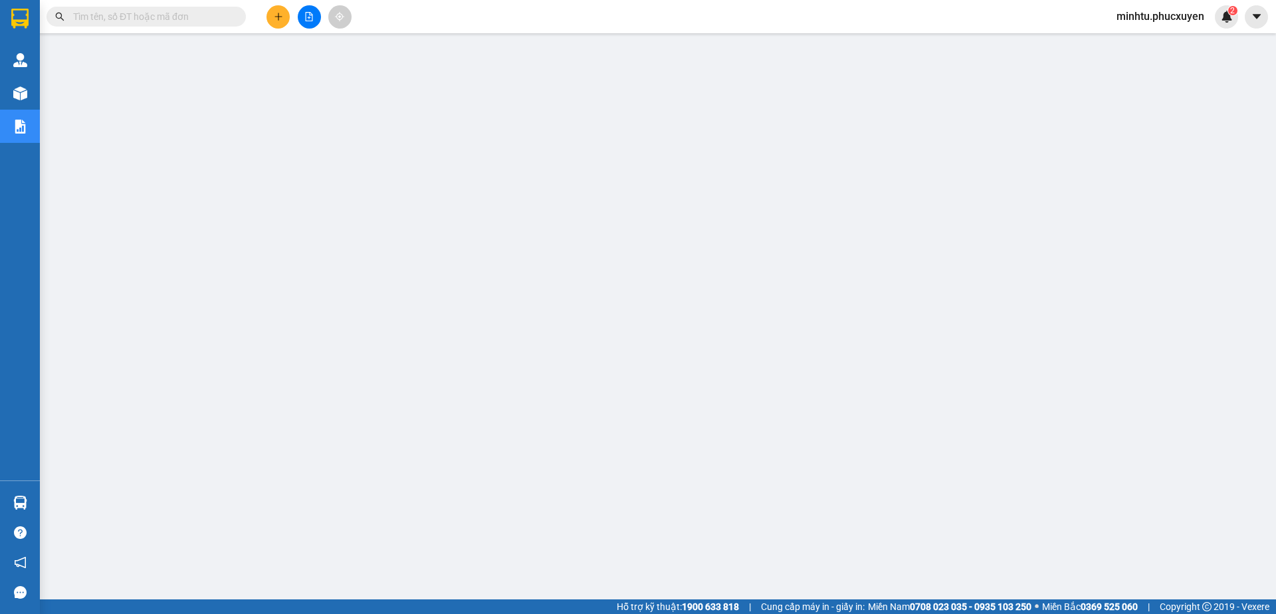
click at [417, 11] on div "Kết quả tìm kiếm ( 0 ) Bộ lọc No Data minhtu.phucxuyen 2" at bounding box center [638, 16] width 1276 height 33
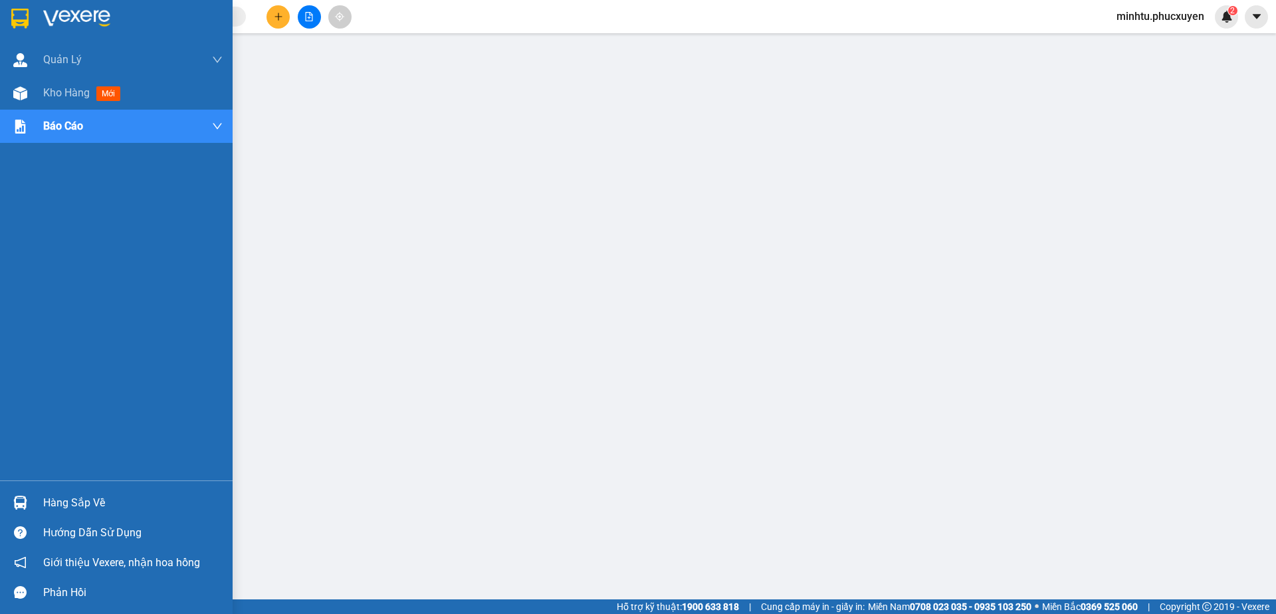
click at [20, 497] on img at bounding box center [20, 503] width 14 height 14
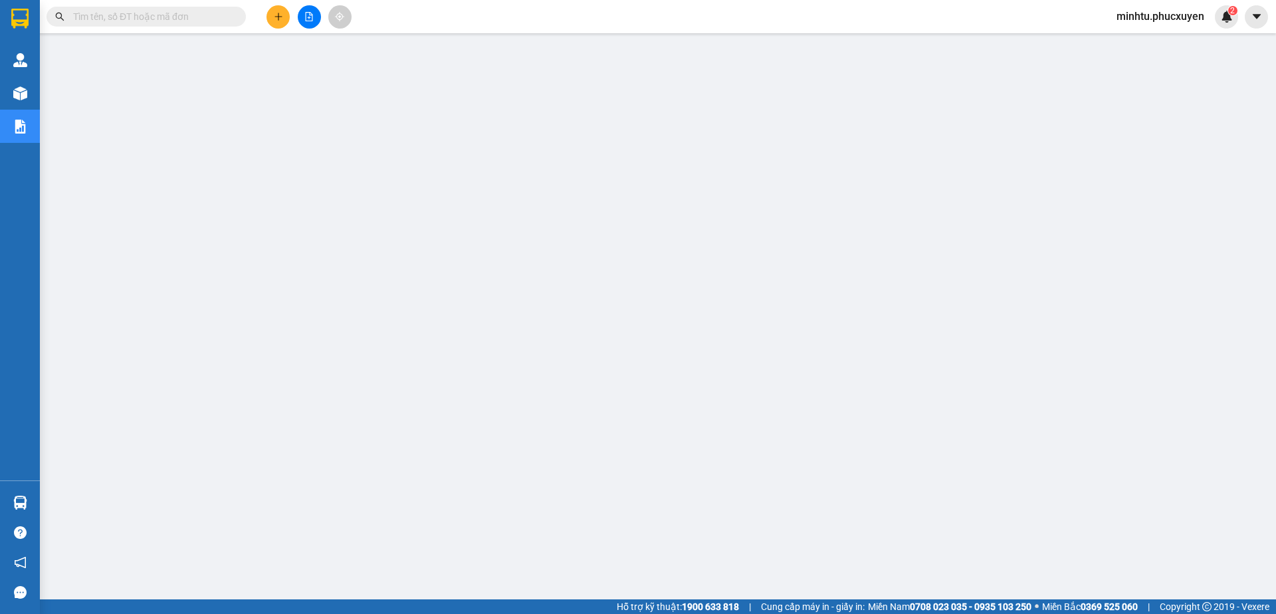
click at [272, 19] on button at bounding box center [277, 16] width 23 height 23
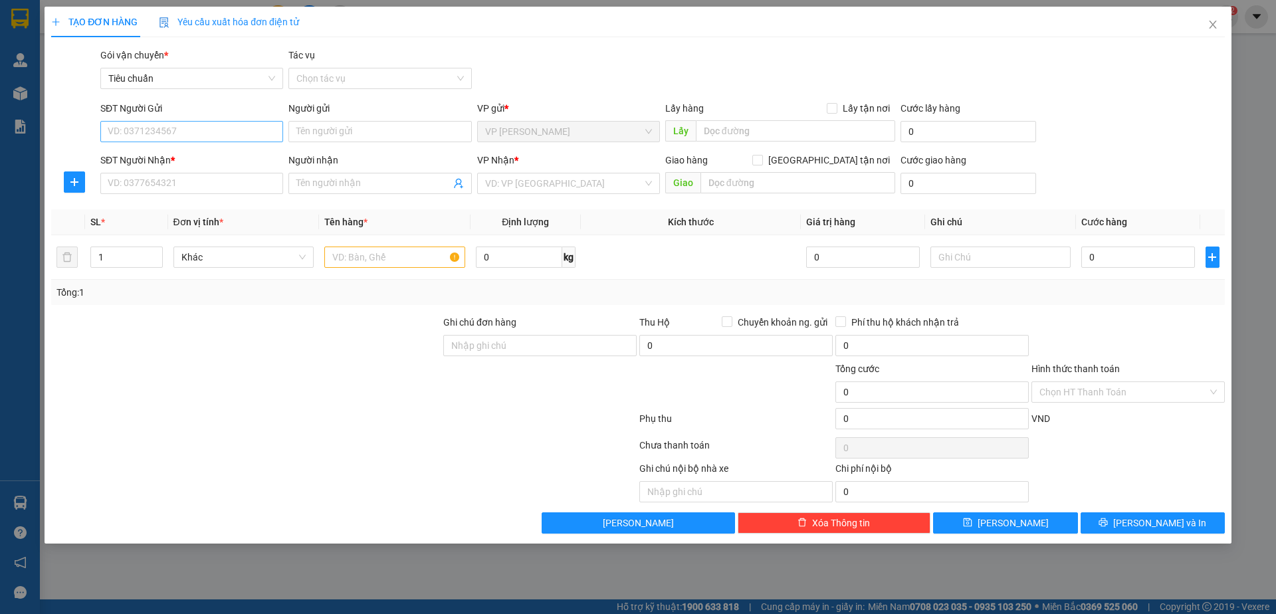
drag, startPoint x: 239, startPoint y: 145, endPoint x: 233, endPoint y: 137, distance: 9.6
click at [237, 145] on div "SĐT Người Gửi VD: 0371234567" at bounding box center [191, 124] width 183 height 47
click at [233, 136] on input "SĐT Người Gửi" at bounding box center [191, 131] width 183 height 21
click at [357, 267] on input "text" at bounding box center [394, 256] width 141 height 21
type input "1 ct thuốc"
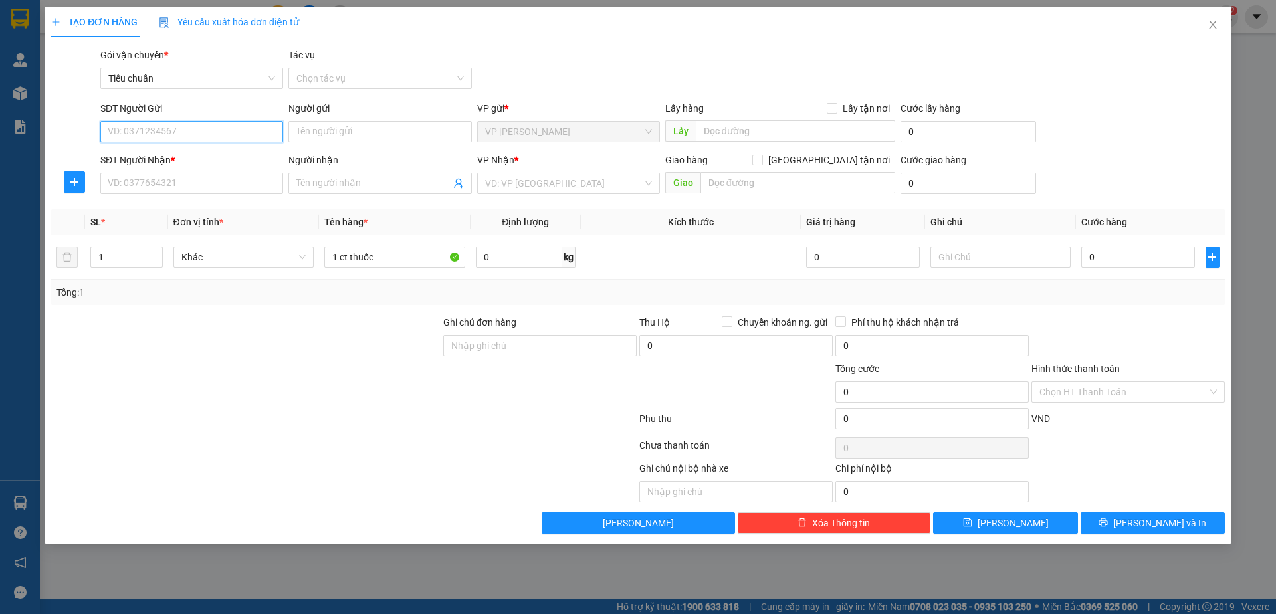
click at [222, 127] on input "SĐT Người Gửi" at bounding box center [191, 131] width 183 height 21
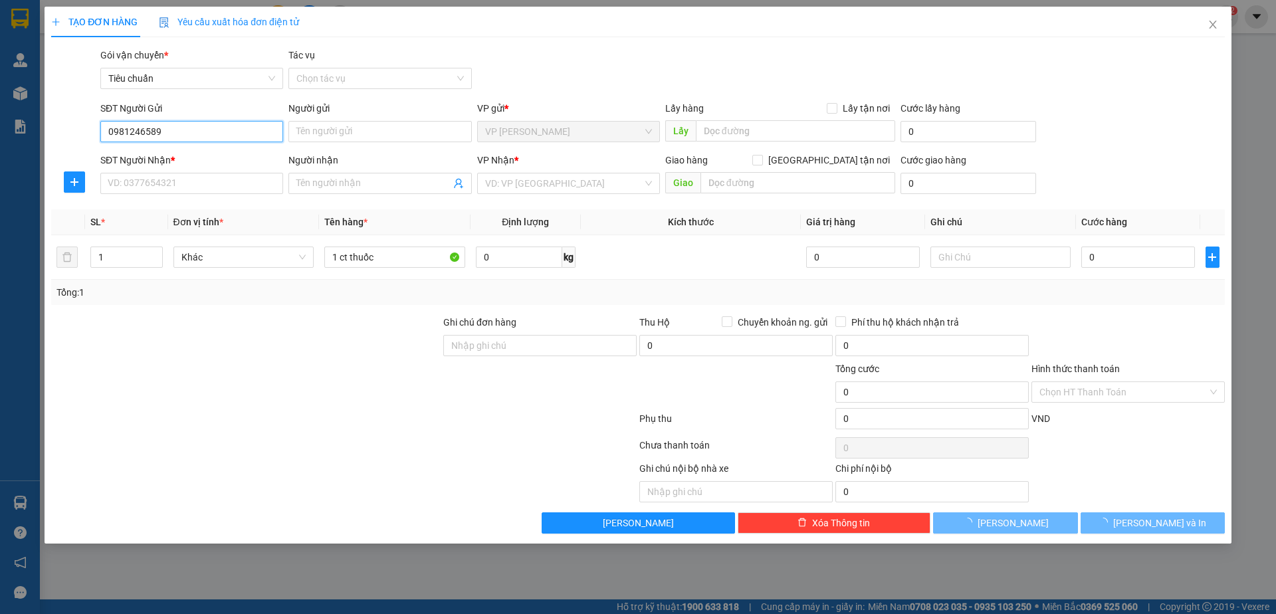
click at [222, 127] on input "0981246589" at bounding box center [191, 131] width 183 height 21
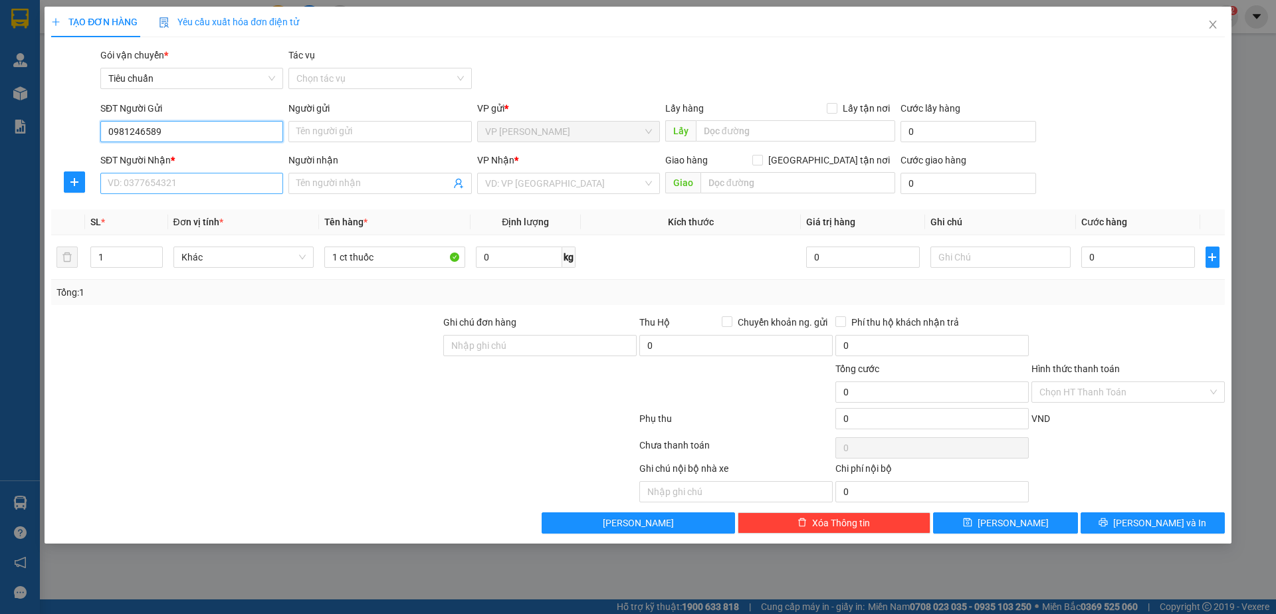
type input "0981246589"
click at [208, 177] on input "SĐT Người Nhận *" at bounding box center [191, 183] width 183 height 21
click at [233, 173] on input "SĐT Người Nhận *" at bounding box center [191, 183] width 183 height 21
type input "0983316106"
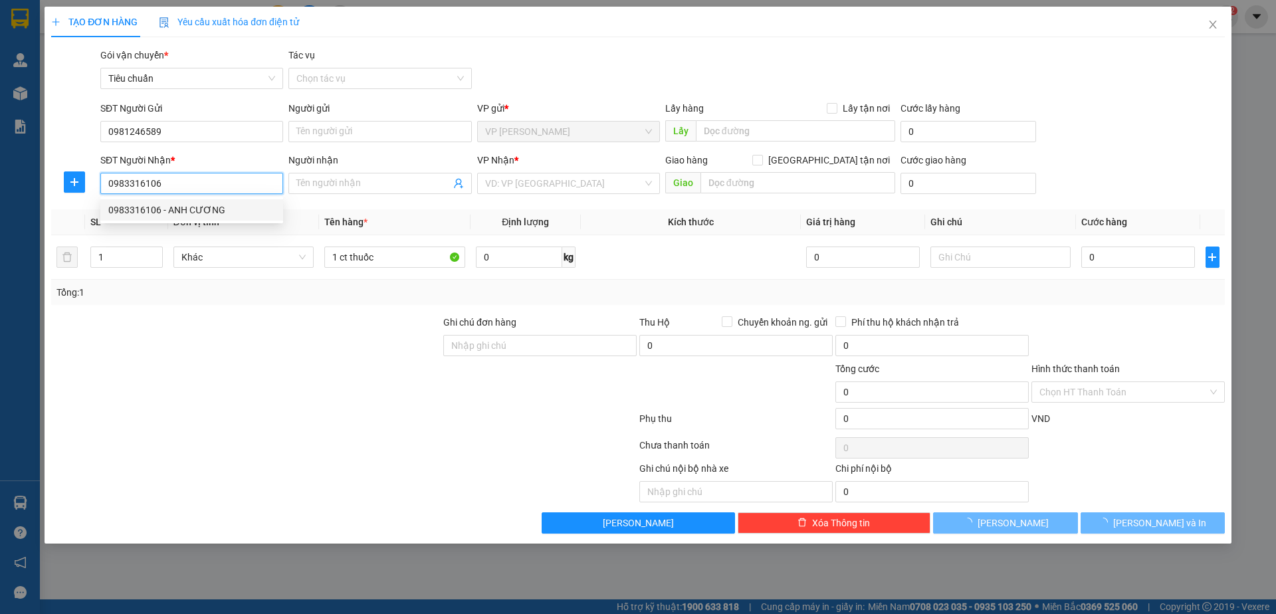
click at [240, 213] on div "0983316106 - ANH CƯƠNG" at bounding box center [191, 210] width 167 height 15
type input "ANH CƯƠNG"
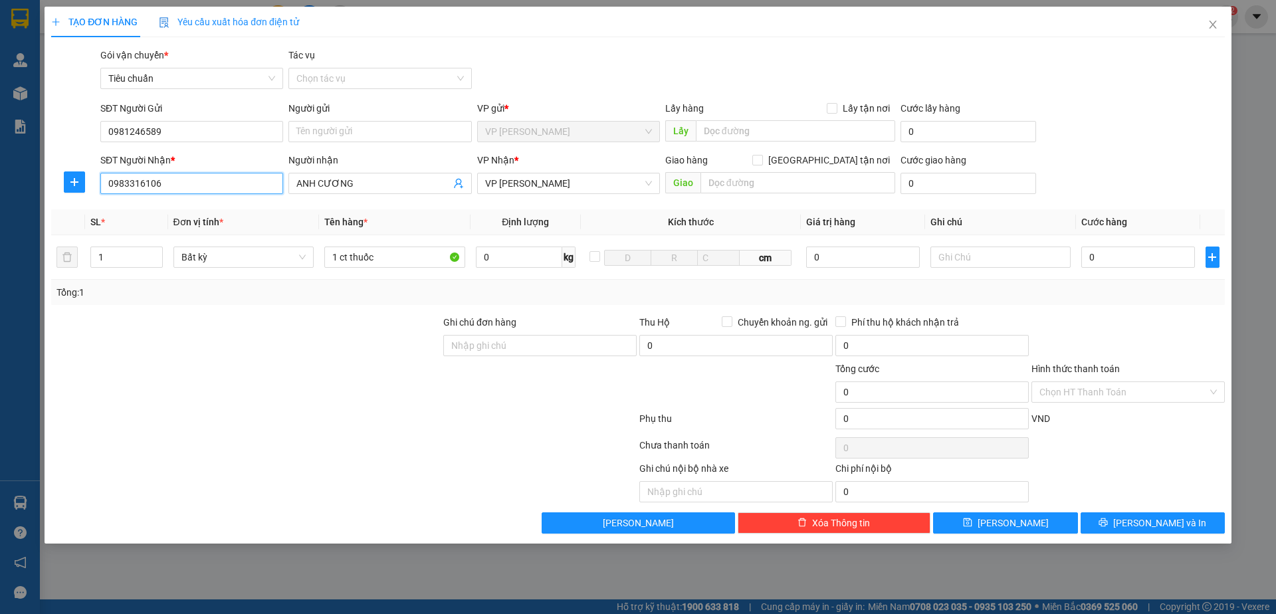
type input "0983316106"
click at [571, 170] on div "VP Nhận *" at bounding box center [568, 163] width 183 height 20
click at [573, 176] on span "VP [PERSON_NAME]" at bounding box center [568, 183] width 167 height 20
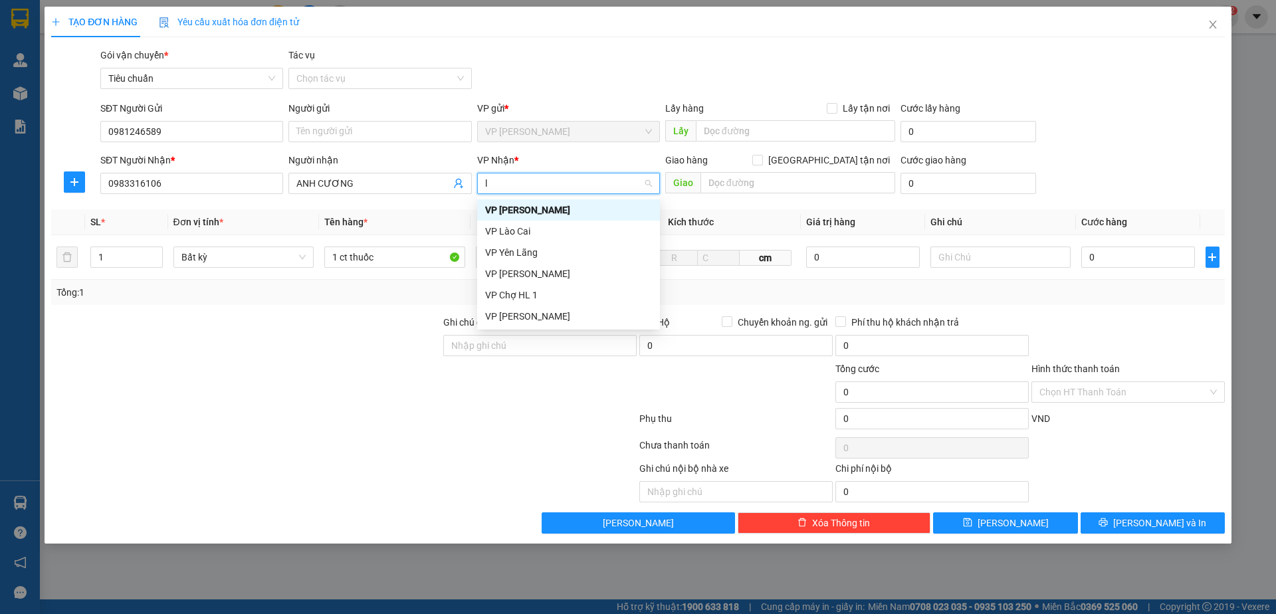
type input "lo"
click at [518, 232] on div "VP [PERSON_NAME]" at bounding box center [568, 231] width 167 height 15
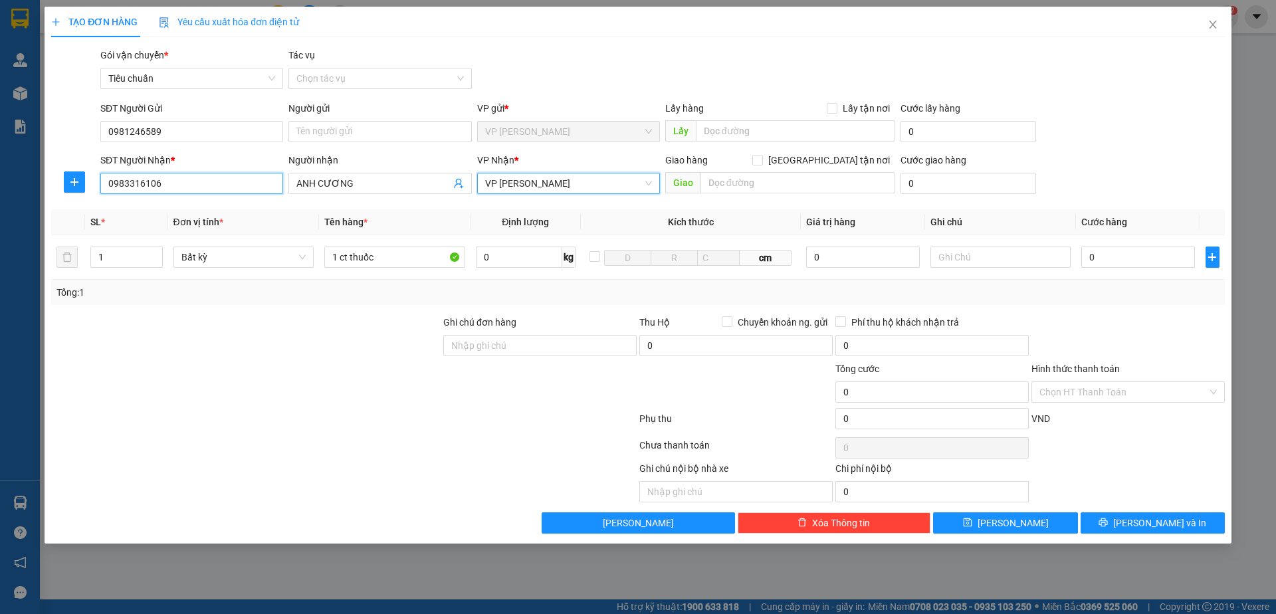
click at [206, 182] on input "0983316106" at bounding box center [191, 183] width 183 height 21
click at [1141, 248] on input "0" at bounding box center [1137, 256] width 113 height 21
type input "50"
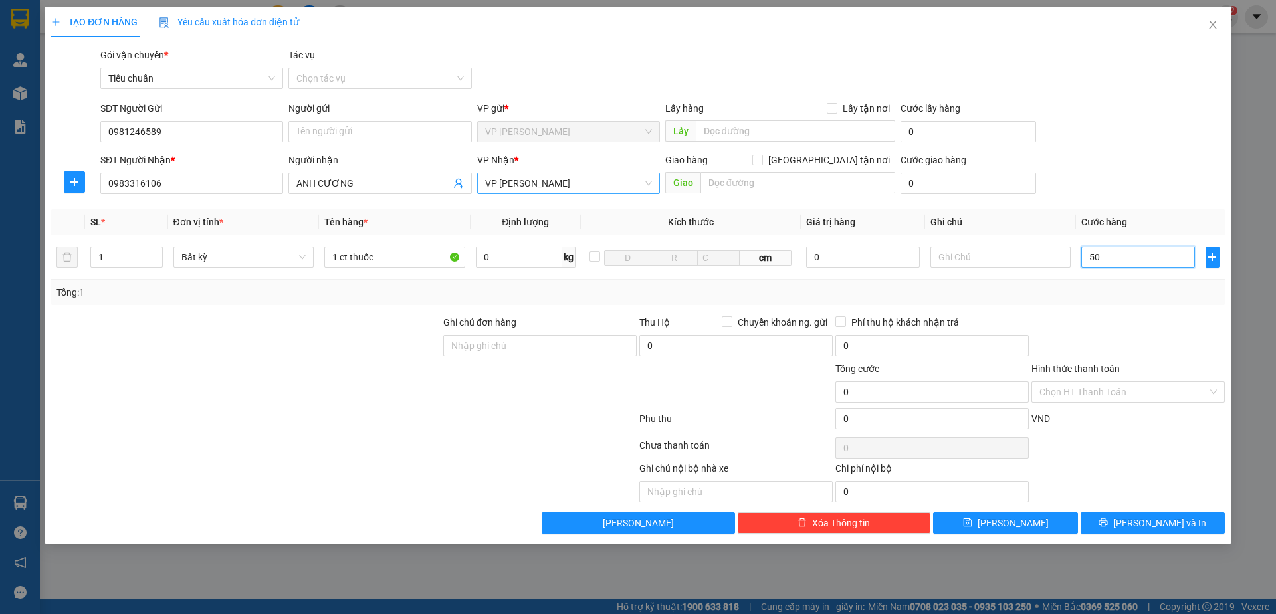
type input "50"
click at [1178, 117] on div "SĐT Người Gửi 0981246589 Người gửi Tên người gửi VP gửi * VP Minh Khai Lấy hàng…" at bounding box center [662, 124] width 1129 height 47
type input "50.000"
click at [1155, 403] on div "Hình thức thanh toán Chọn HT Thanh Toán" at bounding box center [1127, 384] width 193 height 47
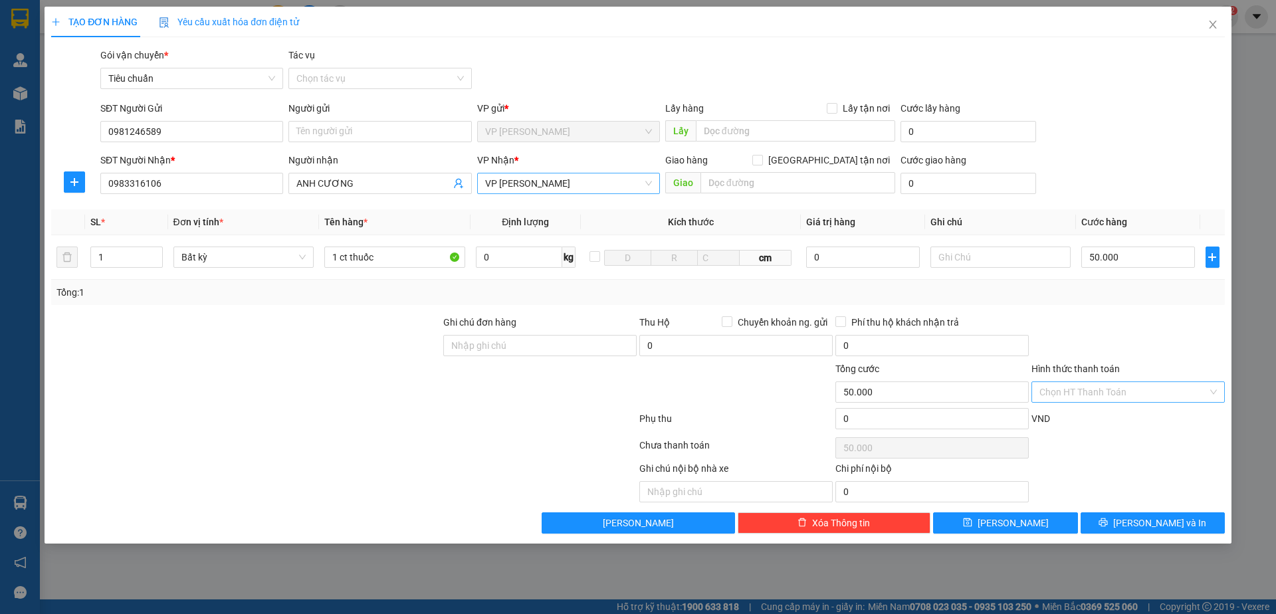
click at [1144, 397] on input "Hình thức thanh toán" at bounding box center [1123, 392] width 168 height 20
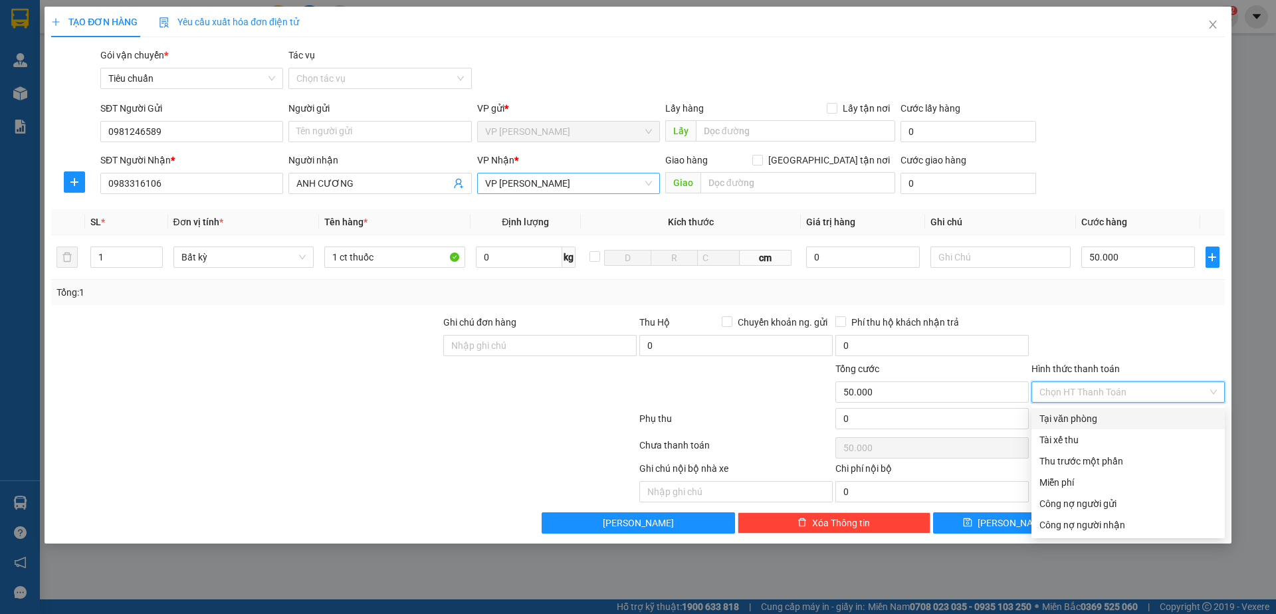
click at [1116, 416] on div "Tại văn phòng" at bounding box center [1127, 418] width 177 height 15
type input "0"
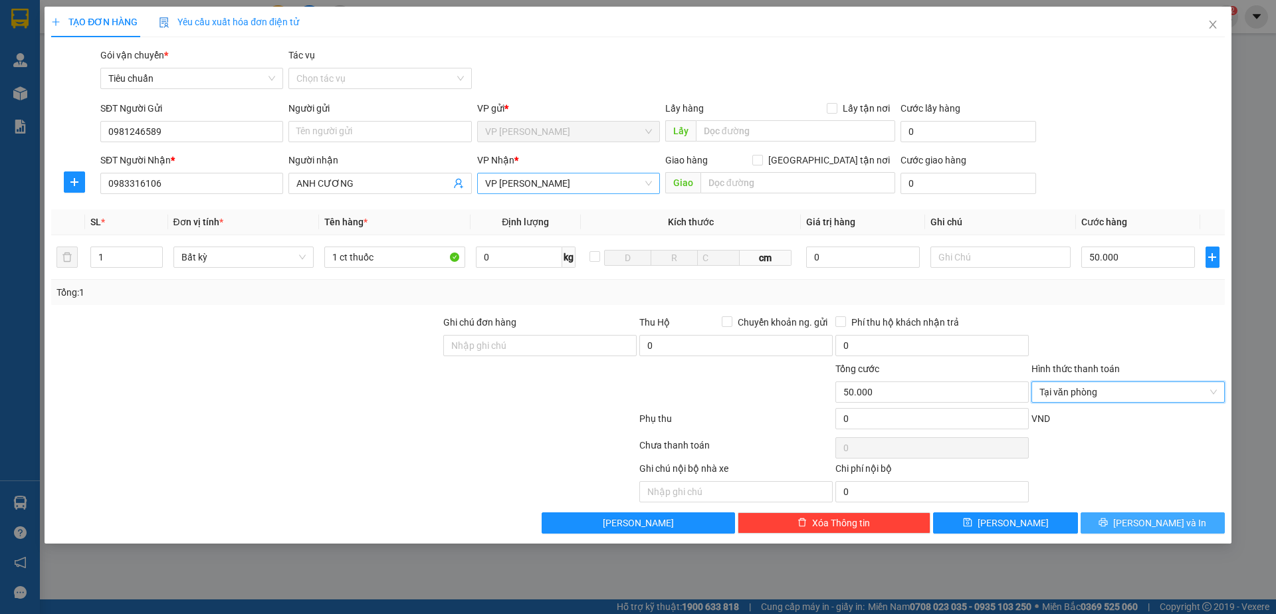
click at [1168, 524] on span "[PERSON_NAME] và In" at bounding box center [1159, 523] width 93 height 15
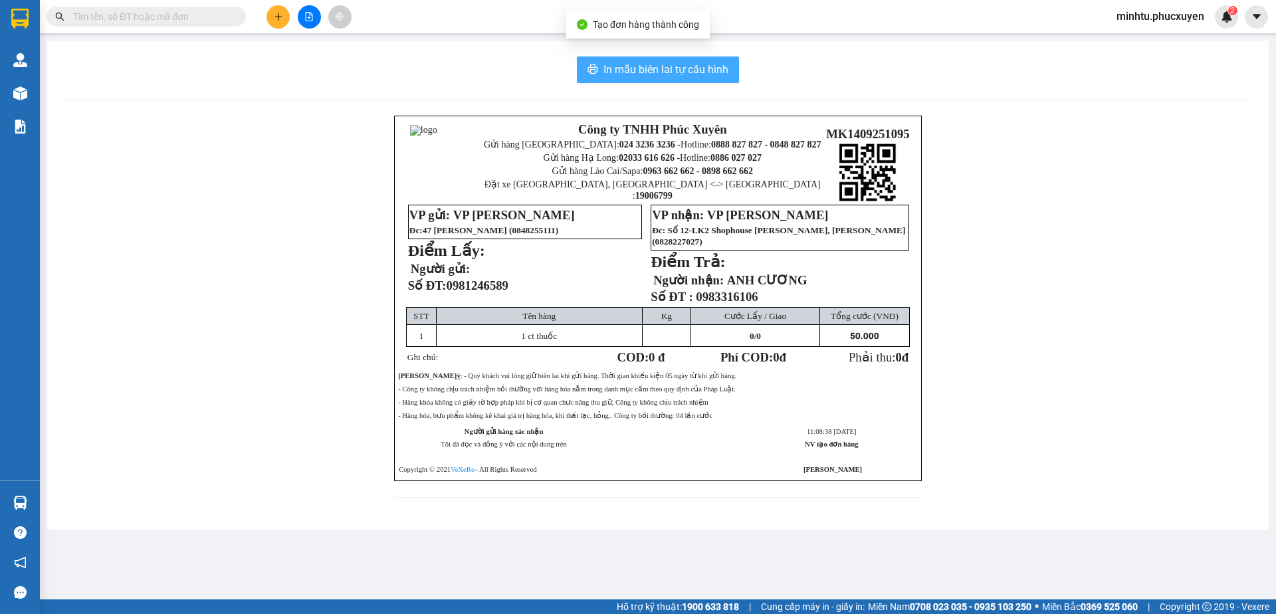
drag, startPoint x: 706, startPoint y: 61, endPoint x: 723, endPoint y: 72, distance: 20.1
click at [706, 62] on span "In mẫu biên lai tự cấu hình" at bounding box center [665, 69] width 125 height 17
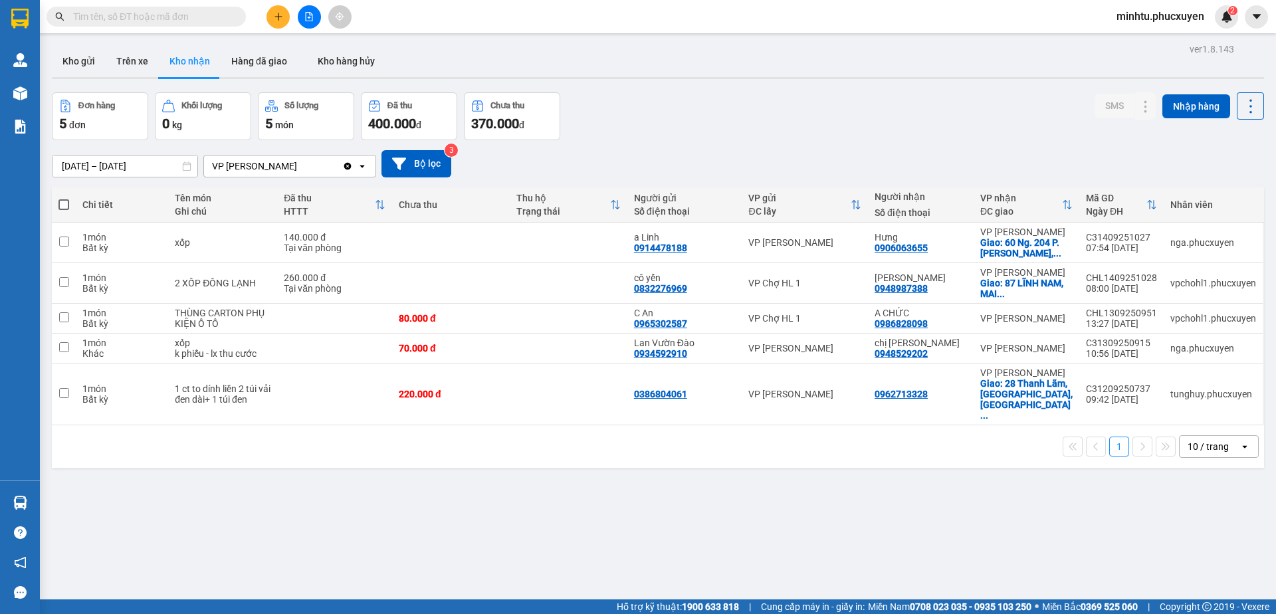
click at [952, 106] on div "Đơn hàng 5 đơn Khối lượng 0 kg Số lượng 5 món Đã thu 400.000 đ Chưa thu 370.000…" at bounding box center [658, 116] width 1212 height 48
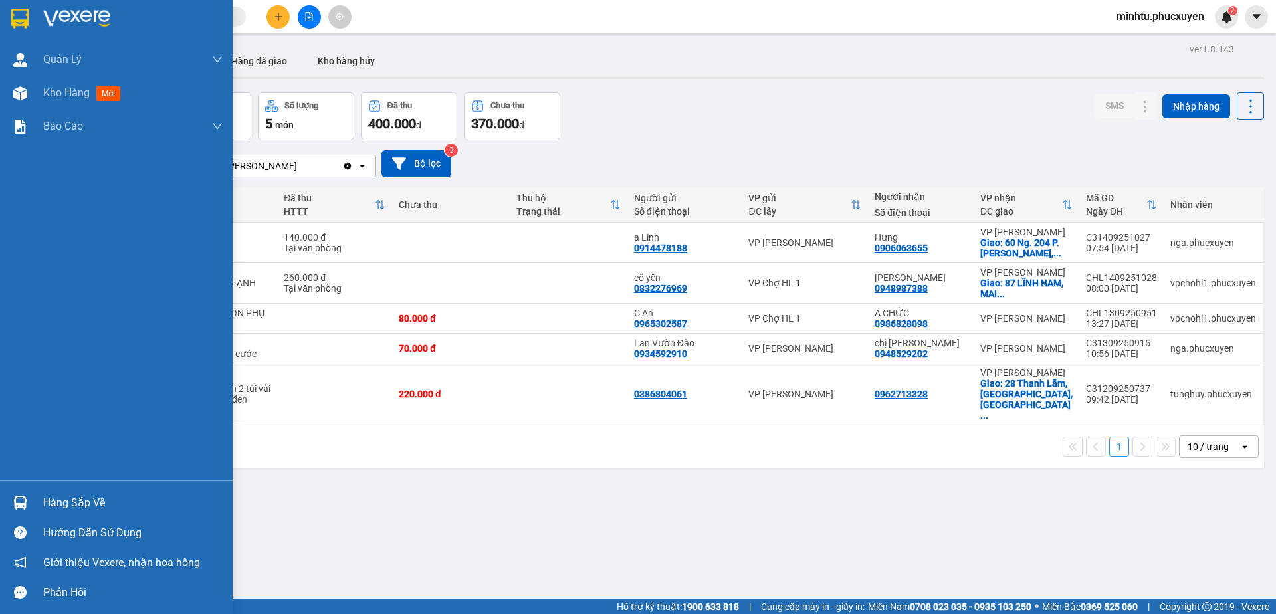
click at [17, 498] on img at bounding box center [20, 503] width 14 height 14
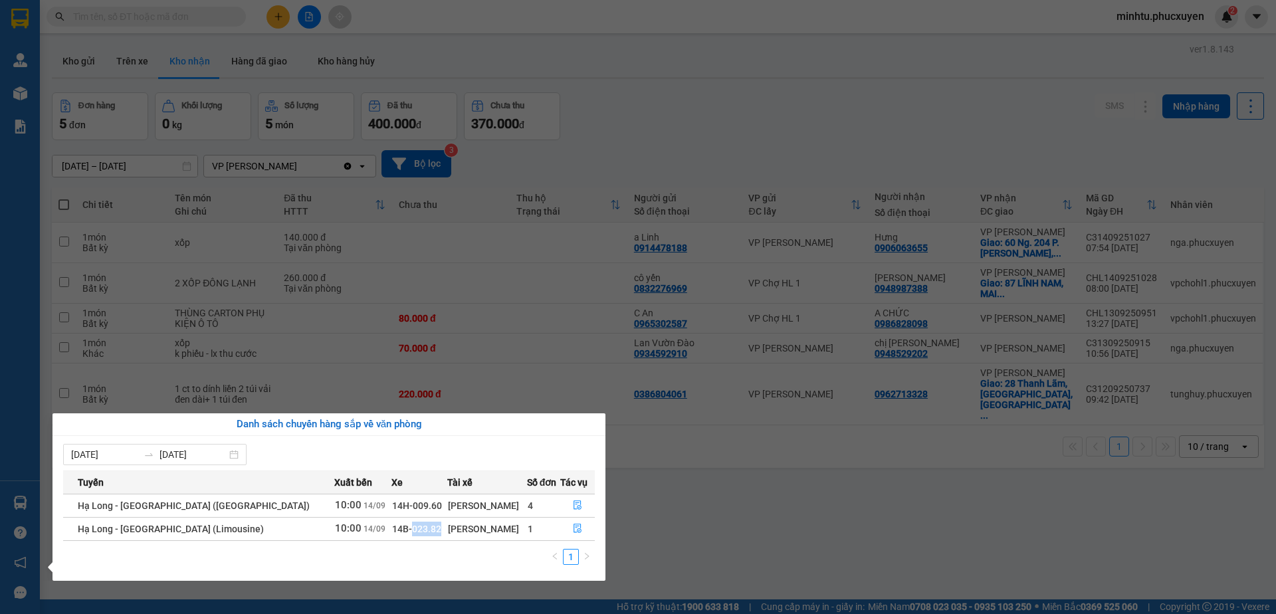
drag, startPoint x: 351, startPoint y: 530, endPoint x: 380, endPoint y: 530, distance: 29.2
click at [391, 530] on td "14B-023.82" at bounding box center [419, 528] width 56 height 23
copy span "023.82"
click at [575, 530] on icon "file-done" at bounding box center [577, 528] width 8 height 9
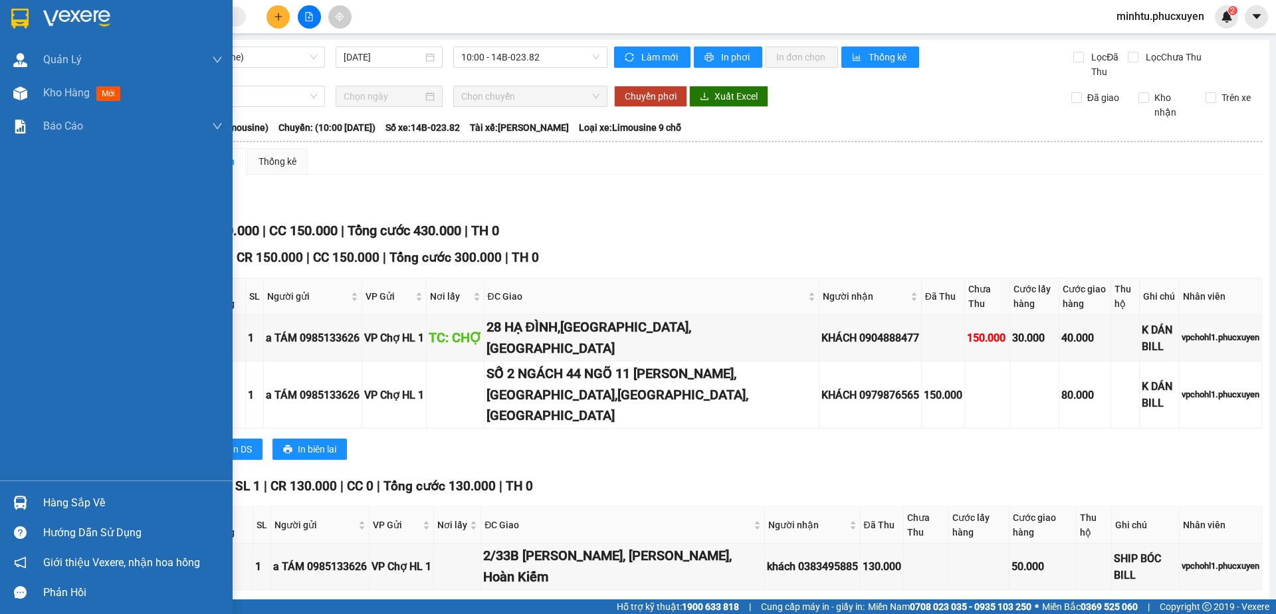
click at [26, 499] on img at bounding box center [20, 503] width 14 height 14
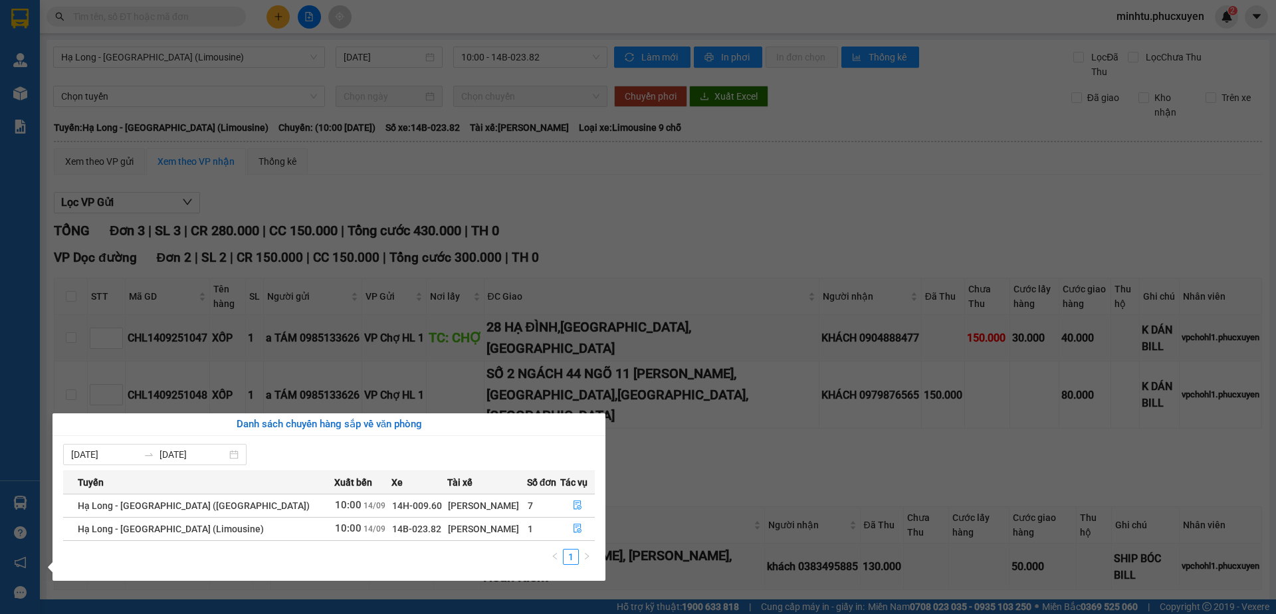
click at [535, 181] on section "Kết quả tìm kiếm ( 0 ) Bộ lọc No Data minhtu.phucxuyen 2 Quản Lý Quản lý giao n…" at bounding box center [638, 307] width 1276 height 614
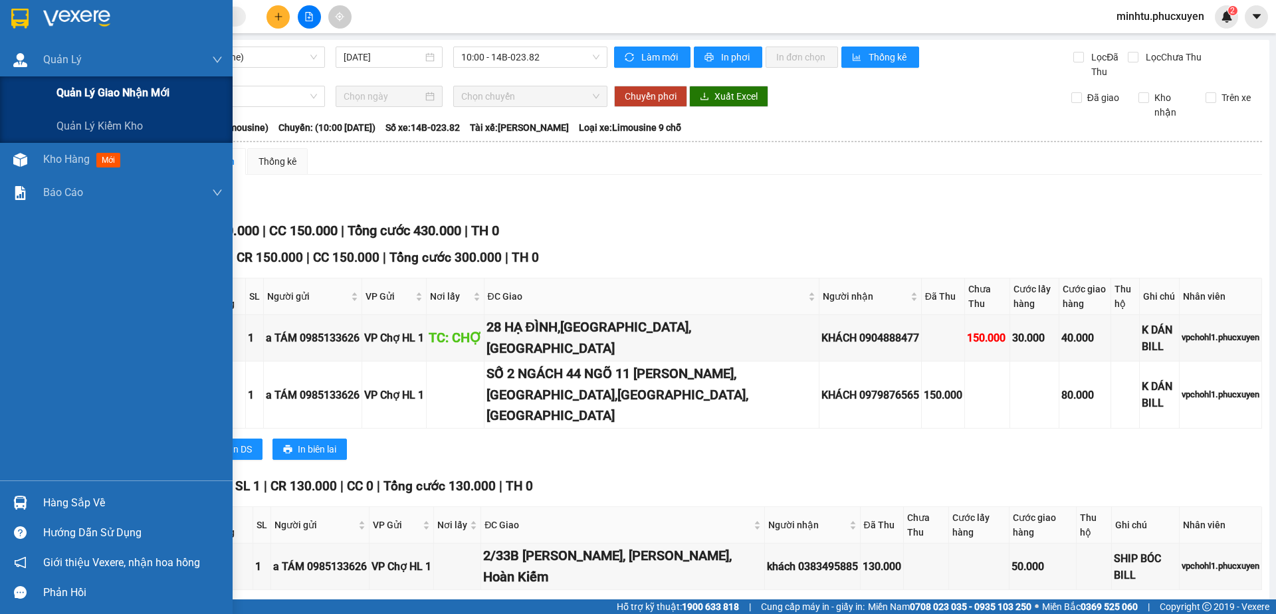
click at [90, 91] on span "Quản lý giao nhận mới" at bounding box center [112, 92] width 113 height 17
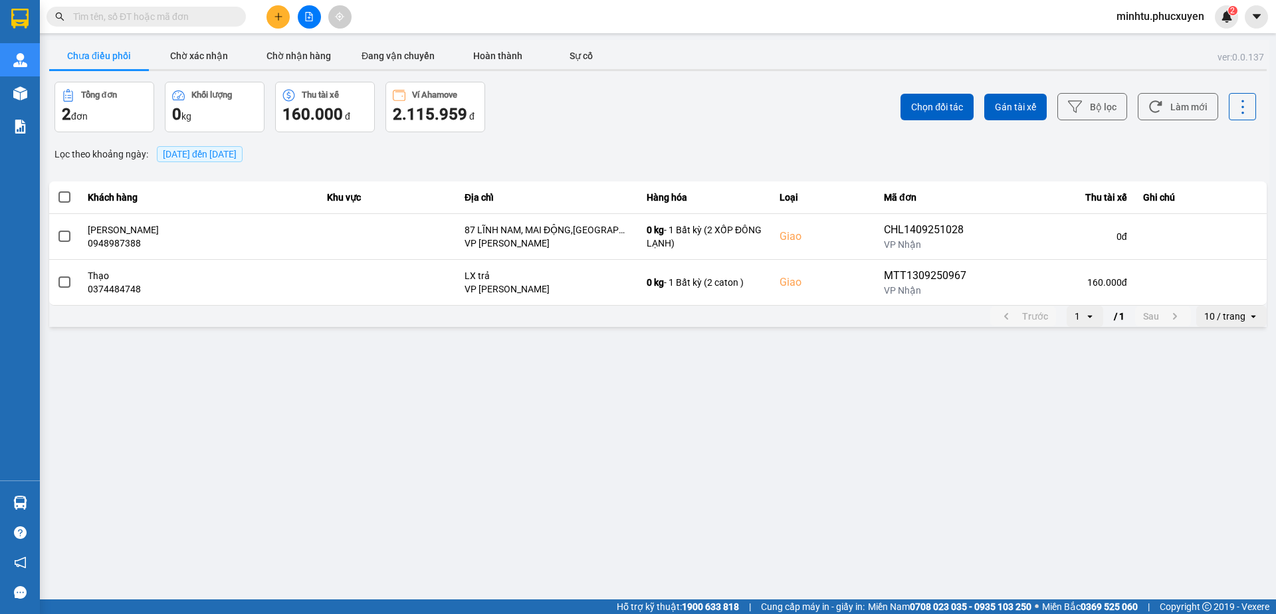
click at [204, 154] on span "14/09/2025 đến 14/09/2025" at bounding box center [200, 154] width 74 height 11
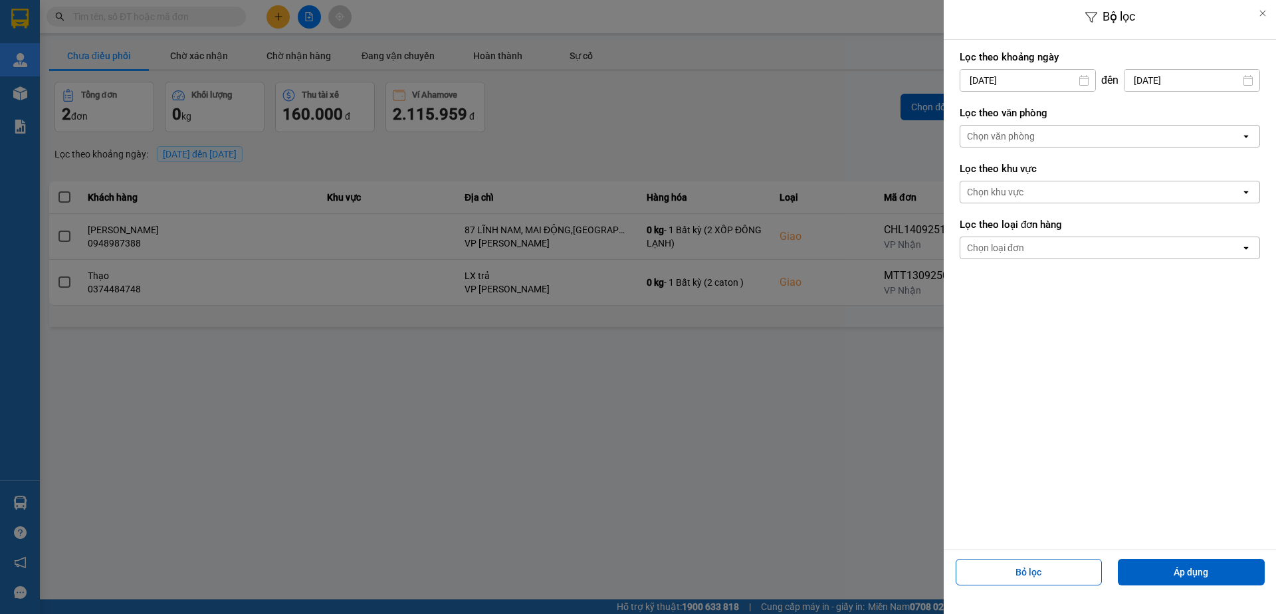
click at [1027, 82] on input "[DATE]" at bounding box center [1027, 80] width 135 height 21
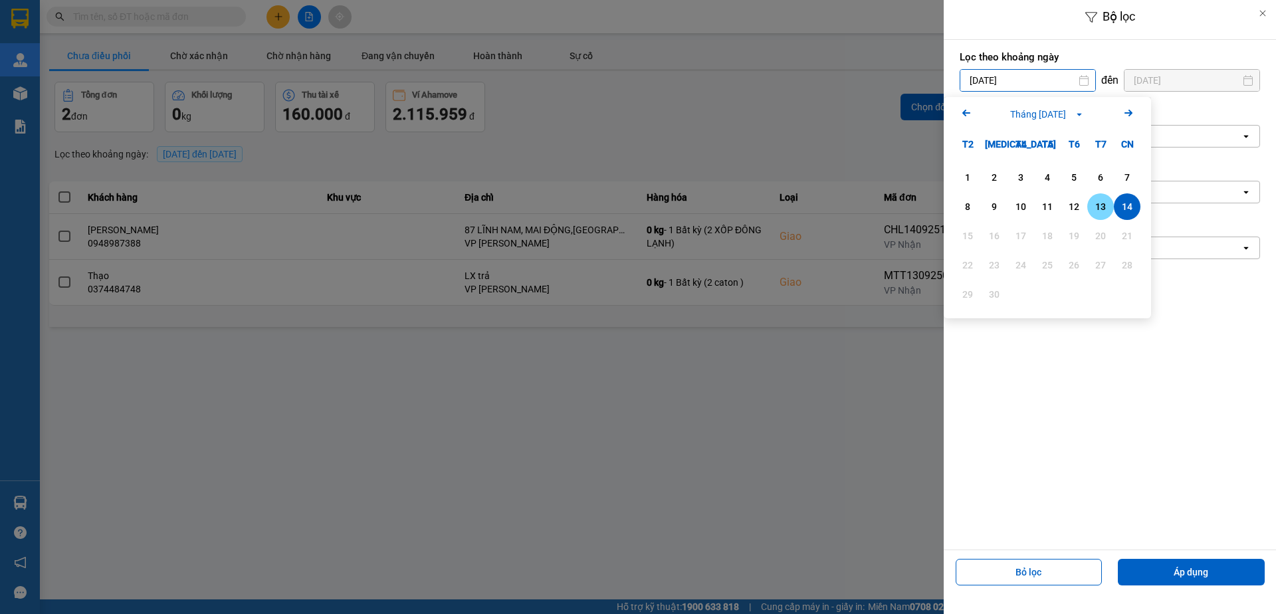
click at [1104, 205] on div "13" at bounding box center [1100, 207] width 19 height 16
type input "13/09/2025"
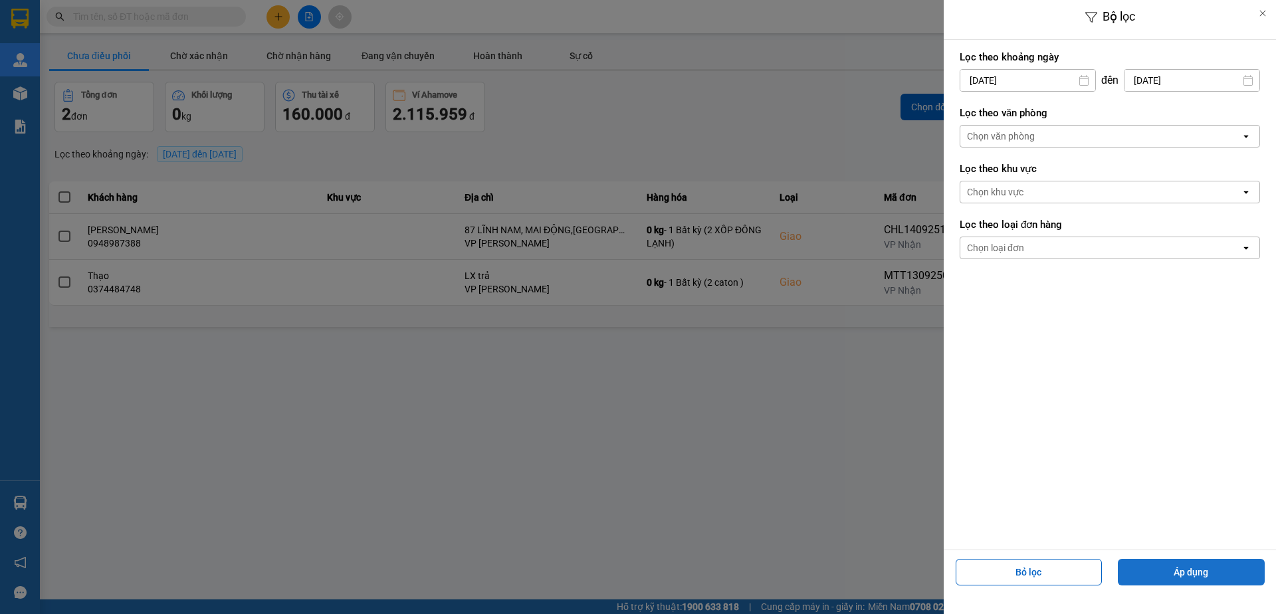
click at [1198, 570] on button "Áp dụng" at bounding box center [1190, 572] width 147 height 27
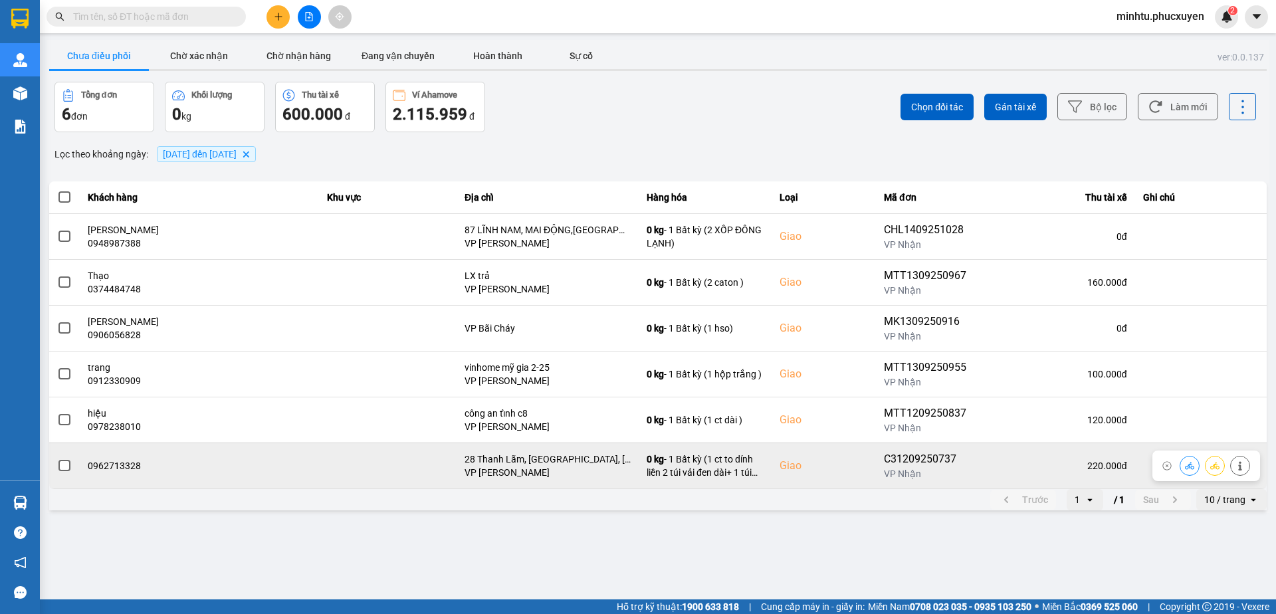
click at [1190, 464] on icon at bounding box center [1189, 465] width 9 height 7
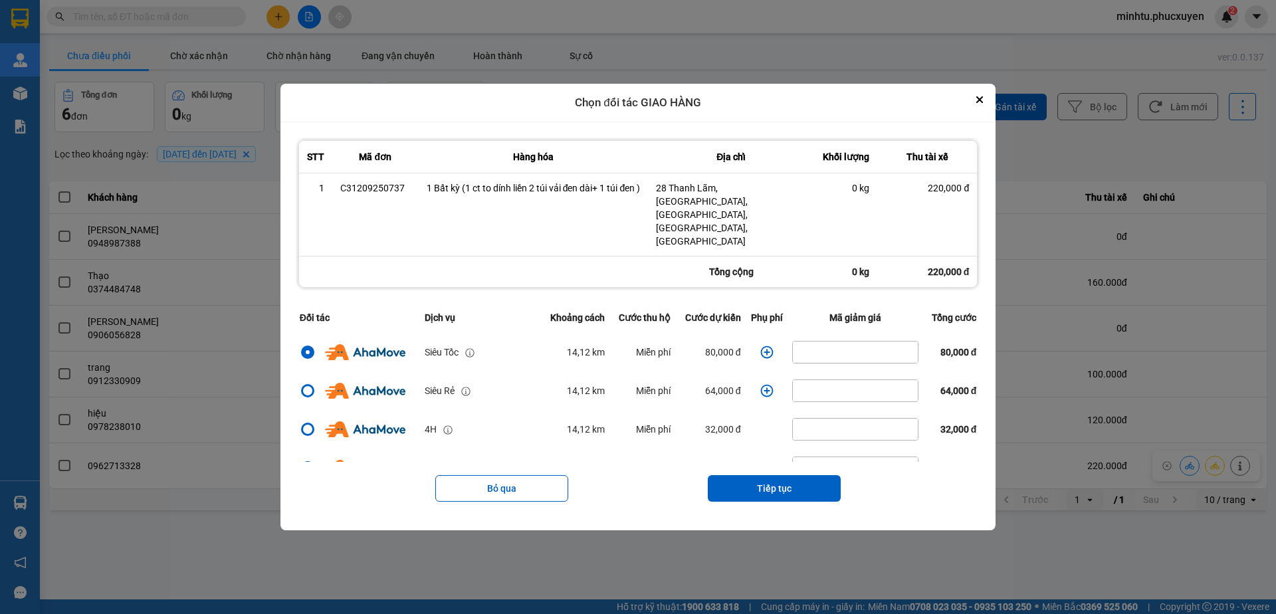
click at [760, 345] on icon "dialog" at bounding box center [766, 351] width 13 height 13
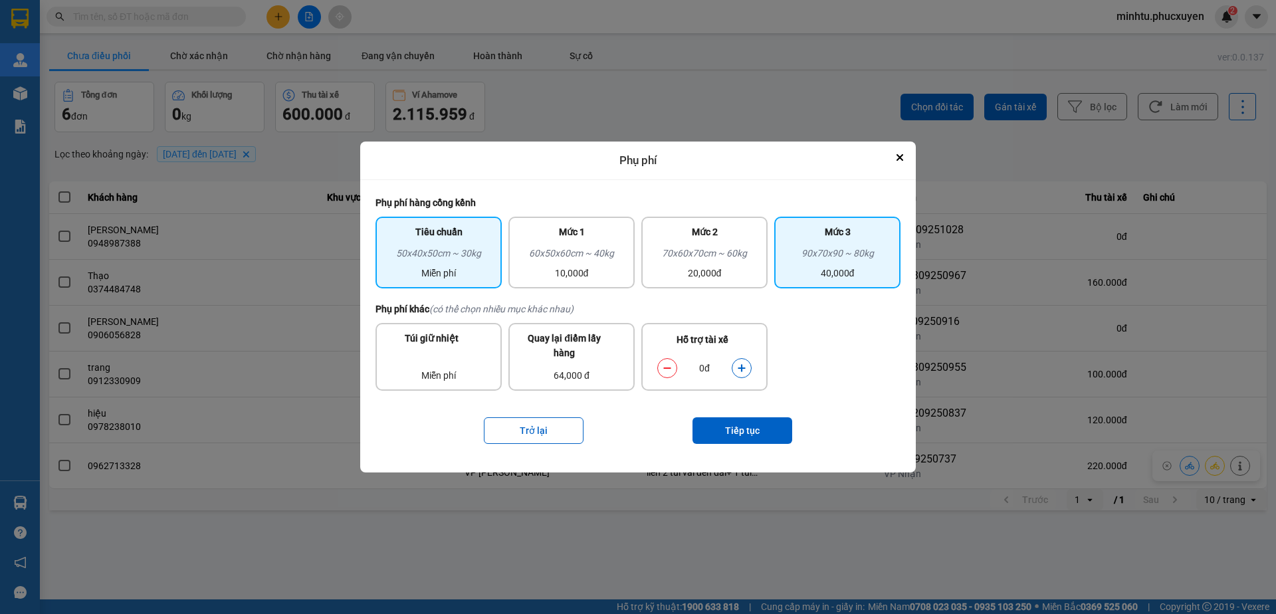
click at [824, 236] on div "Mức 3" at bounding box center [837, 235] width 110 height 21
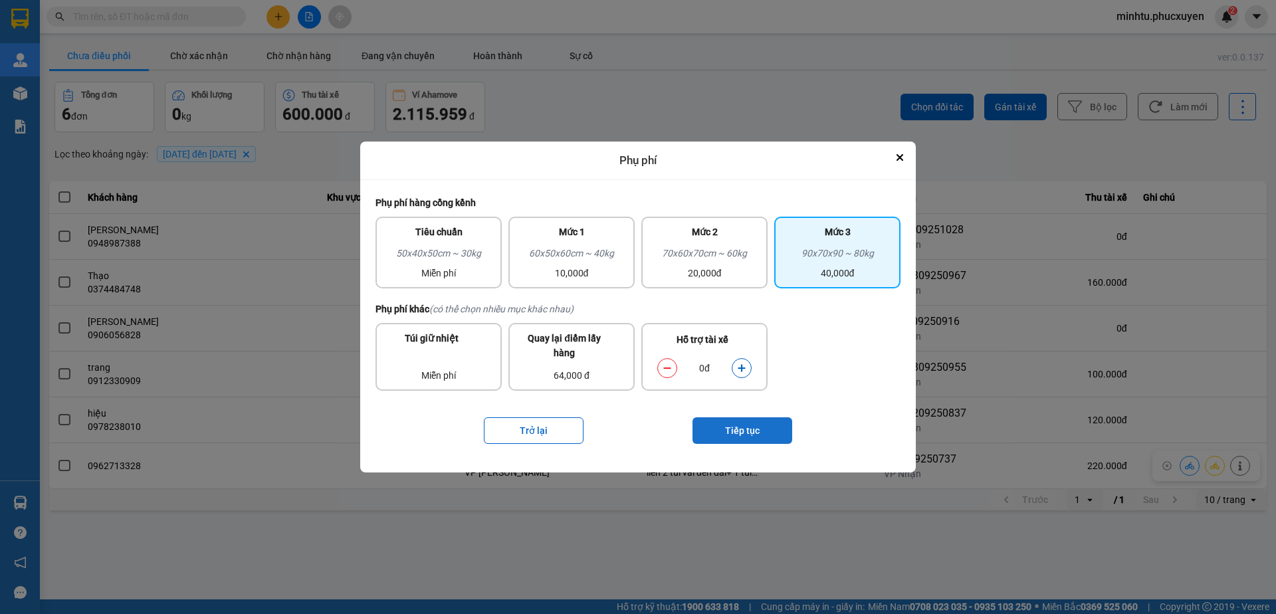
click at [751, 429] on button "Tiếp tục" at bounding box center [742, 430] width 100 height 27
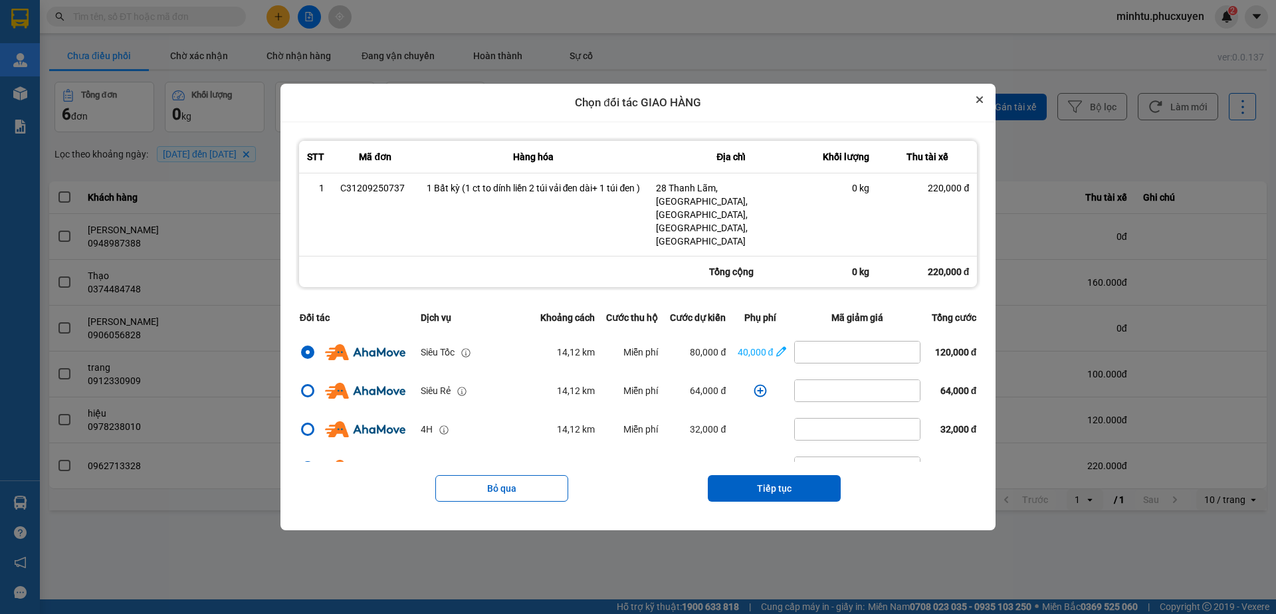
click at [978, 108] on button "Close" at bounding box center [979, 100] width 16 height 16
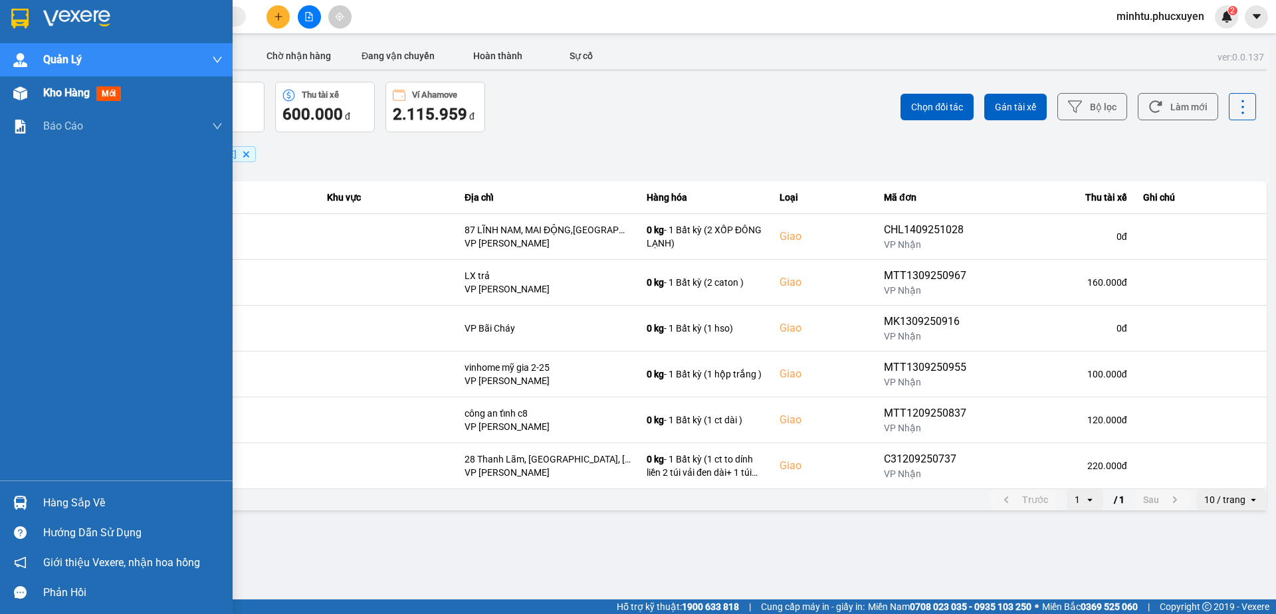
click at [37, 86] on div "Kho hàng mới" at bounding box center [116, 92] width 233 height 33
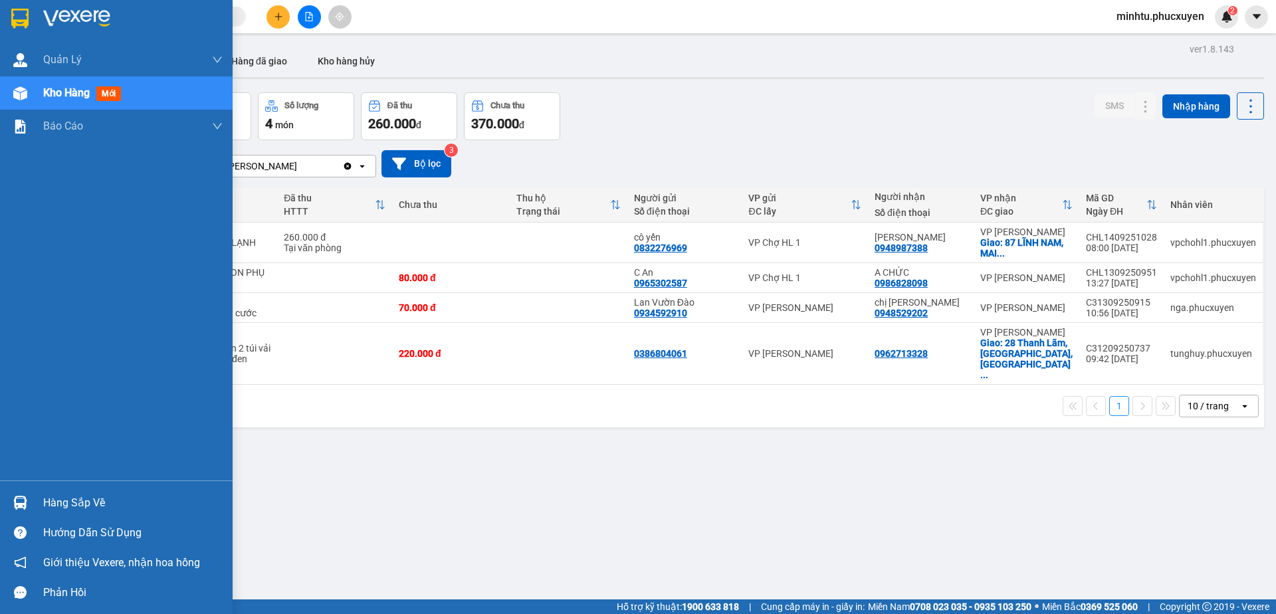
click at [19, 502] on img at bounding box center [20, 503] width 14 height 14
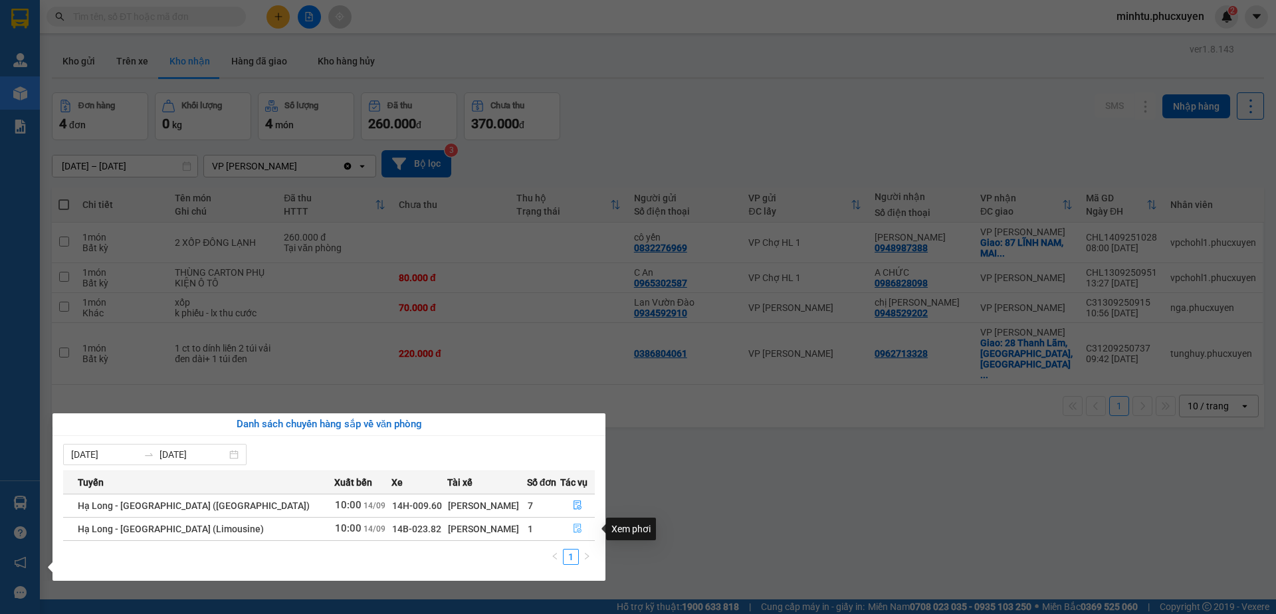
click at [575, 526] on icon "file-done" at bounding box center [577, 528] width 9 height 9
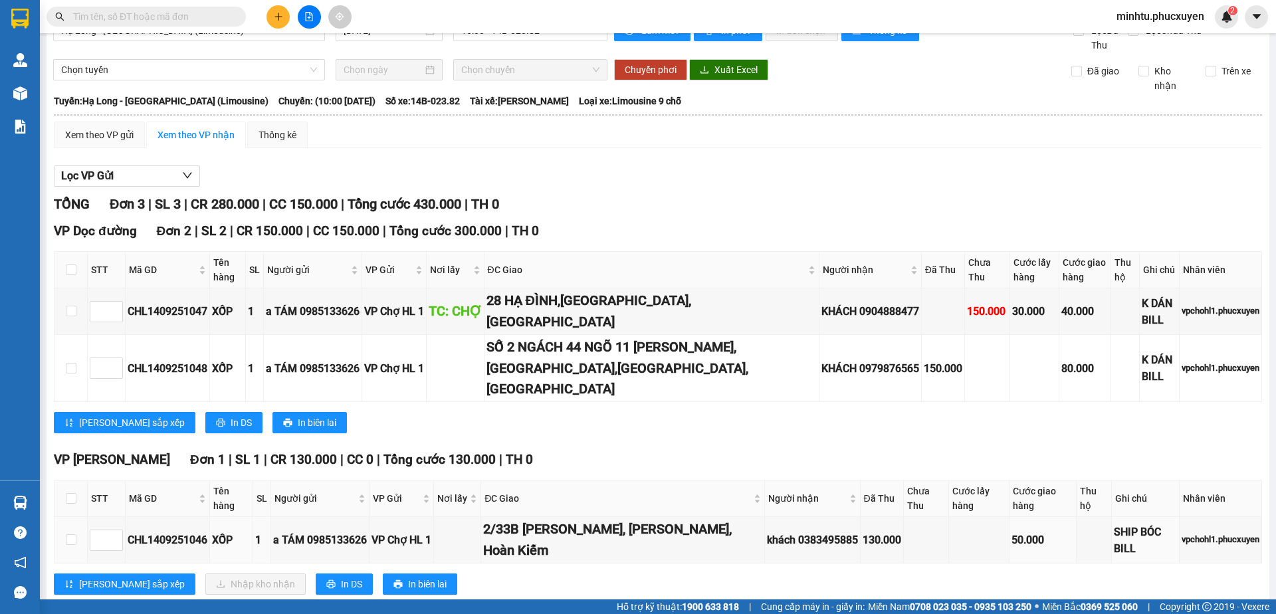
scroll to position [30, 0]
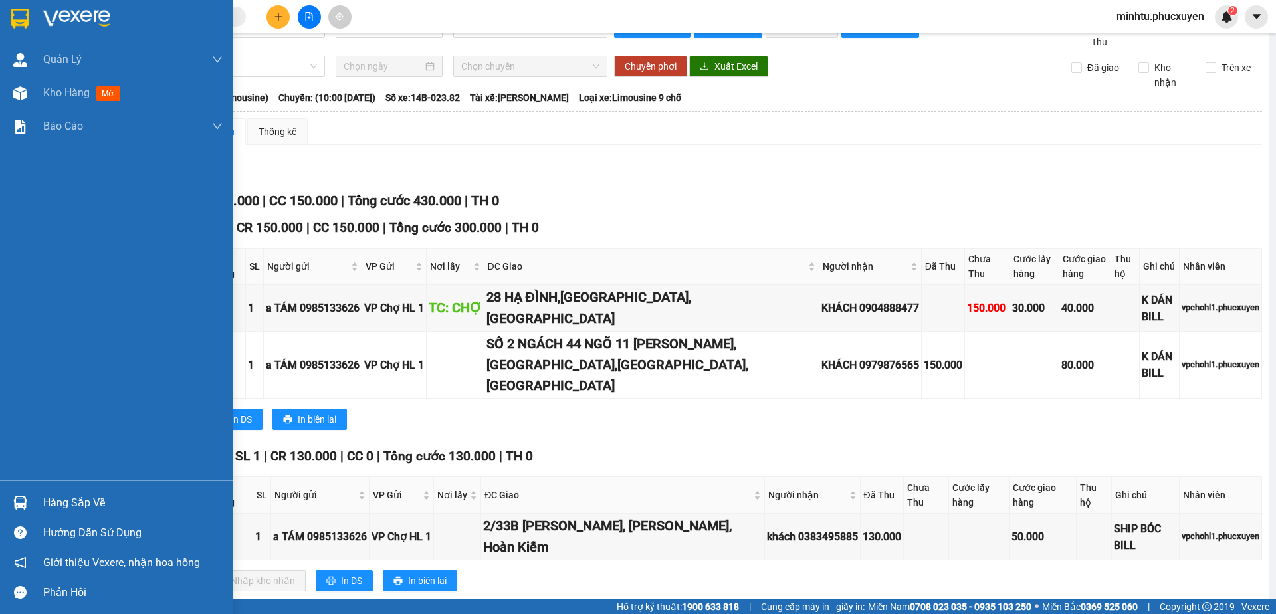
click at [28, 502] on div at bounding box center [20, 502] width 23 height 23
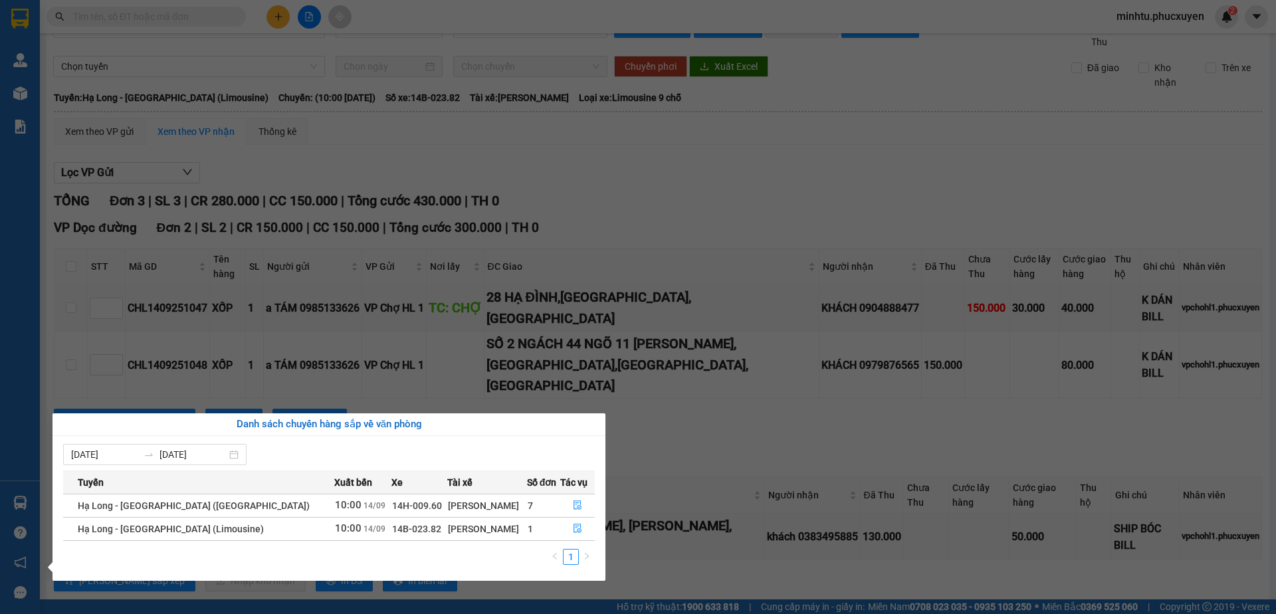
click at [454, 268] on section "Kết quả tìm kiếm ( 0 ) Bộ lọc No Data minhtu.phucxuyen 2 Quản Lý Quản lý giao n…" at bounding box center [638, 307] width 1276 height 614
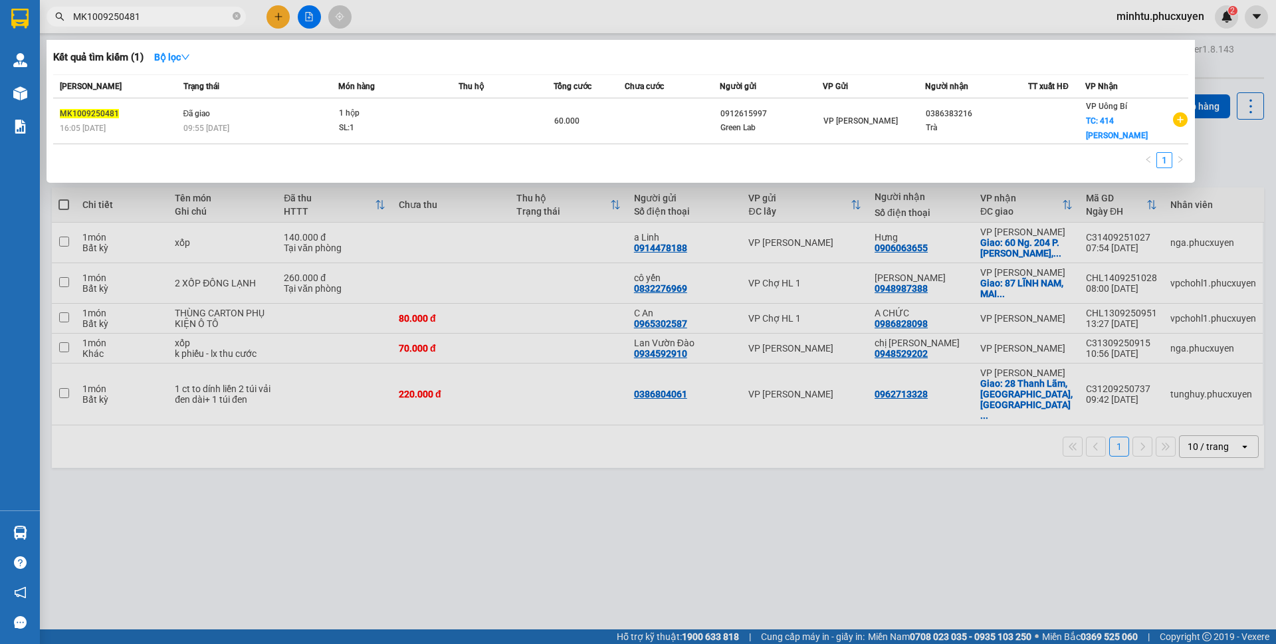
click at [468, 123] on td at bounding box center [505, 121] width 95 height 46
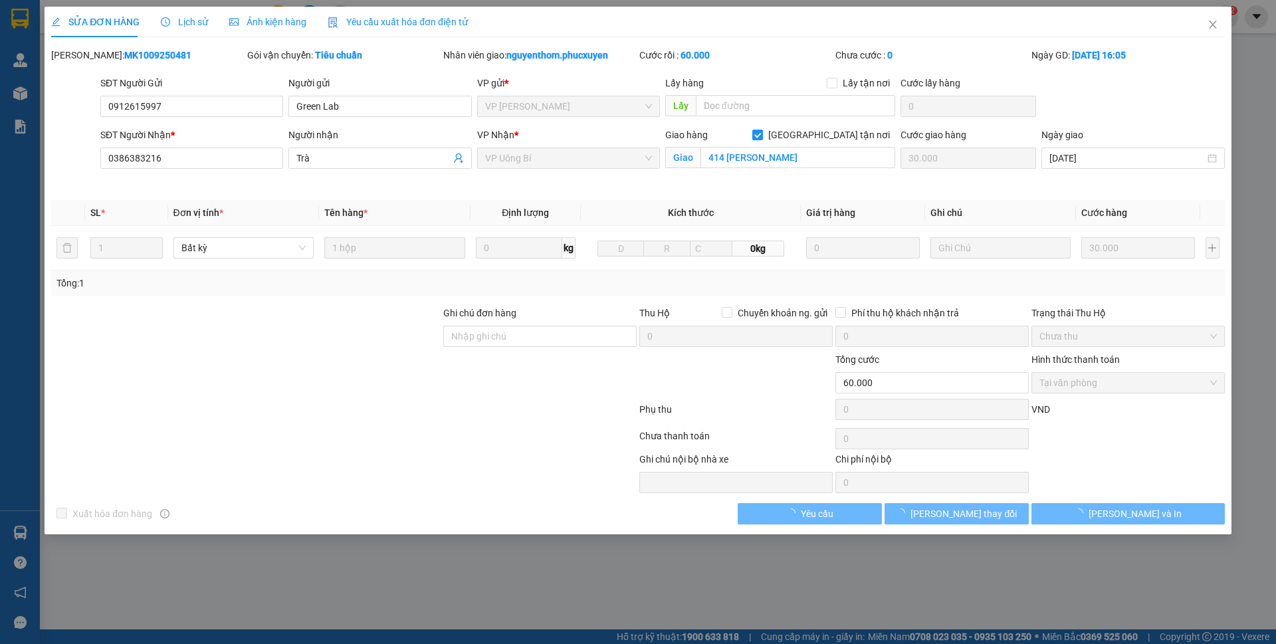
click at [192, 29] on div "Lịch sử" at bounding box center [184, 22] width 47 height 15
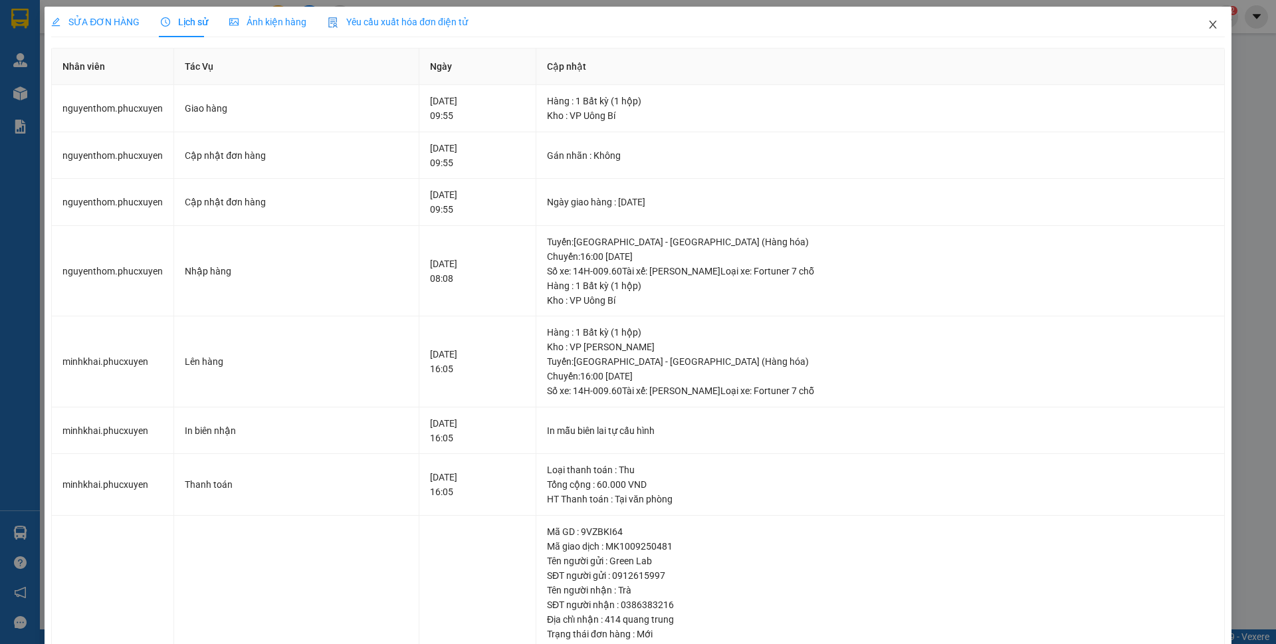
click at [1194, 19] on span "Close" at bounding box center [1212, 25] width 37 height 37
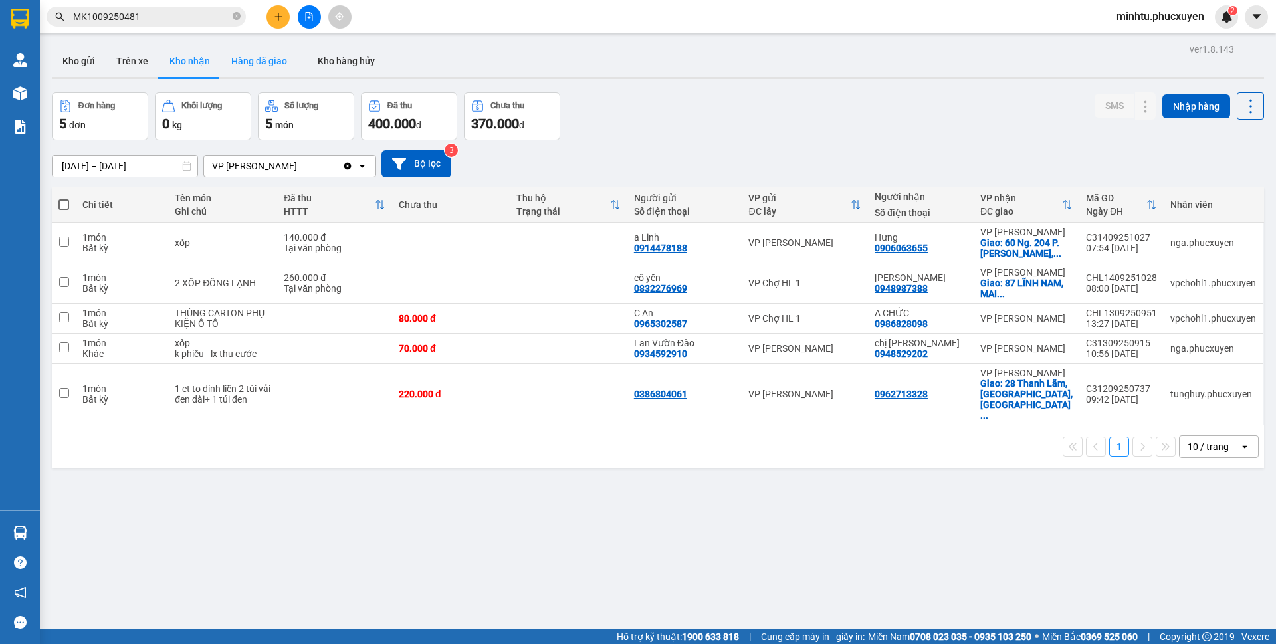
click at [264, 72] on button "Hàng đã giao" at bounding box center [259, 61] width 77 height 32
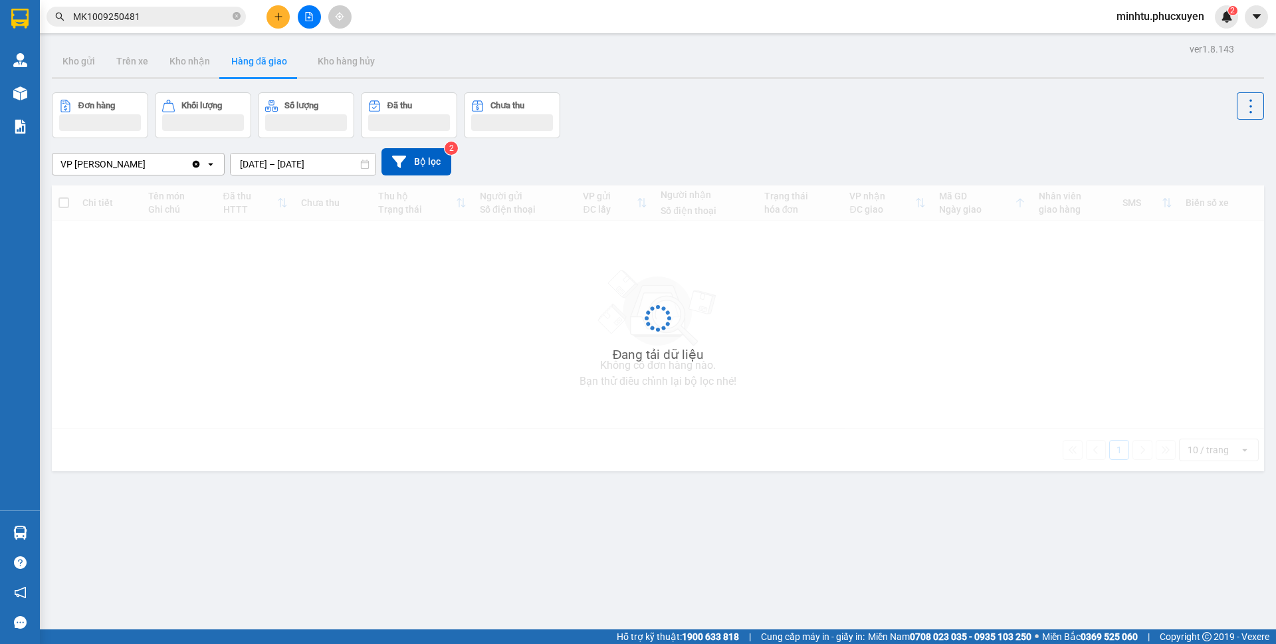
click at [284, 163] on input "[DATE] – [DATE]" at bounding box center [303, 163] width 145 height 21
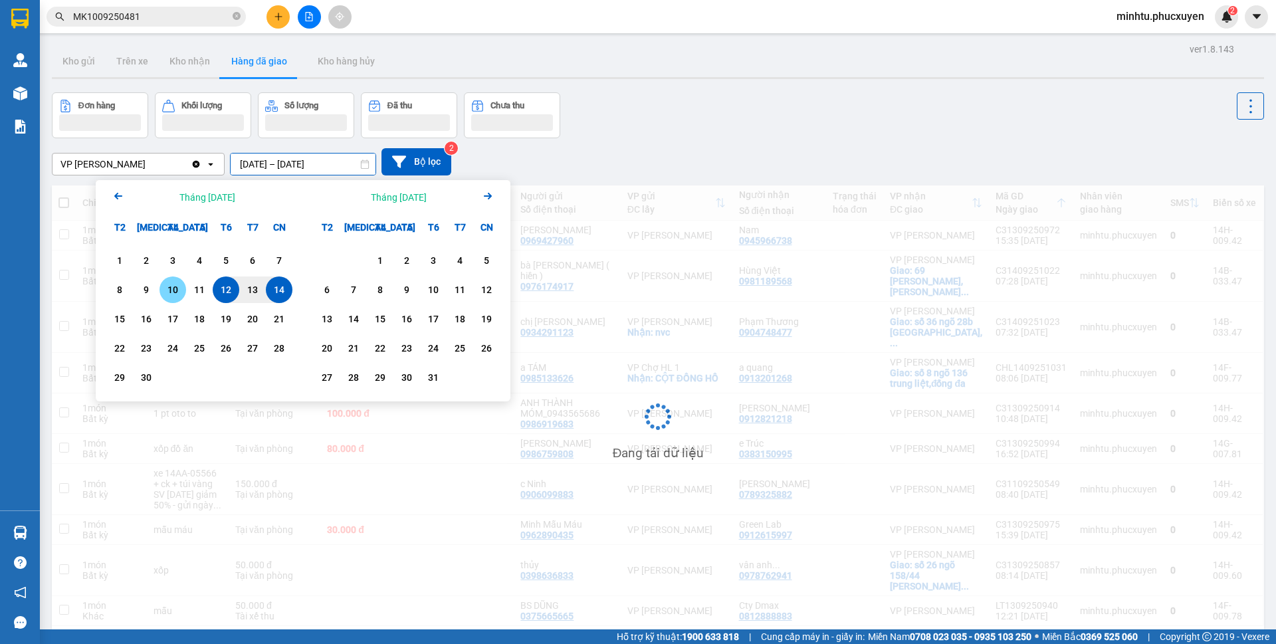
click at [175, 292] on div "10" at bounding box center [172, 290] width 19 height 16
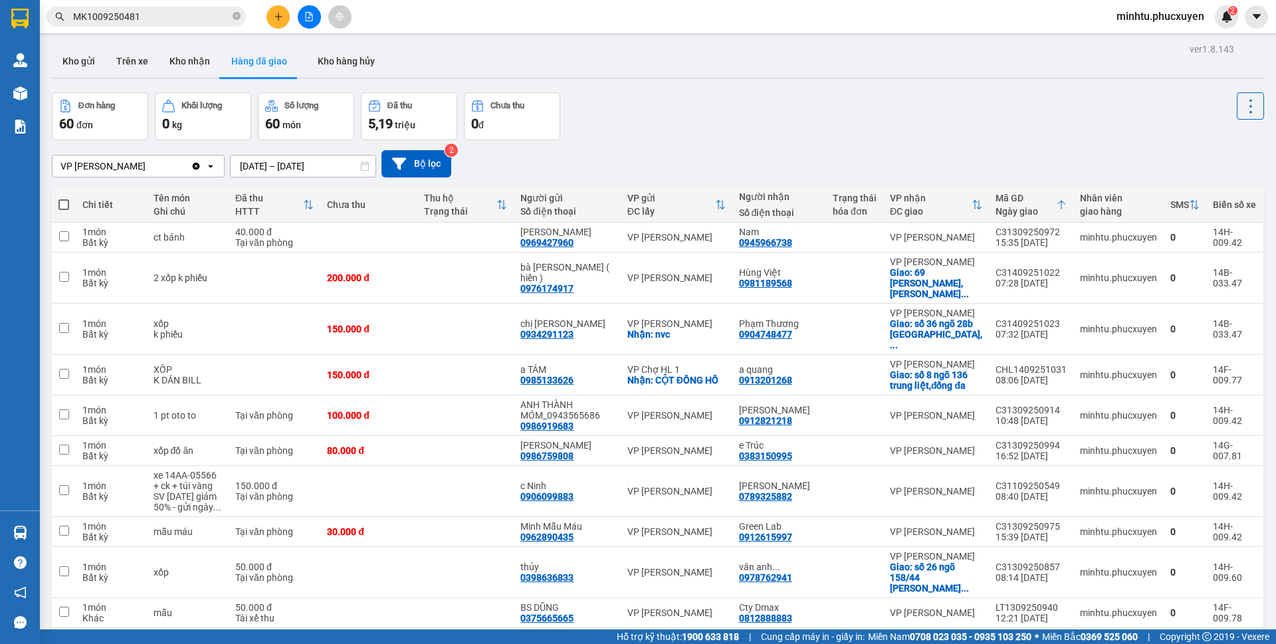
type input "[DATE] – [DATE]"
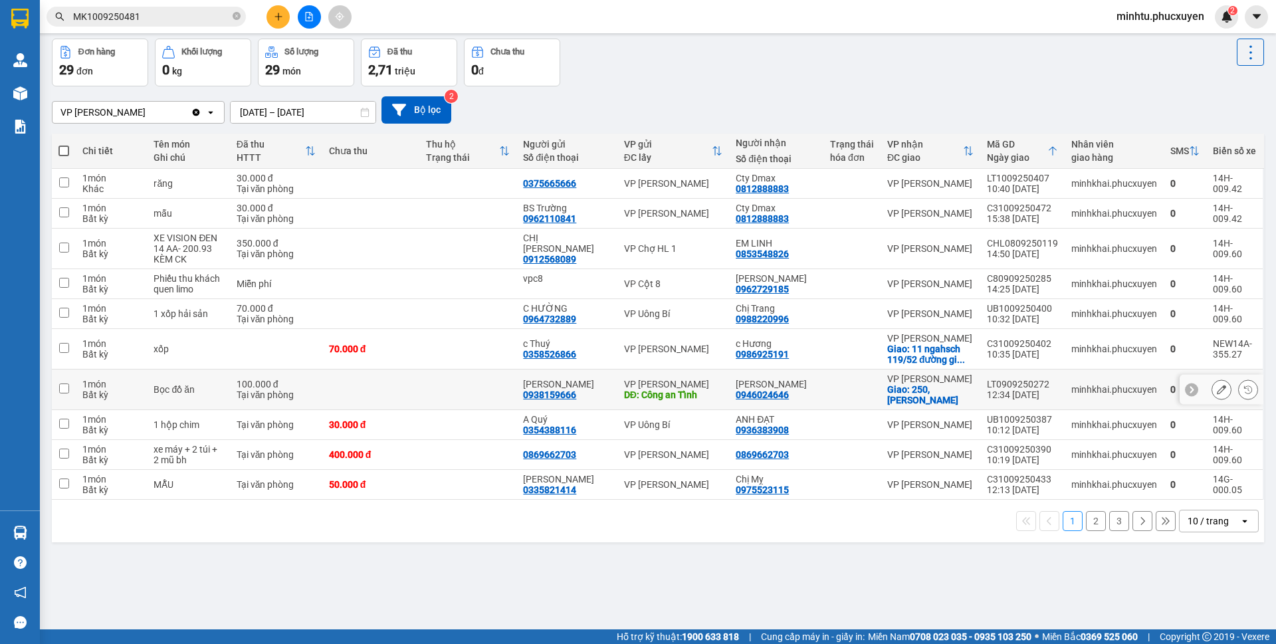
scroll to position [61, 0]
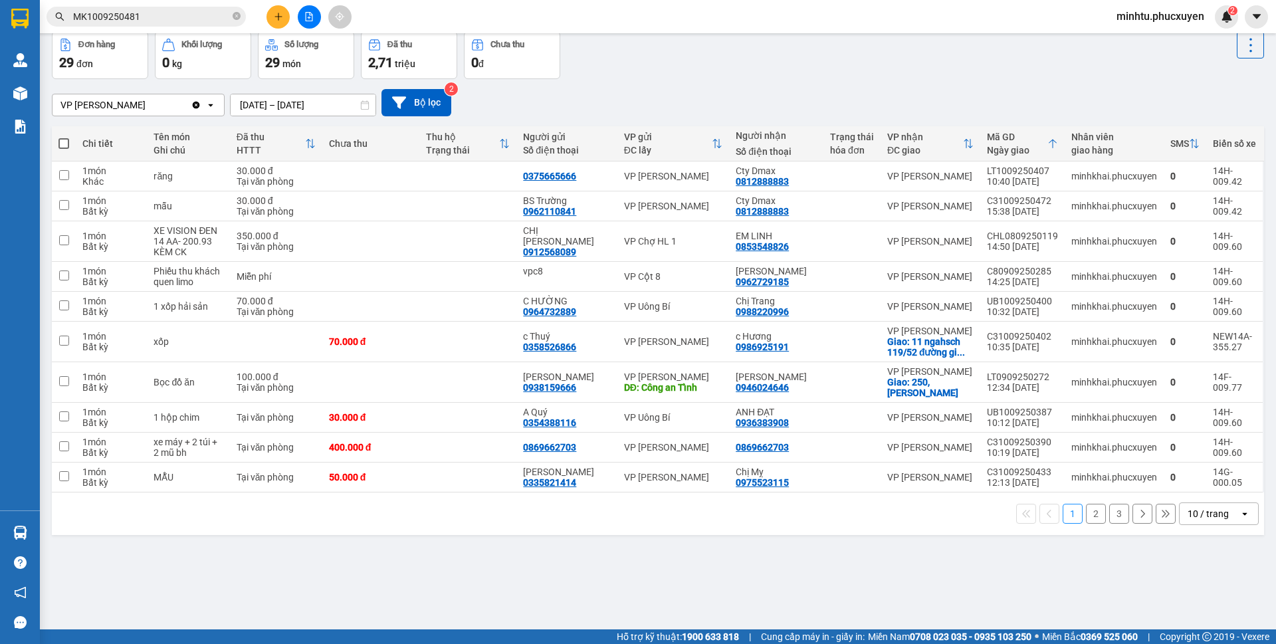
click at [1187, 510] on div "10 / trang" at bounding box center [1207, 513] width 41 height 13
click at [1195, 431] on span "50 / trang" at bounding box center [1199, 436] width 43 height 13
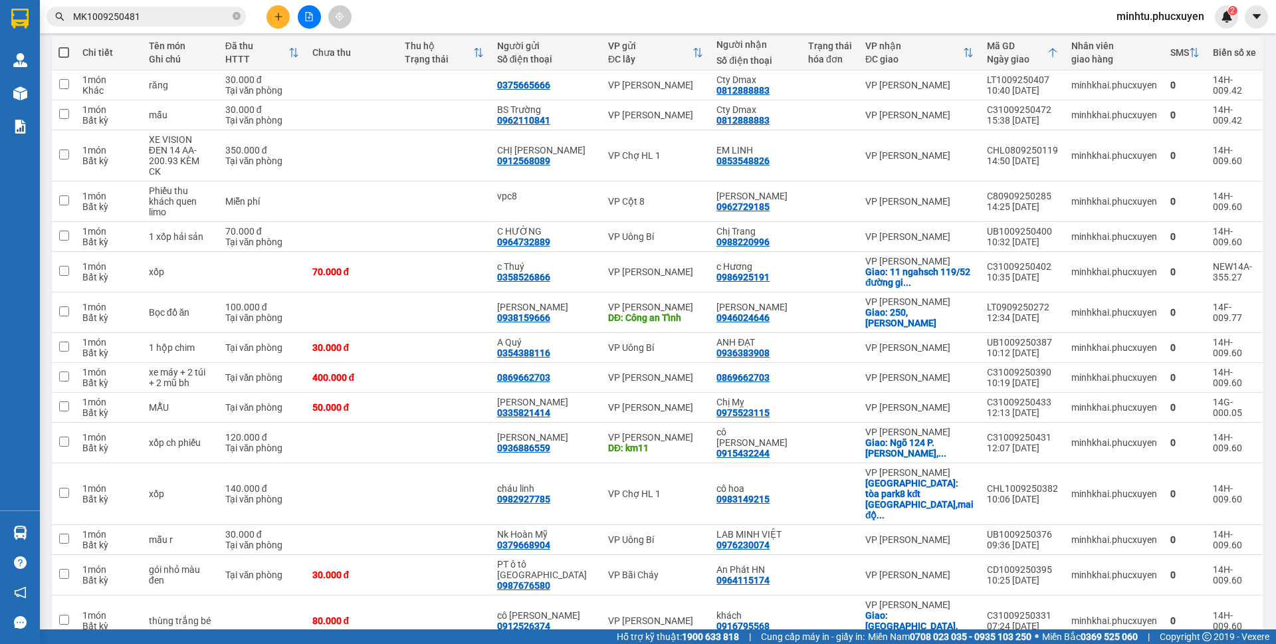
scroll to position [0, 0]
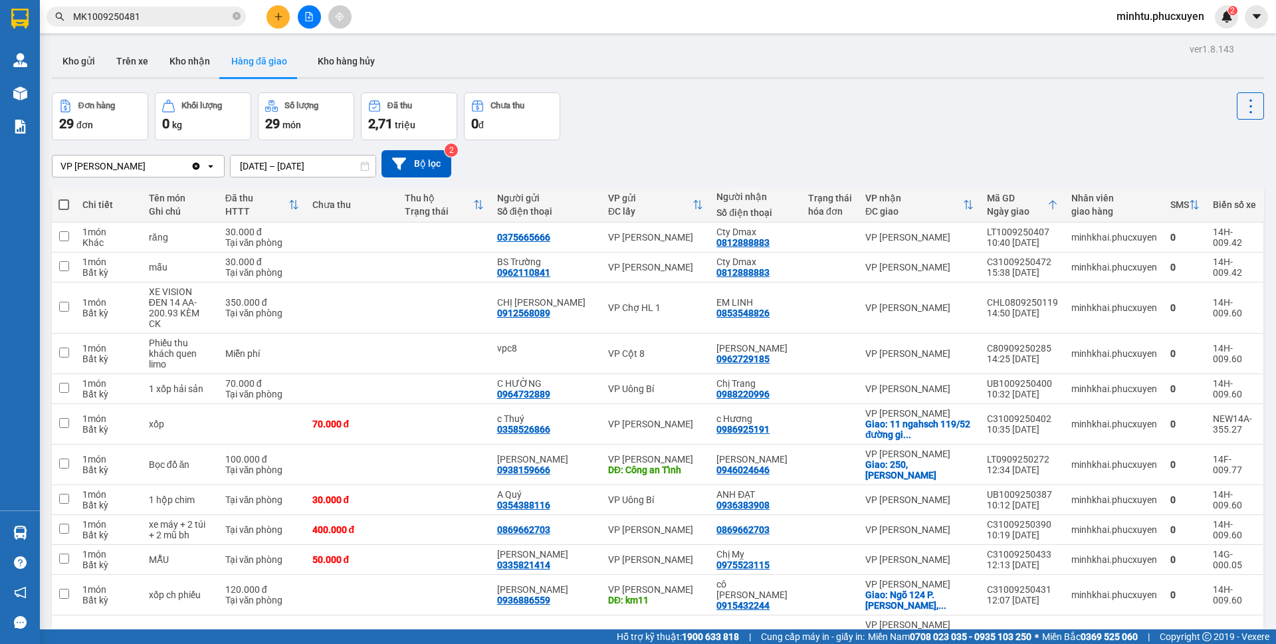
click at [298, 205] on icon at bounding box center [293, 204] width 9 height 9
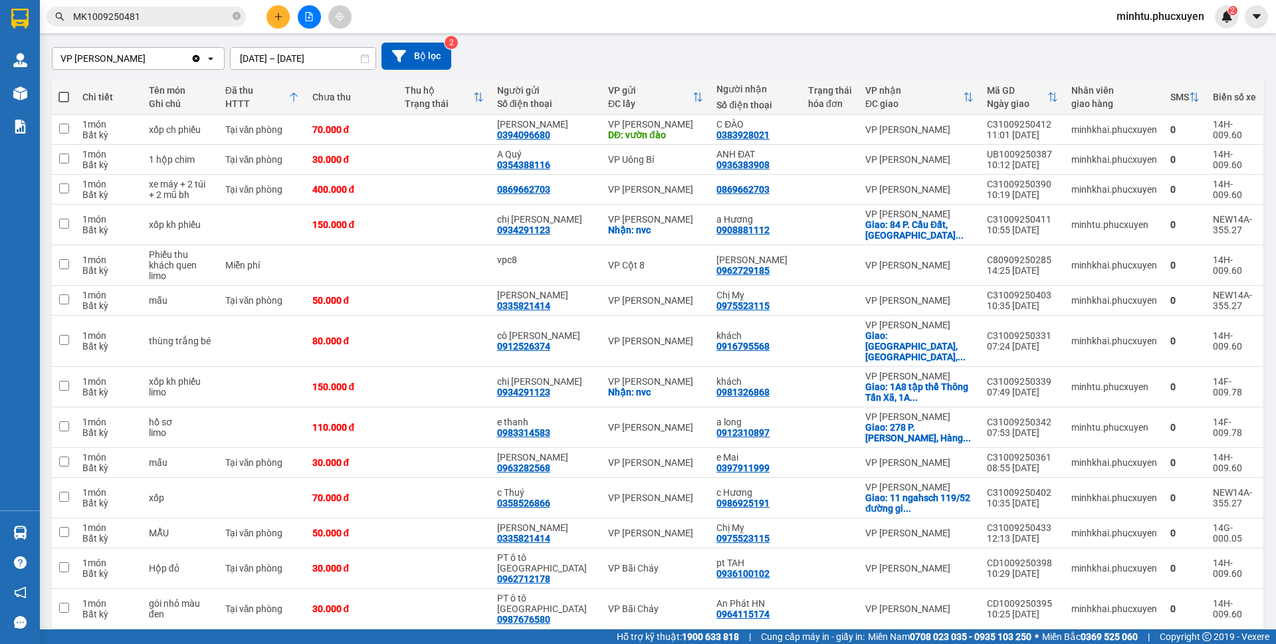
scroll to position [332, 0]
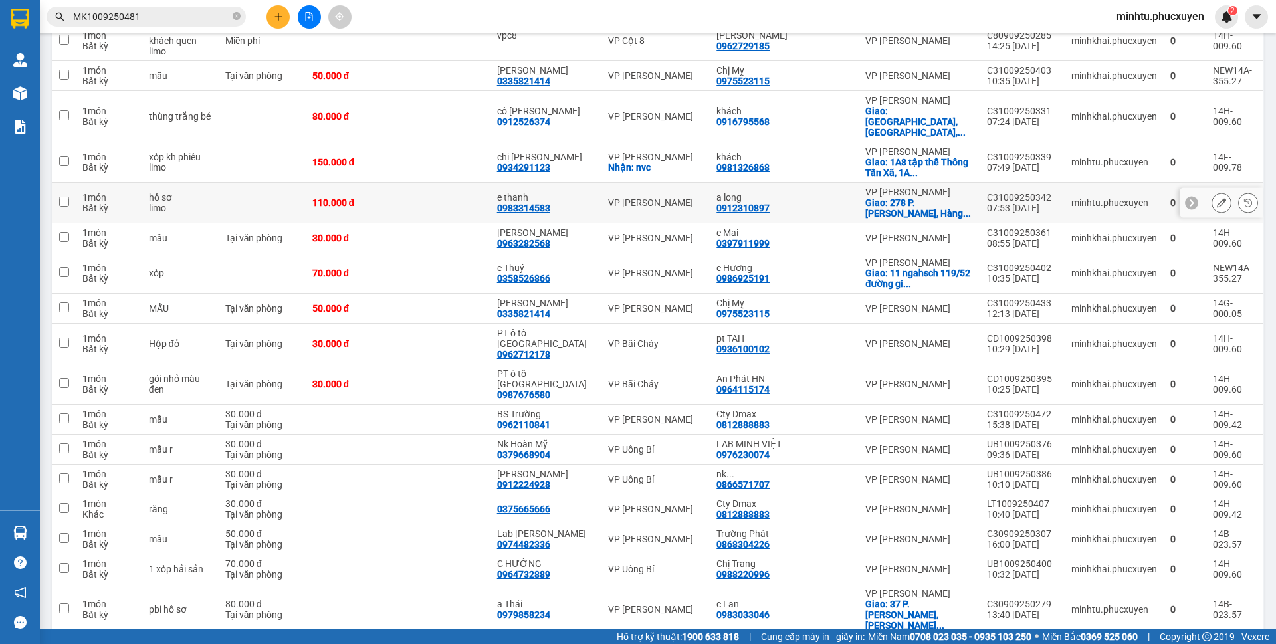
click at [1028, 192] on div "C31009250342" at bounding box center [1022, 197] width 71 height 11
checkbox input "false"
copy div "C31009250342"
click at [906, 19] on div "Kết quả tìm kiếm ( 1 ) Bộ lọc Mã ĐH Trạng thái Món hàng Thu hộ Tổng cước Chưa c…" at bounding box center [638, 16] width 1276 height 33
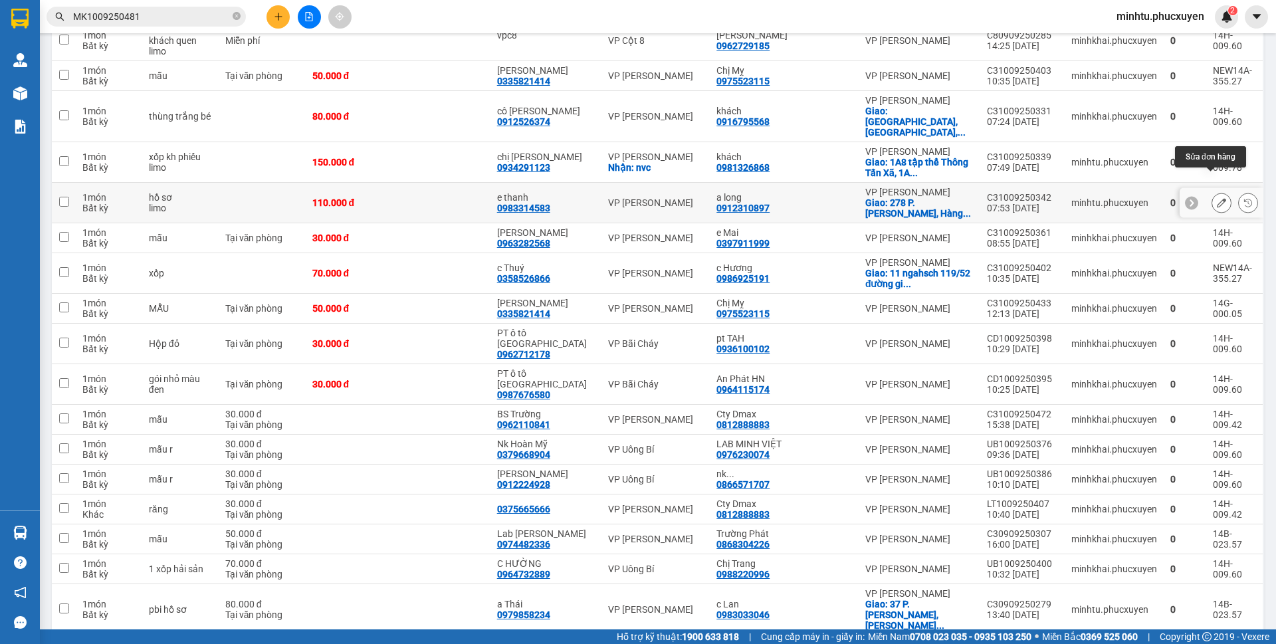
click at [1216, 198] on icon at bounding box center [1220, 202] width 9 height 9
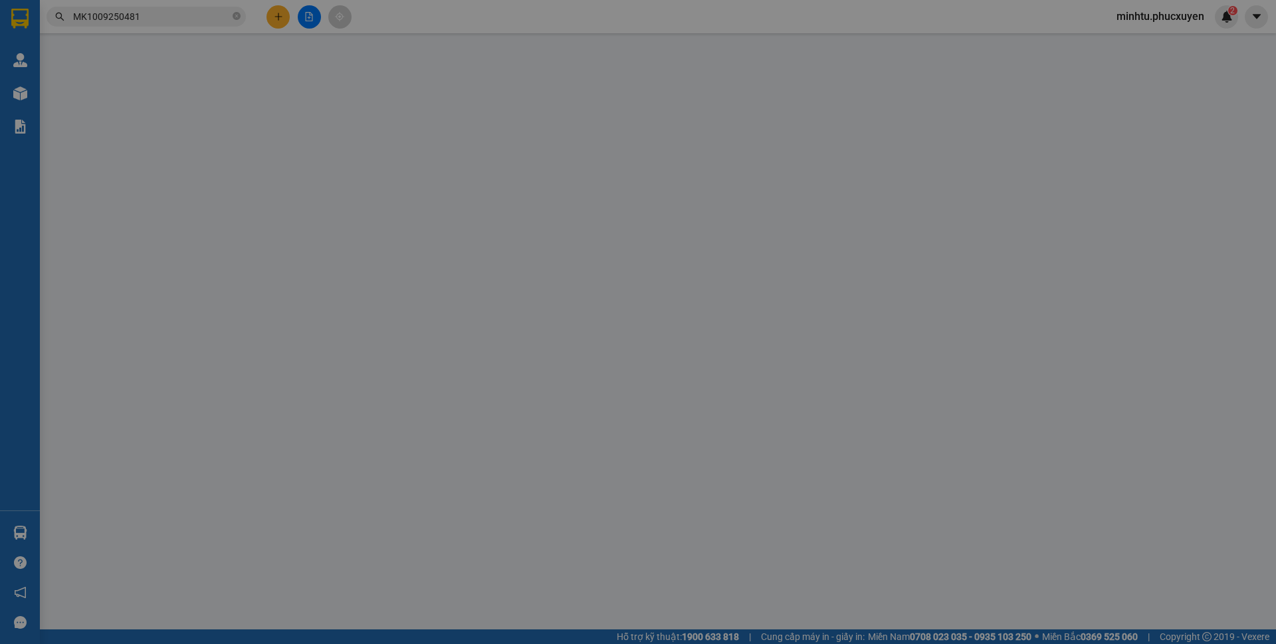
type input "0983314583"
type input "e thanh"
type input "0912310897"
type input "a long"
checkbox input "true"
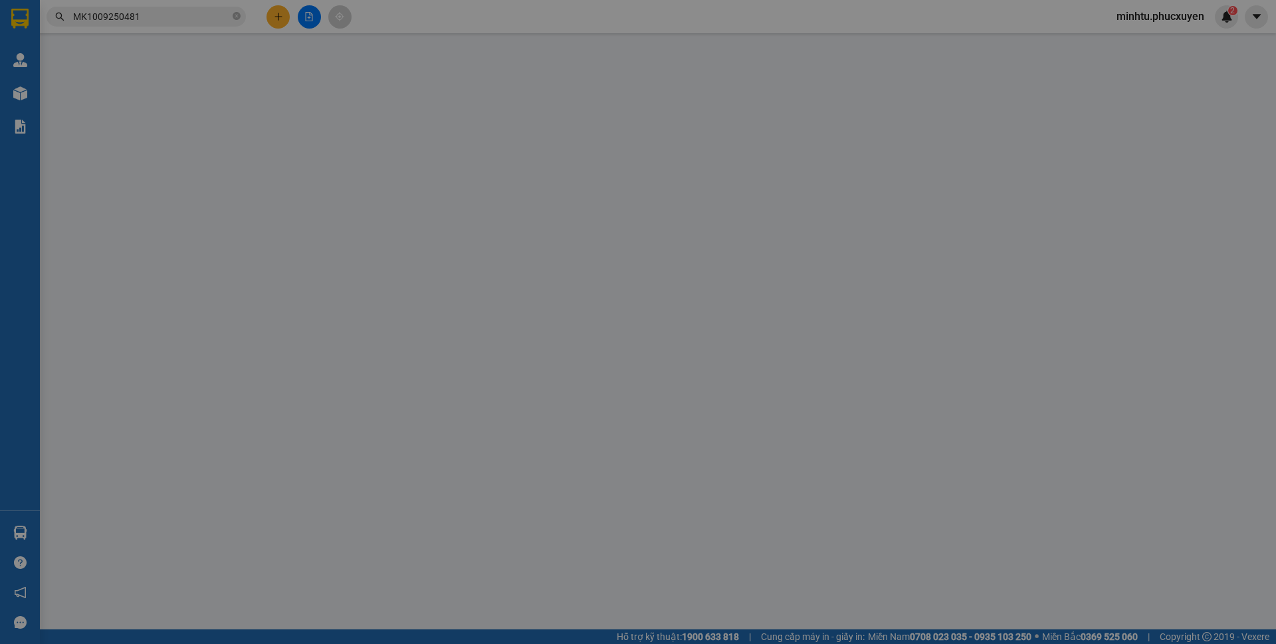
type input "278 P.[PERSON_NAME], [PERSON_NAME], Đống Đa, [GEOGRAPHIC_DATA], [GEOGRAPHIC_DAT…"
type input "60.000"
type input "110.000"
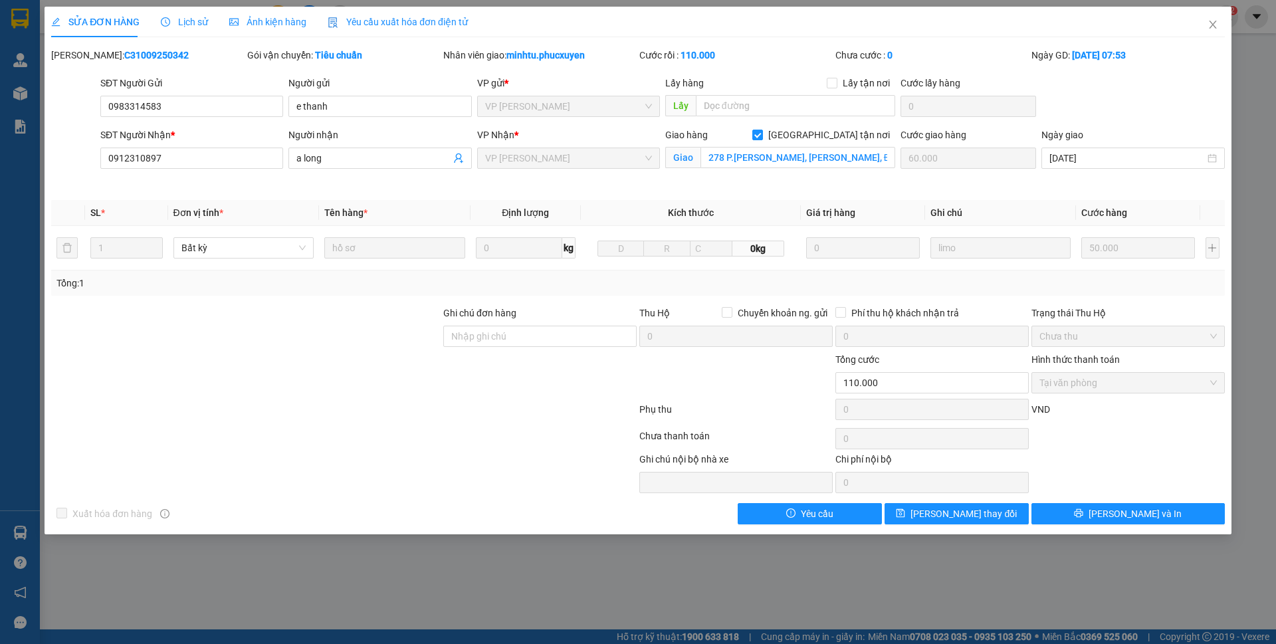
click at [1143, 127] on form "SĐT Người Gửi 0983314583 0983314583 Người gửi e thanh VP gửi * VP [PERSON_NAME]…" at bounding box center [637, 133] width 1173 height 114
click at [1006, 23] on div "SỬA ĐƠN HÀNG Lịch sử Ảnh kiện hàng Yêu cầu xuất hóa đơn điện tử" at bounding box center [637, 22] width 1173 height 31
click at [1213, 24] on icon "close" at bounding box center [1211, 25] width 7 height 8
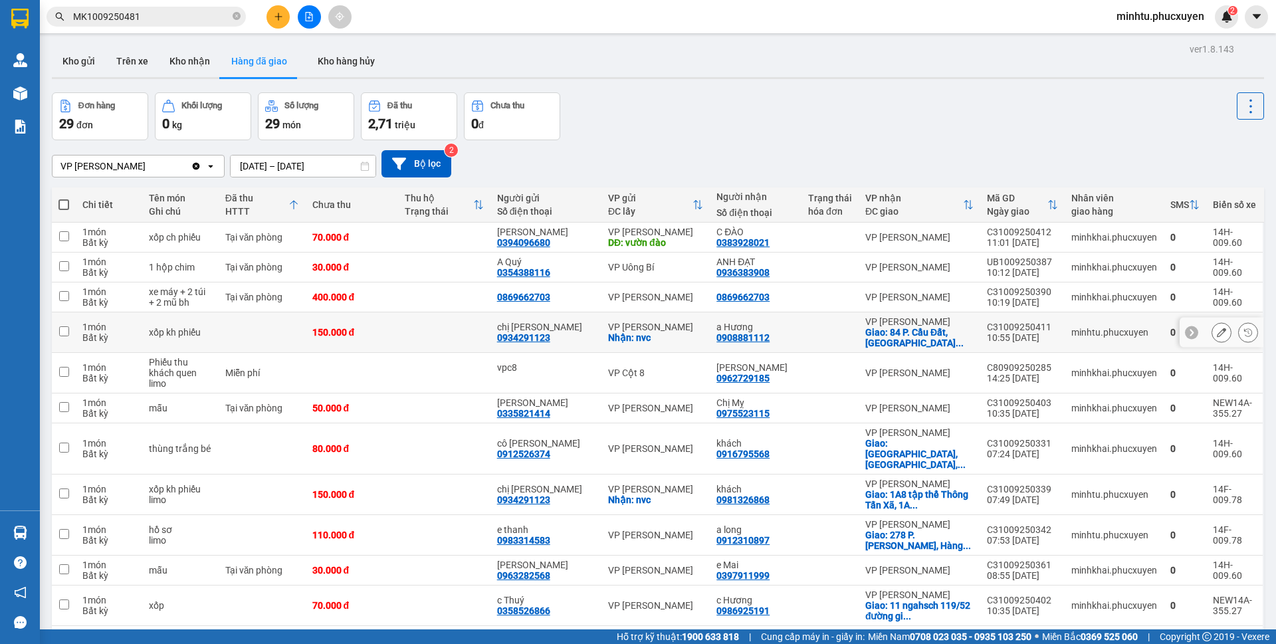
scroll to position [199, 0]
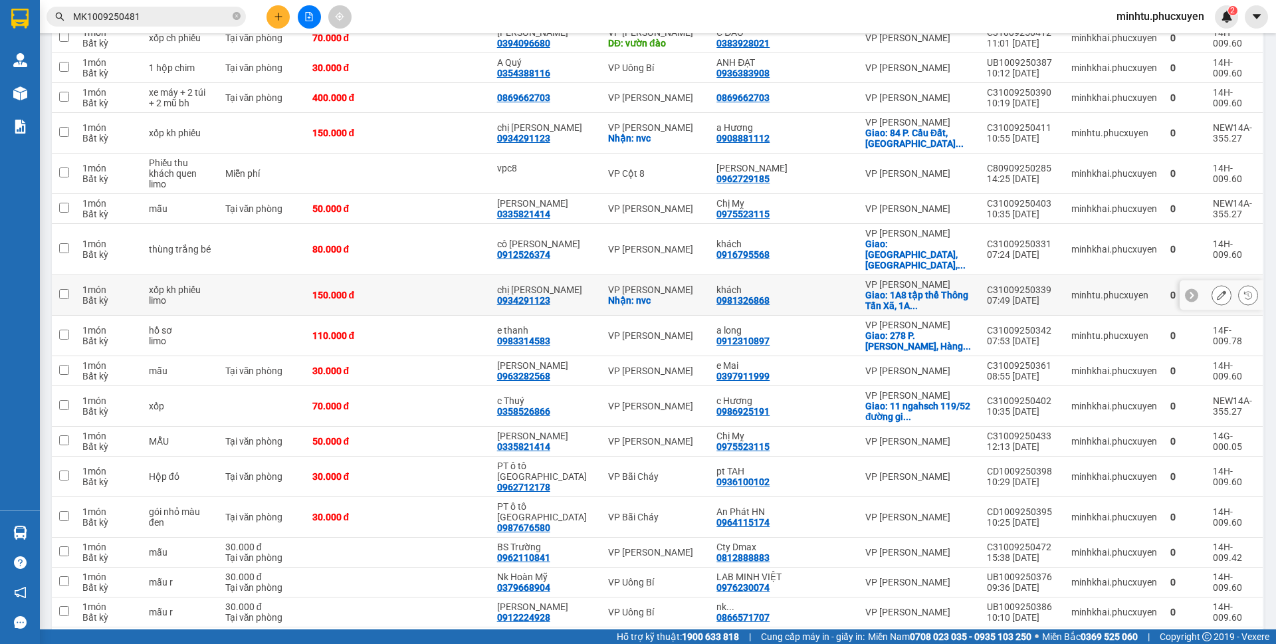
click at [1212, 284] on button at bounding box center [1221, 295] width 19 height 23
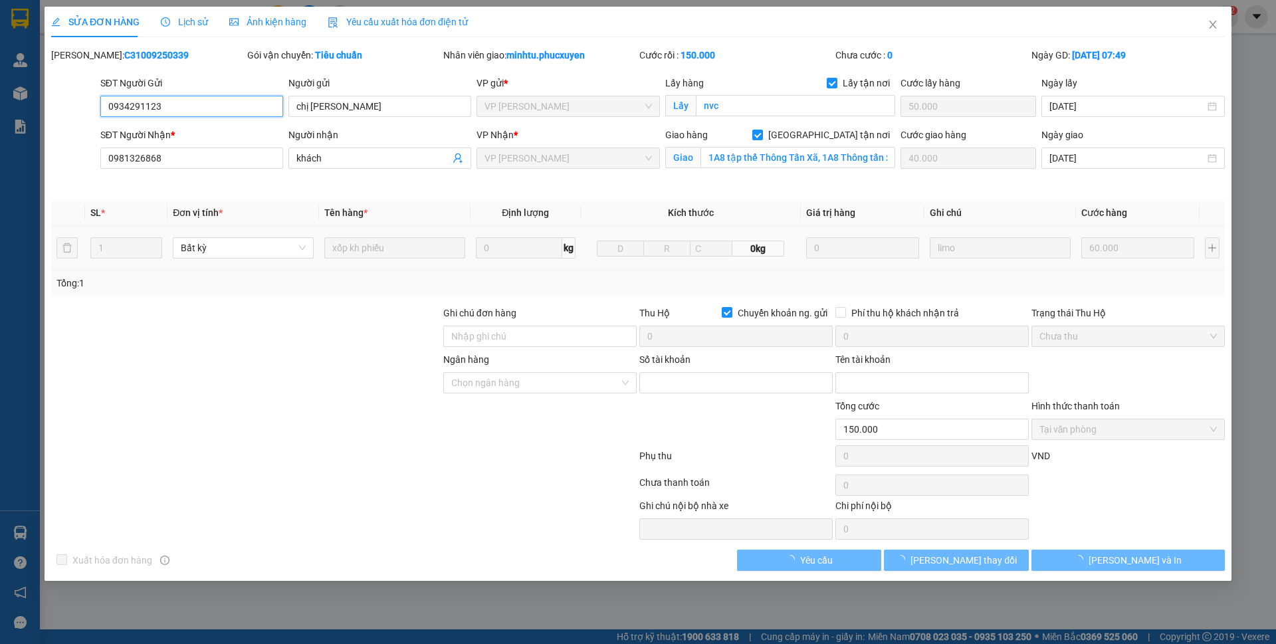
type input "0934291123"
type input "chị [PERSON_NAME]"
checkbox input "true"
type input "nvc"
type input "50.000"
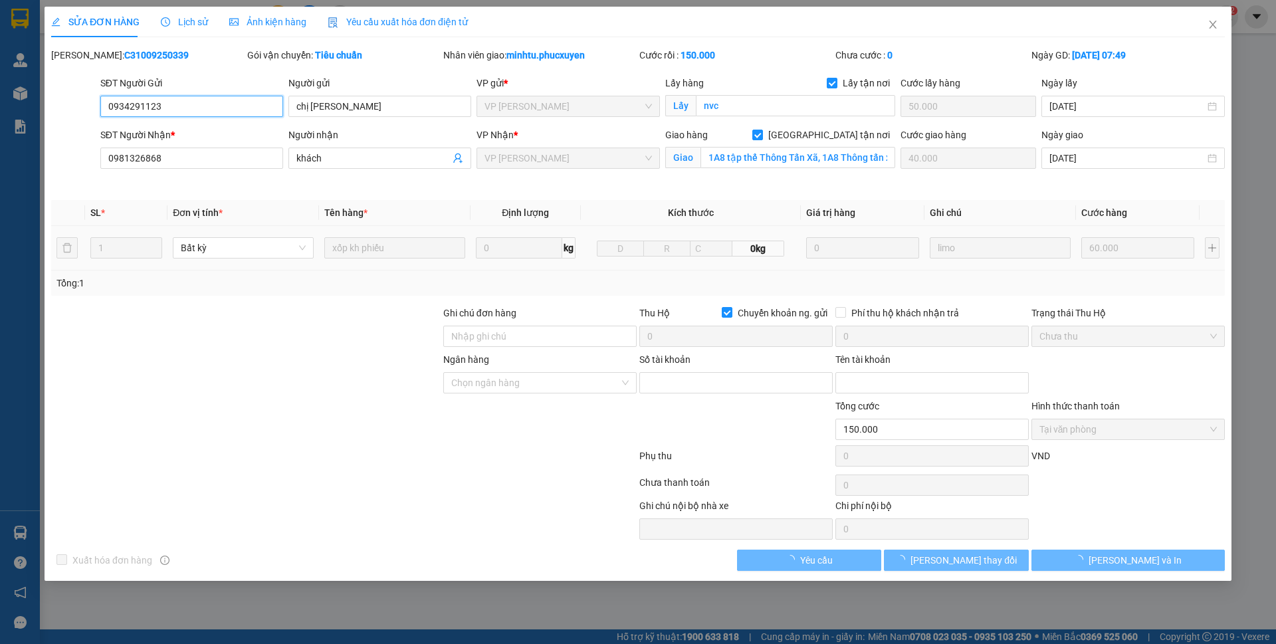
type input "0981326868"
type input "khách"
checkbox input "true"
type input "1A8 tập thể Thông Tấn Xã, 1A8 Thông tấn xã [GEOGRAPHIC_DATA], P. [PERSON_NAME],…"
type input "40.000"
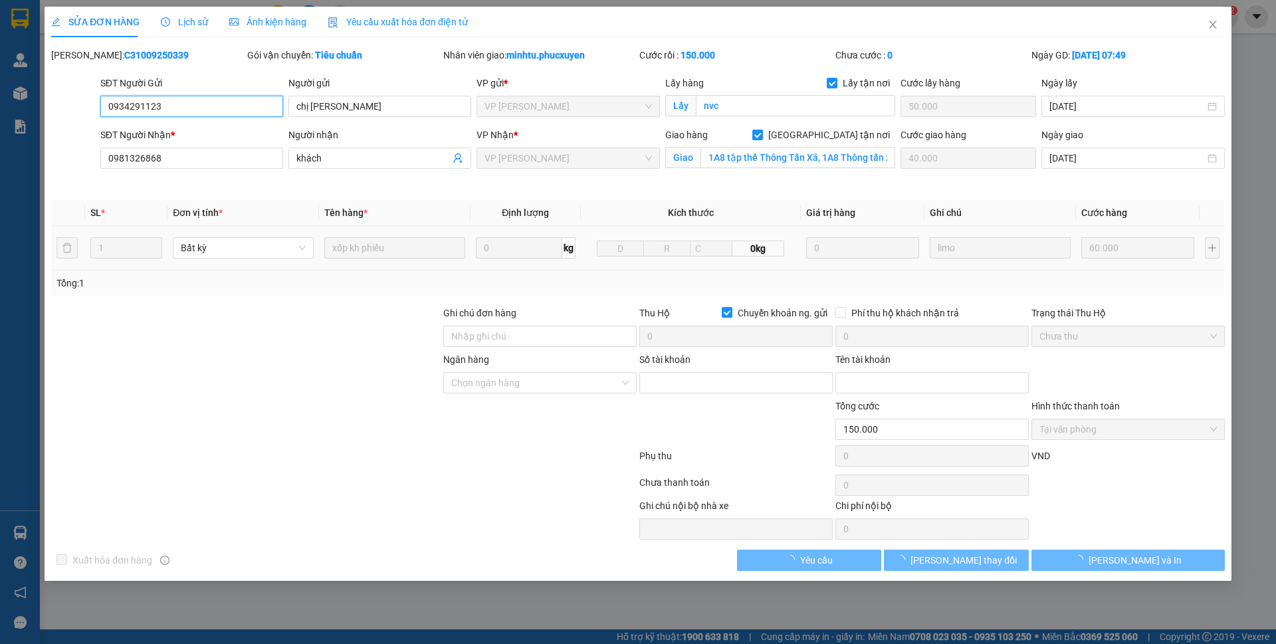
checkbox input "true"
type input "150.000"
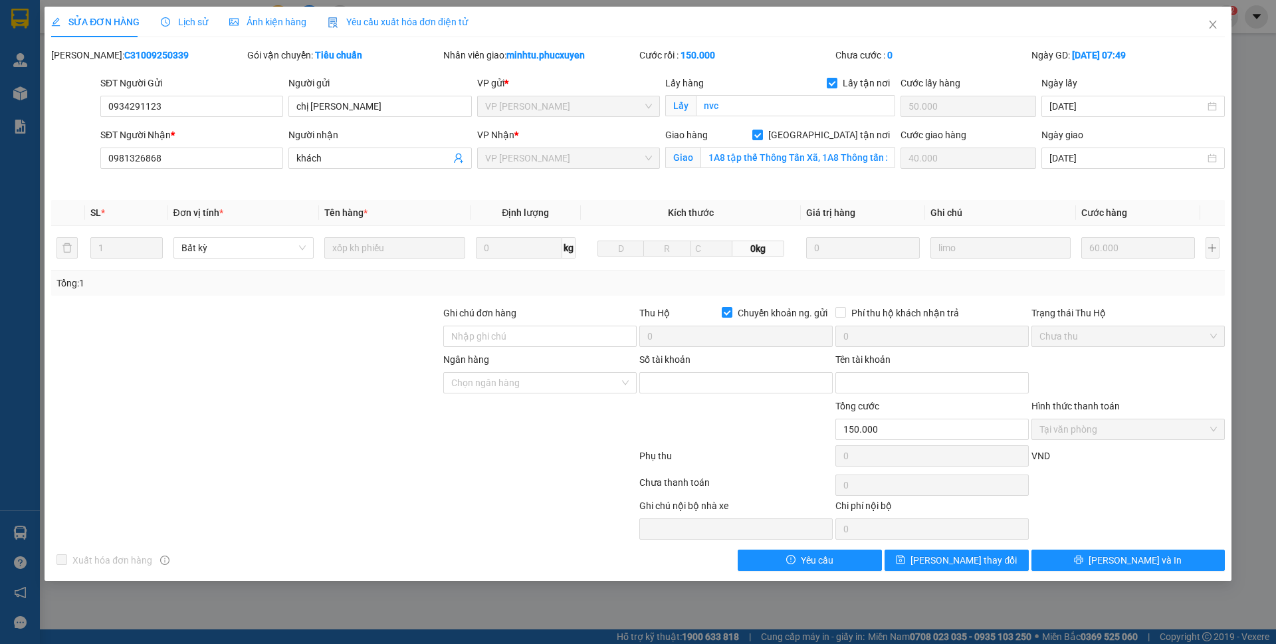
click at [124, 60] on b "C31009250339" at bounding box center [156, 55] width 64 height 11
copy b "C31009250339"
click at [919, 16] on div "SỬA ĐƠN HÀNG Lịch sử Ảnh kiện hàng Yêu cầu xuất hóa đơn điện tử" at bounding box center [637, 22] width 1173 height 31
click at [1214, 19] on span "Close" at bounding box center [1212, 25] width 37 height 37
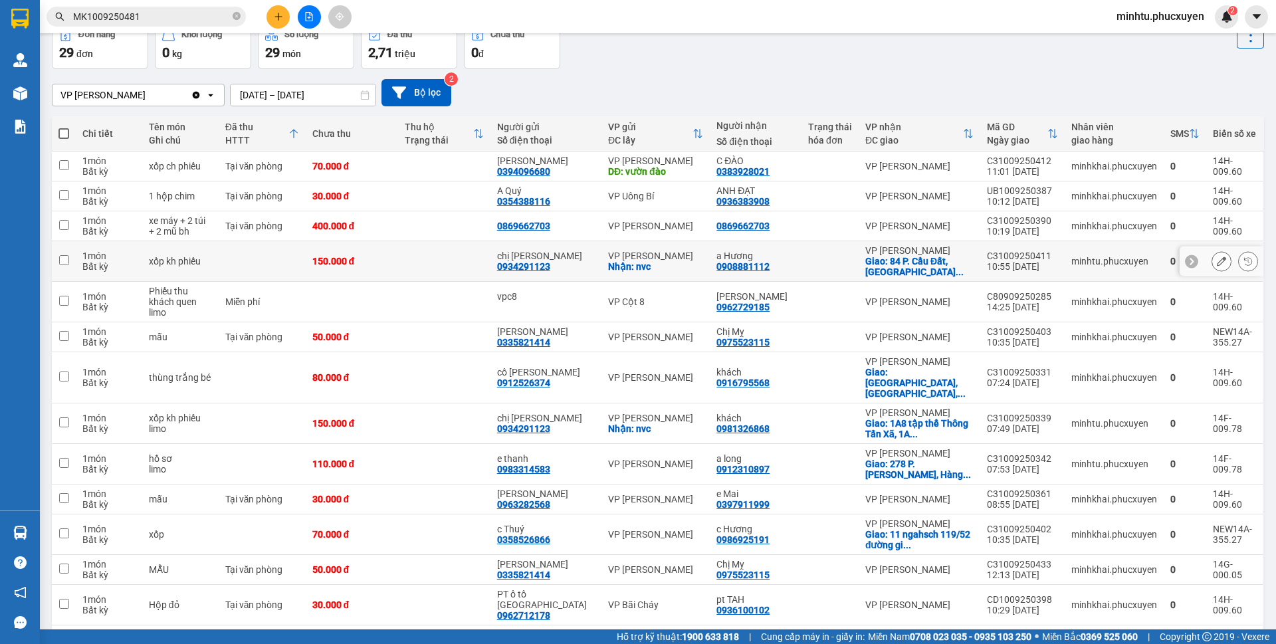
scroll to position [66, 0]
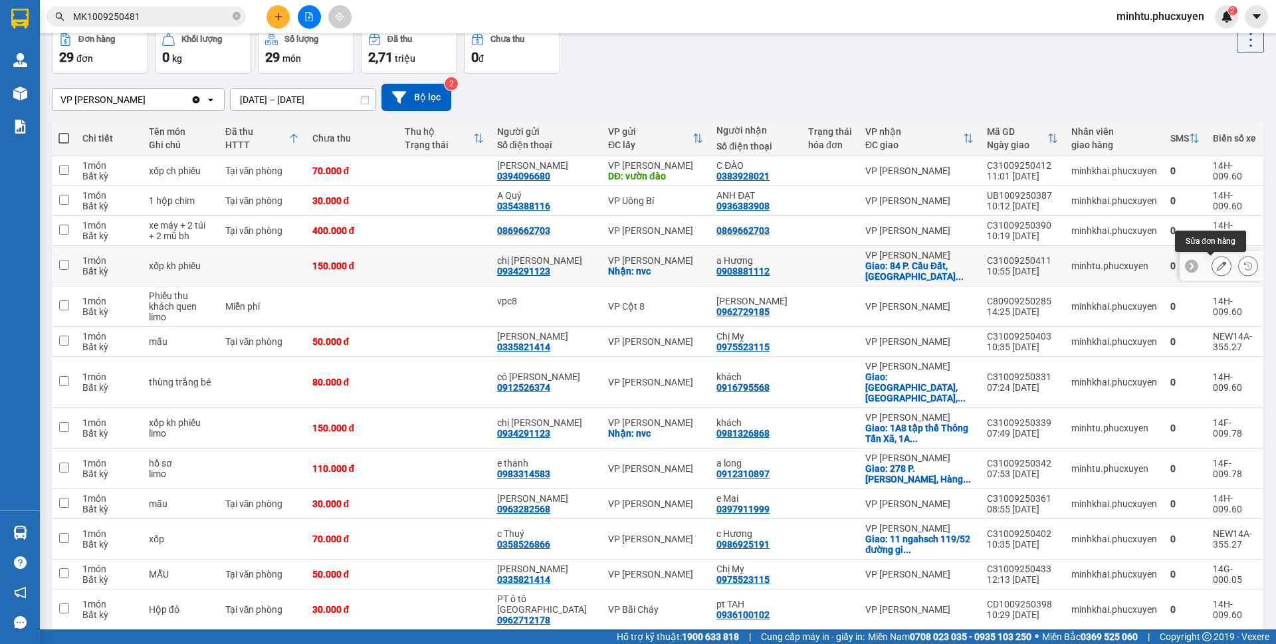
click at [1216, 268] on icon at bounding box center [1220, 265] width 9 height 9
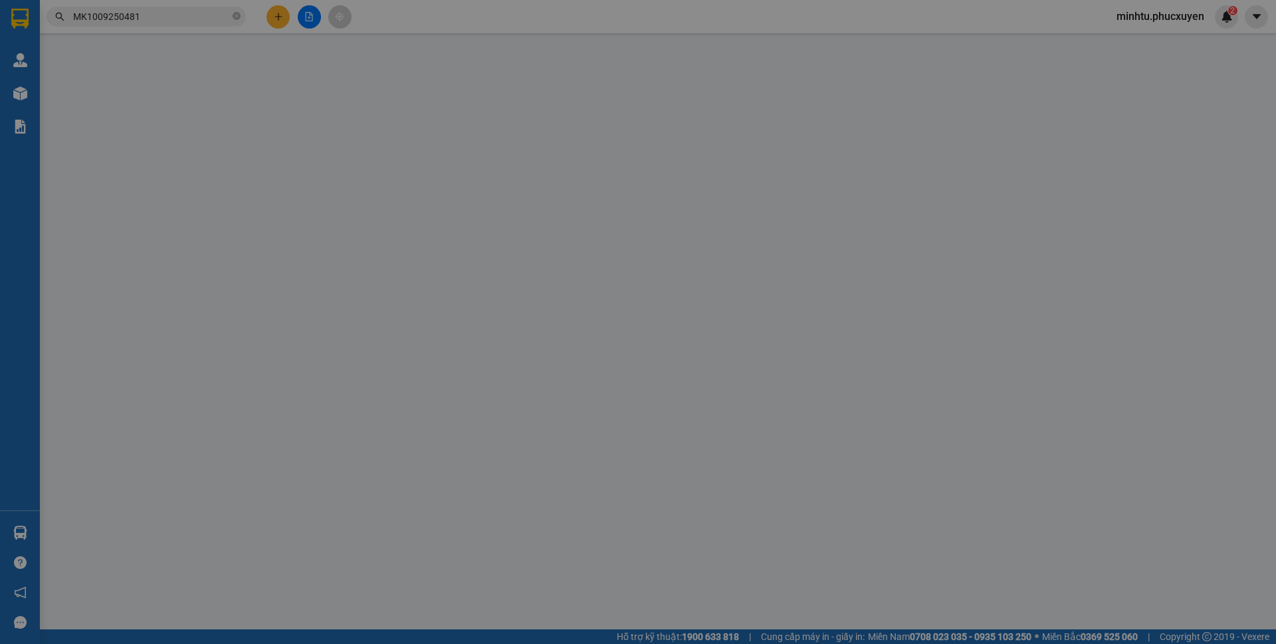
type input "0934291123"
type input "chị [PERSON_NAME]"
checkbox input "true"
type input "nvc"
type input "30.000"
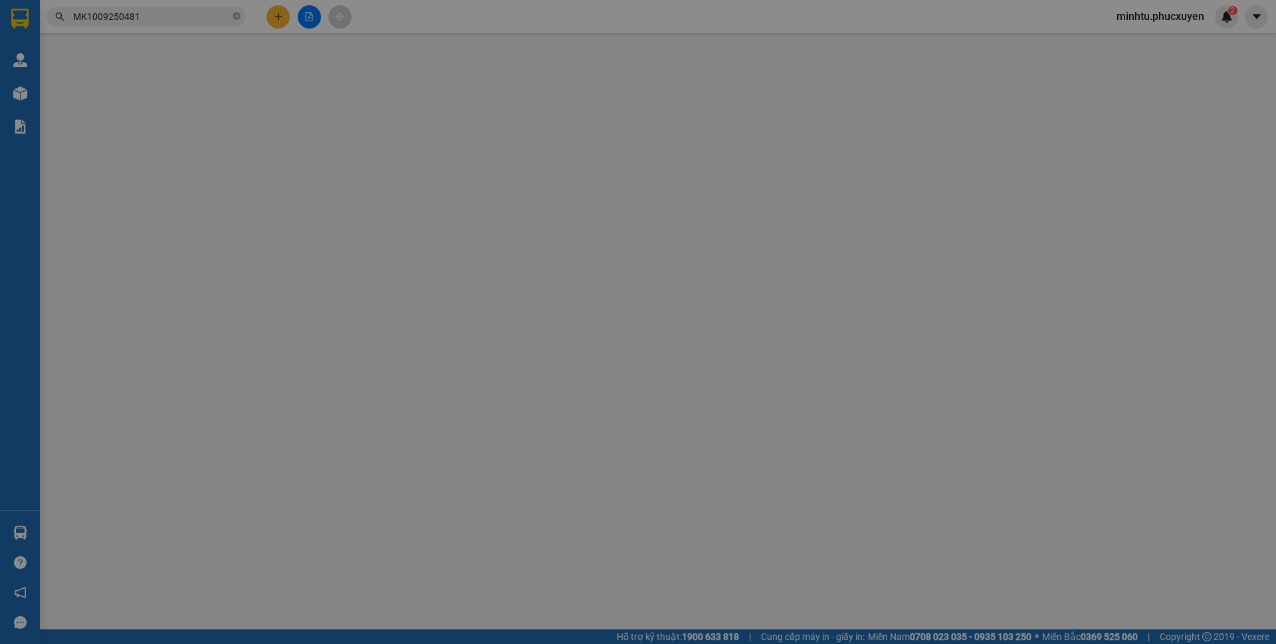
type input "0908881112"
type input "a Hương"
checkbox input "true"
type input "84 P. [GEOGRAPHIC_DATA], [GEOGRAPHIC_DATA], [GEOGRAPHIC_DATA], [GEOGRAPHIC_DATA…"
type input "60.000"
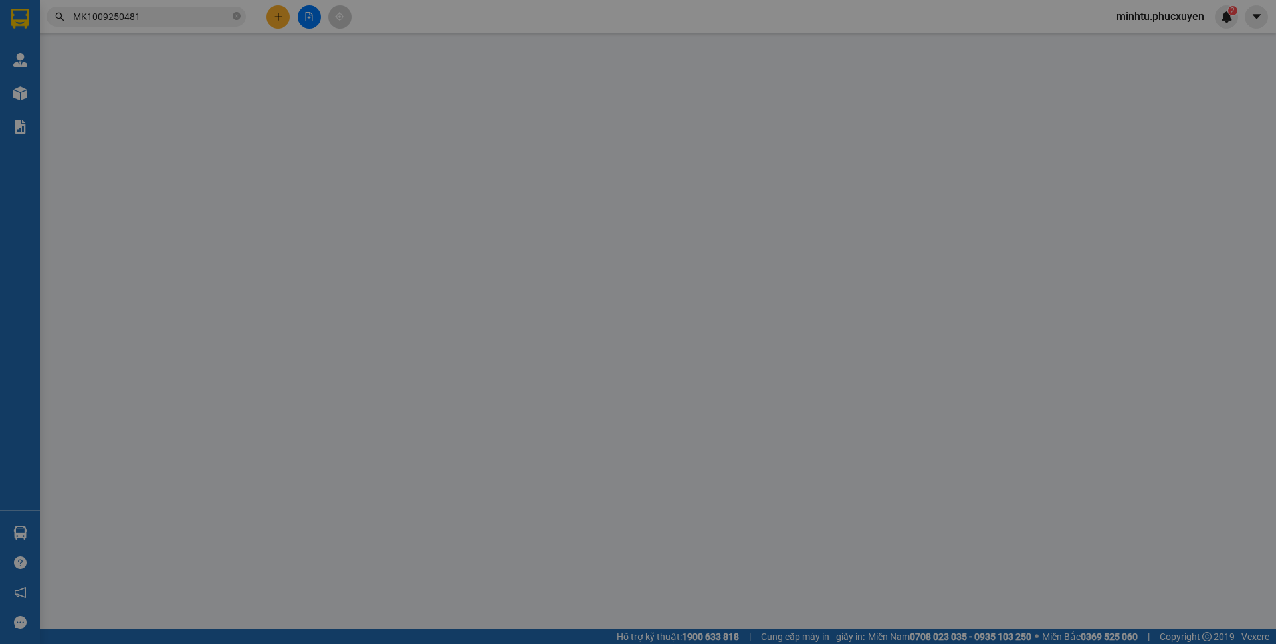
type input "150.000"
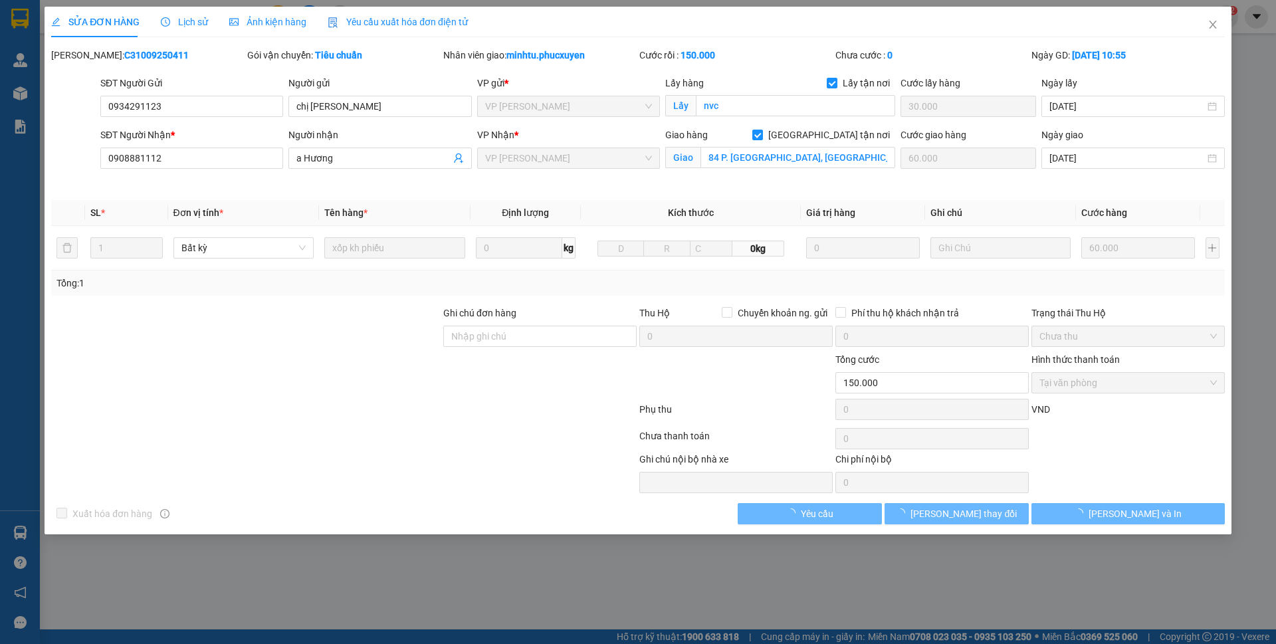
click at [130, 54] on b "C31009250411" at bounding box center [156, 55] width 64 height 11
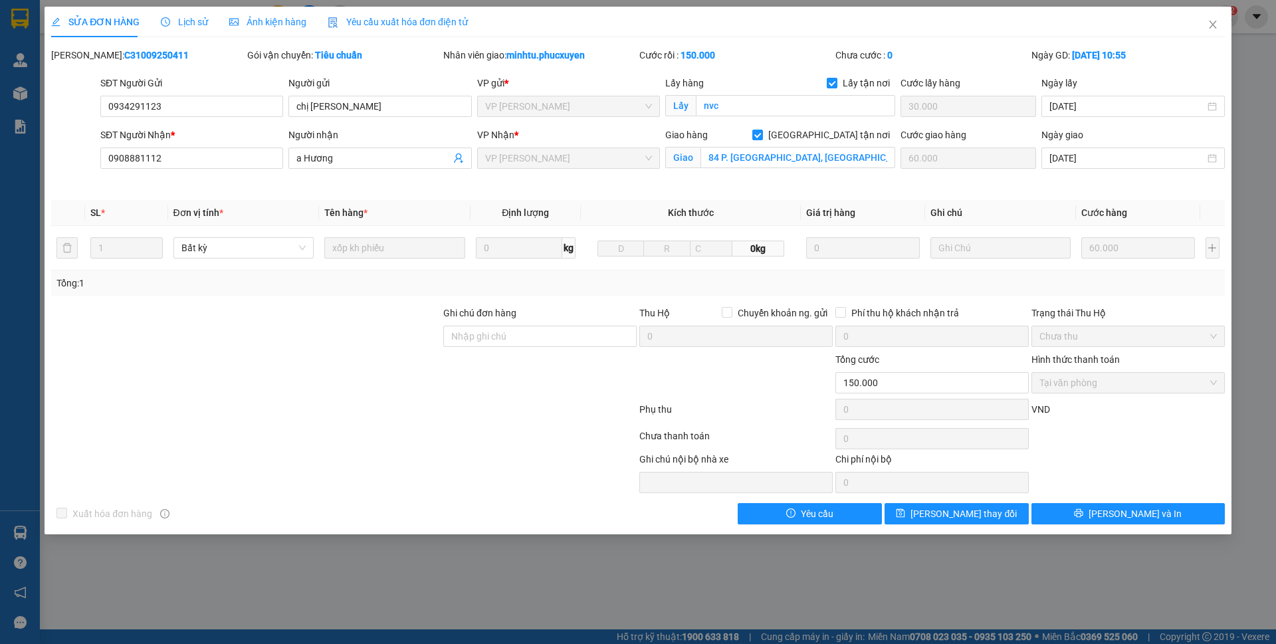
click at [130, 54] on b "C31009250411" at bounding box center [156, 55] width 64 height 11
copy b "C31009250411"
click at [1002, 21] on div "SỬA ĐƠN HÀNG Lịch sử Ảnh kiện hàng Yêu cầu xuất hóa đơn điện tử" at bounding box center [637, 22] width 1173 height 31
click at [1214, 23] on icon "close" at bounding box center [1211, 25] width 7 height 8
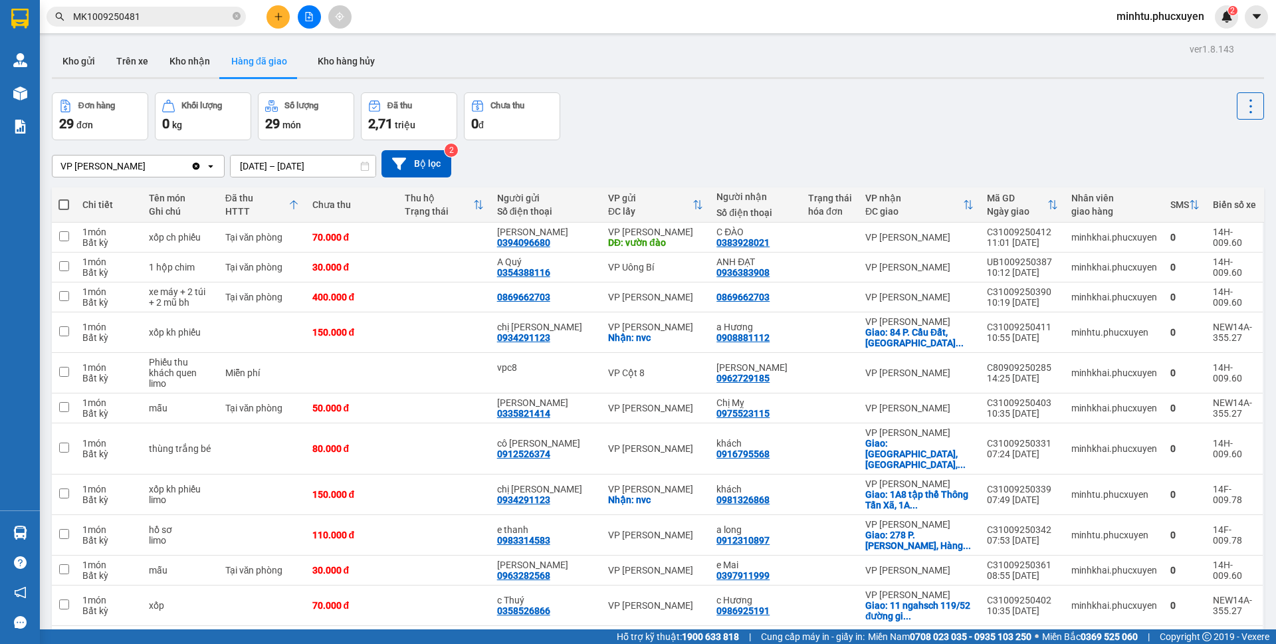
click at [269, 16] on button at bounding box center [277, 16] width 23 height 23
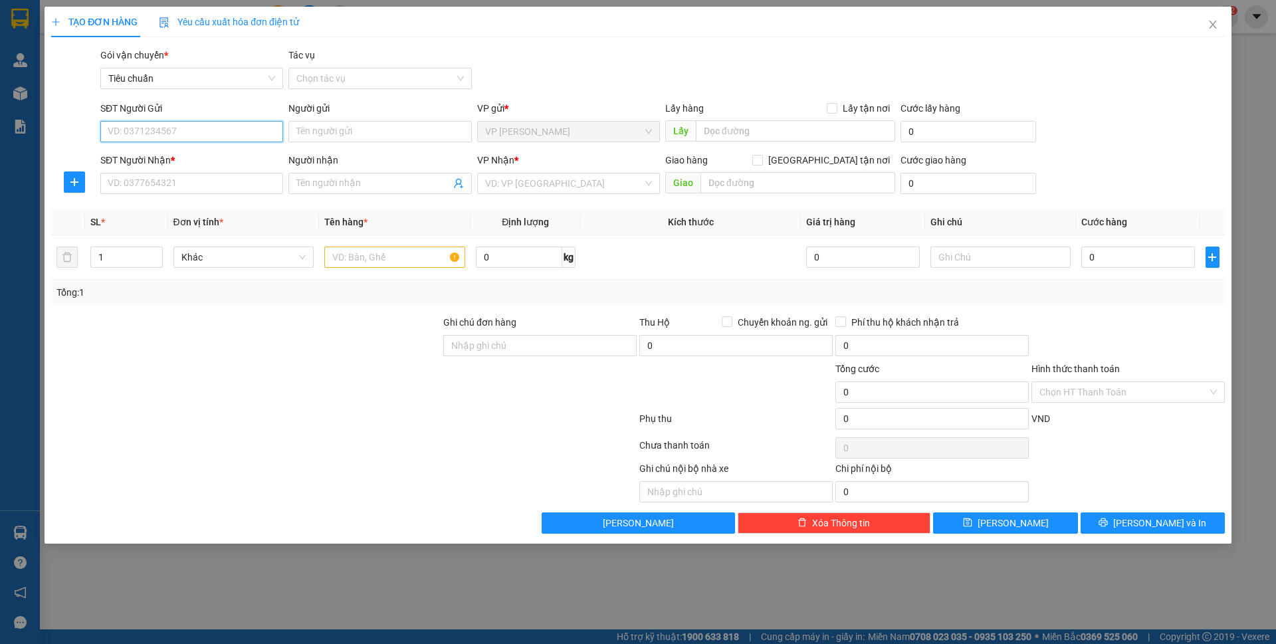
click at [267, 134] on input "SĐT Người Gửi" at bounding box center [191, 131] width 183 height 21
click at [1218, 27] on span "Close" at bounding box center [1212, 25] width 37 height 37
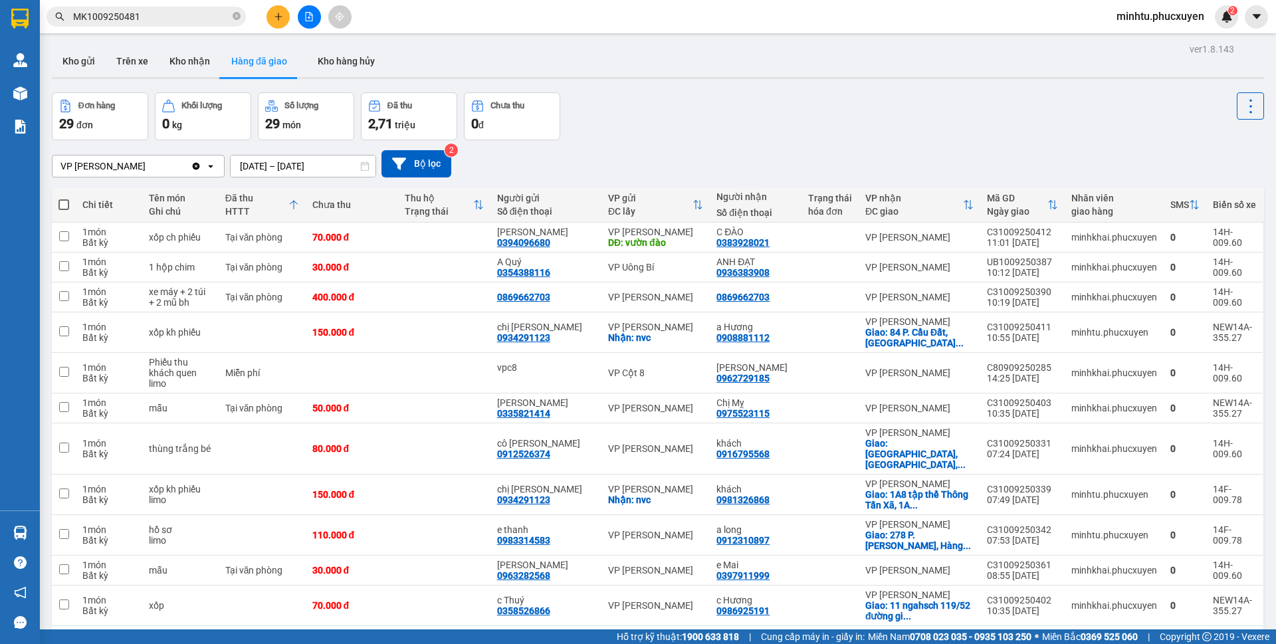
click at [284, 20] on button at bounding box center [277, 16] width 23 height 23
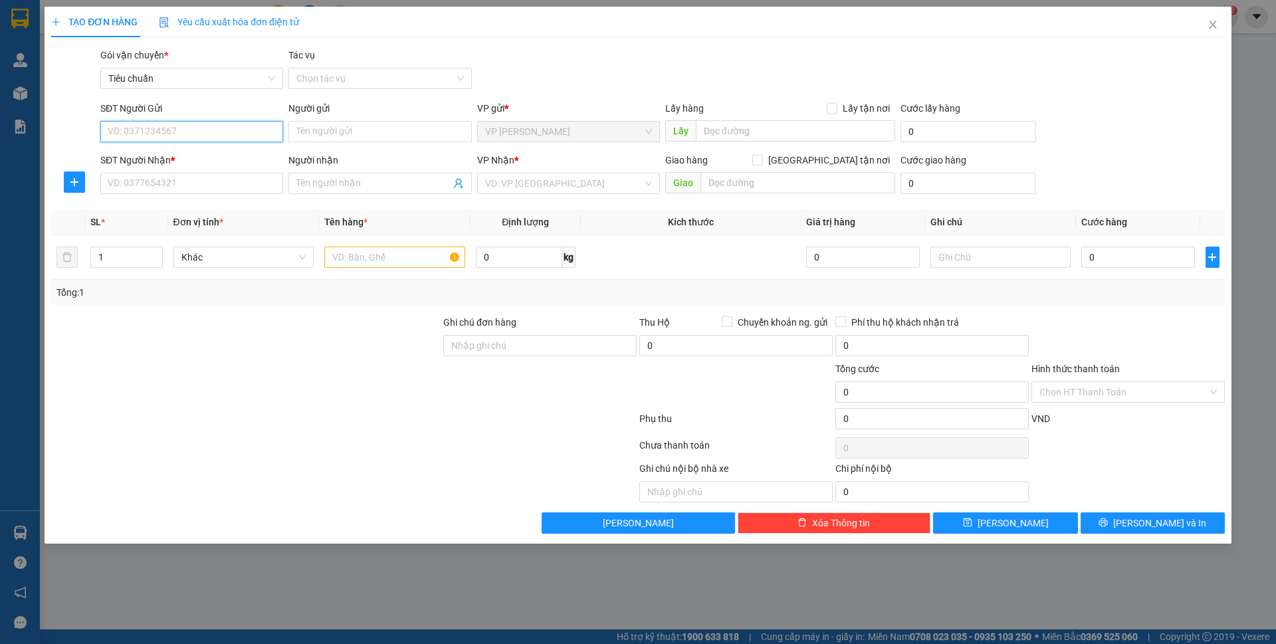
click at [230, 136] on input "SĐT Người Gửi" at bounding box center [191, 131] width 183 height 21
click at [1210, 23] on icon "close" at bounding box center [1211, 25] width 7 height 8
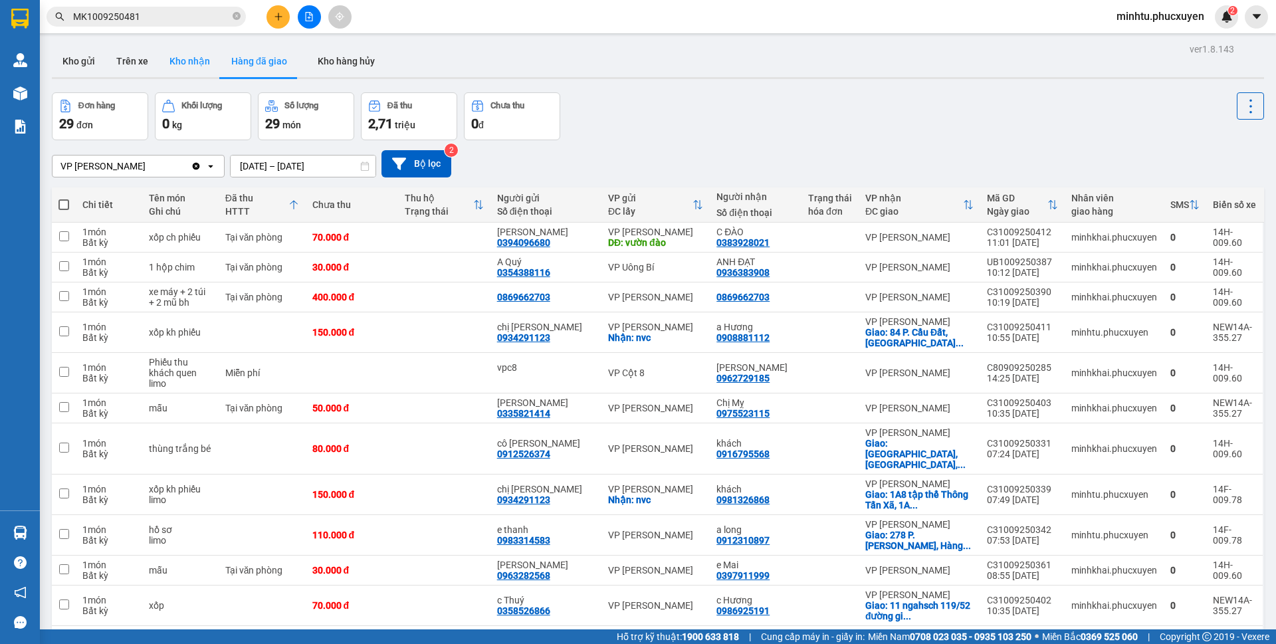
click at [210, 58] on button "Kho nhận" at bounding box center [190, 61] width 62 height 32
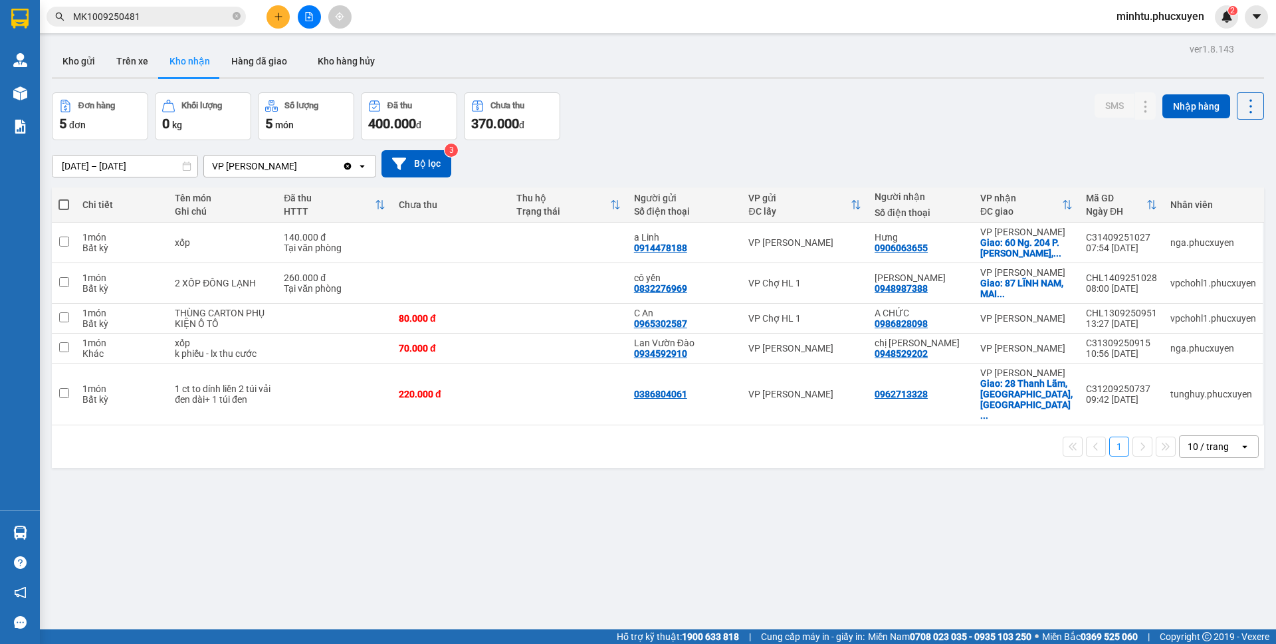
click at [190, 23] on input "MK1009250481" at bounding box center [151, 16] width 157 height 15
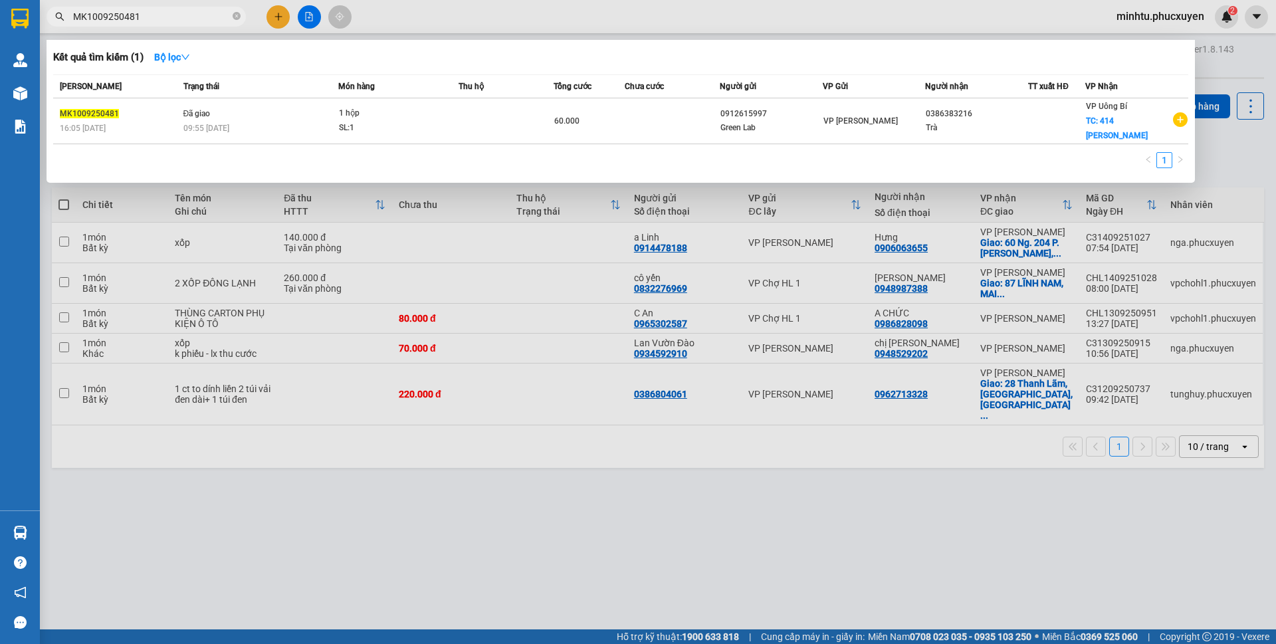
click at [188, 23] on input "MK1009250481" at bounding box center [151, 16] width 157 height 15
paste input "0983316106"
click at [179, 13] on input "MK10092504810983316106" at bounding box center [151, 16] width 157 height 15
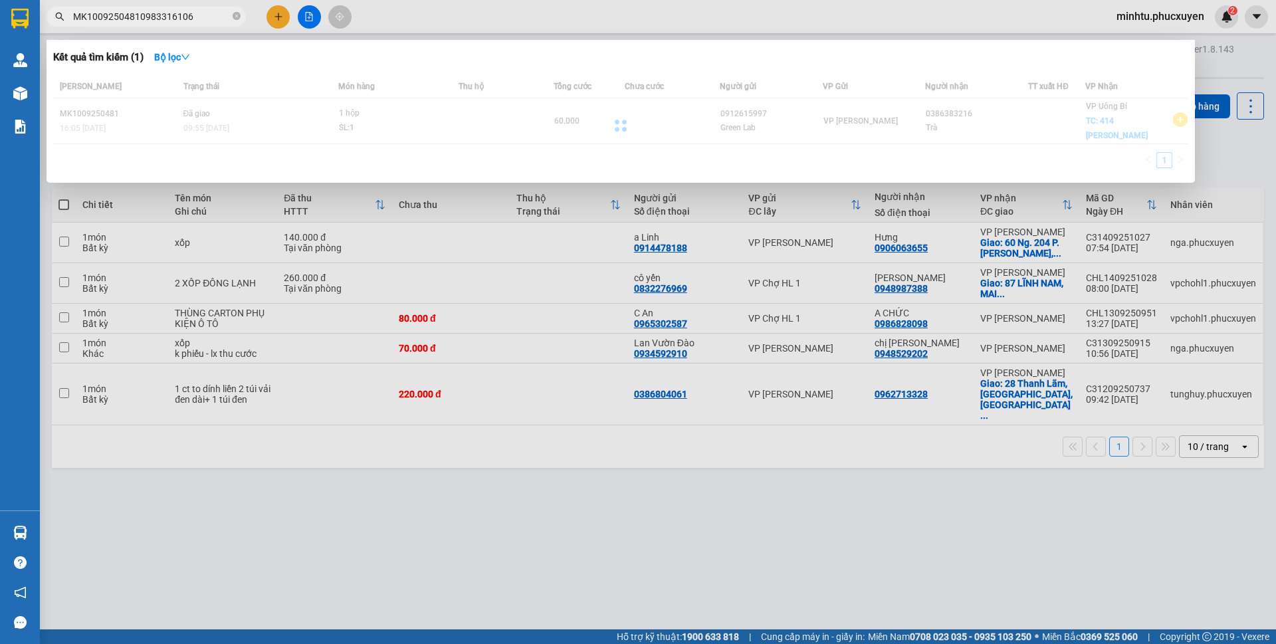
click at [179, 13] on input "MK10092504810983316106" at bounding box center [151, 16] width 157 height 15
paste input "text"
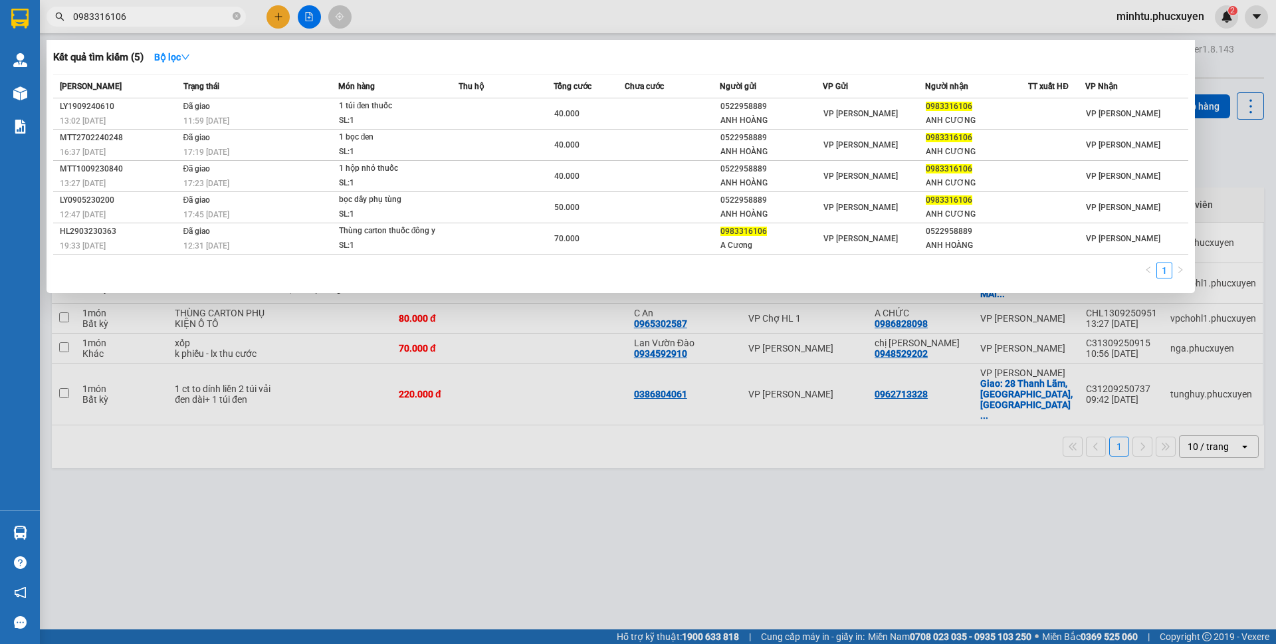
type input "0983316106"
click at [278, 20] on div at bounding box center [638, 322] width 1276 height 644
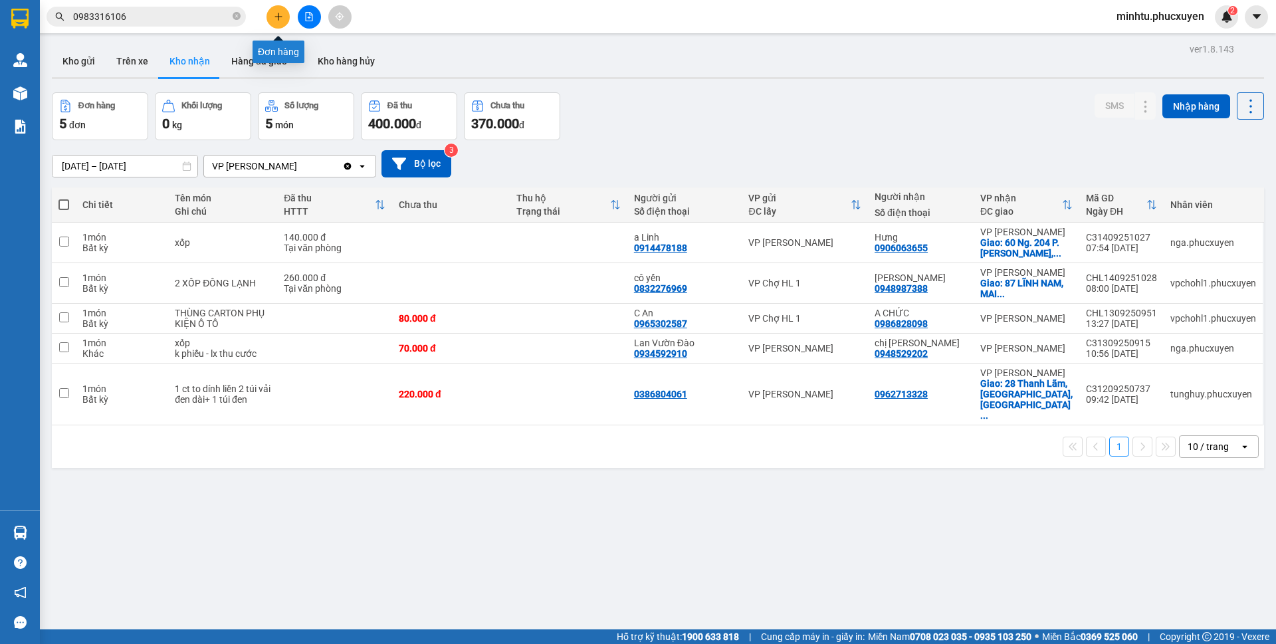
click at [278, 25] on button at bounding box center [277, 16] width 23 height 23
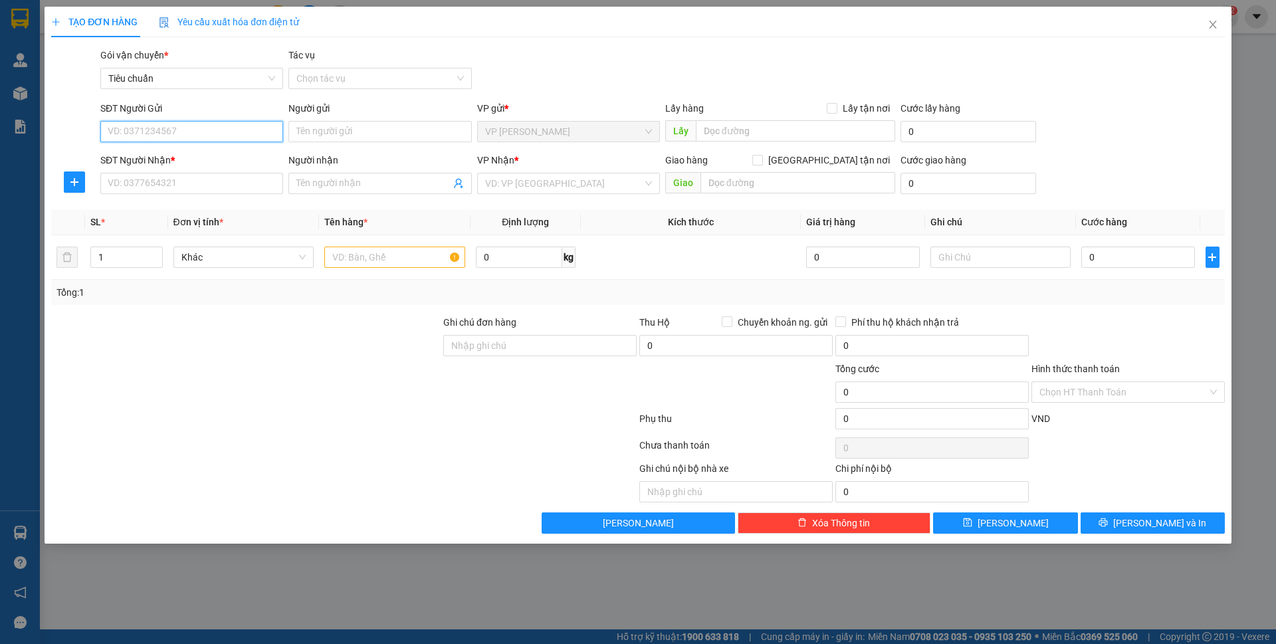
click at [194, 131] on input "SĐT Người Gửi" at bounding box center [191, 131] width 183 height 21
type input "0"
click at [328, 125] on input "Người gửi" at bounding box center [379, 131] width 183 height 21
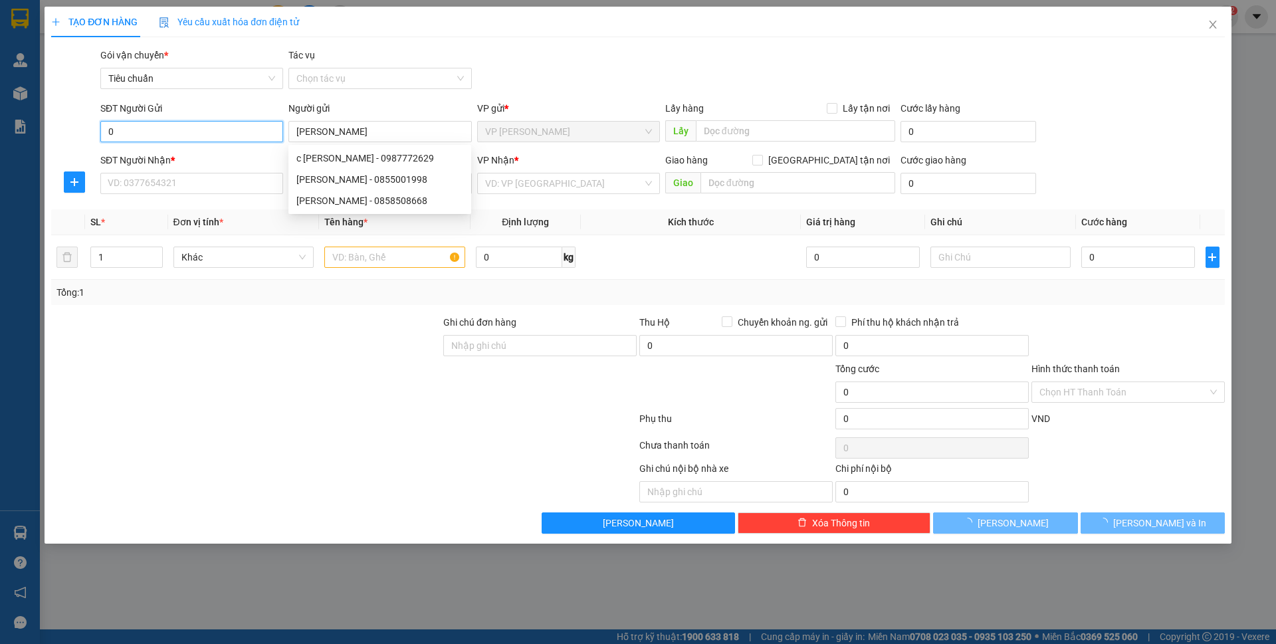
click at [155, 134] on input "0" at bounding box center [191, 131] width 183 height 21
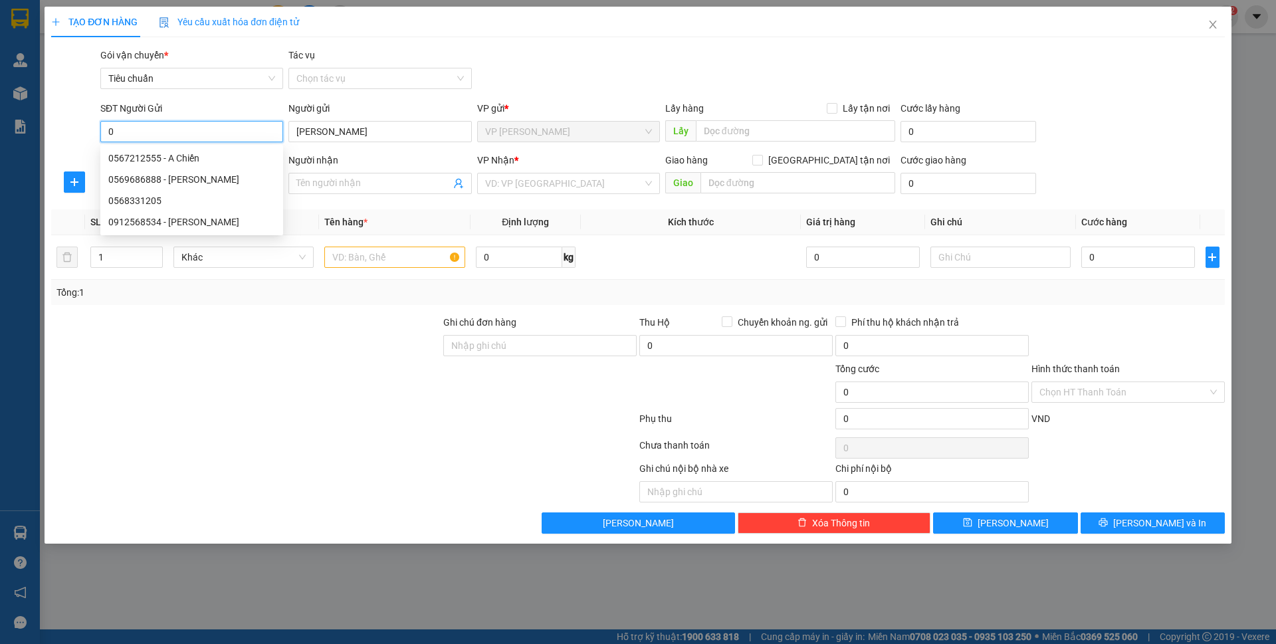
click at [155, 134] on input "0" at bounding box center [191, 131] width 183 height 21
click at [338, 136] on input "[PERSON_NAME]" at bounding box center [379, 131] width 183 height 21
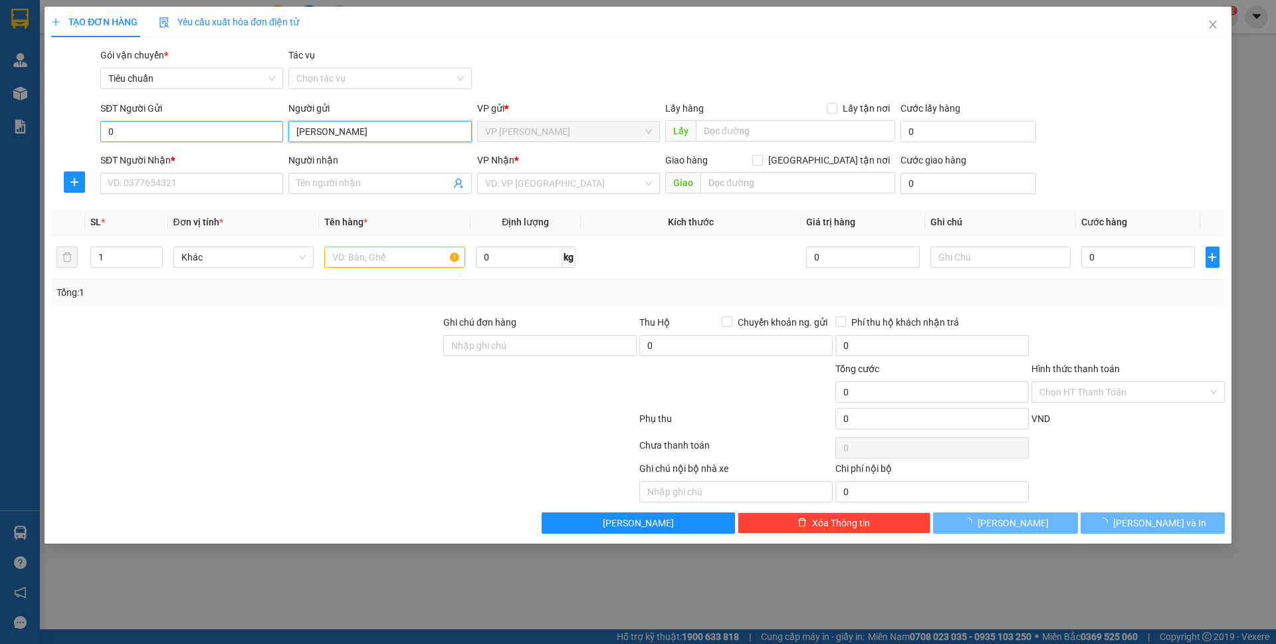
type input "[PERSON_NAME]"
click at [217, 134] on input "0" at bounding box center [191, 131] width 183 height 21
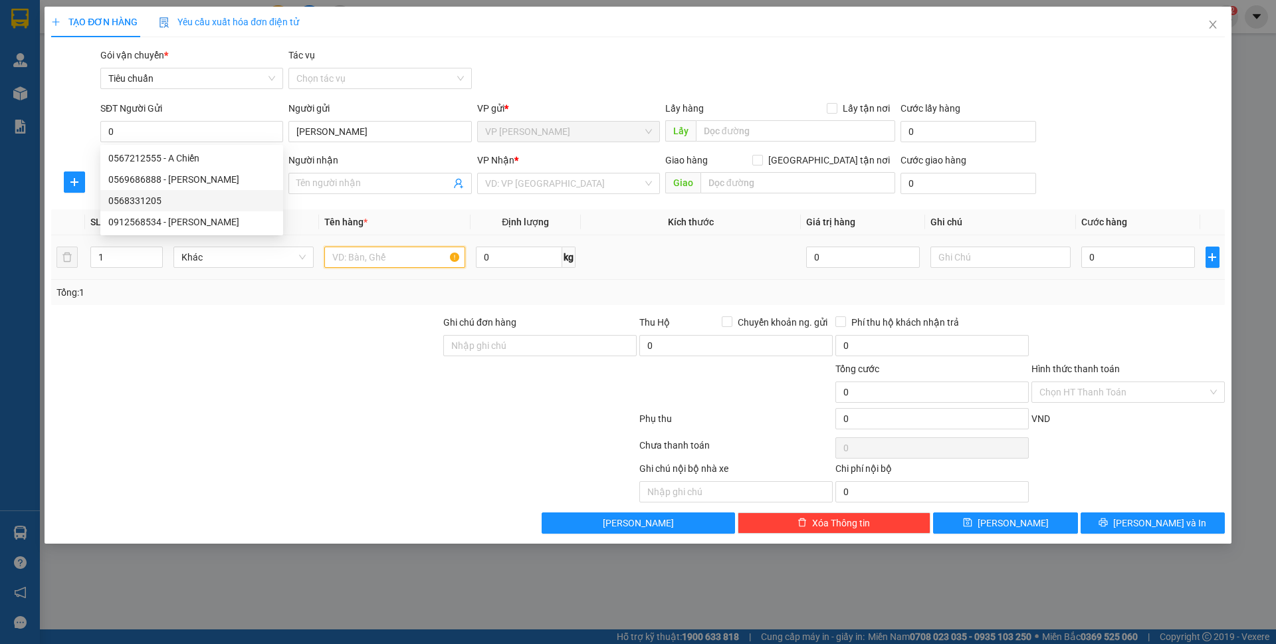
click at [401, 264] on input "text" at bounding box center [394, 256] width 141 height 21
type input "1 hộp trắng"
click at [1156, 260] on input "0" at bounding box center [1137, 256] width 113 height 21
type input "50"
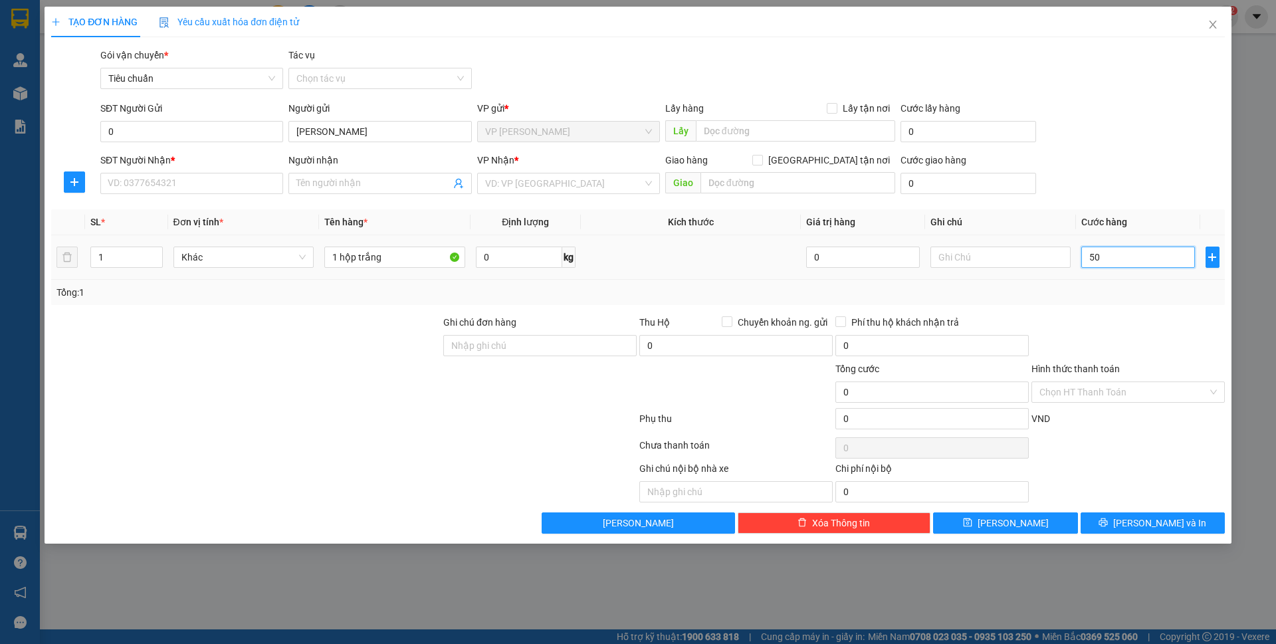
type input "50"
click at [1164, 110] on div "SĐT Người Gửi 0 Người gửi [PERSON_NAME] VP gửi * VP [PERSON_NAME] Lấy hàng Lấy …" at bounding box center [662, 124] width 1129 height 47
type input "50.000"
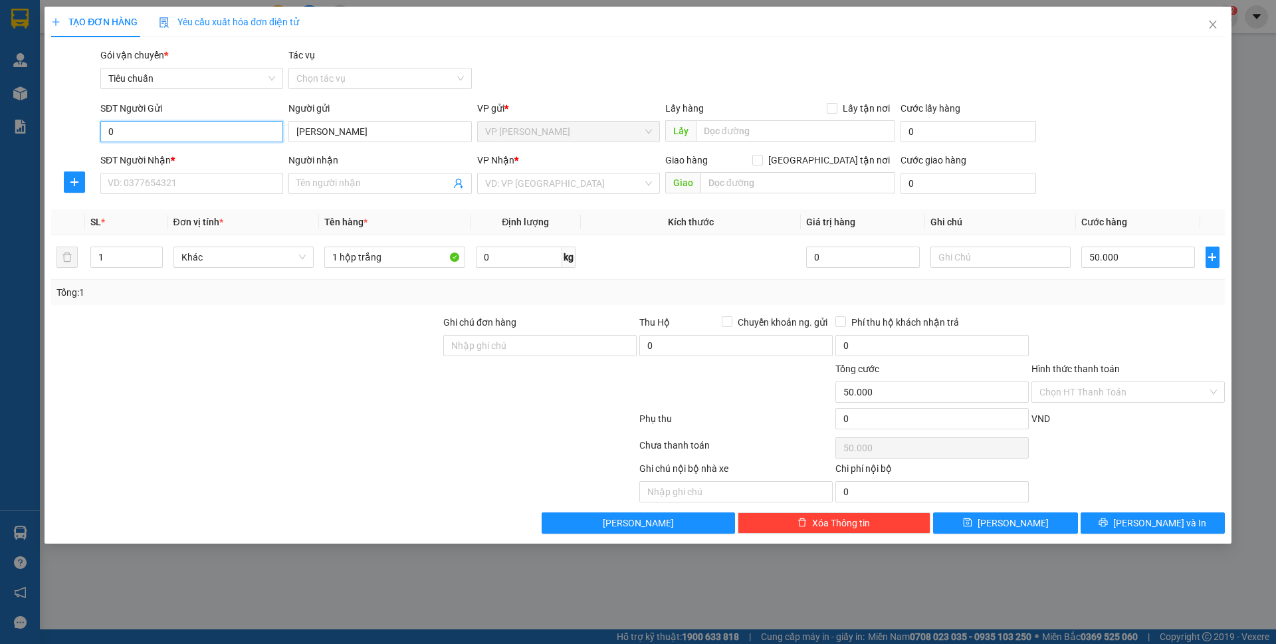
click at [211, 132] on input "0" at bounding box center [191, 131] width 183 height 21
click at [211, 132] on input "0862366592" at bounding box center [191, 131] width 183 height 21
type input "0862366592"
click at [195, 187] on input "SĐT Người Nhận *" at bounding box center [191, 183] width 183 height 21
click at [323, 177] on input "Người nhận" at bounding box center [372, 183] width 153 height 15
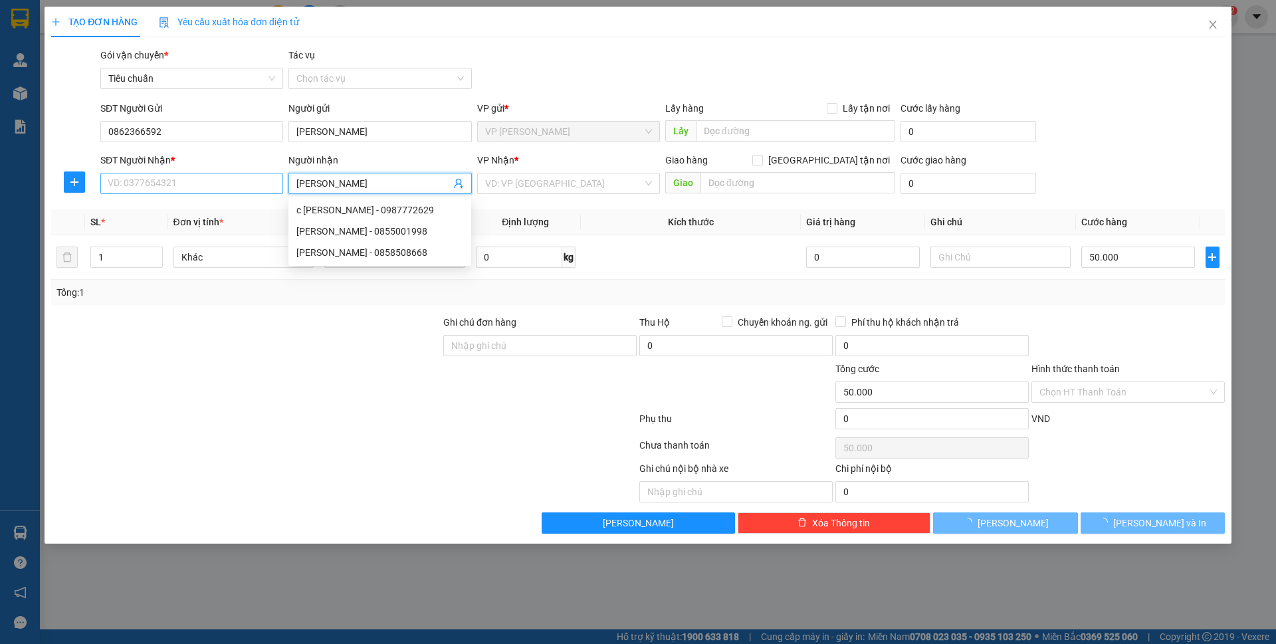
type input "[PERSON_NAME]"
click at [209, 178] on input "SĐT Người Nhận *" at bounding box center [191, 183] width 183 height 21
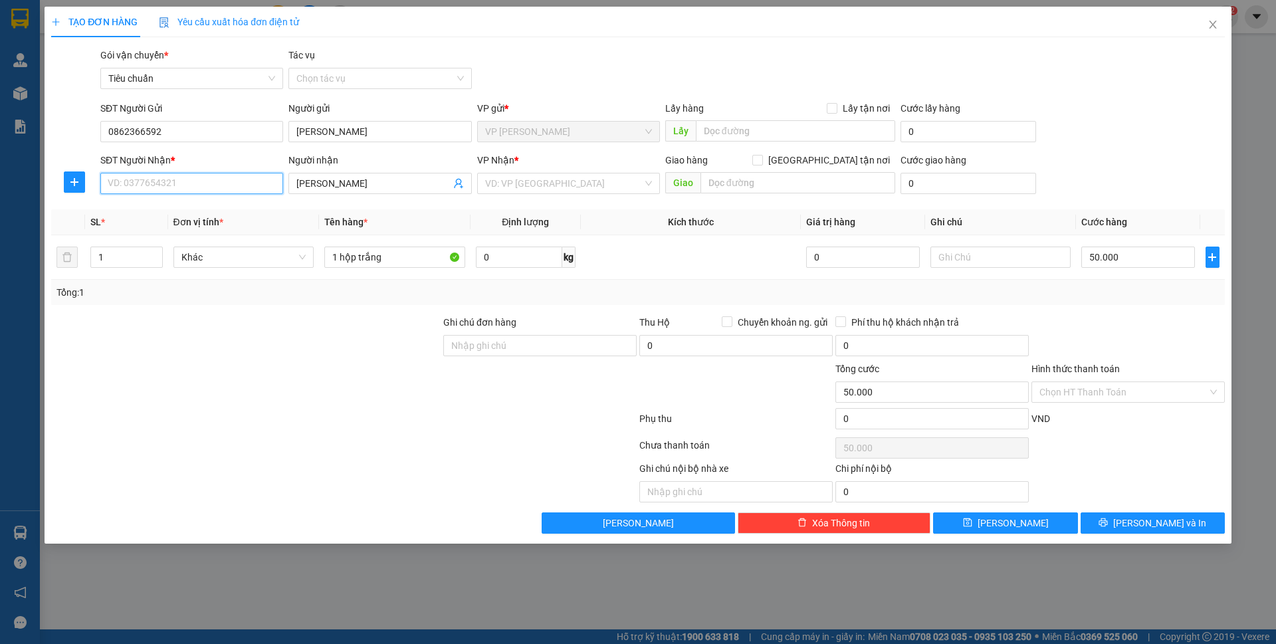
click at [225, 182] on input "SĐT Người Nhận *" at bounding box center [191, 183] width 183 height 21
click at [1210, 31] on span "Close" at bounding box center [1212, 25] width 37 height 37
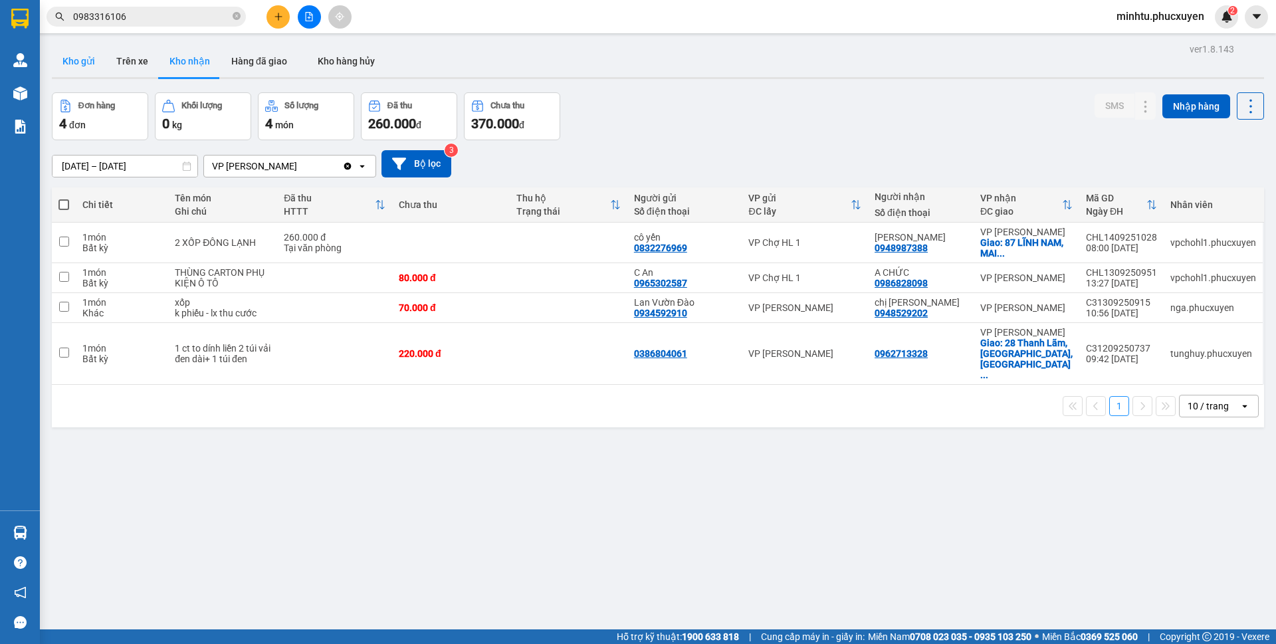
click at [92, 63] on button "Kho gửi" at bounding box center [79, 61] width 54 height 32
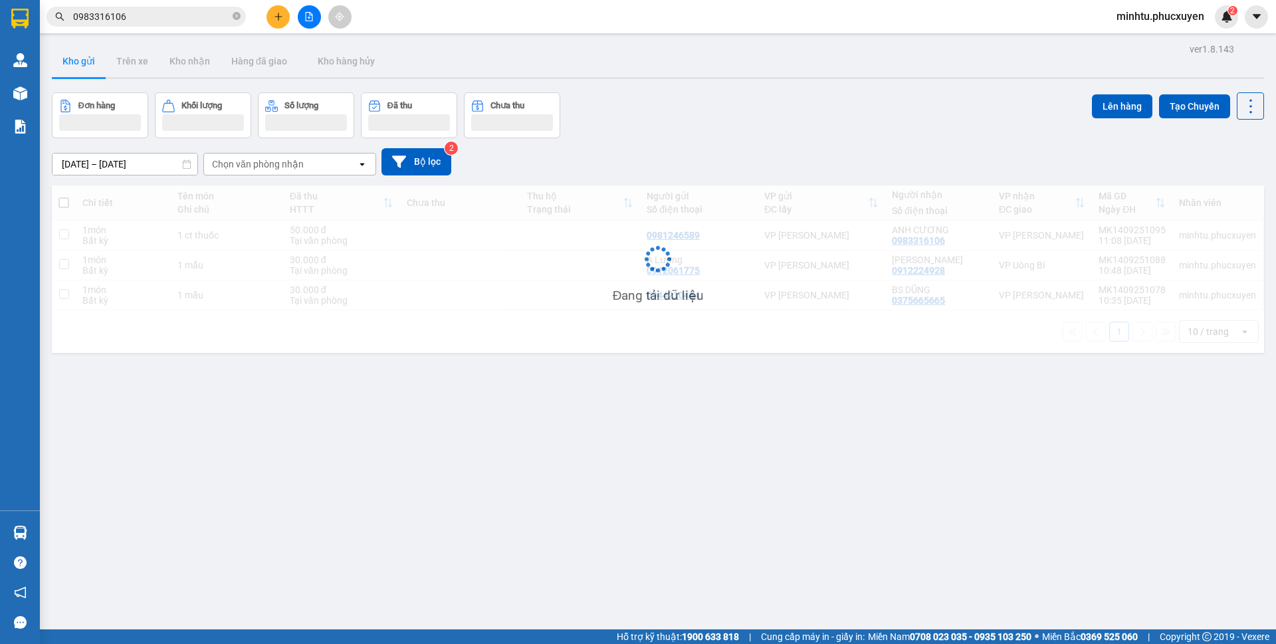
click at [183, 64] on button "Kho nhận" at bounding box center [190, 61] width 62 height 32
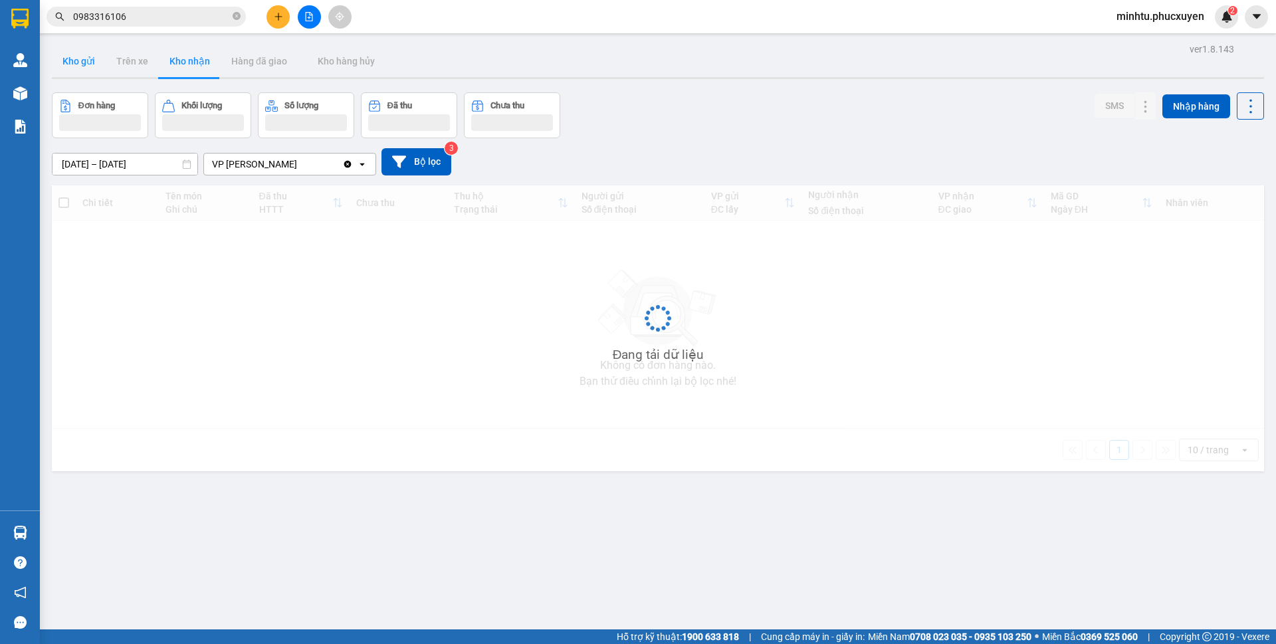
click at [183, 64] on button "Kho nhận" at bounding box center [190, 61] width 62 height 32
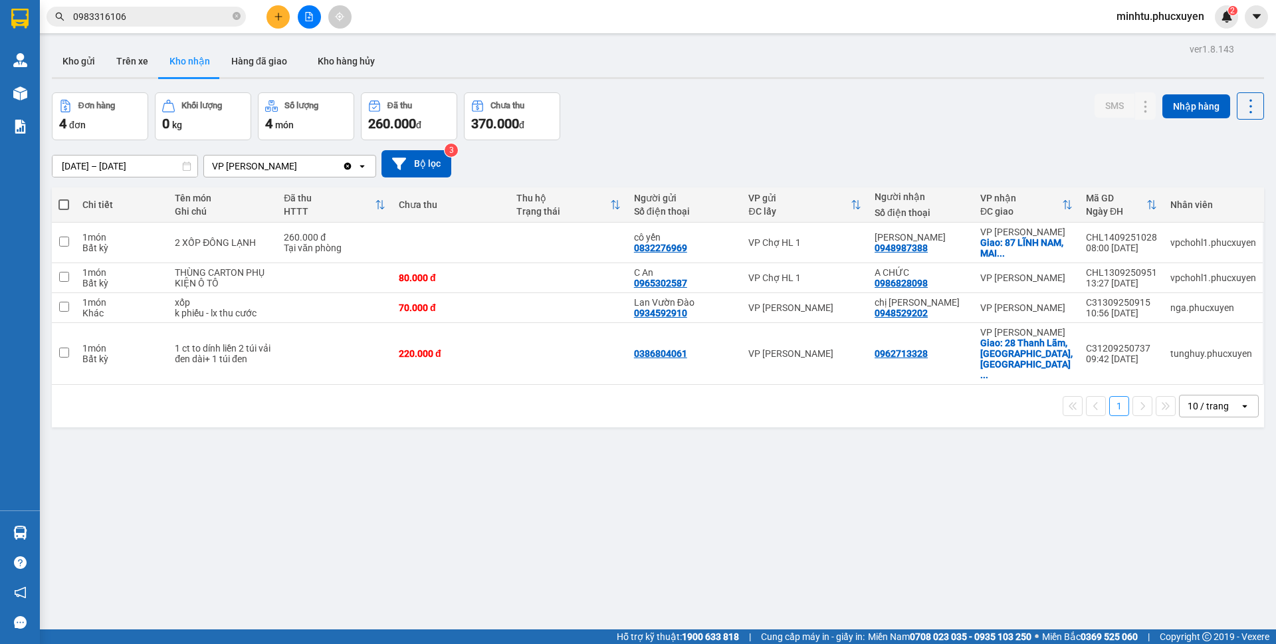
click at [174, 18] on input "0983316106" at bounding box center [151, 16] width 157 height 15
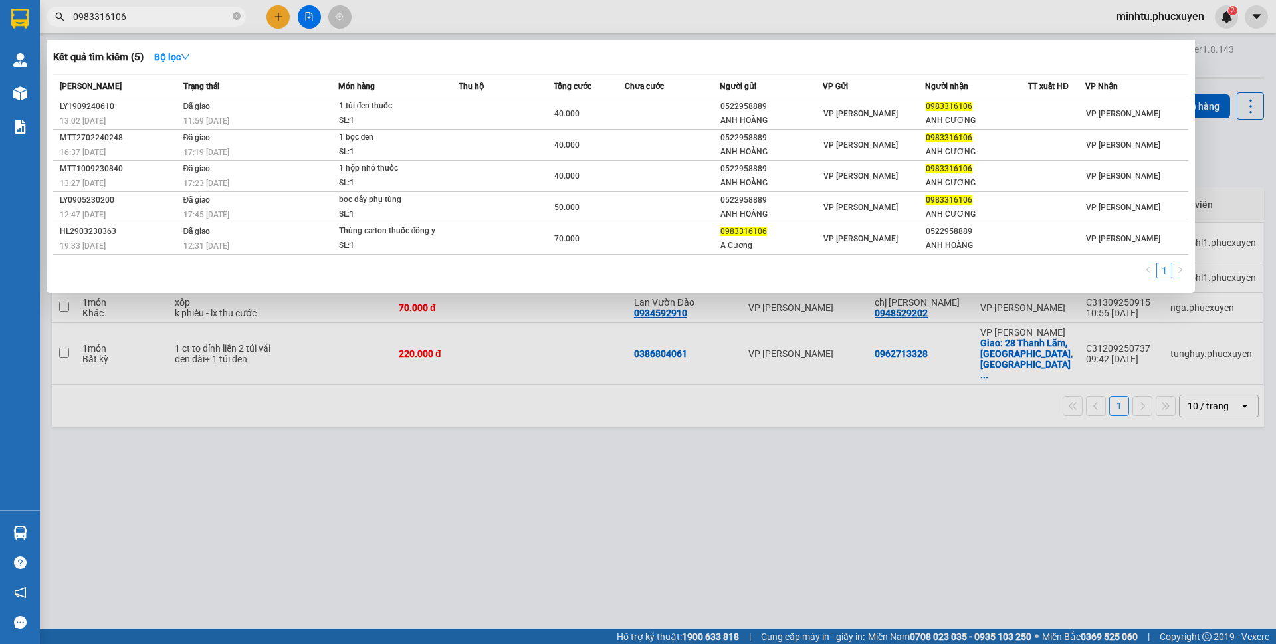
click at [174, 18] on input "0983316106" at bounding box center [151, 16] width 157 height 15
paste input "LT0809250062"
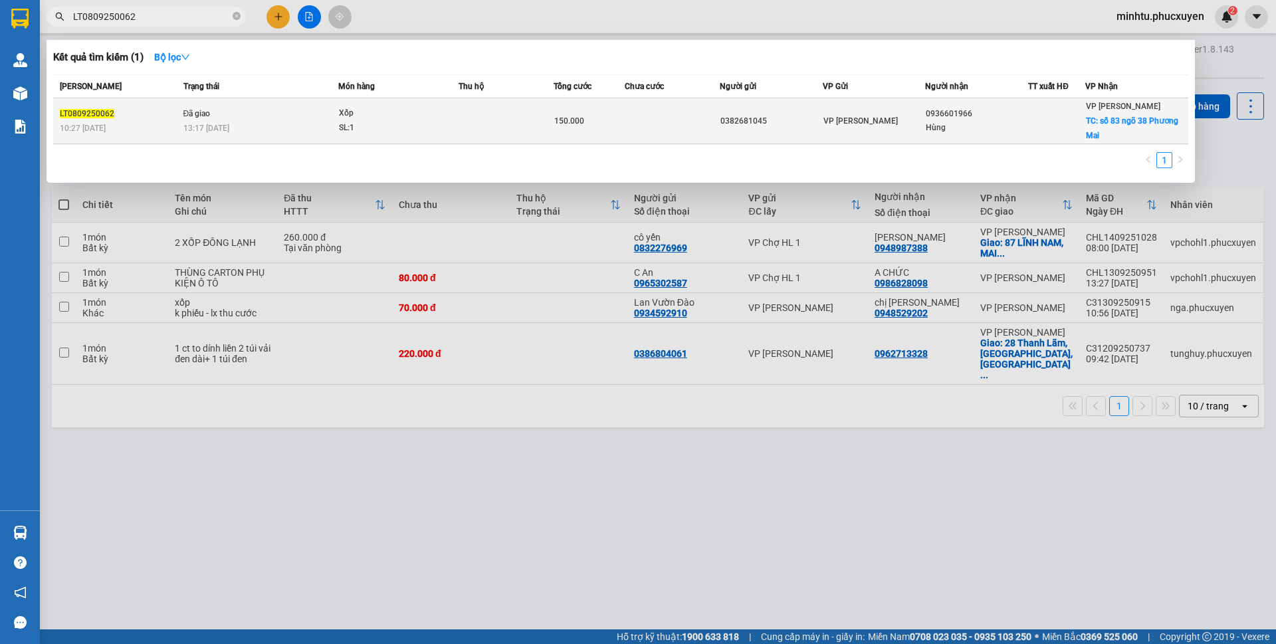
type input "LT0809250062"
click at [390, 114] on div "Xốp" at bounding box center [389, 113] width 100 height 15
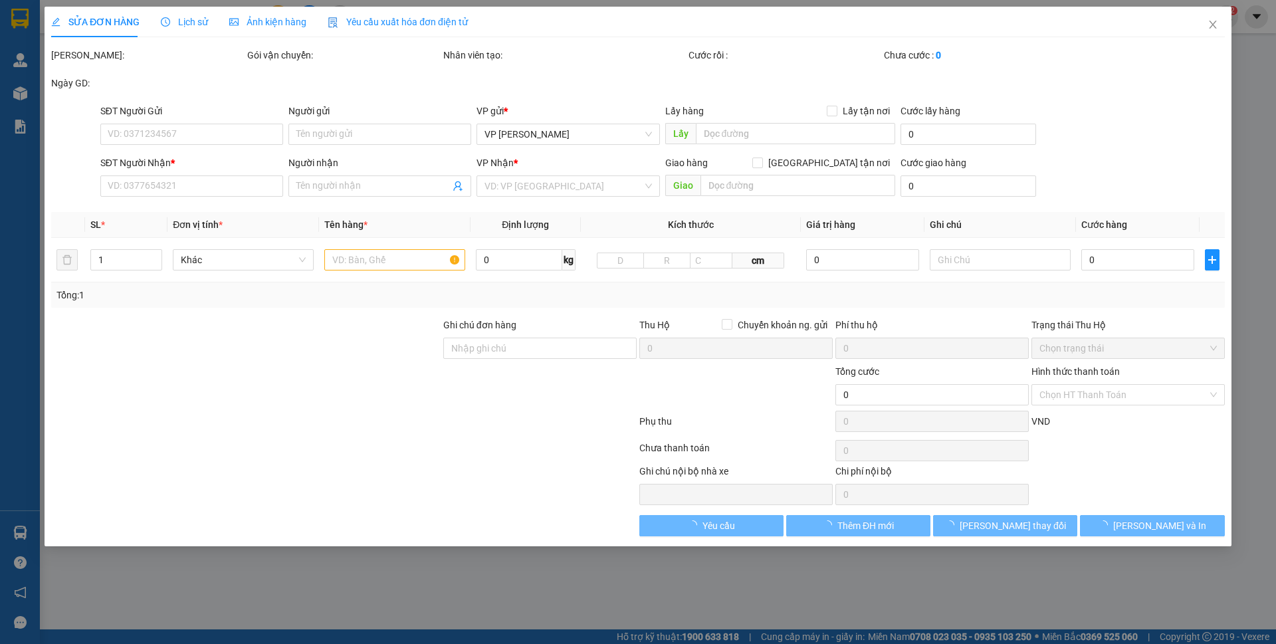
click at [411, 37] on div "SỬA ĐƠN HÀNG Lịch sử Ảnh kiện hàng Yêu cầu xuất hóa đơn điện tử" at bounding box center [637, 22] width 1173 height 31
type input "0382681045"
type input "0936601966"
type input "Hùng"
checkbox input "true"
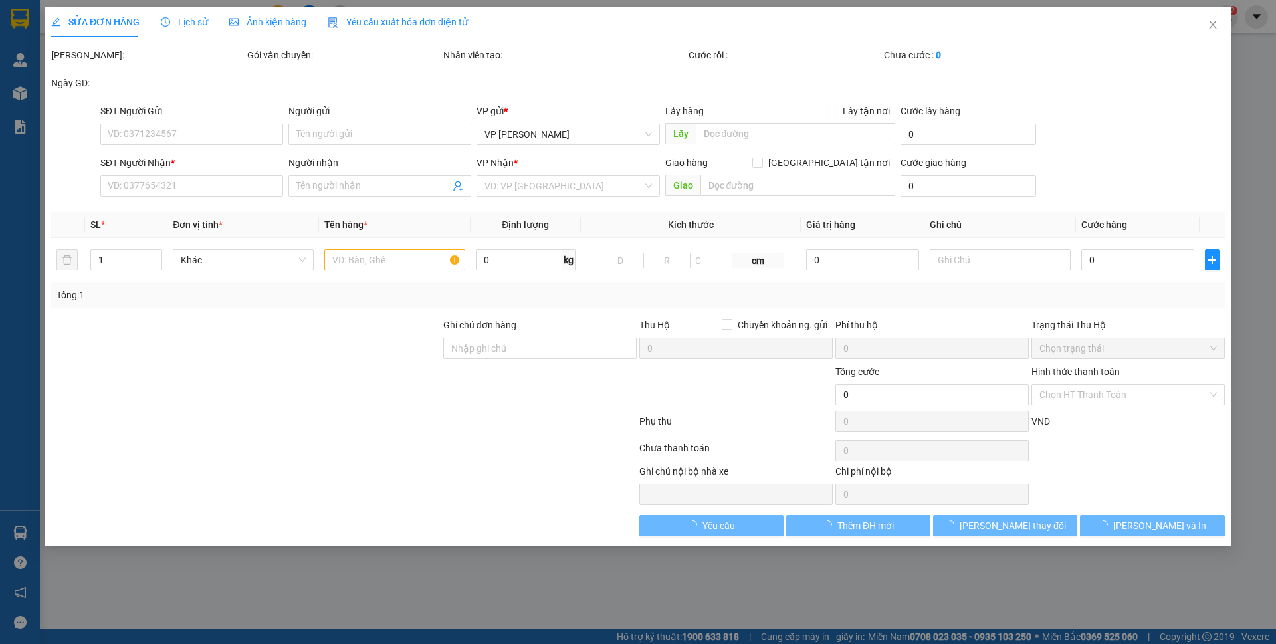
type input "số 83 ngõ 38 Phương Mai"
type input "50.000"
type input "150.000"
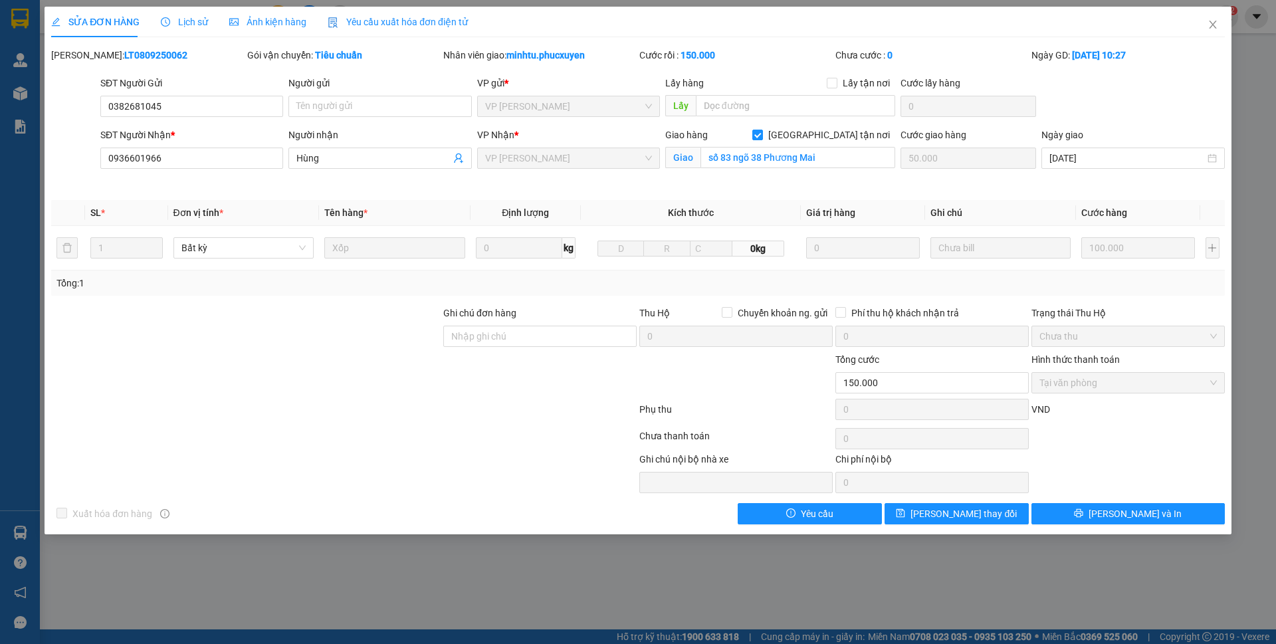
click at [187, 26] on span "Lịch sử" at bounding box center [184, 22] width 47 height 11
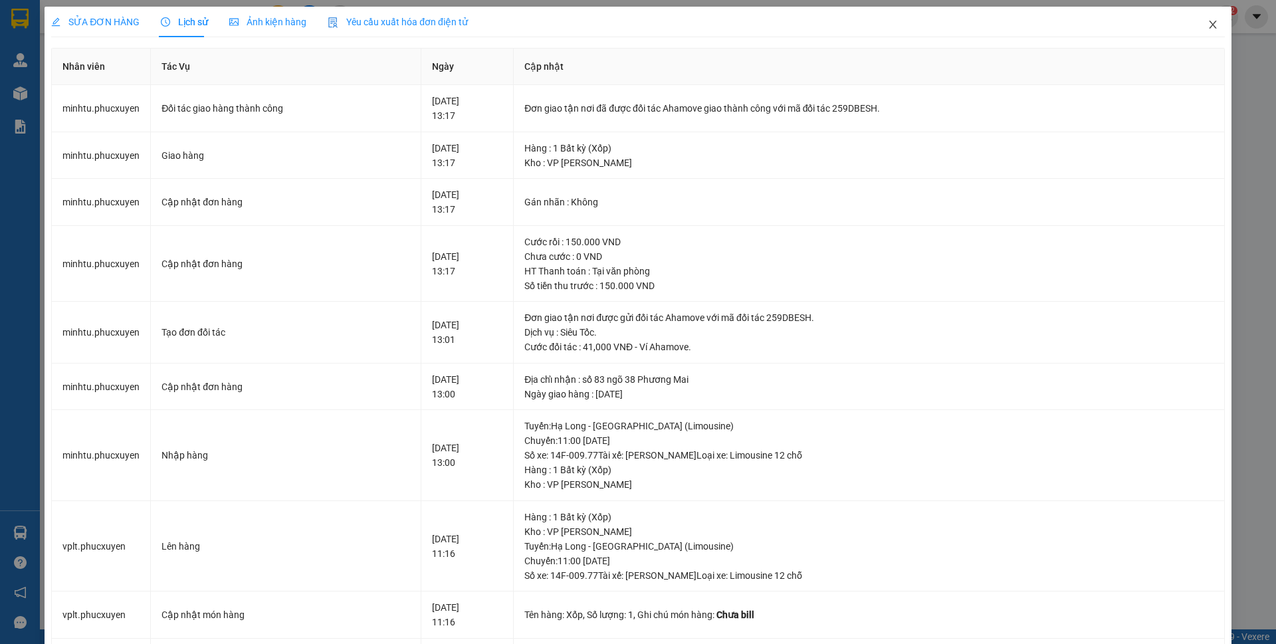
click at [1207, 32] on span "Close" at bounding box center [1212, 25] width 37 height 37
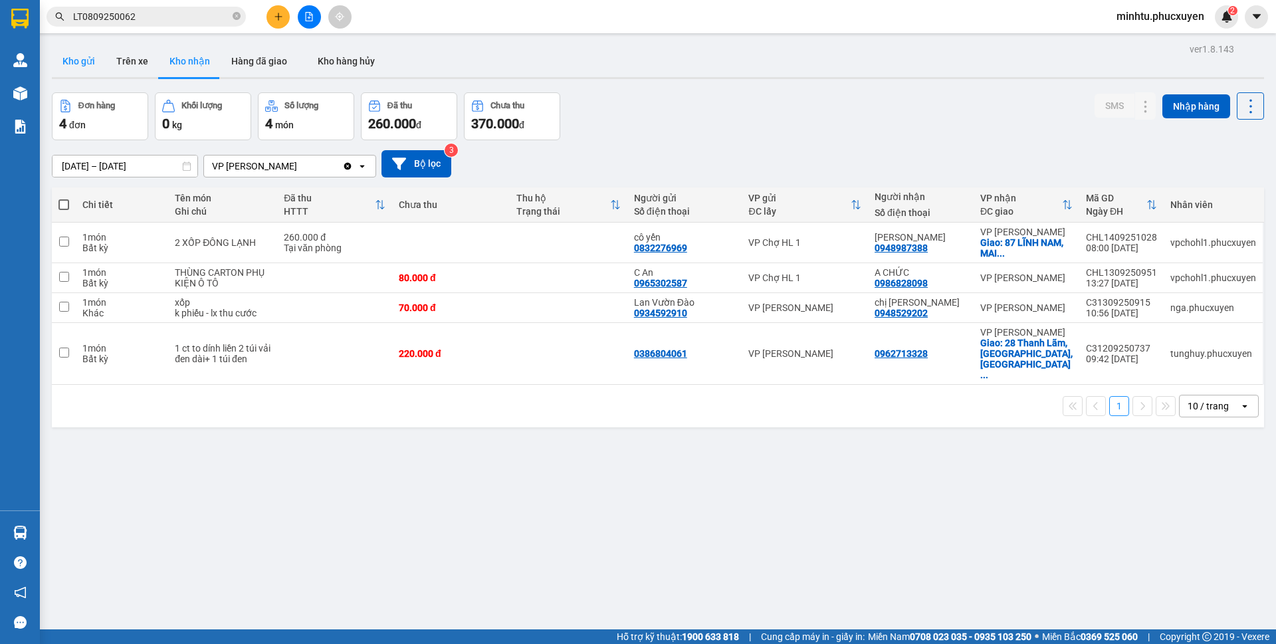
click at [84, 62] on button "Kho gửi" at bounding box center [79, 61] width 54 height 32
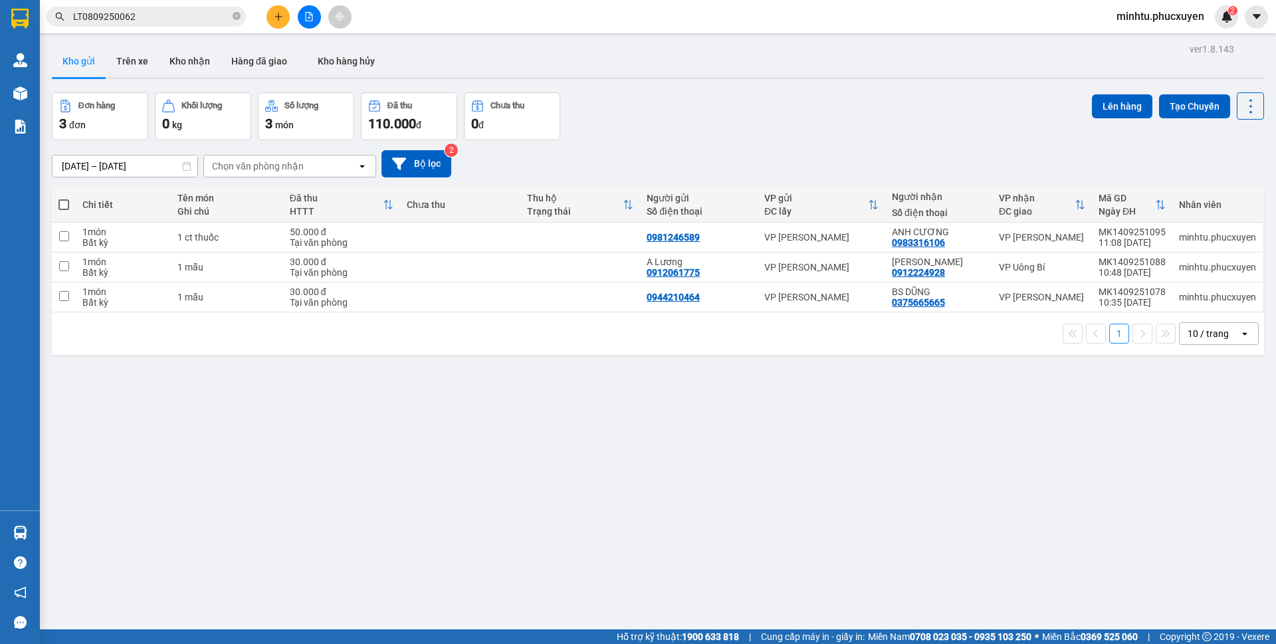
click at [178, 64] on button "Kho nhận" at bounding box center [190, 61] width 62 height 32
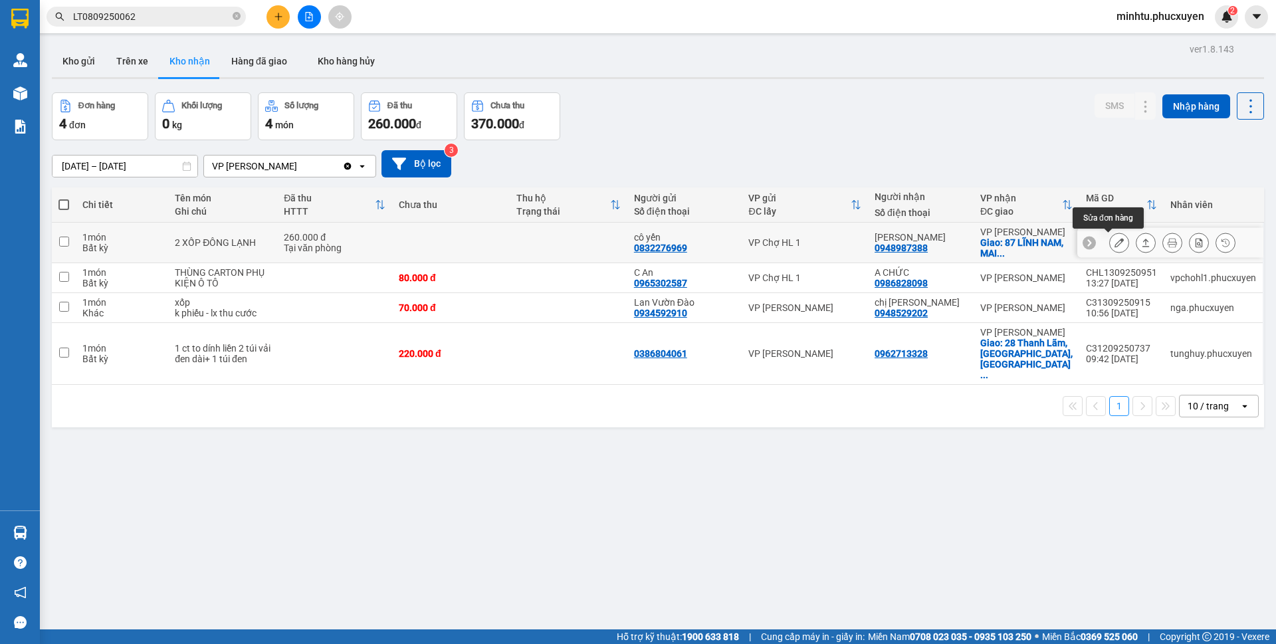
click at [1114, 244] on icon at bounding box center [1118, 242] width 9 height 9
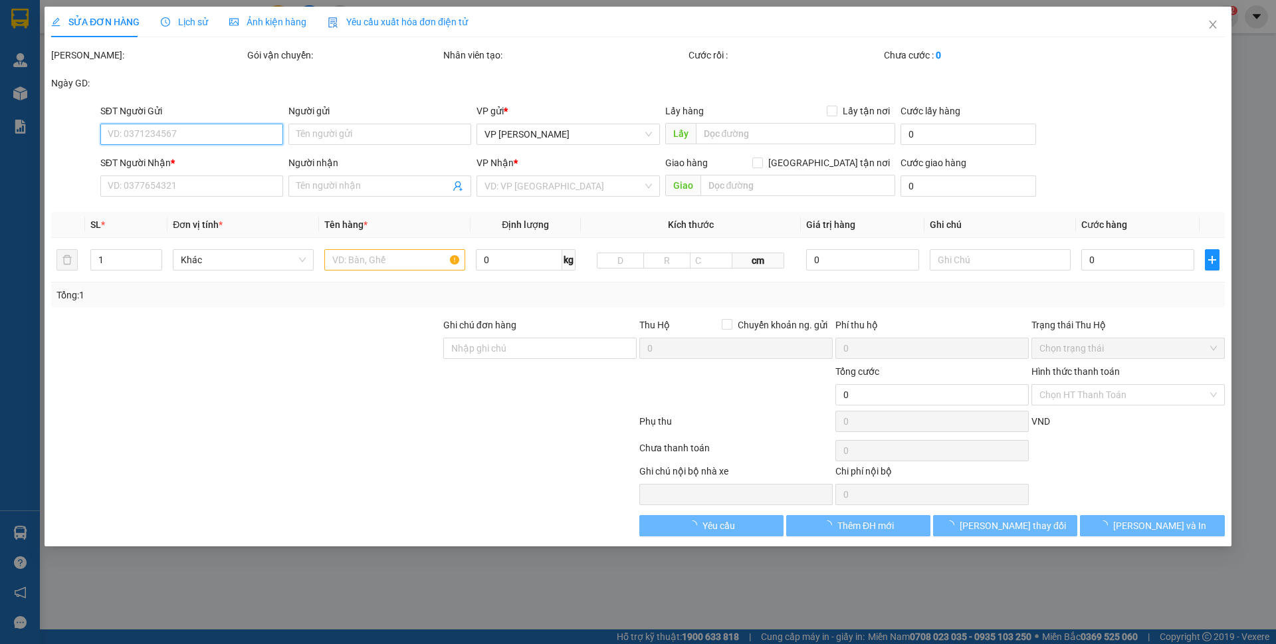
type input "0832276969"
type input "cô yến"
type input "0948987388"
type input "ANH CƯỜNG"
checkbox input "true"
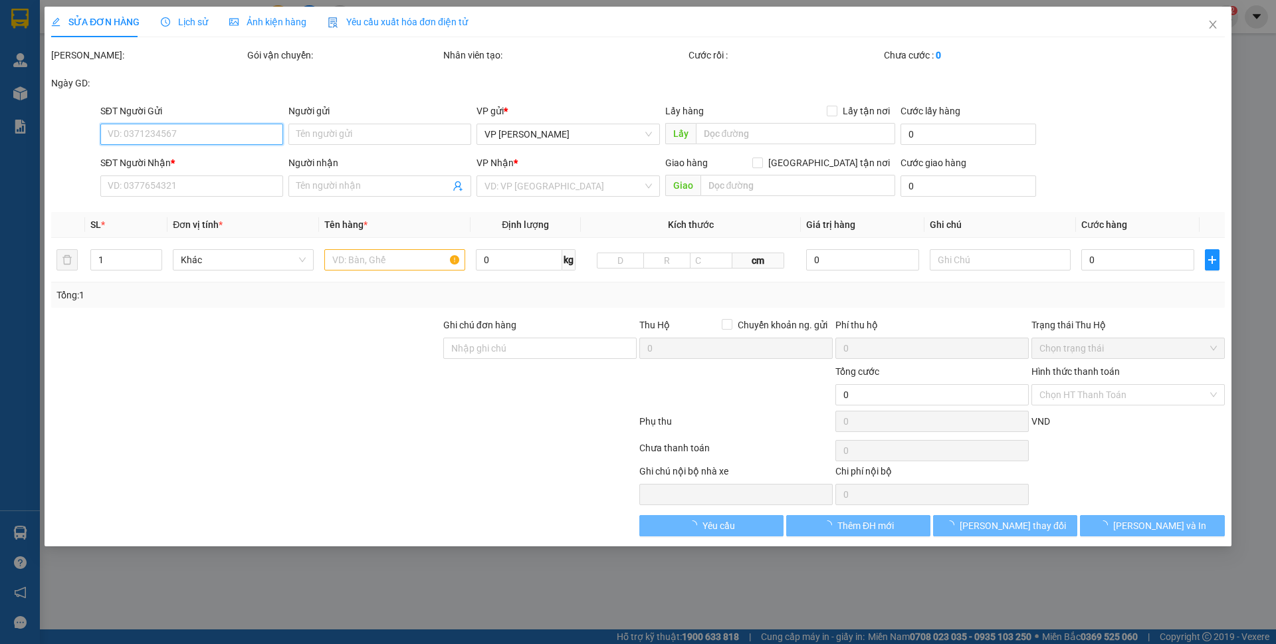
type input "87 LĨNH NAM, MAI ĐỘNG,HOÀNG MAI,HÀ NỘI"
type input "260.000"
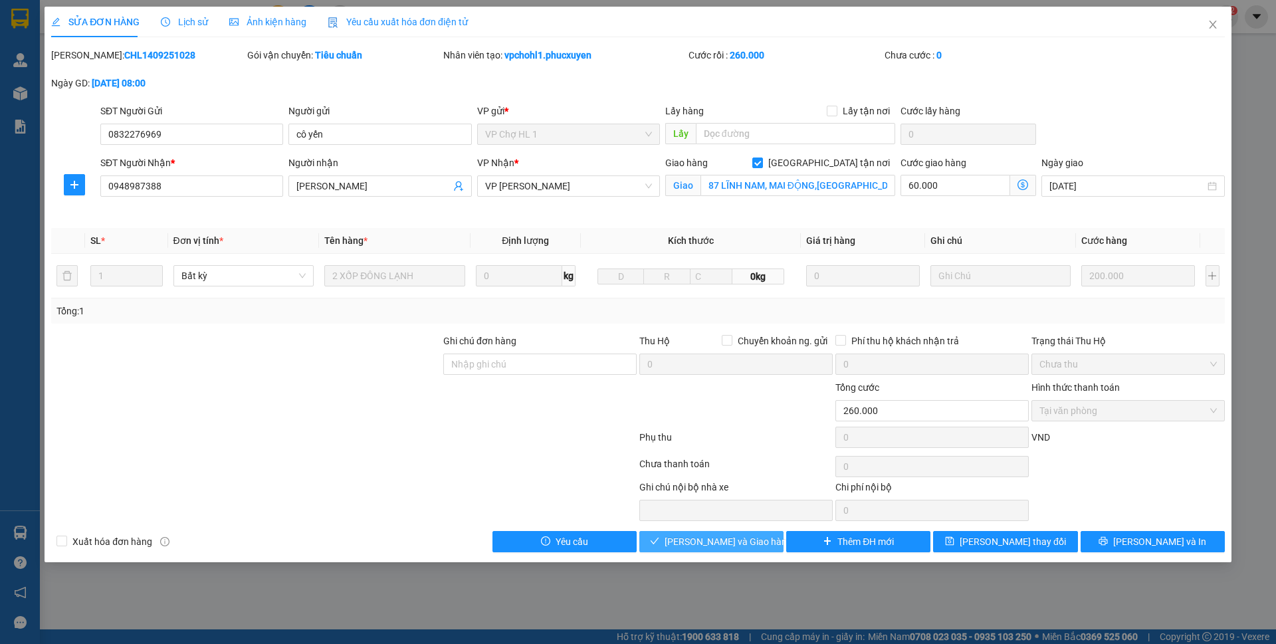
click at [733, 551] on button "Lưu và Giao hàng" at bounding box center [711, 541] width 144 height 21
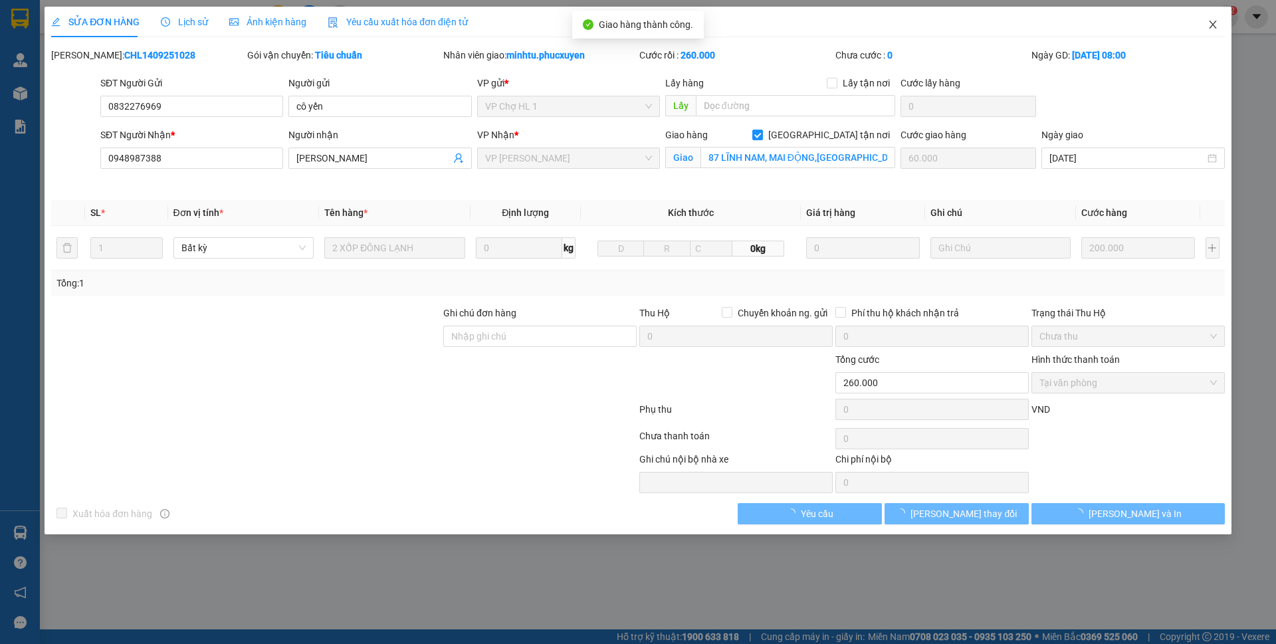
click at [1213, 27] on icon "close" at bounding box center [1212, 24] width 11 height 11
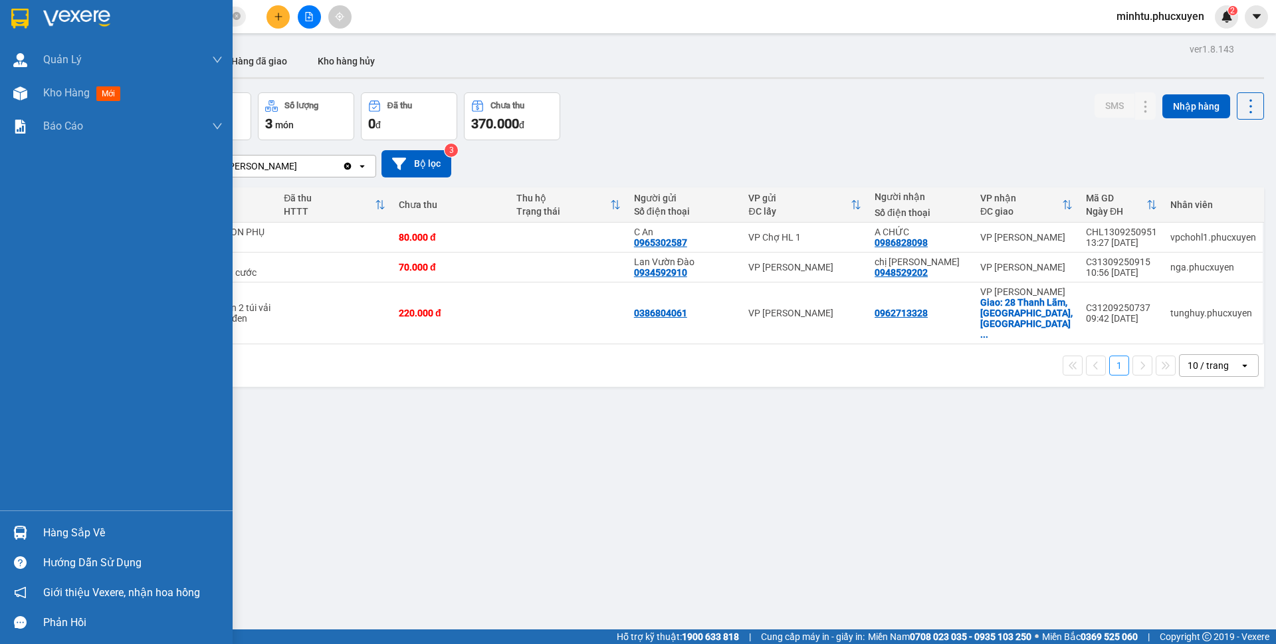
click at [13, 535] on img at bounding box center [20, 533] width 14 height 14
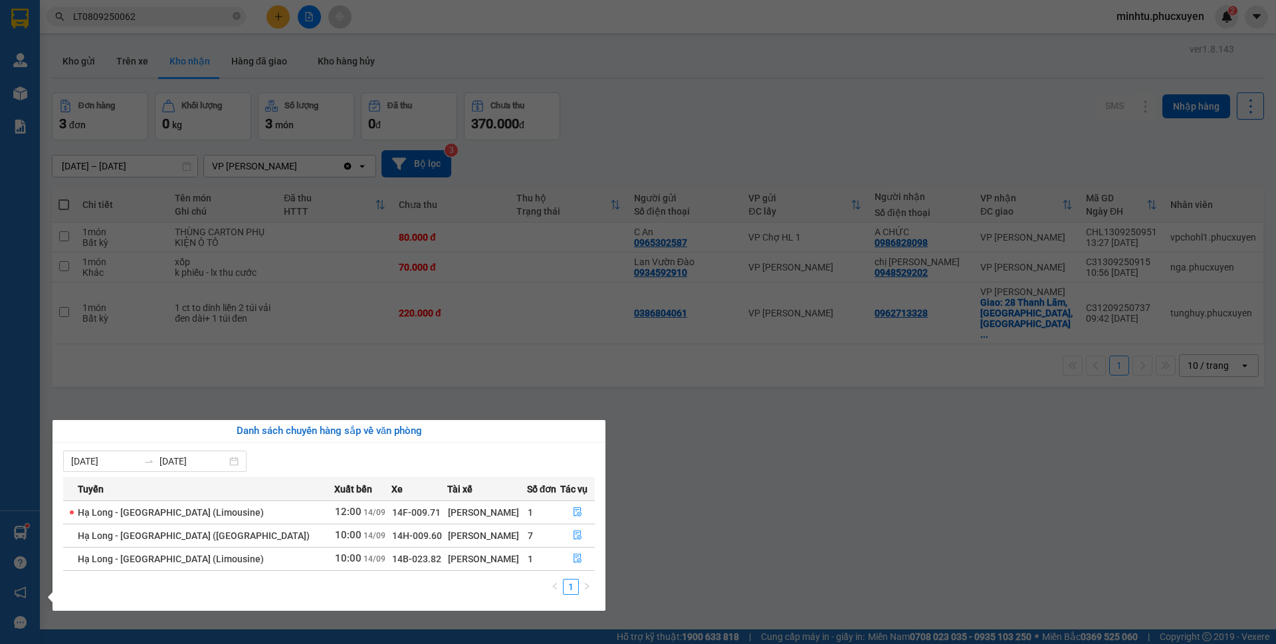
click at [306, 306] on section "Kết quả tìm kiếm ( 1 ) Bộ lọc Mã ĐH Trạng thái Món hàng Thu hộ Tổng cước Chưa c…" at bounding box center [638, 322] width 1276 height 644
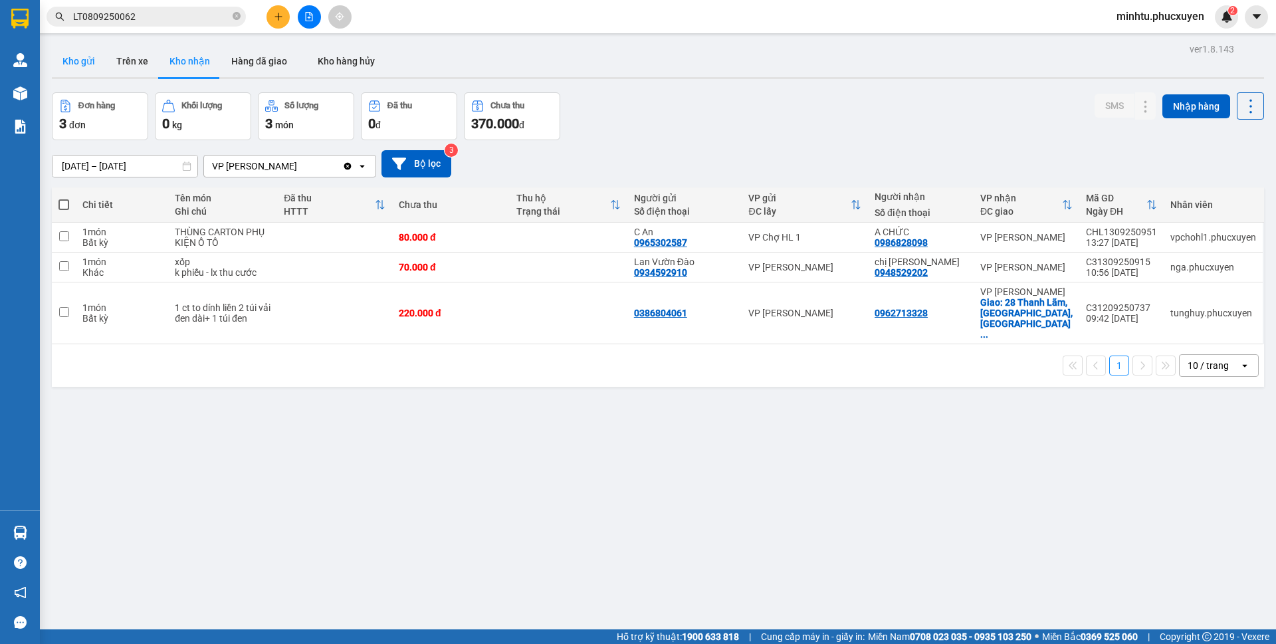
click at [67, 64] on button "Kho gửi" at bounding box center [79, 61] width 54 height 32
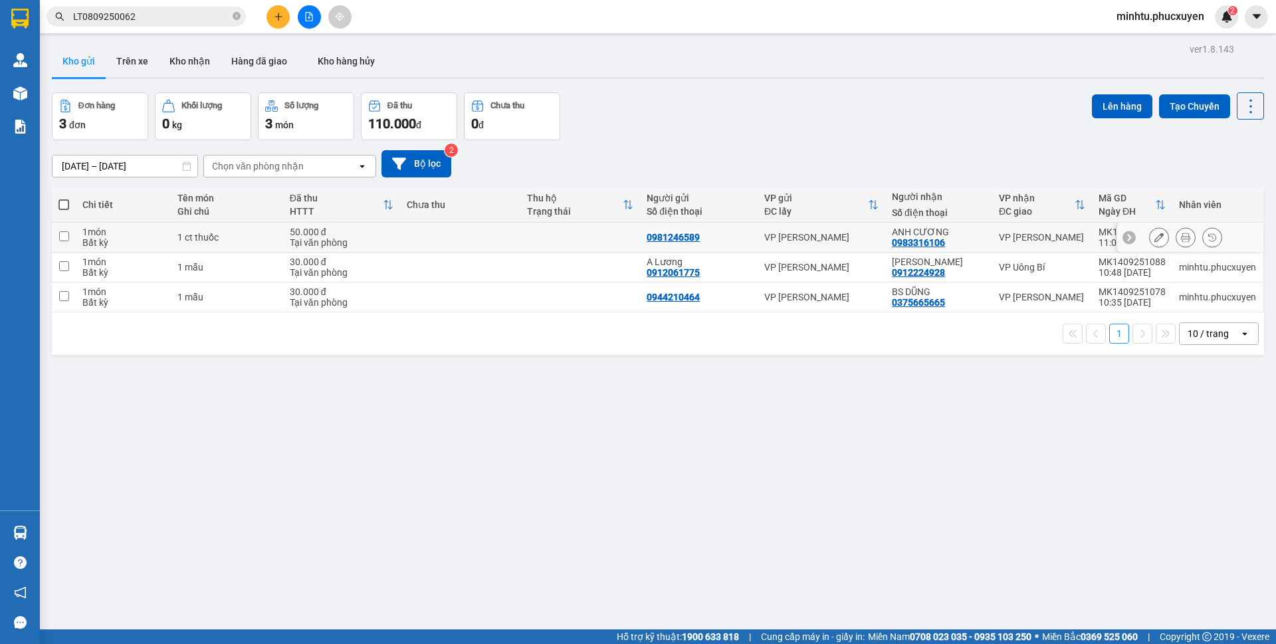
click at [134, 238] on div "Bất kỳ" at bounding box center [123, 242] width 82 height 11
checkbox input "true"
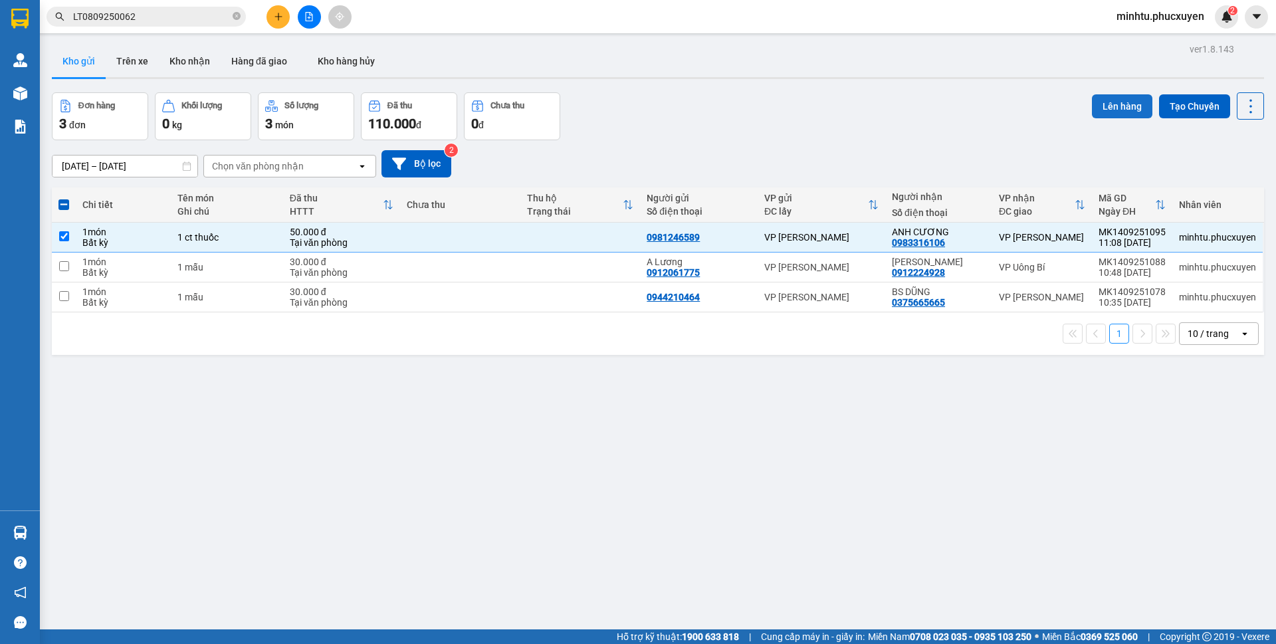
click at [1098, 114] on button "Lên hàng" at bounding box center [1122, 106] width 60 height 24
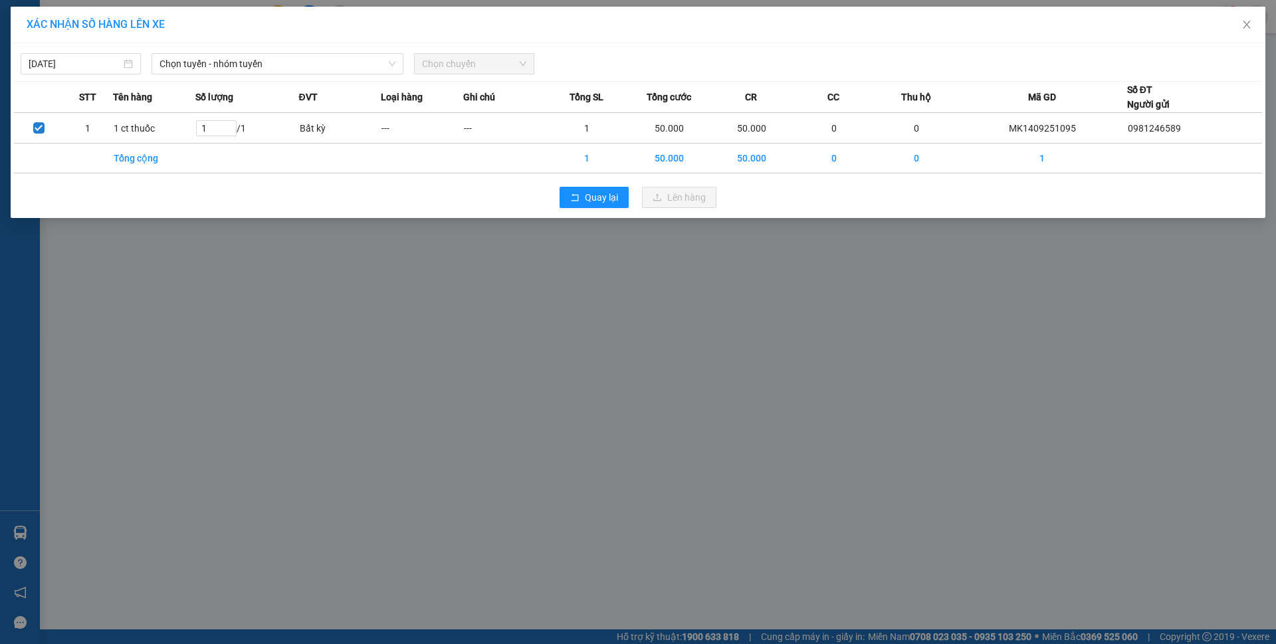
click at [339, 74] on div "14/09/2025 Chọn tuyến - nhóm tuyến Chọn chuyến STT Tên hàng Số lượng ĐVT Loại h…" at bounding box center [638, 130] width 1254 height 175
click at [341, 70] on span "Chọn tuyến - nhóm tuyến" at bounding box center [277, 64] width 236 height 20
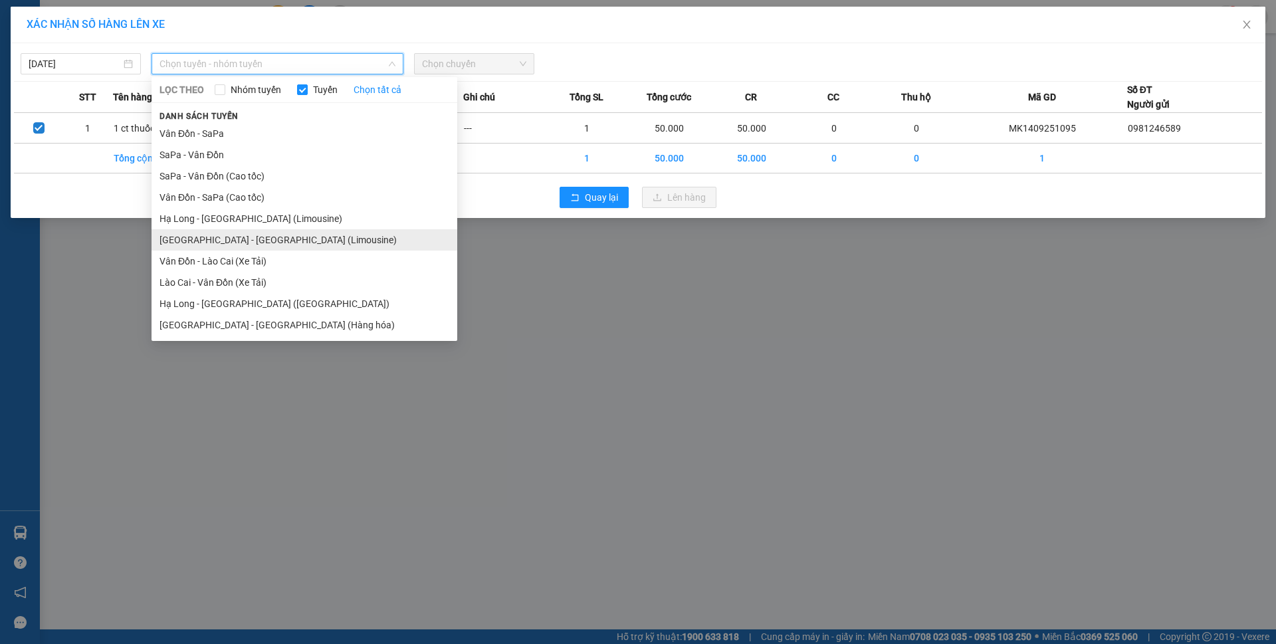
click at [282, 241] on li "[GEOGRAPHIC_DATA] - [GEOGRAPHIC_DATA] (Limousine)" at bounding box center [304, 239] width 306 height 21
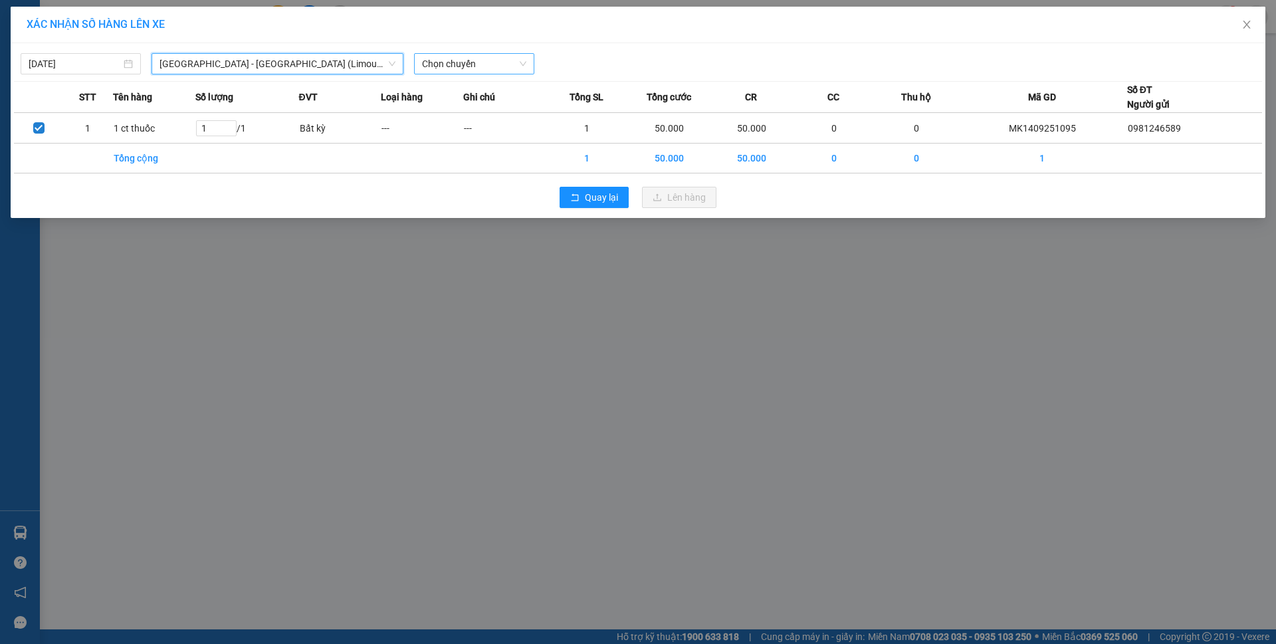
click at [483, 70] on span "Chọn chuyến" at bounding box center [474, 64] width 104 height 20
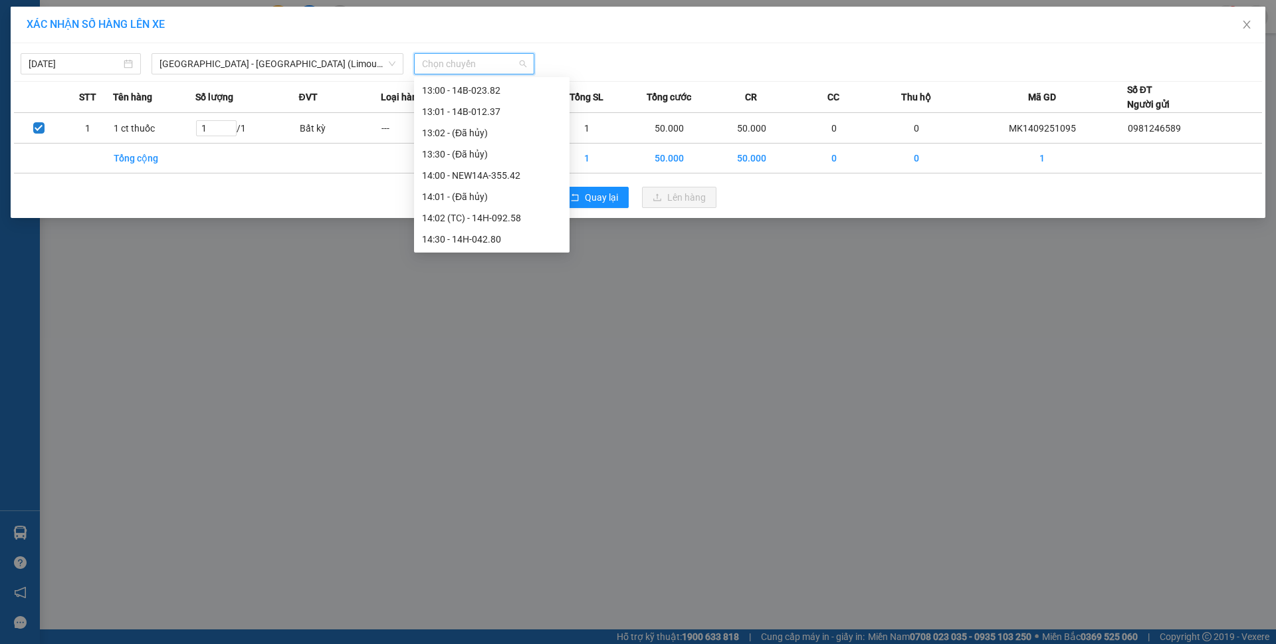
scroll to position [529, 0]
click at [500, 94] on div "12:00 - 14H-042.97" at bounding box center [492, 93] width 140 height 15
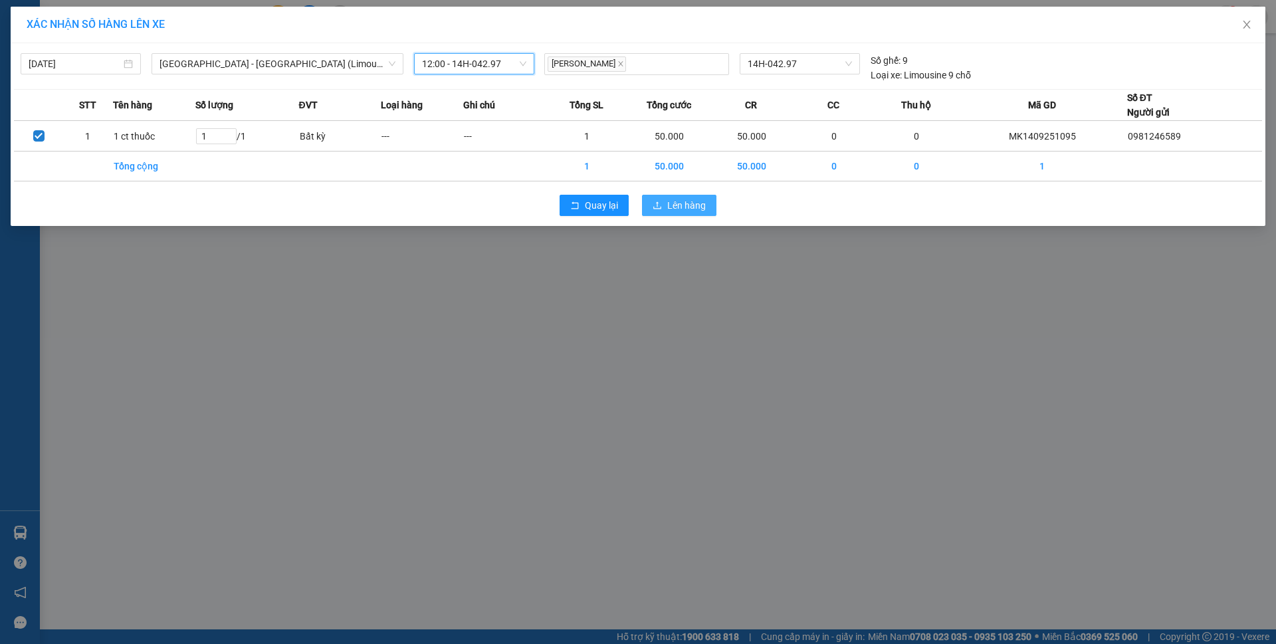
click at [676, 203] on span "Lên hàng" at bounding box center [686, 205] width 39 height 15
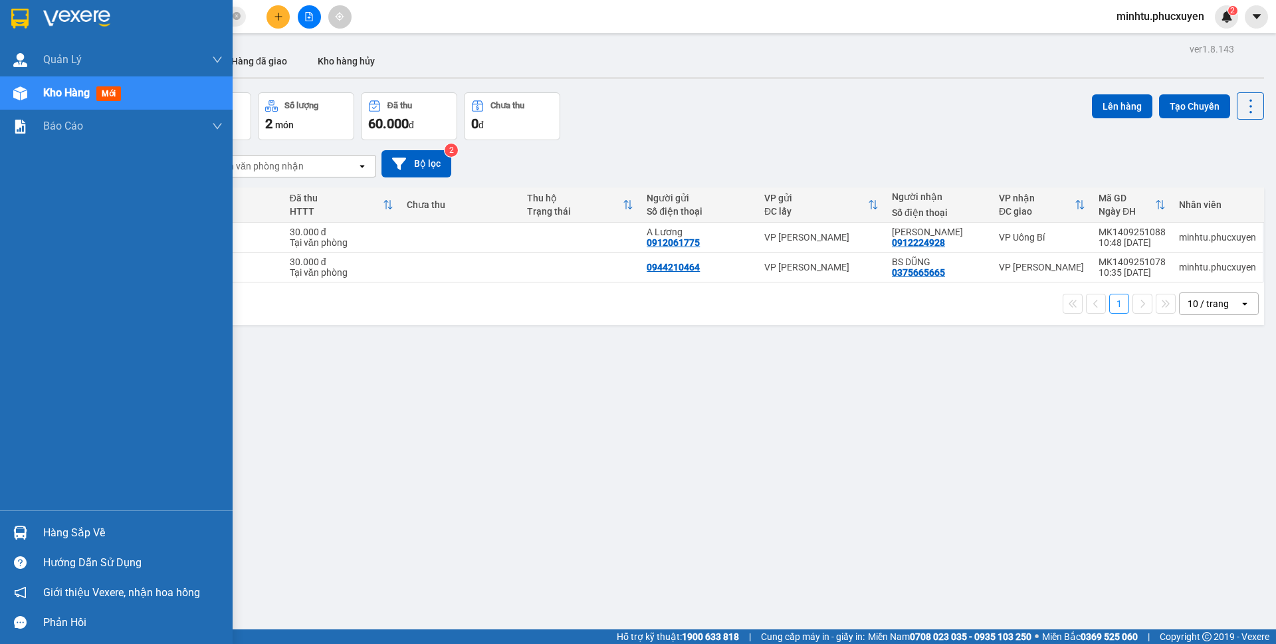
click at [33, 531] on div "Hàng sắp về" at bounding box center [116, 533] width 233 height 30
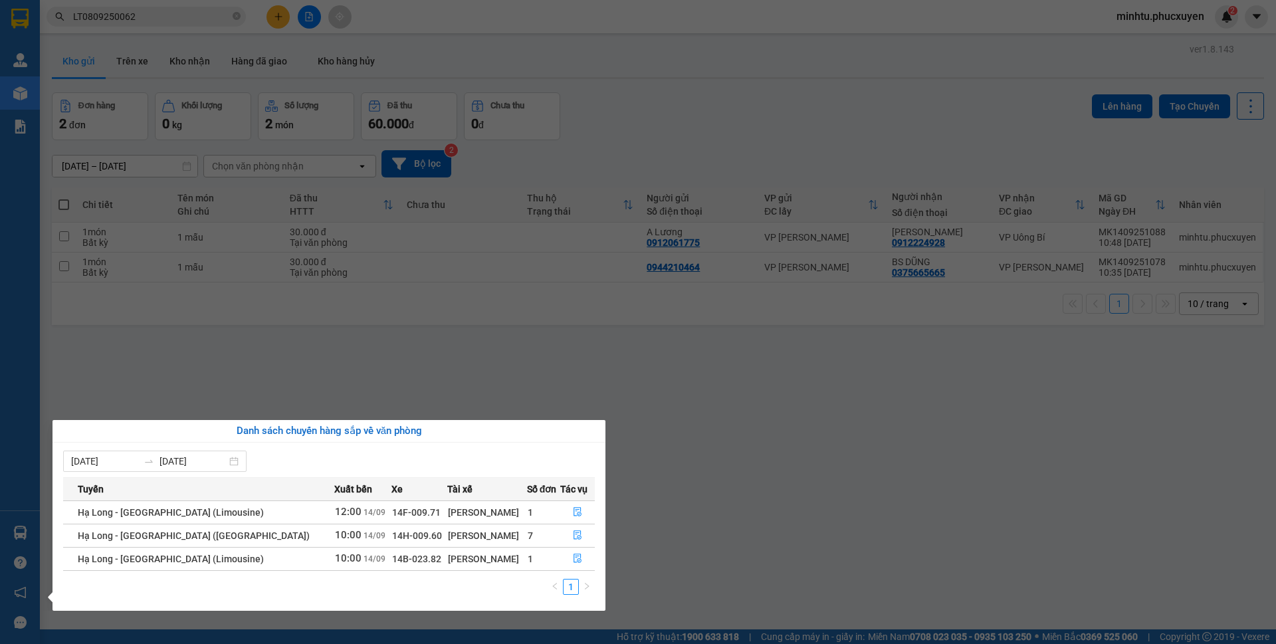
click at [696, 367] on section "Kết quả tìm kiếm ( 1 ) Bộ lọc Mã ĐH Trạng thái Món hàng Thu hộ Tổng cước Chưa c…" at bounding box center [638, 322] width 1276 height 644
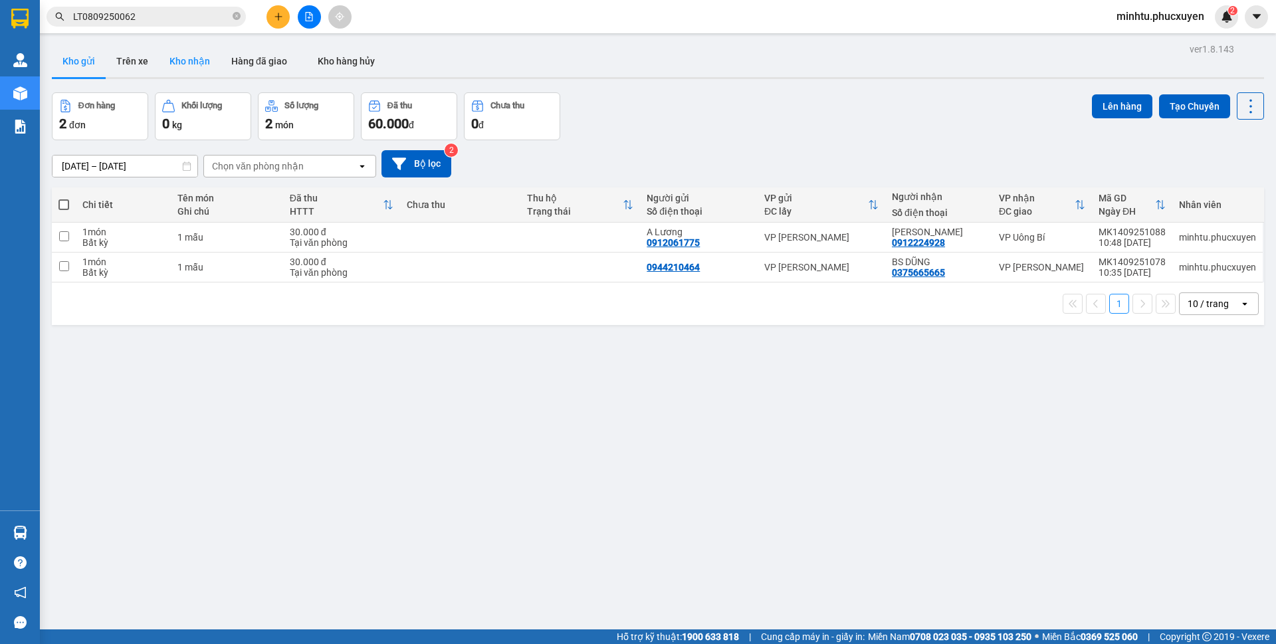
click at [196, 74] on button "Kho nhận" at bounding box center [190, 61] width 62 height 32
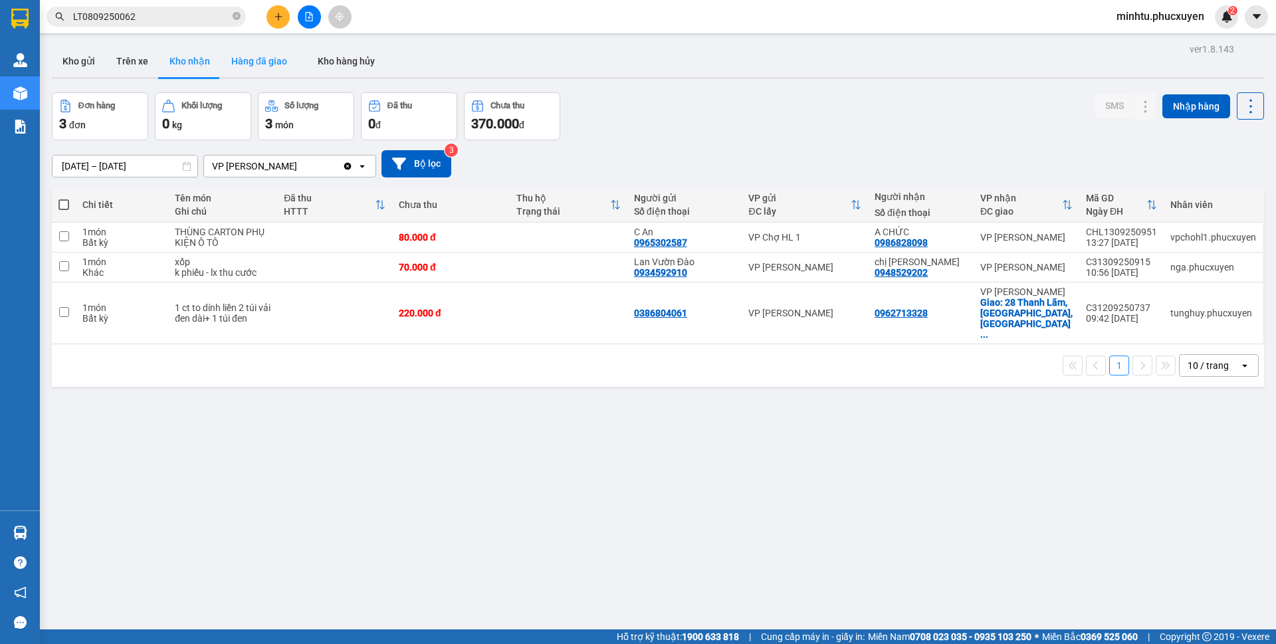
click at [283, 51] on button "Hàng đã giao" at bounding box center [259, 61] width 77 height 32
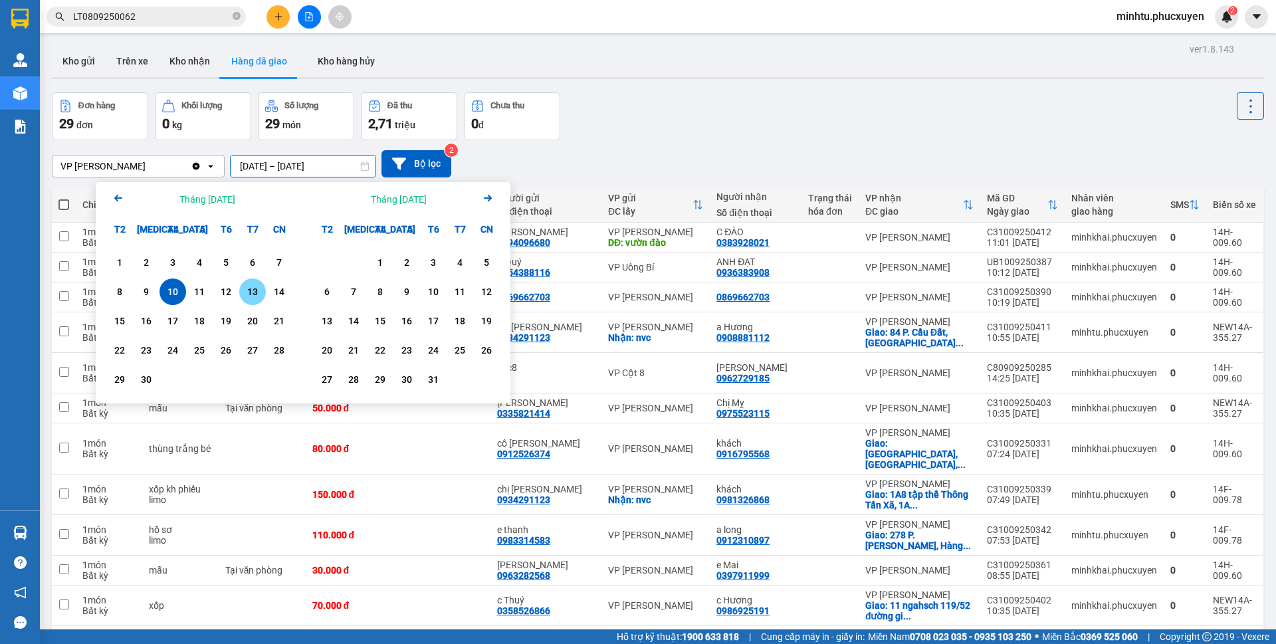
click at [270, 299] on div "14" at bounding box center [279, 292] width 19 height 16
click at [274, 299] on div "14" at bounding box center [279, 292] width 19 height 16
type input "14/09/2025 – 14/09/2025"
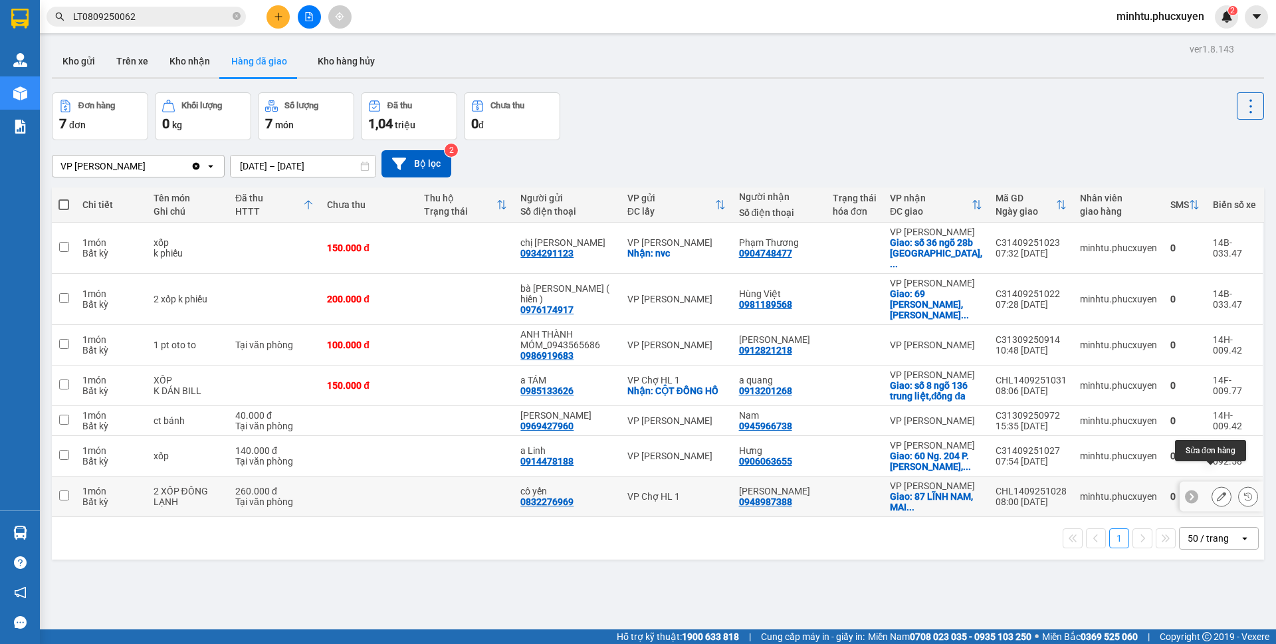
click at [1216, 492] on icon at bounding box center [1220, 496] width 9 height 9
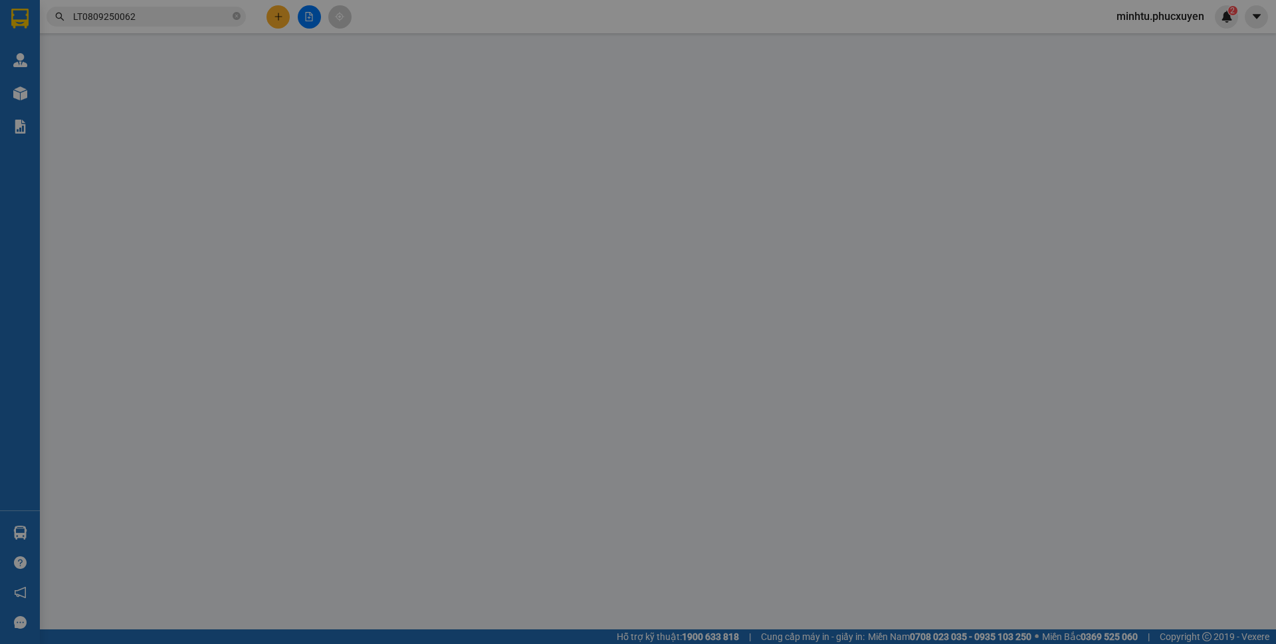
type input "0832276969"
type input "cô yến"
type input "0948987388"
type input "ANH CƯỜNG"
checkbox input "true"
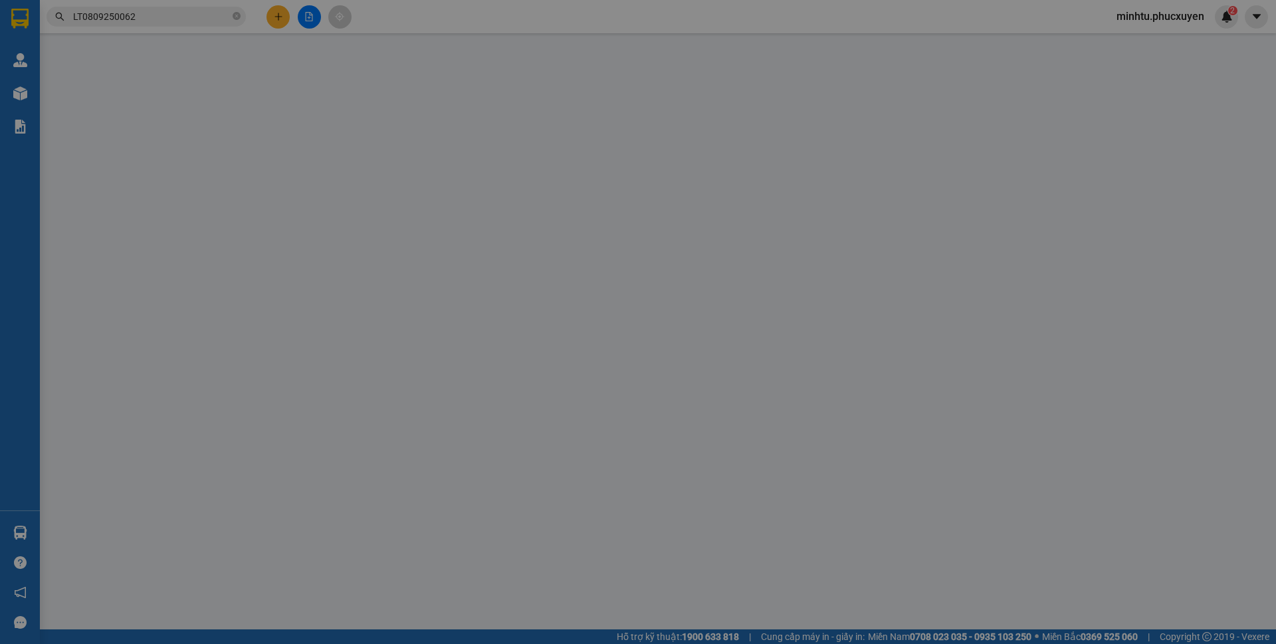
type input "87 LĨNH NAM, MAI ĐỘNG,HOÀNG MAI,HÀ NỘI"
type input "60.000"
type input "260.000"
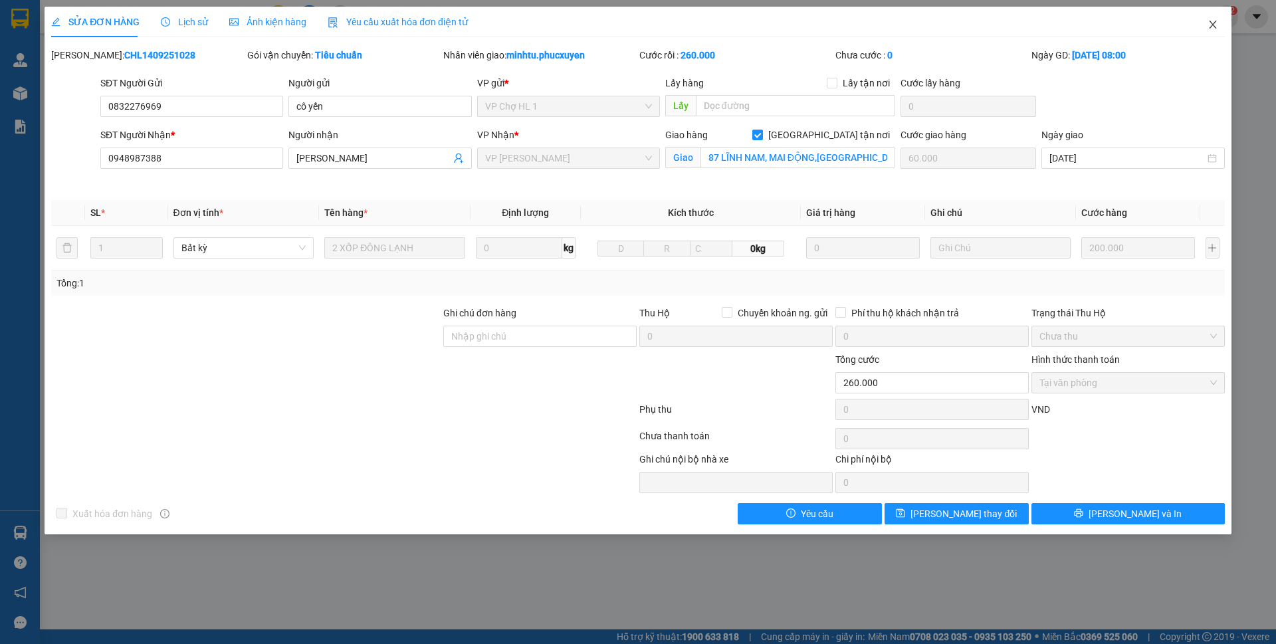
click at [1208, 27] on icon "close" at bounding box center [1212, 24] width 11 height 11
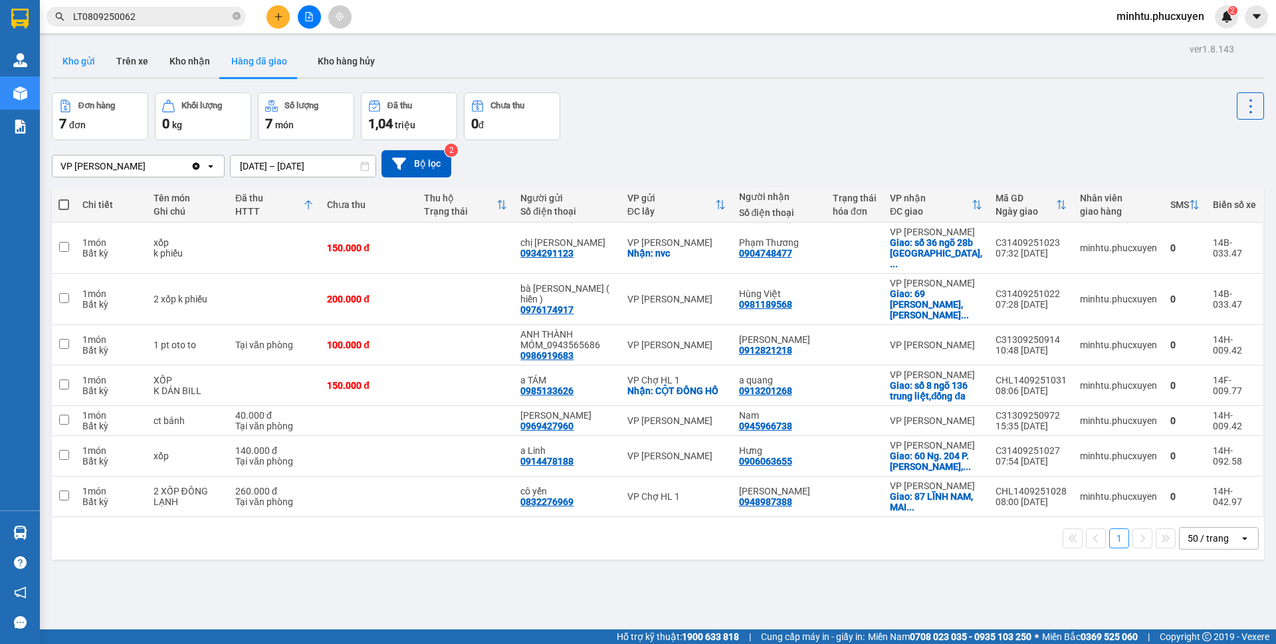
click at [98, 73] on button "Kho gửi" at bounding box center [79, 61] width 54 height 32
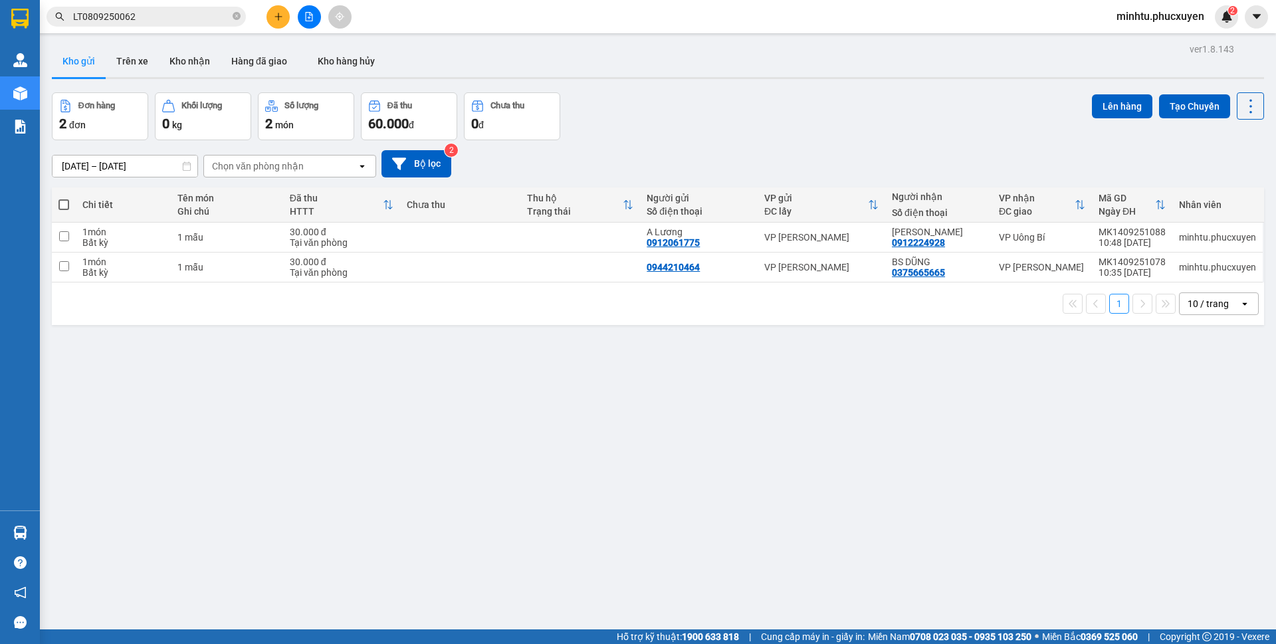
click at [193, 70] on button "Kho nhận" at bounding box center [190, 61] width 62 height 32
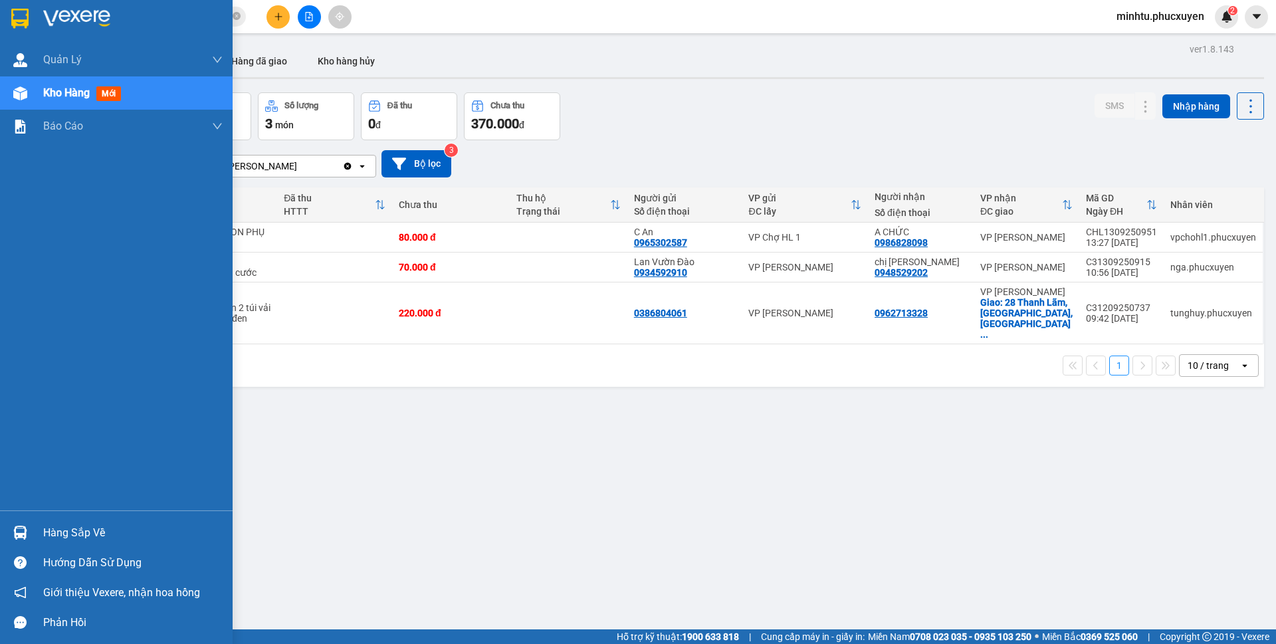
click at [28, 532] on div at bounding box center [20, 532] width 23 height 23
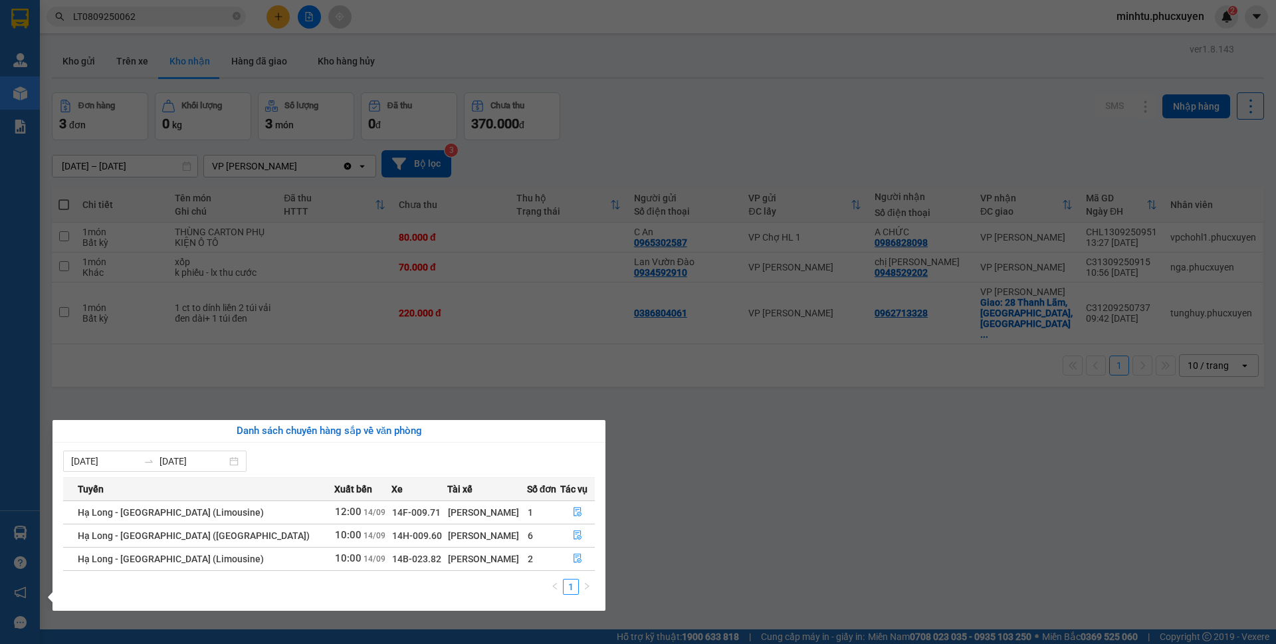
click at [539, 347] on section "Kết quả tìm kiếm ( 1 ) Bộ lọc Mã ĐH Trạng thái Món hàng Thu hộ Tổng cước Chưa c…" at bounding box center [638, 322] width 1276 height 644
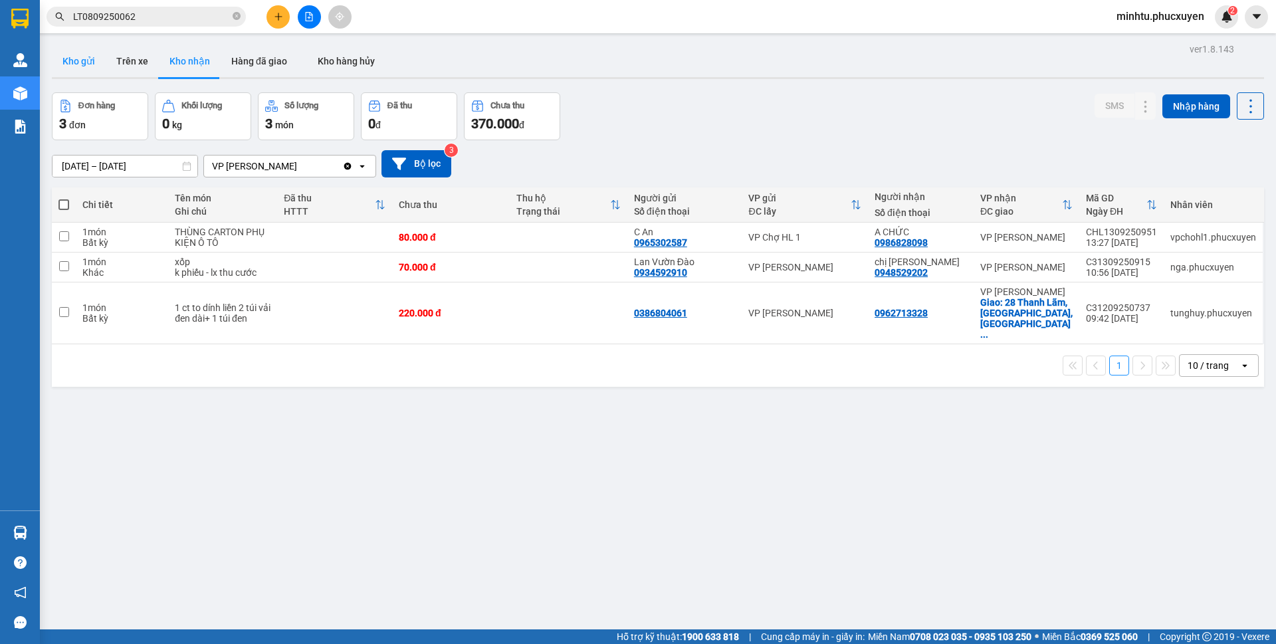
click at [64, 70] on button "Kho gửi" at bounding box center [79, 61] width 54 height 32
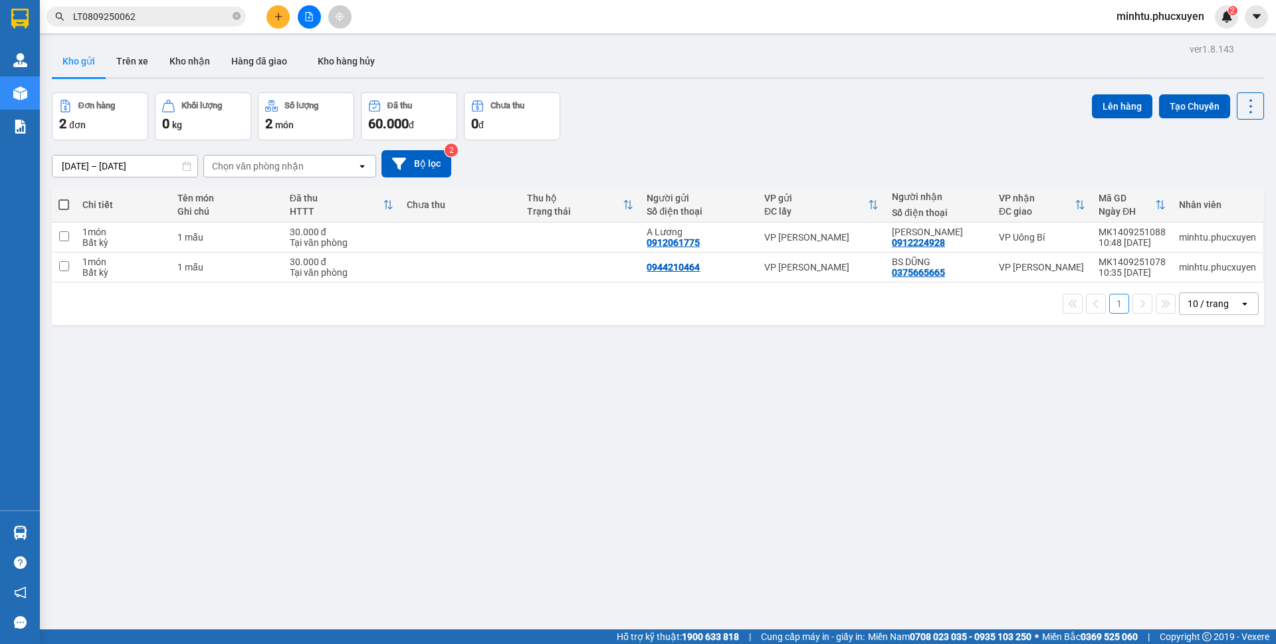
click at [180, 68] on button "Kho nhận" at bounding box center [190, 61] width 62 height 32
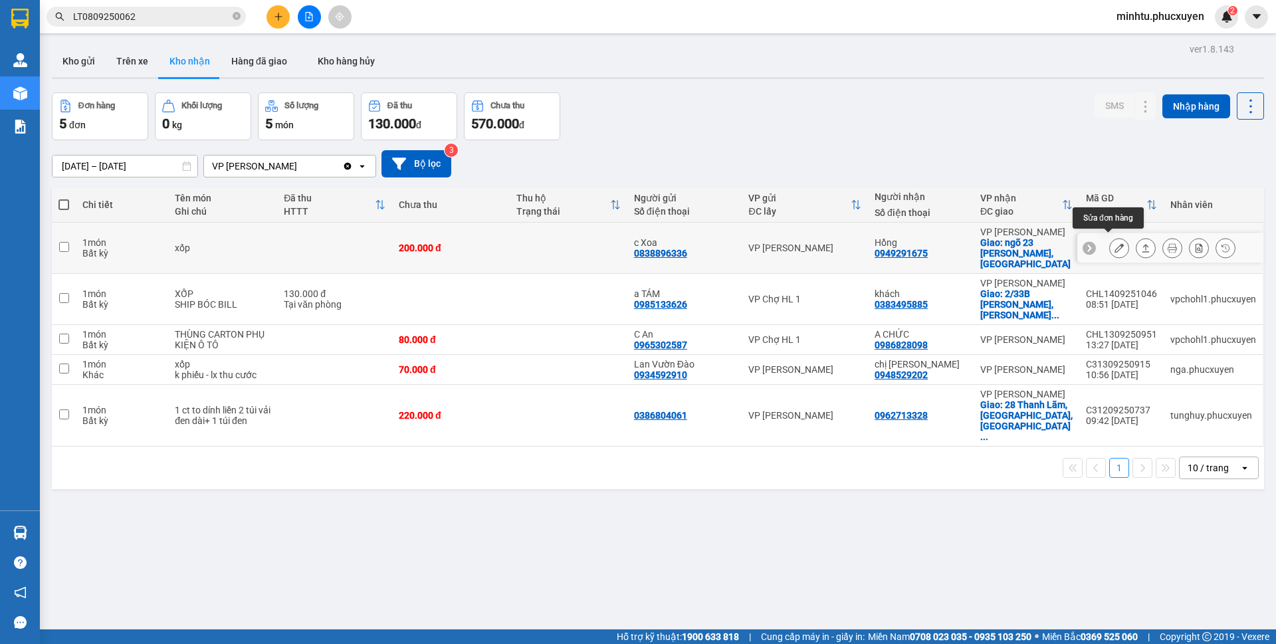
click at [1109, 248] on button at bounding box center [1118, 248] width 19 height 23
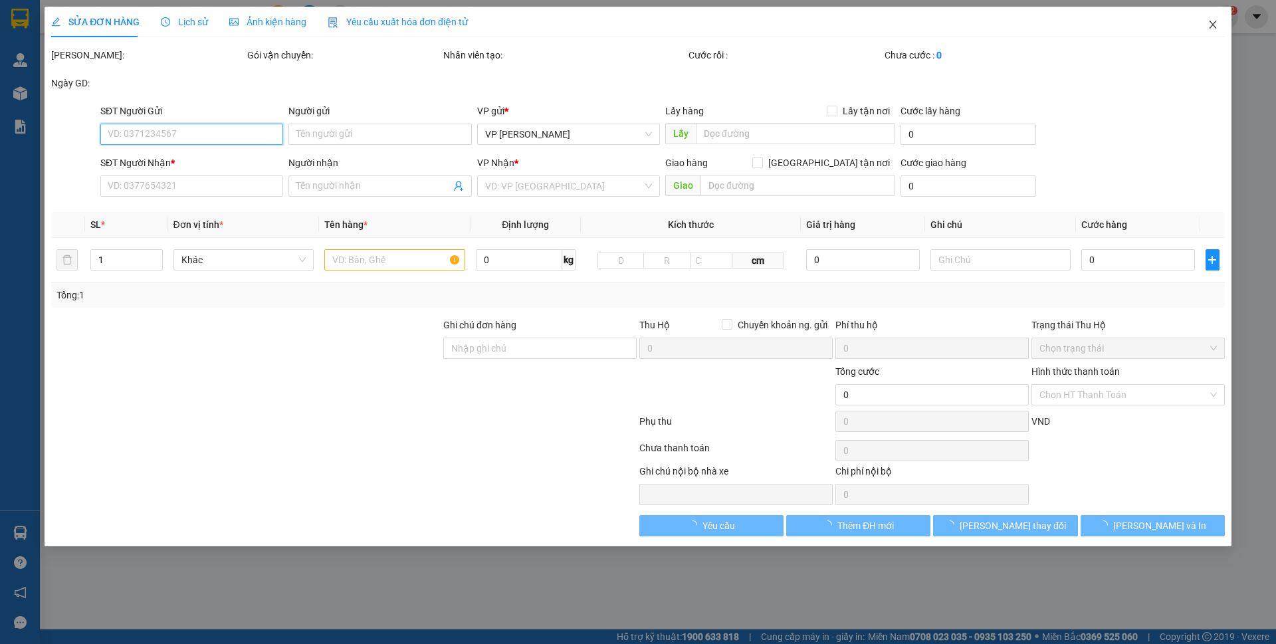
type input "0838896336"
type input "c Xoa"
type input "0949291675"
type input "Hồng"
checkbox input "true"
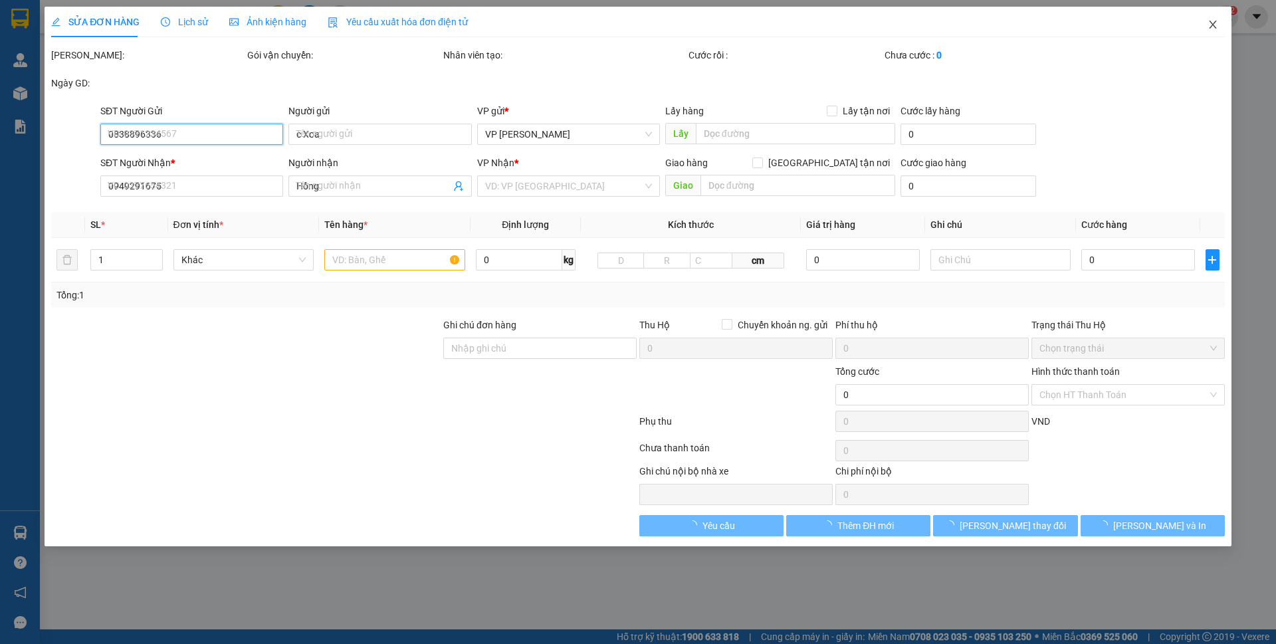
type input "ngõ 23 vạn phúc,hà đông"
type input "200.000"
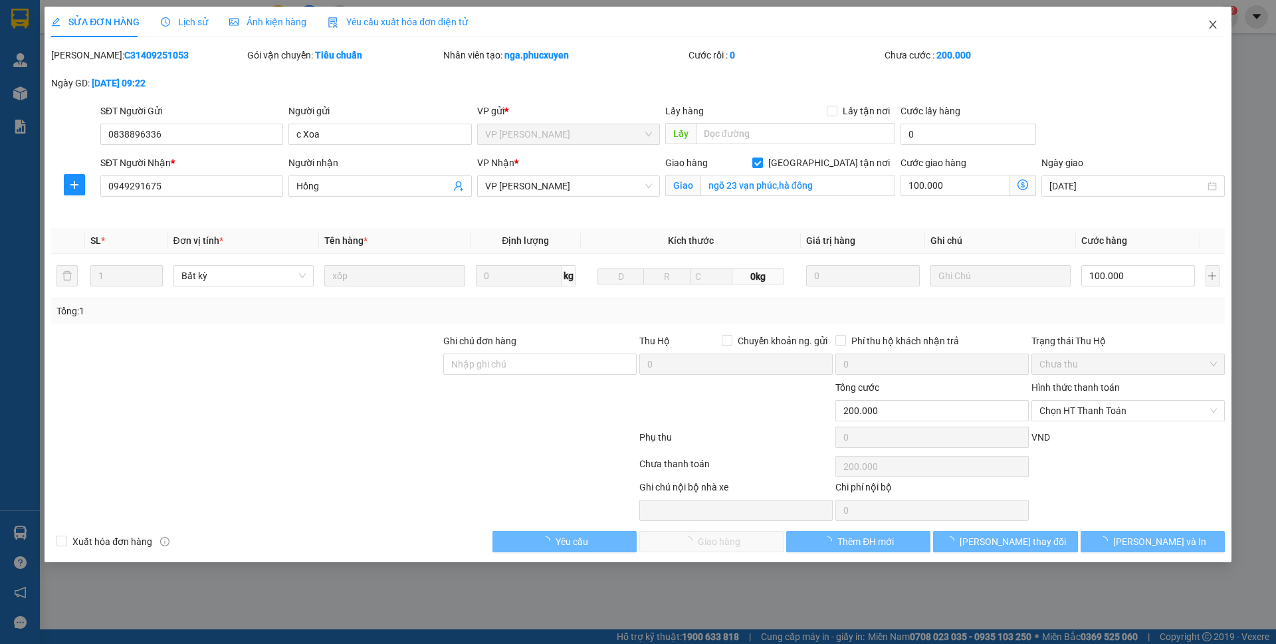
click at [1212, 27] on icon "close" at bounding box center [1212, 24] width 11 height 11
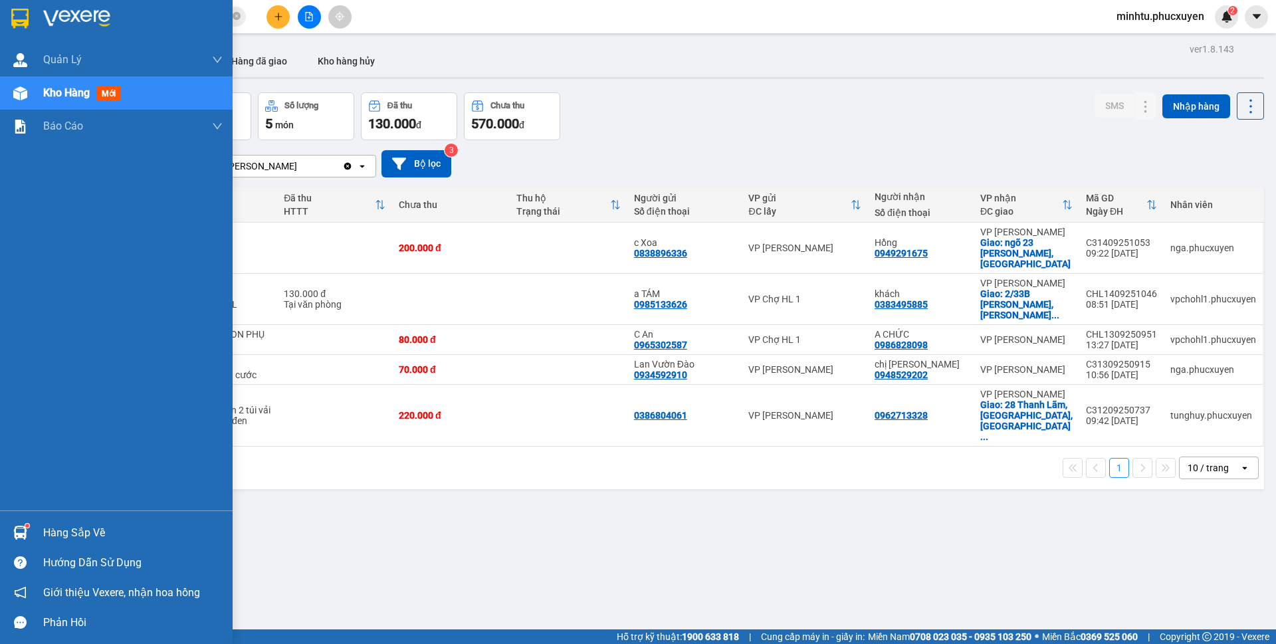
click at [28, 522] on div at bounding box center [20, 532] width 23 height 23
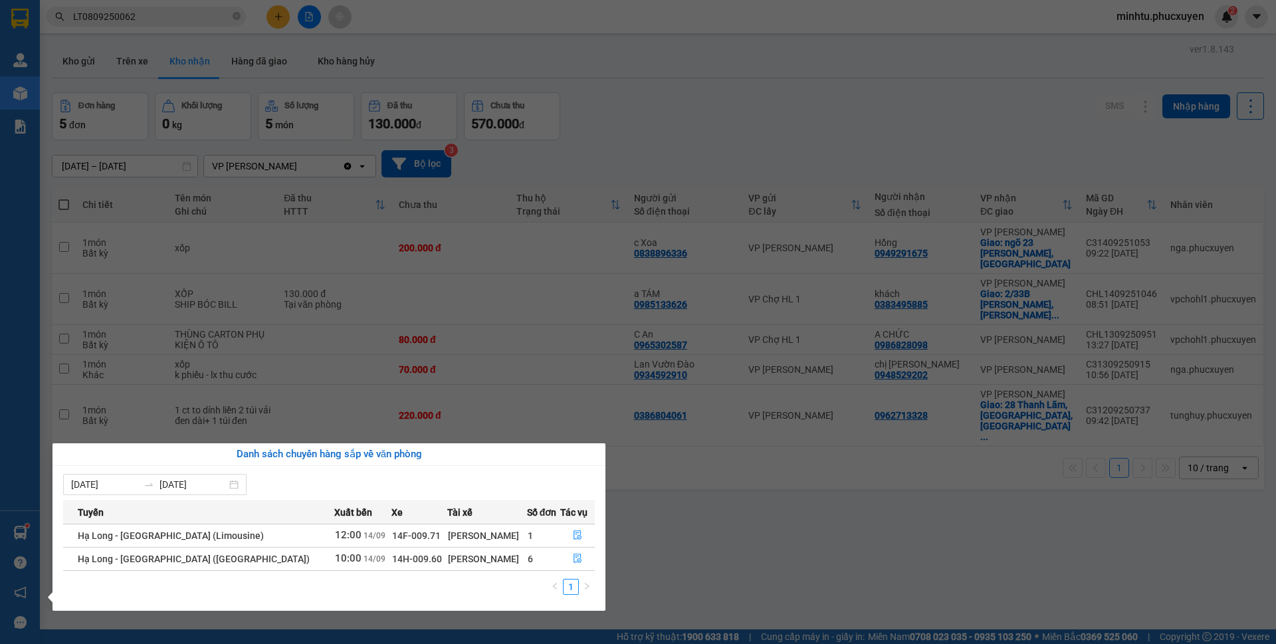
click at [248, 452] on div "Danh sách chuyến hàng sắp về văn phòng" at bounding box center [328, 454] width 531 height 16
click at [514, 132] on section "Kết quả tìm kiếm ( 1 ) Bộ lọc Mã ĐH Trạng thái Món hàng Thu hộ Tổng cước Chưa c…" at bounding box center [638, 322] width 1276 height 644
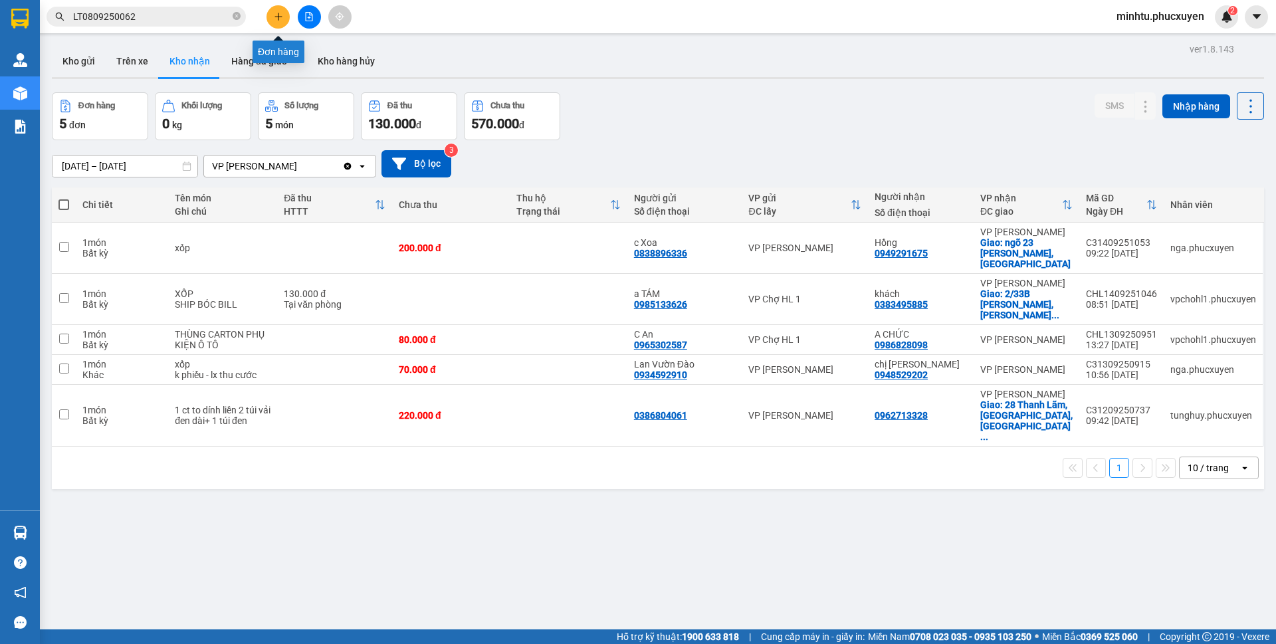
click at [278, 15] on icon "plus" at bounding box center [278, 16] width 1 height 7
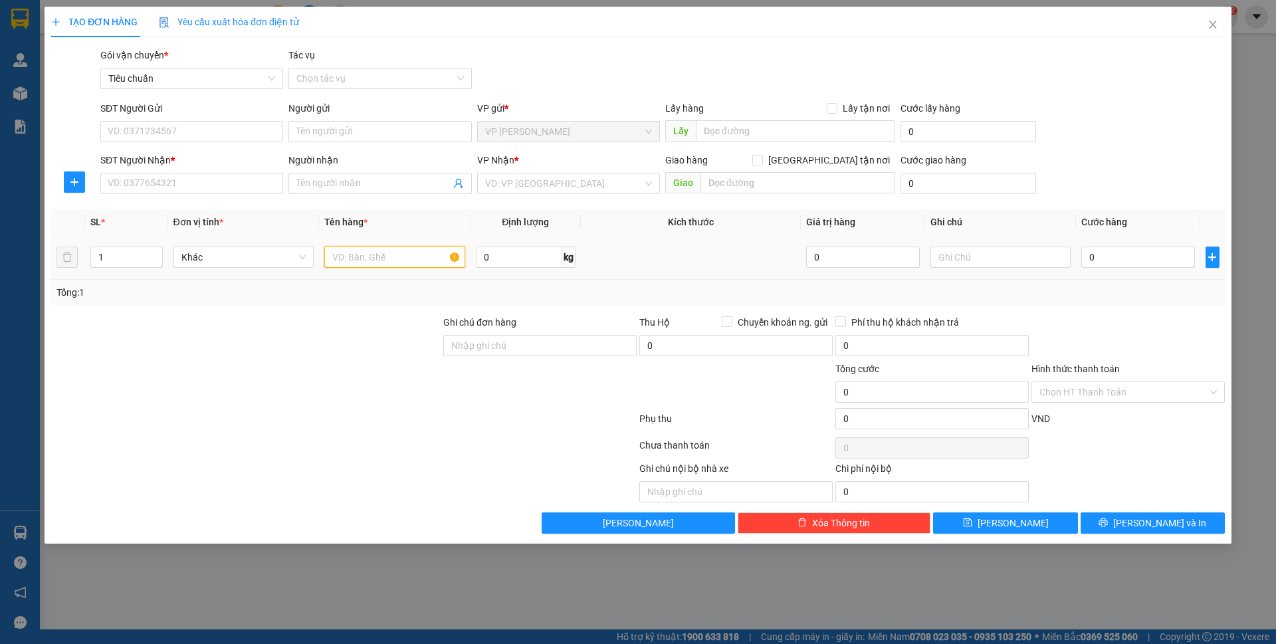
click at [365, 258] on input "text" at bounding box center [394, 256] width 141 height 21
type input "1 ct máy hàn"
click at [1153, 264] on input "0" at bounding box center [1137, 256] width 113 height 21
click at [134, 130] on input "SĐT Người Gửi" at bounding box center [191, 131] width 183 height 21
click at [223, 134] on input "SĐT Người Gửi" at bounding box center [191, 131] width 183 height 21
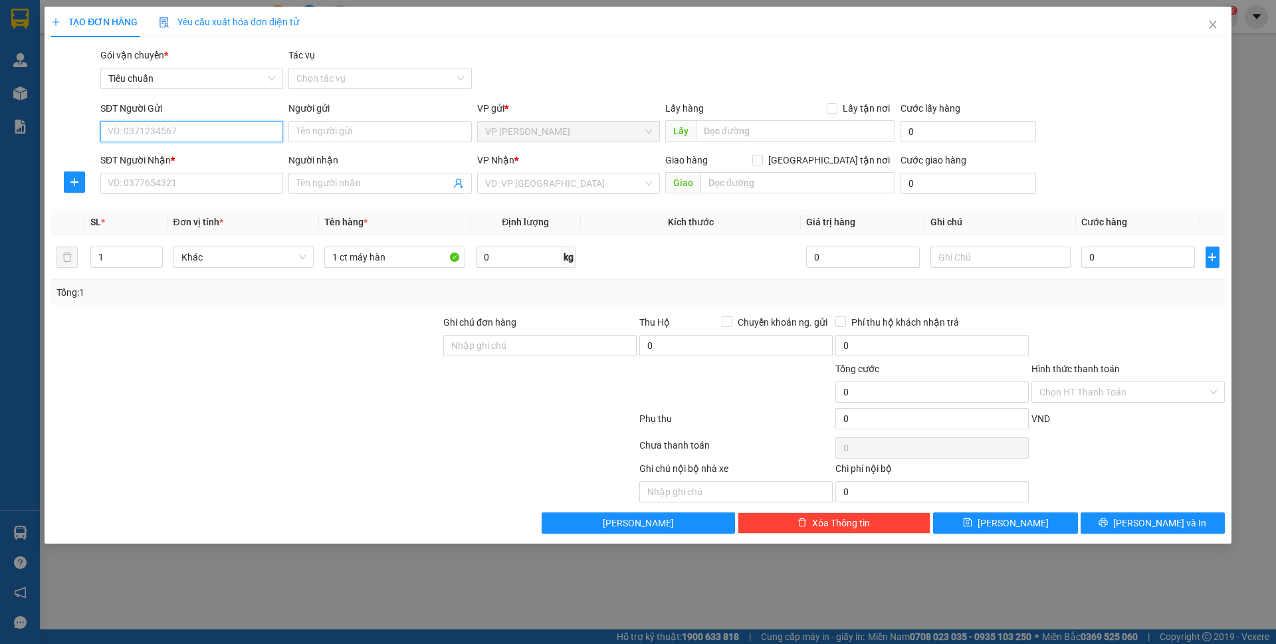
click at [229, 130] on input "SĐT Người Gửi" at bounding box center [191, 131] width 183 height 21
type input "0348501596"
click at [219, 159] on div "0348501596 - A tài" at bounding box center [191, 158] width 167 height 15
type input "A tài"
type input "0348501596"
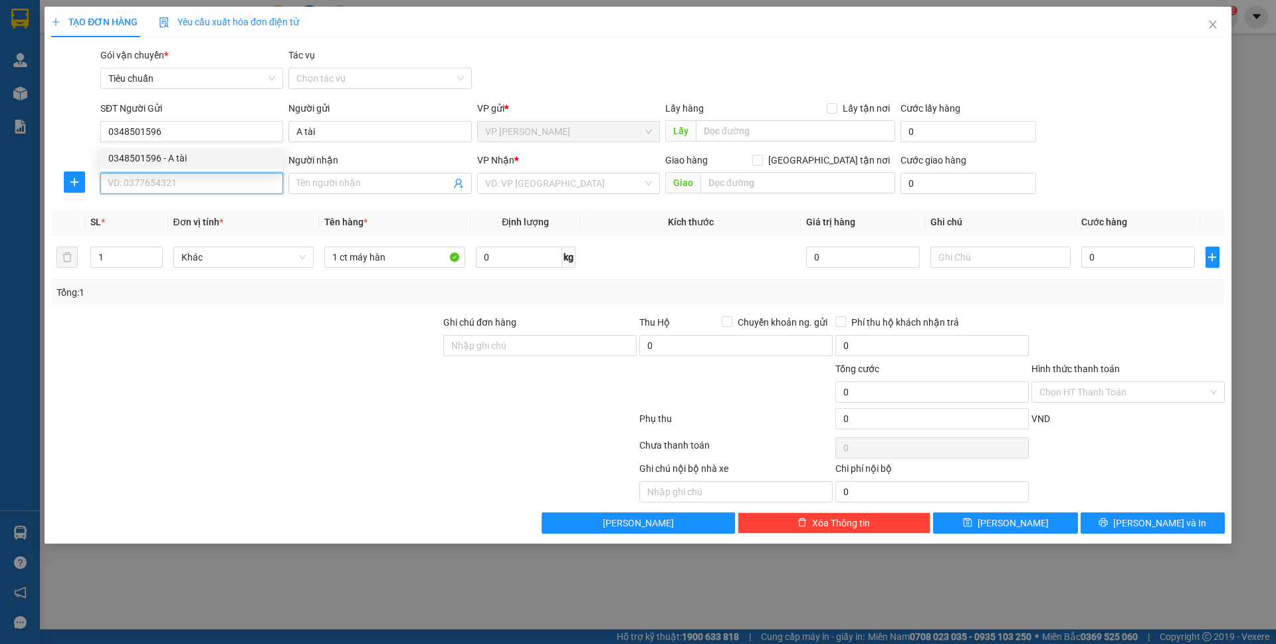
click at [203, 182] on input "SĐT Người Nhận *" at bounding box center [191, 183] width 183 height 21
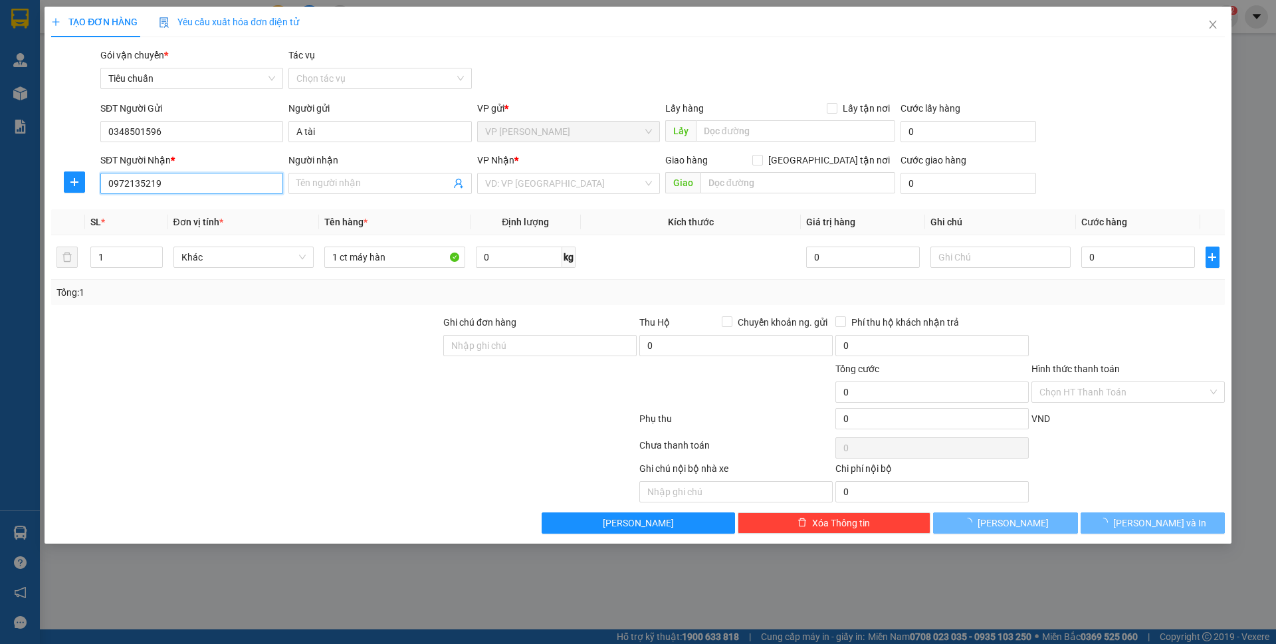
click at [182, 173] on input "0972135219" at bounding box center [191, 183] width 183 height 21
type input "0972135219"
click at [320, 176] on input "Người nhận" at bounding box center [372, 183] width 153 height 15
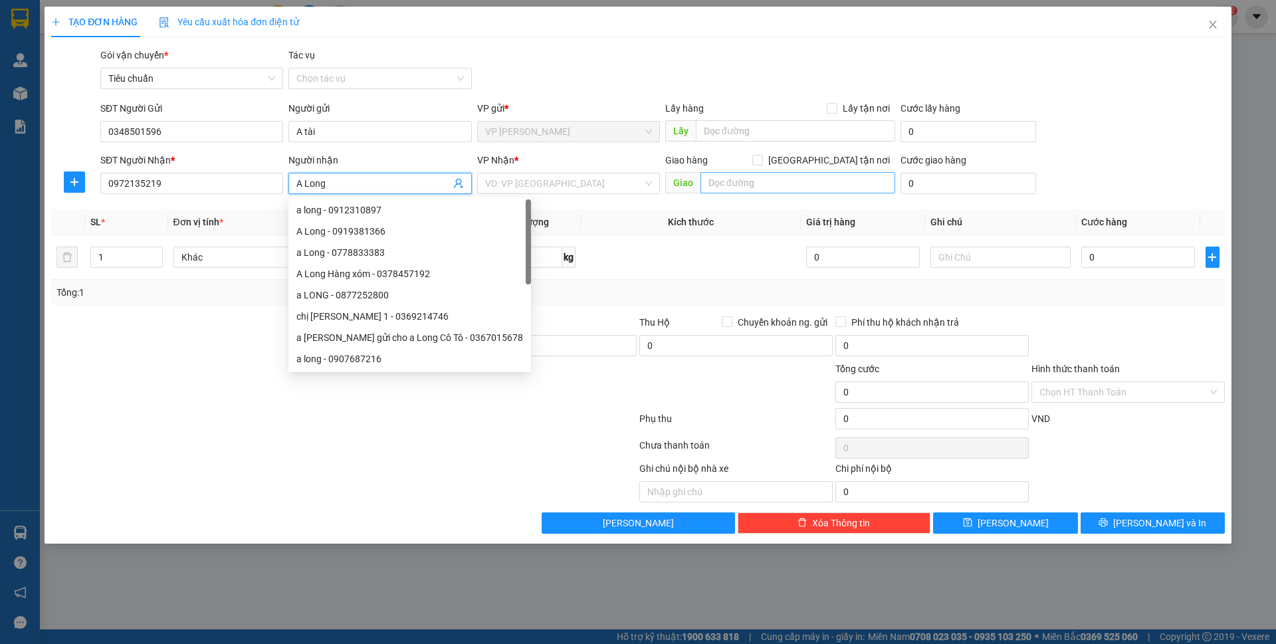
type input "A Long"
click at [747, 189] on input "text" at bounding box center [797, 182] width 195 height 21
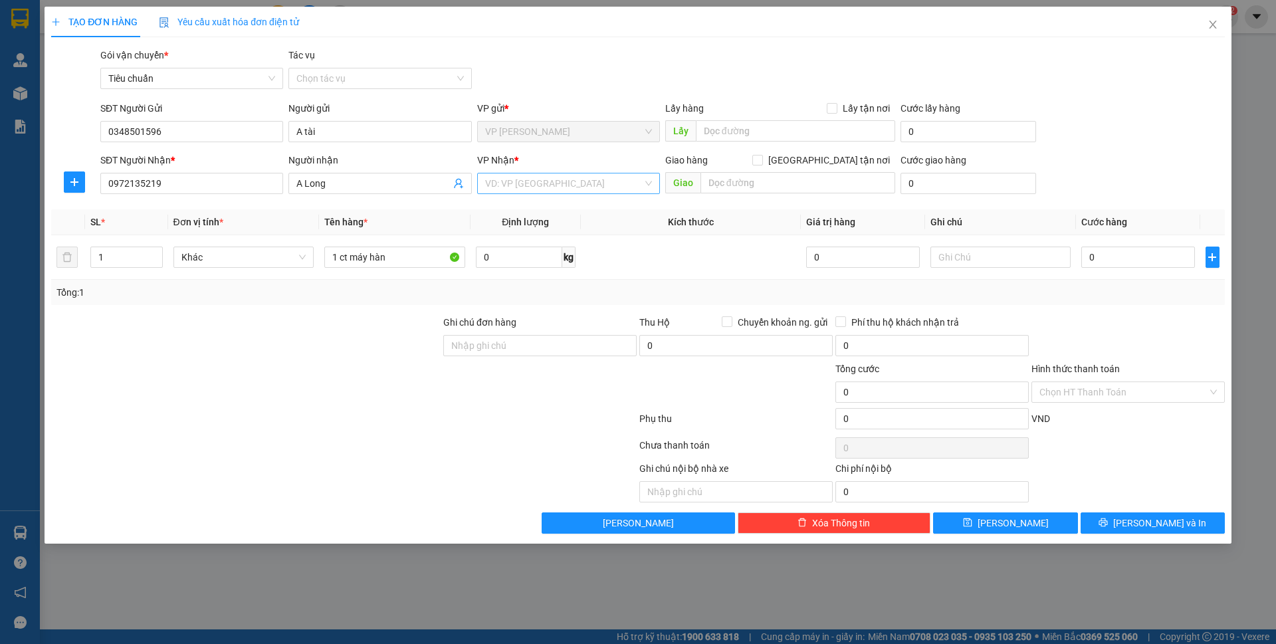
click at [633, 183] on input "search" at bounding box center [563, 183] width 157 height 20
type input "bãi"
click at [547, 213] on div "VP Bãi Cháy" at bounding box center [568, 210] width 167 height 15
click at [1115, 248] on input "0" at bounding box center [1137, 256] width 113 height 21
type input "40"
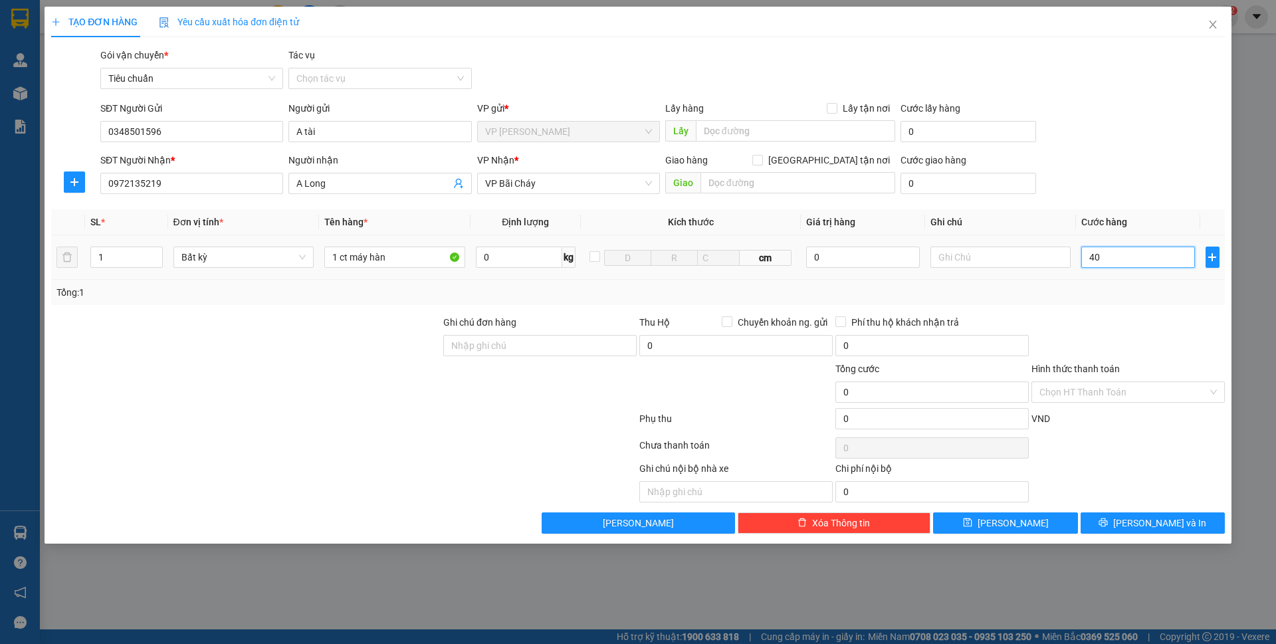
type input "40"
click at [1127, 183] on div "SĐT Người Nhận * 0972135219 Người nhận A Long VP Nhận * VP Bãi Cháy Giao hàng G…" at bounding box center [662, 176] width 1129 height 47
type input "40.000"
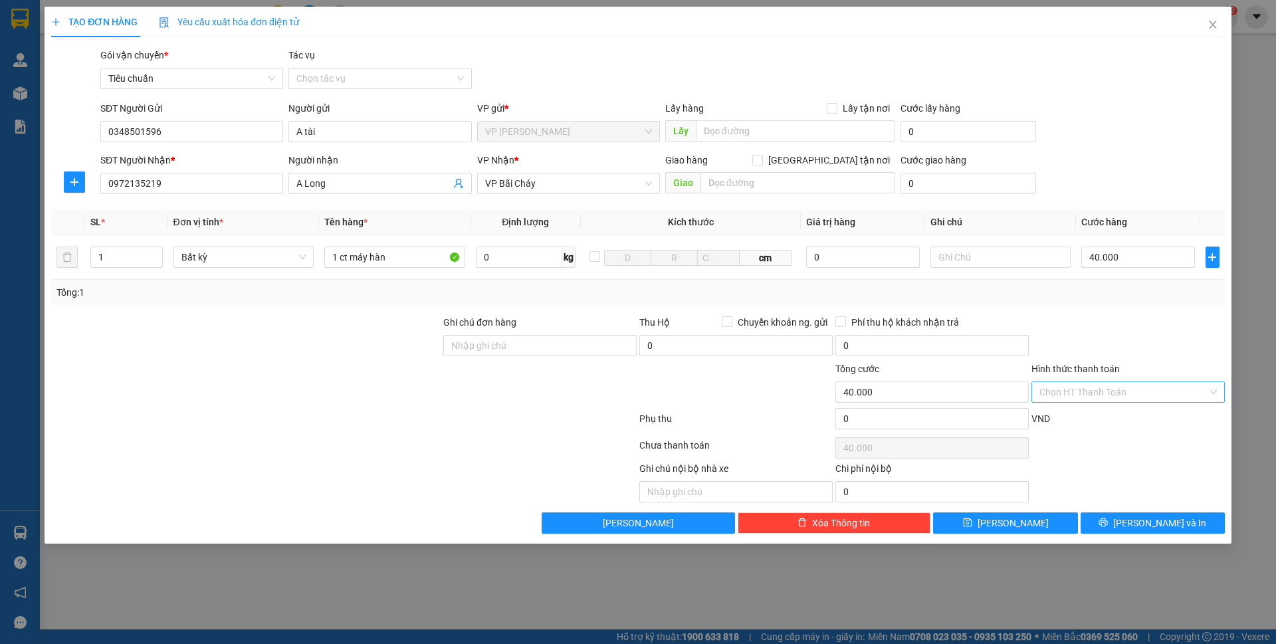
click at [1113, 391] on input "Hình thức thanh toán" at bounding box center [1123, 392] width 168 height 20
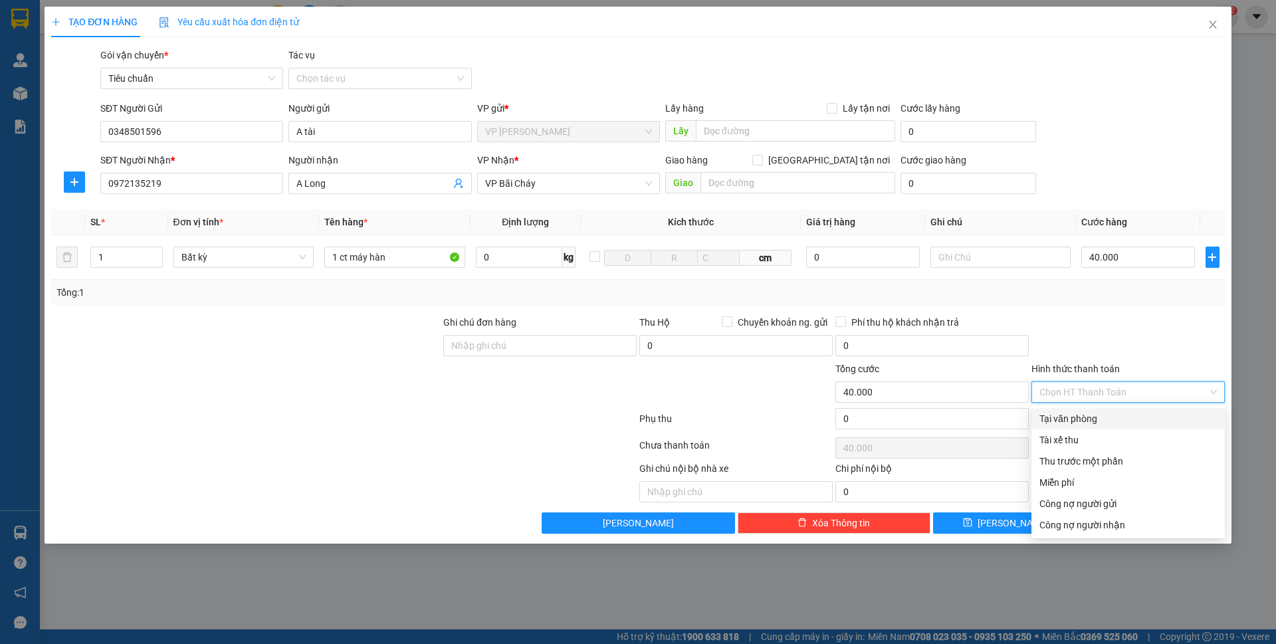
click at [1092, 413] on div "Tại văn phòng" at bounding box center [1127, 418] width 177 height 15
type input "0"
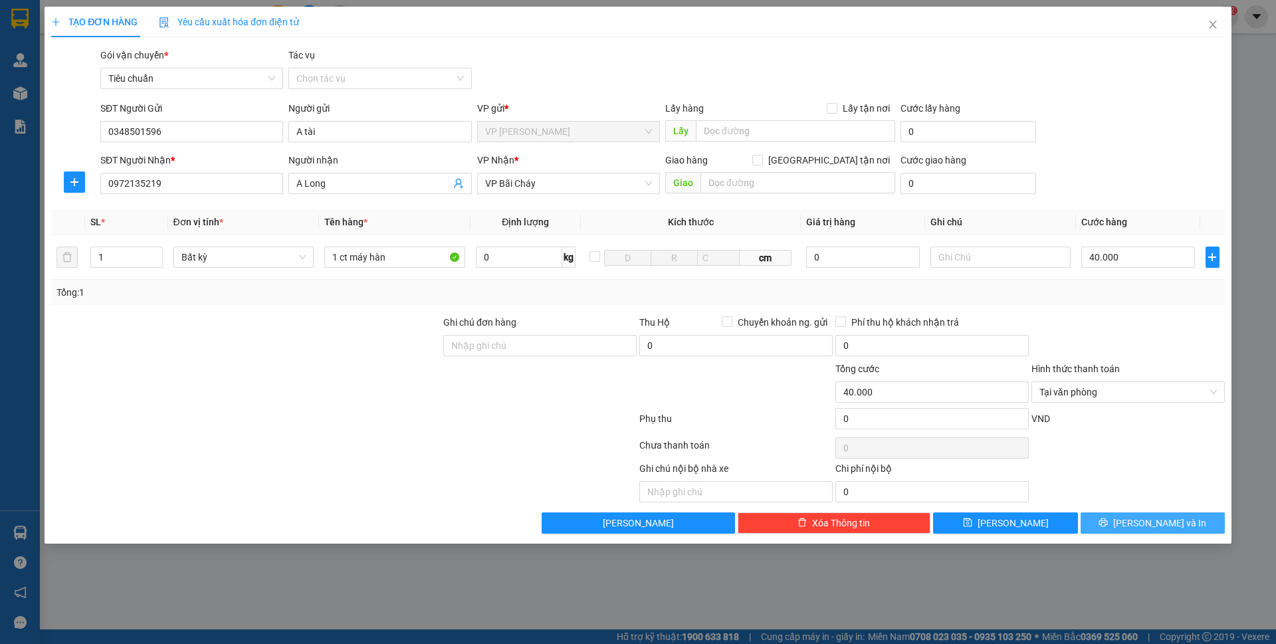
click at [1158, 528] on span "[PERSON_NAME] và In" at bounding box center [1159, 523] width 93 height 15
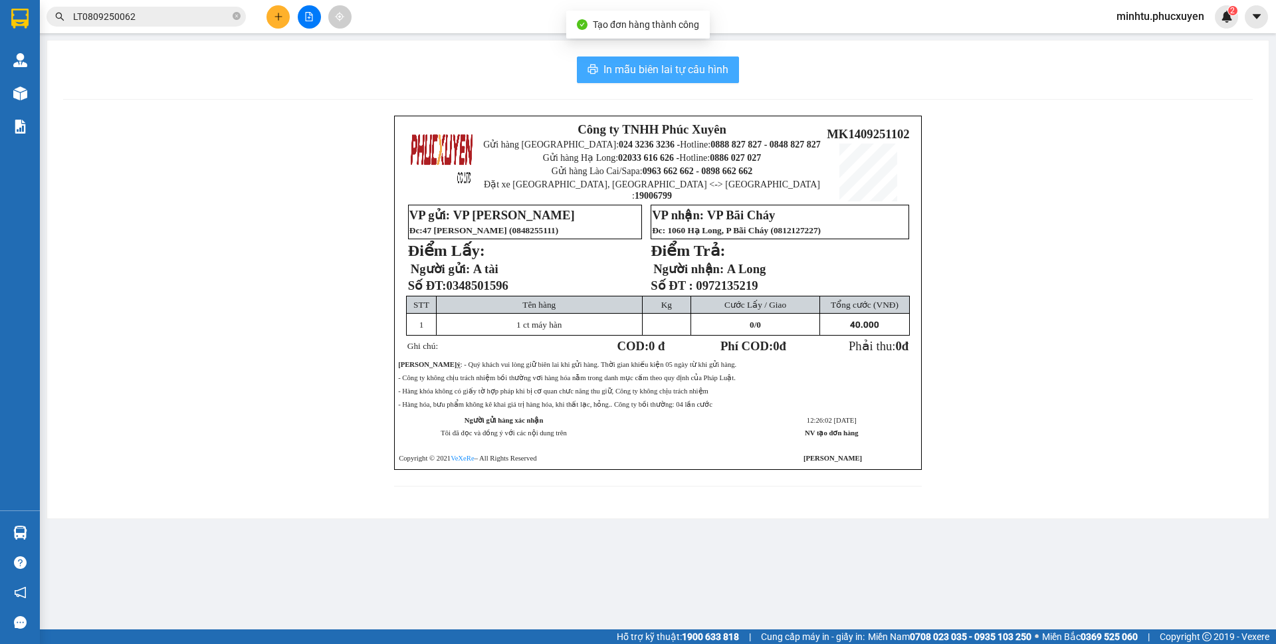
click at [599, 74] on button "In mẫu biên lai tự cấu hình" at bounding box center [658, 69] width 162 height 27
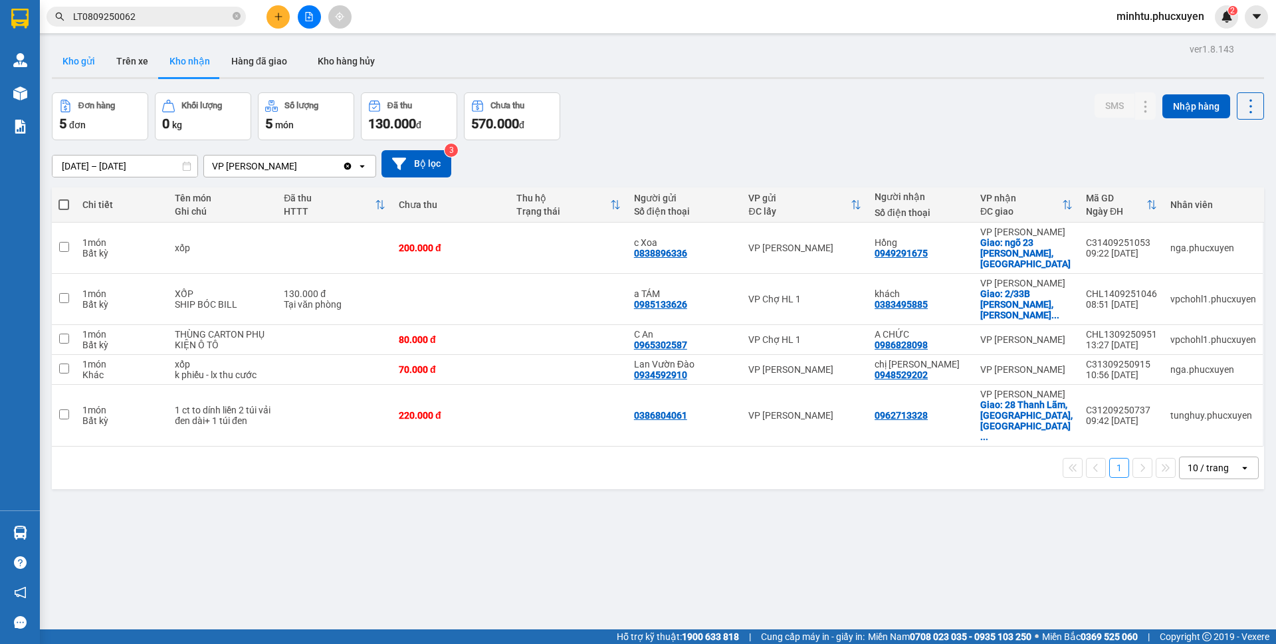
click at [82, 65] on button "Kho gửi" at bounding box center [79, 61] width 54 height 32
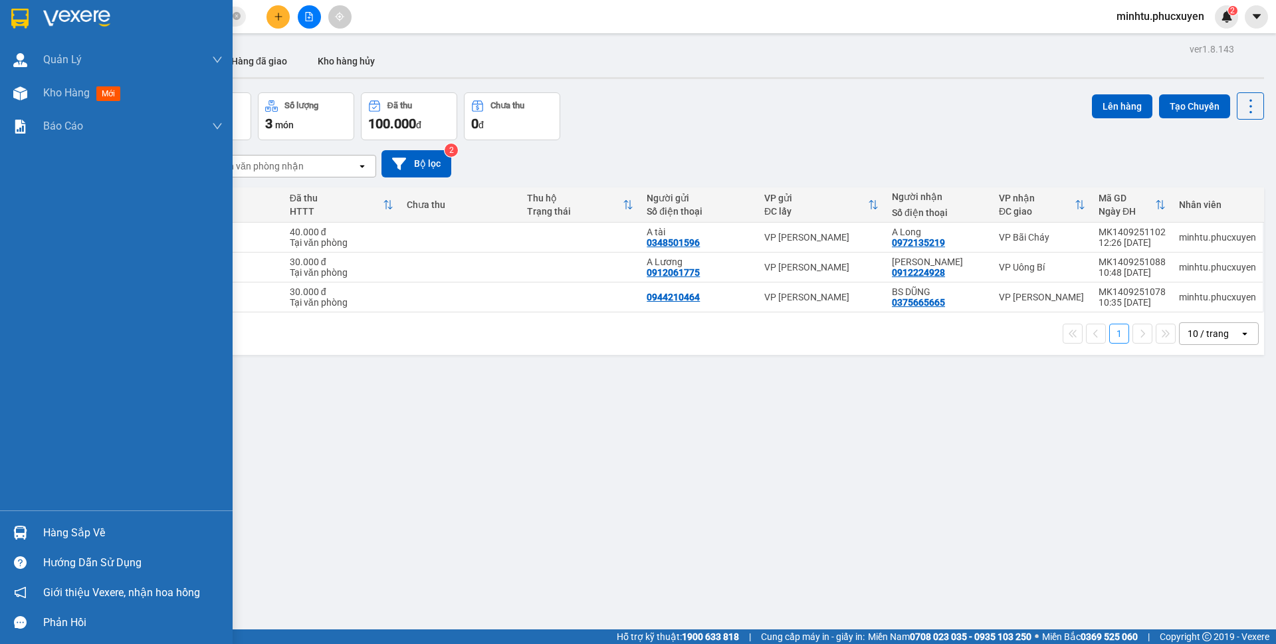
click at [28, 528] on div at bounding box center [20, 532] width 23 height 23
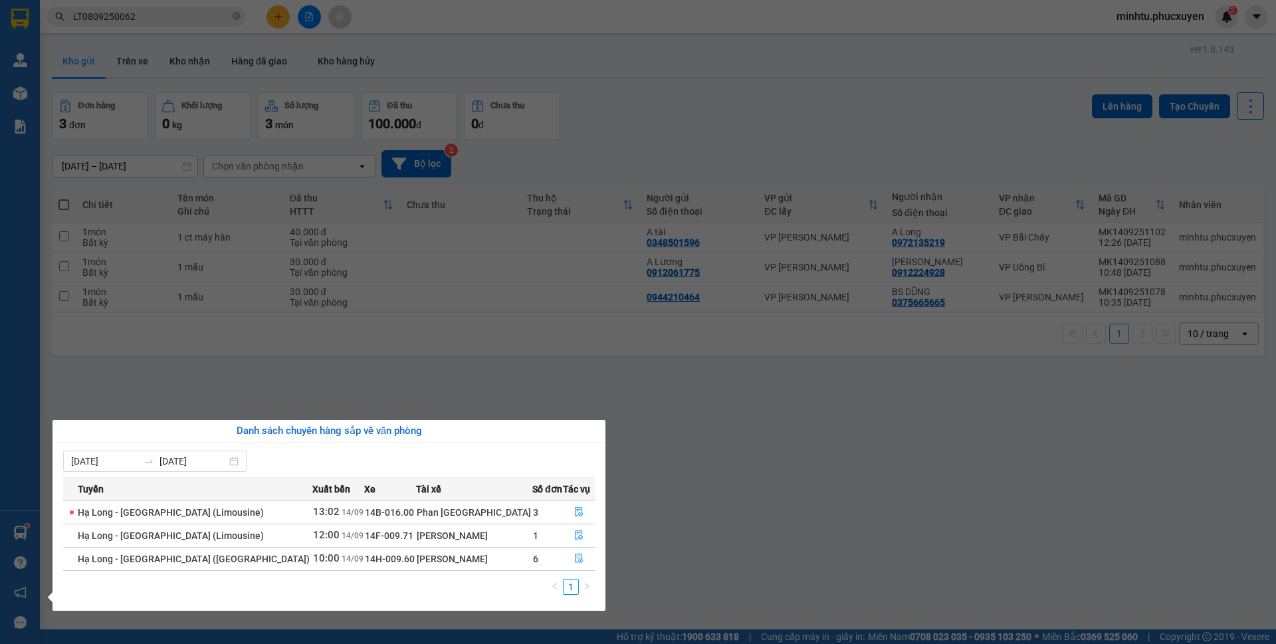
drag, startPoint x: 351, startPoint y: 328, endPoint x: 401, endPoint y: 28, distance: 304.3
click at [356, 319] on section "Kết quả tìm kiếm ( 1 ) Bộ lọc Mã ĐH Trạng thái Món hàng Thu hộ Tổng cước Chưa c…" at bounding box center [638, 322] width 1276 height 644
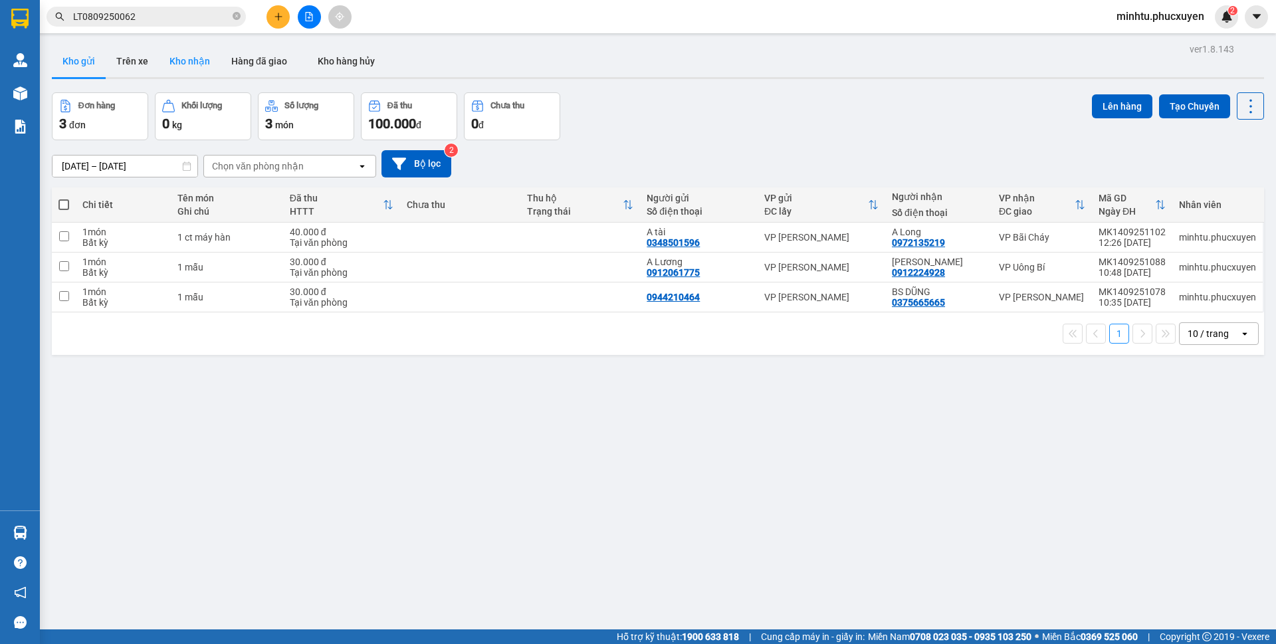
click at [168, 62] on button "Kho nhận" at bounding box center [190, 61] width 62 height 32
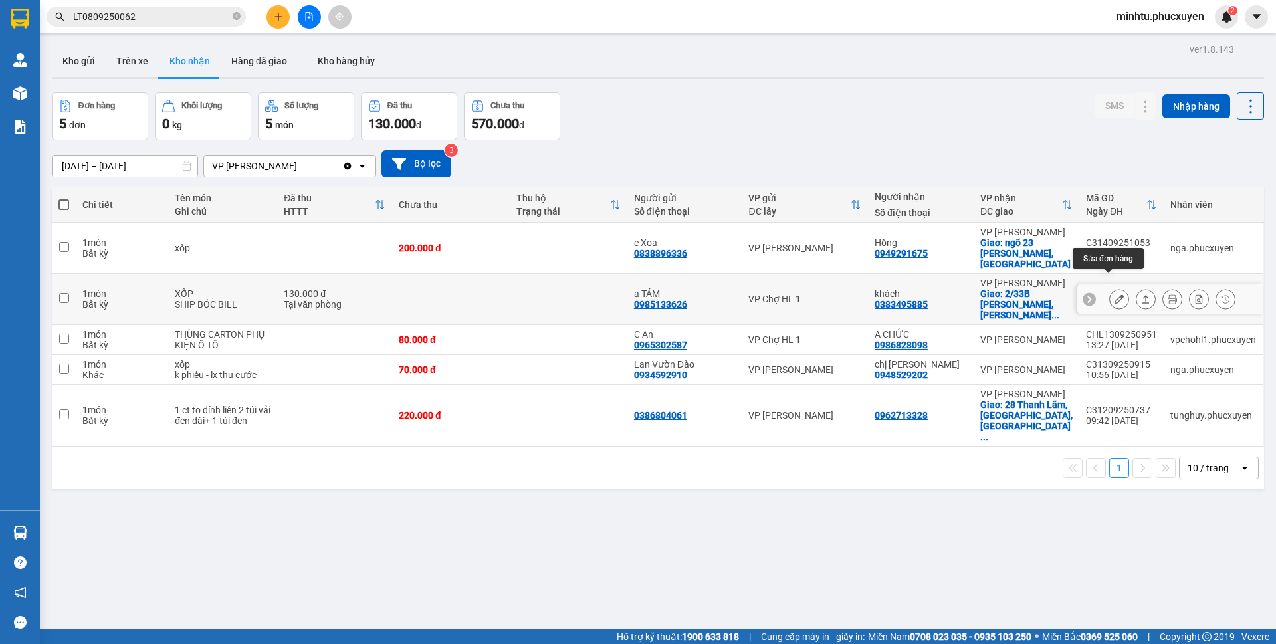
click at [1114, 294] on icon at bounding box center [1118, 298] width 9 height 9
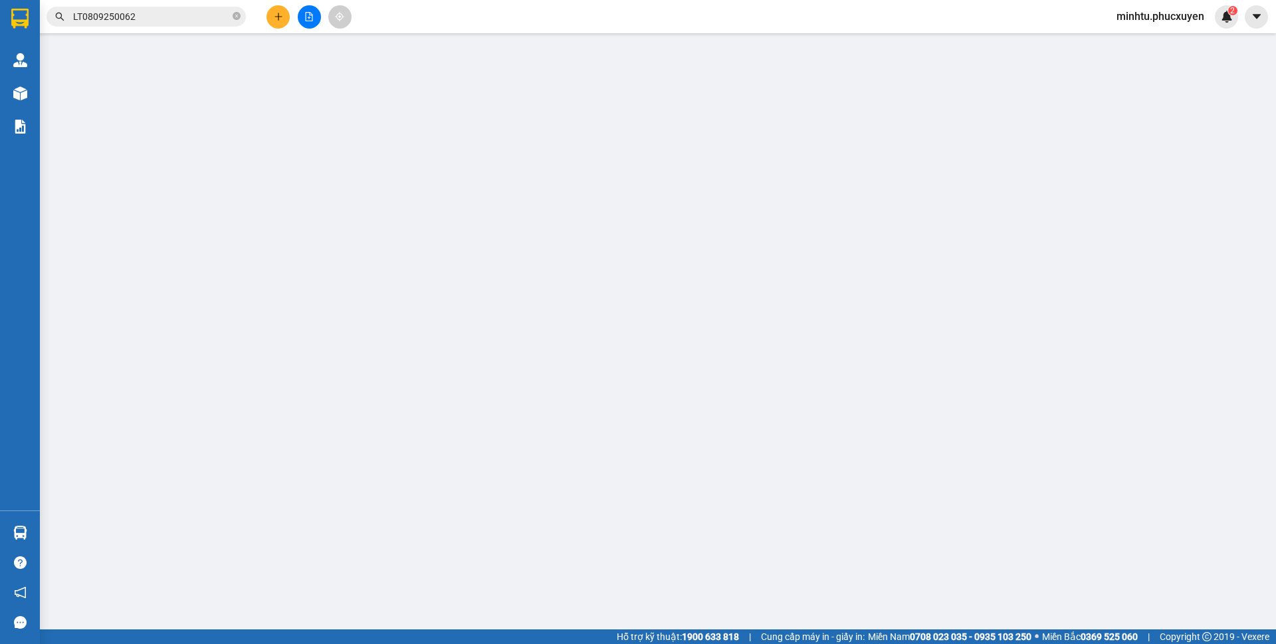
type input "0985133626"
type input "a TÁM"
type input "0383495885"
type input "khách"
checkbox input "true"
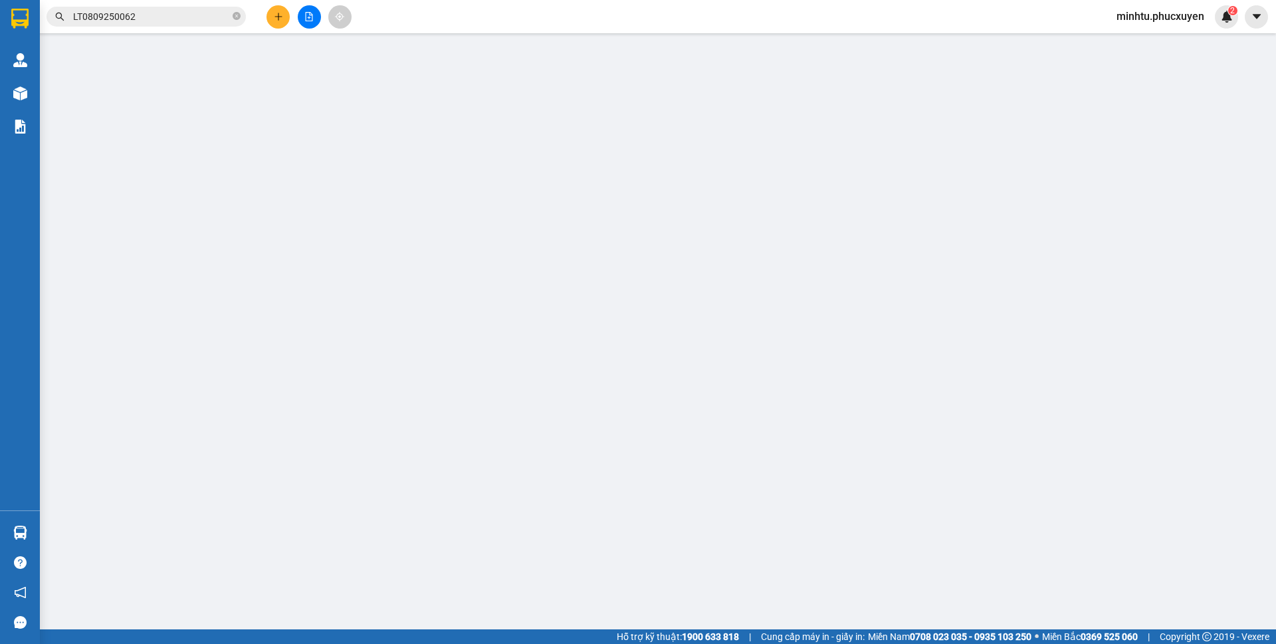
type input "2/33B [PERSON_NAME], [PERSON_NAME], Hoàn Kiếm"
type input "130.000"
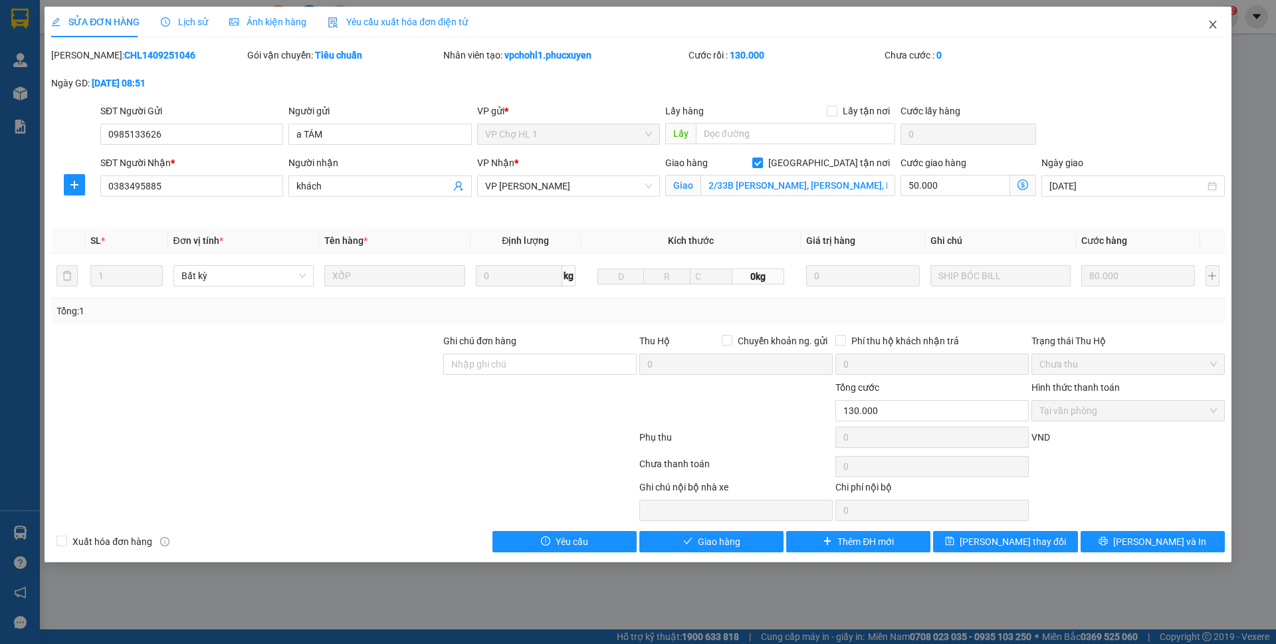
click at [1212, 23] on icon "close" at bounding box center [1212, 24] width 11 height 11
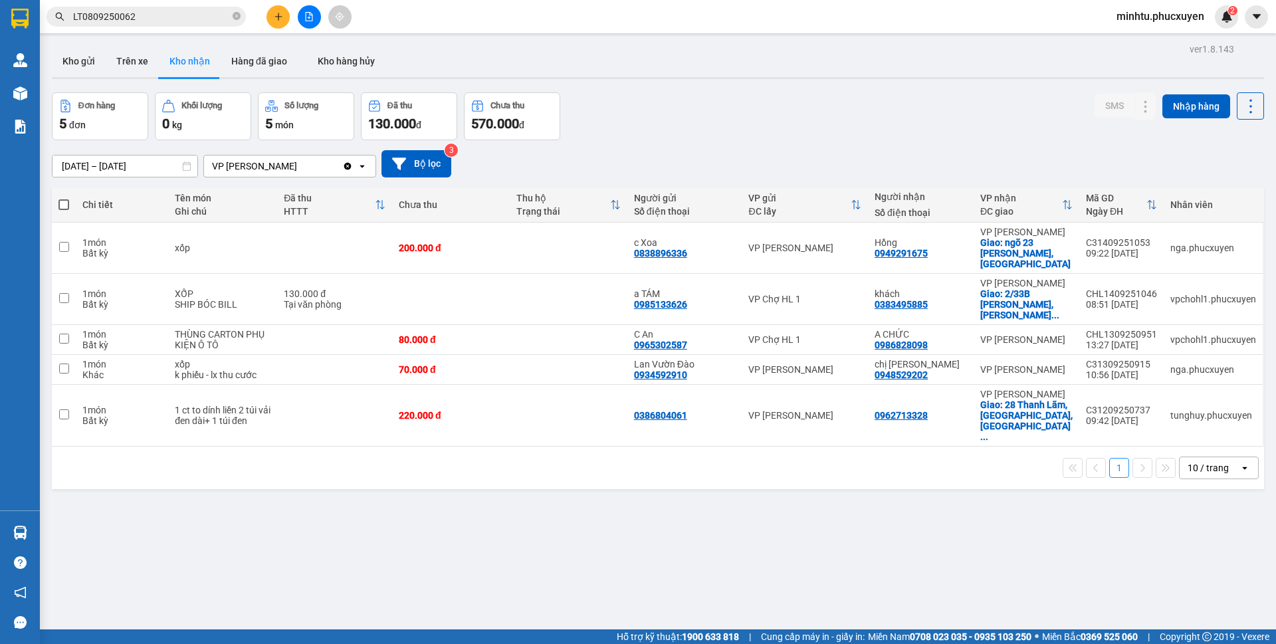
click at [279, 23] on button at bounding box center [277, 16] width 23 height 23
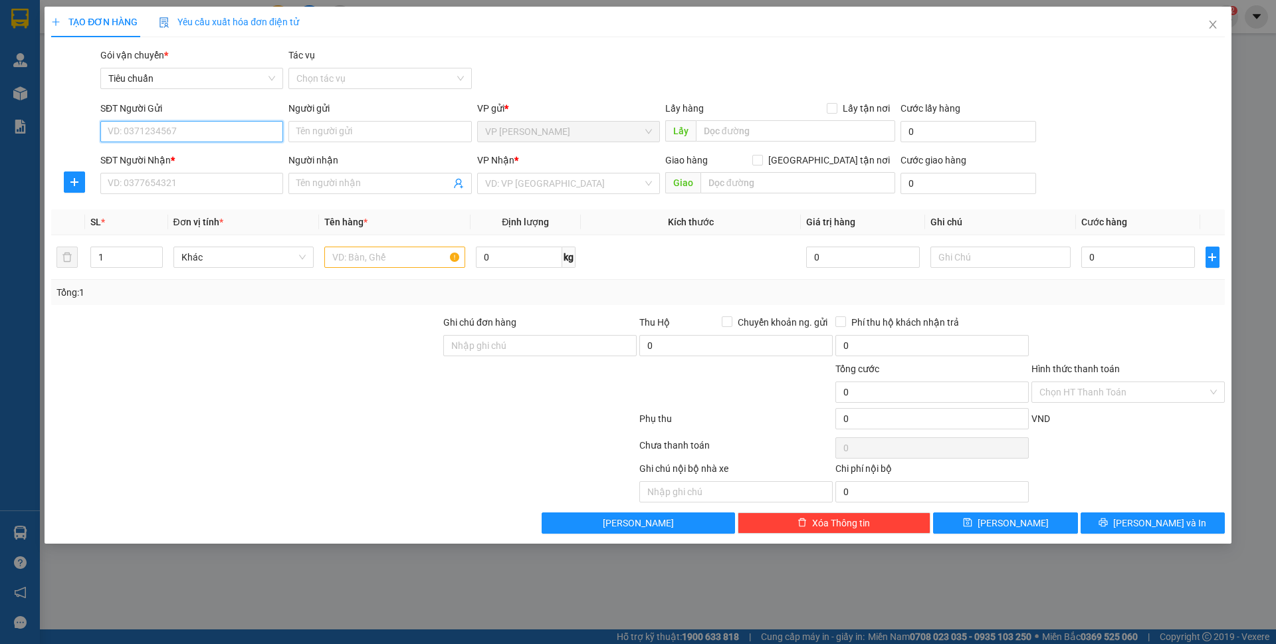
click at [220, 134] on input "SĐT Người Gửi" at bounding box center [191, 131] width 183 height 21
type input "0985463261"
click at [205, 159] on div "0985463261 - lab khánh linh" at bounding box center [191, 158] width 167 height 15
type input "lab [PERSON_NAME]"
type input "0985463261"
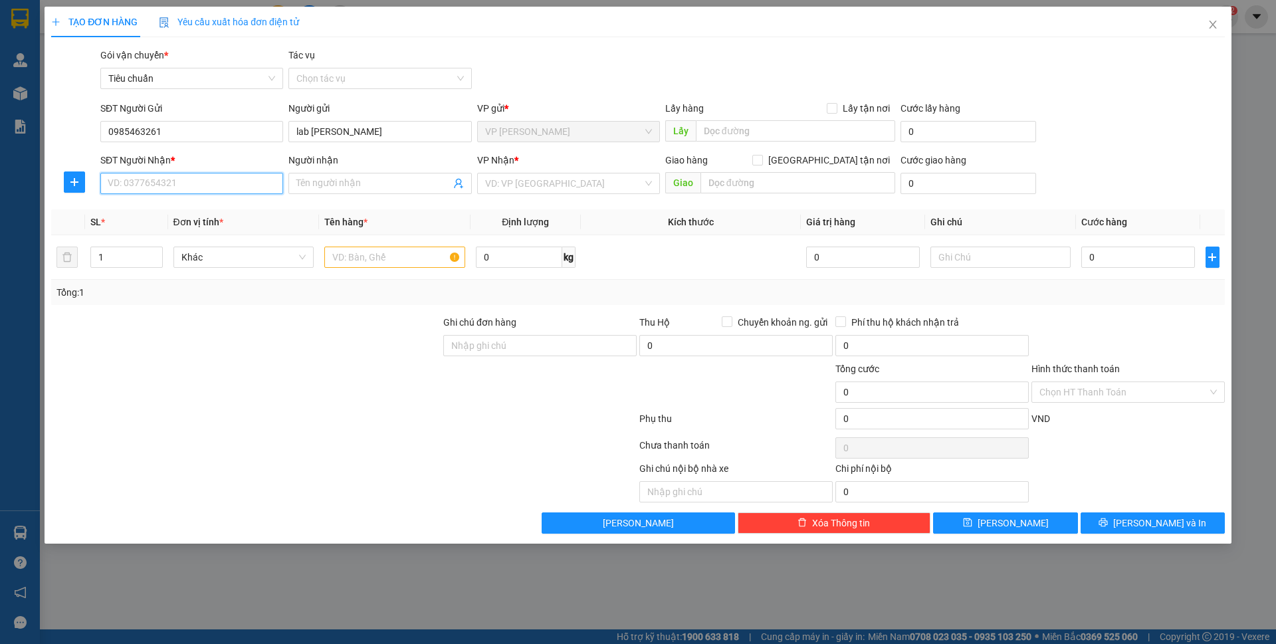
click at [205, 193] on input "SĐT Người Nhận *" at bounding box center [191, 183] width 183 height 21
click at [213, 204] on div "0389970472 - BS Dinh 0978438282 (gửi xe limo)" at bounding box center [207, 210] width 199 height 15
type input "0389970472"
type input "BS Dinh 0978438282 (gửi xe limo)"
click at [373, 250] on input "text" at bounding box center [394, 256] width 141 height 21
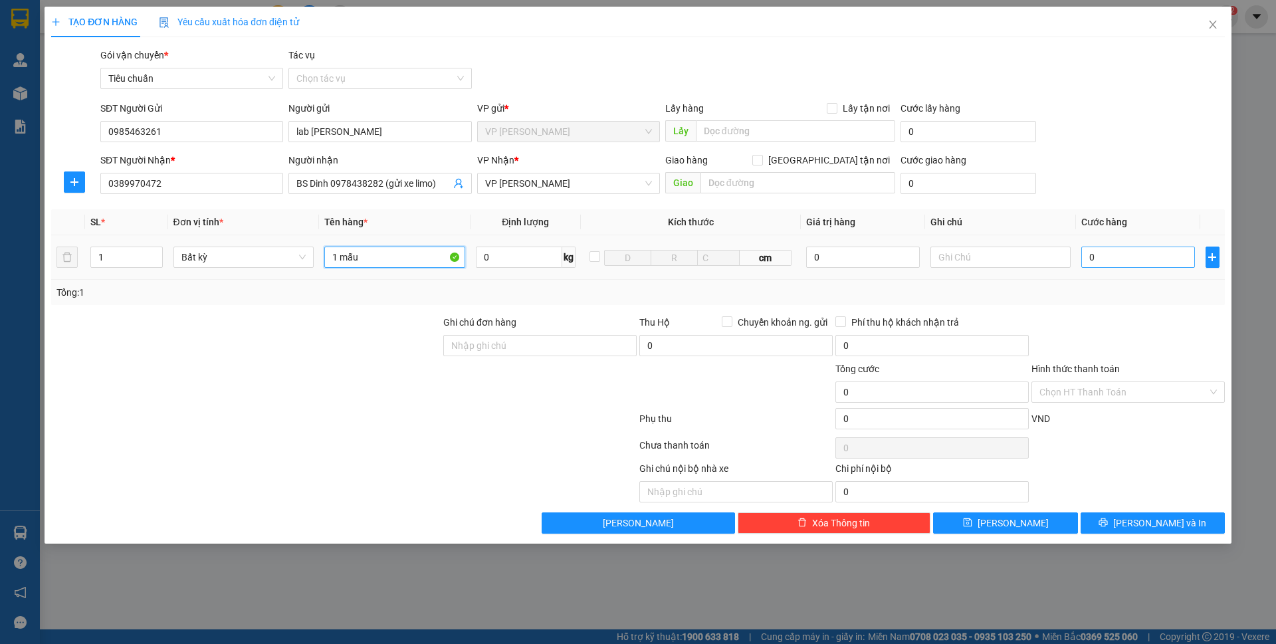
type input "1 mẫu"
click at [1150, 264] on input "0" at bounding box center [1137, 256] width 113 height 21
type input "5"
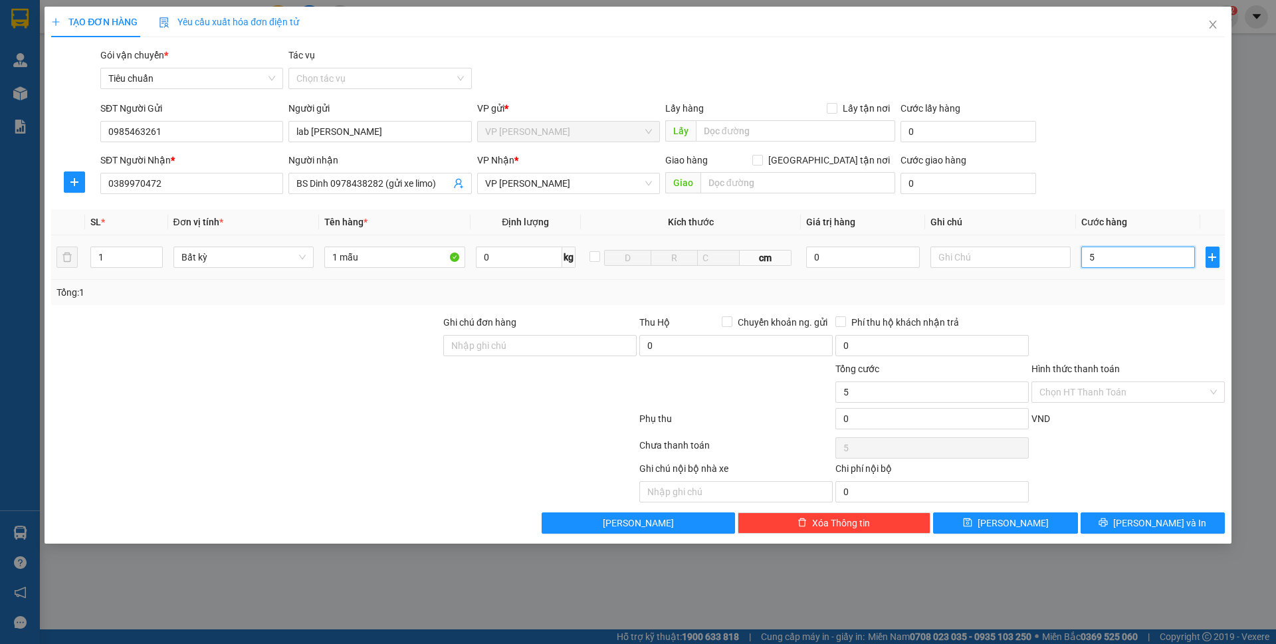
type input "50"
click at [1159, 161] on div "SĐT Người Nhận * 0389970472 Người nhận BS Dinh 0978438282 (gửi xe limo) VP Nhận…" at bounding box center [662, 176] width 1129 height 47
type input "50.000"
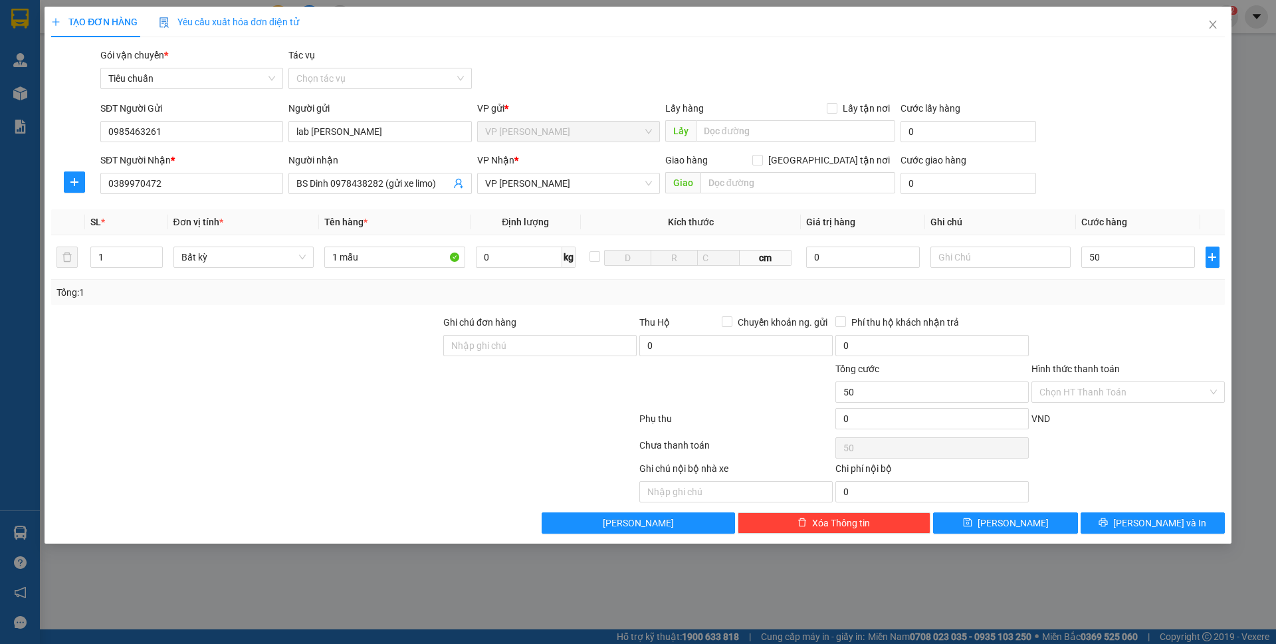
type input "50.000"
click at [1177, 514] on button "[PERSON_NAME] và In" at bounding box center [1152, 522] width 144 height 21
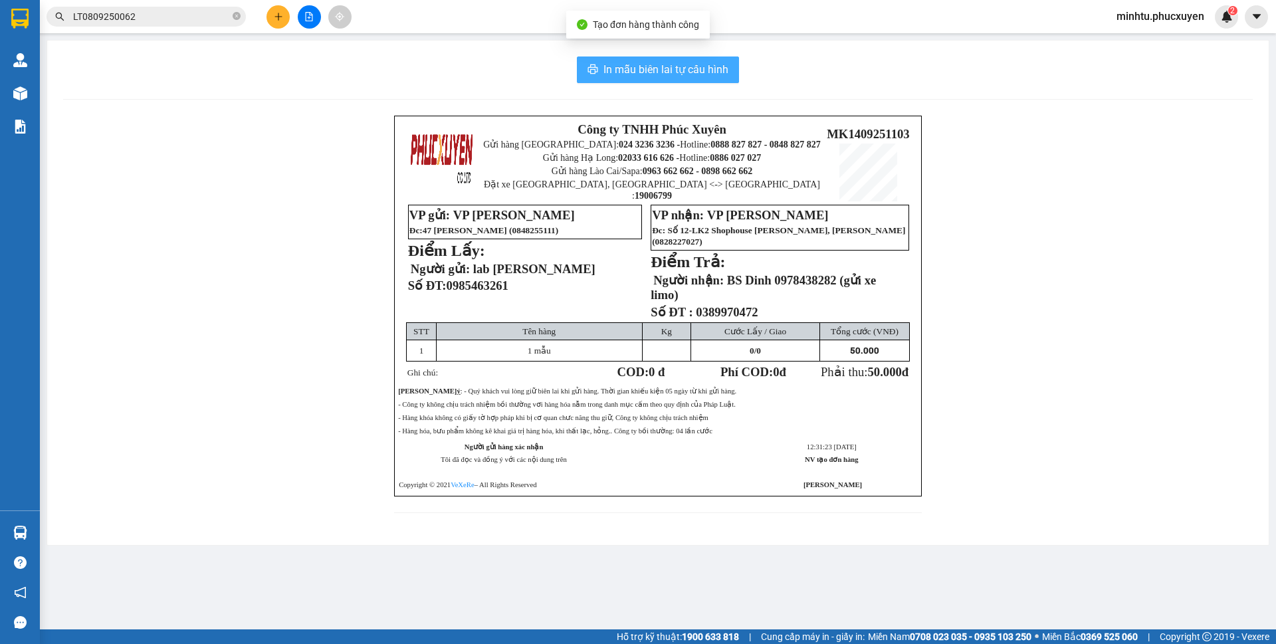
click at [629, 76] on span "In mẫu biên lai tự cấu hình" at bounding box center [665, 69] width 125 height 17
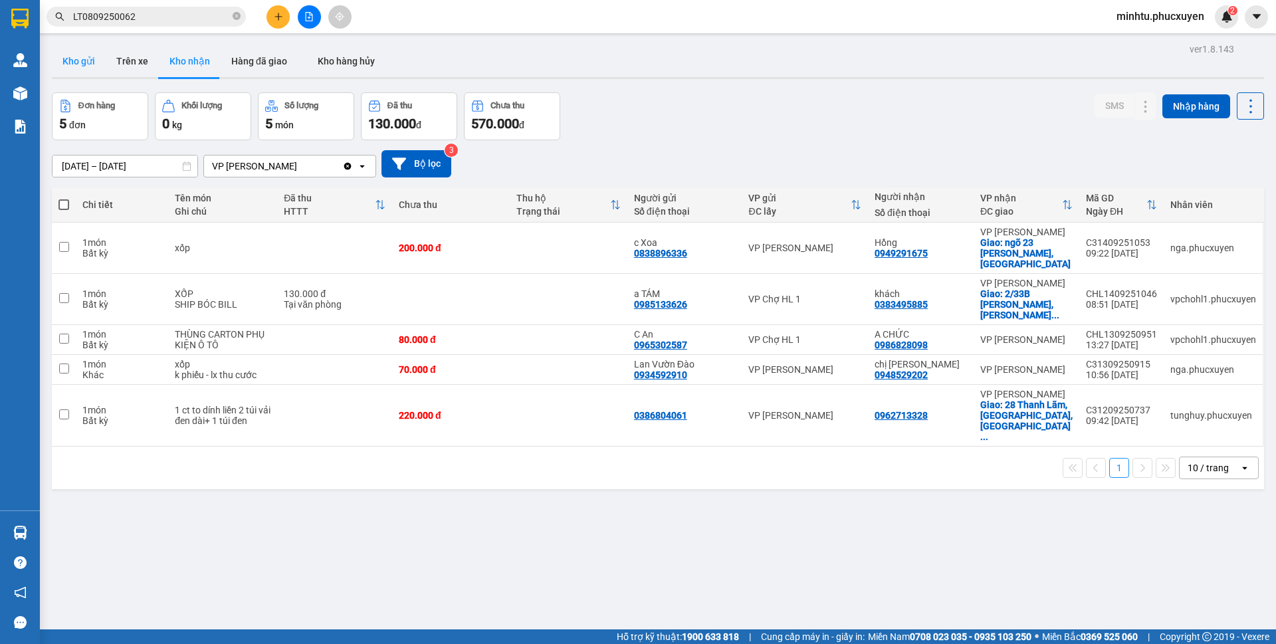
click at [78, 69] on button "Kho gửi" at bounding box center [79, 61] width 54 height 32
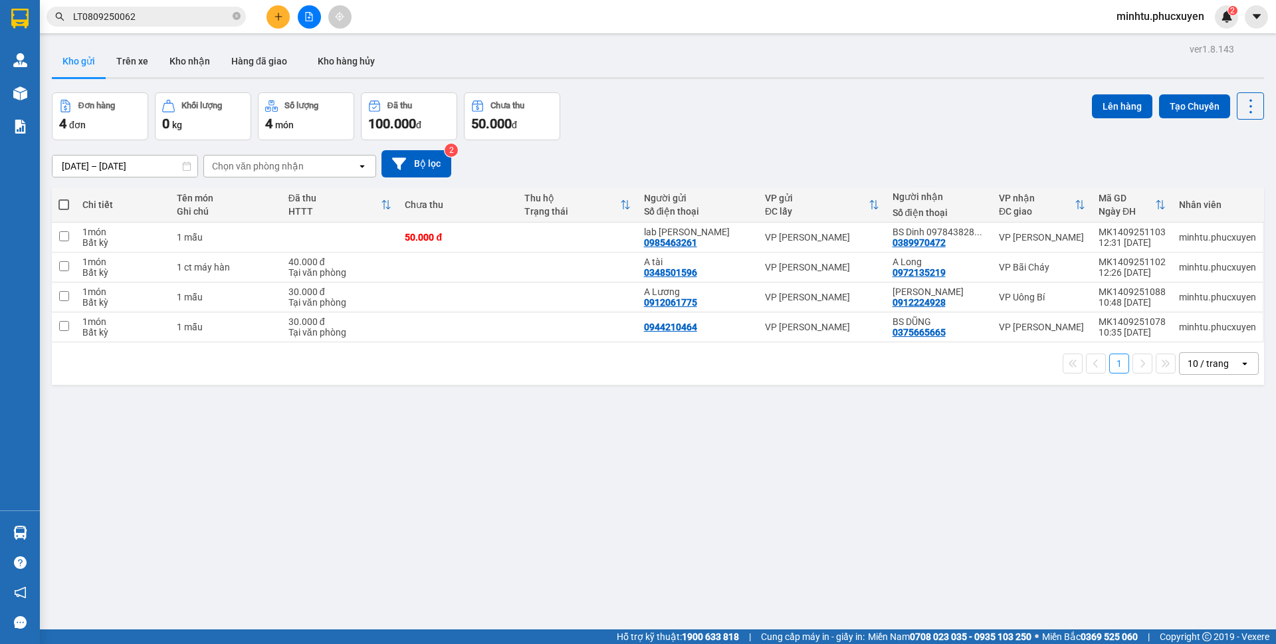
click at [198, 68] on button "Kho nhận" at bounding box center [190, 61] width 62 height 32
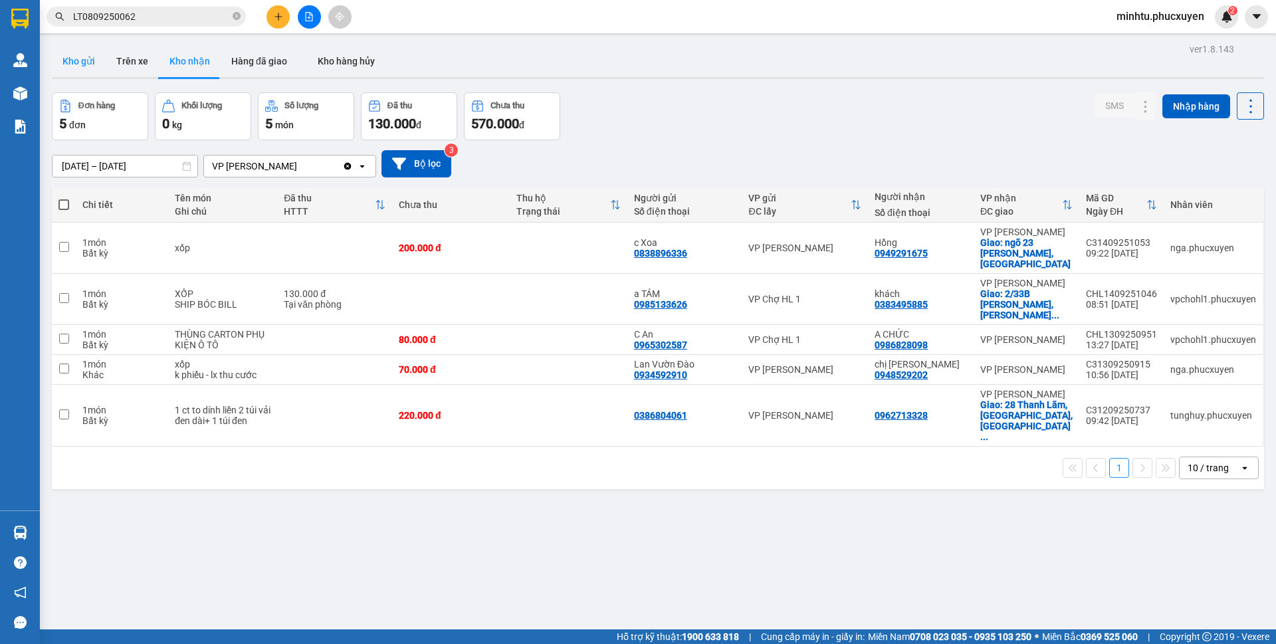
click at [78, 71] on button "Kho gửi" at bounding box center [79, 61] width 54 height 32
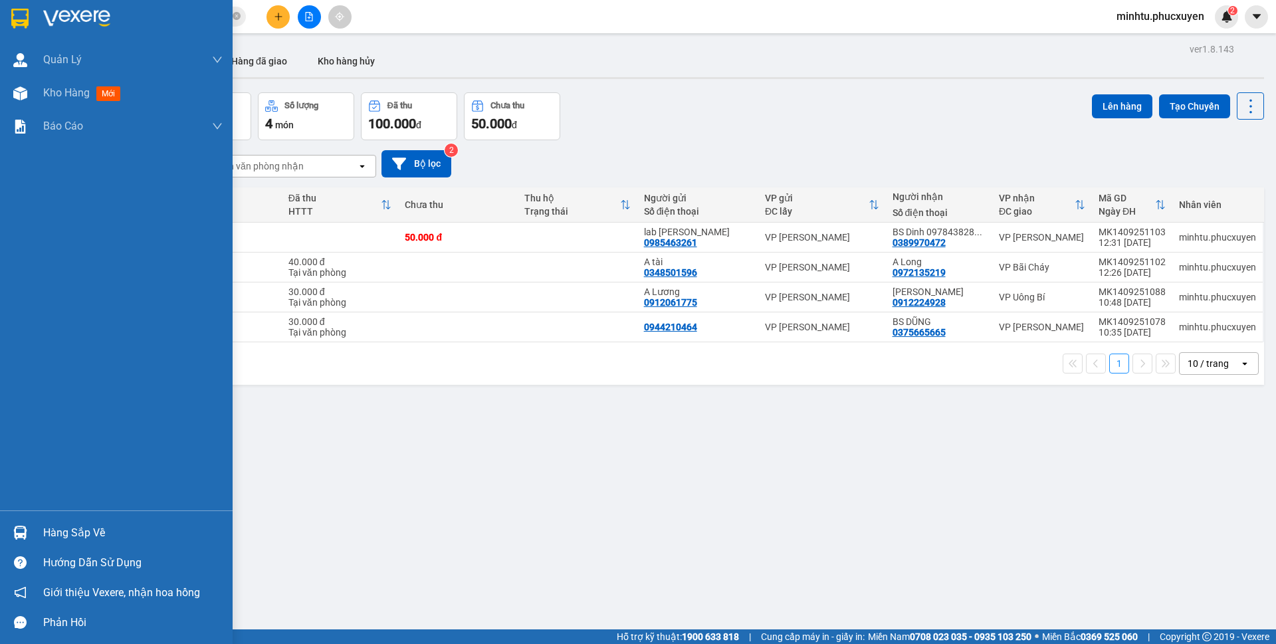
click at [13, 526] on img at bounding box center [20, 533] width 14 height 14
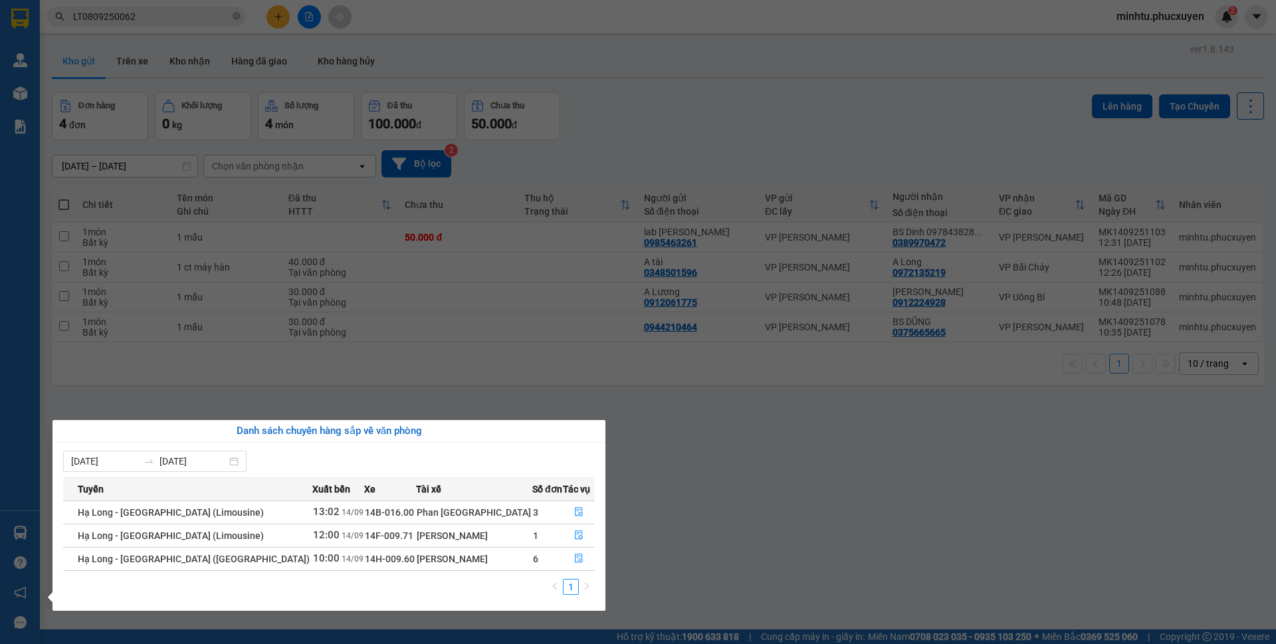
click at [423, 373] on section "Kết quả tìm kiếm ( 1 ) Bộ lọc Mã ĐH Trạng thái Món hàng Thu hộ Tổng cước Chưa c…" at bounding box center [638, 322] width 1276 height 644
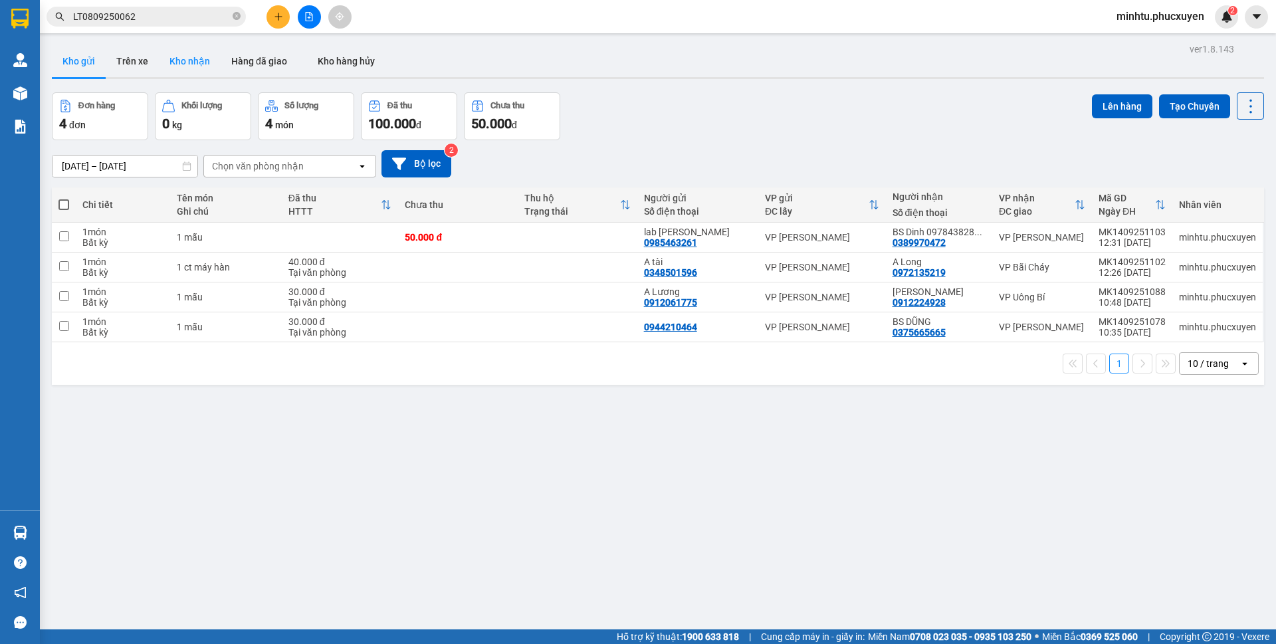
click at [205, 62] on button "Kho nhận" at bounding box center [190, 61] width 62 height 32
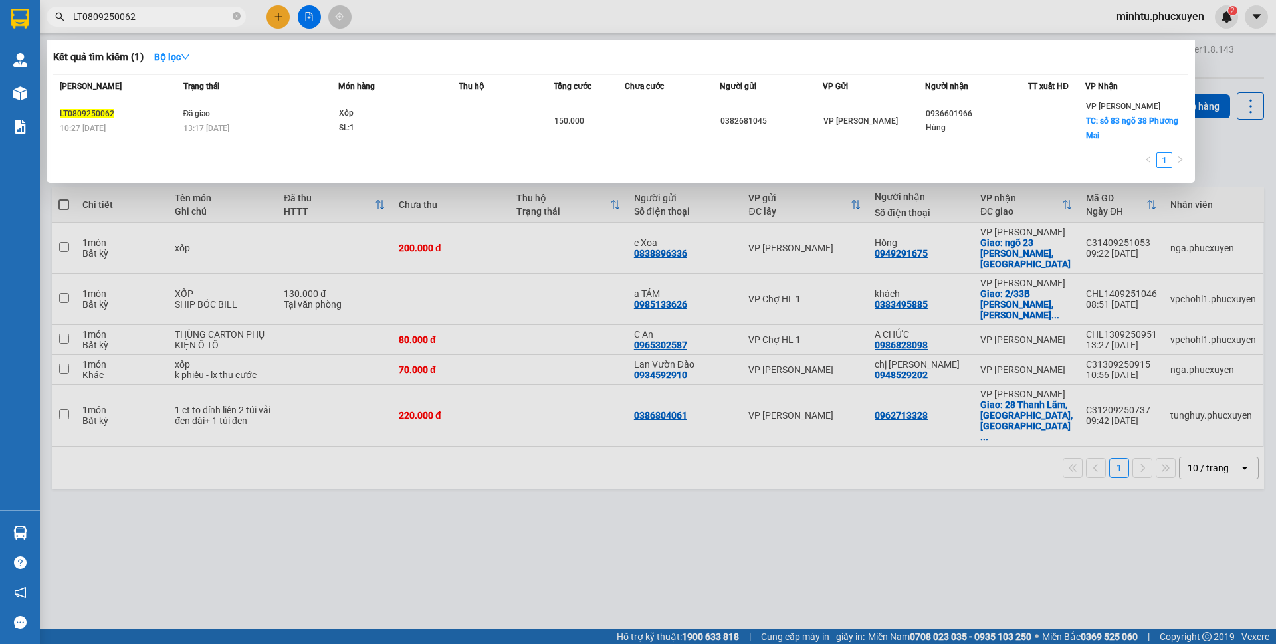
click at [200, 15] on input "LT0809250062" at bounding box center [151, 16] width 157 height 15
paste input "MK1409251030"
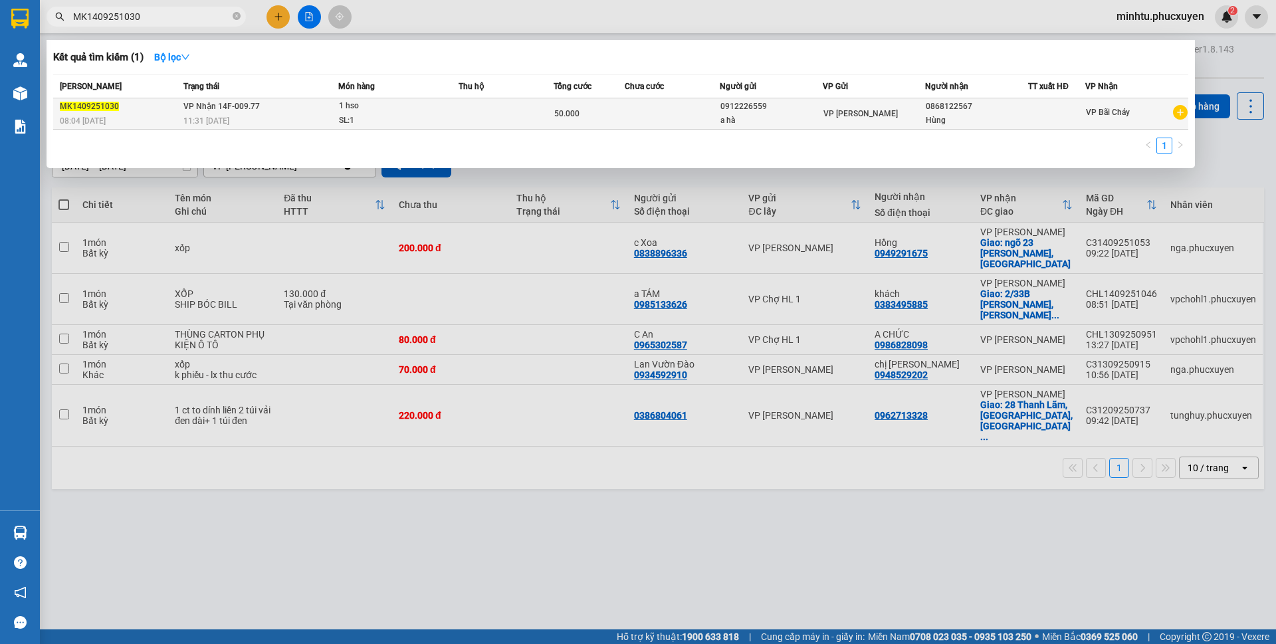
type input "MK1409251030"
click at [462, 110] on td at bounding box center [505, 113] width 95 height 31
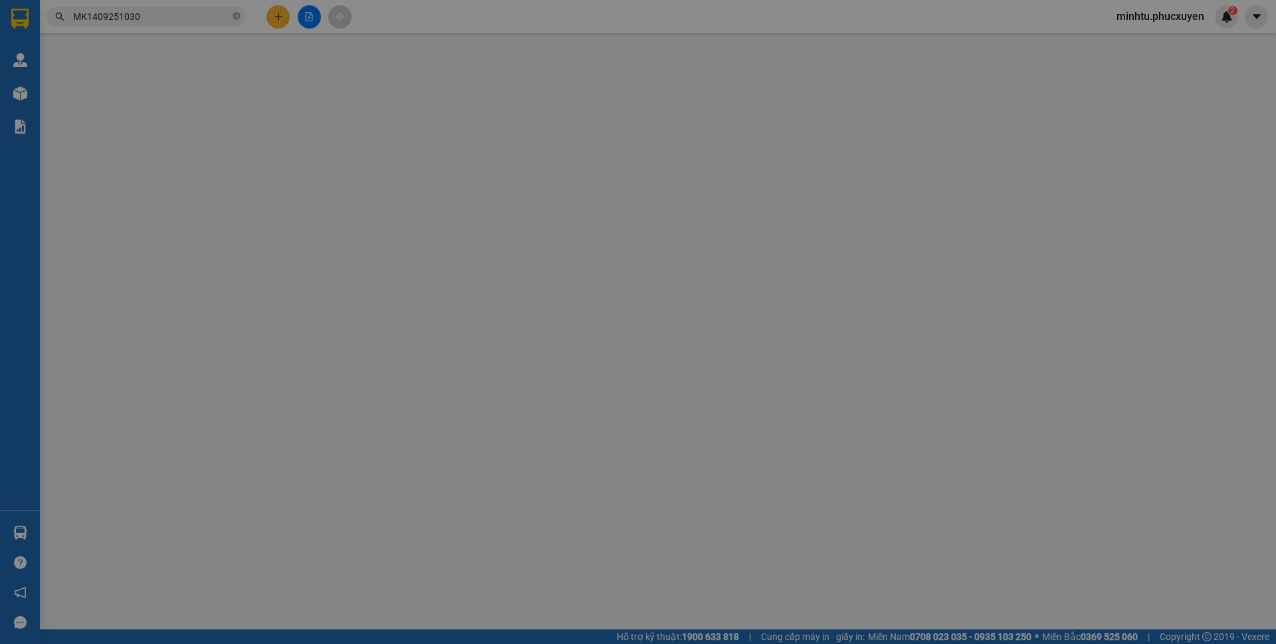
type input "0912226559"
type input "a hà"
type input "0868122567"
type input "Hùng"
type input "50.000"
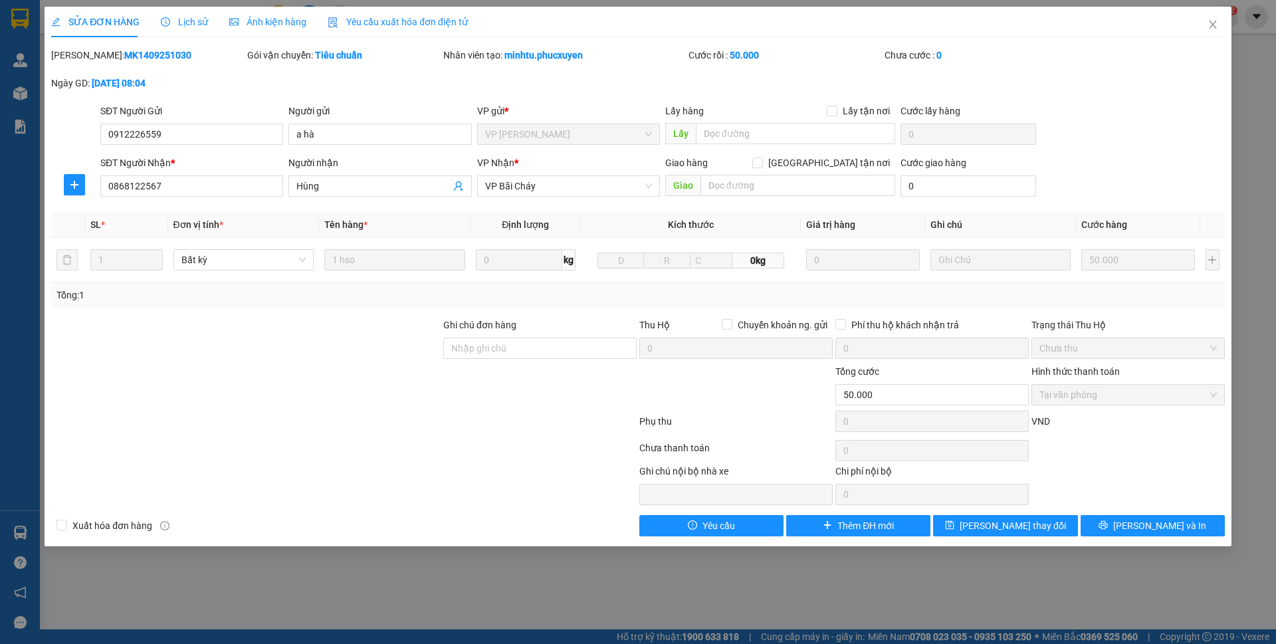
click at [177, 29] on div "Lịch sử" at bounding box center [184, 22] width 47 height 15
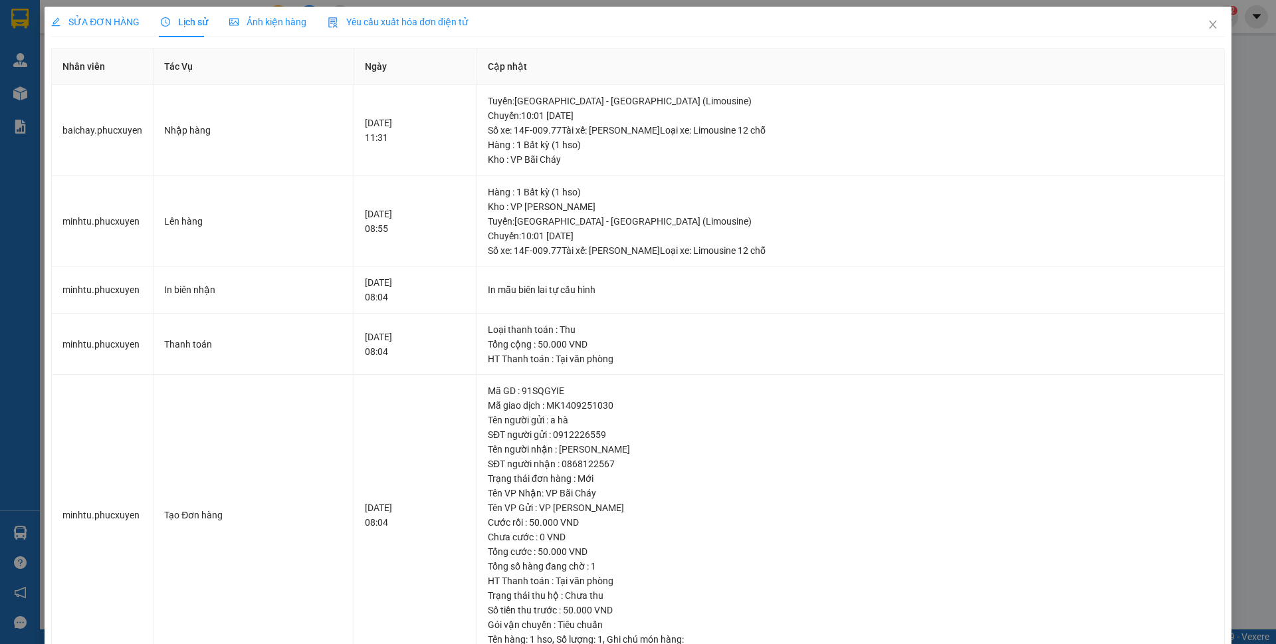
click at [126, 23] on span "SỬA ĐƠN HÀNG" at bounding box center [95, 22] width 88 height 11
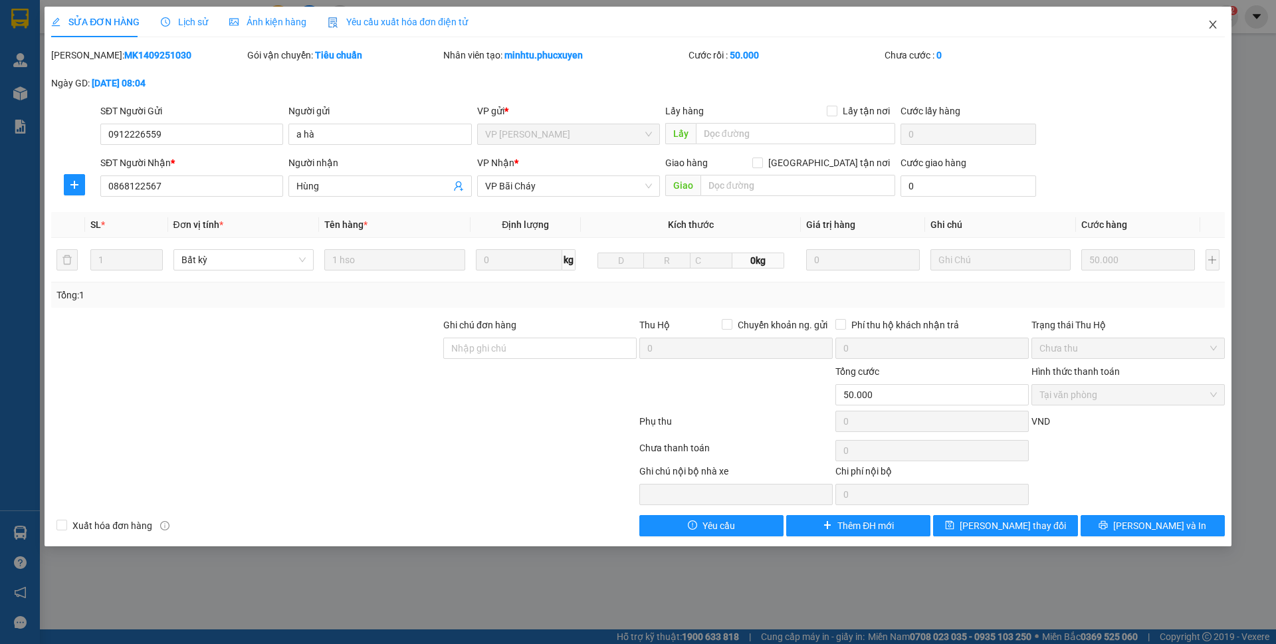
click at [1218, 25] on span "Close" at bounding box center [1212, 25] width 37 height 37
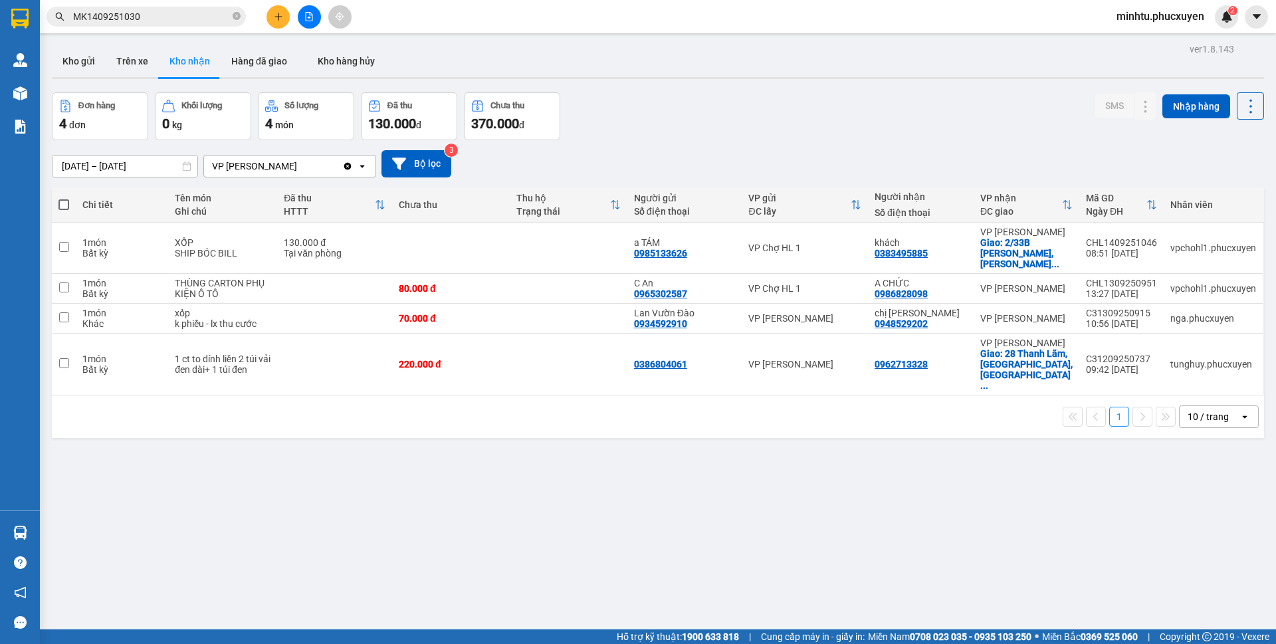
click at [192, 18] on input "MK1409251030" at bounding box center [151, 16] width 157 height 15
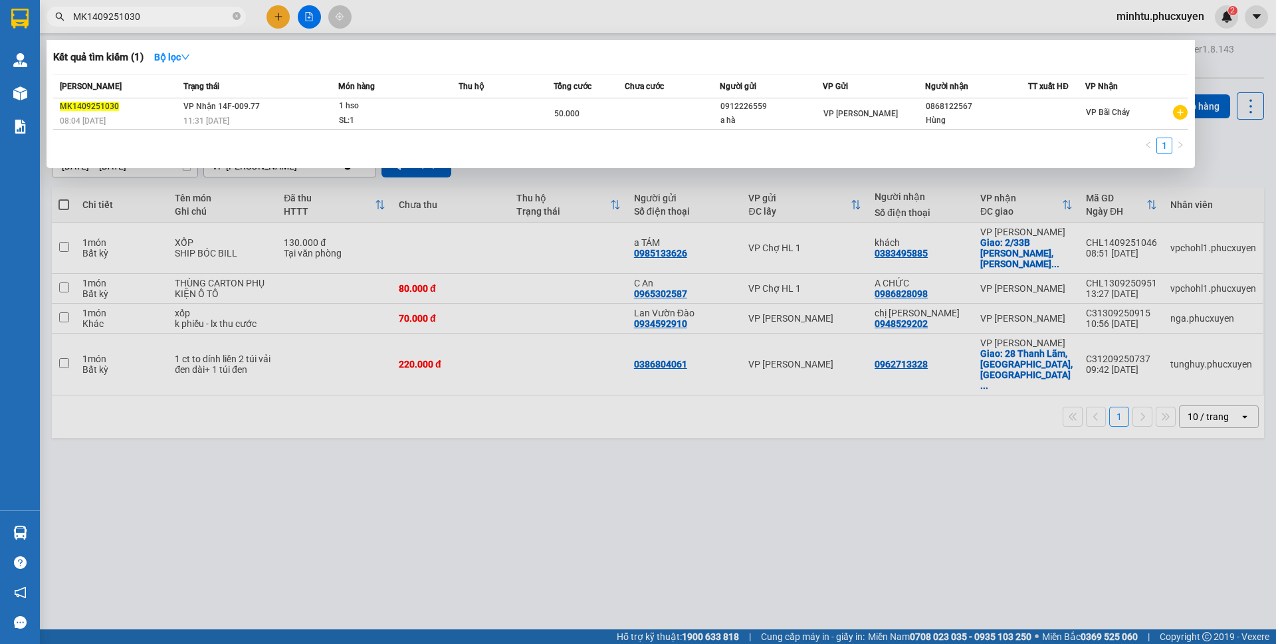
click at [514, 424] on div at bounding box center [638, 322] width 1276 height 644
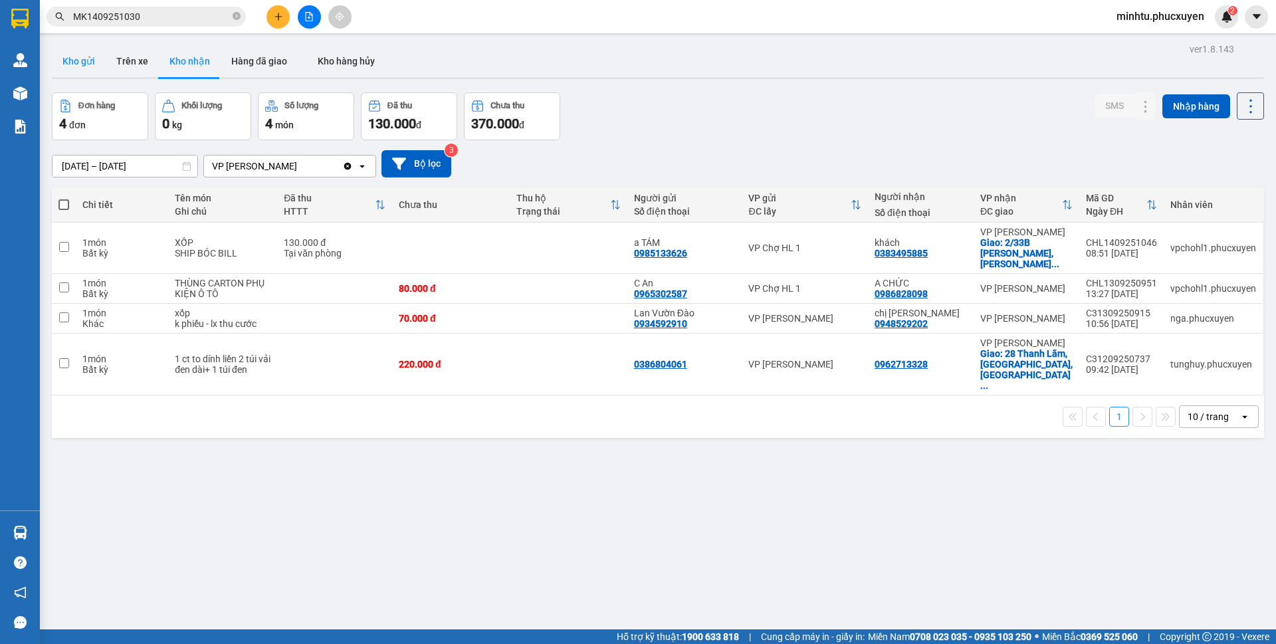
click at [78, 74] on button "Kho gửi" at bounding box center [79, 61] width 54 height 32
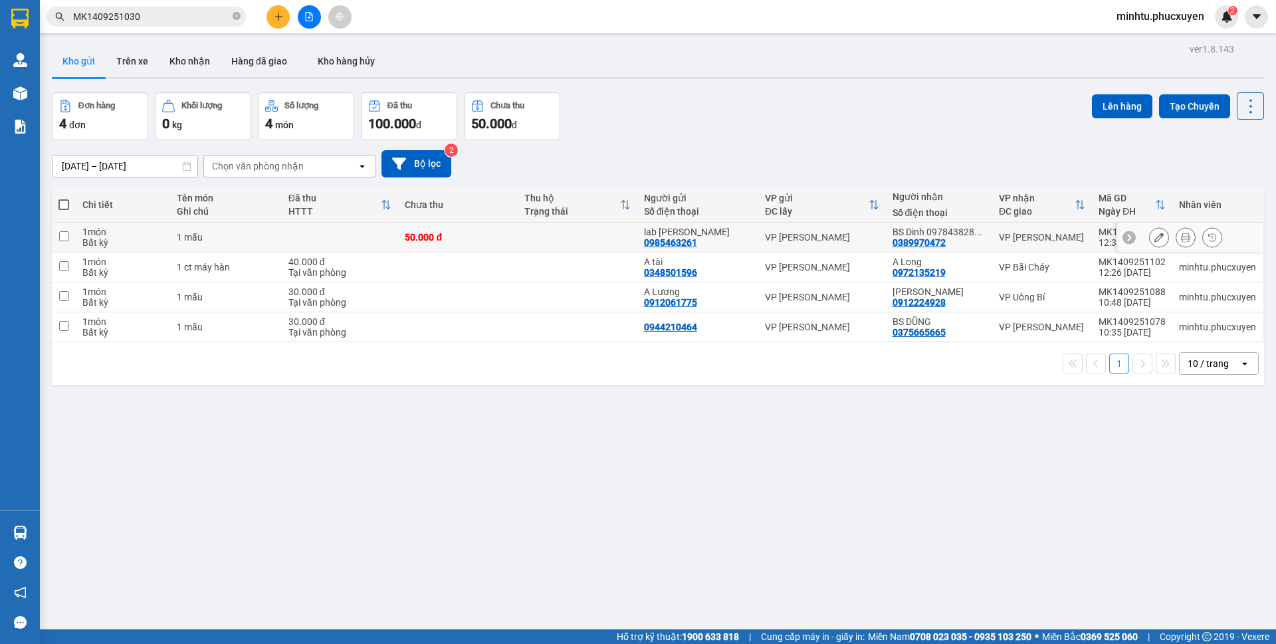
click at [249, 245] on td "1 mẫu" at bounding box center [226, 238] width 112 height 30
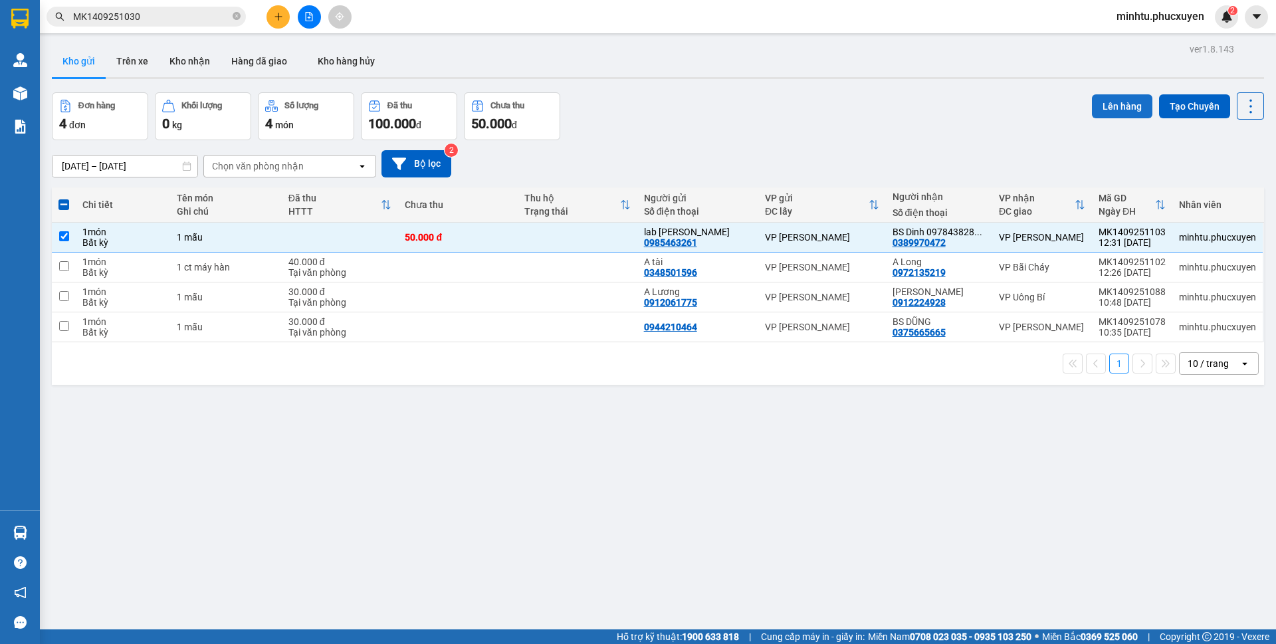
click at [1099, 105] on button "Lên hàng" at bounding box center [1122, 106] width 60 height 24
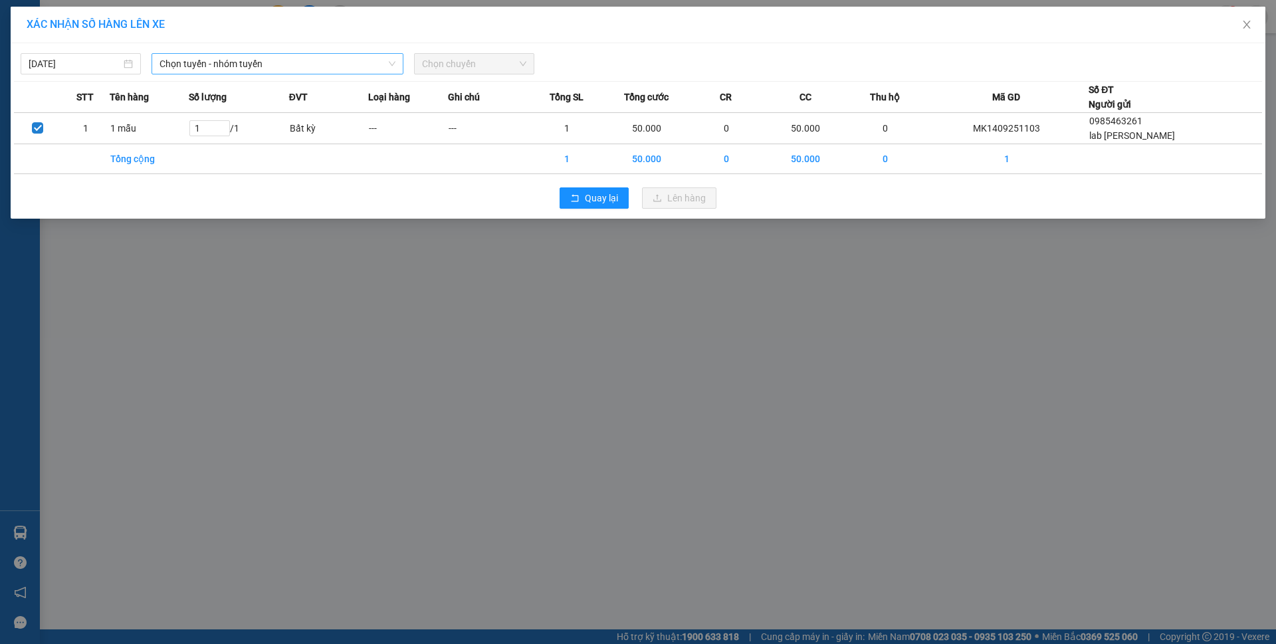
click at [244, 55] on span "Chọn tuyến - nhóm tuyến" at bounding box center [277, 64] width 236 height 20
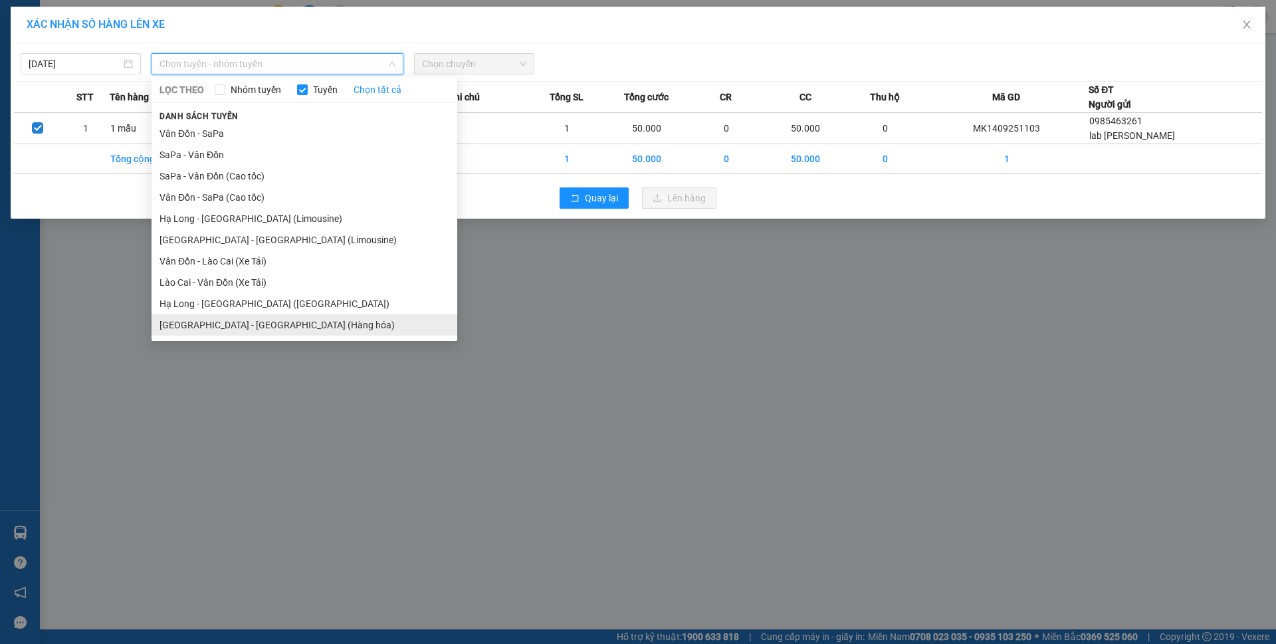
click at [261, 321] on li "Hà Nội - Hạ Long (Hàng hóa)" at bounding box center [304, 324] width 306 height 21
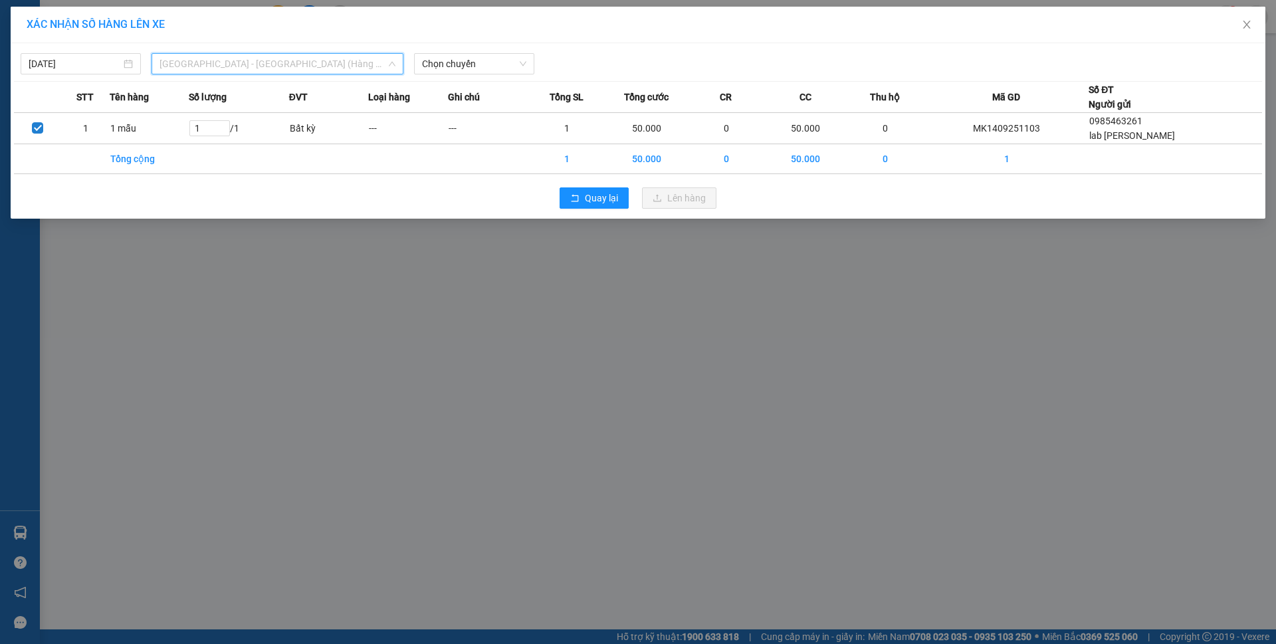
click at [272, 71] on span "Hà Nội - Hạ Long (Hàng hóa)" at bounding box center [277, 64] width 236 height 20
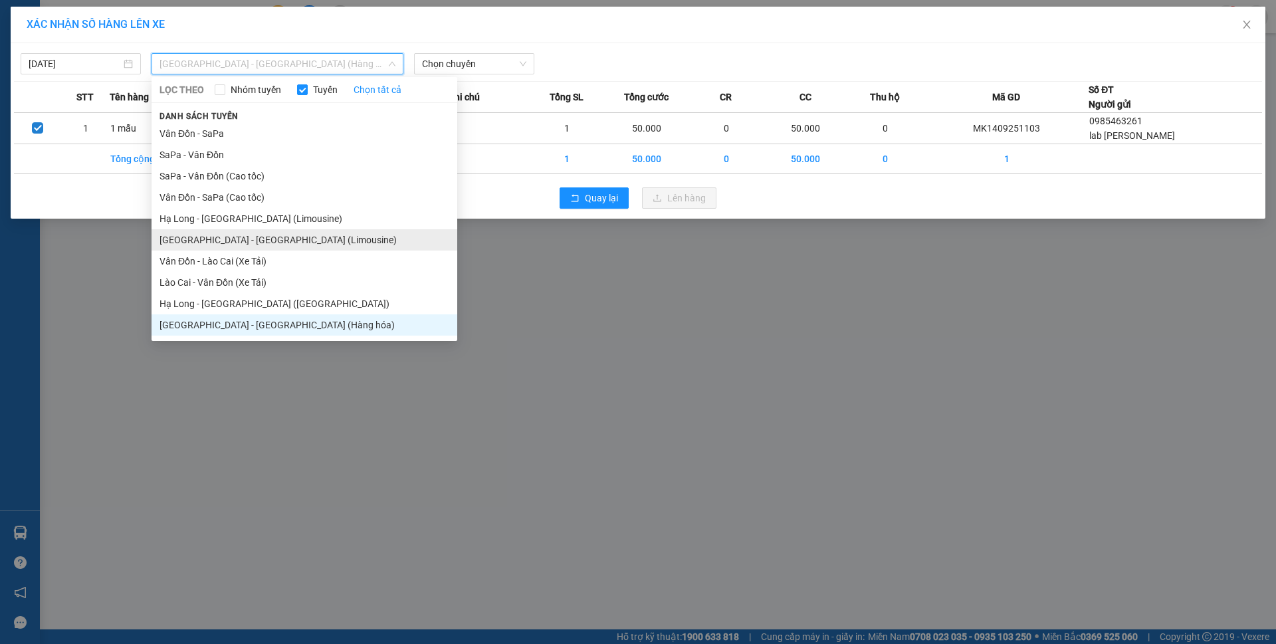
click at [271, 244] on li "Hà Nội - Hạ Long (Limousine)" at bounding box center [304, 239] width 306 height 21
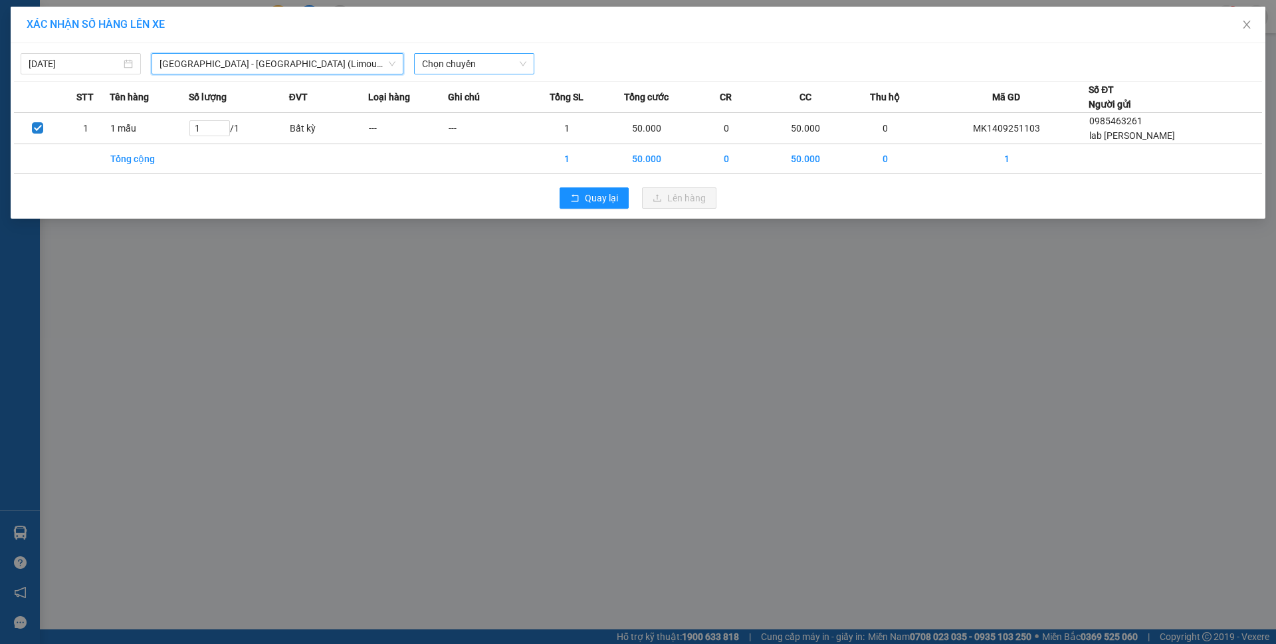
click at [482, 55] on span "Chọn chuyến" at bounding box center [474, 64] width 104 height 20
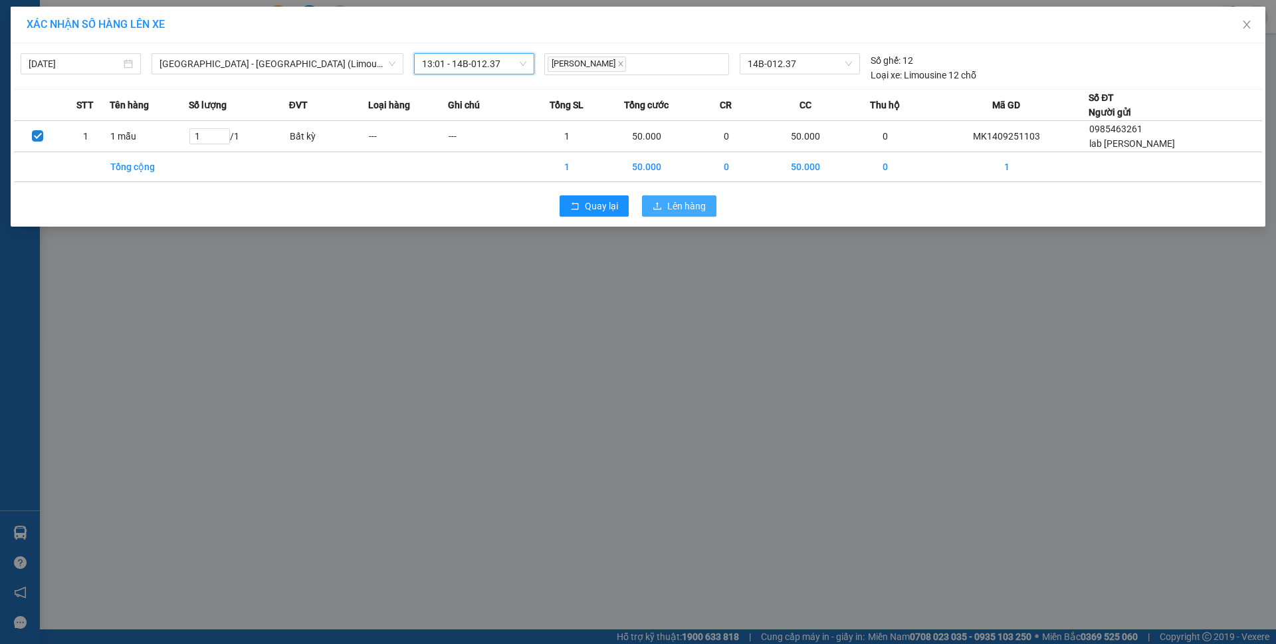
click at [682, 211] on span "Lên hàng" at bounding box center [686, 206] width 39 height 15
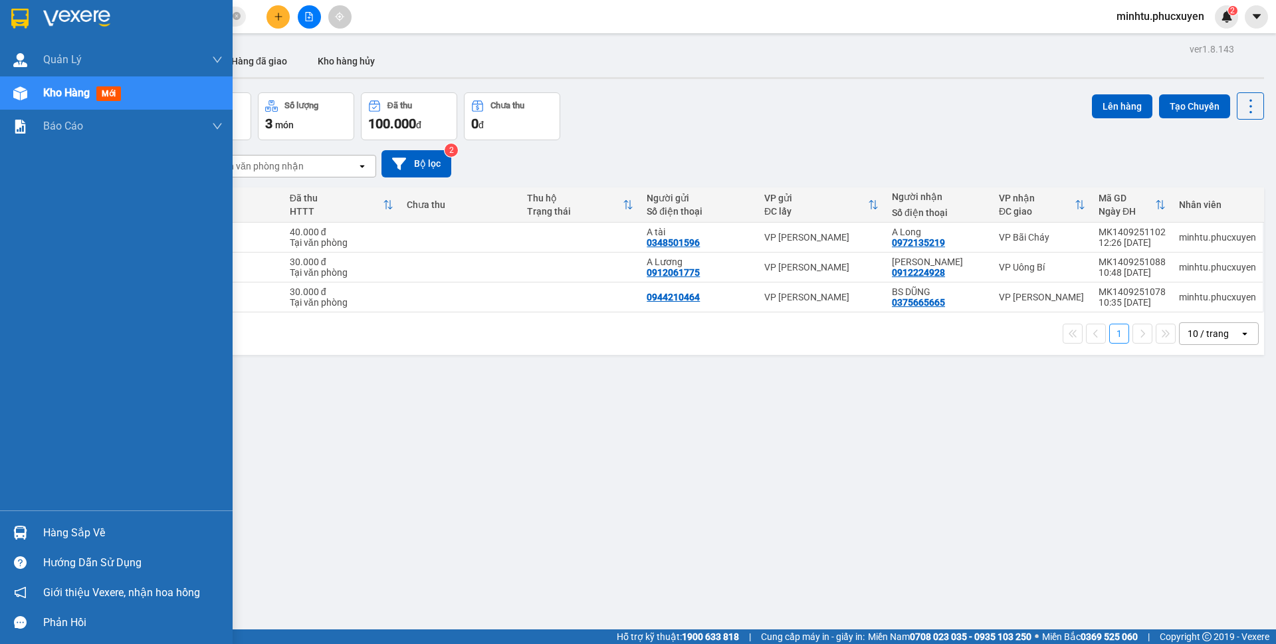
click at [31, 535] on div at bounding box center [20, 532] width 23 height 23
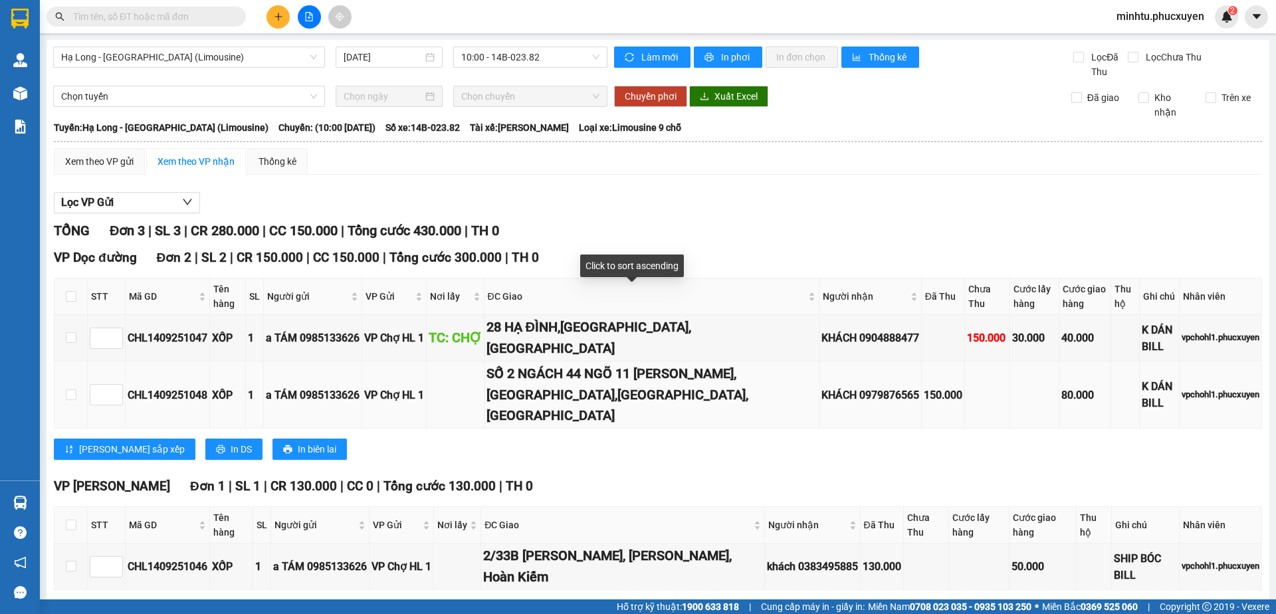
scroll to position [30, 0]
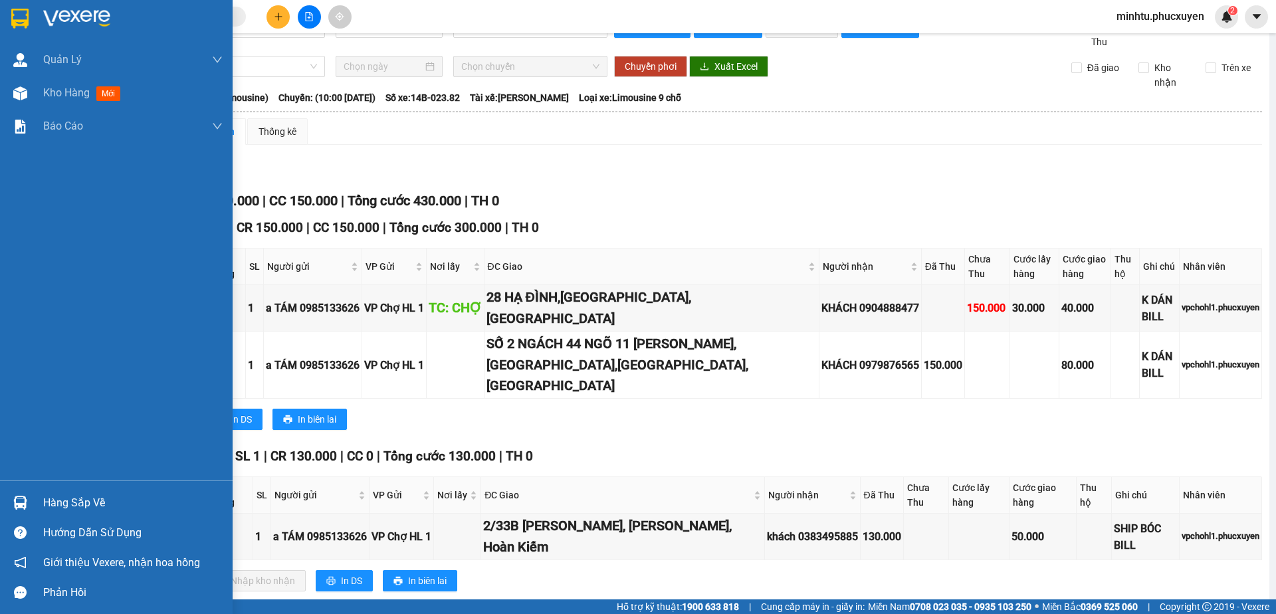
click at [35, 489] on div "Hàng sắp về" at bounding box center [116, 503] width 233 height 30
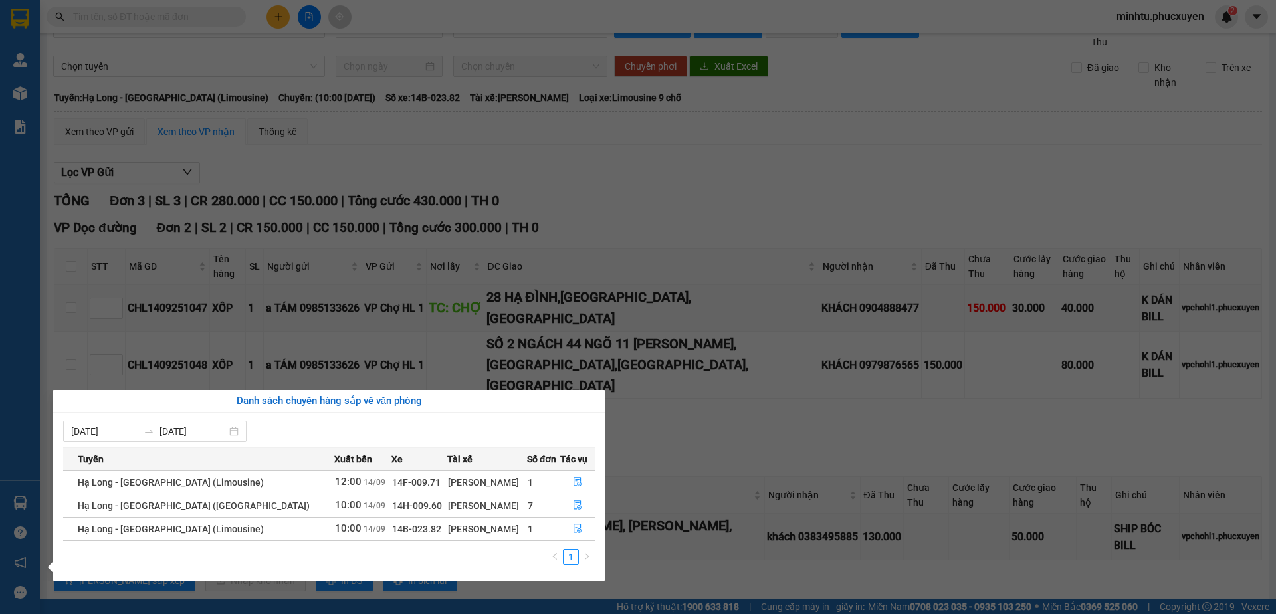
click at [801, 250] on section "Kết quả tìm kiếm ( 0 ) Bộ lọc No Data minhtu.phucxuyen 2 [PERSON_NAME] lý giao …" at bounding box center [638, 307] width 1276 height 614
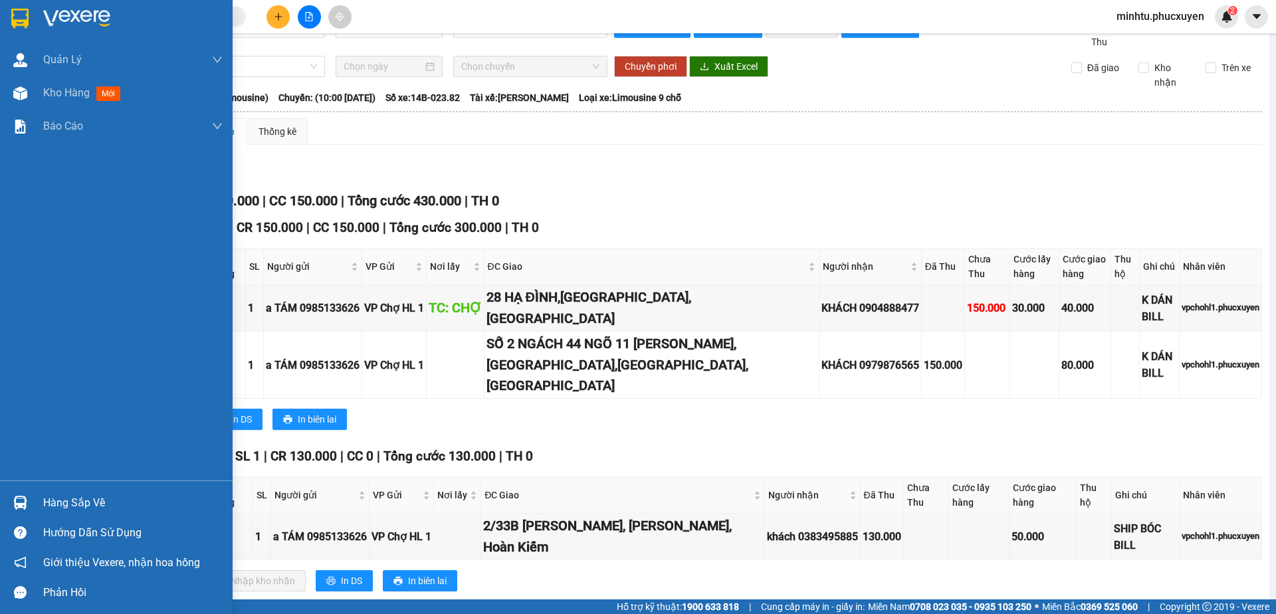
click at [18, 498] on img at bounding box center [20, 503] width 14 height 14
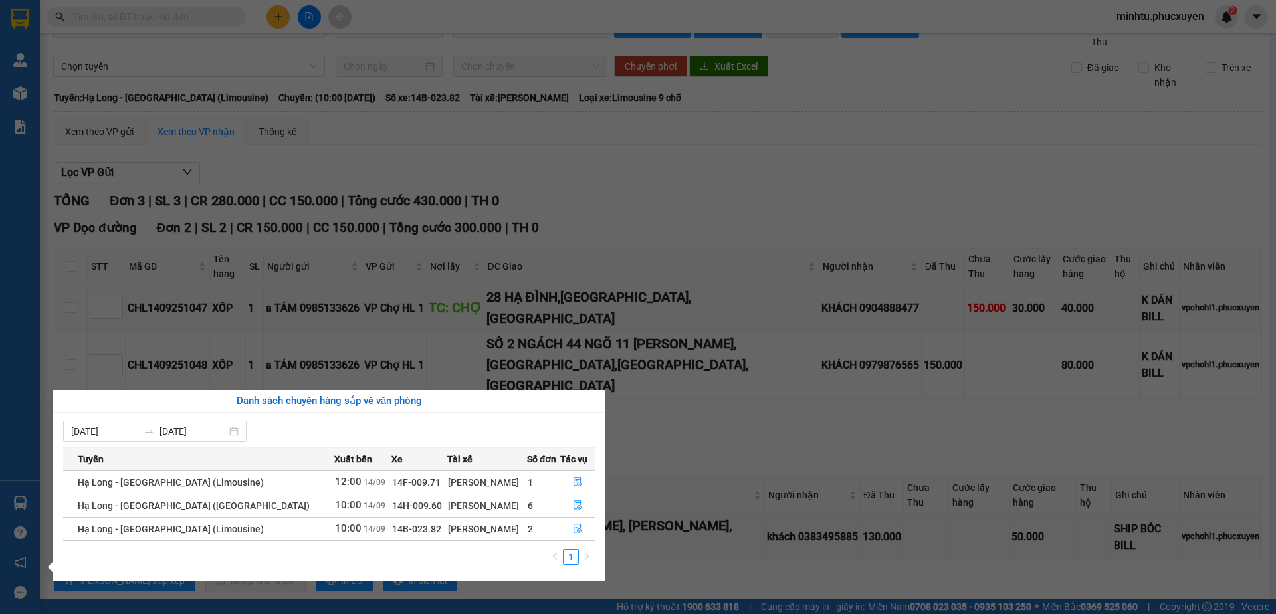
click at [497, 296] on section "Kết quả tìm kiếm ( 0 ) Bộ lọc No Data minhtu.phucxuyen 2 [PERSON_NAME] lý giao …" at bounding box center [638, 307] width 1276 height 614
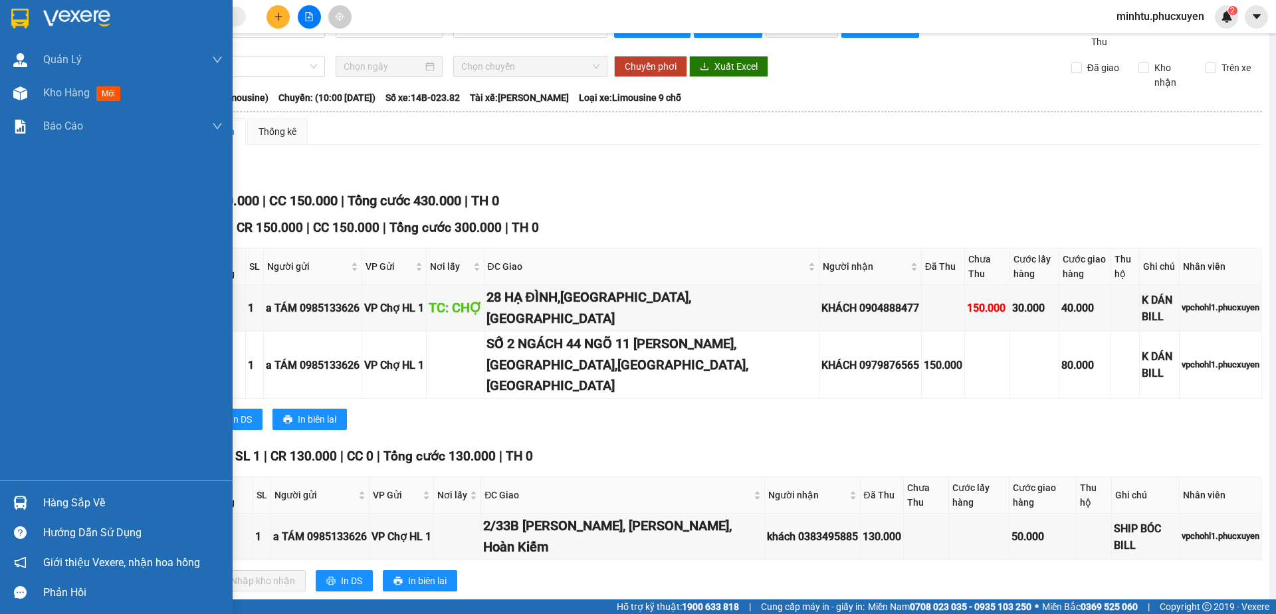
click at [21, 508] on img at bounding box center [20, 503] width 14 height 14
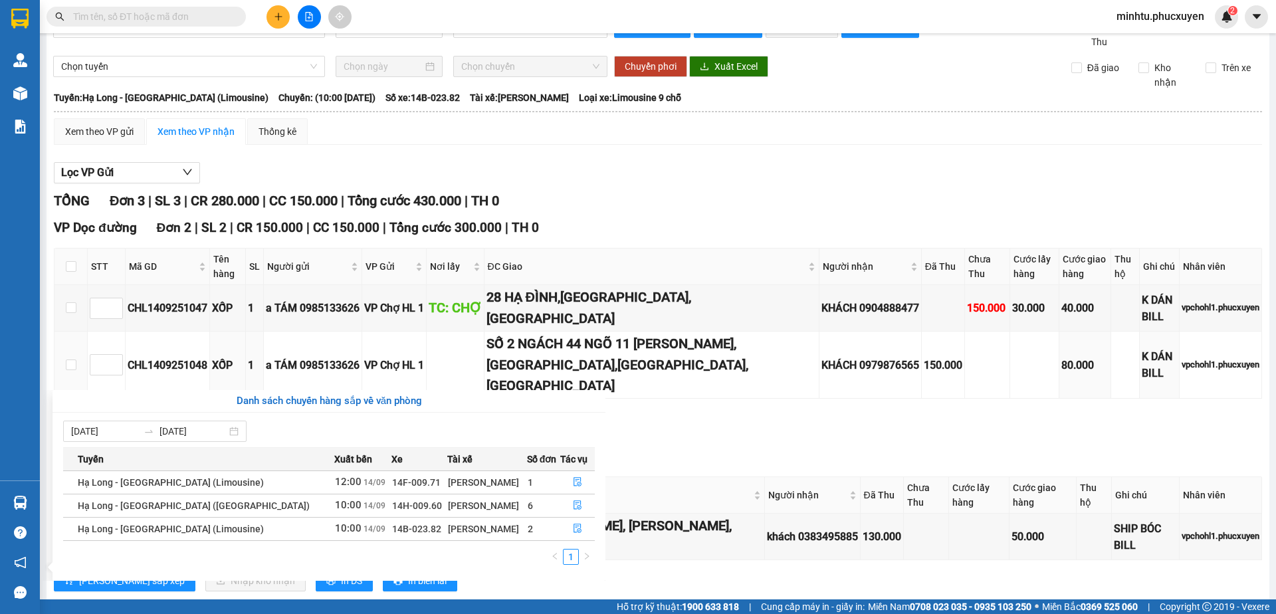
click at [646, 366] on section "Kết quả tìm kiếm ( 0 ) Bộ lọc No Data minhtu.phucxuyen 2 [PERSON_NAME] lý giao …" at bounding box center [638, 307] width 1276 height 614
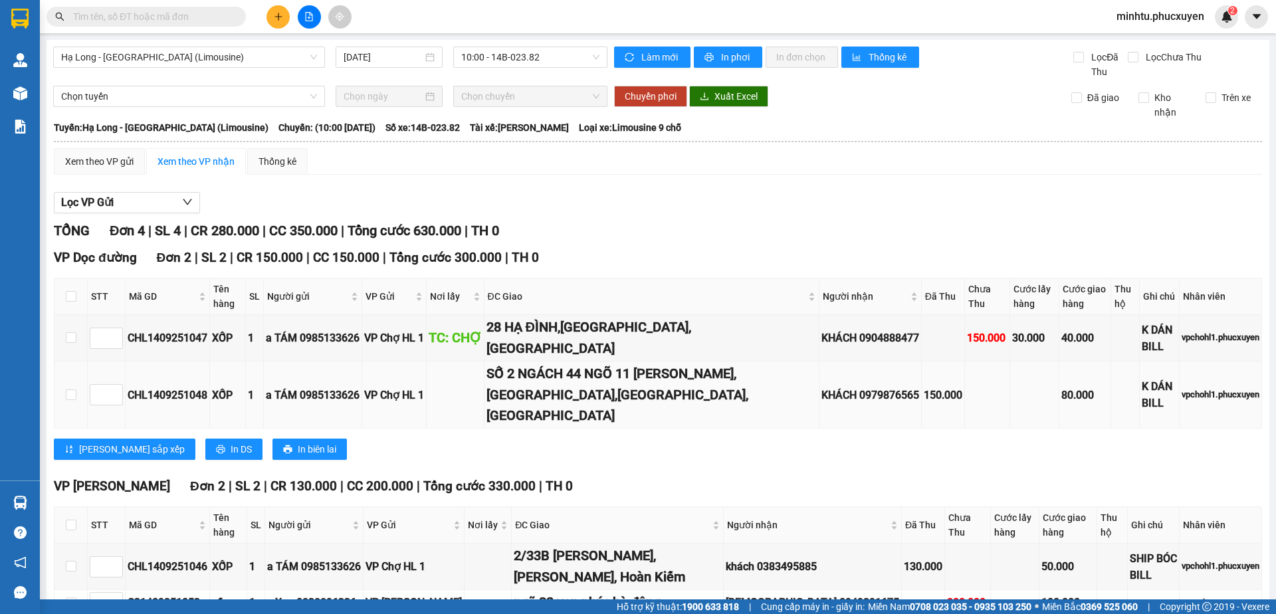
scroll to position [56, 0]
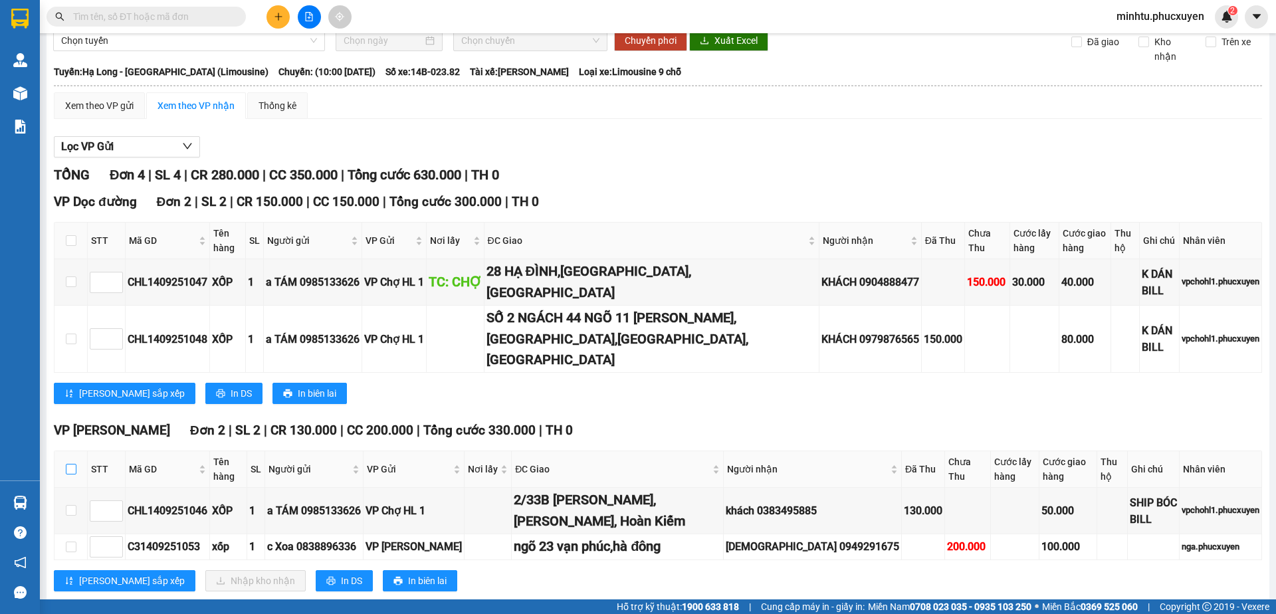
click at [68, 464] on input "checkbox" at bounding box center [71, 469] width 11 height 11
checkbox input "true"
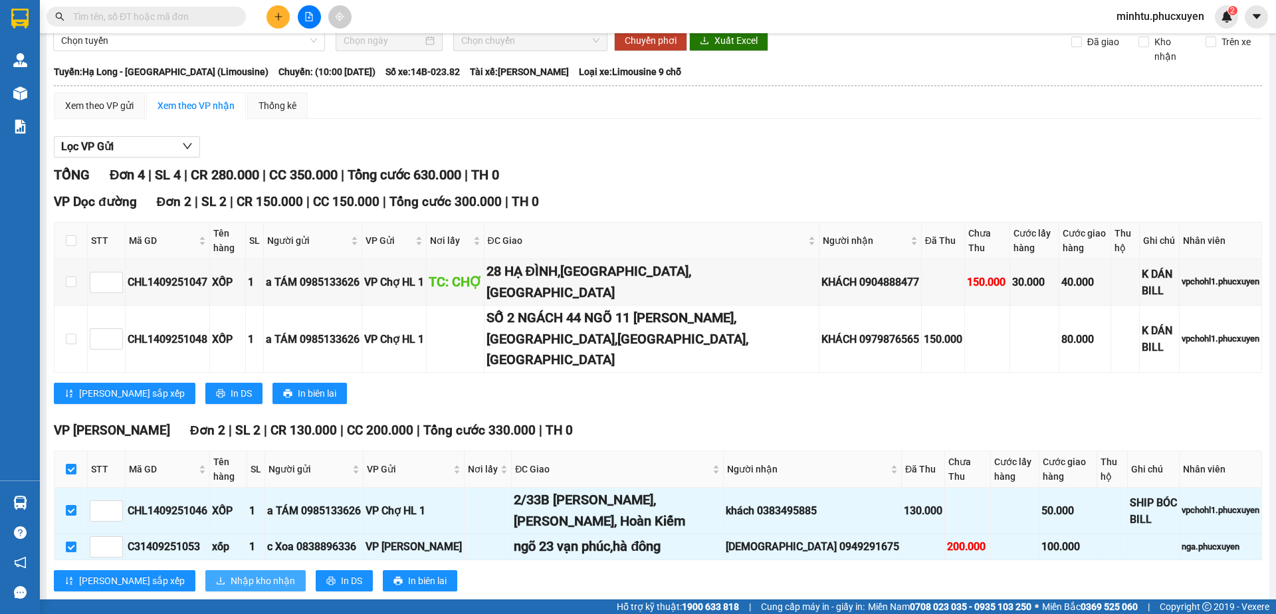
click at [231, 573] on span "Nhập kho nhận" at bounding box center [263, 580] width 64 height 15
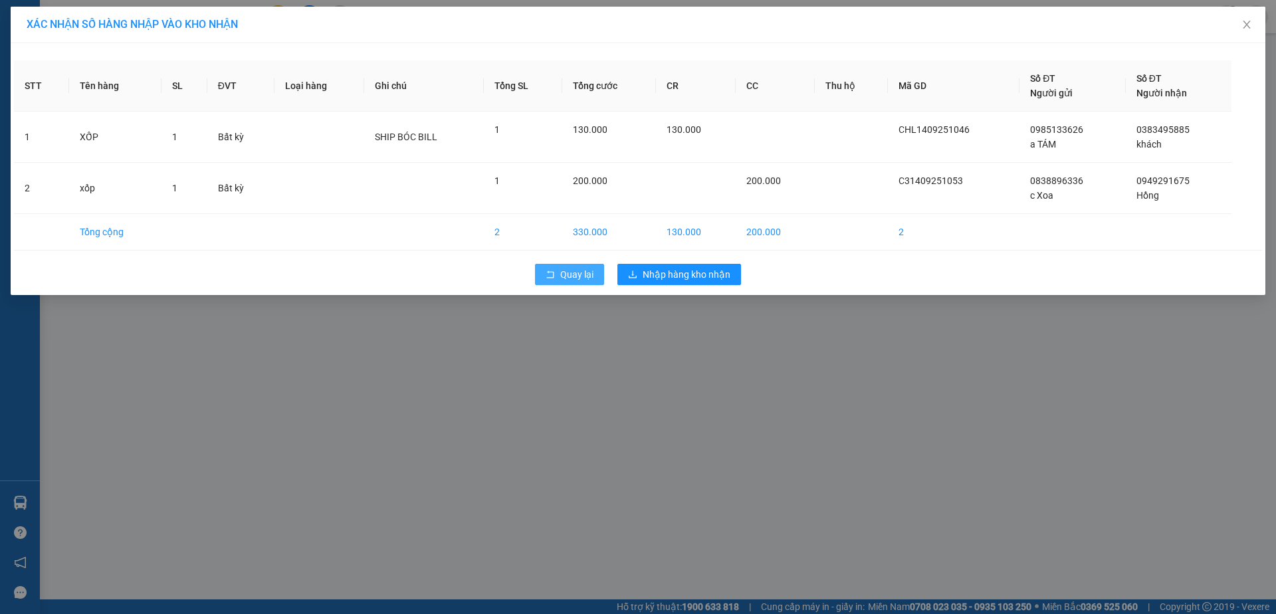
click at [589, 284] on button "Quay lại" at bounding box center [569, 274] width 69 height 21
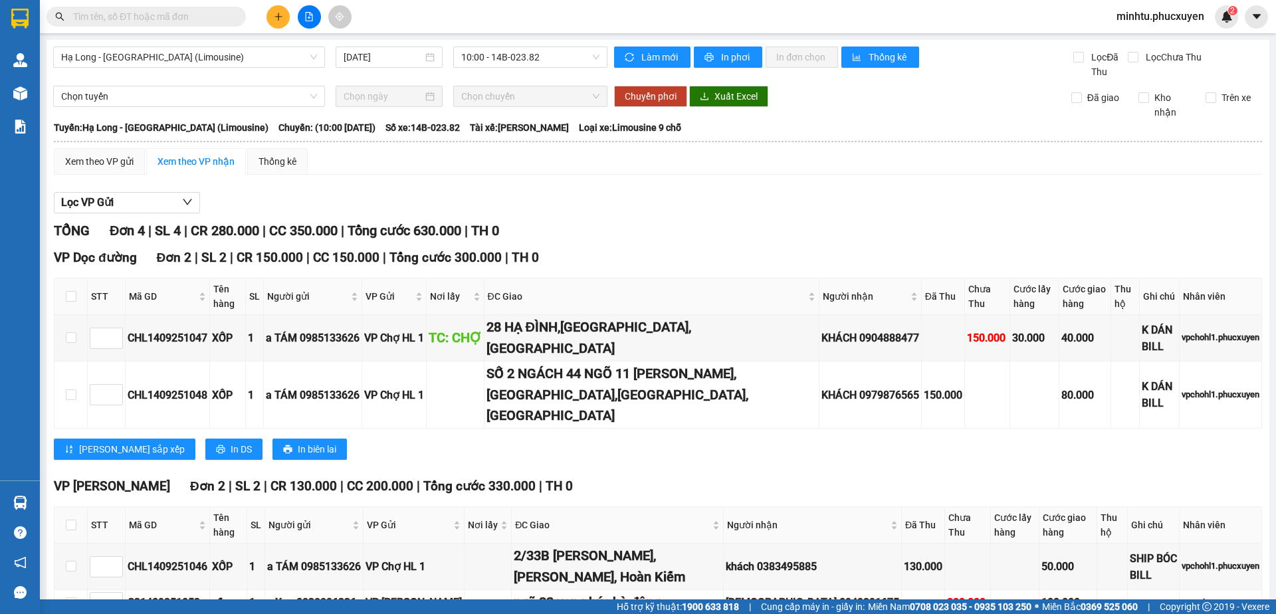
scroll to position [56, 0]
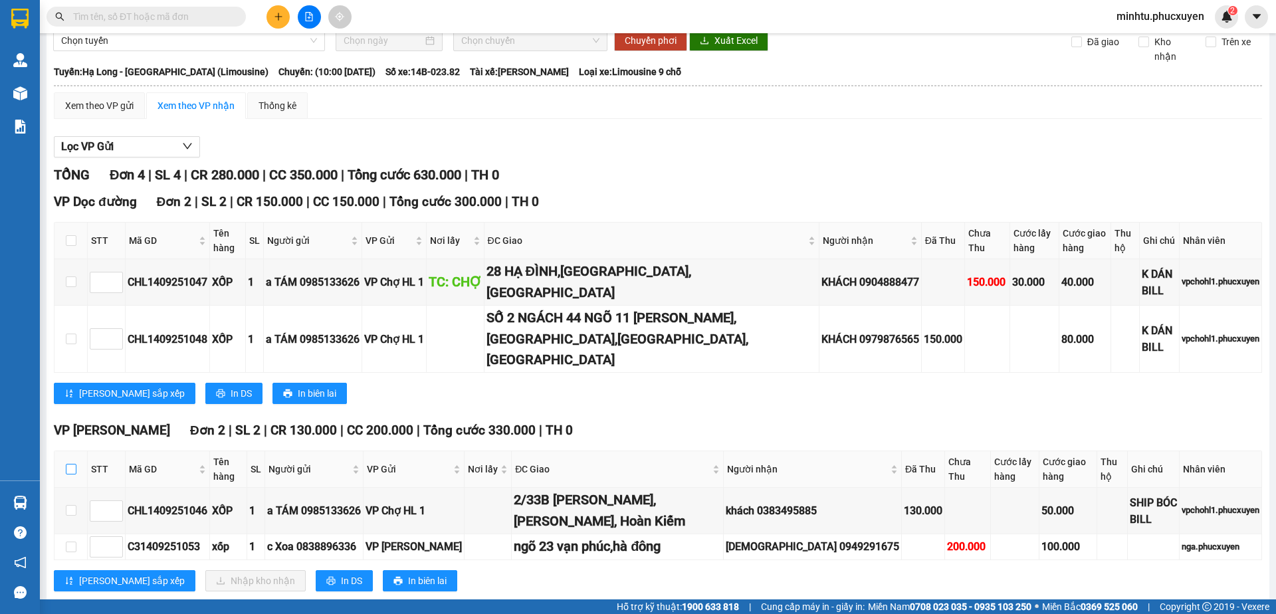
click at [70, 462] on label at bounding box center [71, 469] width 11 height 15
click at [70, 464] on input "checkbox" at bounding box center [71, 469] width 11 height 11
checkbox input "true"
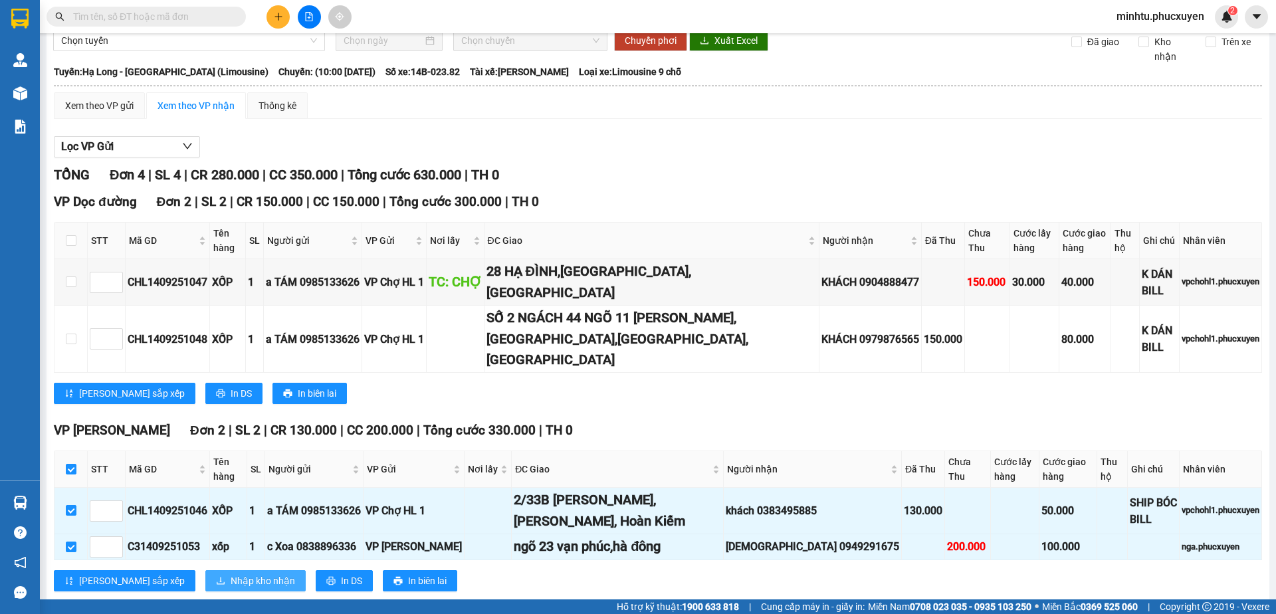
click at [231, 573] on span "Nhập kho nhận" at bounding box center [263, 580] width 64 height 15
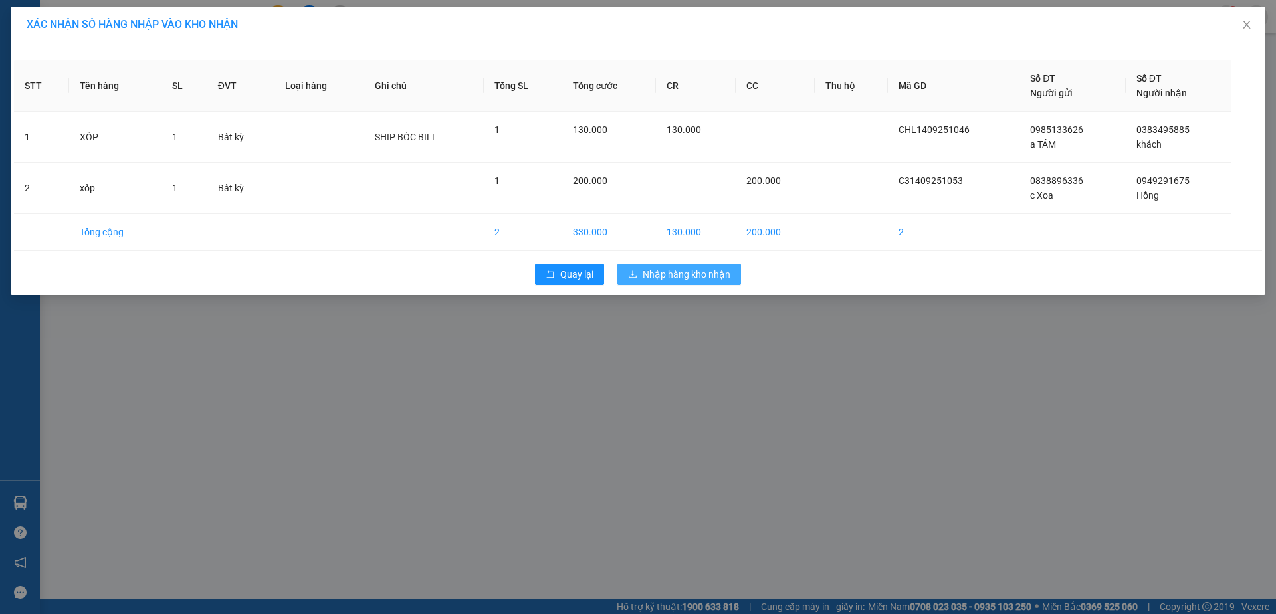
click at [705, 274] on span "Nhập hàng kho nhận" at bounding box center [686, 274] width 88 height 15
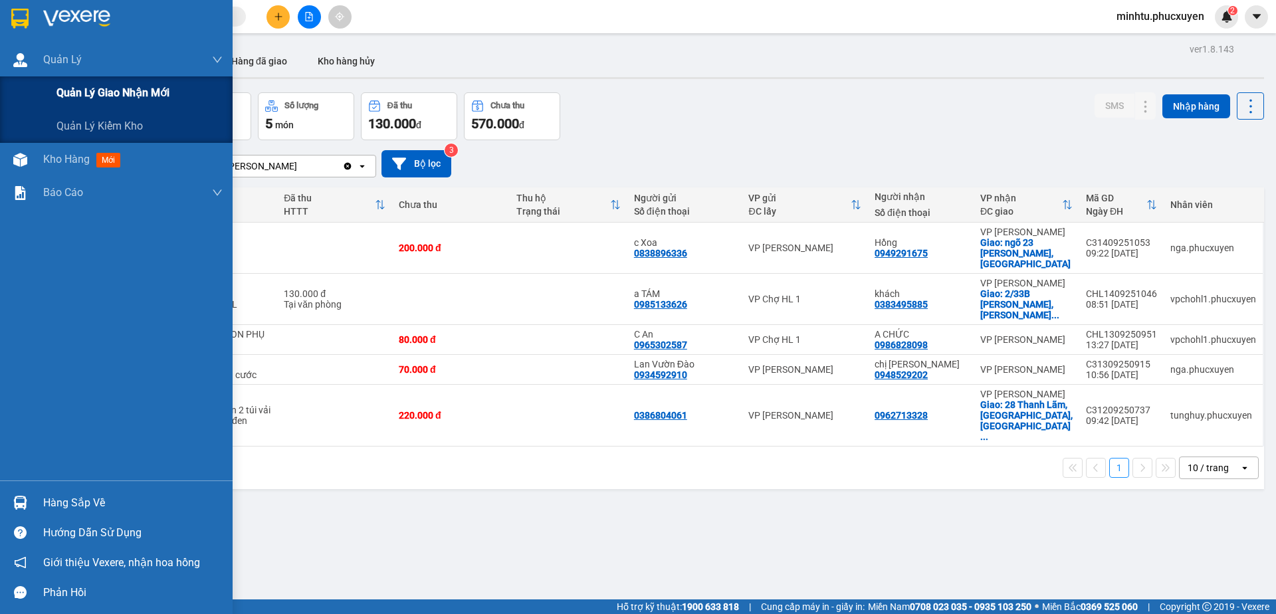
click at [32, 84] on div "Quản lý giao nhận mới" at bounding box center [116, 92] width 233 height 33
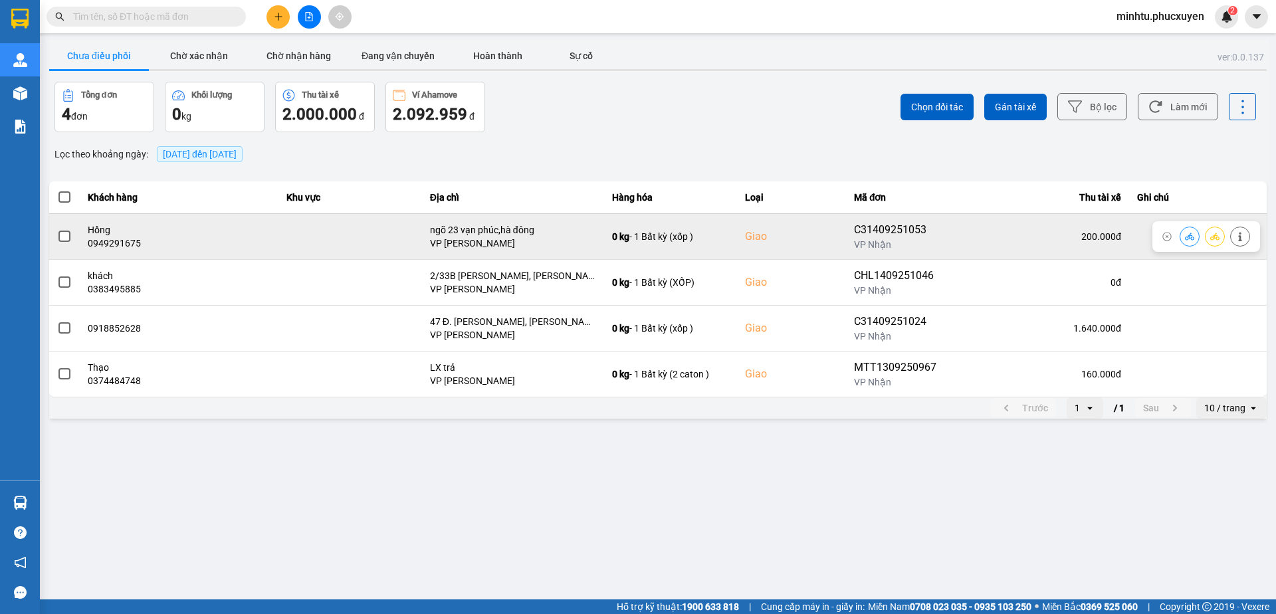
click at [1183, 236] on button at bounding box center [1189, 236] width 19 height 23
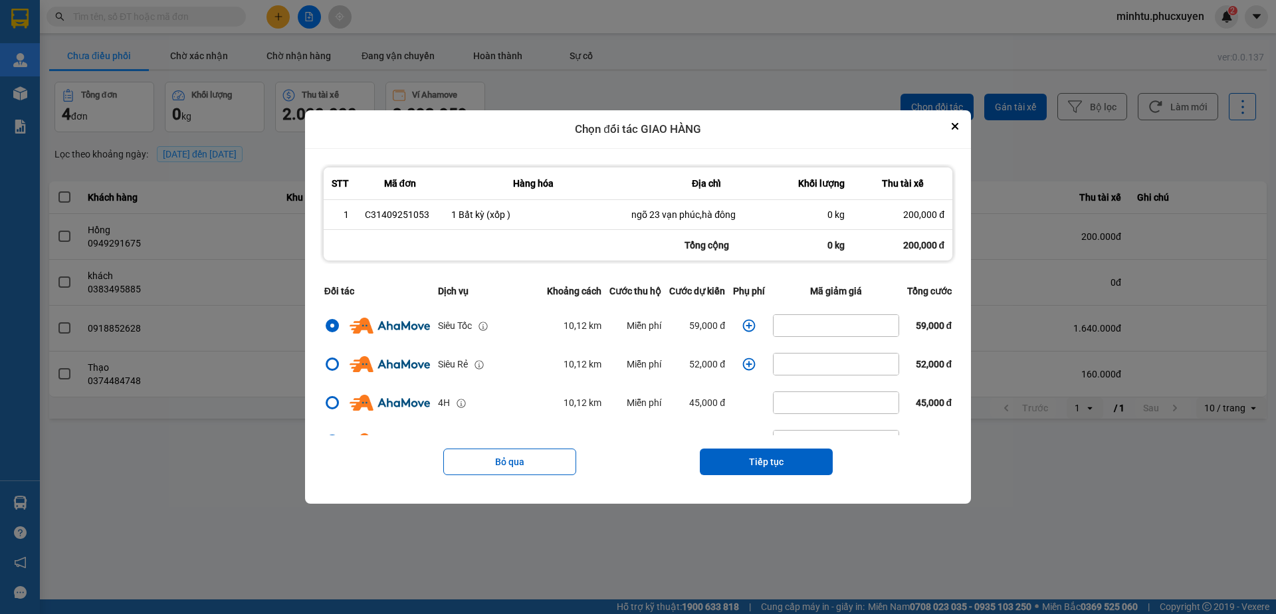
click at [744, 322] on icon "dialog" at bounding box center [748, 325] width 13 height 13
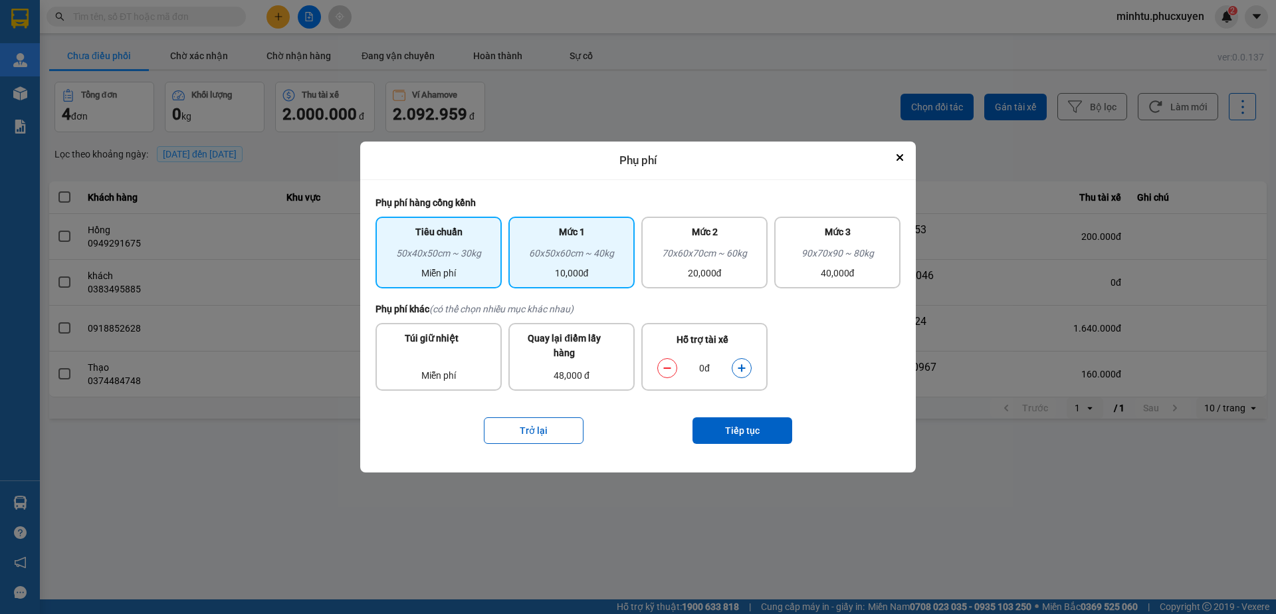
click at [586, 272] on div "10,000đ" at bounding box center [571, 273] width 110 height 15
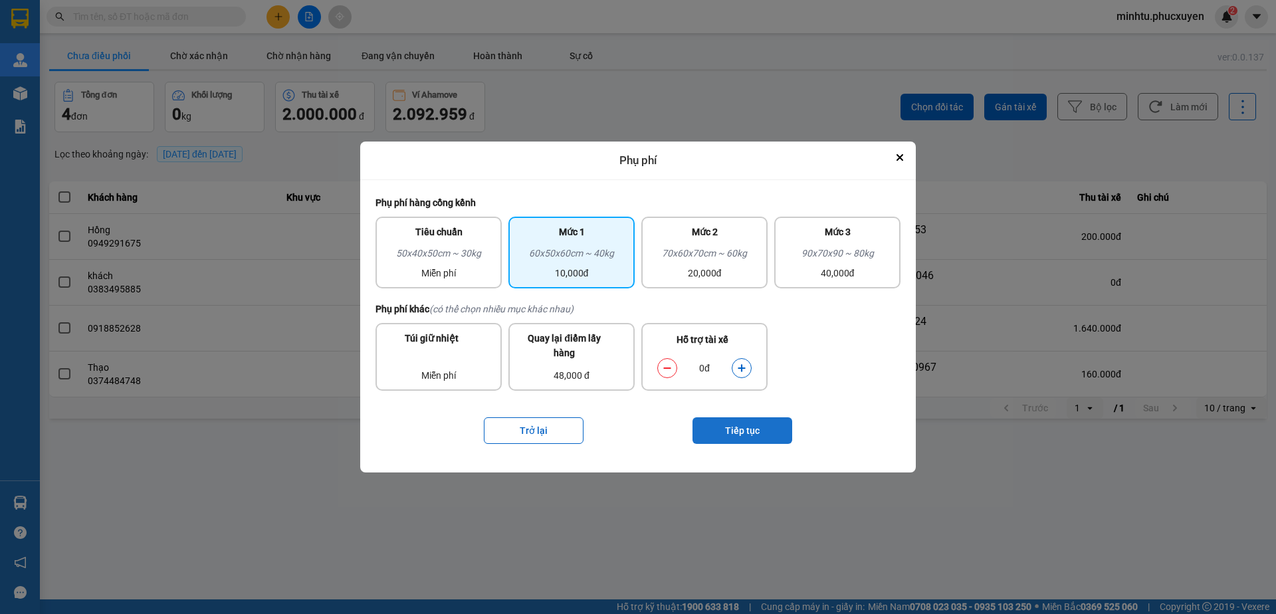
click at [747, 419] on button "Tiếp tục" at bounding box center [742, 430] width 100 height 27
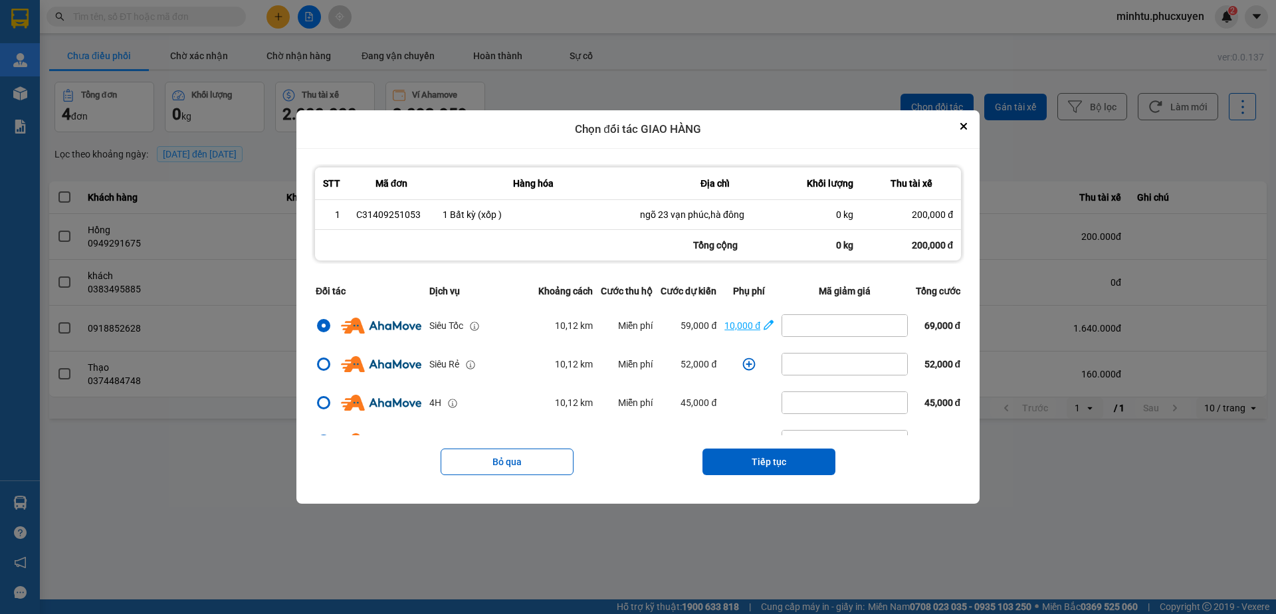
click at [763, 330] on icon "dialog" at bounding box center [768, 324] width 10 height 13
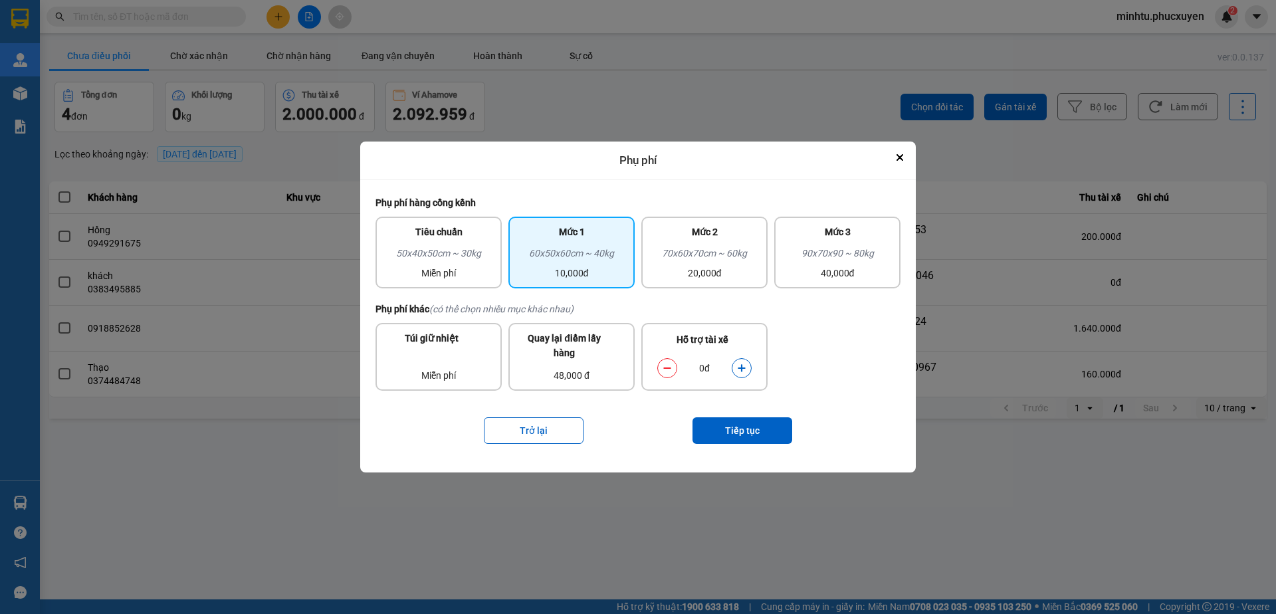
drag, startPoint x: 744, startPoint y: 364, endPoint x: 745, endPoint y: 388, distance: 24.0
click at [743, 365] on icon "dialog" at bounding box center [741, 367] width 9 height 9
click at [737, 434] on button "Tiếp tục" at bounding box center [742, 430] width 100 height 27
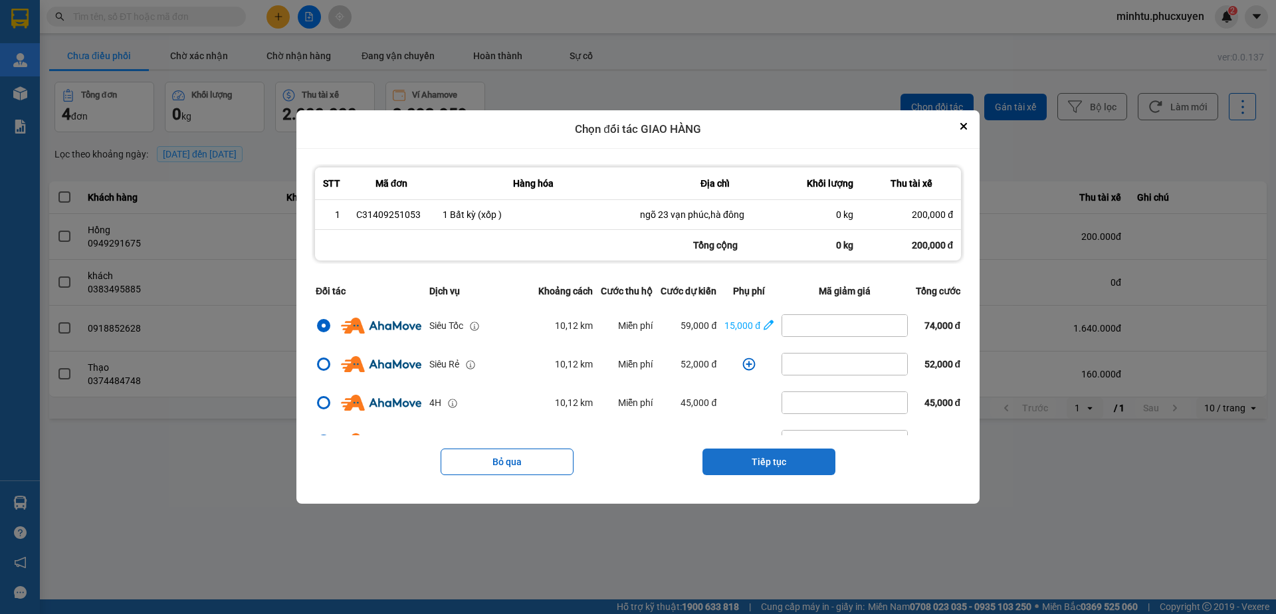
click at [737, 459] on button "Tiếp tục" at bounding box center [768, 461] width 133 height 27
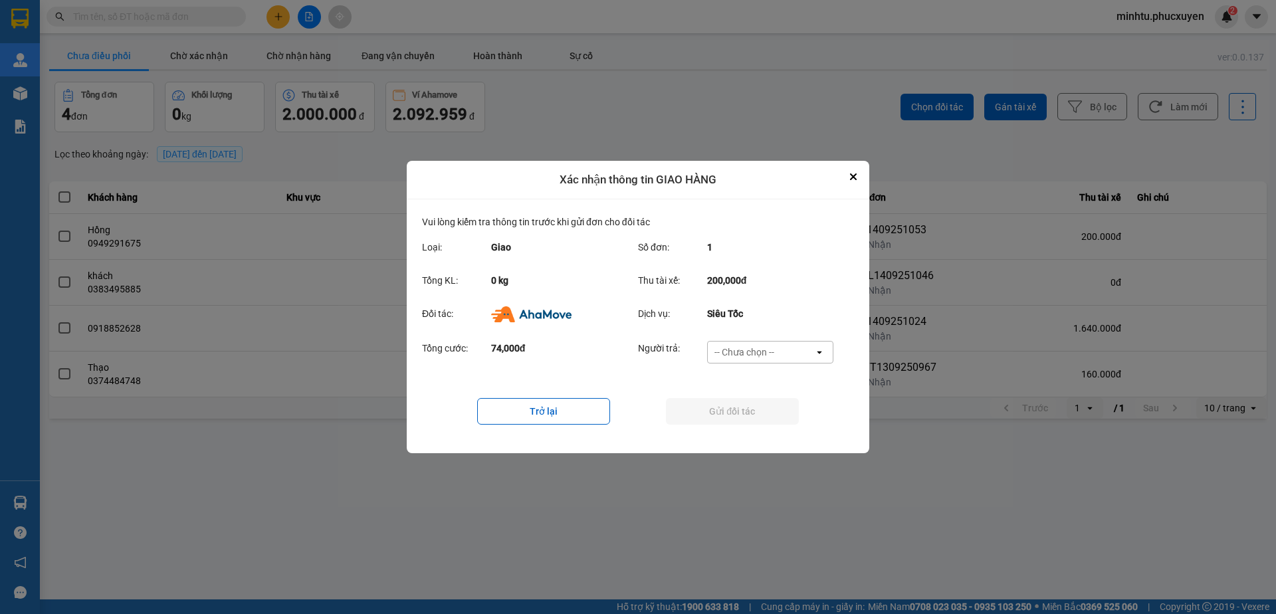
click at [759, 353] on div "-- Chưa chọn --" at bounding box center [744, 351] width 60 height 13
click at [753, 429] on span "Ví Ahamove" at bounding box center [744, 428] width 54 height 13
click at [753, 417] on button "Gửi đối tác" at bounding box center [732, 411] width 133 height 27
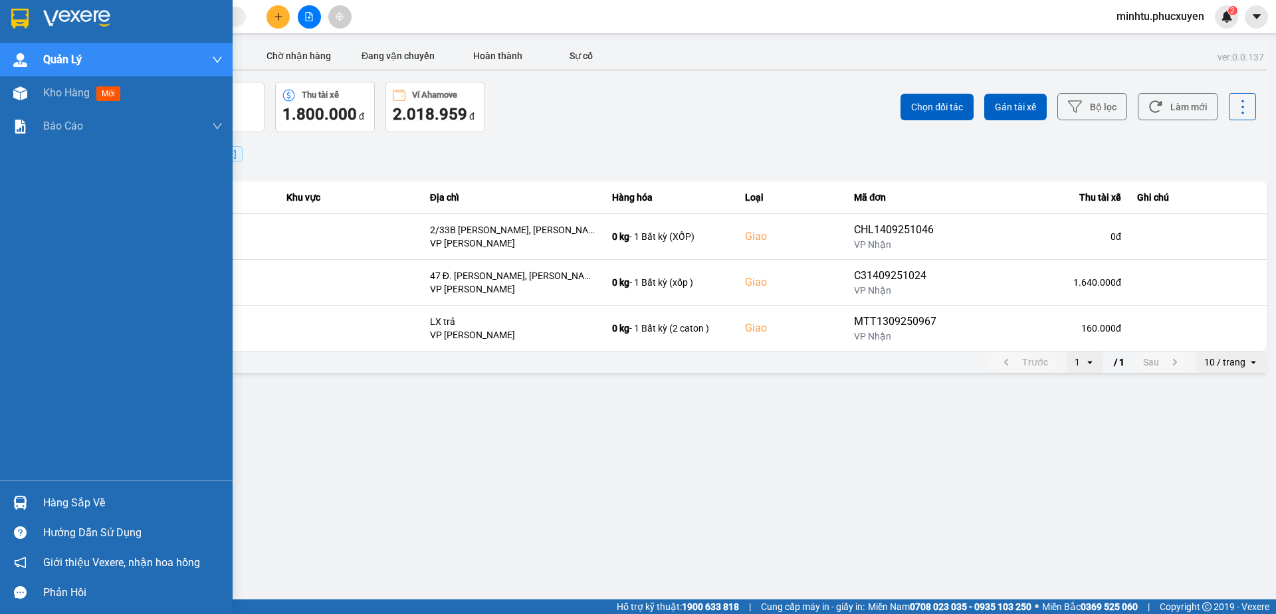
click at [3, 497] on div "Hàng sắp về" at bounding box center [116, 503] width 233 height 30
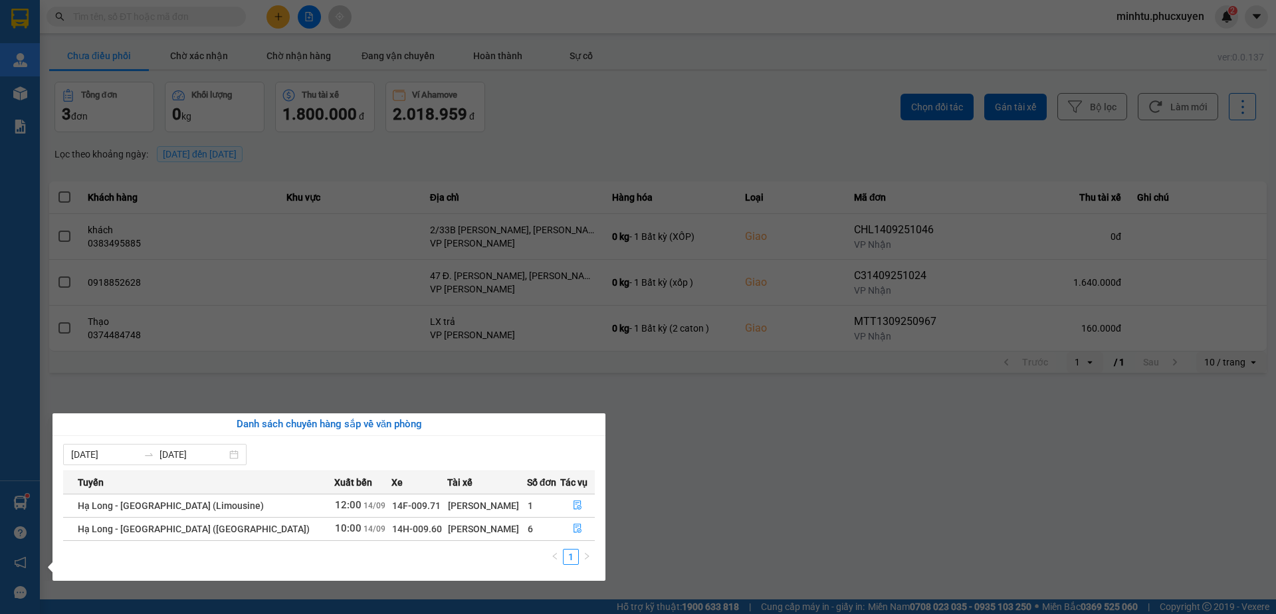
click at [212, 363] on section "Kết quả tìm kiếm ( 0 ) Bộ lọc No Data minhtu.phucxuyen 2 [PERSON_NAME] lý giao …" at bounding box center [638, 307] width 1276 height 614
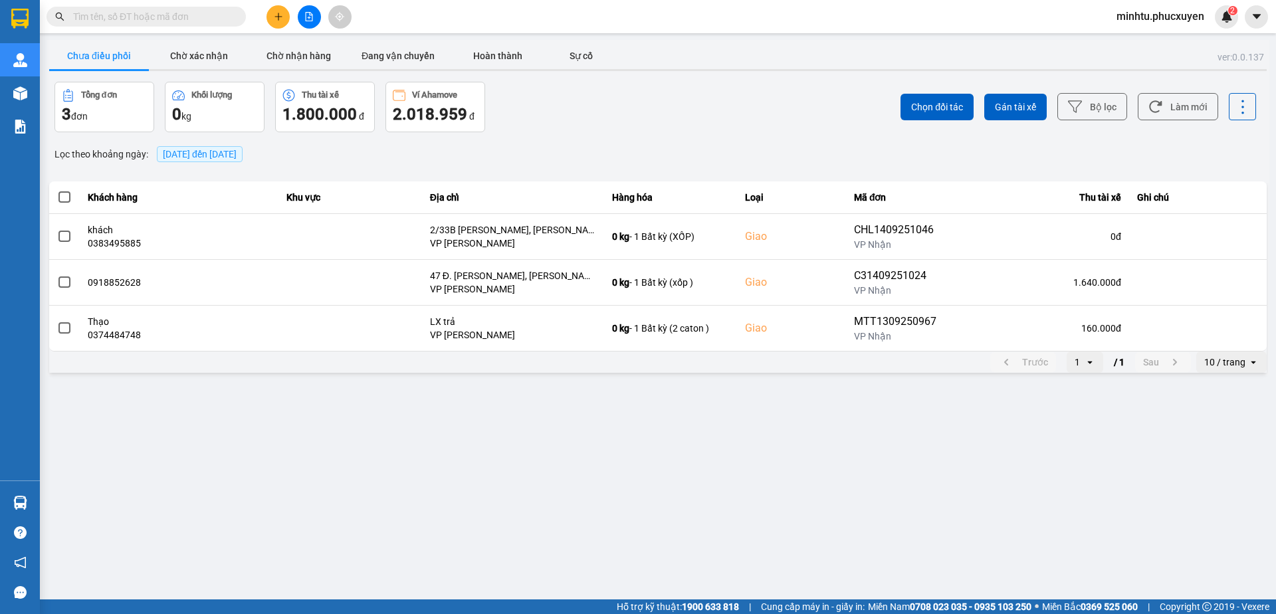
click at [41, 495] on main "ver: 0.0.137 Chưa điều phối Chờ xác nhận Chờ nhận hàng Đang vận chuyển Hoàn thà…" at bounding box center [638, 299] width 1276 height 599
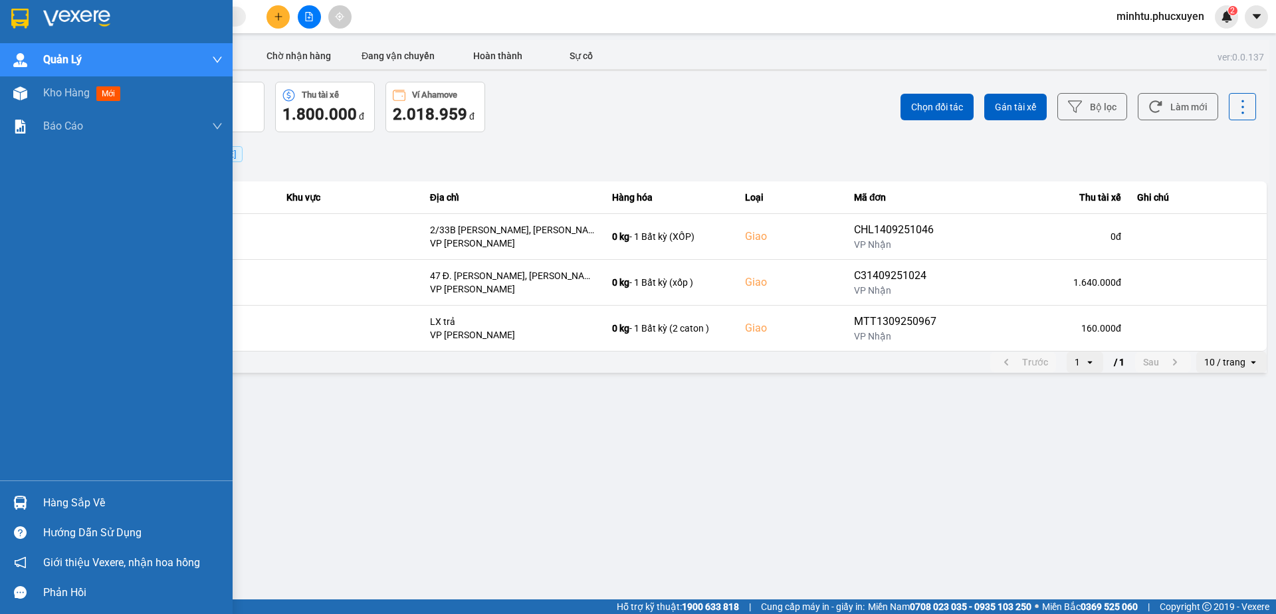
click at [35, 497] on div "Hàng sắp về" at bounding box center [116, 503] width 233 height 30
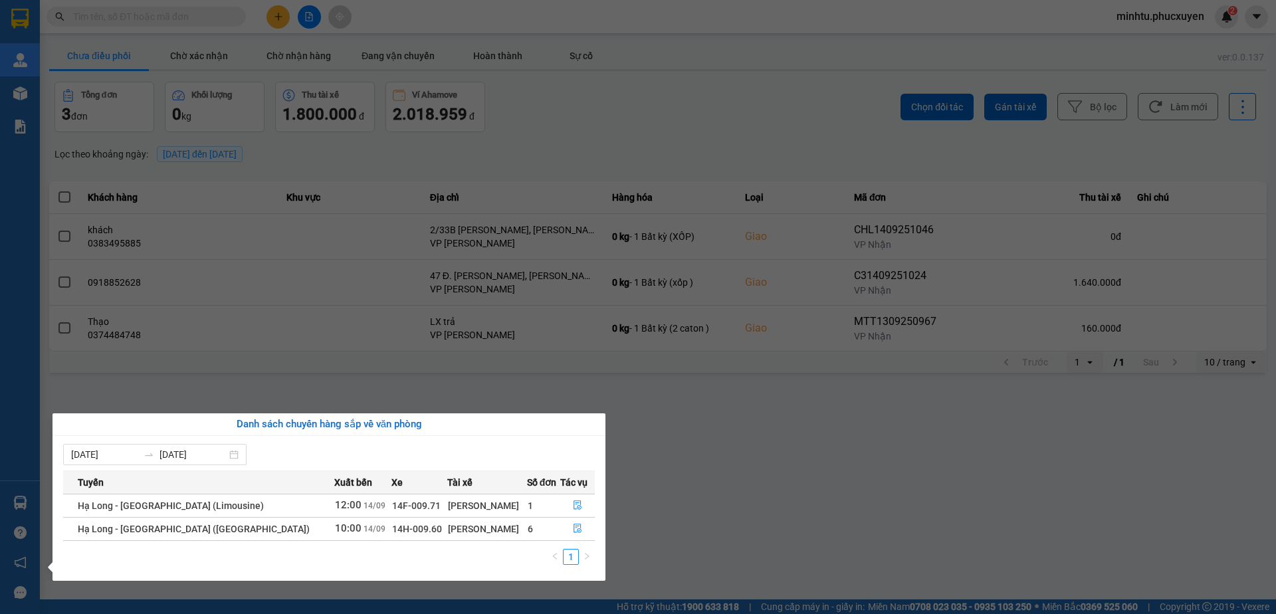
click at [345, 390] on section "Kết quả tìm kiếm ( 0 ) Bộ lọc No Data minhtu.phucxuyen 2 [PERSON_NAME] lý giao …" at bounding box center [638, 307] width 1276 height 614
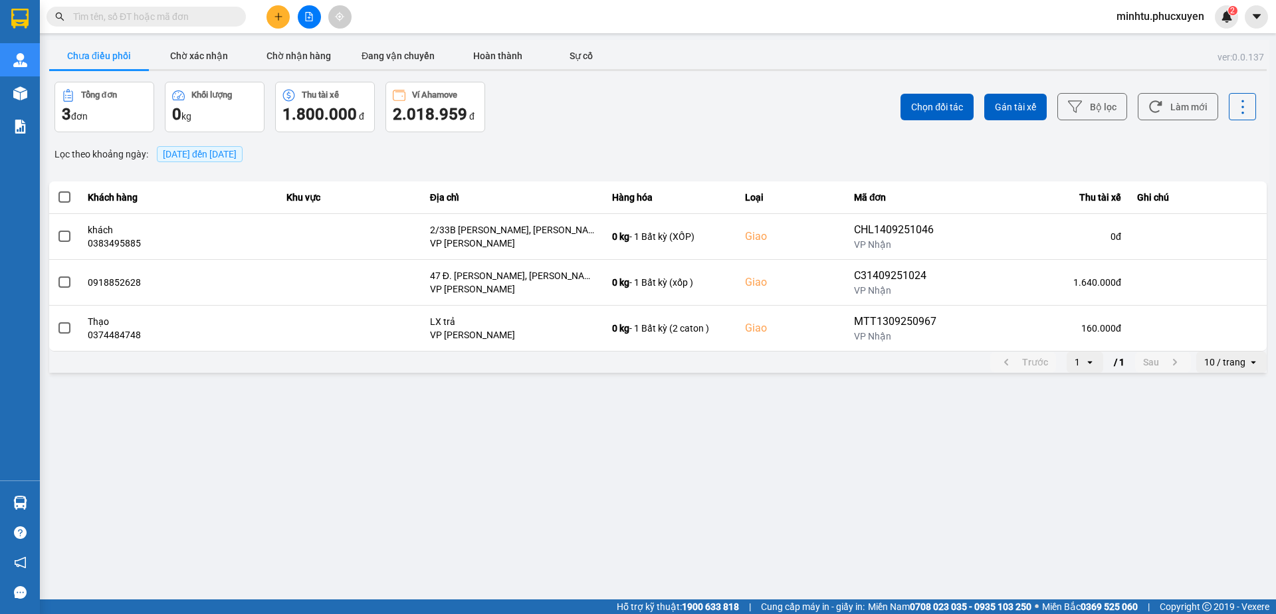
click at [33, 502] on div "Hàng sắp về" at bounding box center [20, 503] width 40 height 30
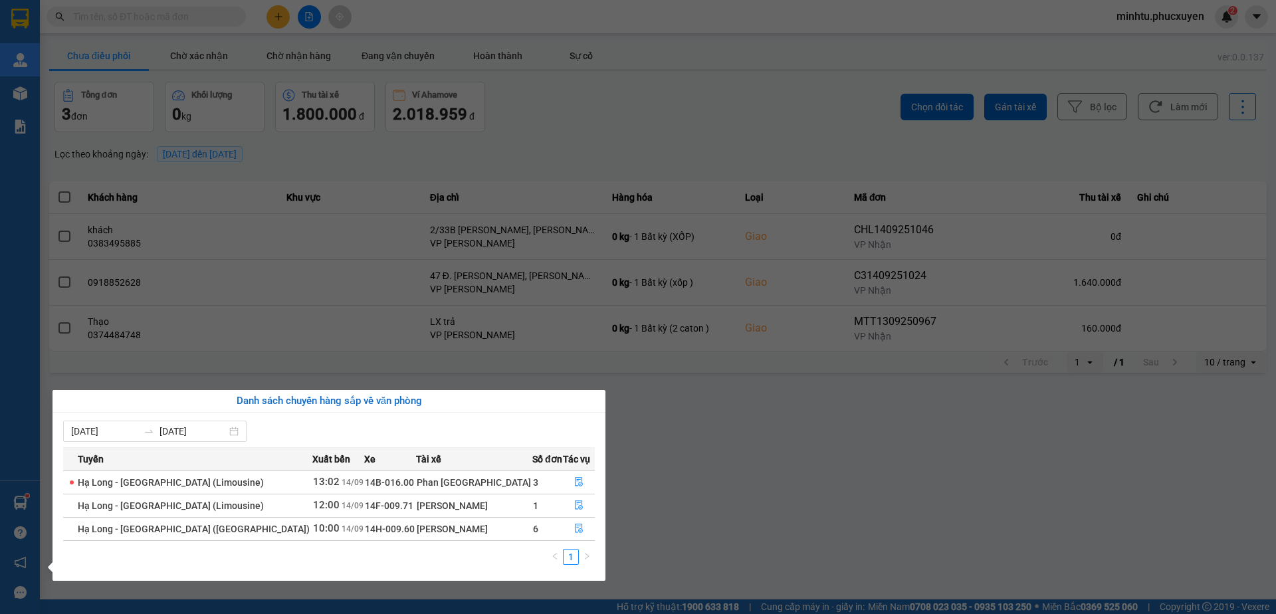
click at [329, 118] on section "Kết quả tìm kiếm ( 0 ) Bộ lọc No Data minhtu.phucxuyen 2 [PERSON_NAME] lý giao …" at bounding box center [638, 307] width 1276 height 614
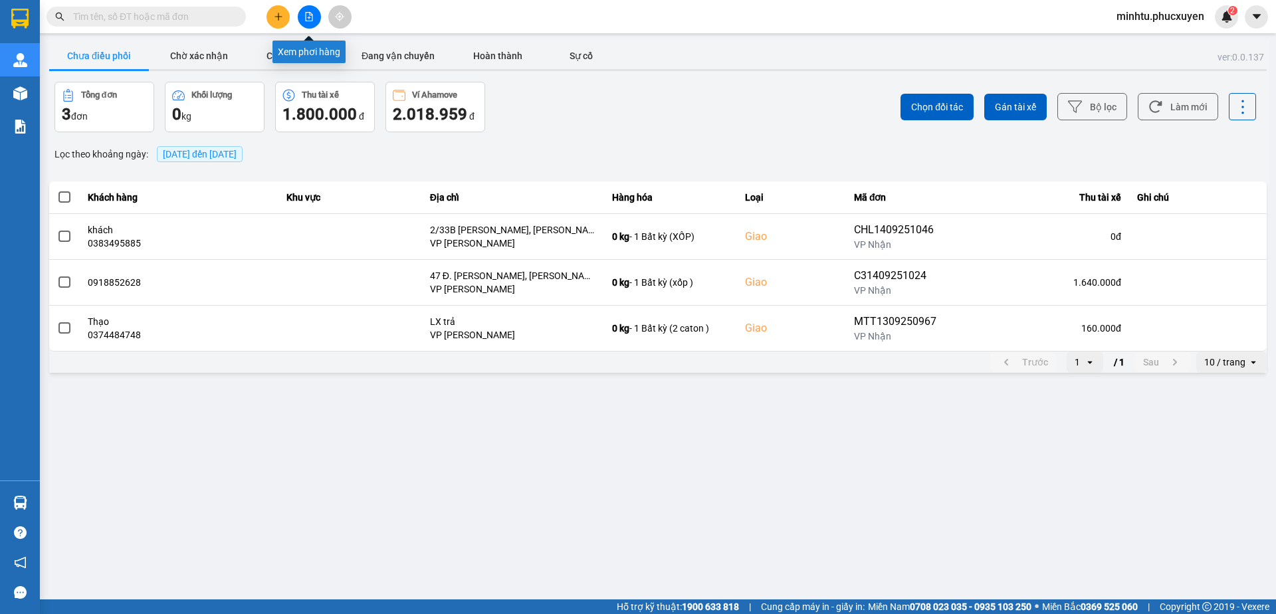
click at [310, 15] on icon "file-add" at bounding box center [309, 16] width 7 height 9
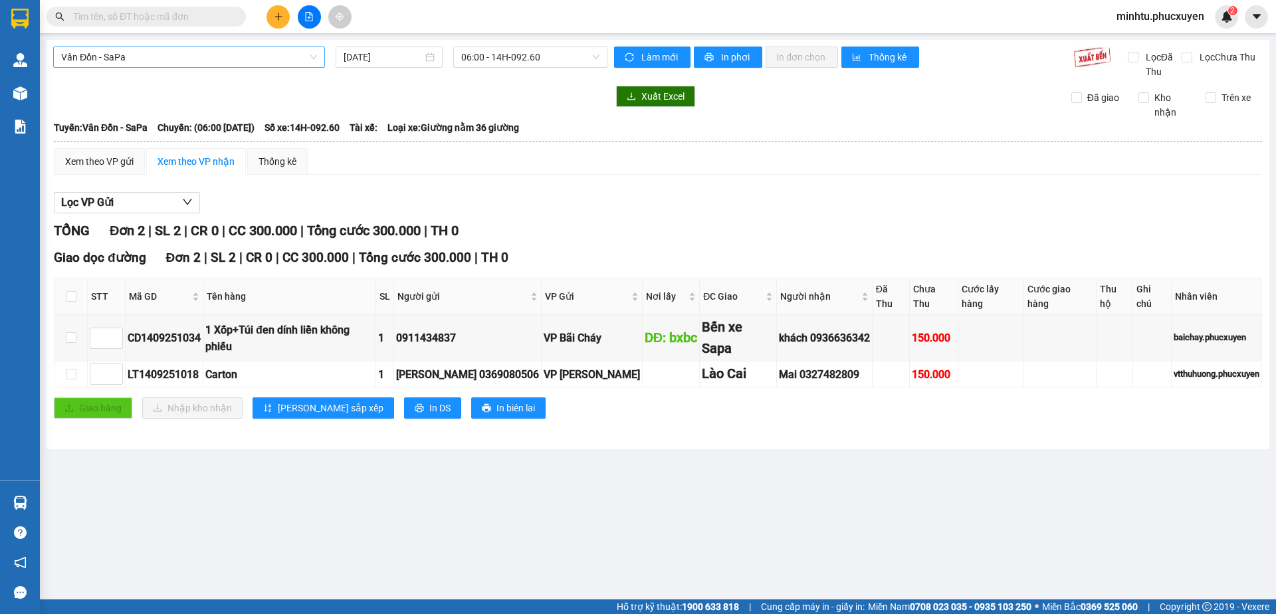
click at [298, 54] on span "Vân Đồn - SaPa" at bounding box center [189, 57] width 256 height 20
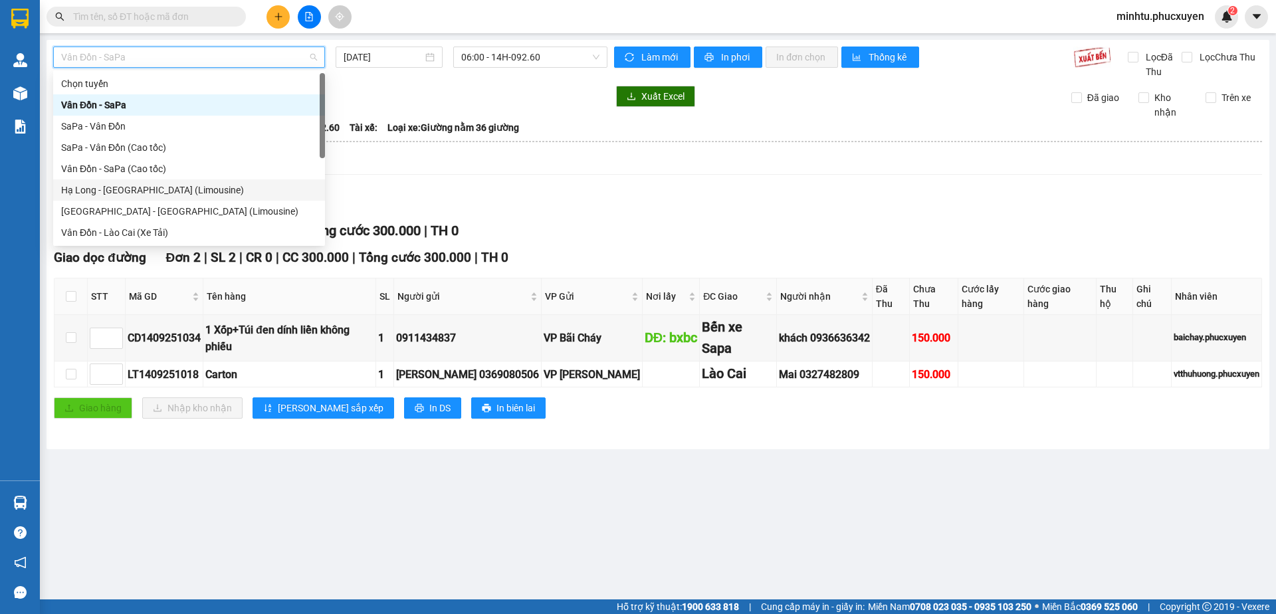
scroll to position [64, 0]
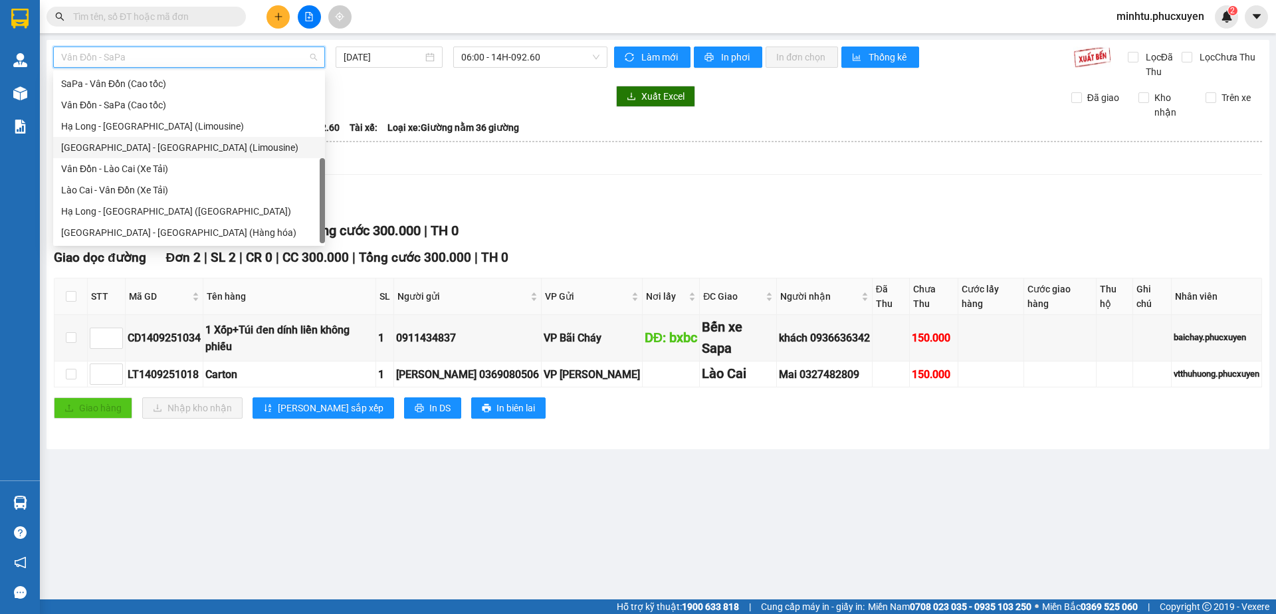
drag, startPoint x: 219, startPoint y: 147, endPoint x: 512, endPoint y: 100, distance: 296.7
click at [221, 146] on div "[GEOGRAPHIC_DATA] - [GEOGRAPHIC_DATA] (Limousine)" at bounding box center [189, 147] width 256 height 15
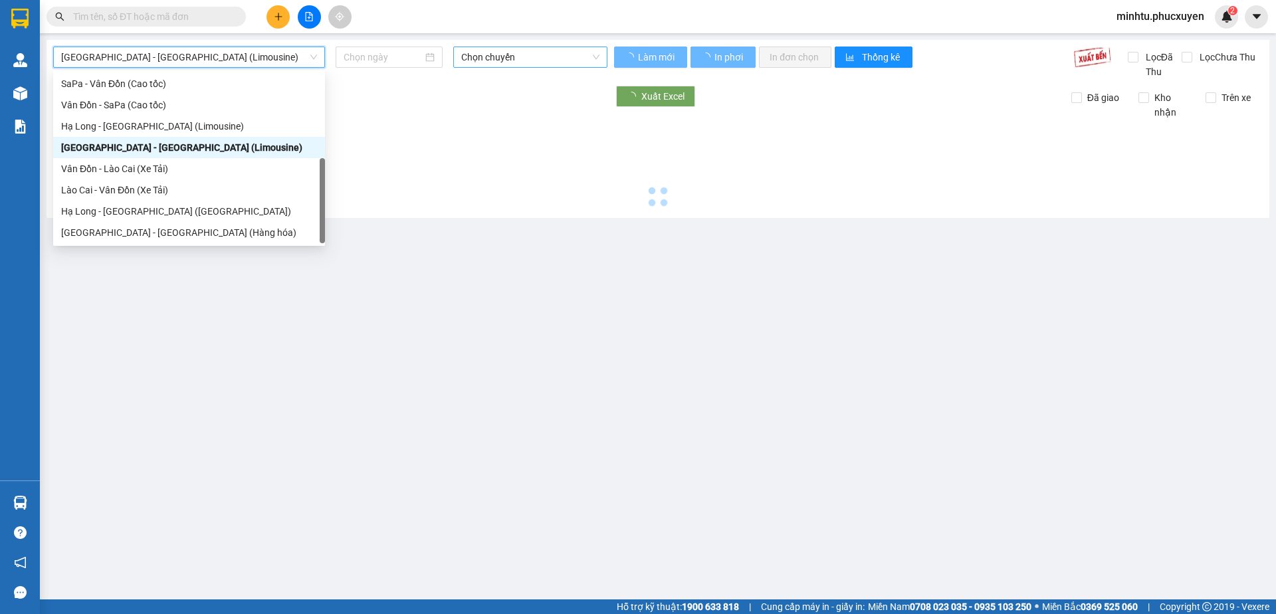
type input "[DATE]"
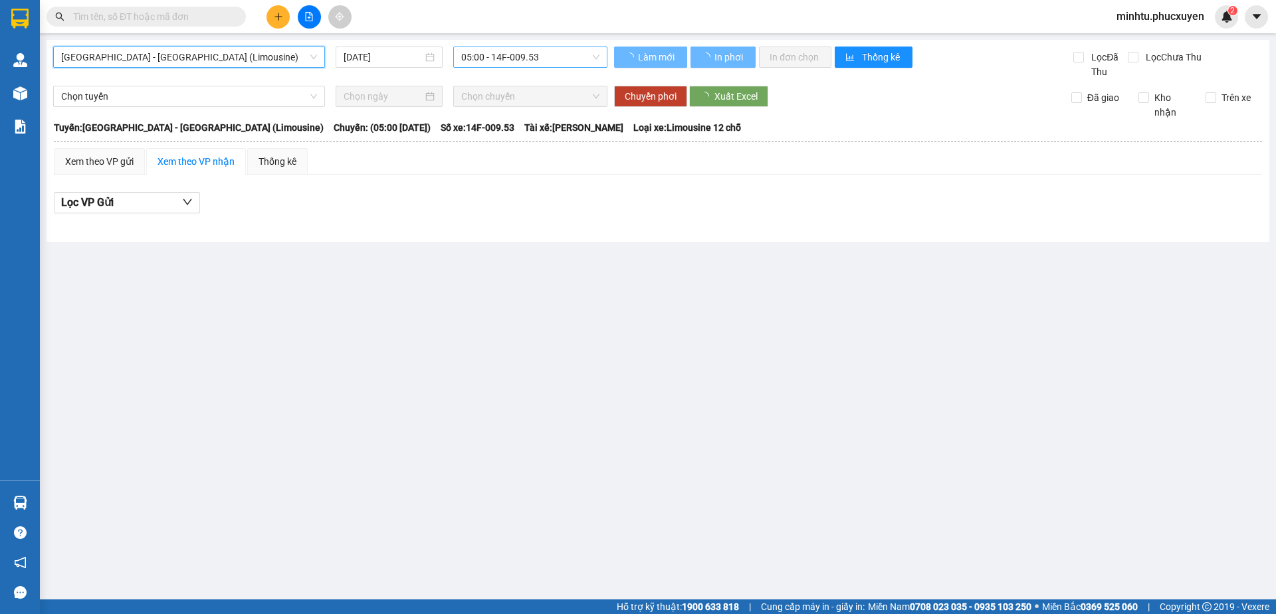
click at [585, 56] on span "05:00 - 14F-009.53" at bounding box center [530, 57] width 138 height 20
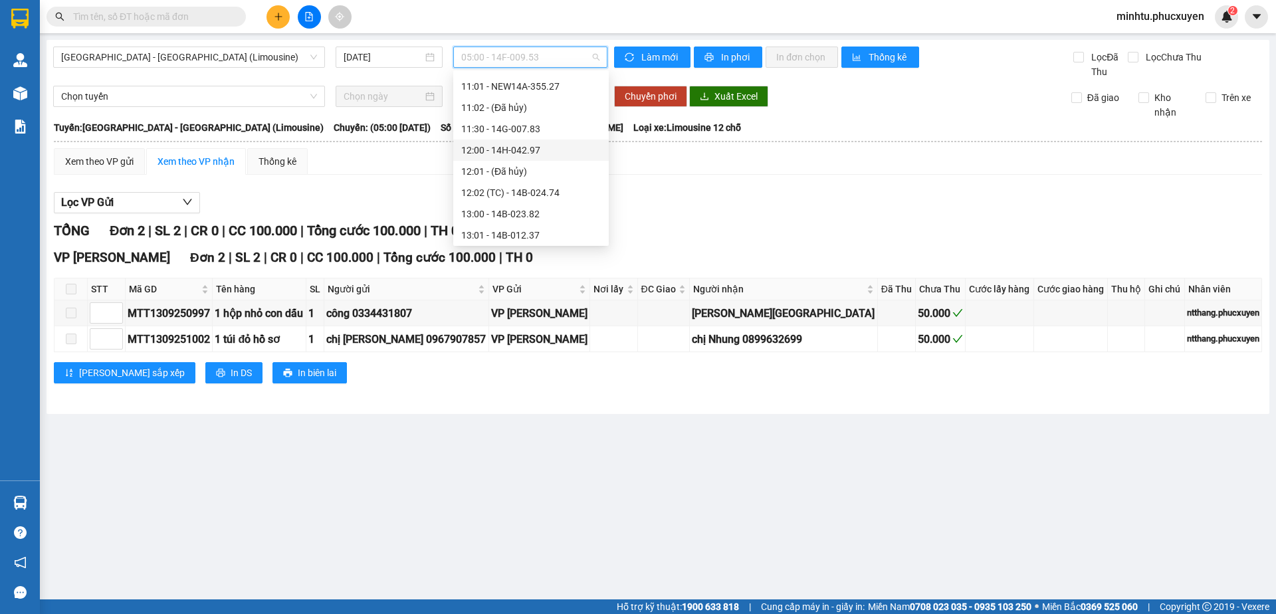
scroll to position [399, 0]
click at [548, 95] on div "10:01 - 14F-009.77" at bounding box center [531, 89] width 140 height 15
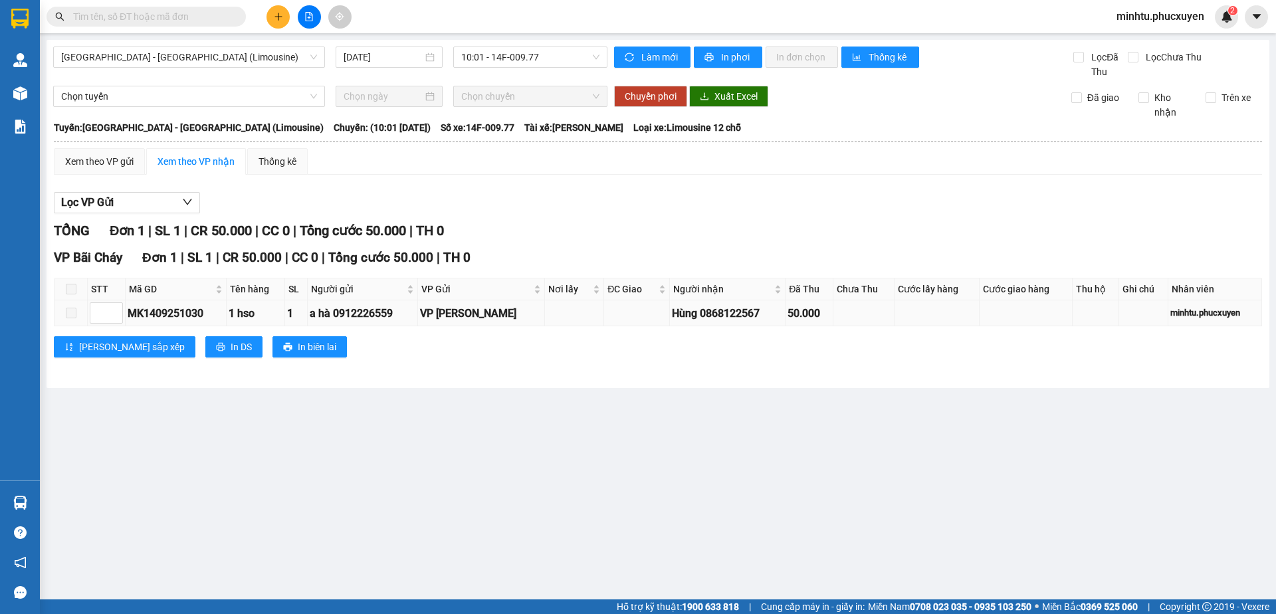
click at [179, 310] on div "MK1409251030" at bounding box center [176, 313] width 96 height 17
copy div "MK1409251030"
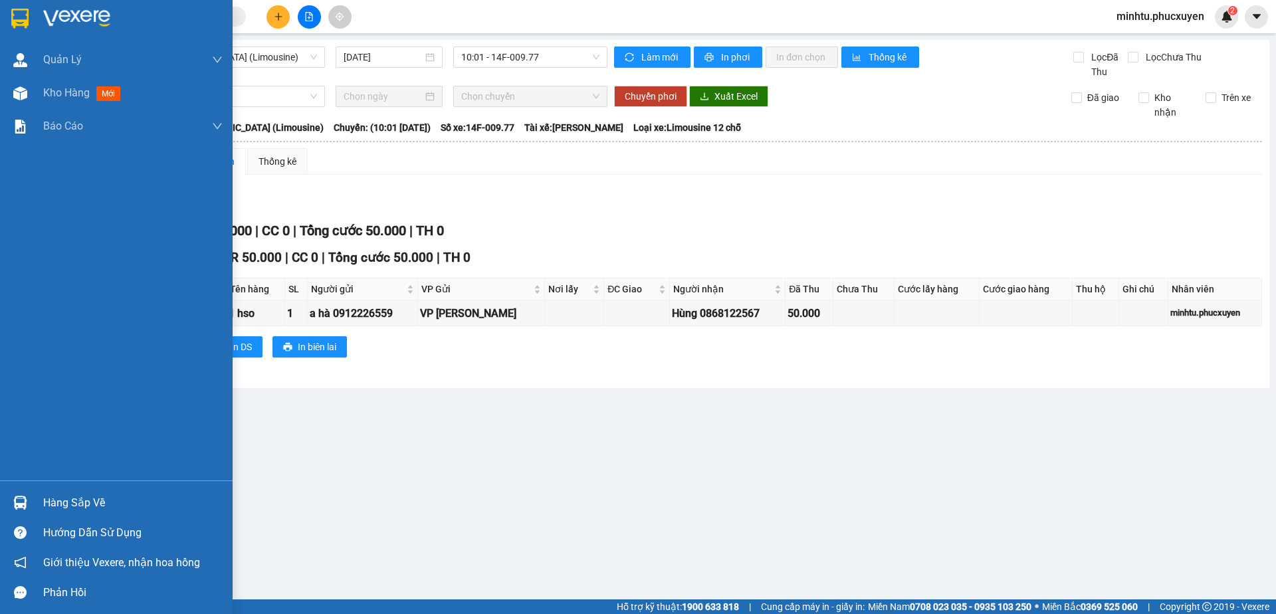
click at [31, 502] on div at bounding box center [20, 502] width 23 height 23
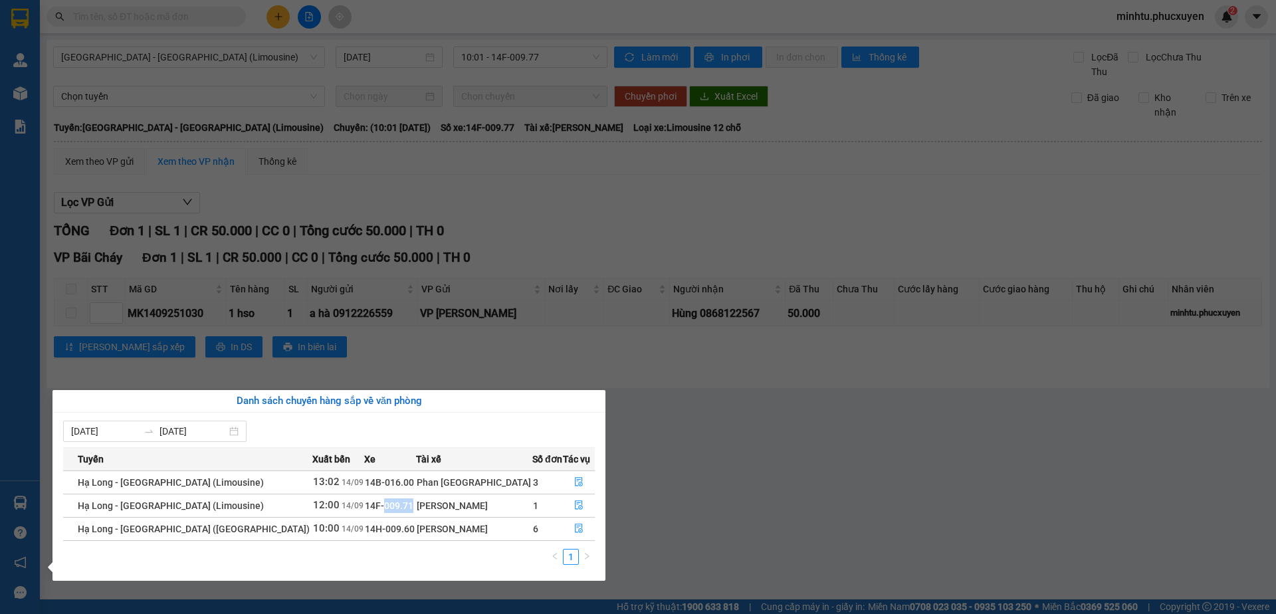
drag, startPoint x: 343, startPoint y: 504, endPoint x: 377, endPoint y: 500, distance: 33.4
click at [377, 500] on td "14F-009.71" at bounding box center [390, 505] width 52 height 23
copy span "009.71"
click at [565, 522] on button "button" at bounding box center [578, 528] width 31 height 21
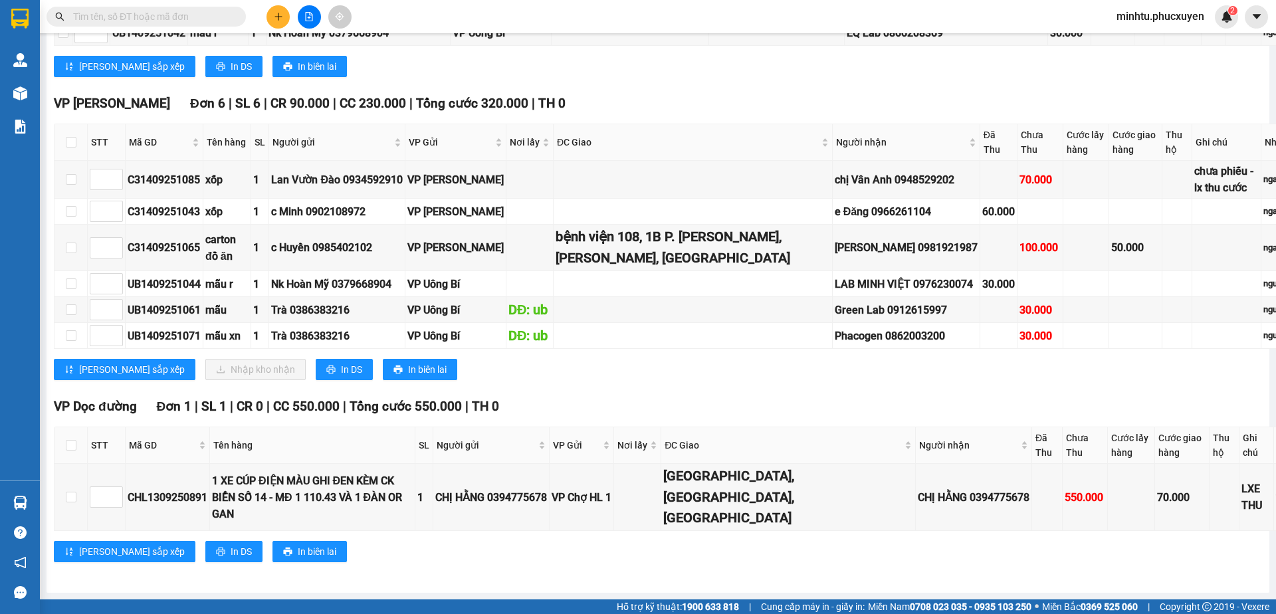
scroll to position [1927, 0]
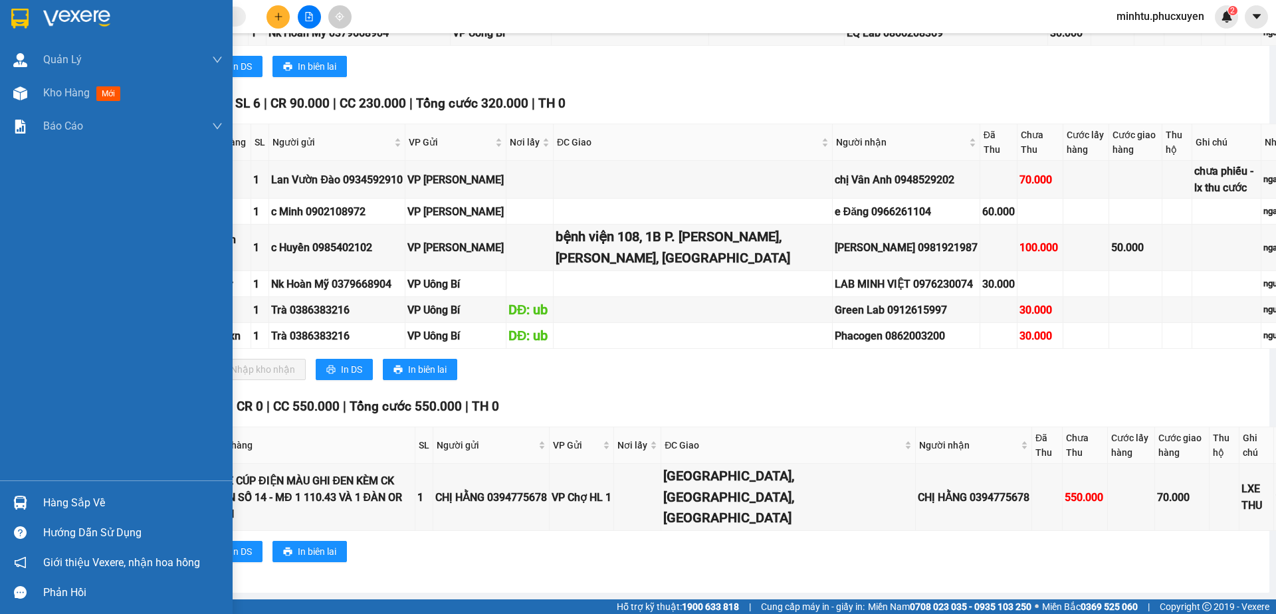
click at [31, 492] on div at bounding box center [20, 502] width 23 height 23
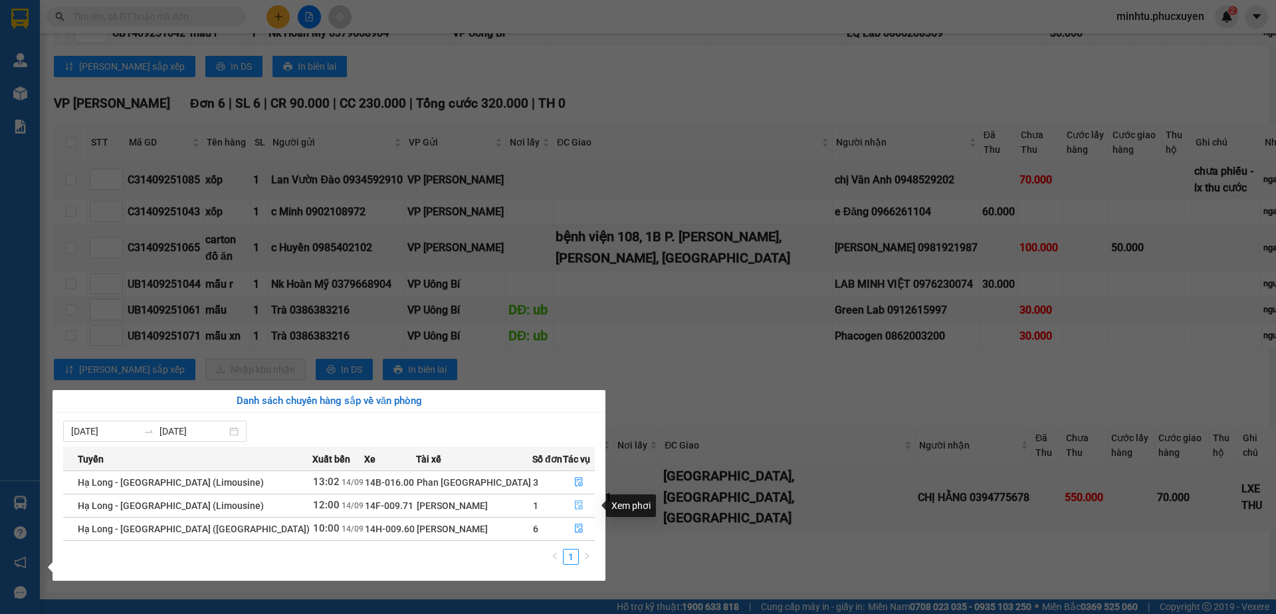
click at [577, 501] on icon "file-done" at bounding box center [578, 504] width 9 height 9
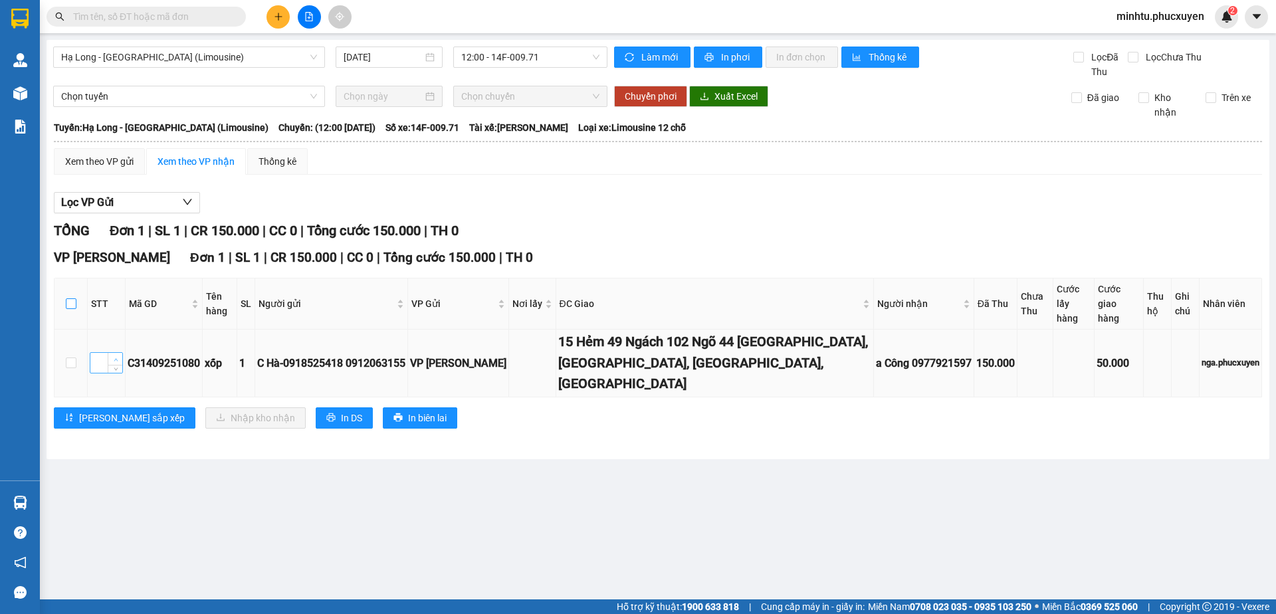
drag, startPoint x: 70, startPoint y: 295, endPoint x: 116, endPoint y: 332, distance: 59.0
click at [70, 298] on input "checkbox" at bounding box center [71, 303] width 11 height 11
checkbox input "true"
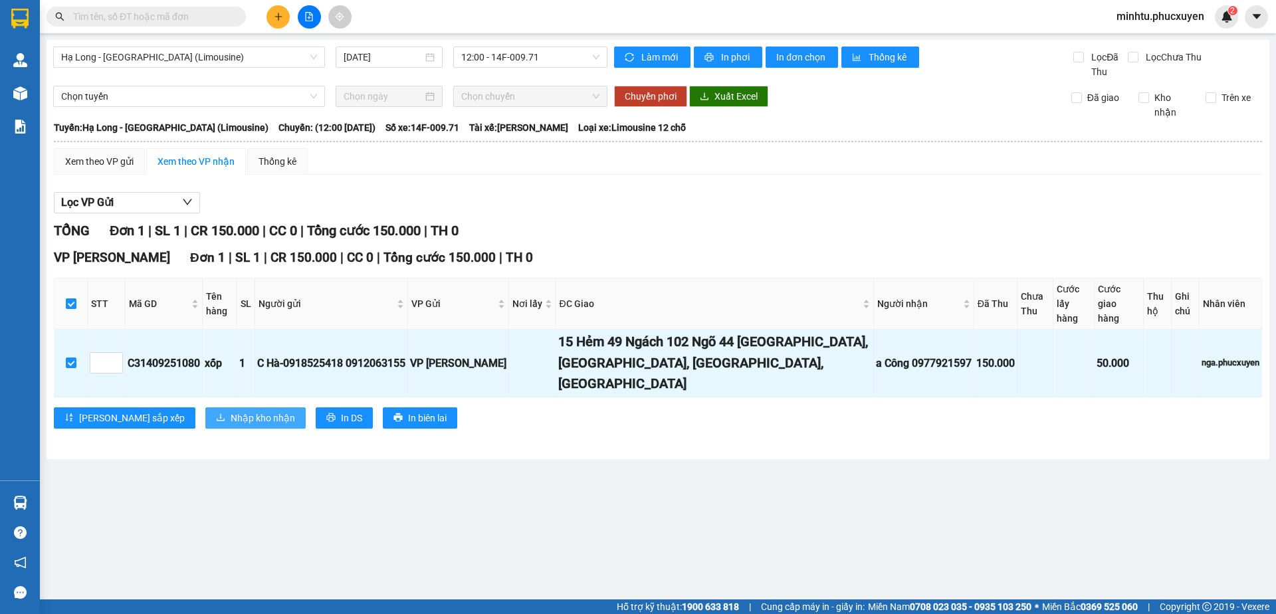
click at [231, 411] on span "Nhập kho nhận" at bounding box center [263, 418] width 64 height 15
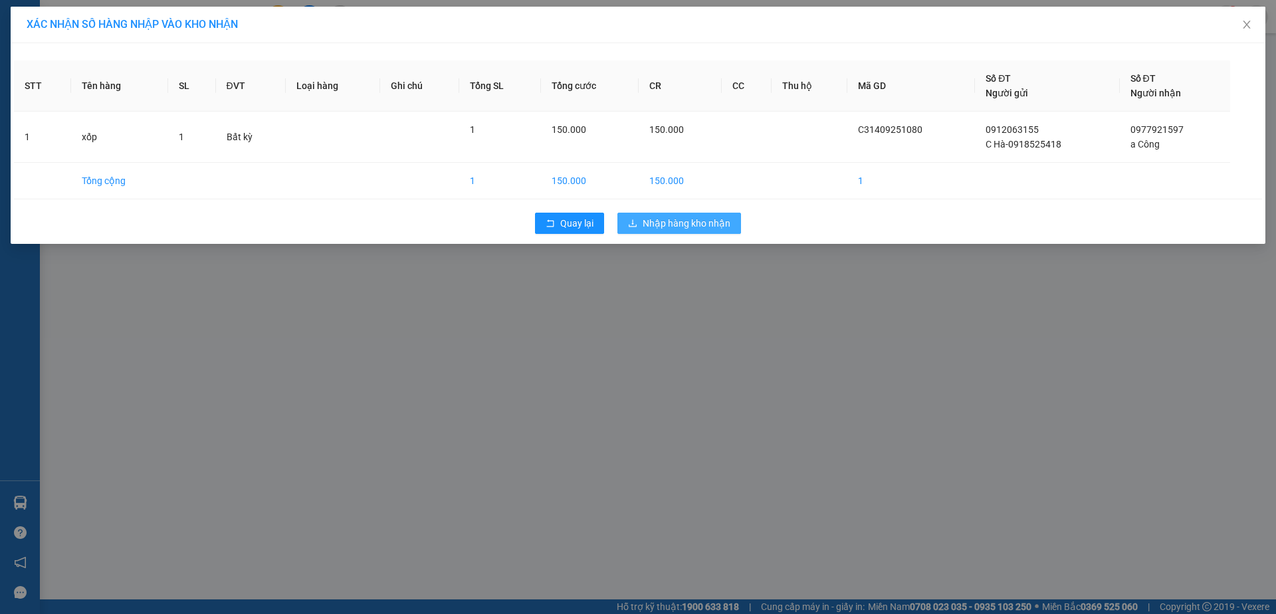
click at [677, 231] on button "Nhập hàng kho nhận" at bounding box center [679, 223] width 124 height 21
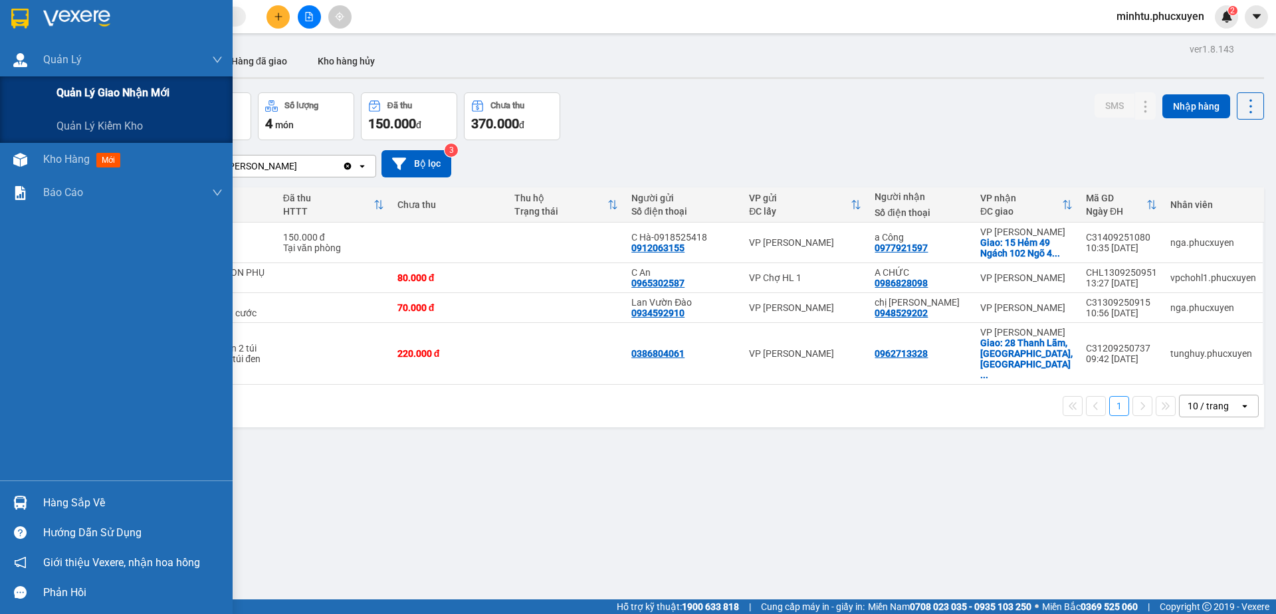
click at [90, 88] on span "Quản lý giao nhận mới" at bounding box center [112, 92] width 113 height 17
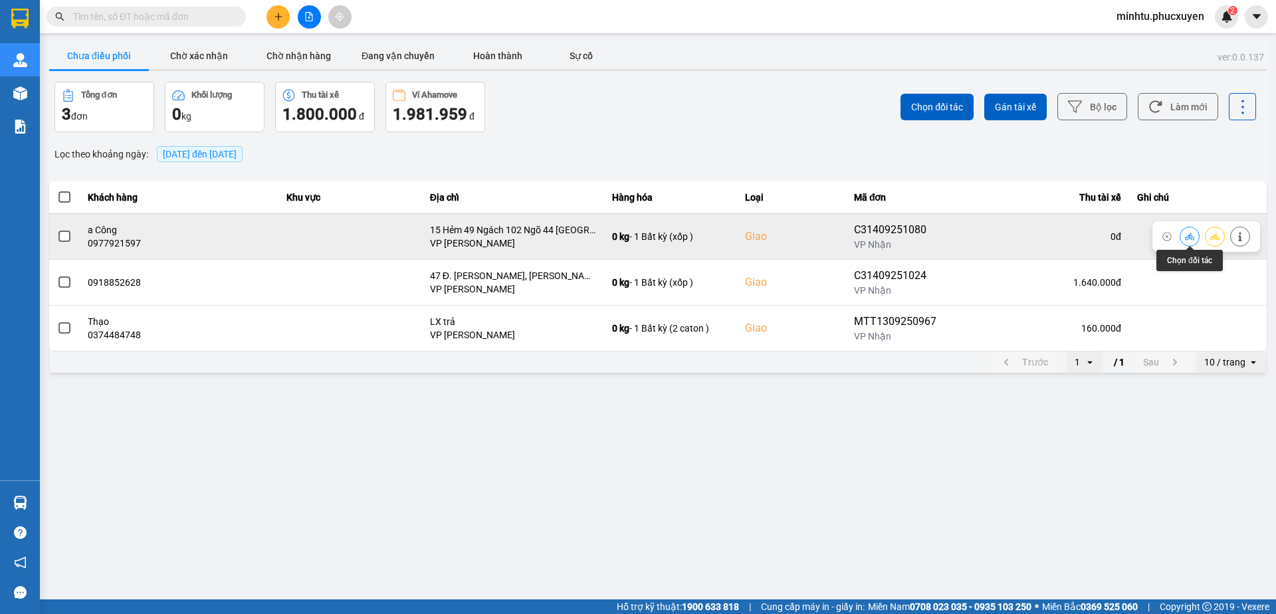
click at [1181, 233] on button at bounding box center [1189, 236] width 19 height 23
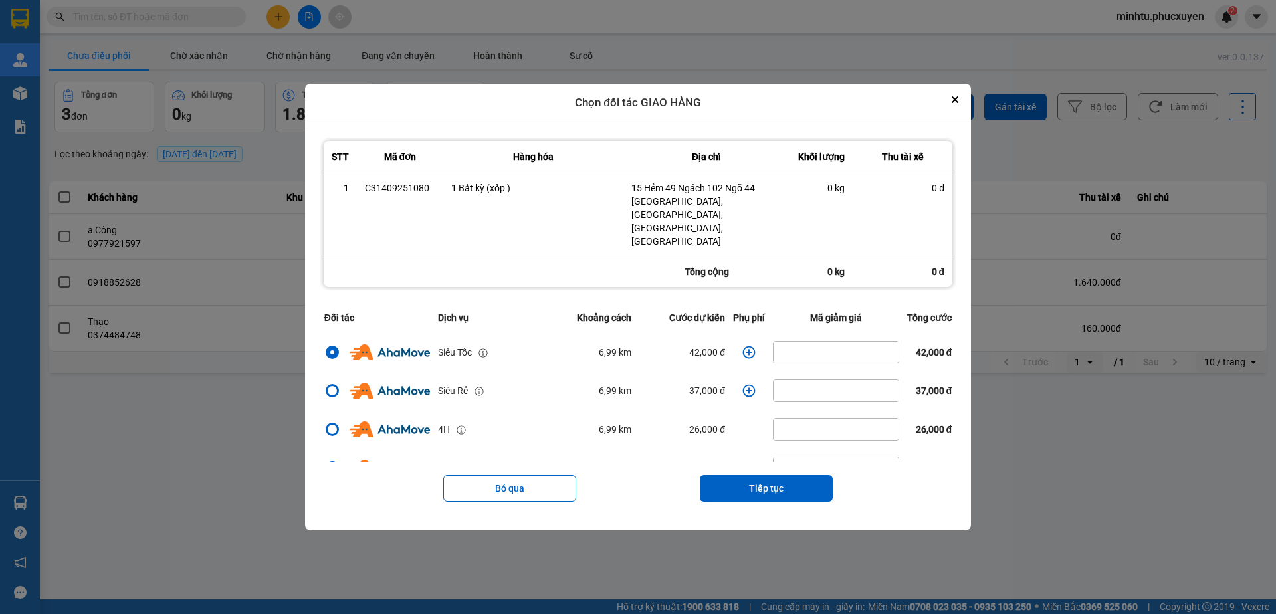
click at [744, 345] on icon "dialog" at bounding box center [748, 351] width 13 height 13
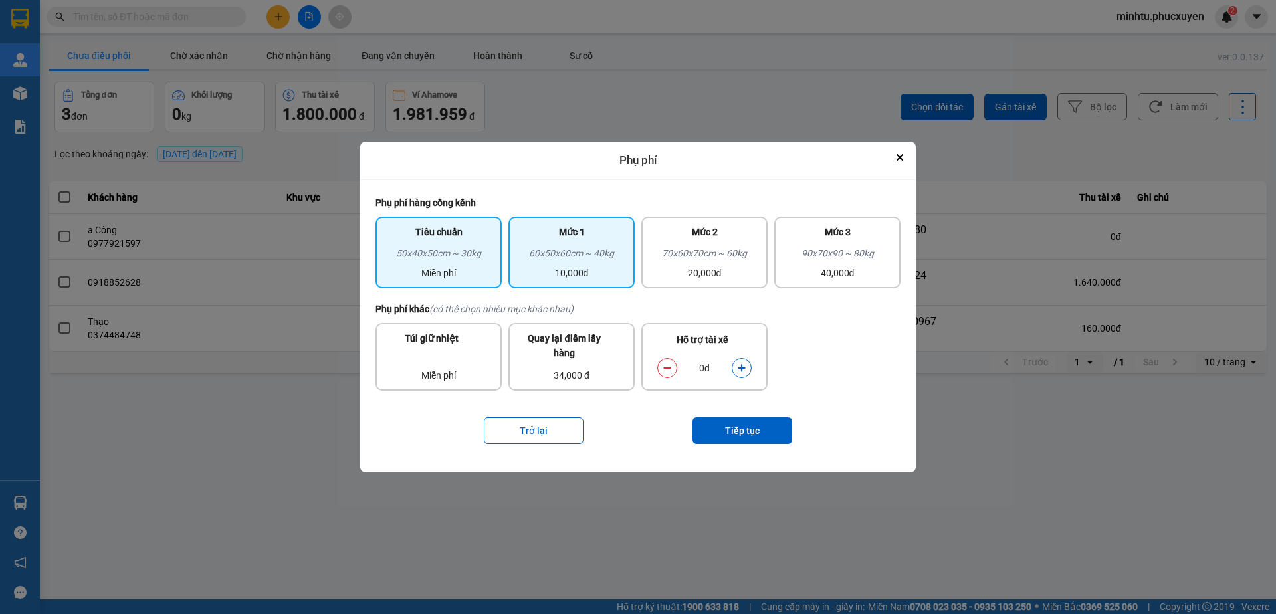
click at [608, 266] on div "10,000đ" at bounding box center [571, 273] width 110 height 15
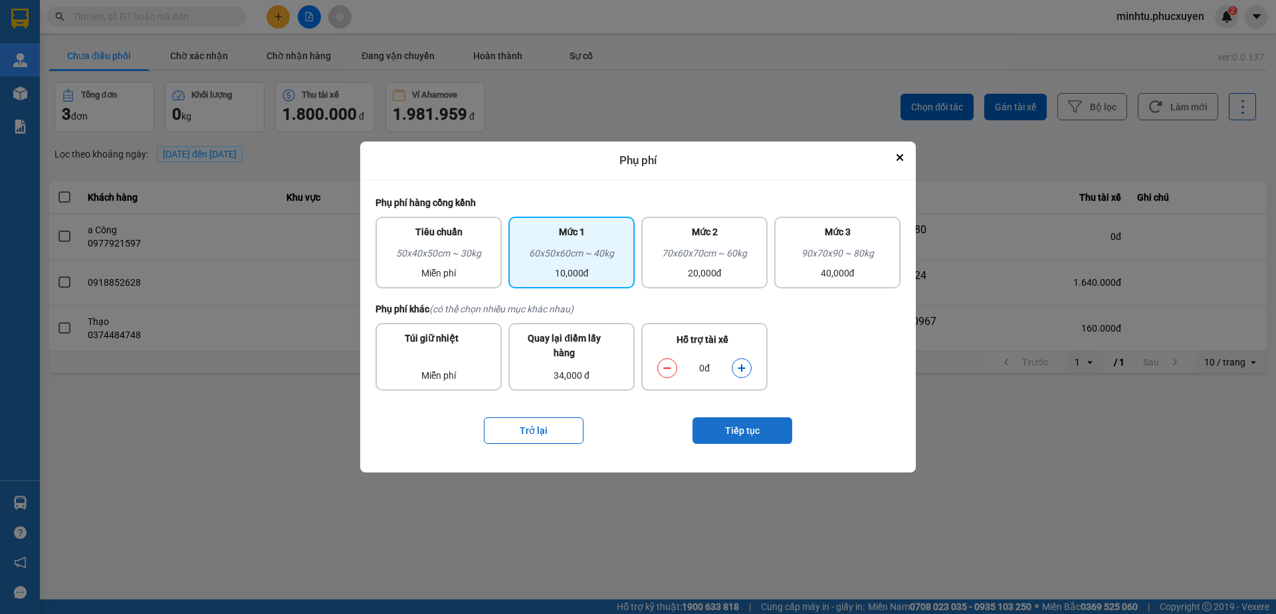
click at [745, 425] on button "Tiếp tục" at bounding box center [742, 430] width 100 height 27
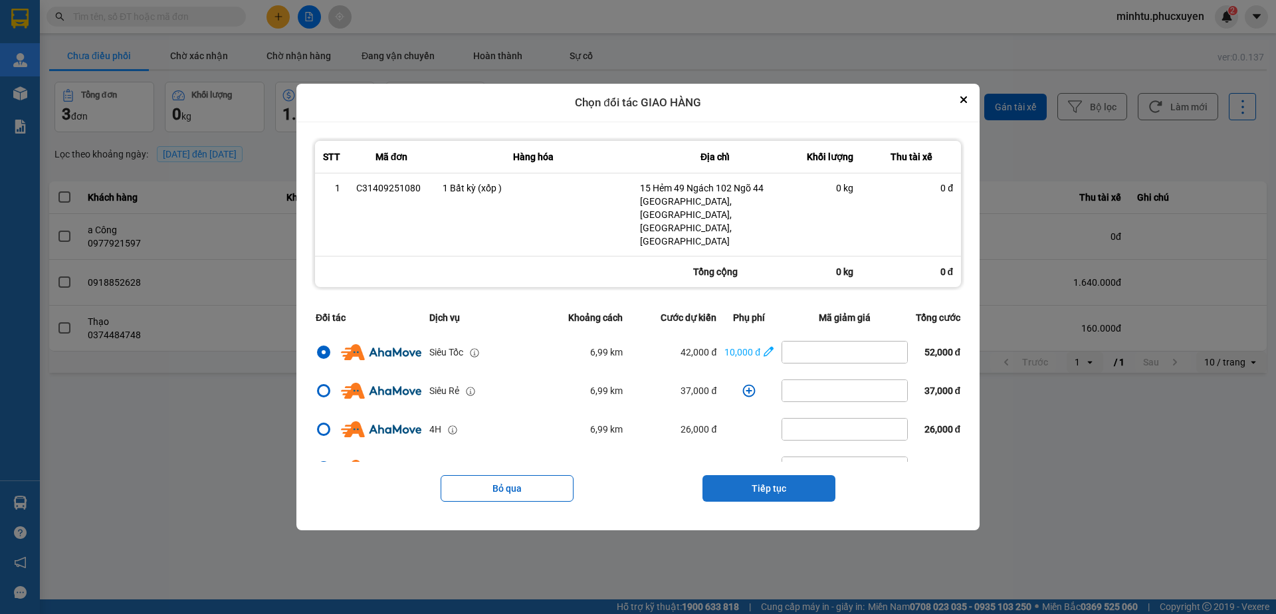
click at [791, 479] on button "Tiếp tục" at bounding box center [768, 488] width 133 height 27
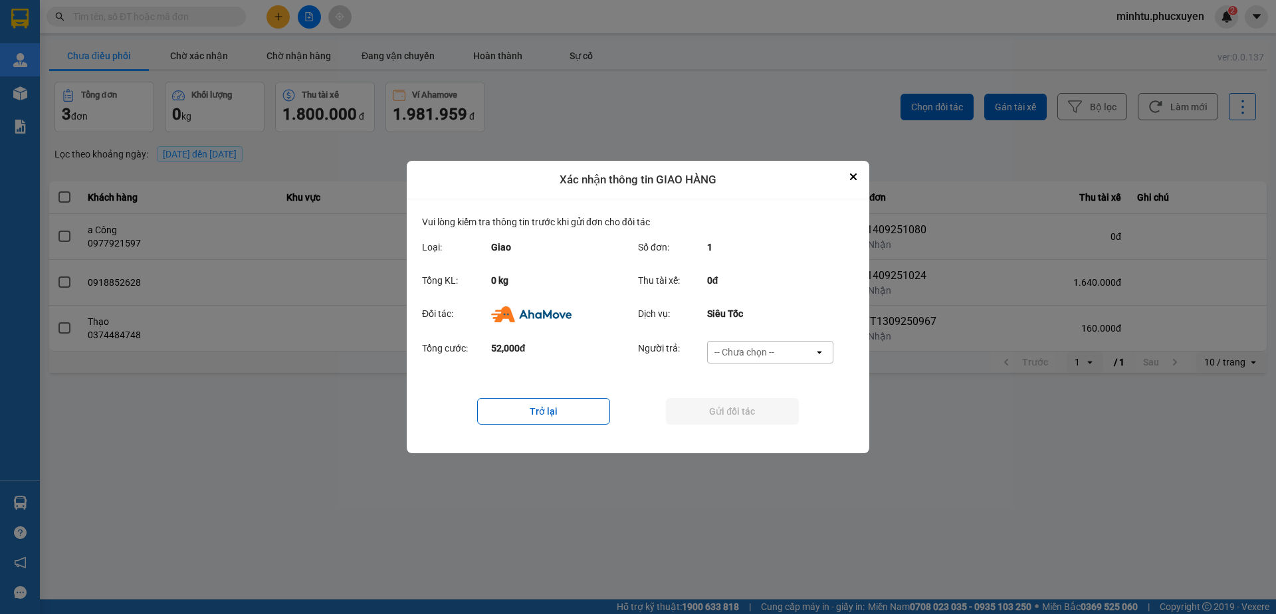
click at [779, 351] on div "-- Chưa chọn --" at bounding box center [761, 351] width 106 height 21
click at [770, 429] on span "Ví Ahamove" at bounding box center [744, 428] width 54 height 13
click at [743, 419] on button "Gửi đối tác" at bounding box center [732, 411] width 133 height 27
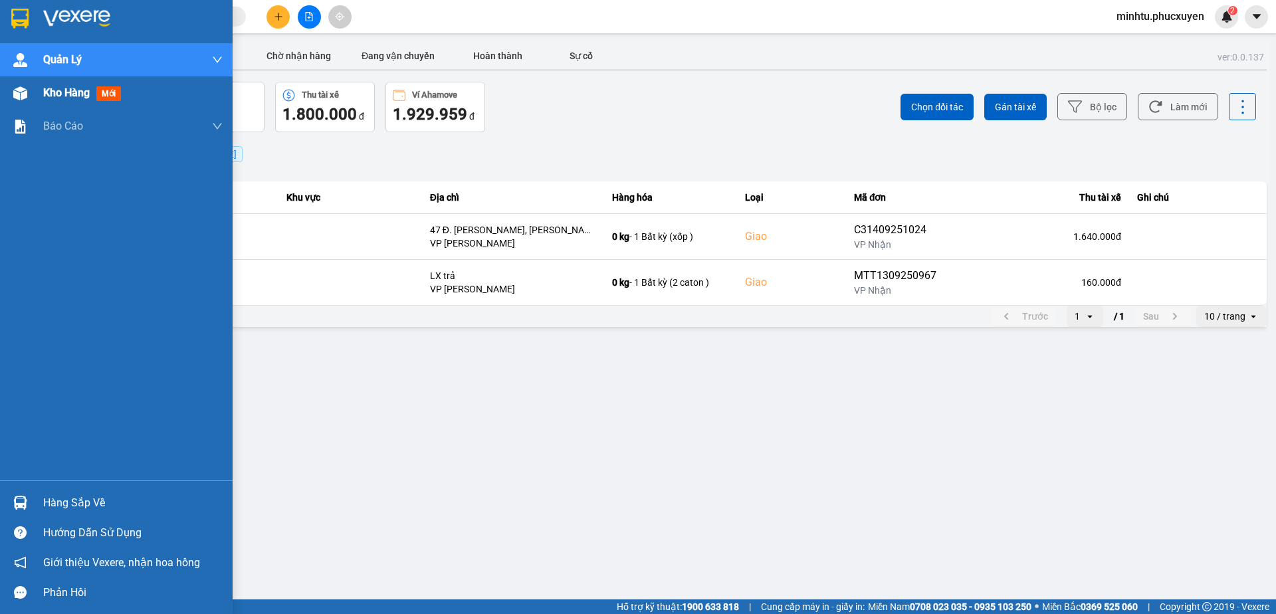
click at [25, 84] on div at bounding box center [20, 93] width 23 height 23
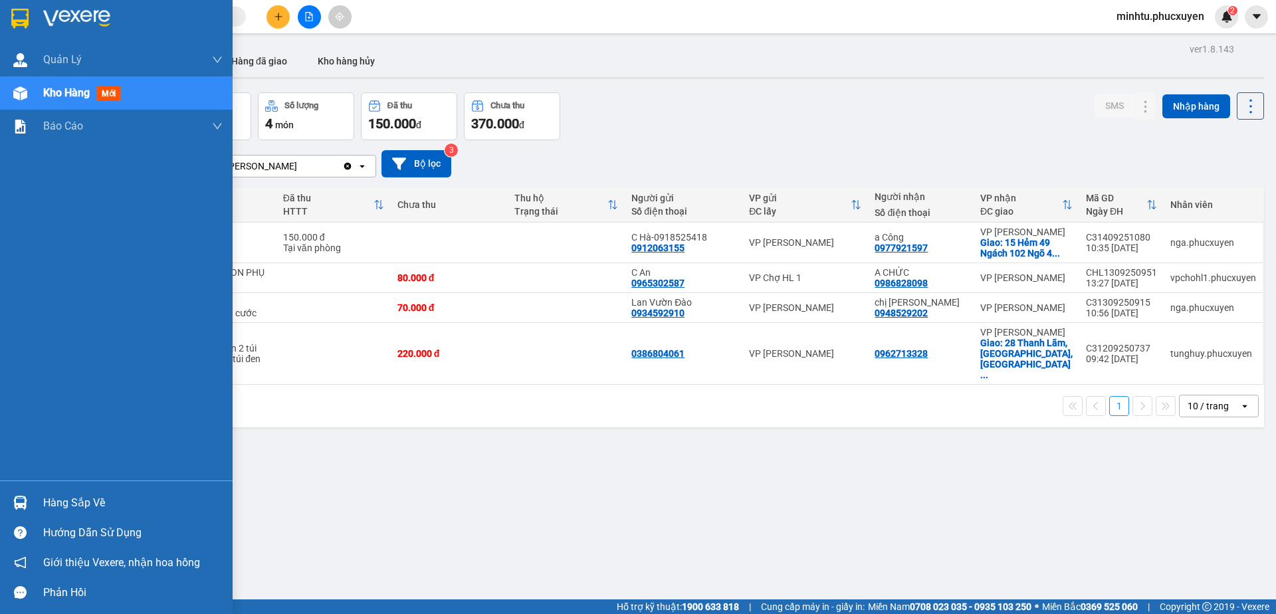
click at [31, 488] on div "Hàng sắp về" at bounding box center [116, 503] width 233 height 30
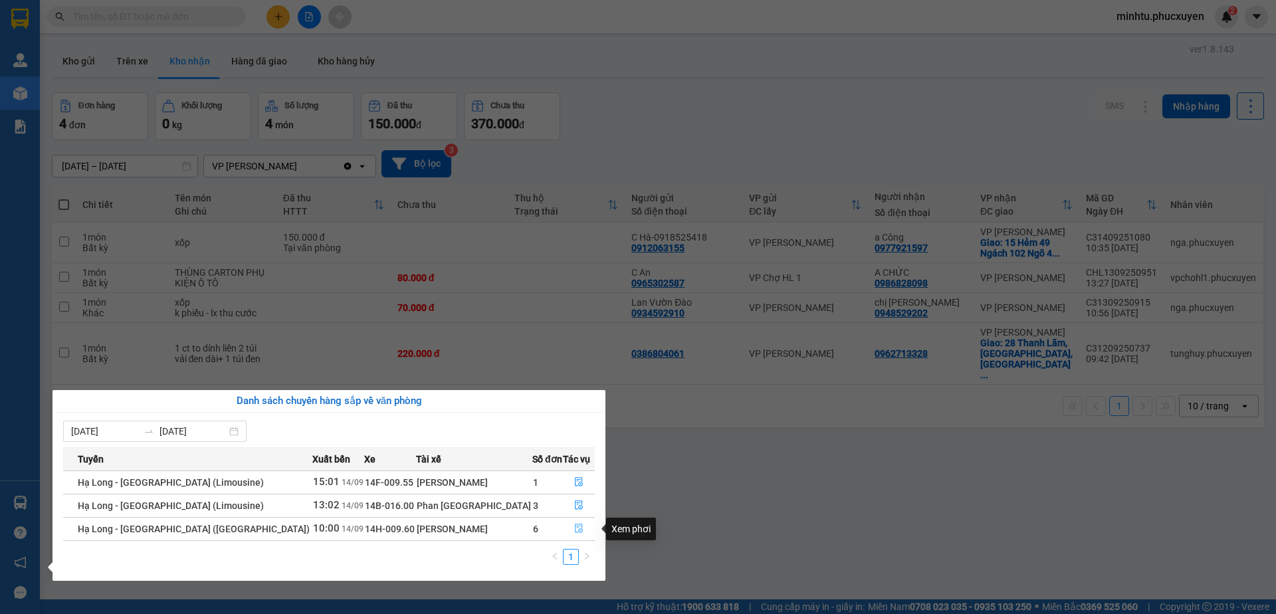
click at [574, 531] on icon "file-done" at bounding box center [578, 528] width 9 height 9
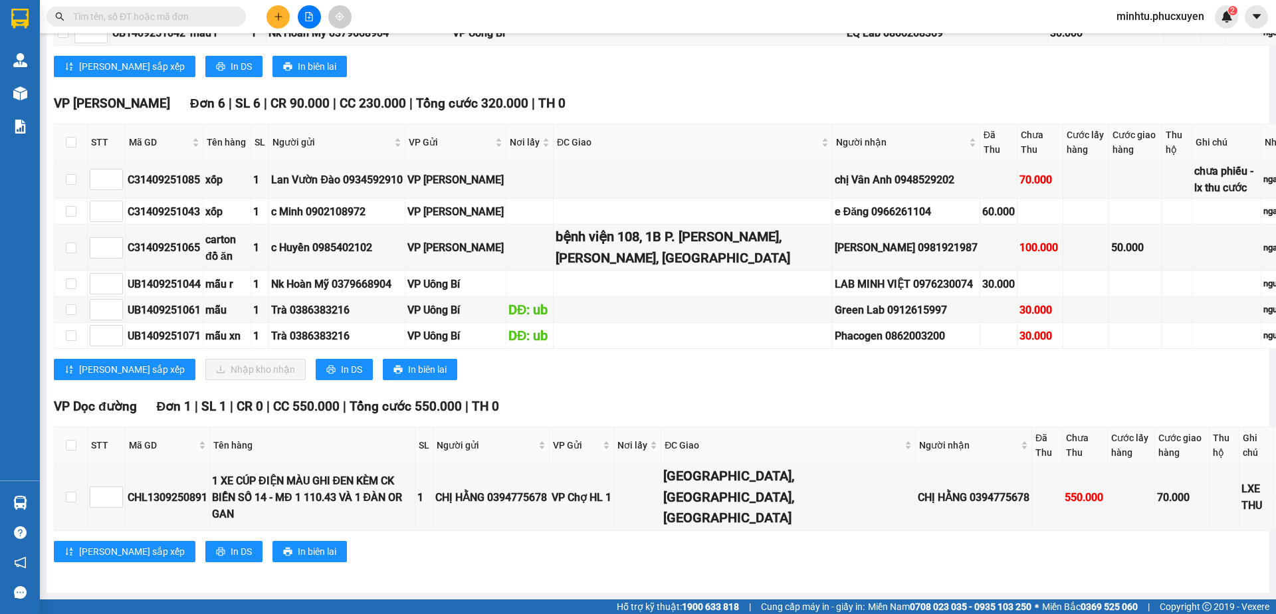
scroll to position [1794, 0]
drag, startPoint x: 71, startPoint y: 403, endPoint x: 108, endPoint y: 397, distance: 37.7
click at [70, 253] on input "checkbox" at bounding box center [71, 247] width 11 height 11
checkbox input "true"
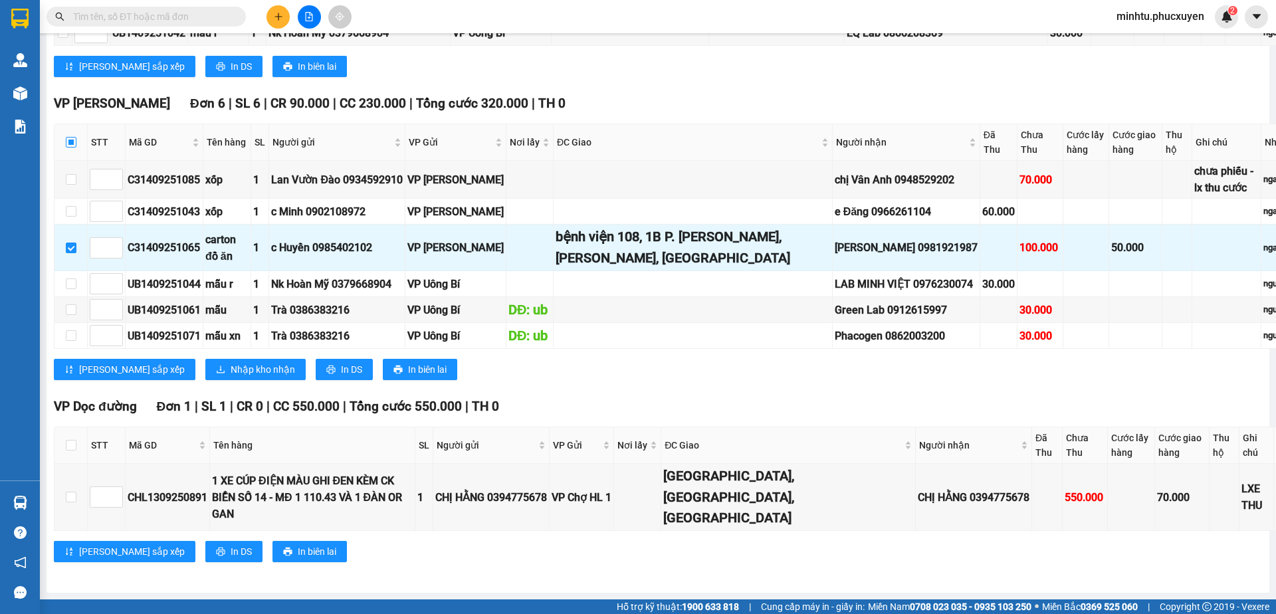
click at [74, 147] on input "checkbox" at bounding box center [71, 142] width 11 height 11
checkbox input "true"
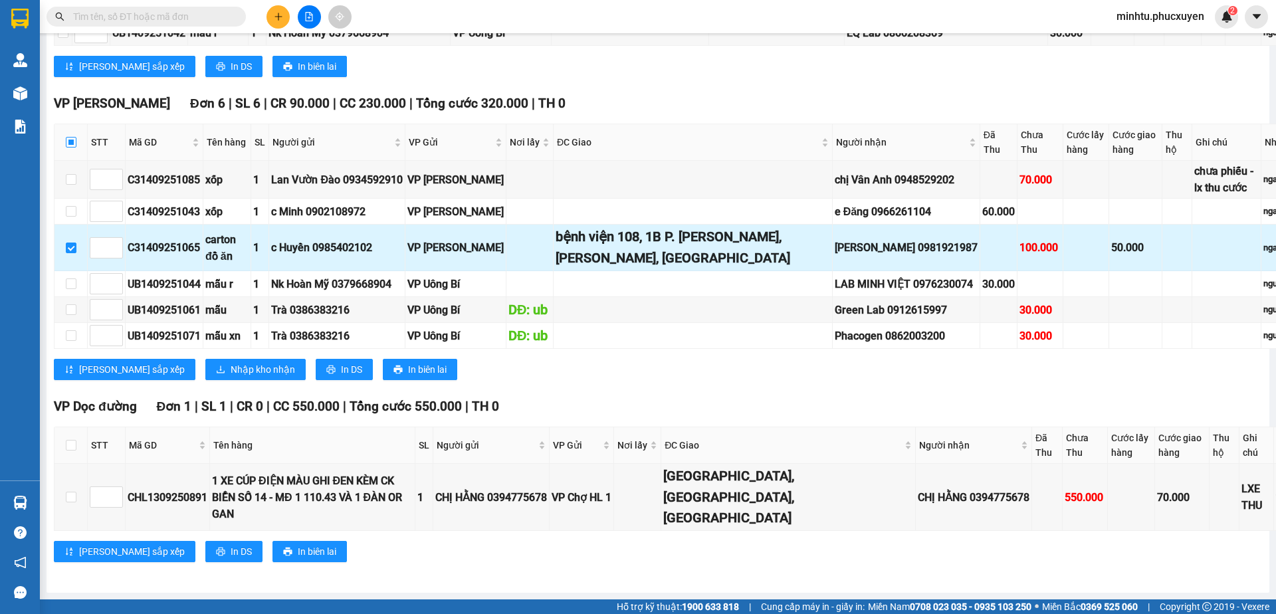
checkbox input "true"
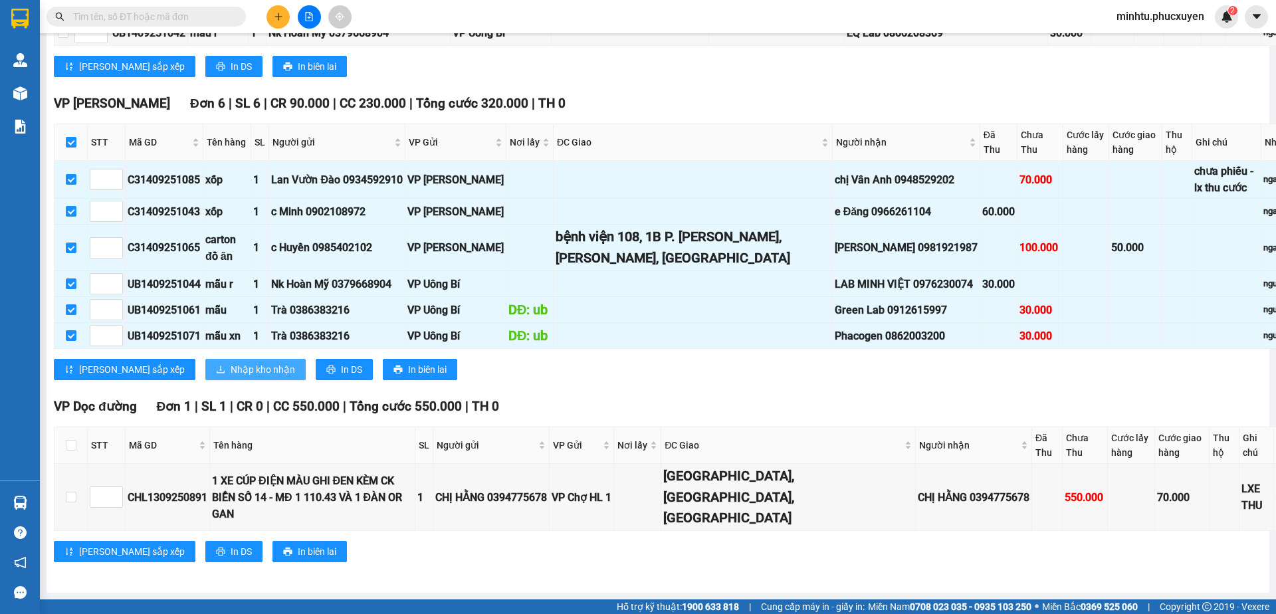
click at [231, 377] on span "Nhập kho nhận" at bounding box center [263, 369] width 64 height 15
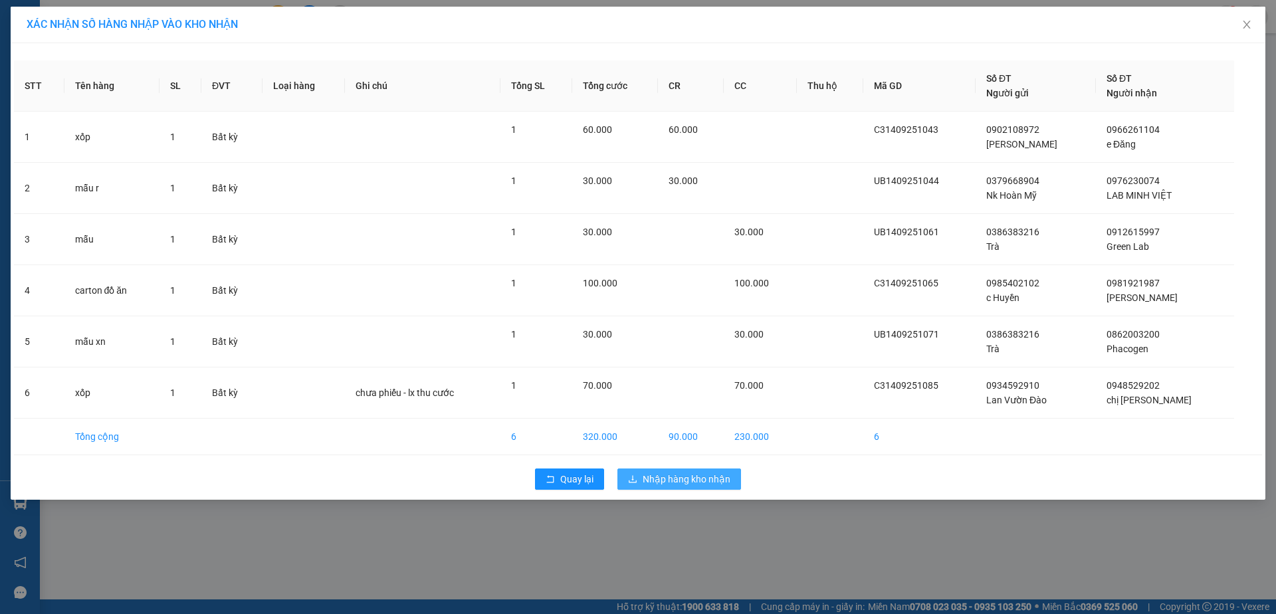
click at [665, 477] on span "Nhập hàng kho nhận" at bounding box center [686, 479] width 88 height 15
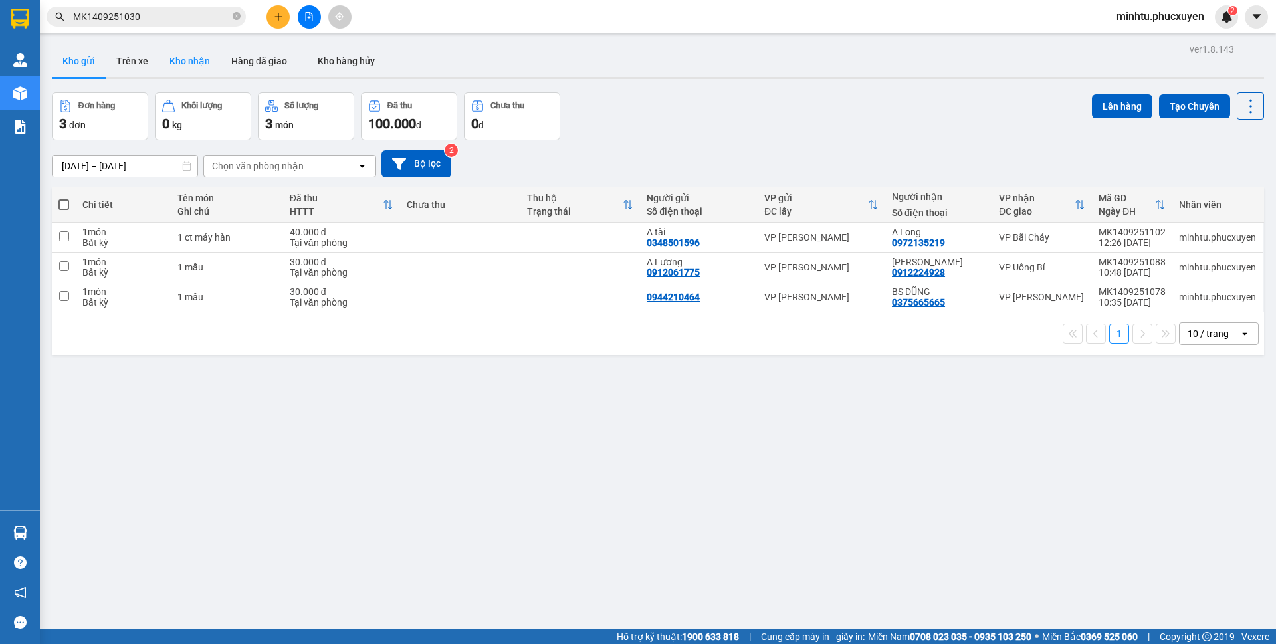
click at [197, 58] on button "Kho nhận" at bounding box center [190, 61] width 62 height 32
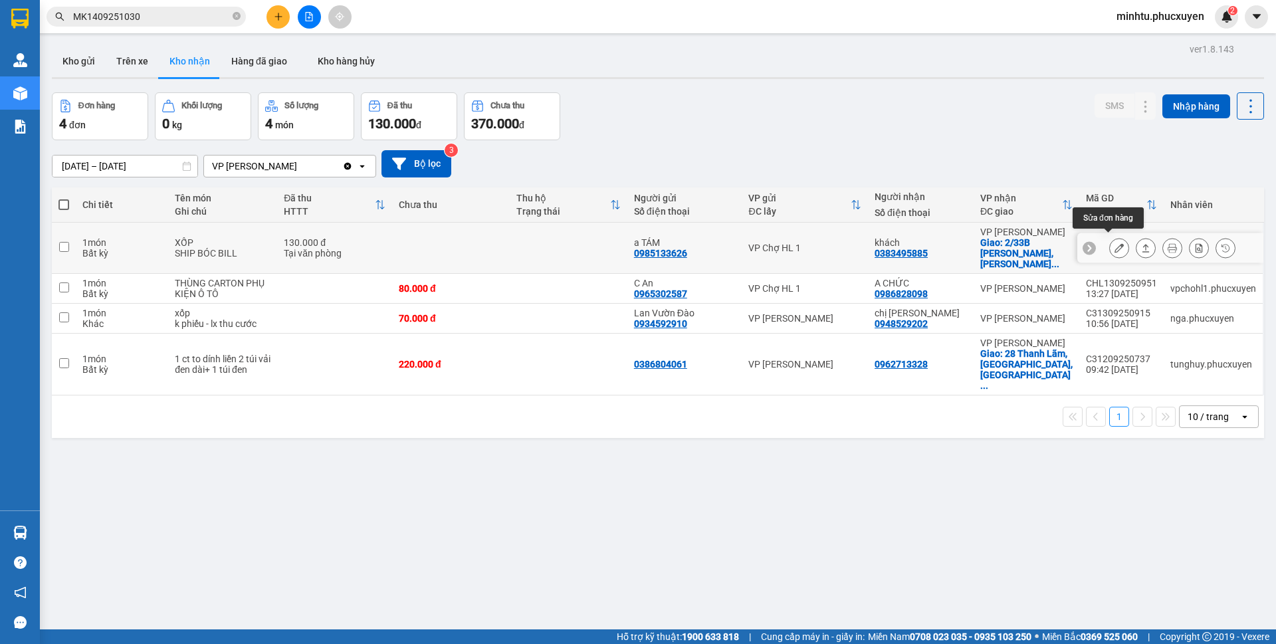
click at [1114, 243] on icon at bounding box center [1118, 247] width 9 height 9
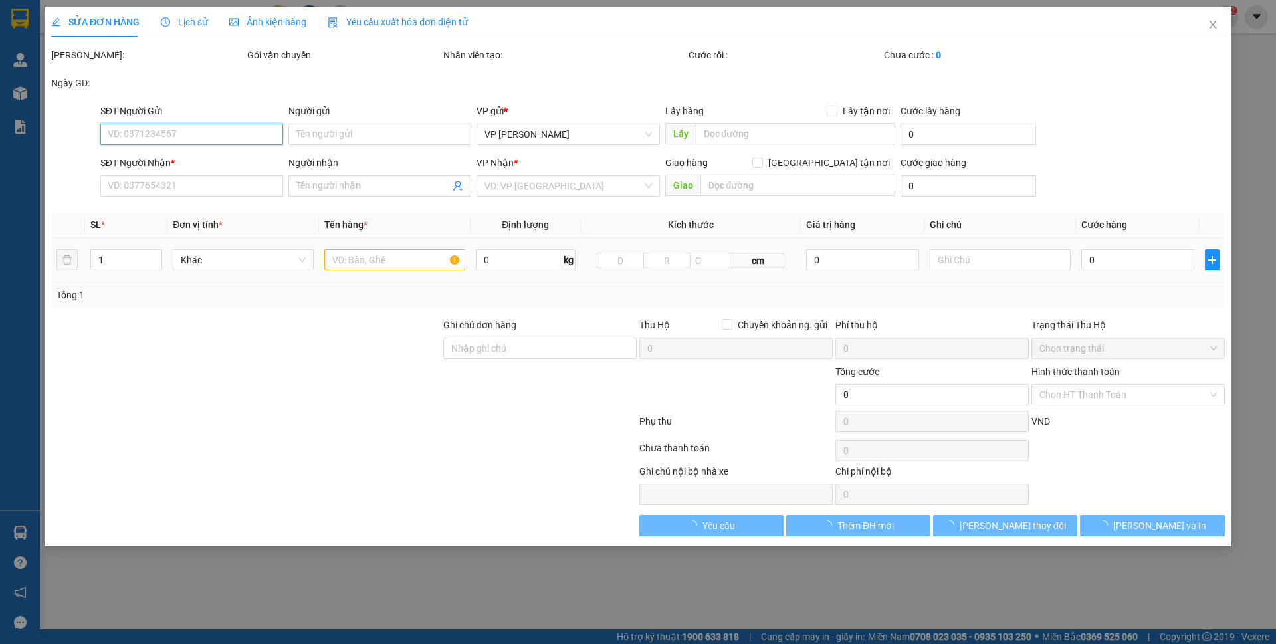
type input "0985133626"
type input "a TÁM"
type input "0383495885"
type input "khách"
checkbox input "true"
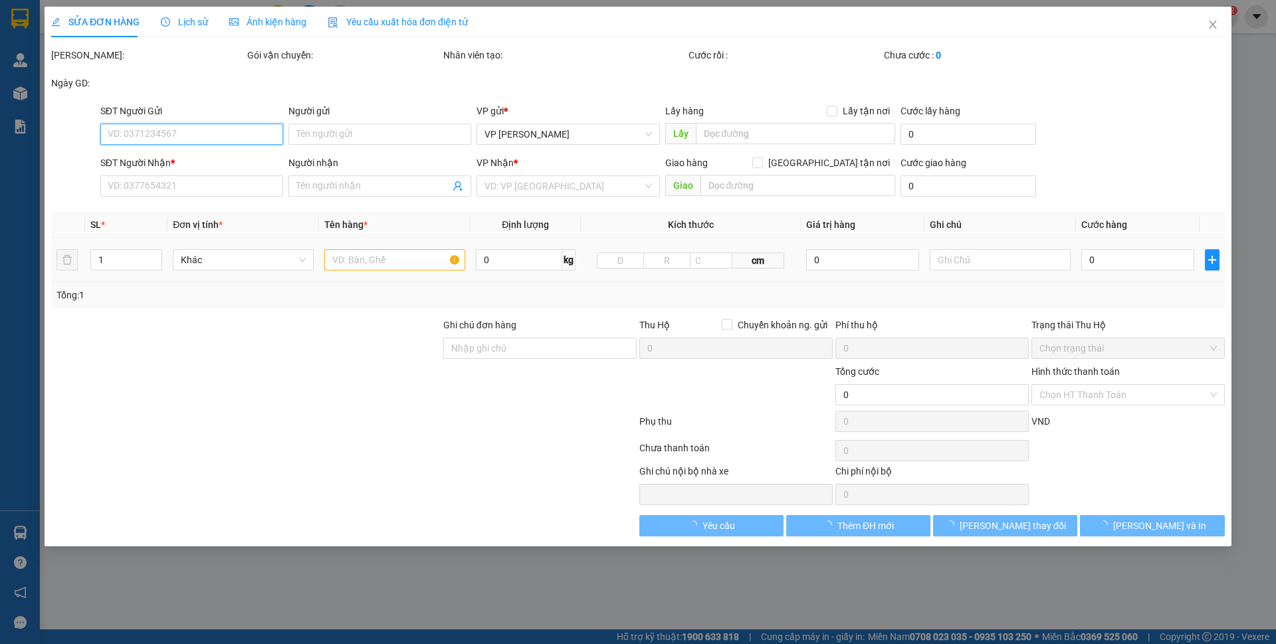
type input "2/33B [PERSON_NAME], [PERSON_NAME], Hoàn Kiếm"
type input "130.000"
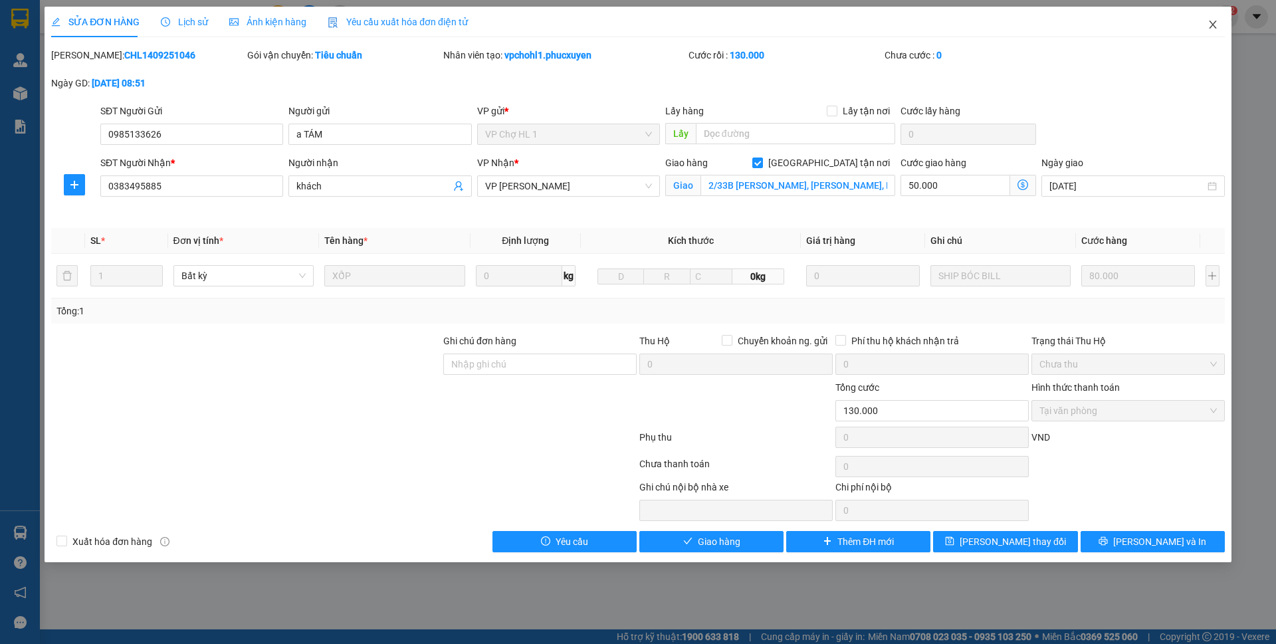
click at [1212, 29] on icon "close" at bounding box center [1212, 24] width 11 height 11
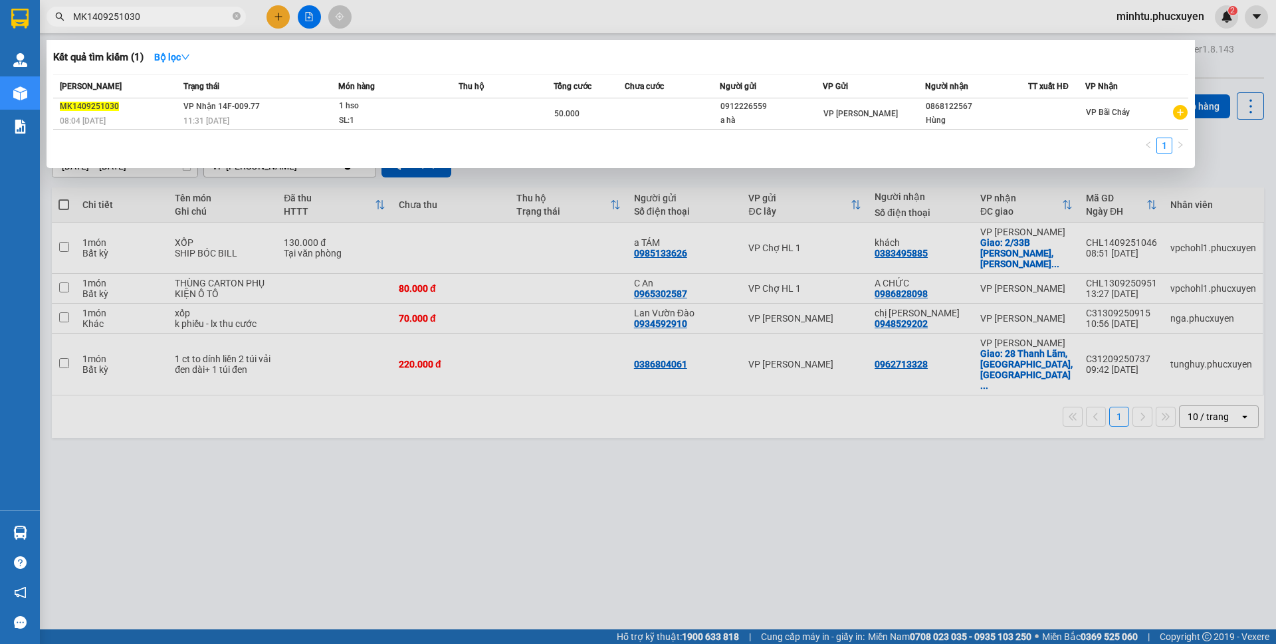
click at [140, 14] on input "MK1409251030" at bounding box center [151, 16] width 157 height 15
click at [140, 13] on input "MK1409251030" at bounding box center [151, 16] width 157 height 15
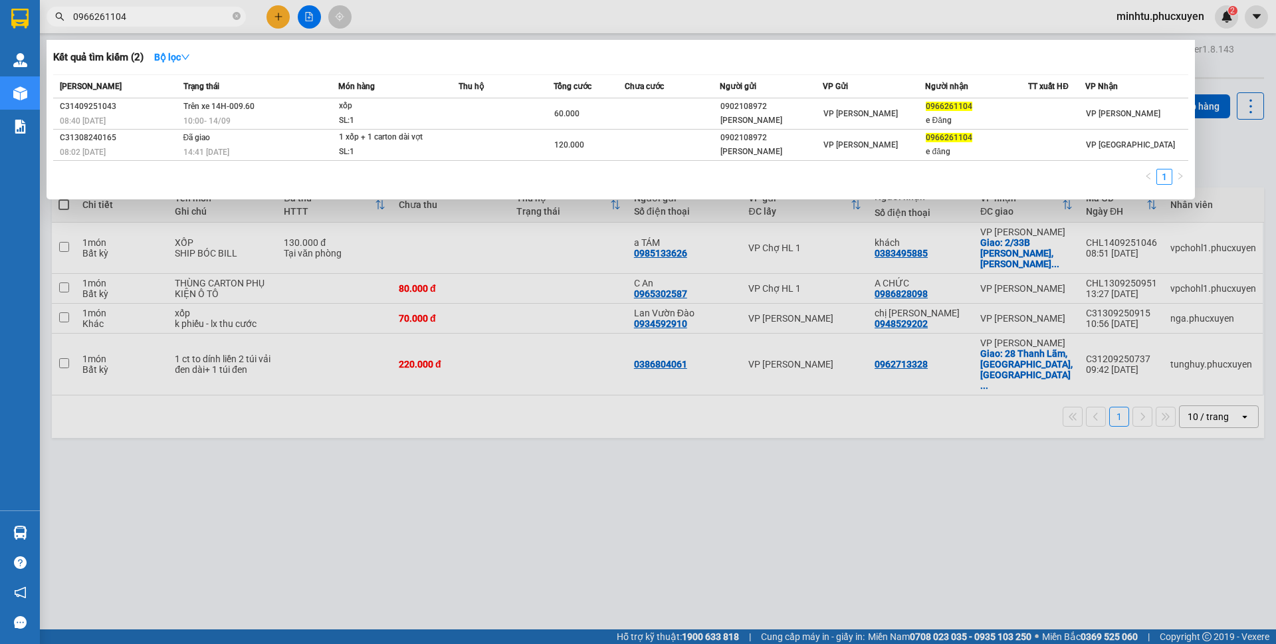
type input "0966261104"
click at [628, 506] on div at bounding box center [638, 322] width 1276 height 644
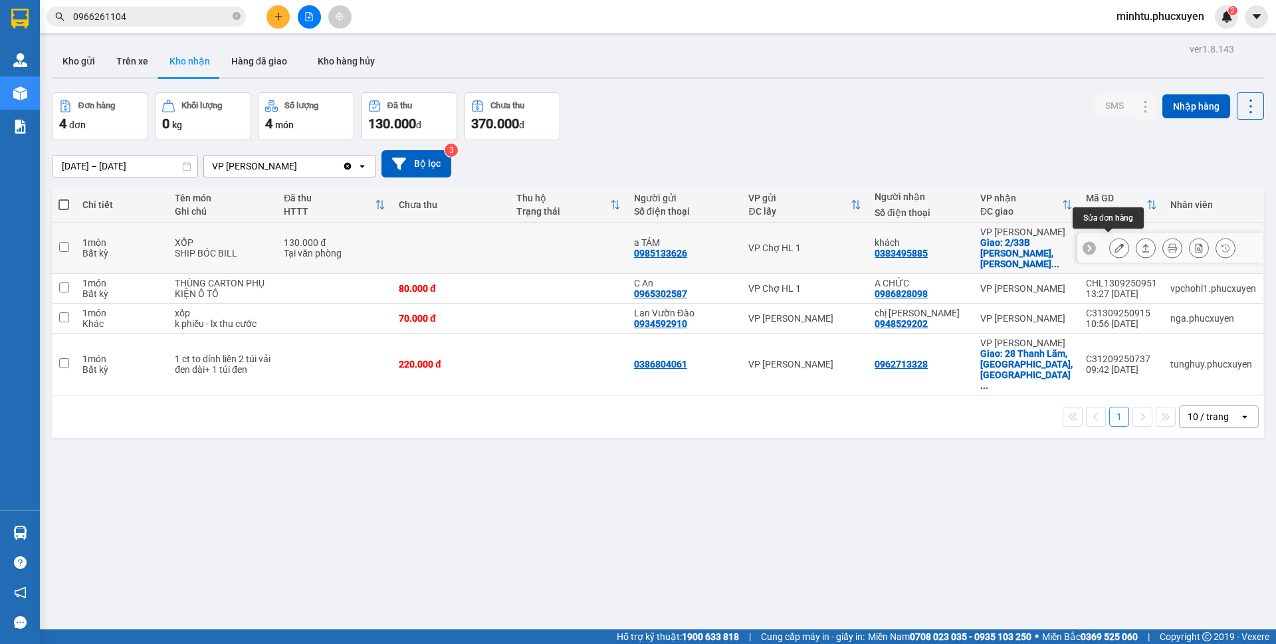
click at [1114, 243] on icon at bounding box center [1118, 247] width 9 height 9
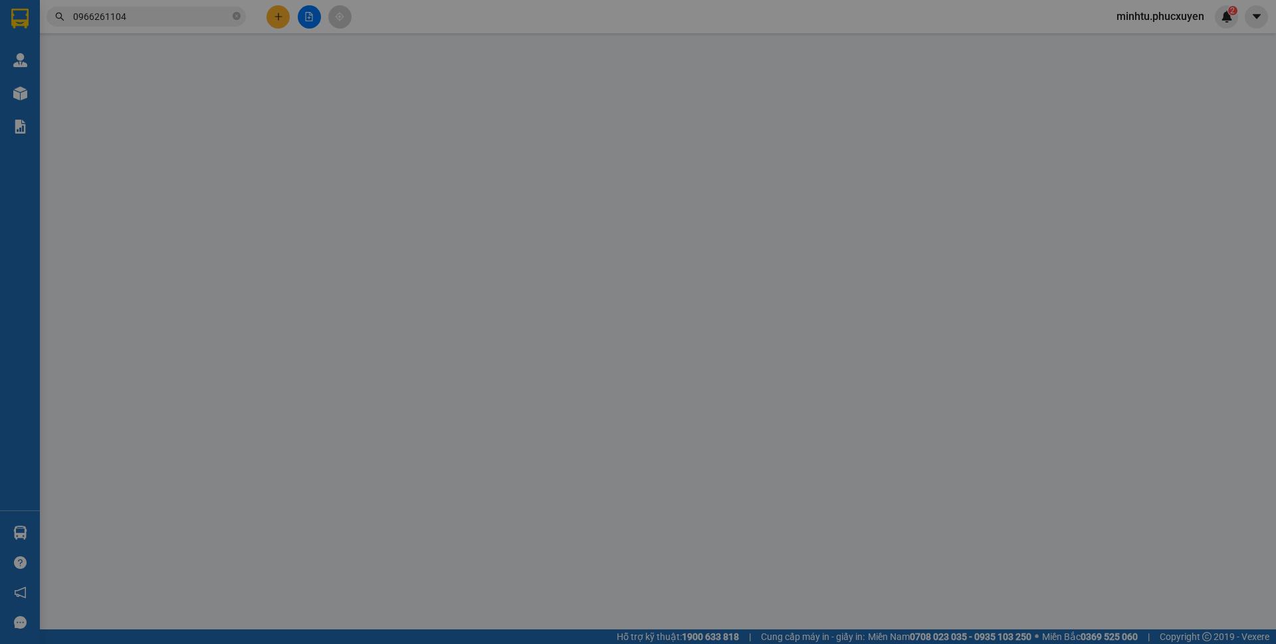
click at [1076, 159] on div "SỬA ĐƠN HÀNG Lịch sử Ảnh kiện hàng Yêu cầu xuất hóa đơn điện tử Total Paid Fee …" at bounding box center [638, 322] width 1276 height 644
type input "0985133626"
type input "a TÁM"
type input "0383495885"
type input "khách"
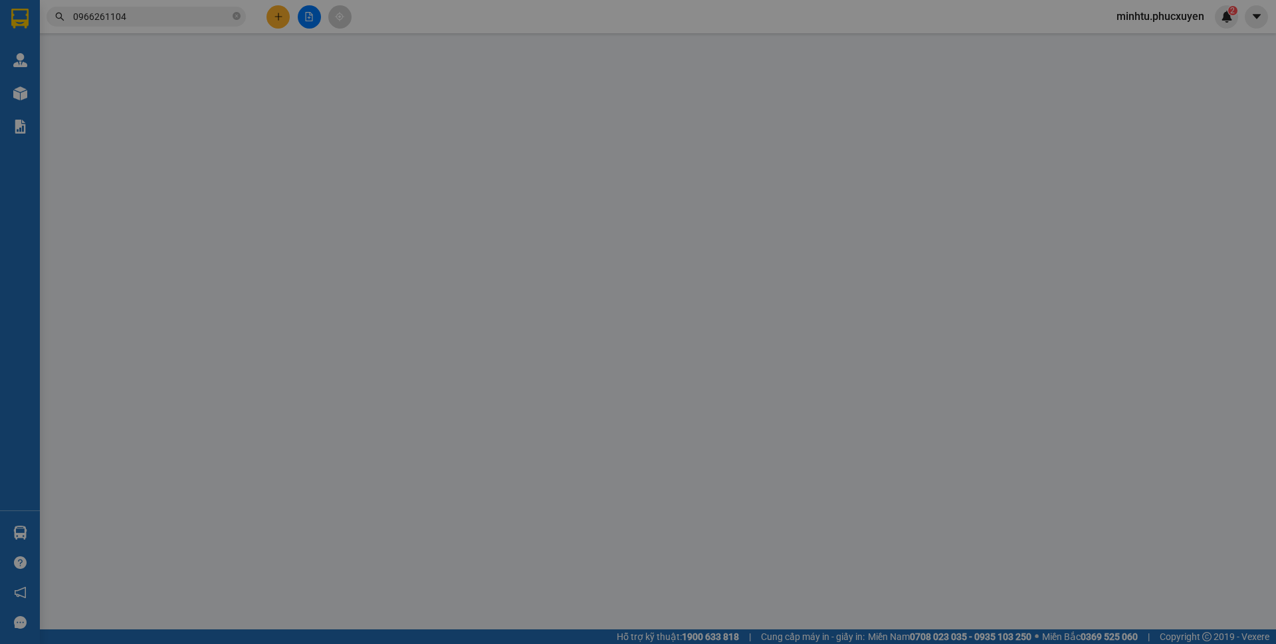
checkbox input "true"
type input "2/33B [PERSON_NAME], [PERSON_NAME], Hoàn Kiếm"
type input "130.000"
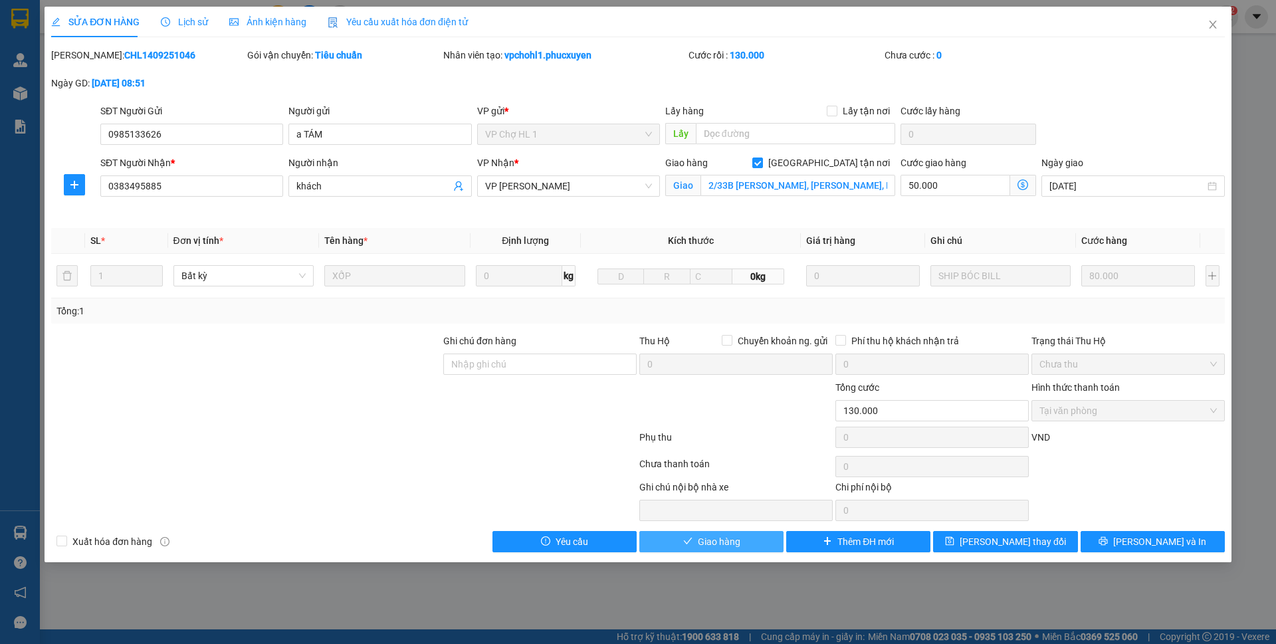
click at [741, 539] on button "Giao hàng" at bounding box center [711, 541] width 144 height 21
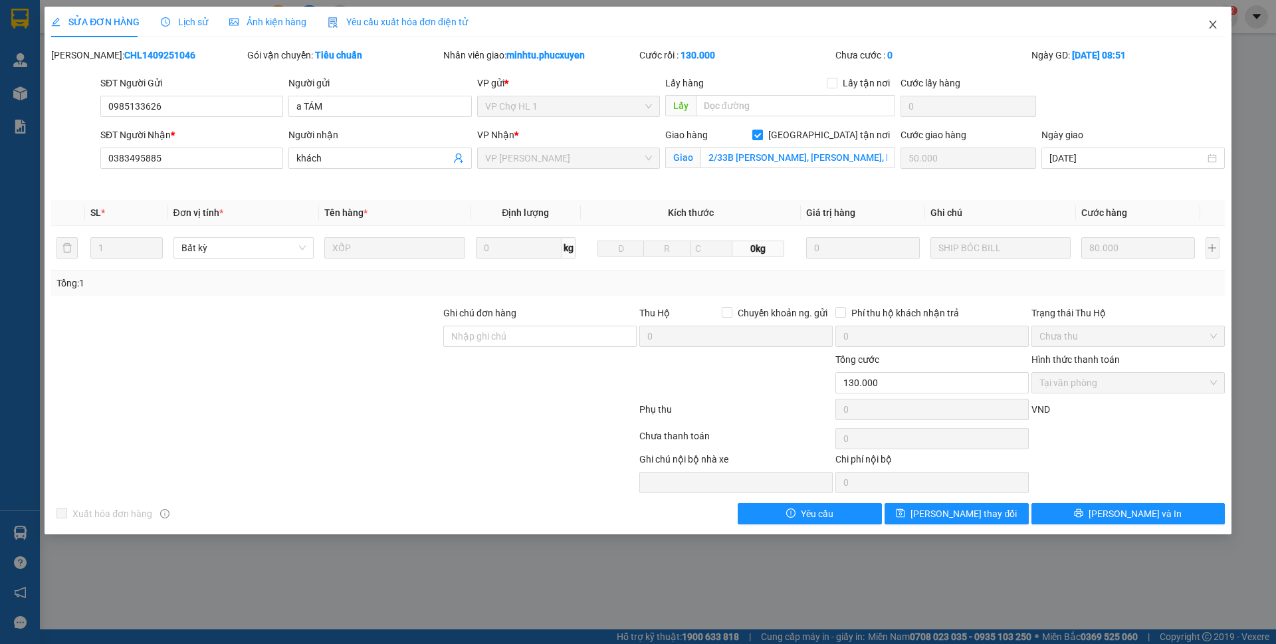
click at [1210, 20] on icon "close" at bounding box center [1212, 24] width 11 height 11
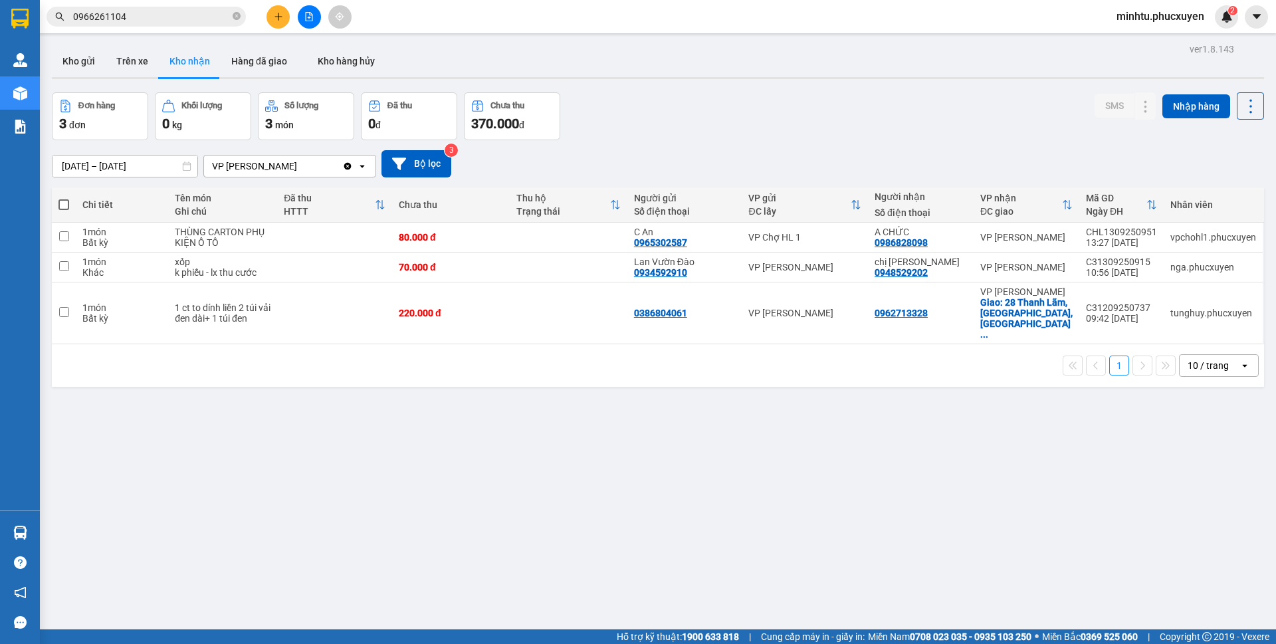
click at [175, 7] on span "0966261104" at bounding box center [146, 17] width 199 height 20
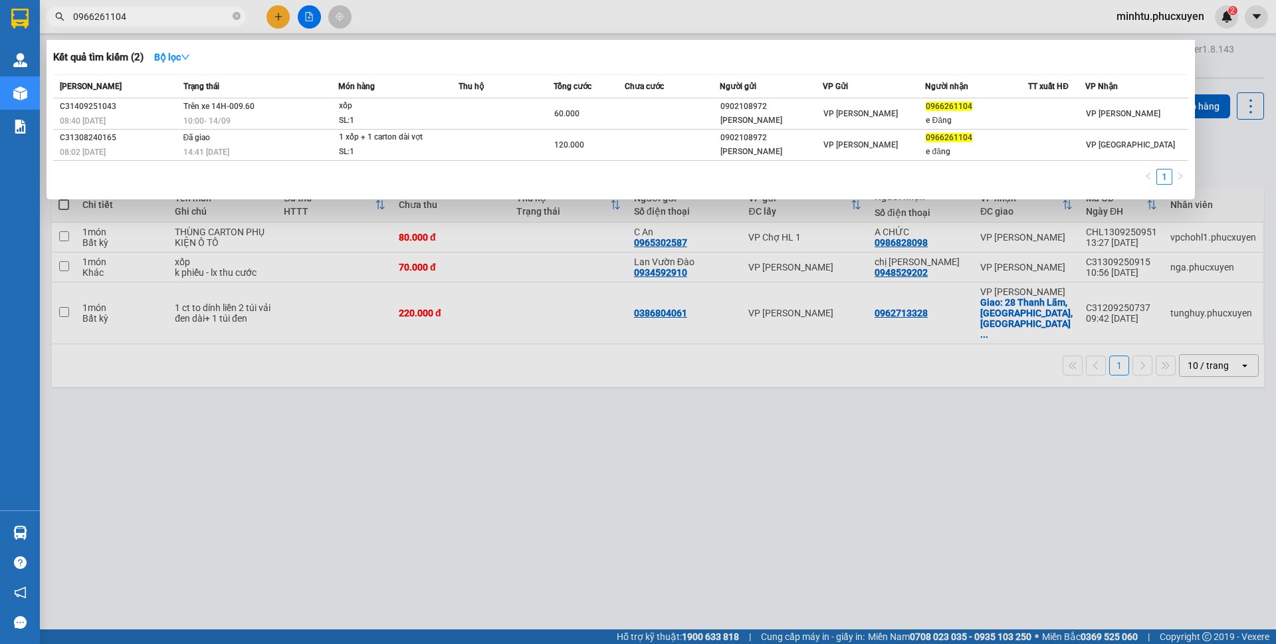
click at [174, 13] on input "0966261104" at bounding box center [151, 16] width 157 height 15
click at [628, 421] on div at bounding box center [638, 322] width 1276 height 644
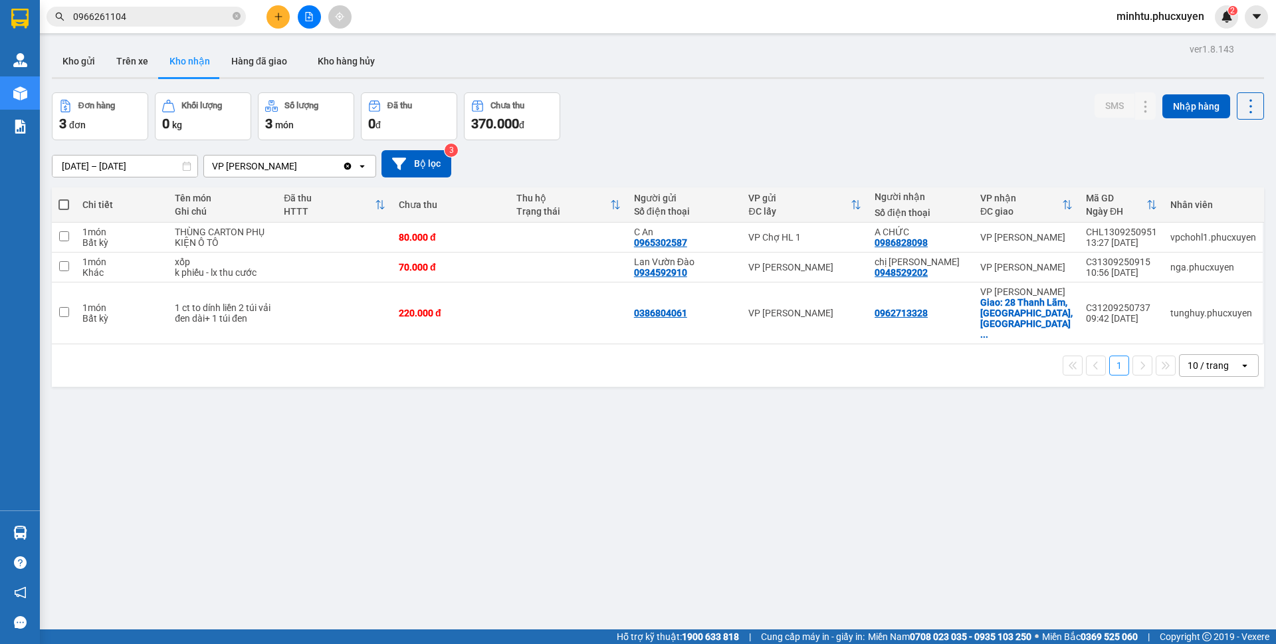
click at [82, 72] on button "Kho gửi" at bounding box center [79, 61] width 54 height 32
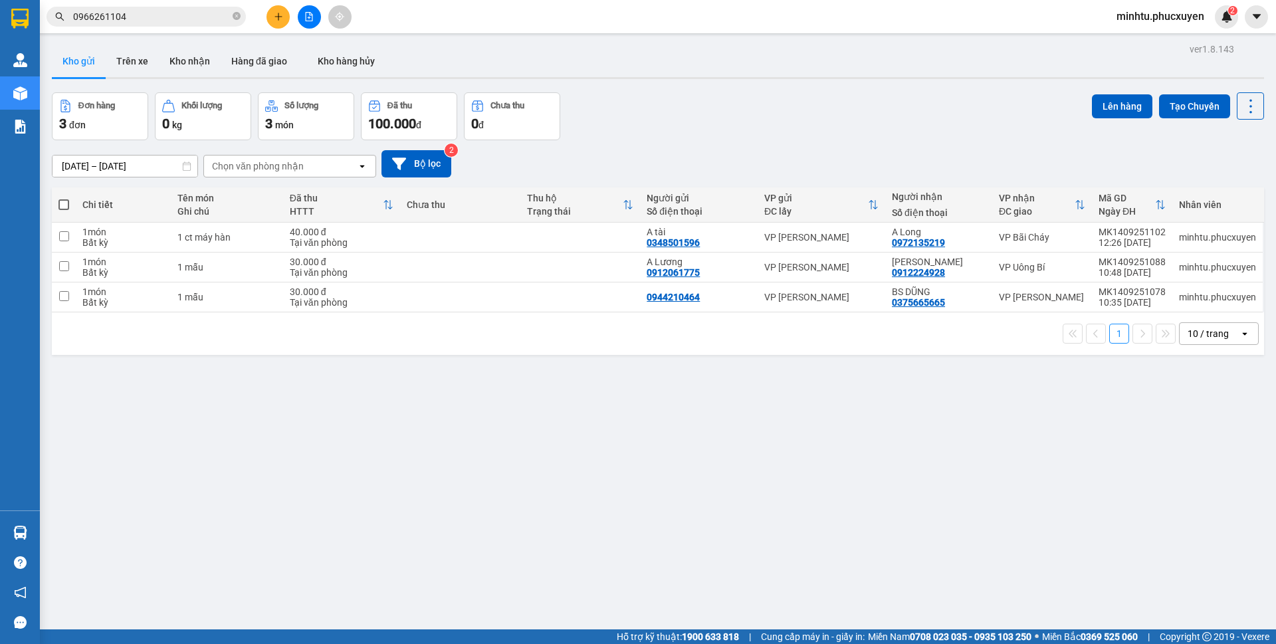
click at [190, 71] on button "Kho nhận" at bounding box center [190, 61] width 62 height 32
